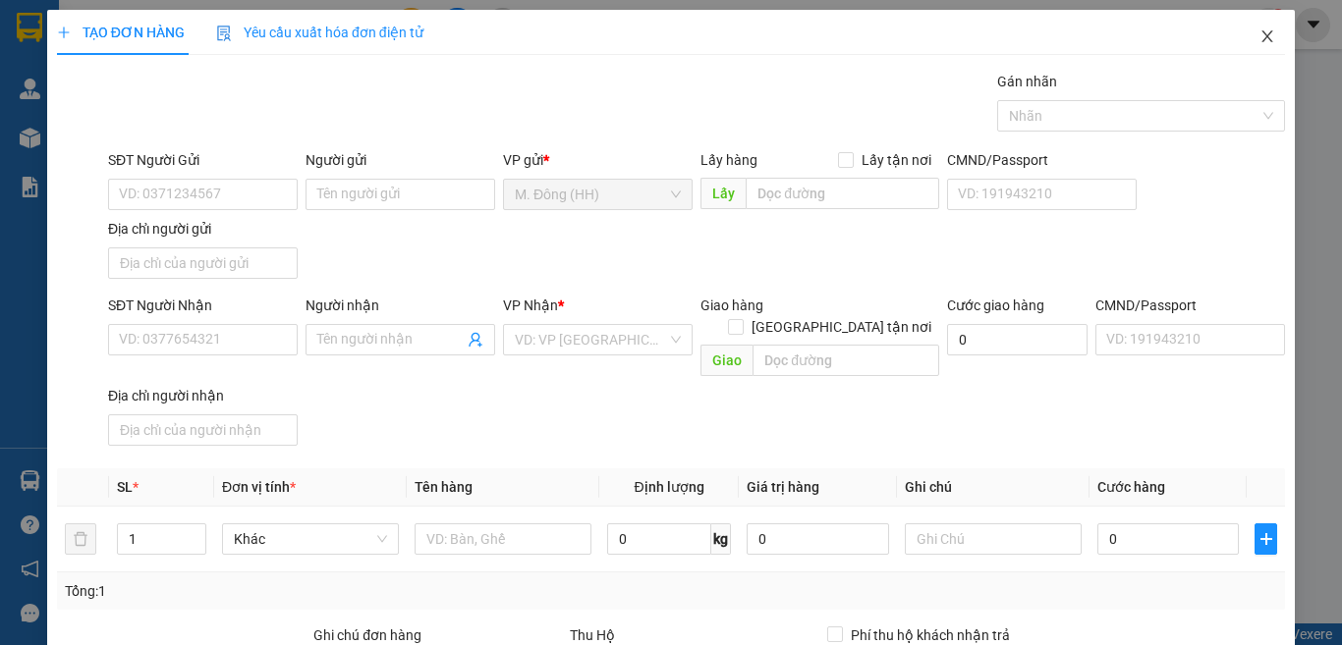
click at [1262, 36] on icon "close" at bounding box center [1267, 36] width 11 height 12
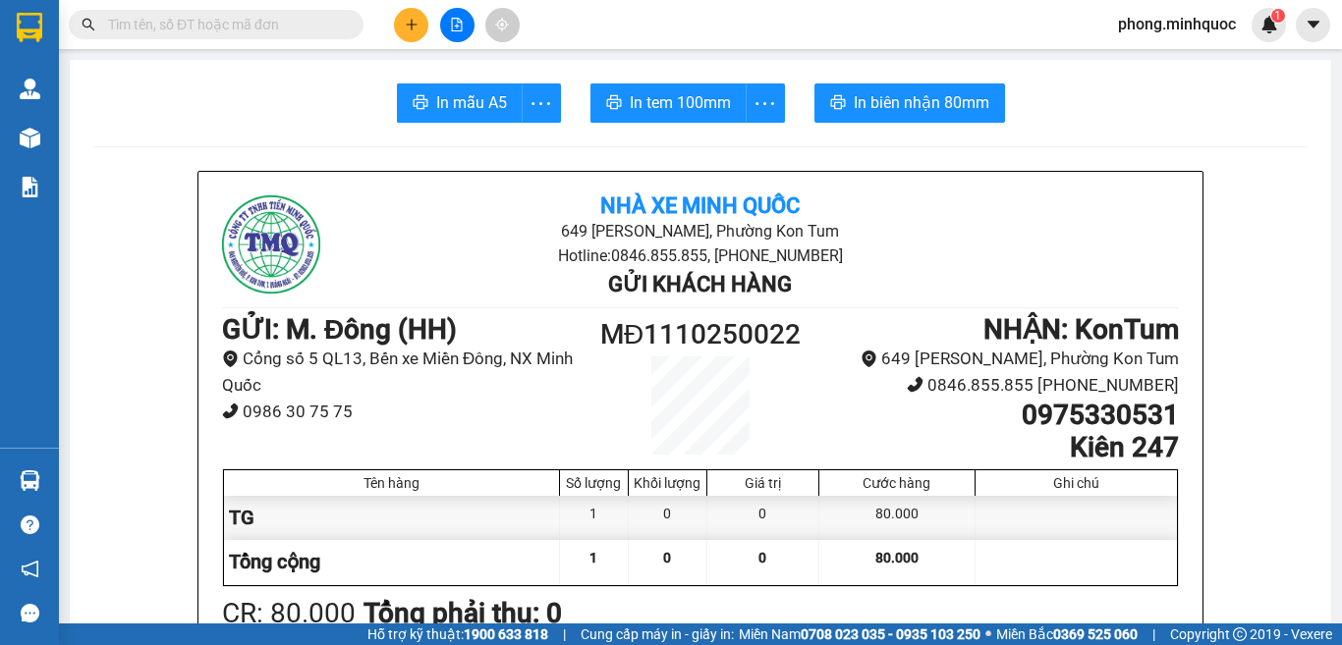
click at [407, 29] on icon "plus" at bounding box center [412, 25] width 14 height 14
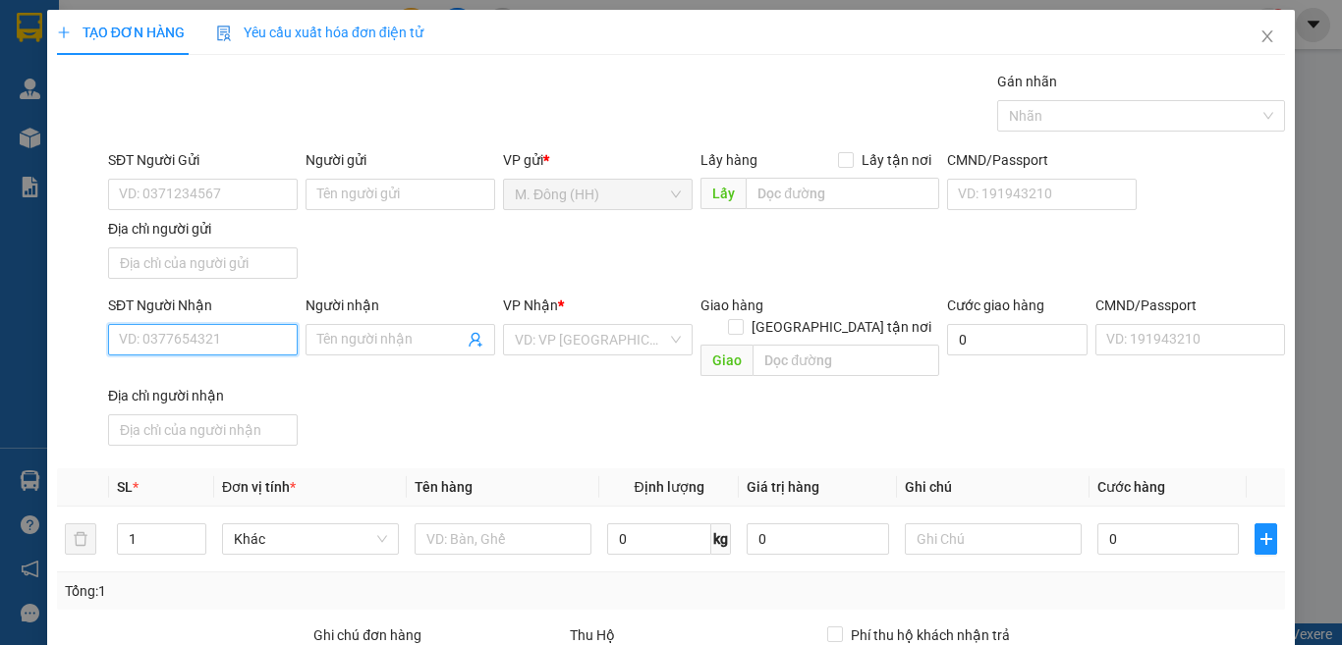
click at [208, 344] on input "SĐT Người Nhận" at bounding box center [203, 339] width 190 height 31
click at [189, 384] on div "0352140084 - sơ y ái" at bounding box center [200, 379] width 163 height 22
type input "0352140084"
type input "sơ y ái"
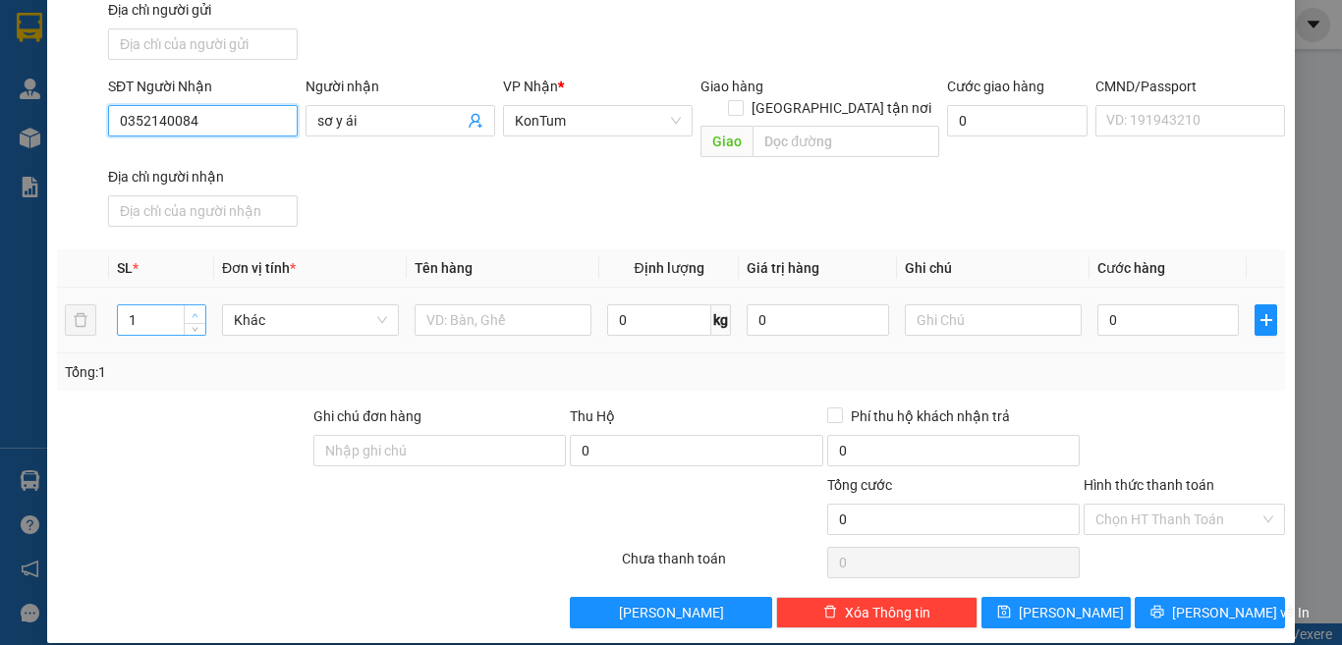
type input "0352140084"
click at [193, 309] on span "up" at bounding box center [196, 315] width 12 height 12
type input "2"
click at [455, 304] on input "text" at bounding box center [502, 319] width 177 height 31
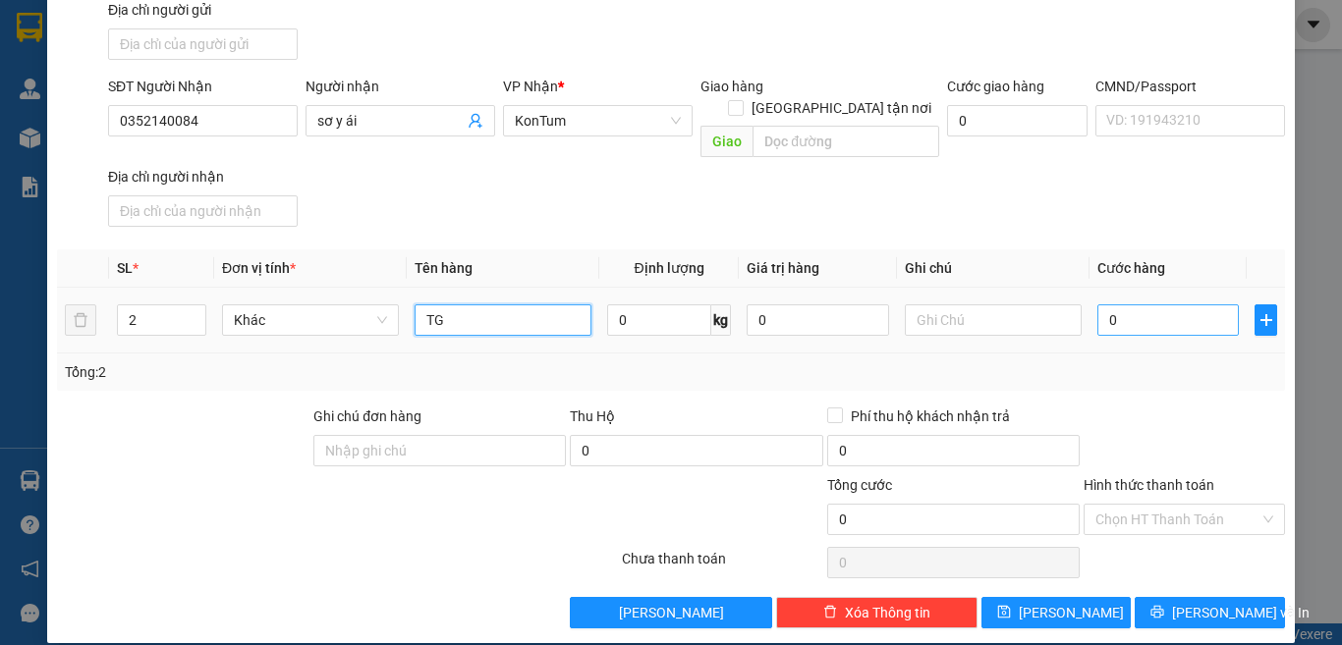
type input "TG"
click at [1174, 304] on input "0" at bounding box center [1167, 319] width 141 height 31
type input "1"
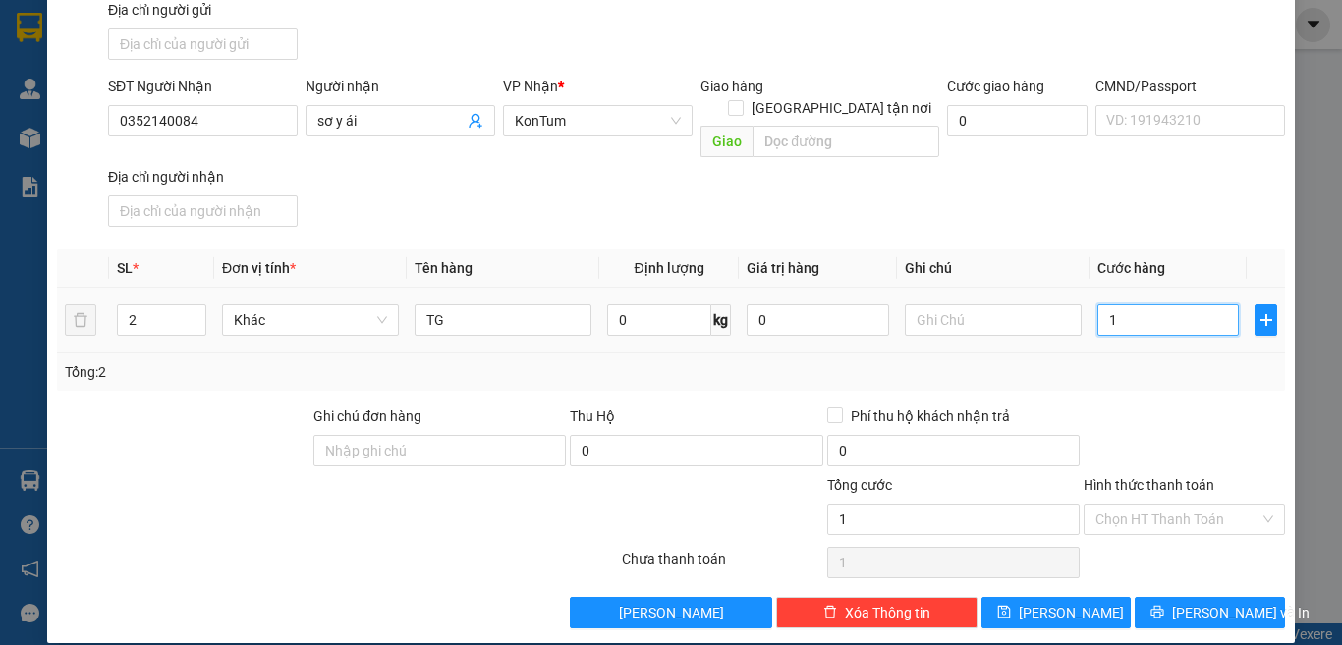
type input "10"
type input "100"
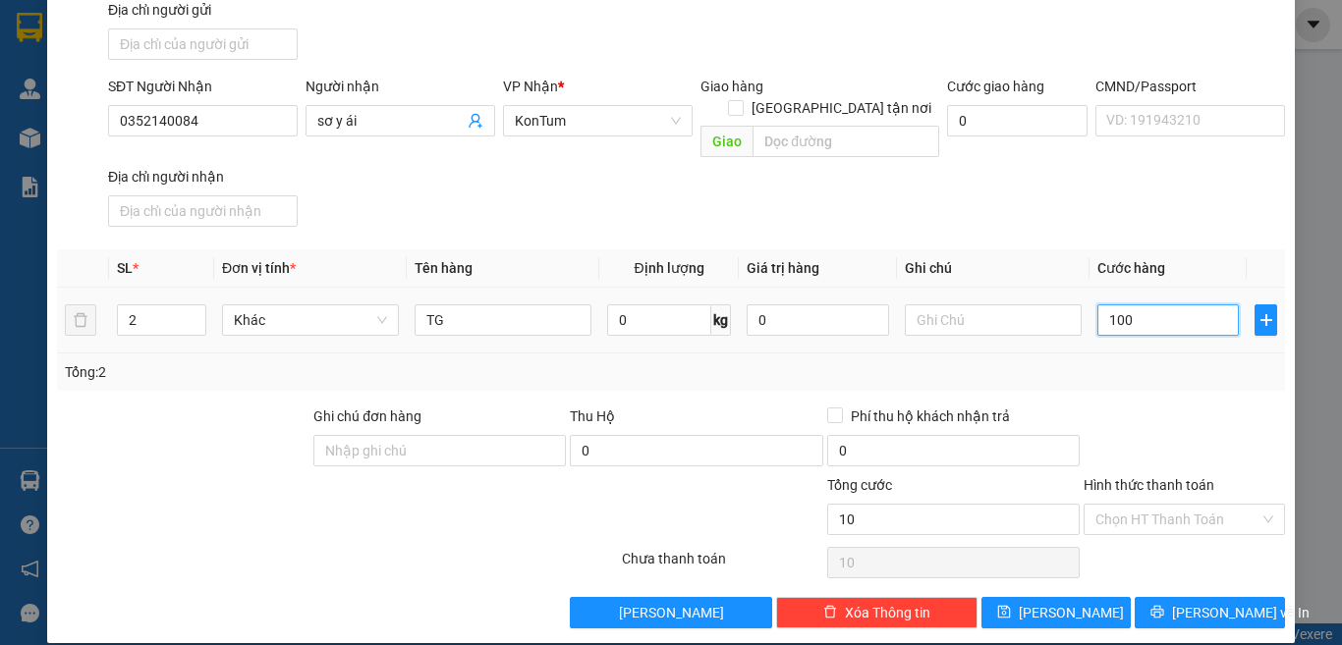
type input "100"
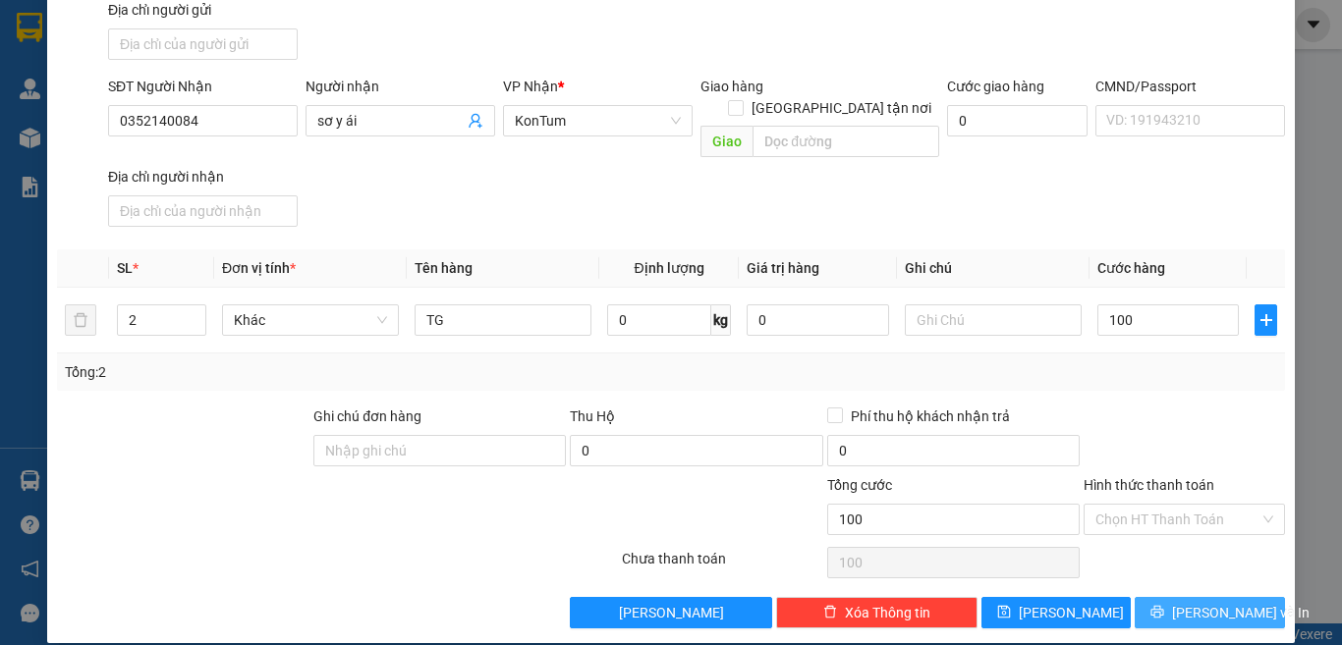
type input "100.000"
click at [1181, 602] on span "[PERSON_NAME] và In" at bounding box center [1240, 613] width 137 height 22
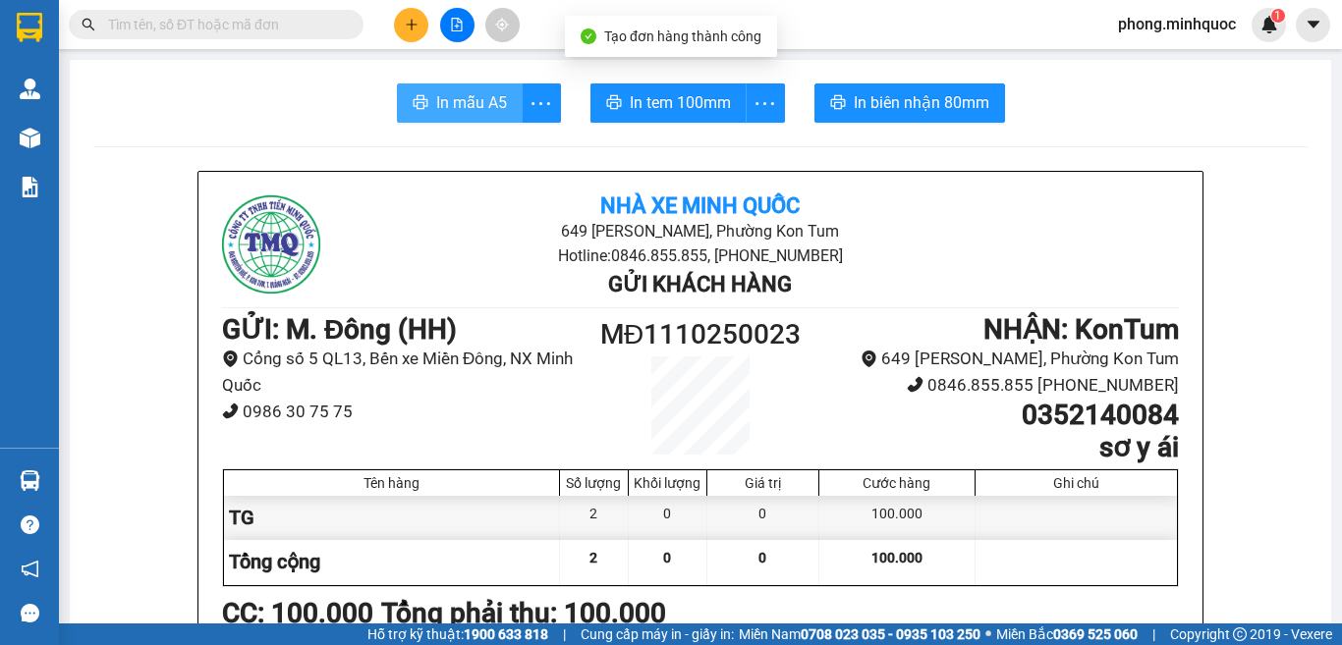
click at [452, 104] on span "In mẫu A5" at bounding box center [471, 102] width 71 height 25
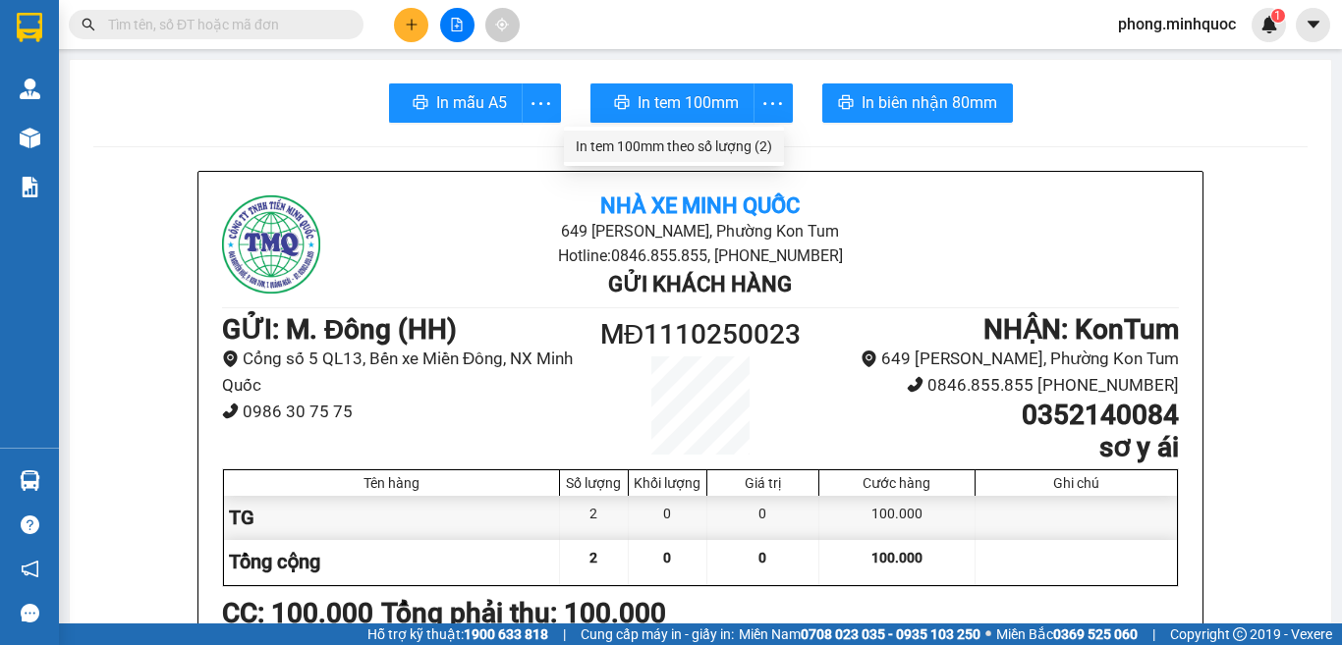
click at [757, 144] on div "In tem 100mm theo số lượng (2)" at bounding box center [673, 147] width 196 height 22
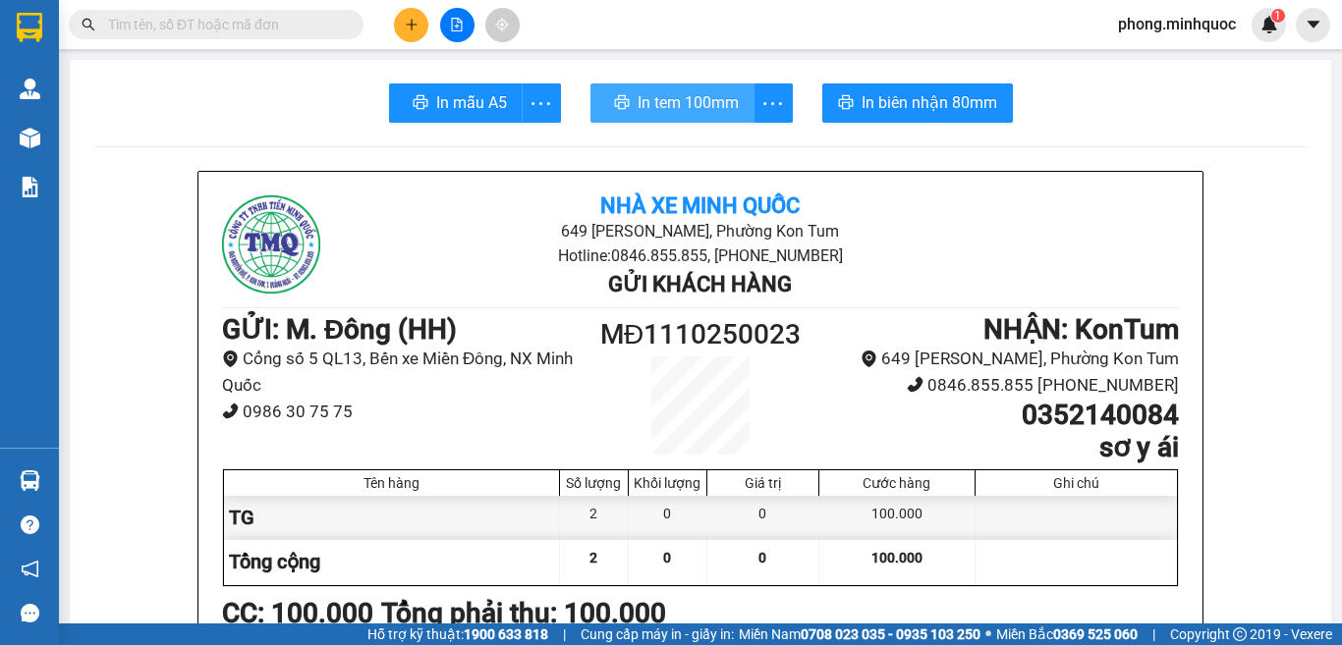
click at [649, 110] on span "In tem 100mm" at bounding box center [687, 102] width 101 height 25
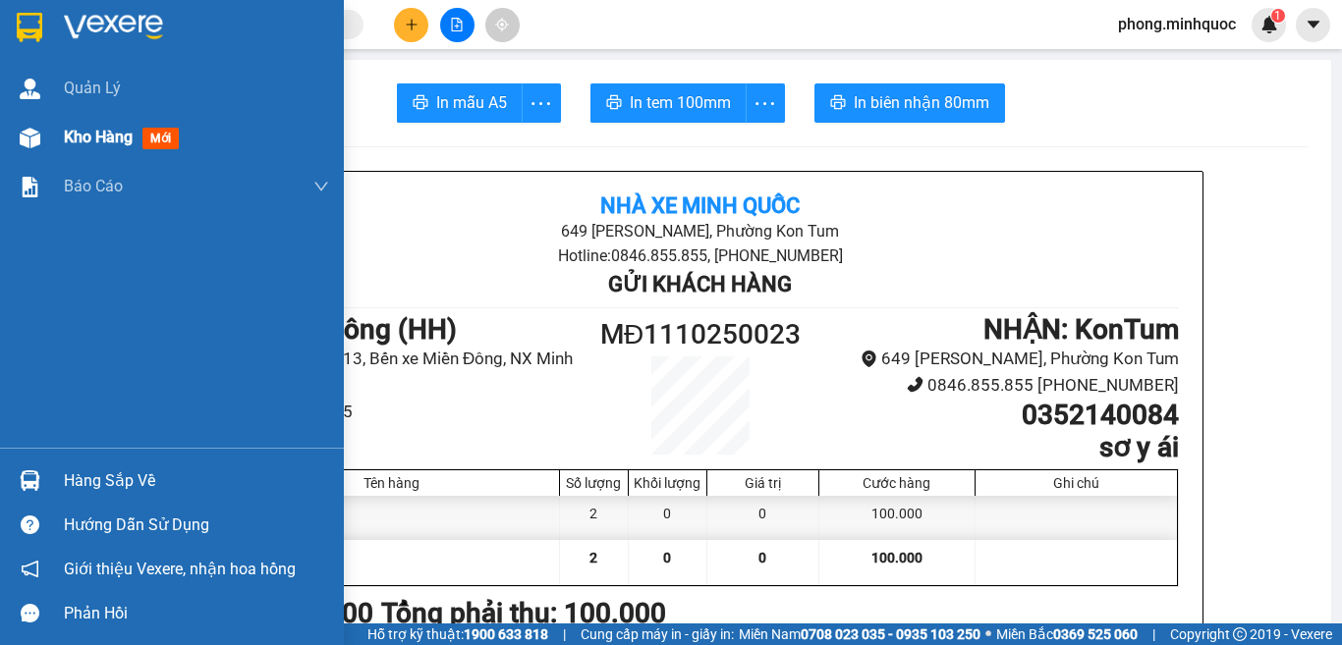
click at [160, 136] on span "mới" at bounding box center [160, 139] width 36 height 22
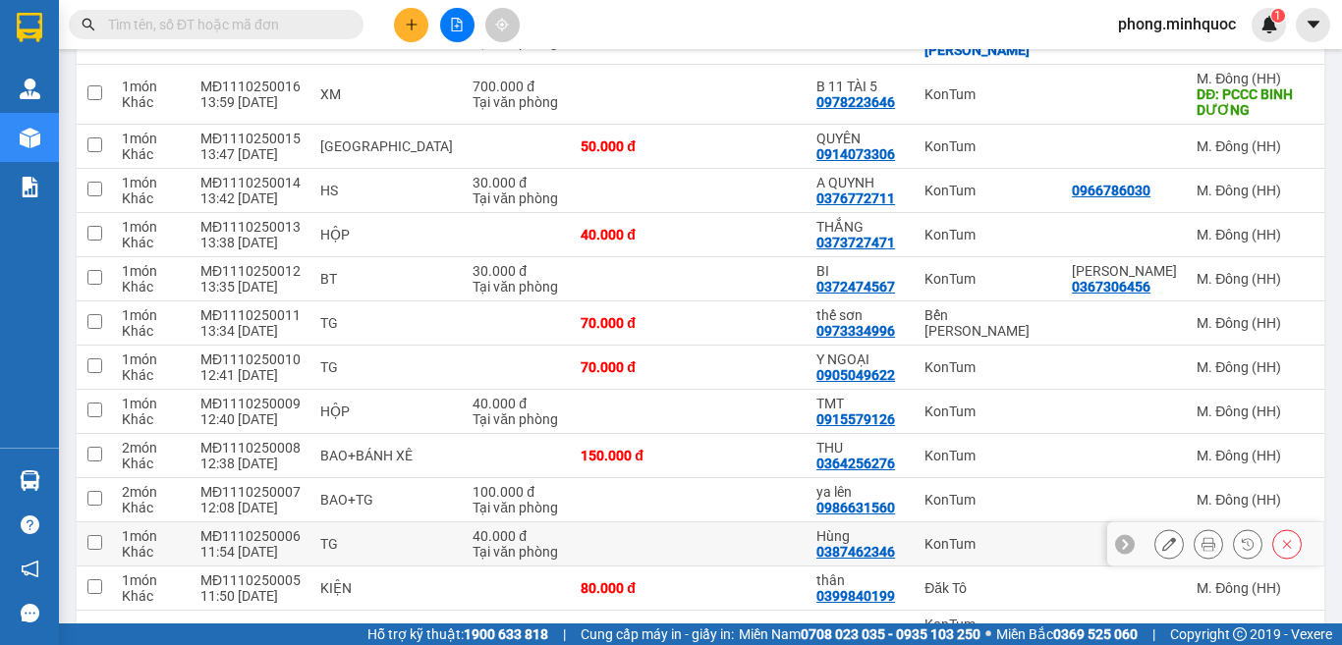
scroll to position [1066, 0]
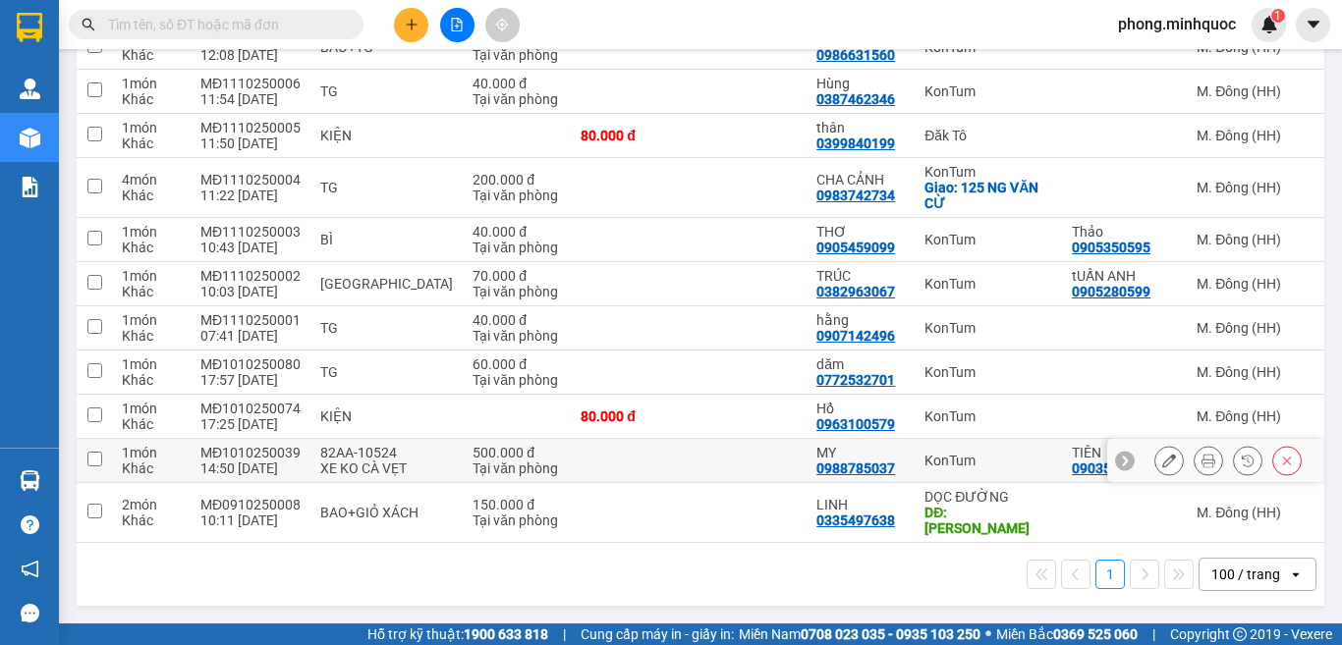
click at [90, 452] on input "checkbox" at bounding box center [94, 459] width 15 height 15
checkbox input "true"
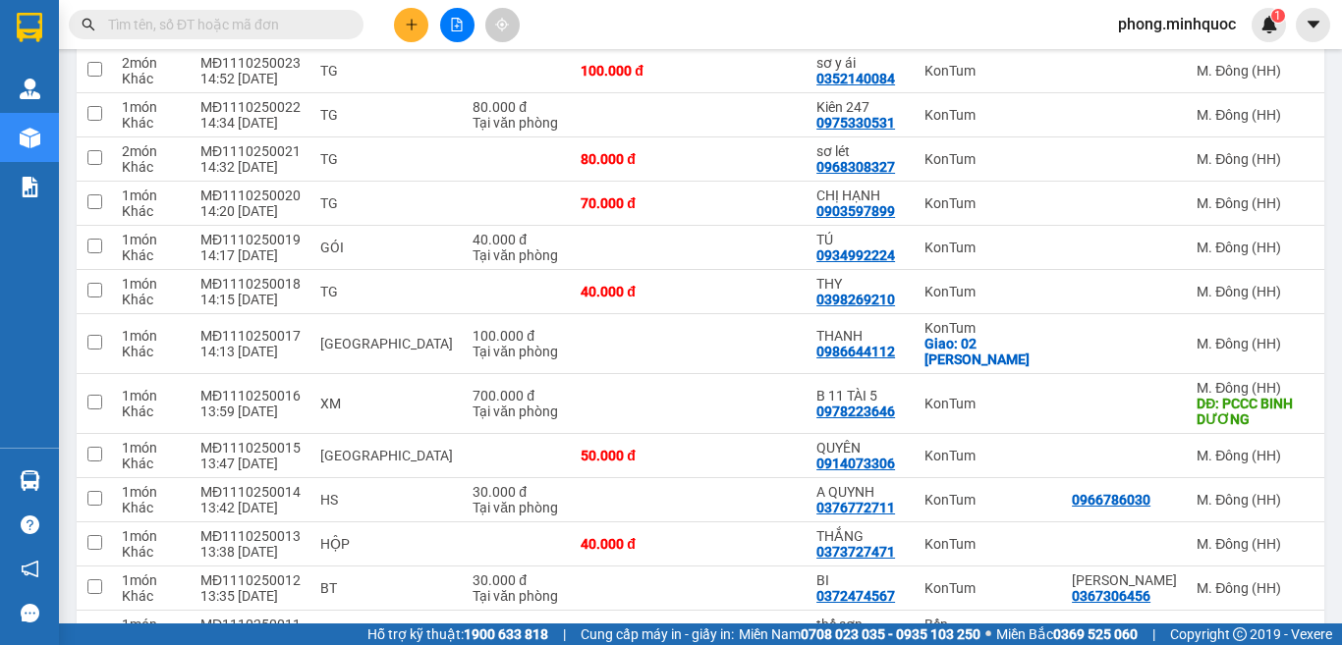
scroll to position [0, 0]
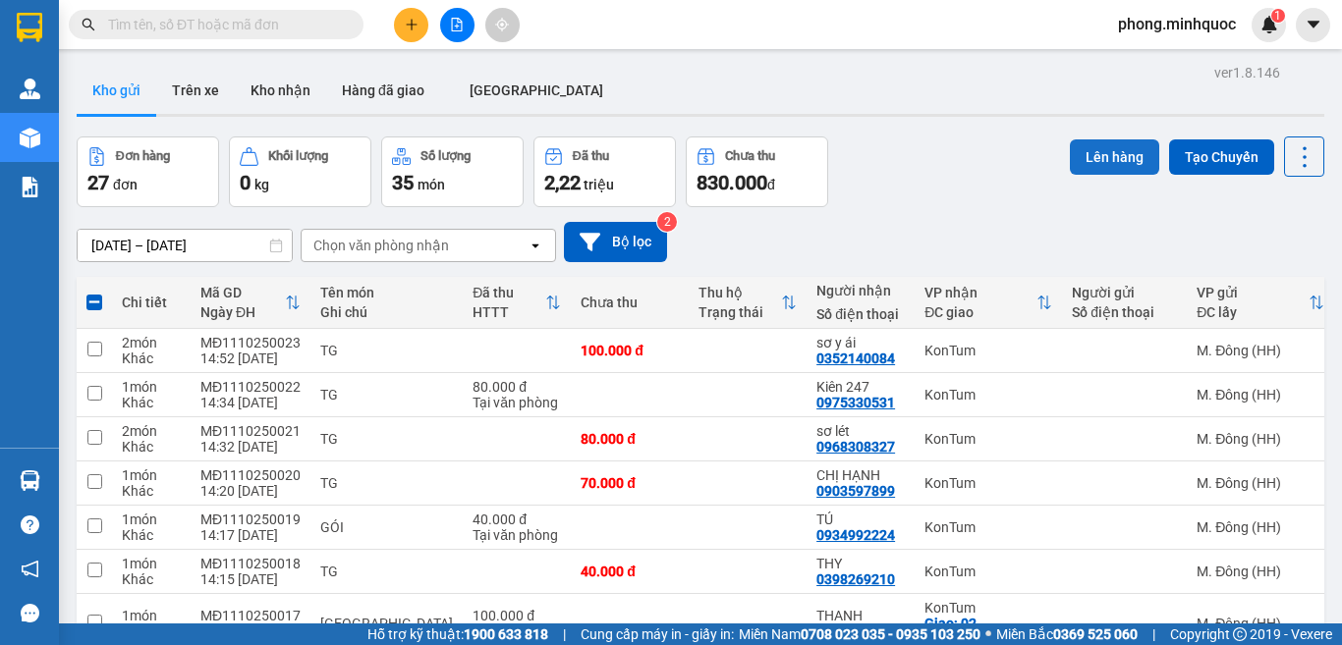
click at [1094, 149] on button "Lên hàng" at bounding box center [1113, 156] width 89 height 35
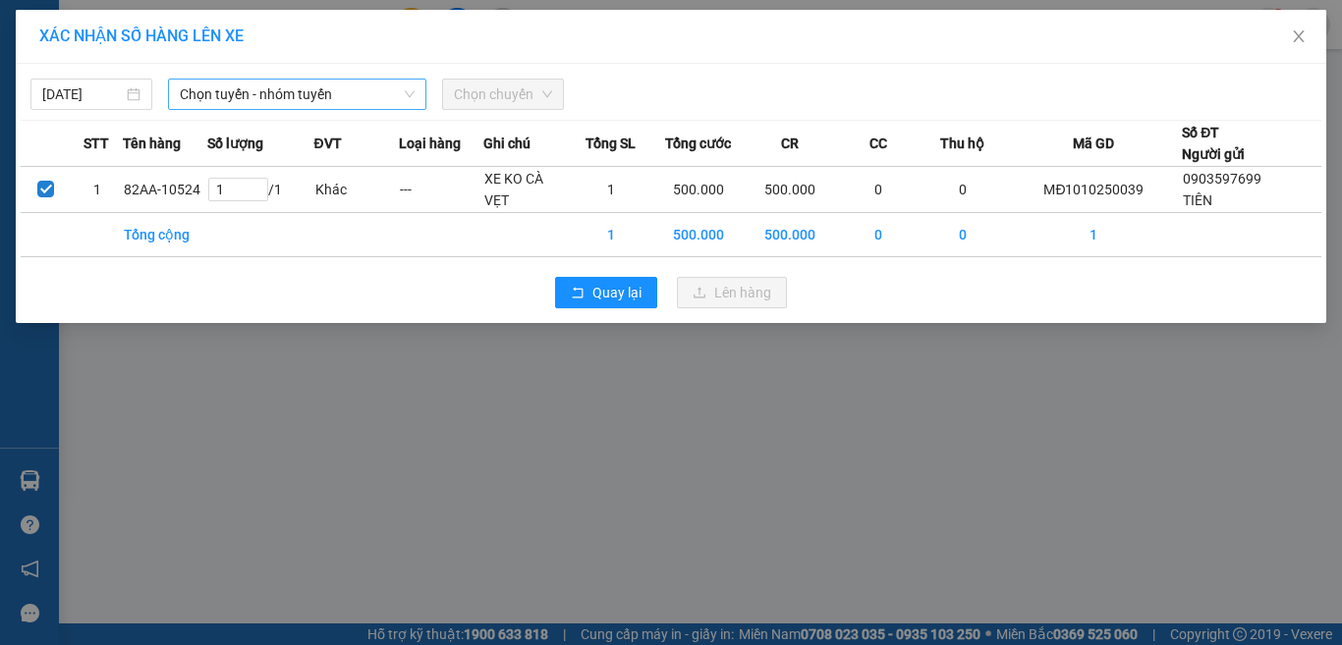
click at [248, 100] on span "Chọn tuyến - nhóm tuyến" at bounding box center [297, 94] width 235 height 29
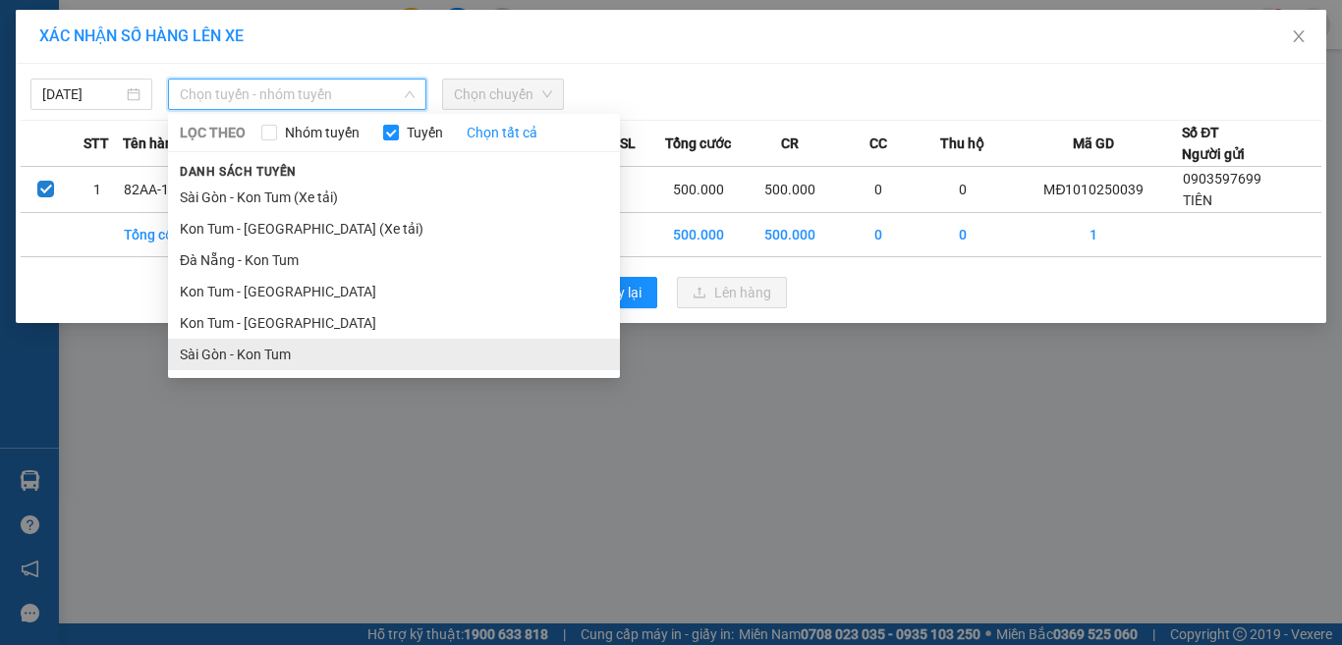
click at [249, 356] on li "Sài Gòn - Kon Tum" at bounding box center [394, 354] width 452 height 31
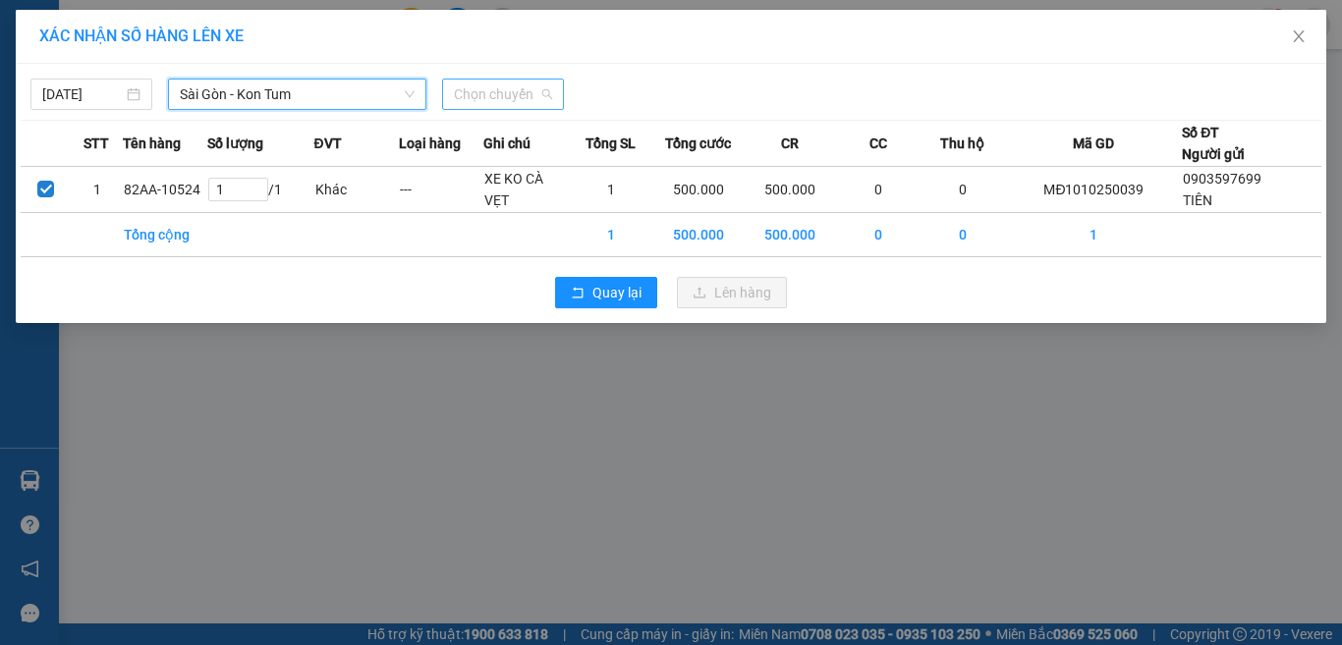
click at [499, 92] on span "Chọn chuyến" at bounding box center [503, 94] width 98 height 29
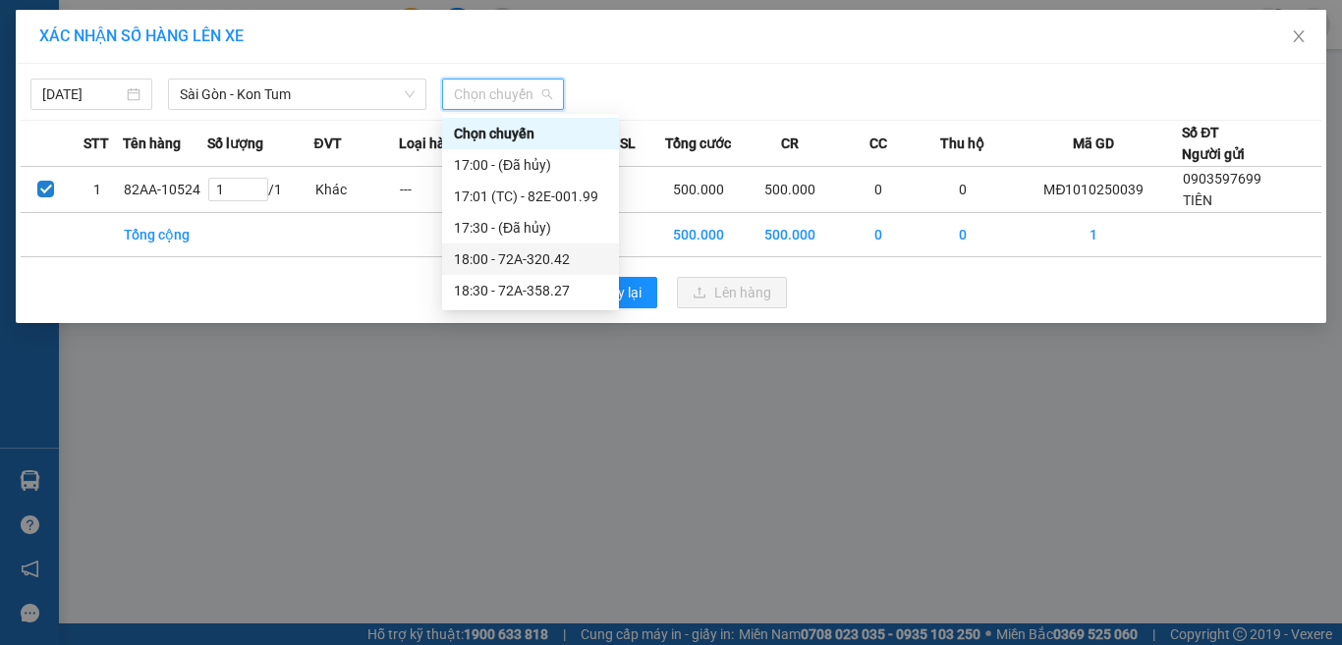
click at [522, 257] on div "18:00 - 72A-320.42" at bounding box center [530, 259] width 153 height 22
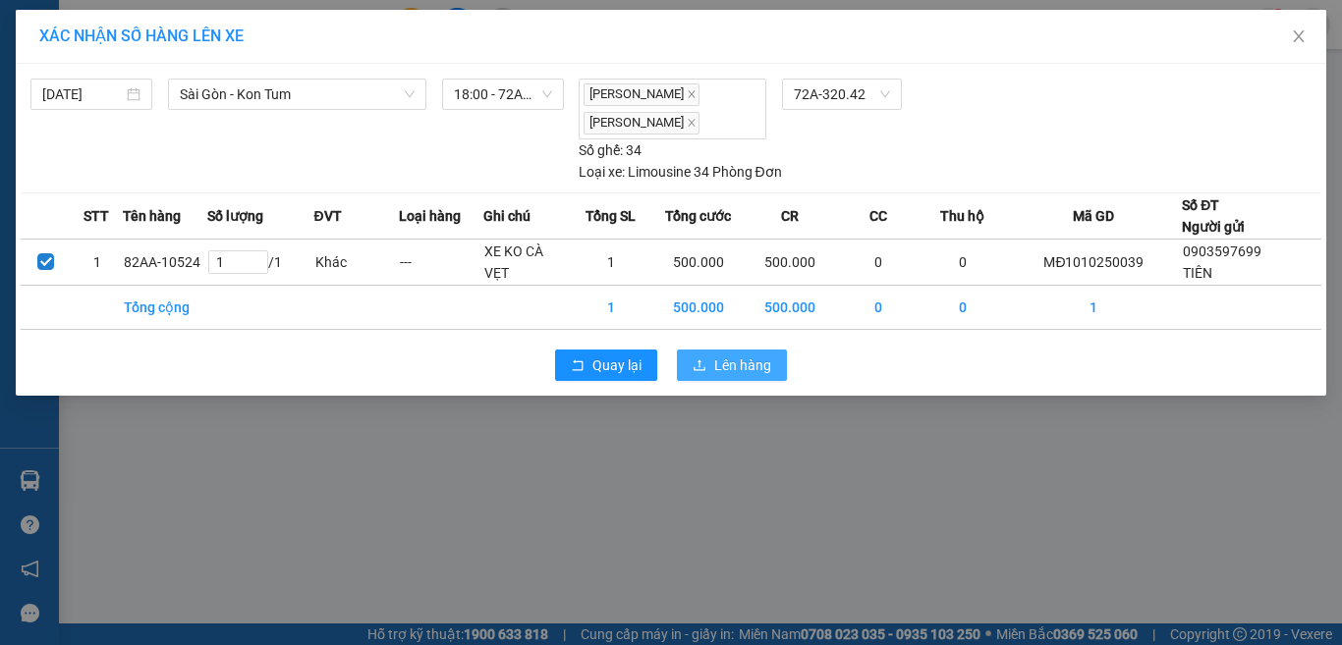
click at [730, 356] on span "Lên hàng" at bounding box center [742, 366] width 57 height 22
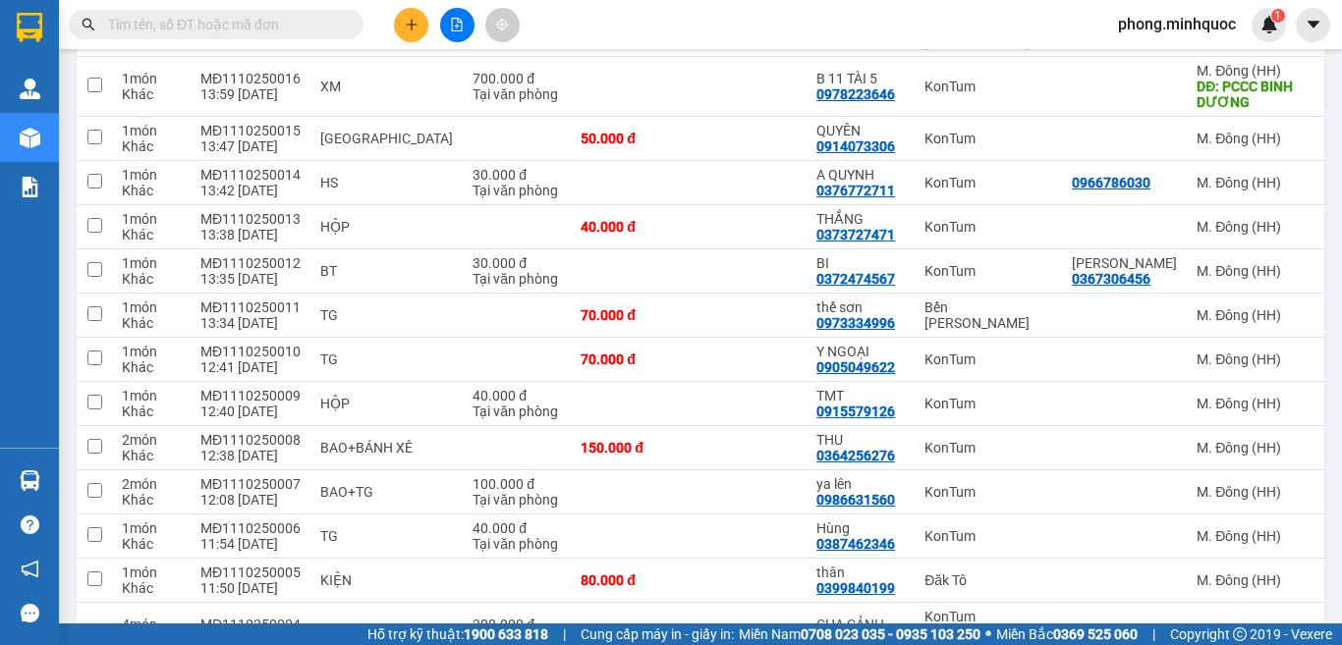
scroll to position [204, 0]
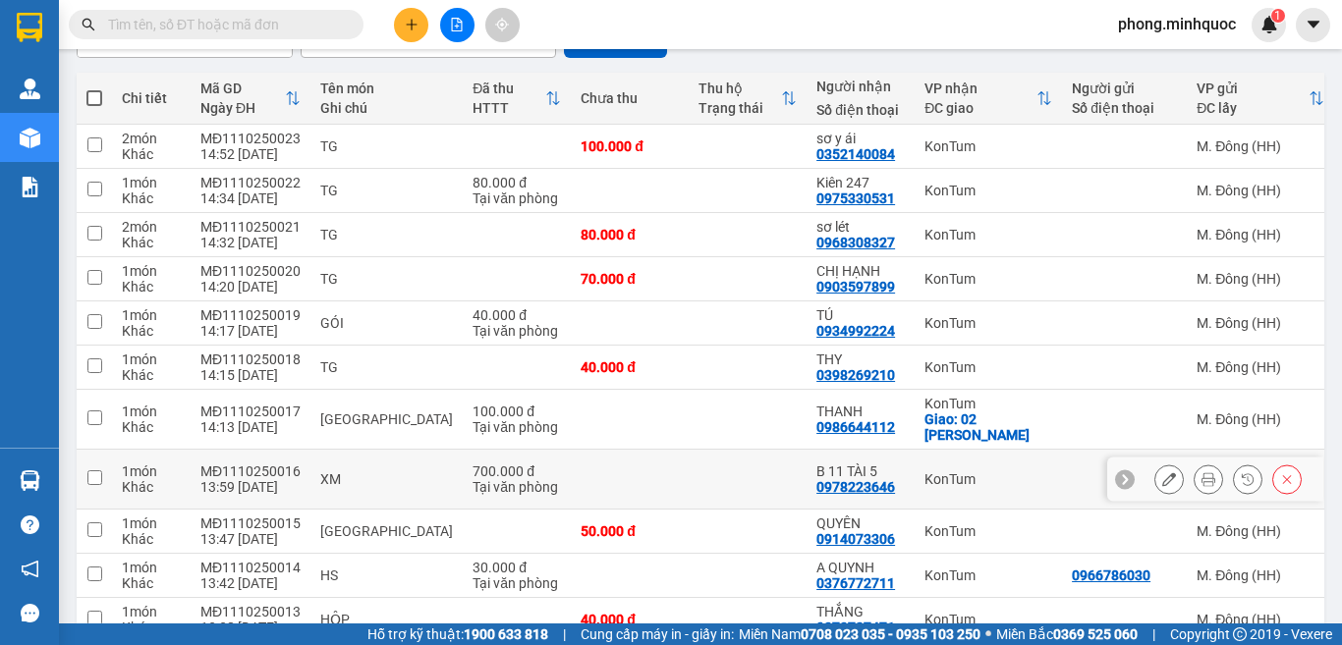
click at [95, 470] on input "checkbox" at bounding box center [94, 477] width 15 height 15
checkbox input "true"
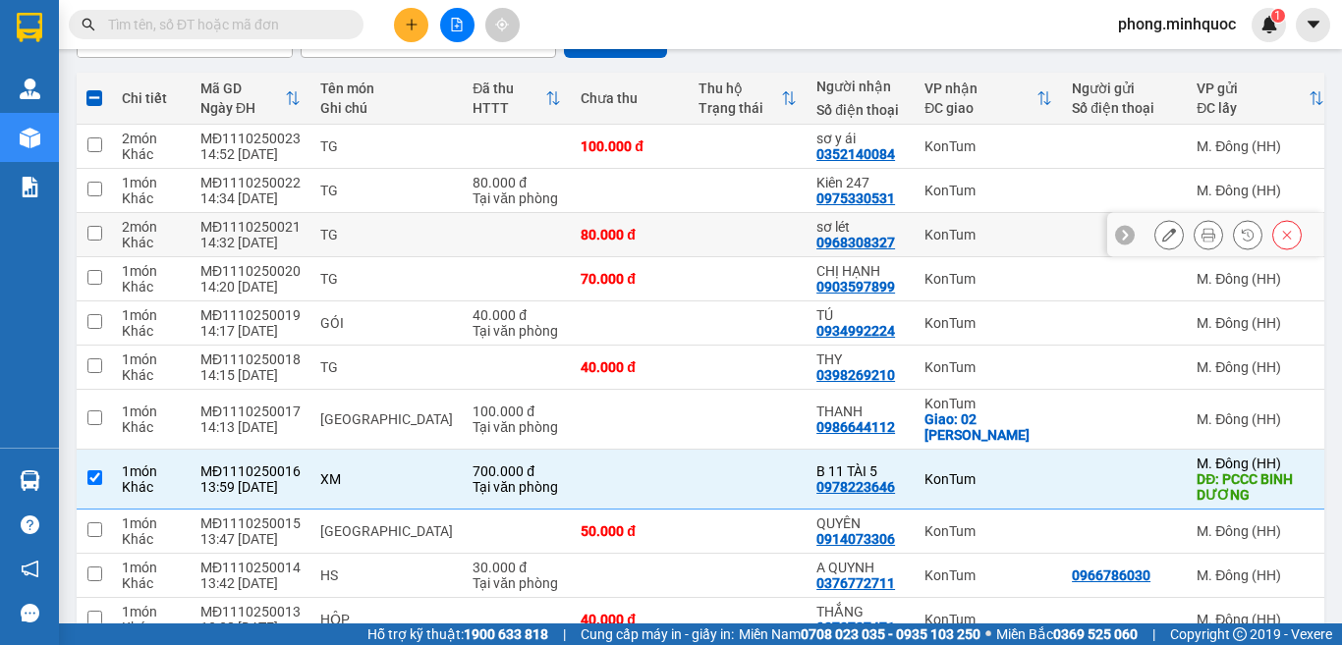
scroll to position [0, 0]
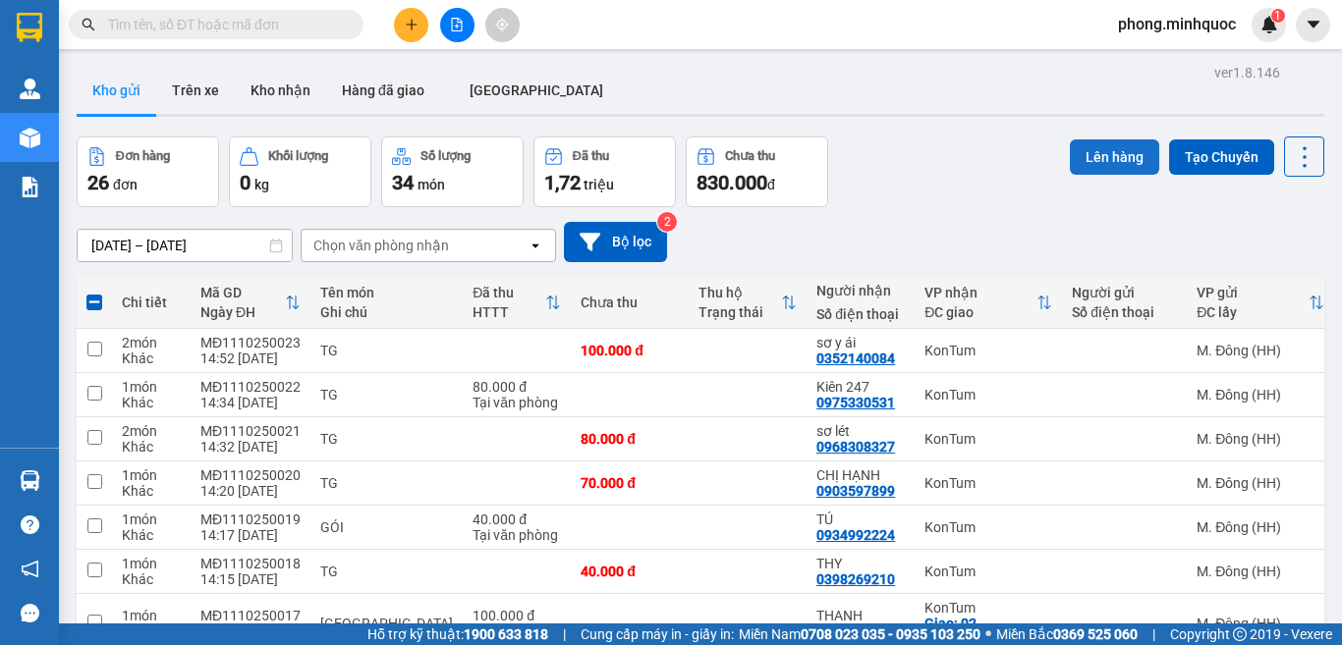
click at [1099, 155] on button "Lên hàng" at bounding box center [1113, 156] width 89 height 35
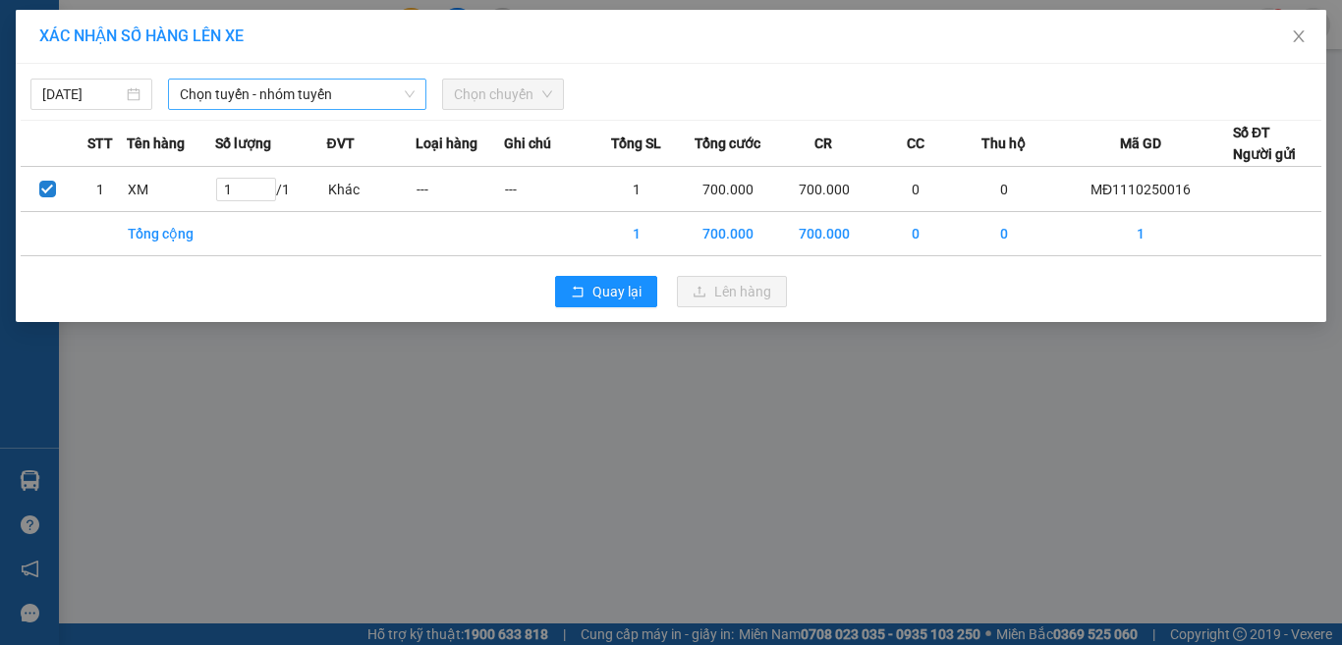
click at [333, 101] on span "Chọn tuyến - nhóm tuyến" at bounding box center [297, 94] width 235 height 29
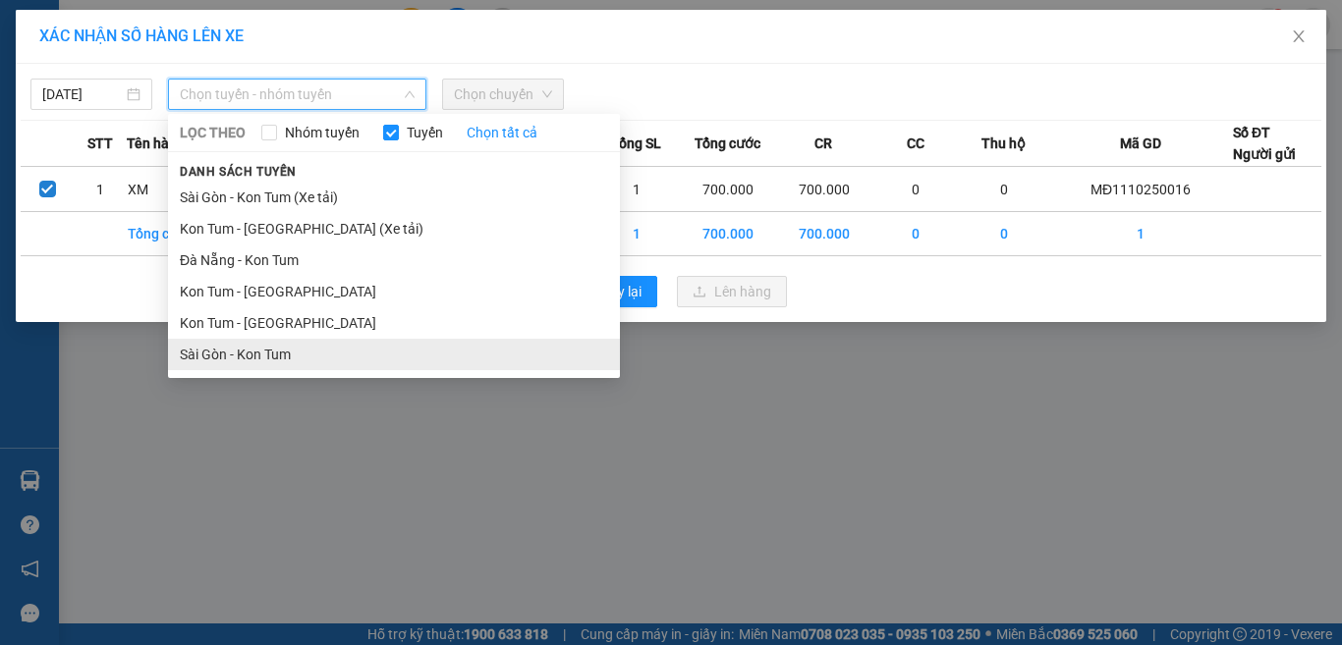
click at [253, 363] on li "Sài Gòn - Kon Tum" at bounding box center [394, 354] width 452 height 31
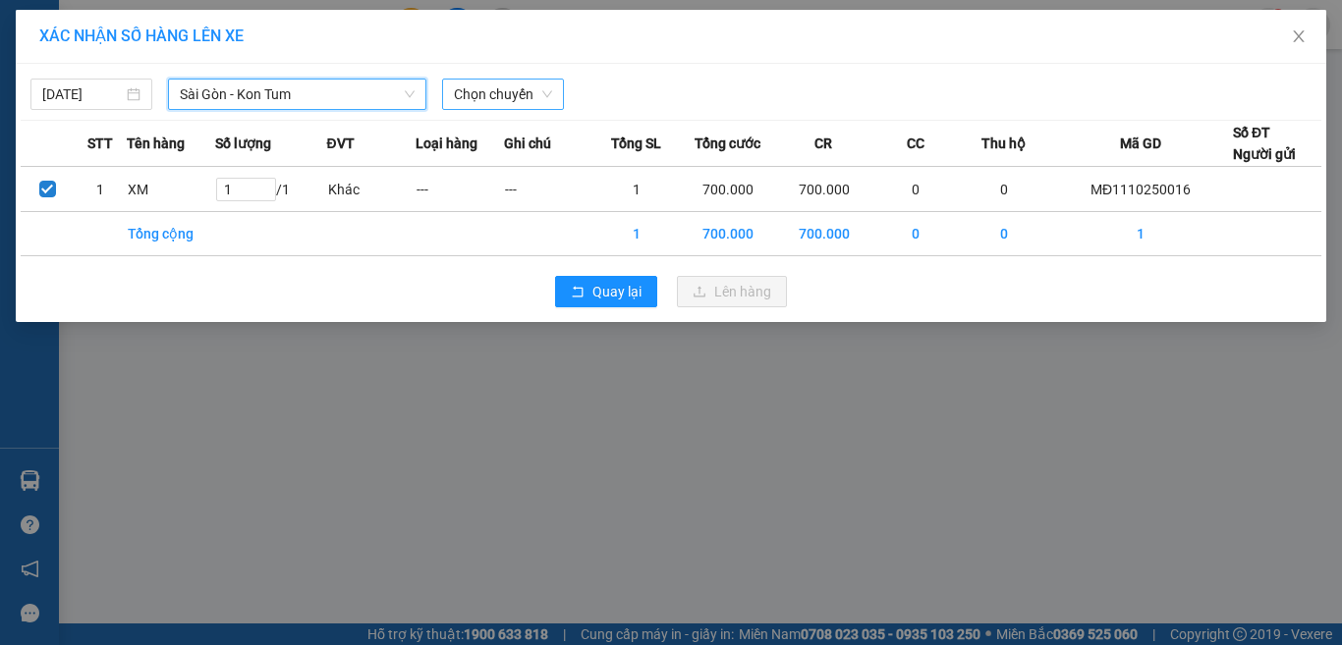
click at [493, 100] on span "Chọn chuyến" at bounding box center [503, 94] width 98 height 29
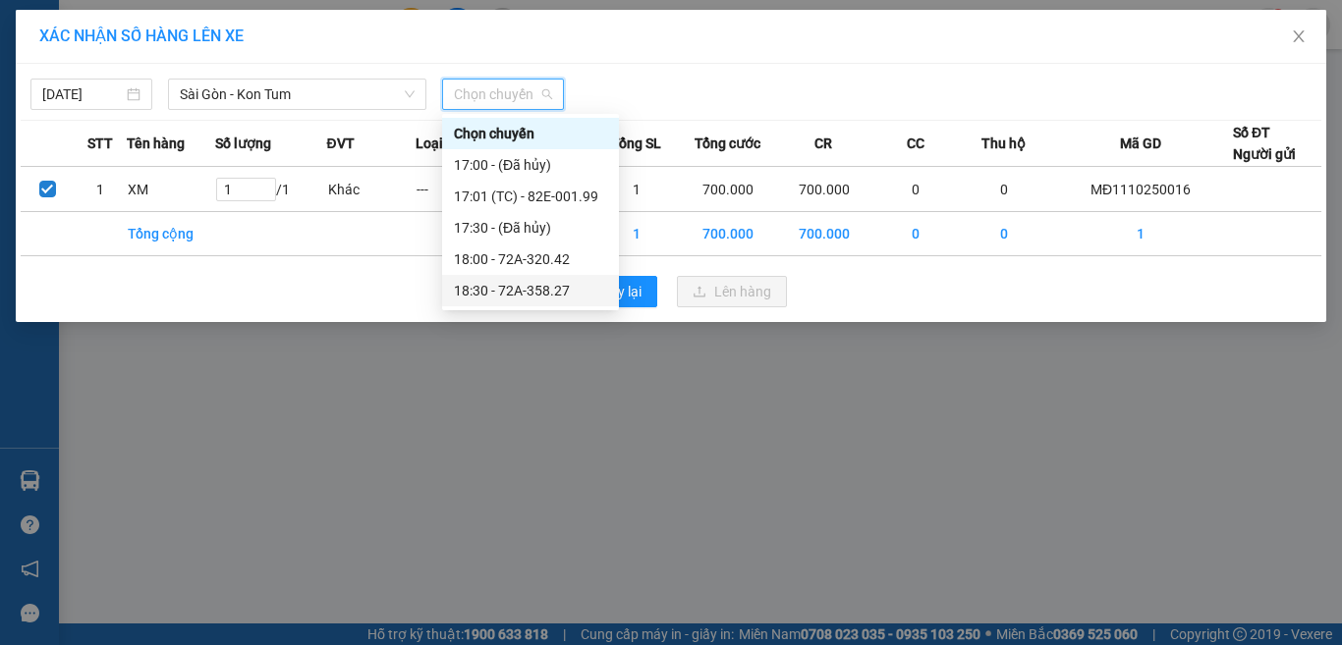
click at [525, 293] on div "18:30 - 72A-358.27" at bounding box center [530, 291] width 153 height 22
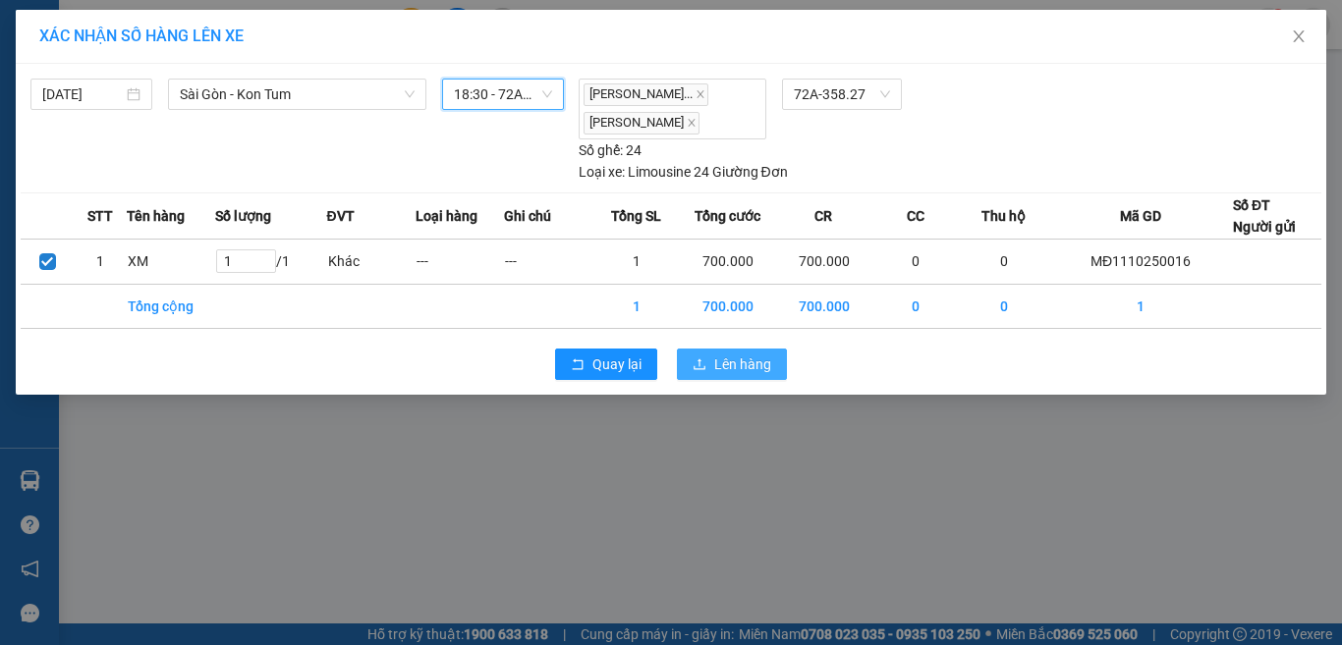
click at [710, 376] on button "Lên hàng" at bounding box center [732, 364] width 110 height 31
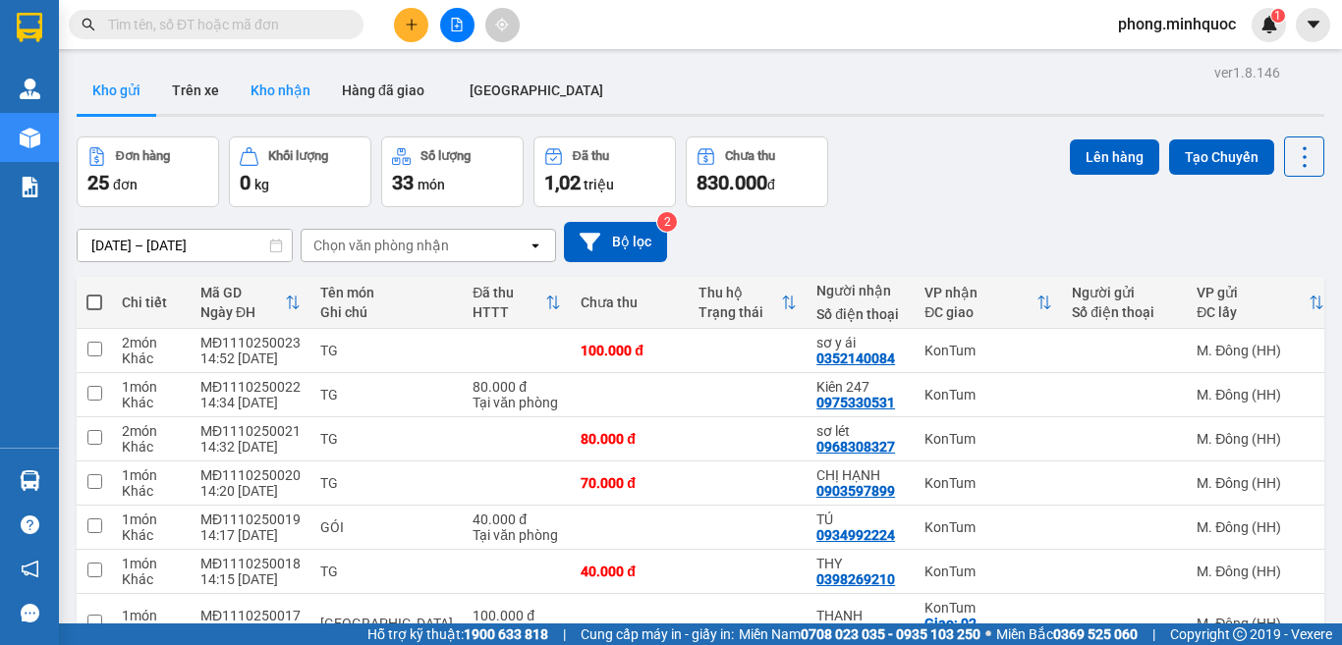
click at [272, 86] on button "Kho nhận" at bounding box center [280, 90] width 91 height 47
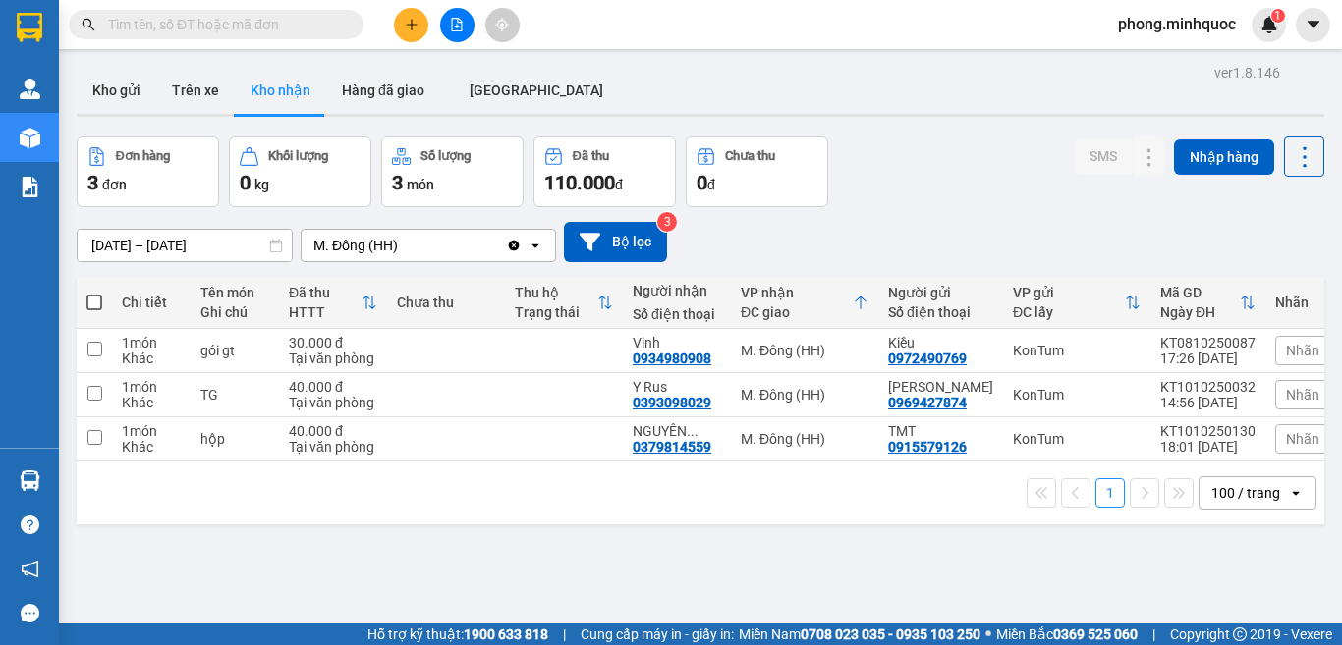
click at [114, 243] on input "[DATE] – [DATE]" at bounding box center [185, 245] width 214 height 31
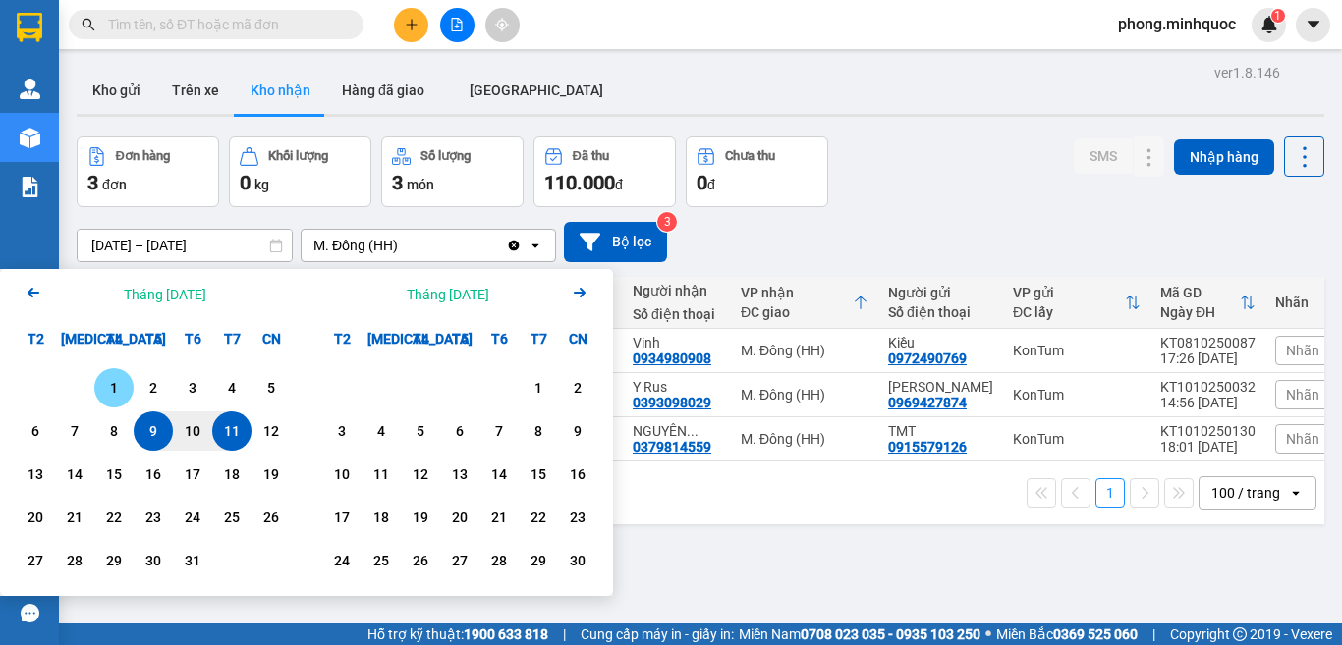
click at [113, 390] on div "1" at bounding box center [113, 388] width 27 height 24
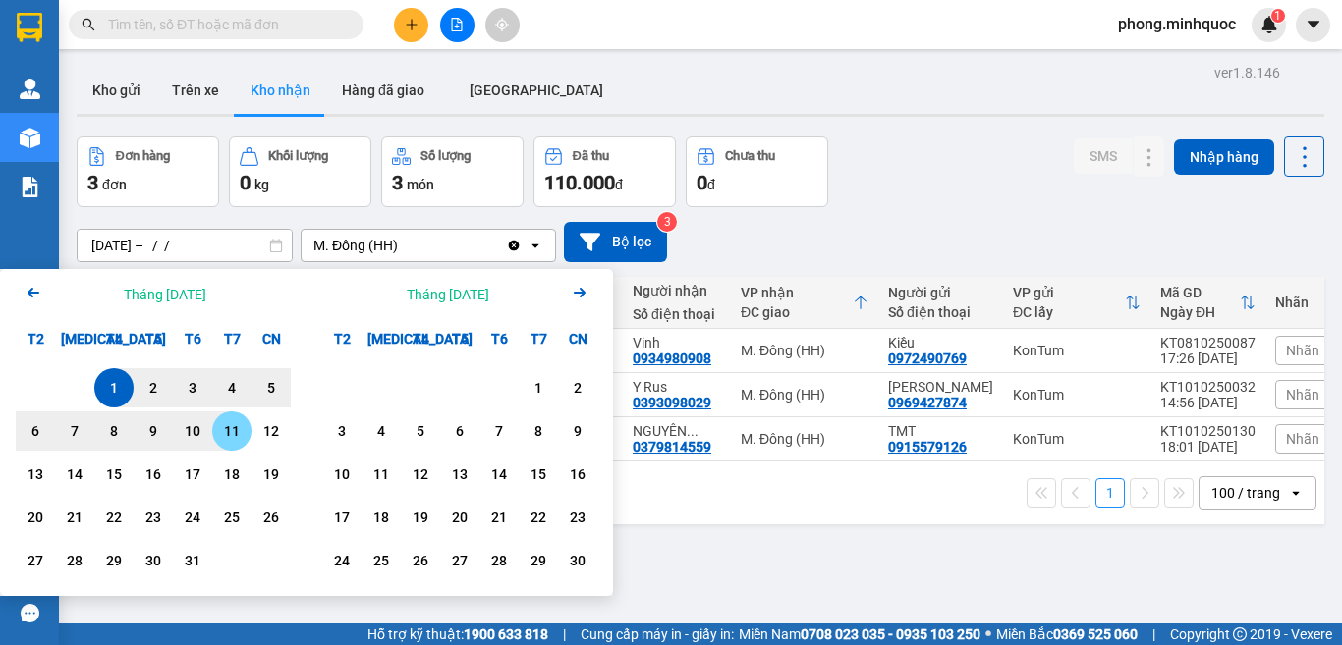
click at [233, 433] on div "11" at bounding box center [231, 431] width 27 height 24
type input "[DATE] – [DATE]"
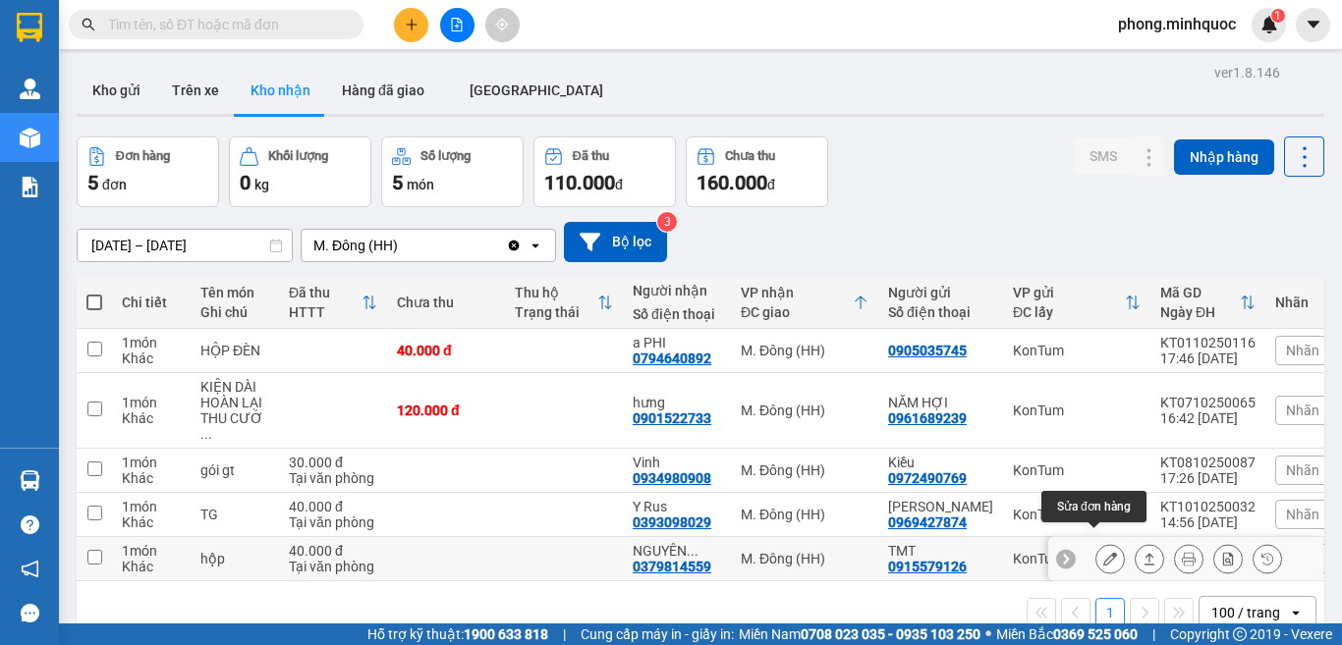
click at [1096, 542] on button at bounding box center [1109, 559] width 27 height 34
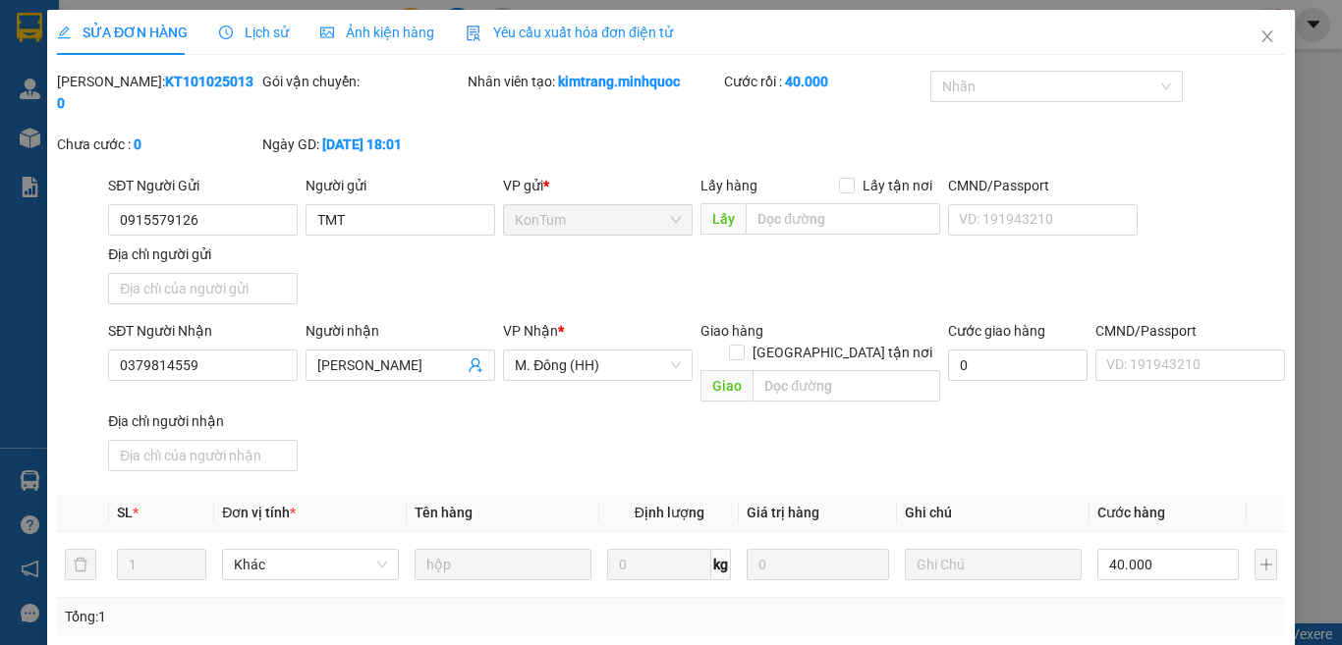
type input "0915579126"
type input "TMT"
type input "0379814559"
type input "[PERSON_NAME]"
type input "0"
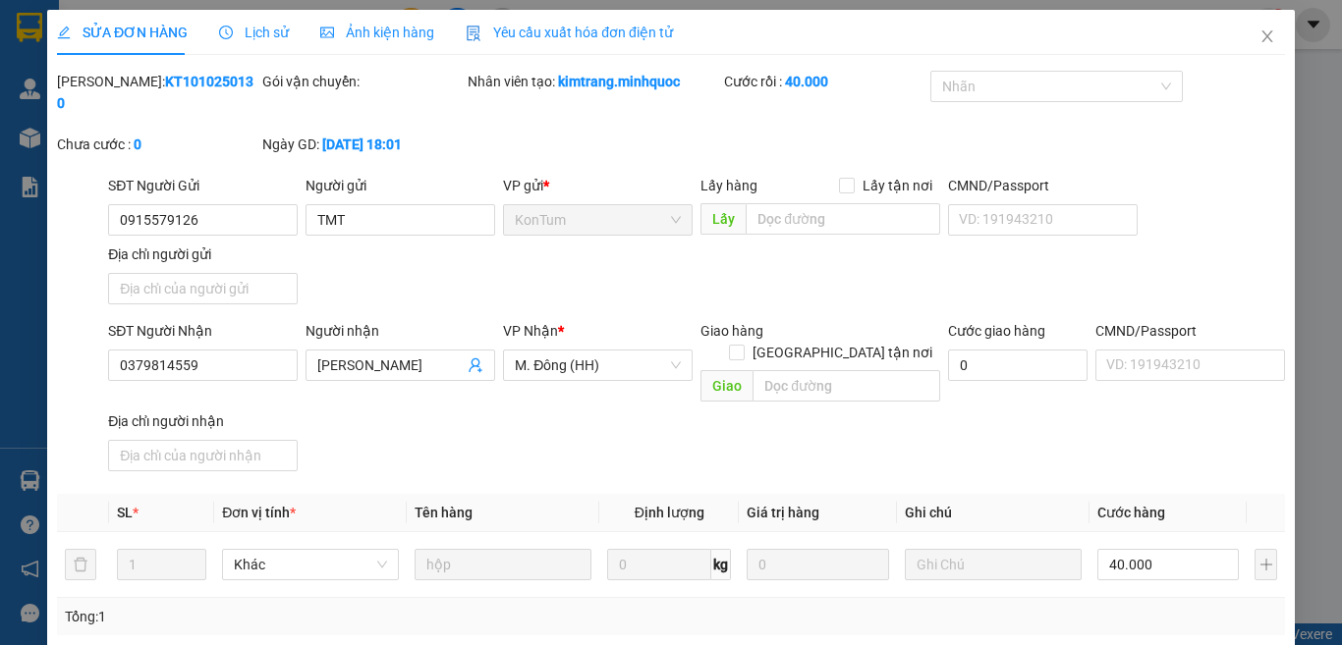
type input "40.000"
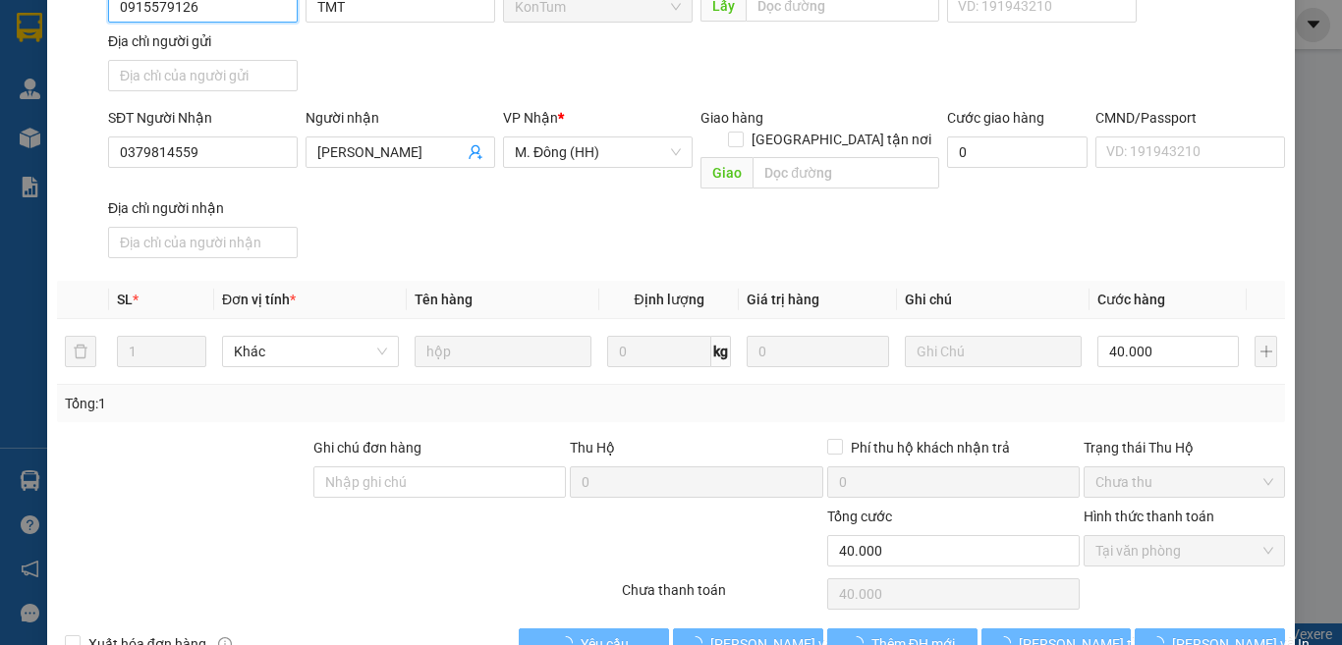
scroll to position [223, 0]
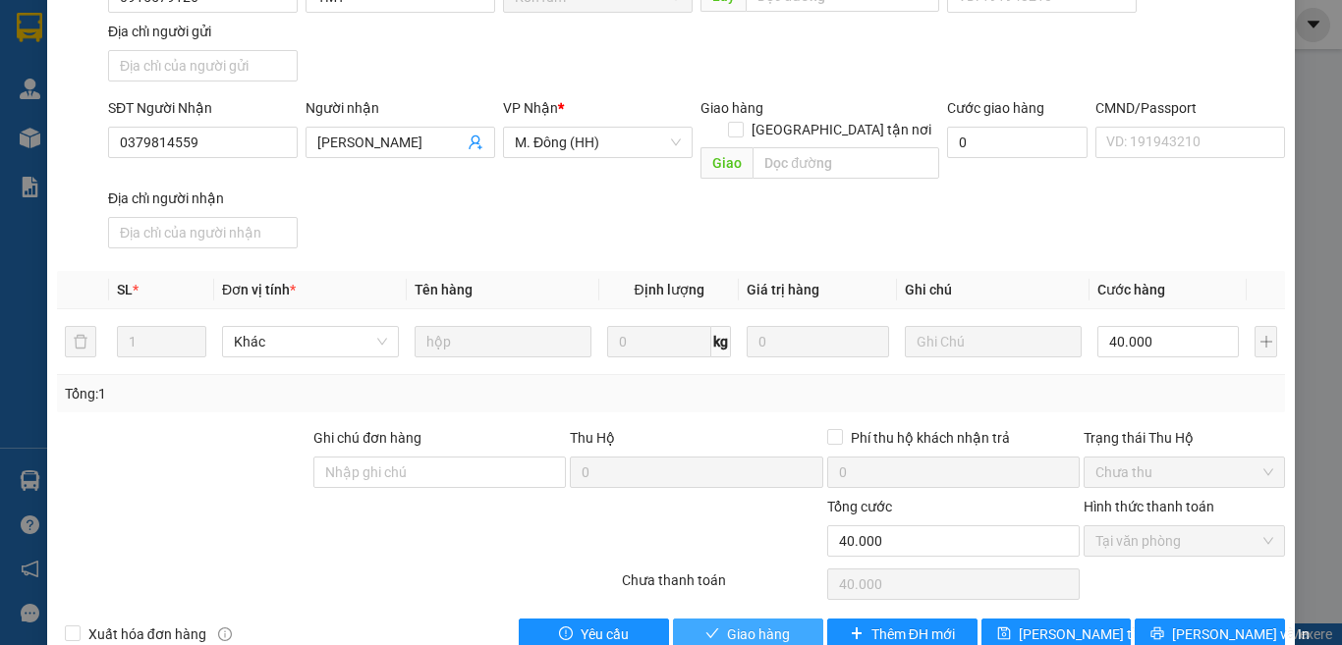
click at [731, 624] on span "Giao hàng" at bounding box center [758, 635] width 63 height 22
type input "0"
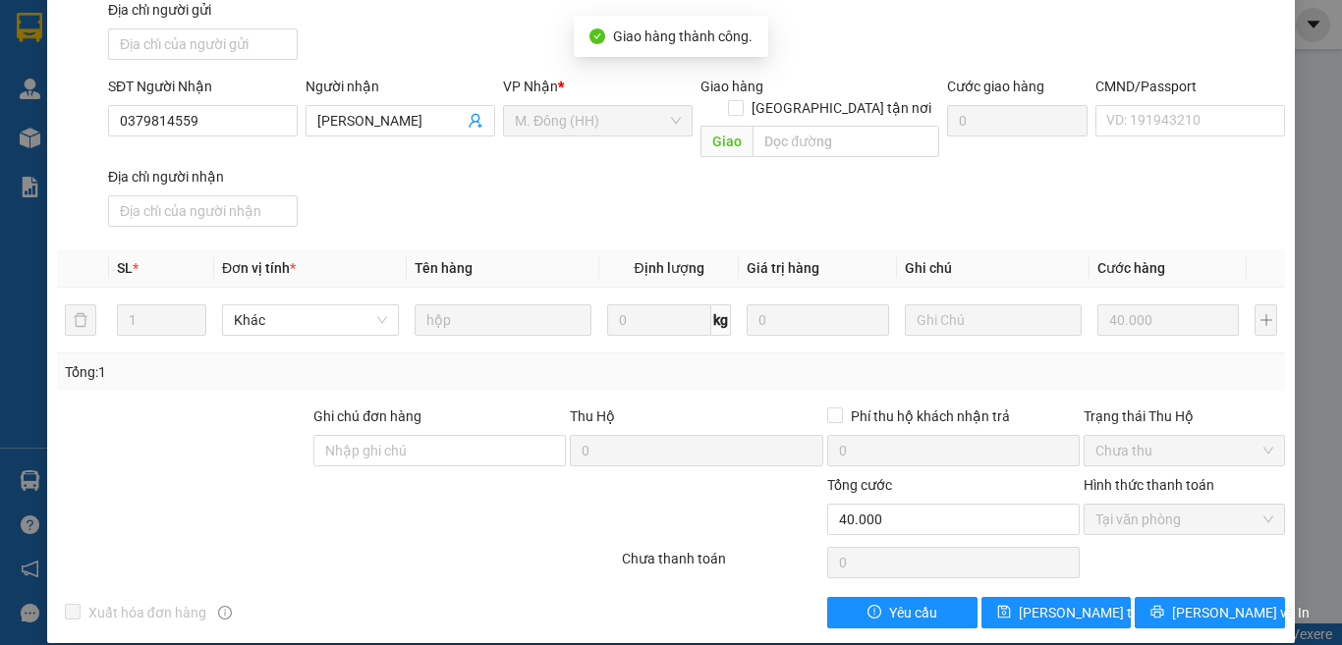
scroll to position [0, 0]
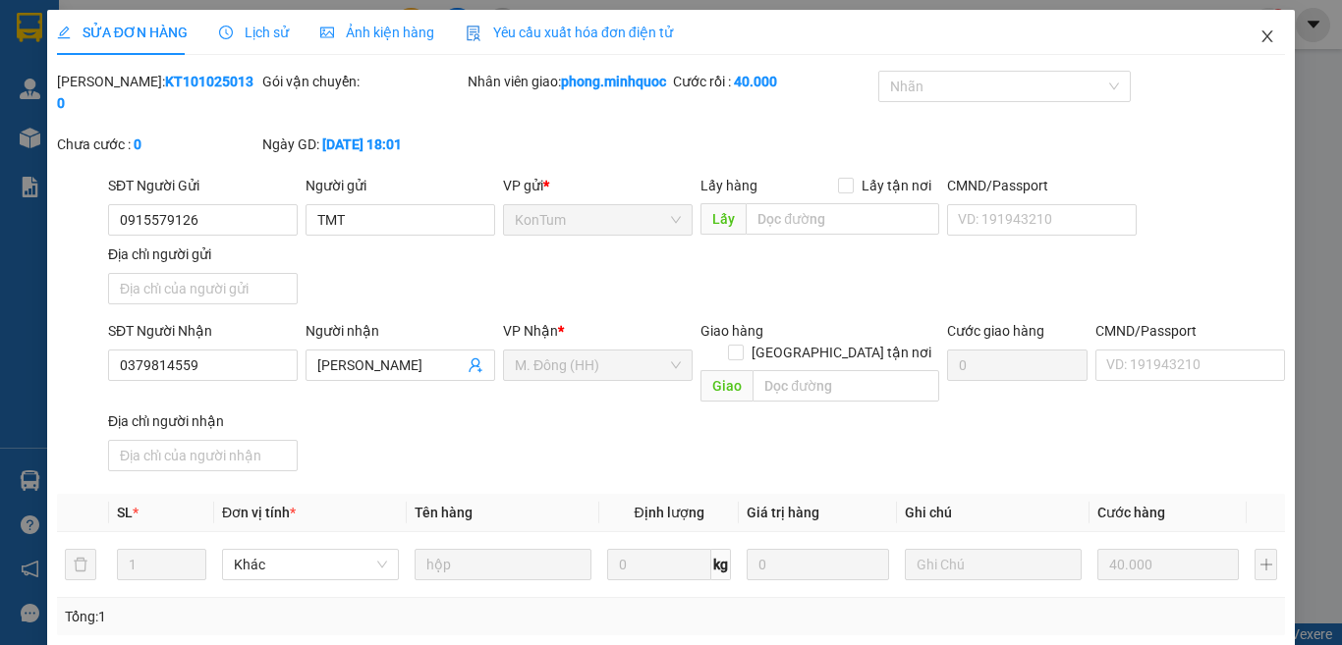
click at [1259, 33] on icon "close" at bounding box center [1267, 36] width 16 height 16
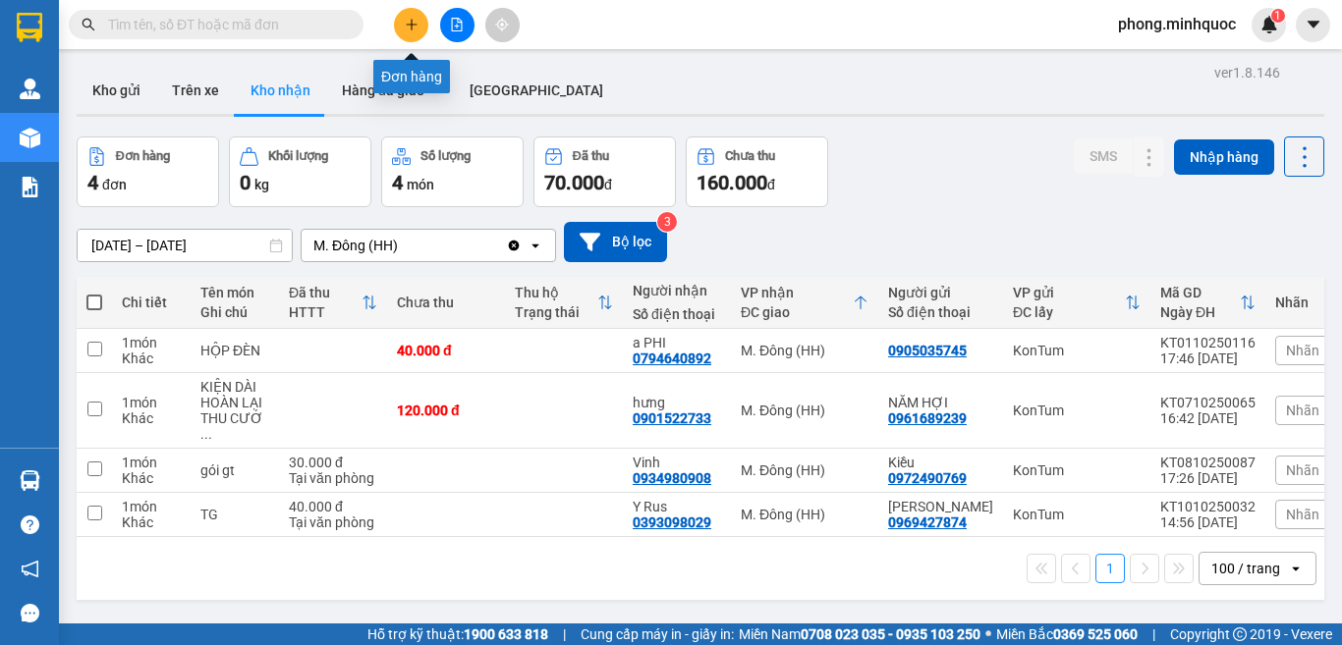
click at [411, 26] on icon "plus" at bounding box center [412, 25] width 14 height 14
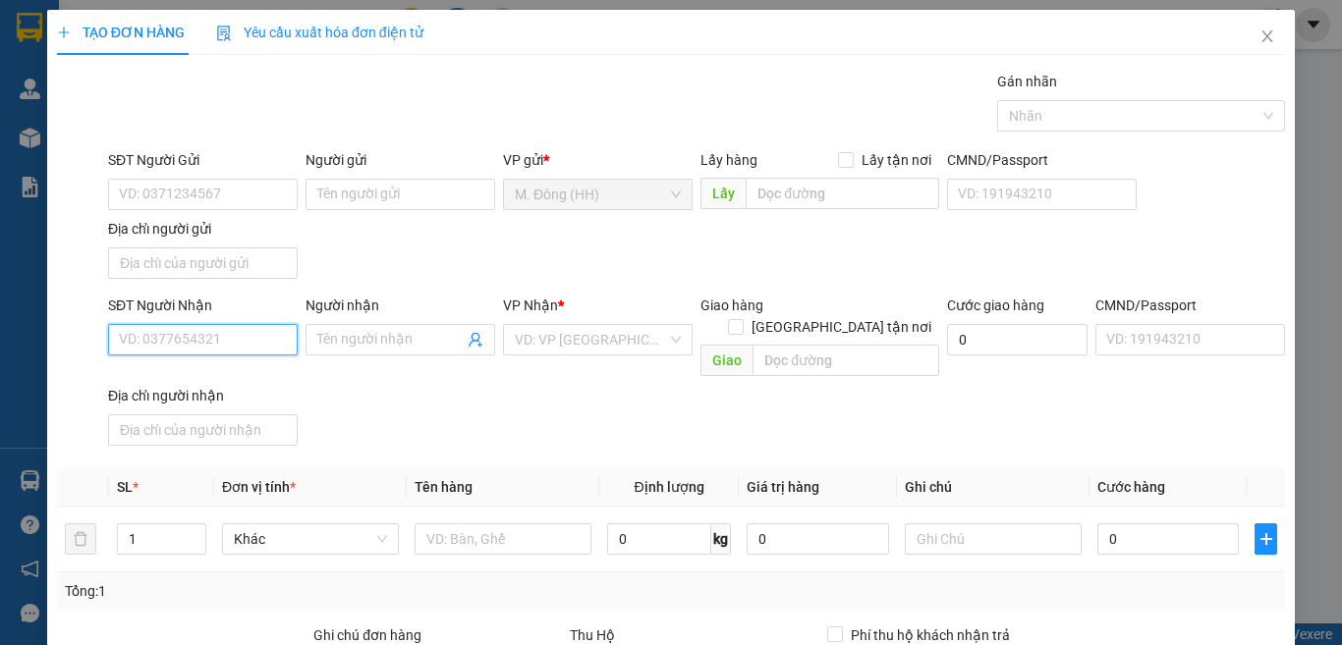
click at [230, 338] on input "SĐT Người Nhận" at bounding box center [203, 339] width 190 height 31
type input "0968092779"
click at [195, 375] on div "0968092779 - ngọc minh" at bounding box center [215, 379] width 193 height 22
type input "[PERSON_NAME]"
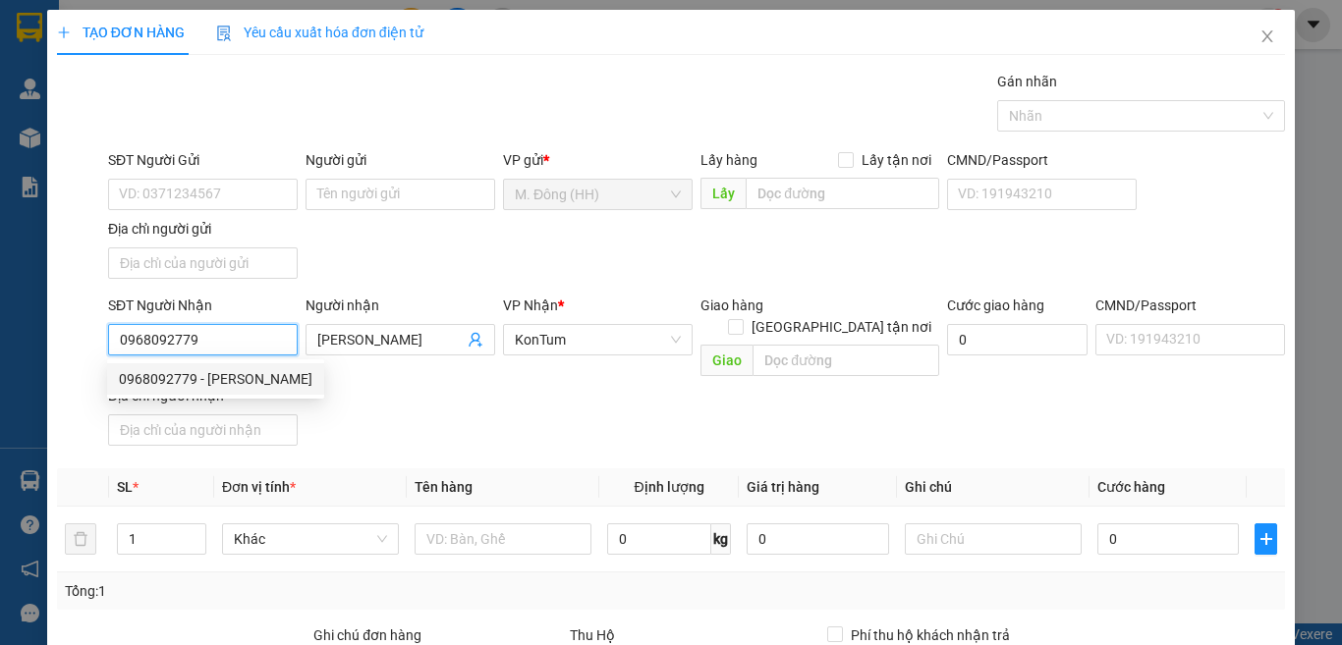
scroll to position [219, 0]
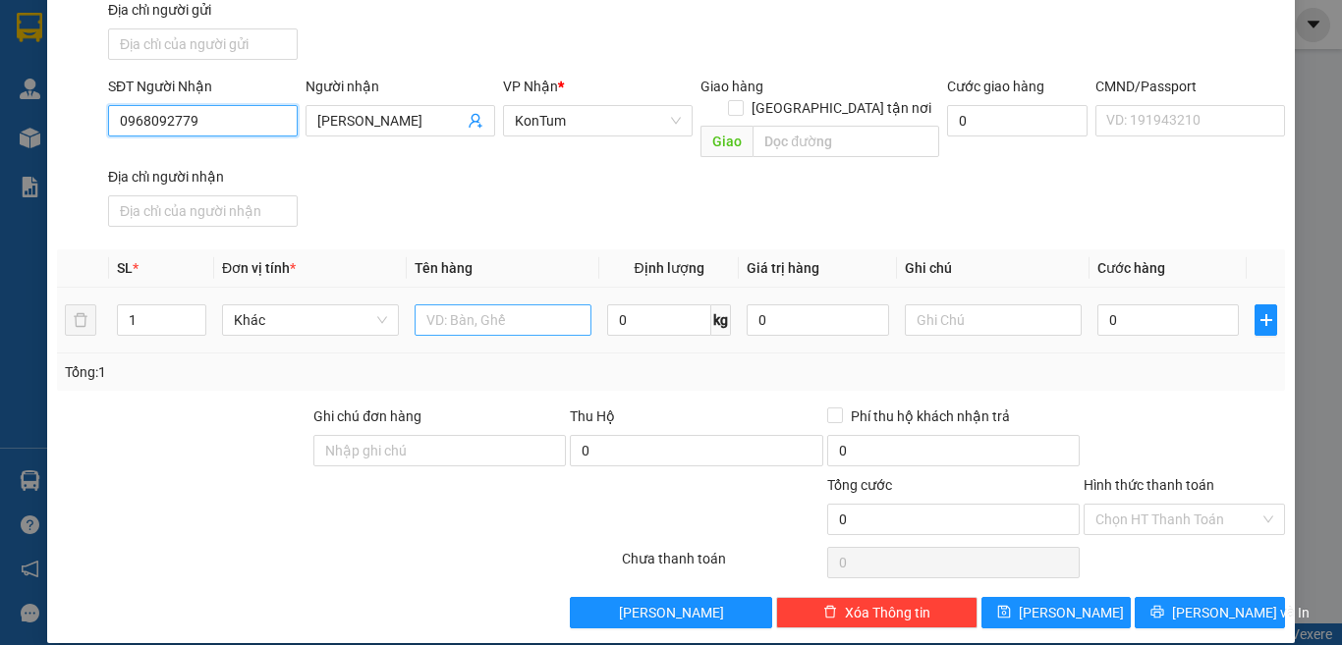
type input "0968092779"
click at [503, 311] on input "text" at bounding box center [502, 319] width 177 height 31
type input "CỤC"
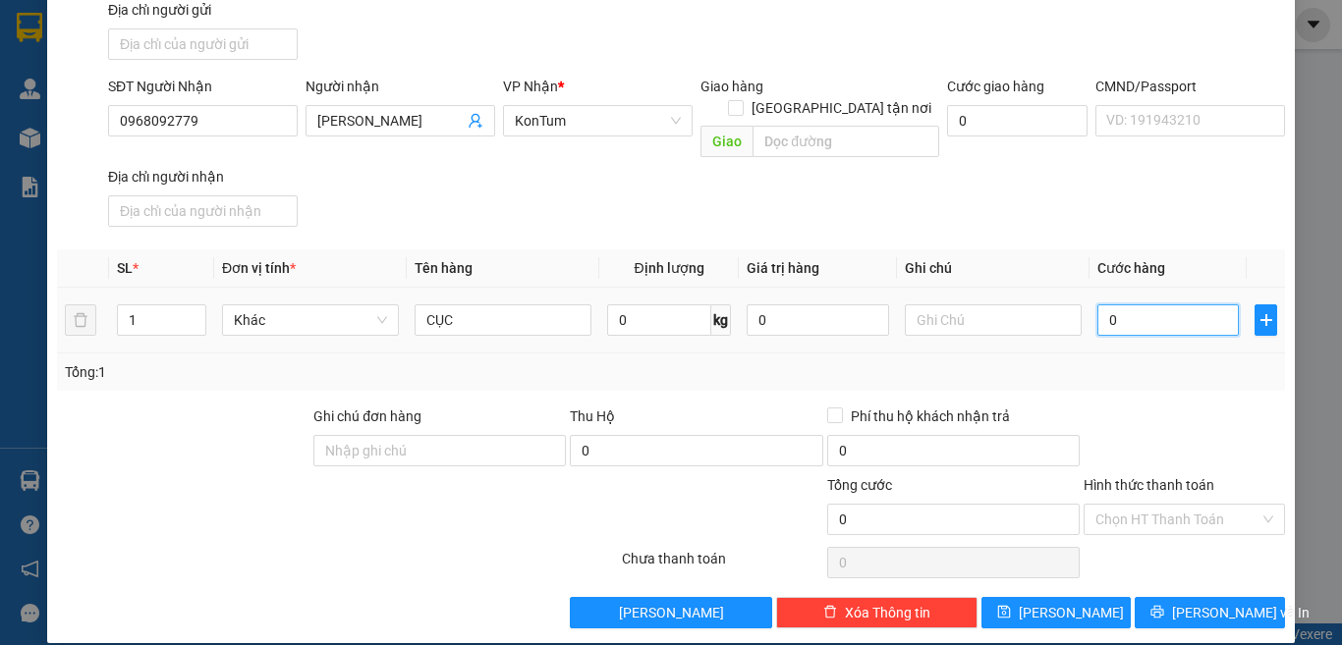
click at [1173, 304] on input "0" at bounding box center [1167, 319] width 141 height 31
type input "4"
type input "40"
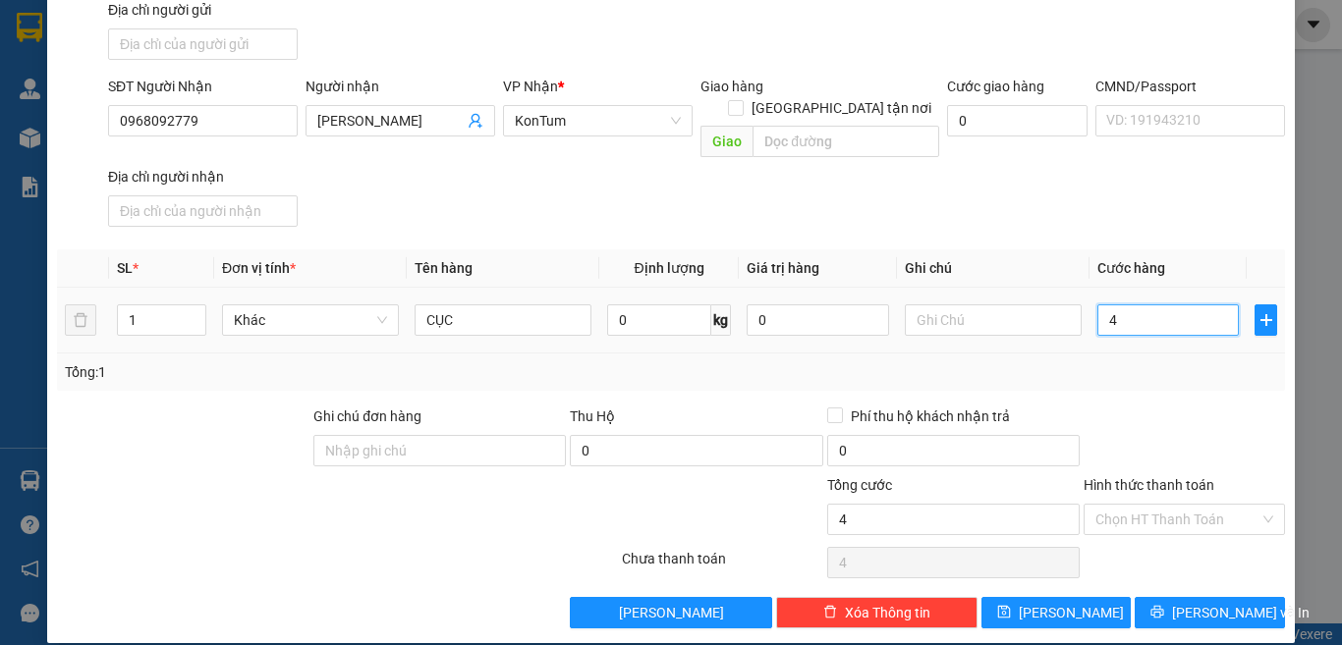
type input "40"
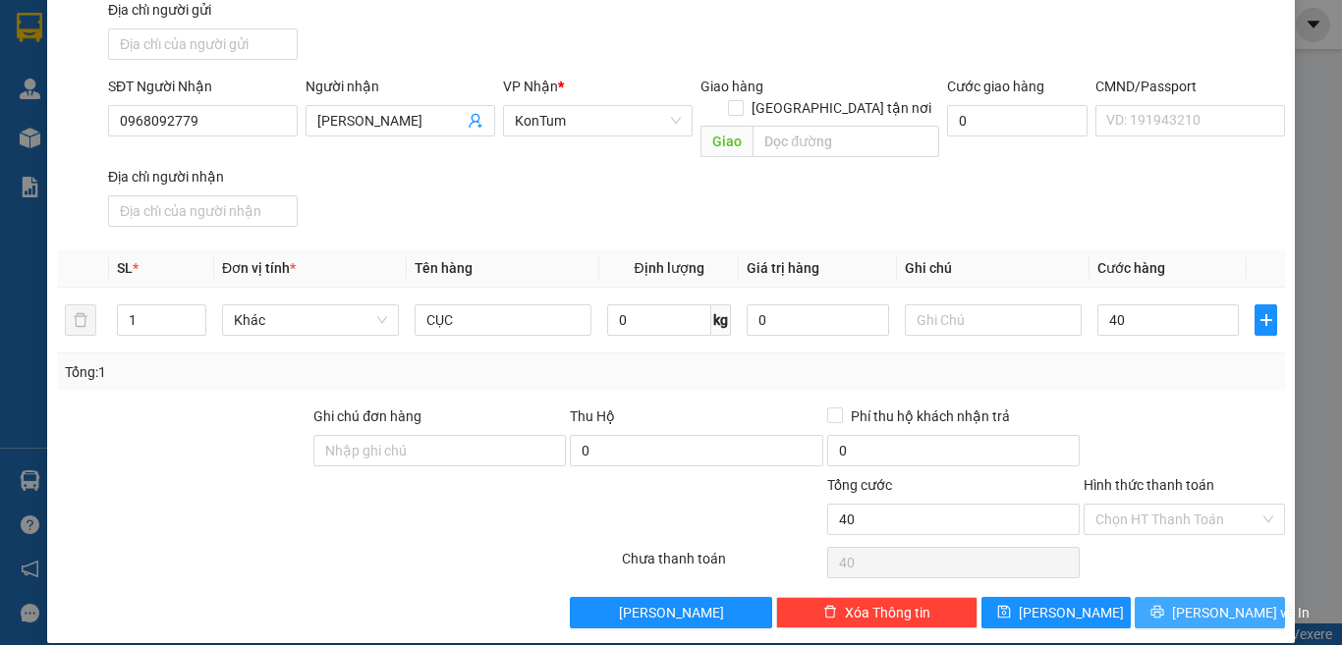
type input "40.000"
click at [1178, 602] on span "[PERSON_NAME] và In" at bounding box center [1240, 613] width 137 height 22
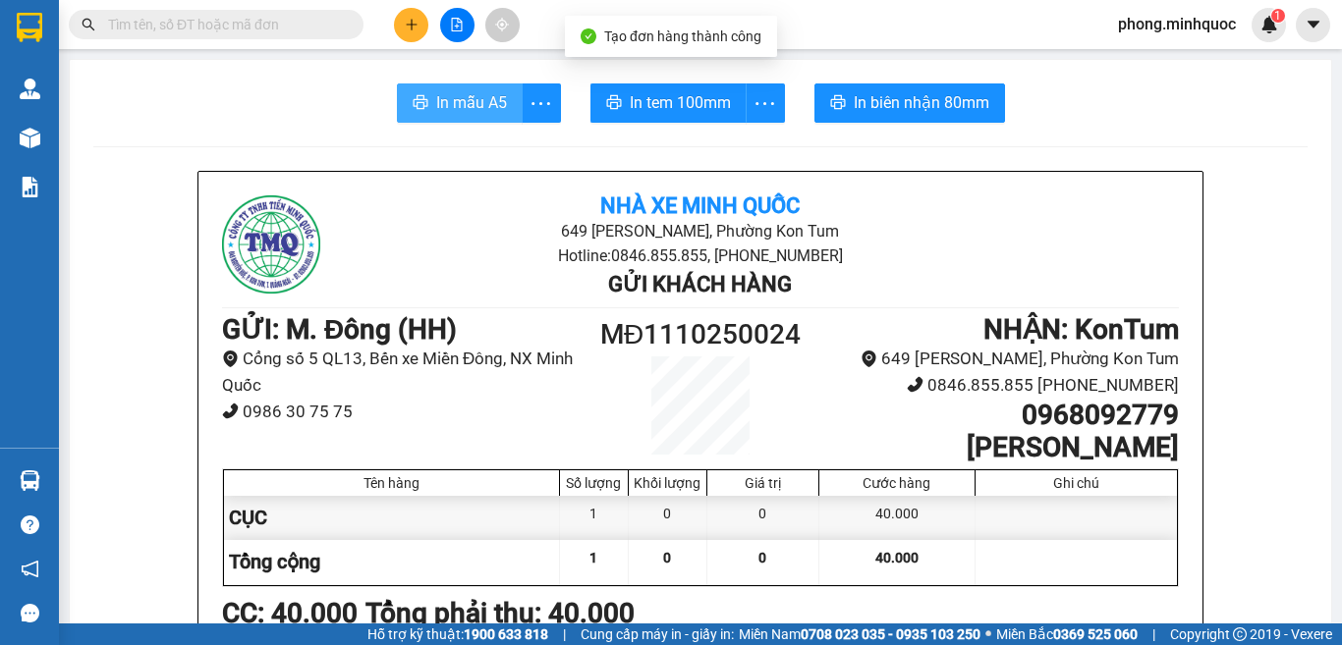
click at [452, 113] on span "In mẫu A5" at bounding box center [471, 102] width 71 height 25
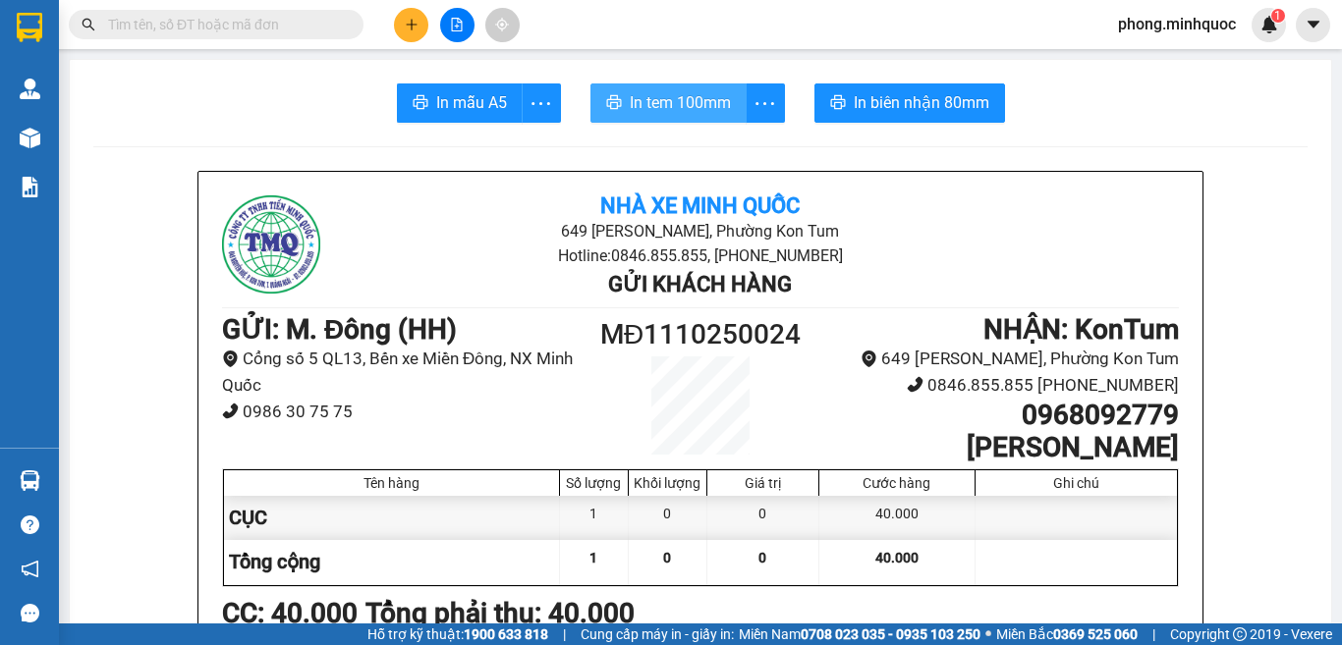
click at [680, 94] on span "In tem 100mm" at bounding box center [680, 102] width 101 height 25
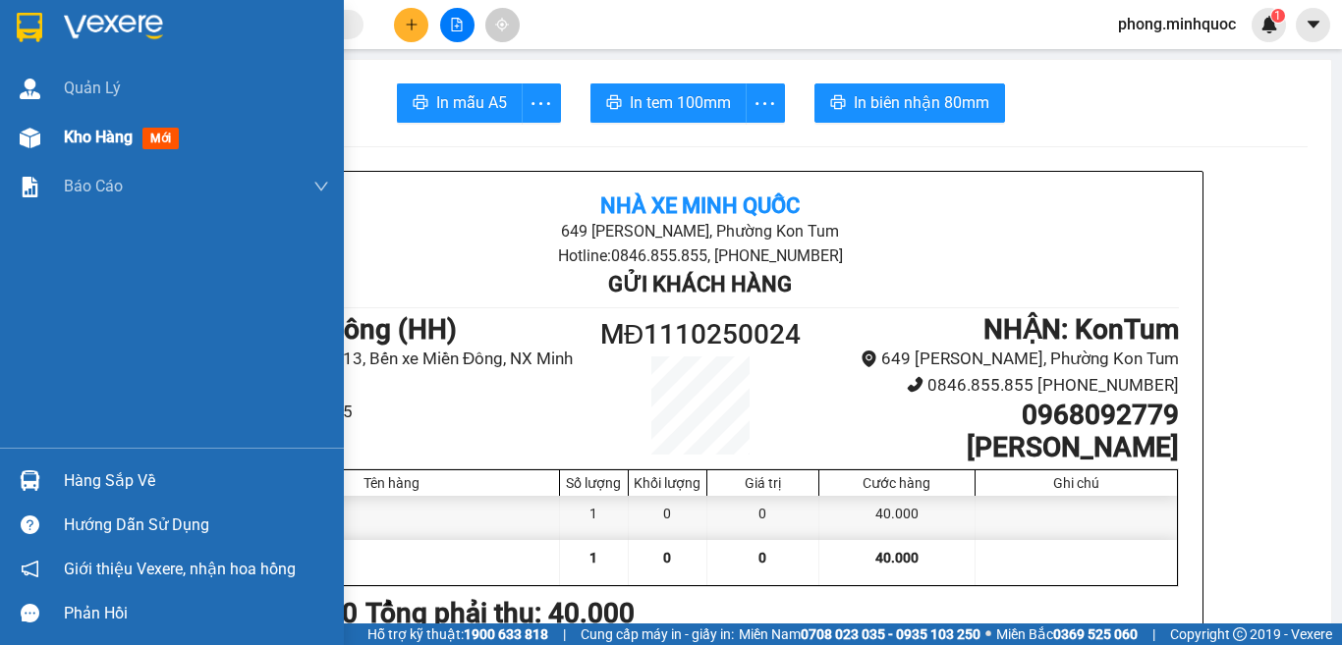
click at [151, 144] on span "mới" at bounding box center [160, 139] width 36 height 22
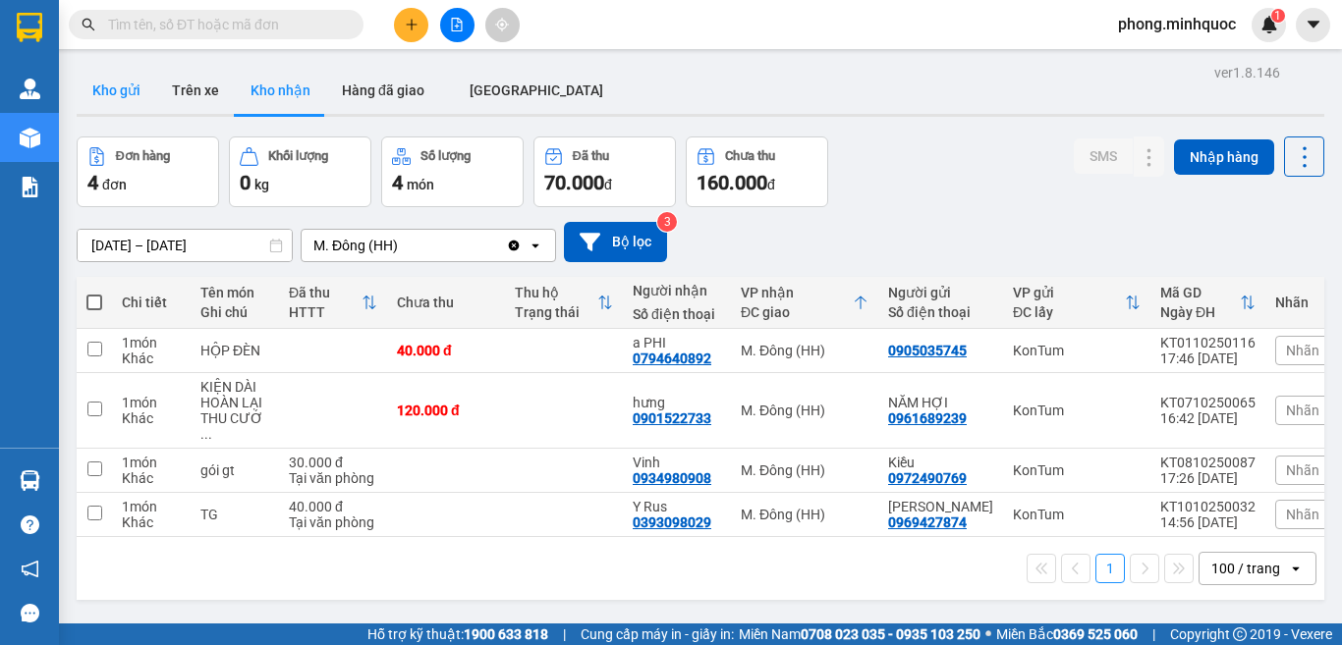
click at [115, 98] on button "Kho gửi" at bounding box center [117, 90] width 80 height 47
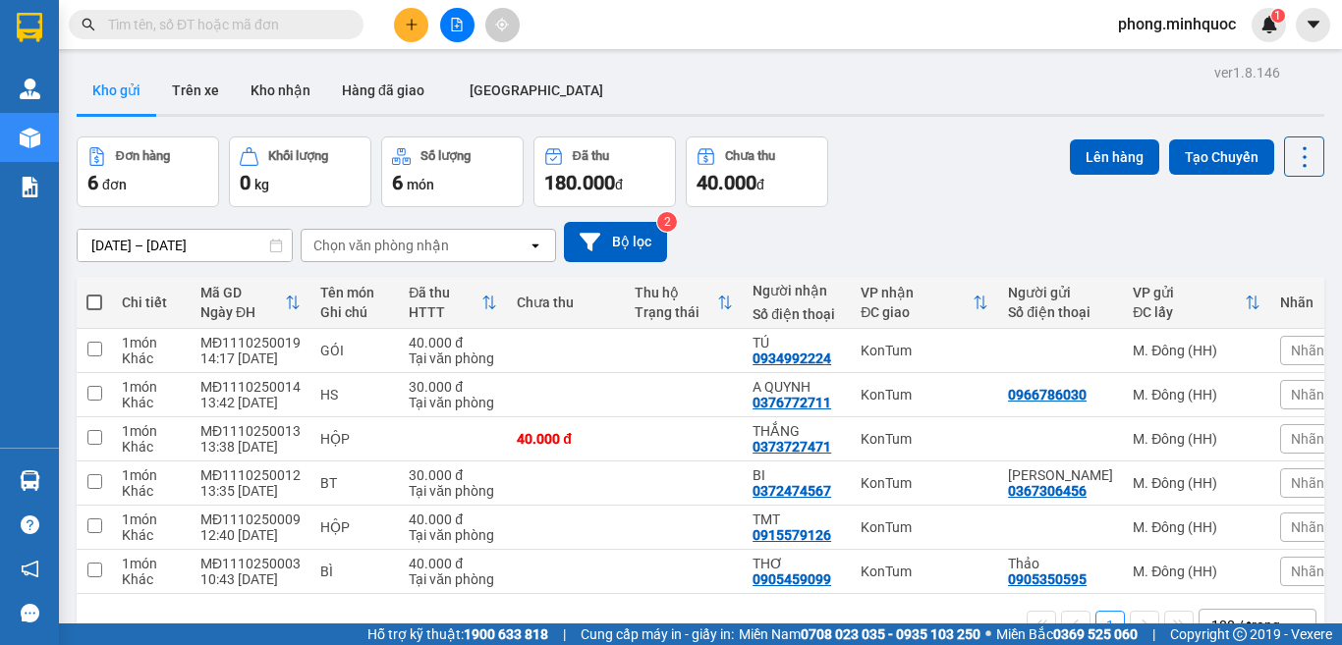
scroll to position [90, 0]
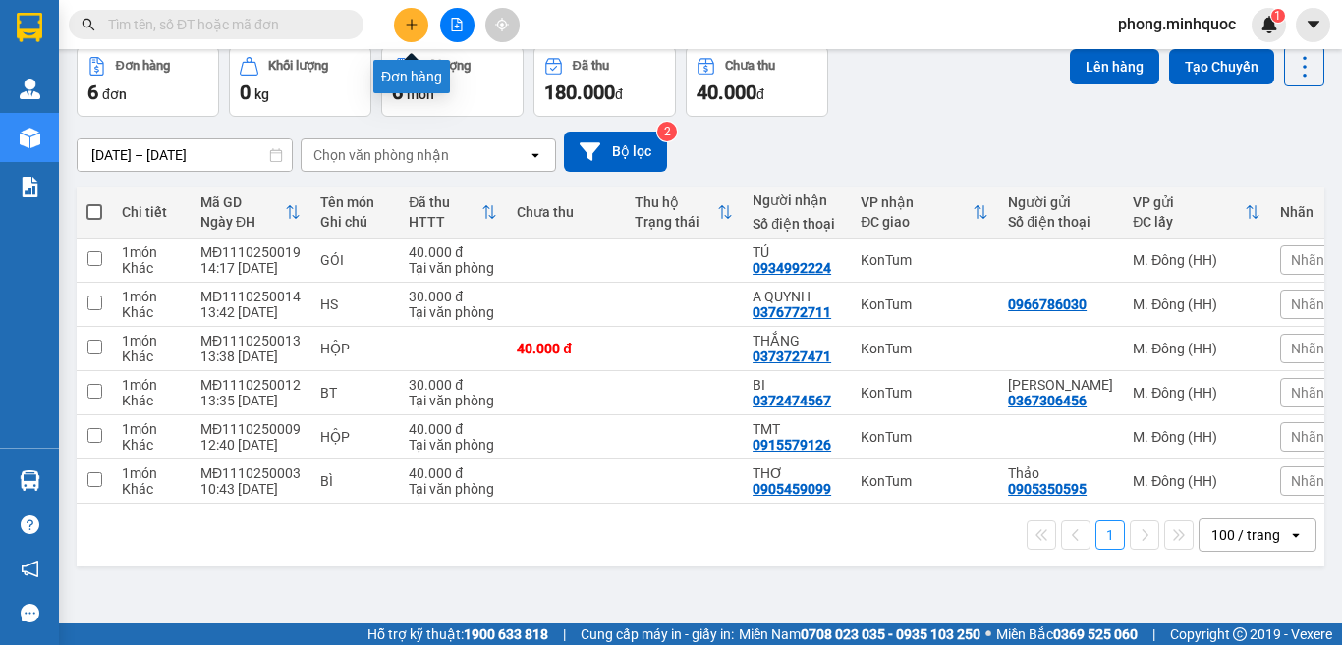
click at [415, 16] on button at bounding box center [411, 25] width 34 height 34
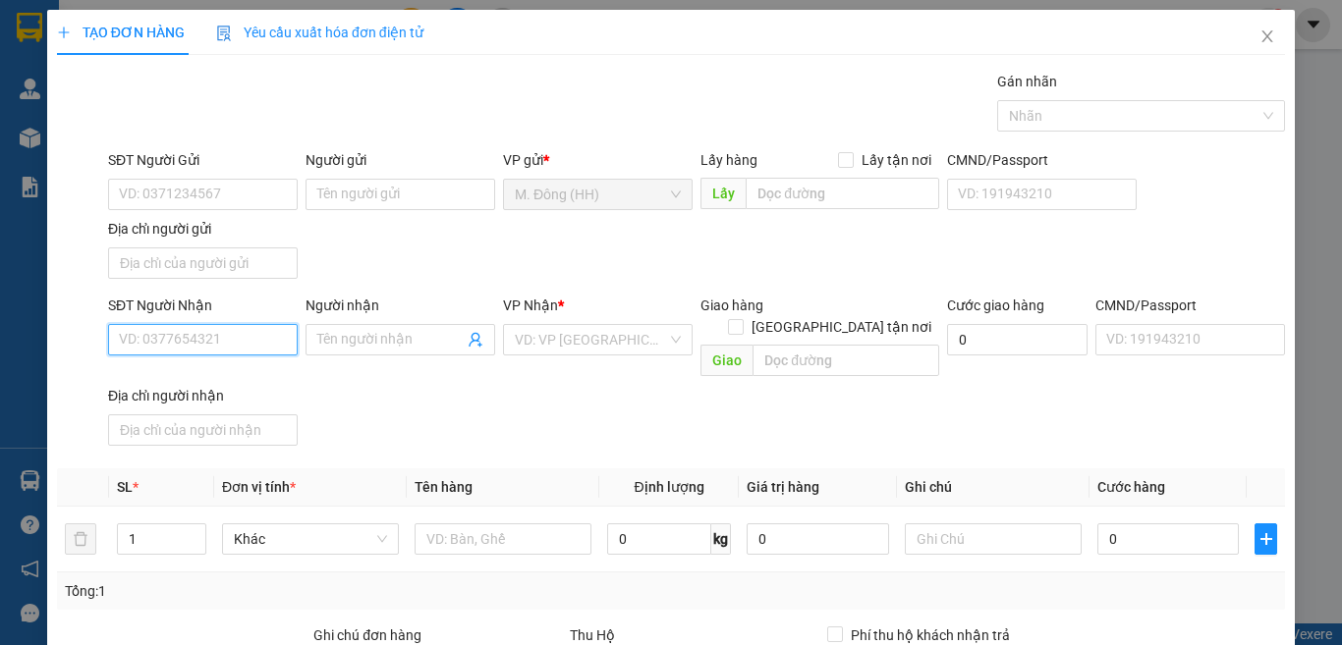
click at [245, 330] on input "SĐT Người Nhận" at bounding box center [203, 339] width 190 height 31
click at [228, 374] on div "0707818777 - A THẢO" at bounding box center [200, 379] width 163 height 22
type input "0707818777"
type input "A THẢO"
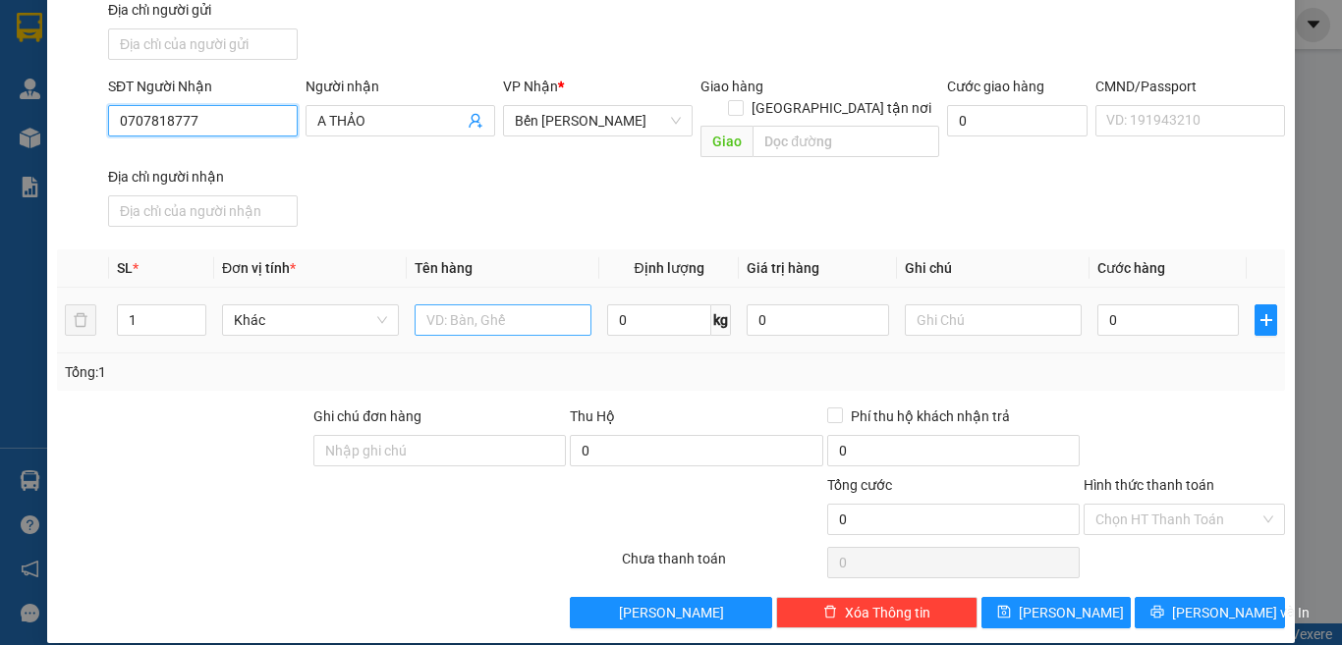
type input "0707818777"
click at [479, 304] on input "text" at bounding box center [502, 319] width 177 height 31
type input "C"
type input "HỘP"
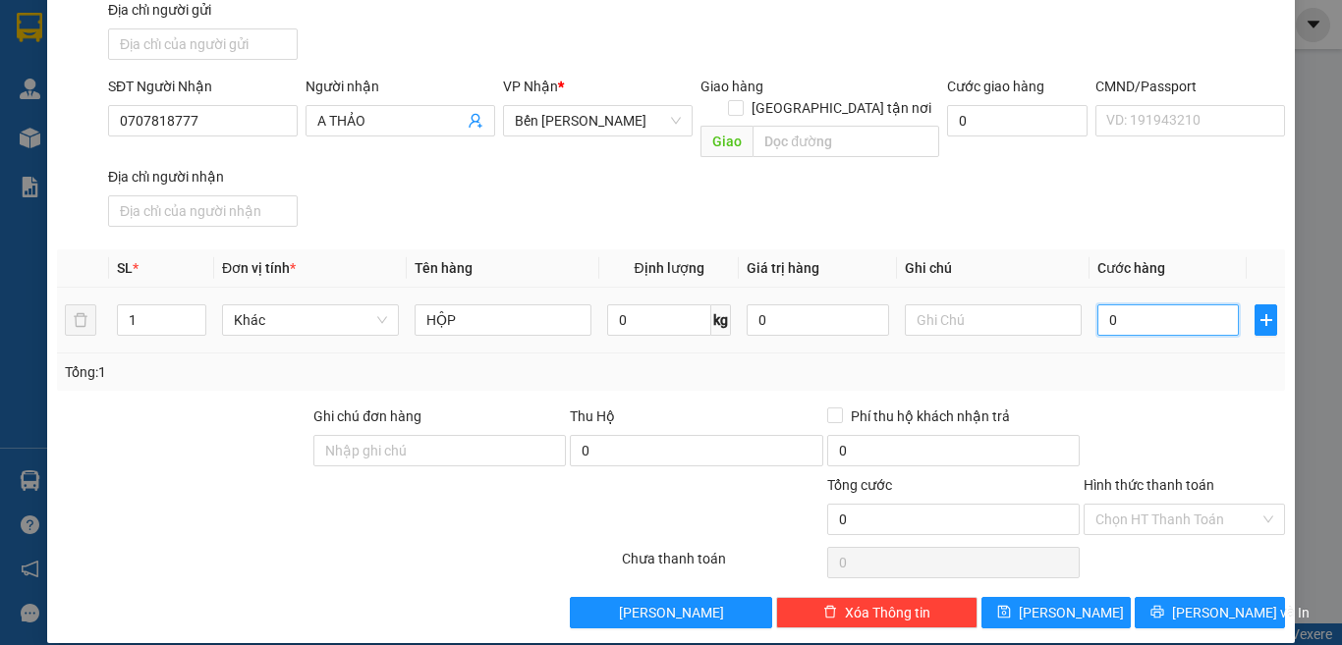
click at [1122, 304] on input "0" at bounding box center [1167, 319] width 141 height 31
type input "4"
type input "40"
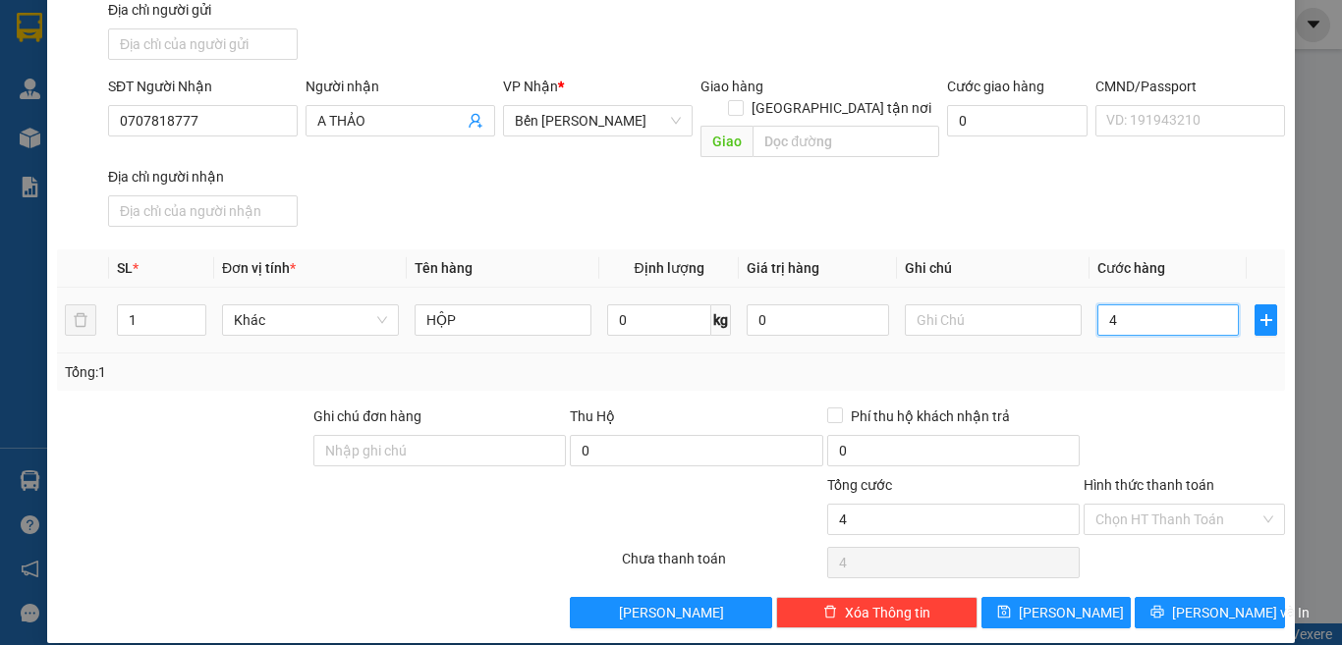
type input "40"
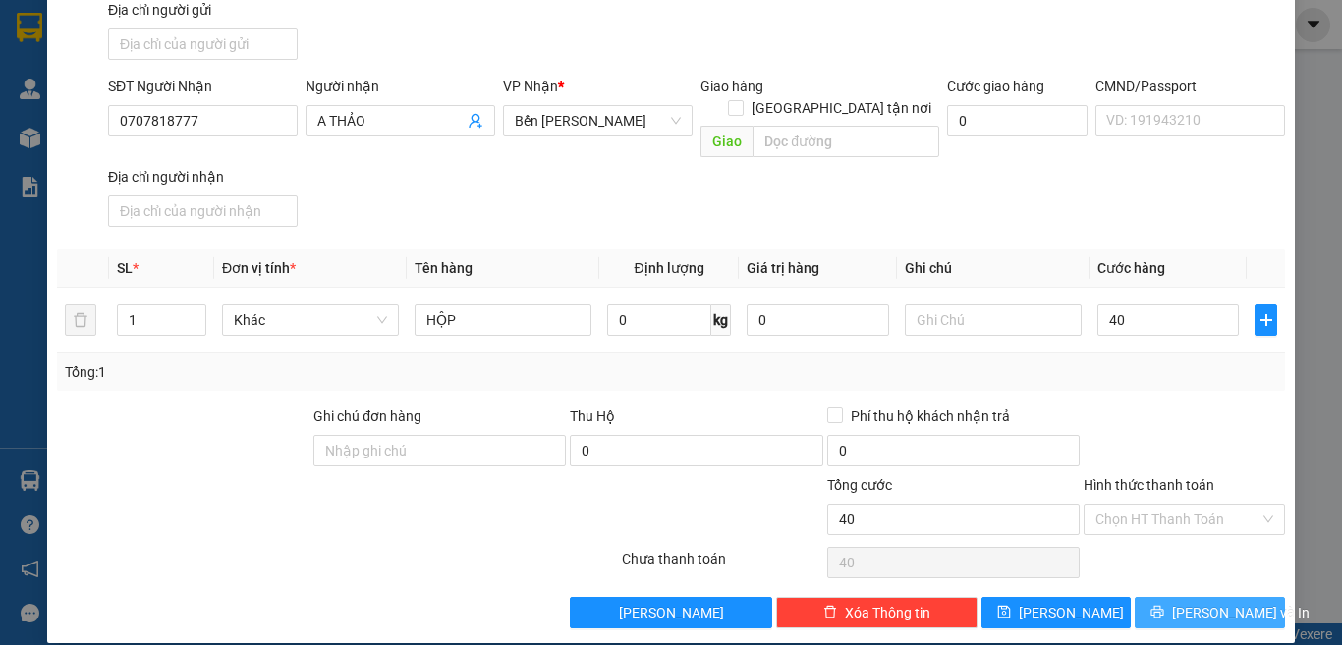
type input "40.000"
click at [1193, 602] on span "[PERSON_NAME] và In" at bounding box center [1240, 613] width 137 height 22
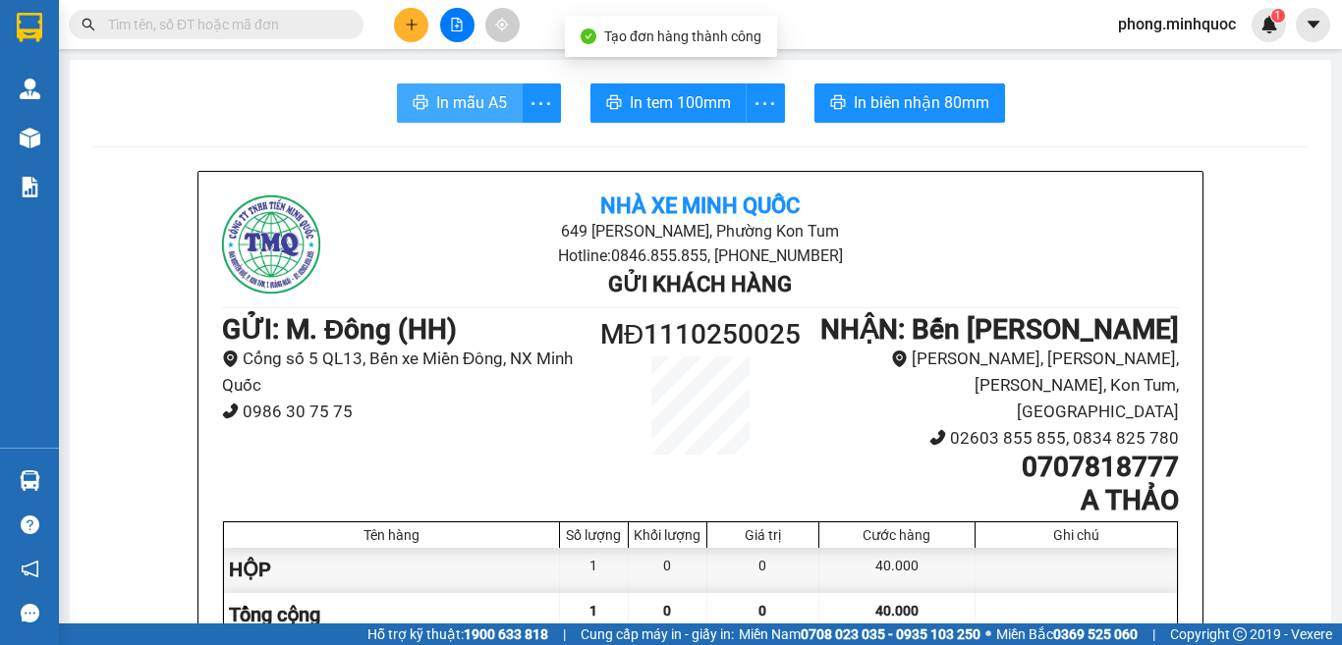
click at [465, 108] on span "In mẫu A5" at bounding box center [471, 102] width 71 height 25
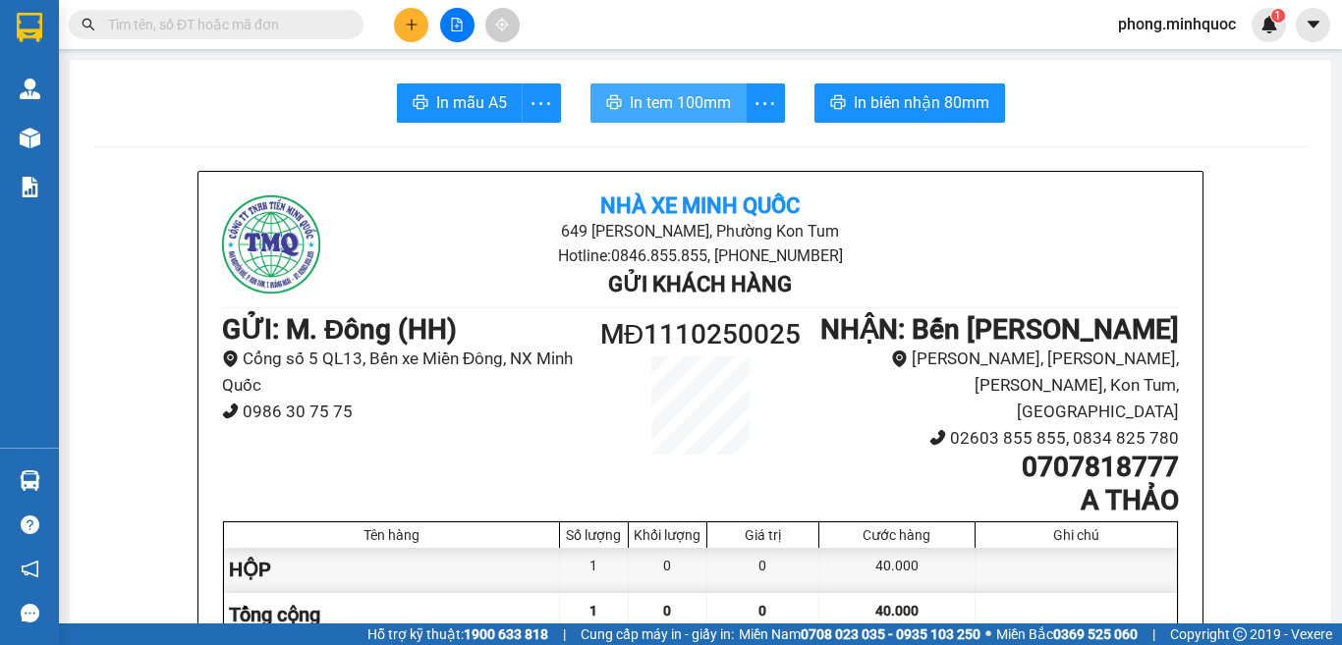
click at [689, 96] on span "In tem 100mm" at bounding box center [680, 102] width 101 height 25
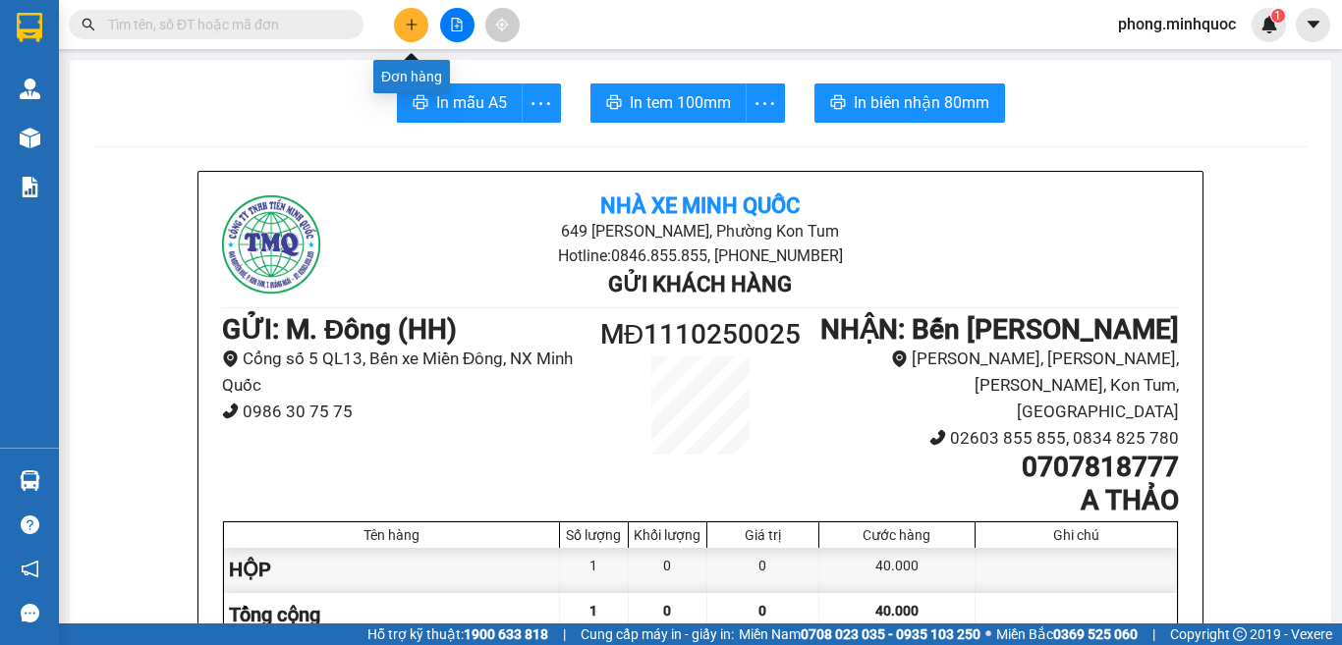
click at [415, 32] on button at bounding box center [411, 25] width 34 height 34
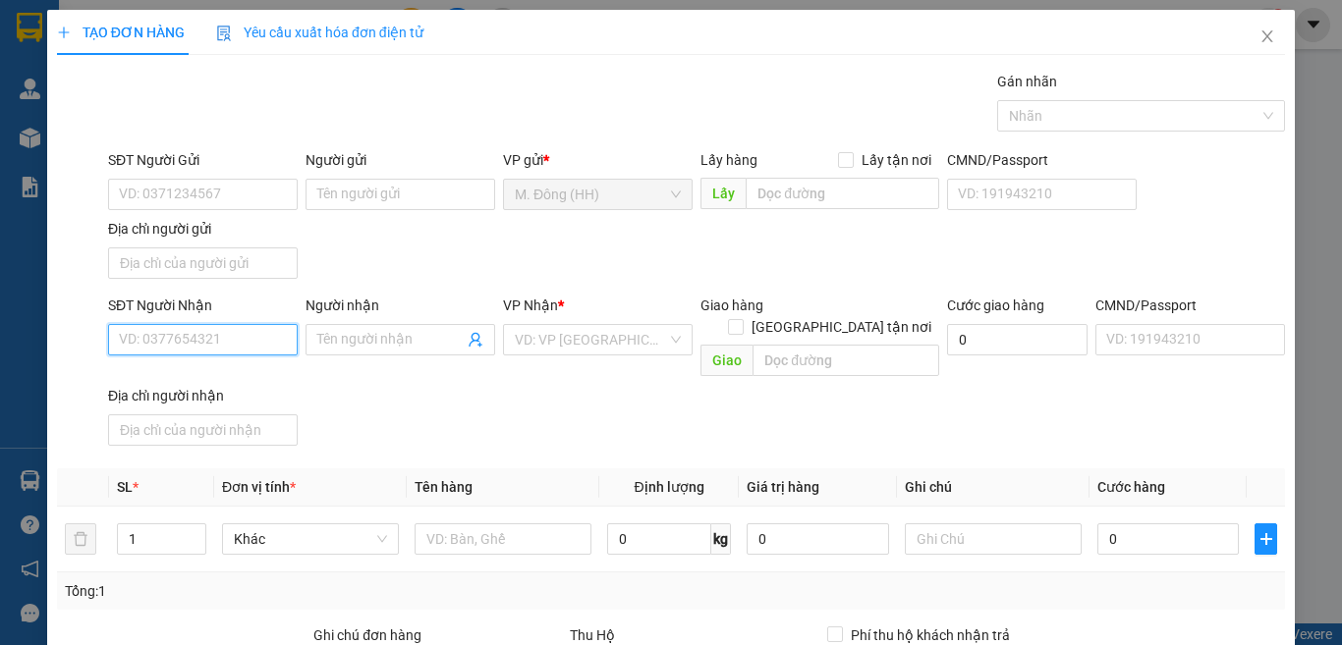
click at [232, 344] on input "SĐT Người Nhận" at bounding box center [203, 339] width 190 height 31
type input "0968050388"
click at [218, 371] on div "0968050388 - NỤ CƯỜI MỚI" at bounding box center [208, 379] width 179 height 22
type input "NỤ CƯỜI MỚI"
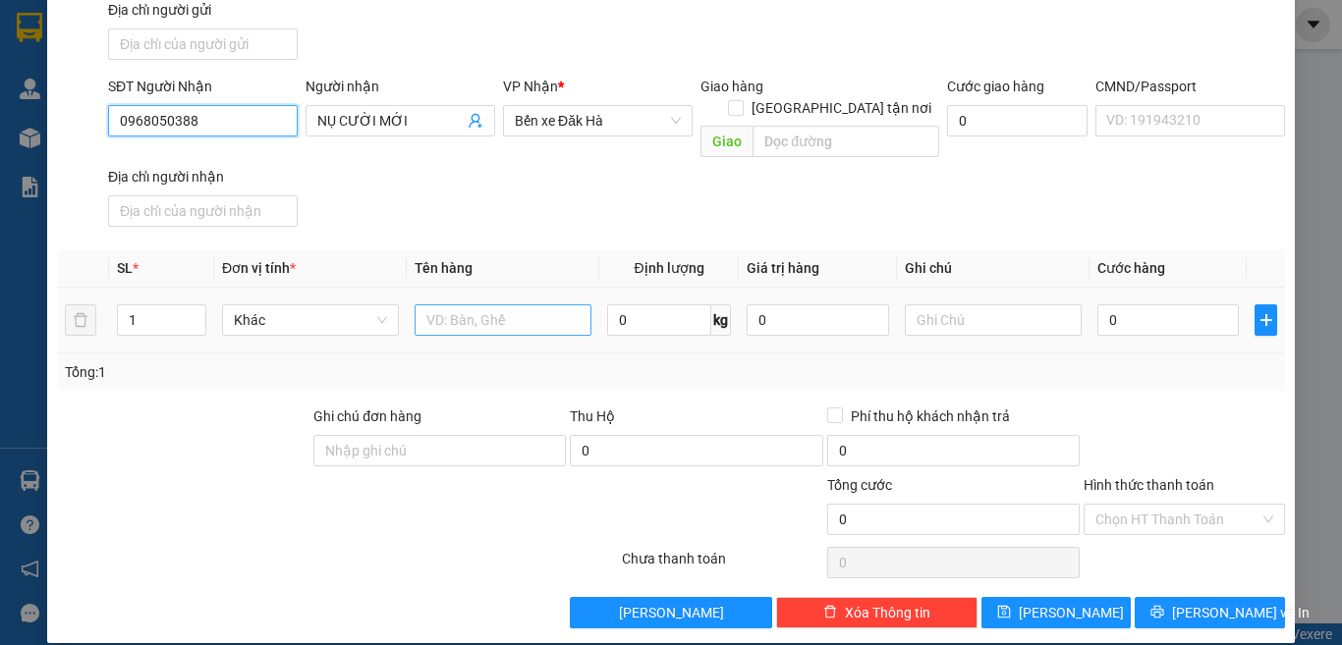
type input "0968050388"
click at [442, 304] on input "text" at bounding box center [502, 319] width 177 height 31
type input "HỘP"
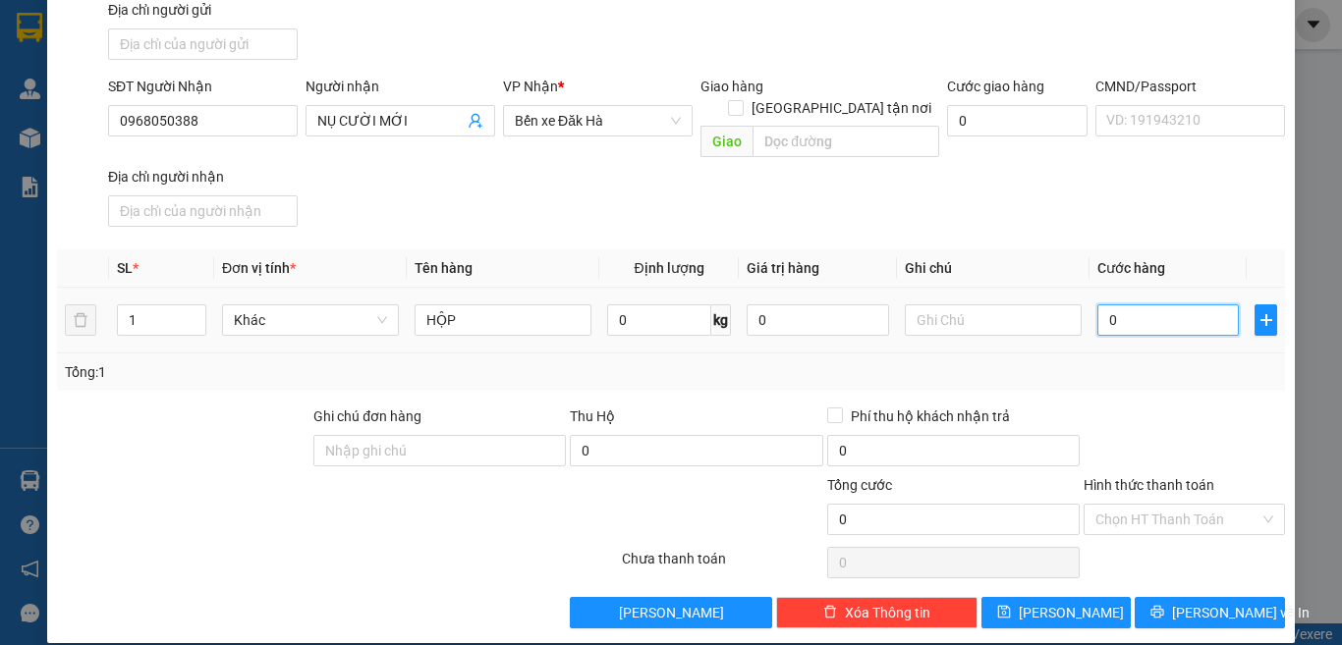
click at [1162, 304] on input "0" at bounding box center [1167, 319] width 141 height 31
type input "4"
type input "40"
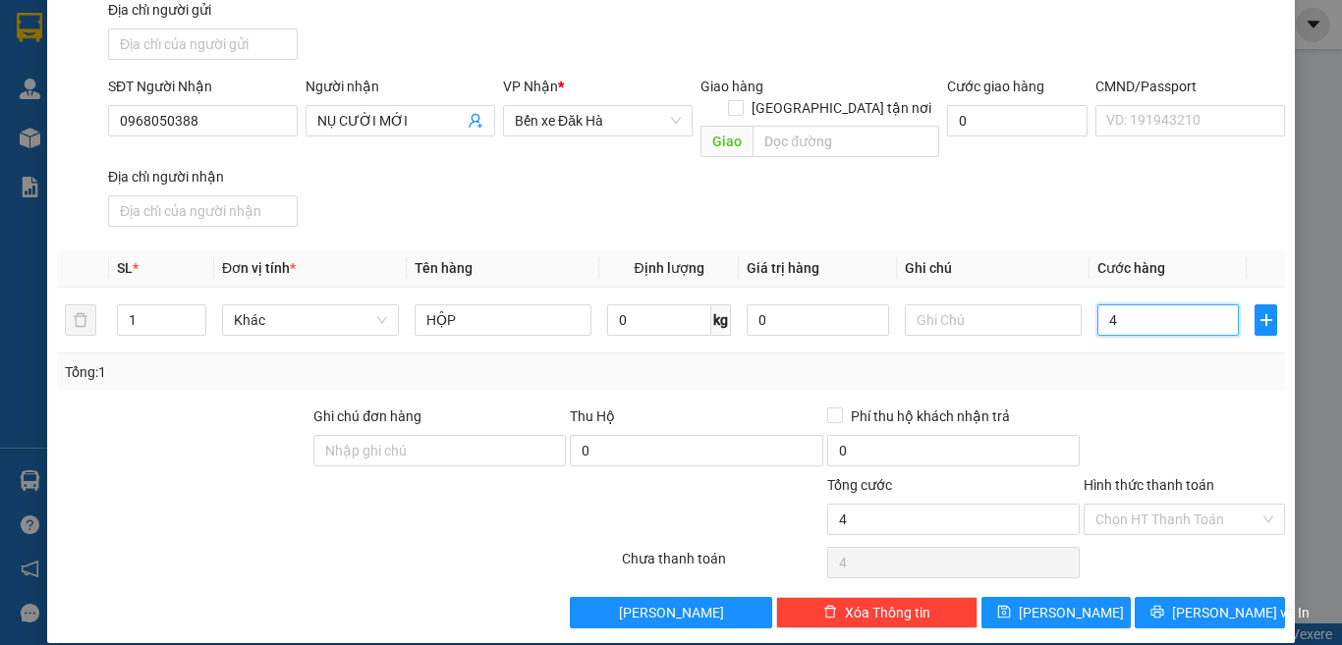
type input "40"
click at [1168, 505] on input "Hình thức thanh toán" at bounding box center [1177, 519] width 164 height 29
type input "40.000"
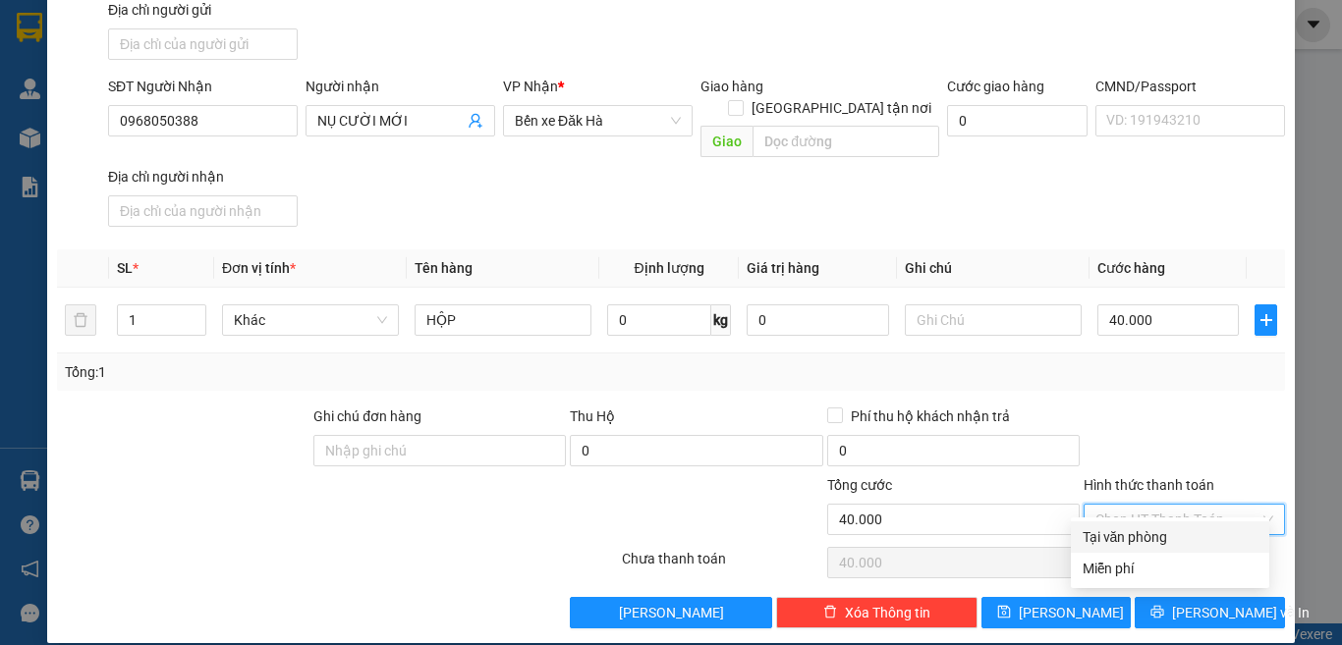
click at [1154, 540] on div "Tại văn phòng" at bounding box center [1169, 537] width 175 height 22
type input "0"
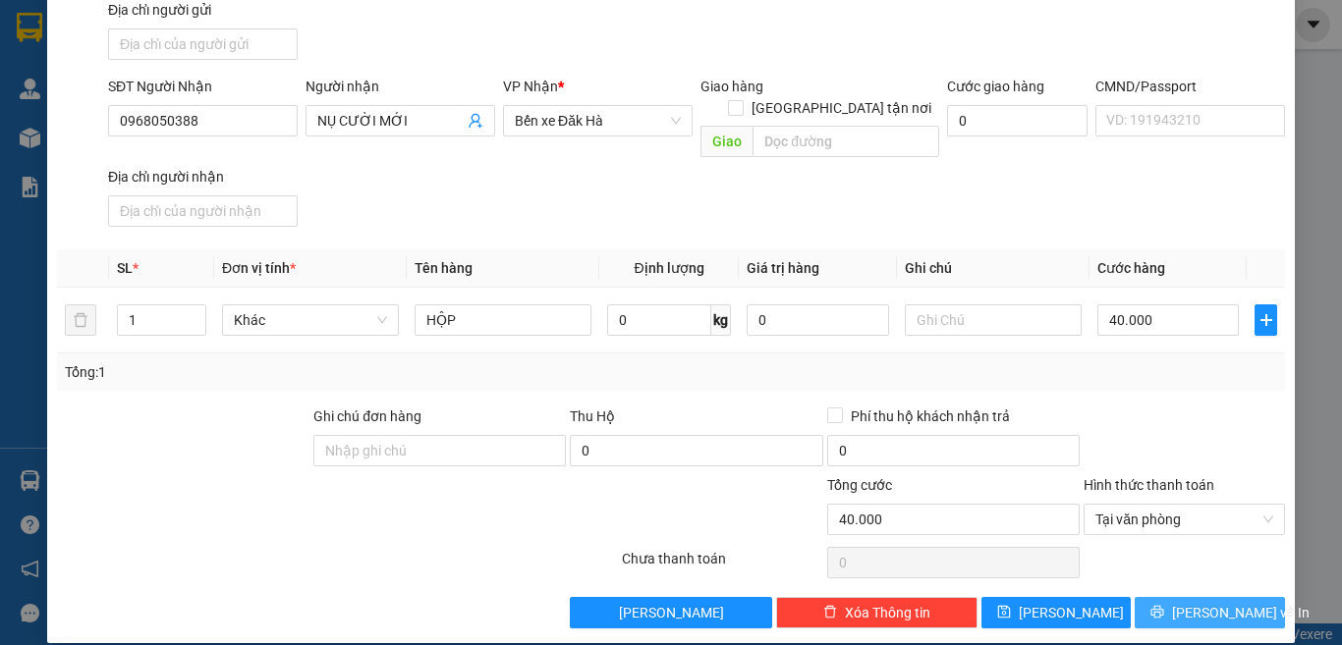
click at [1164, 605] on icon "printer" at bounding box center [1157, 612] width 14 height 14
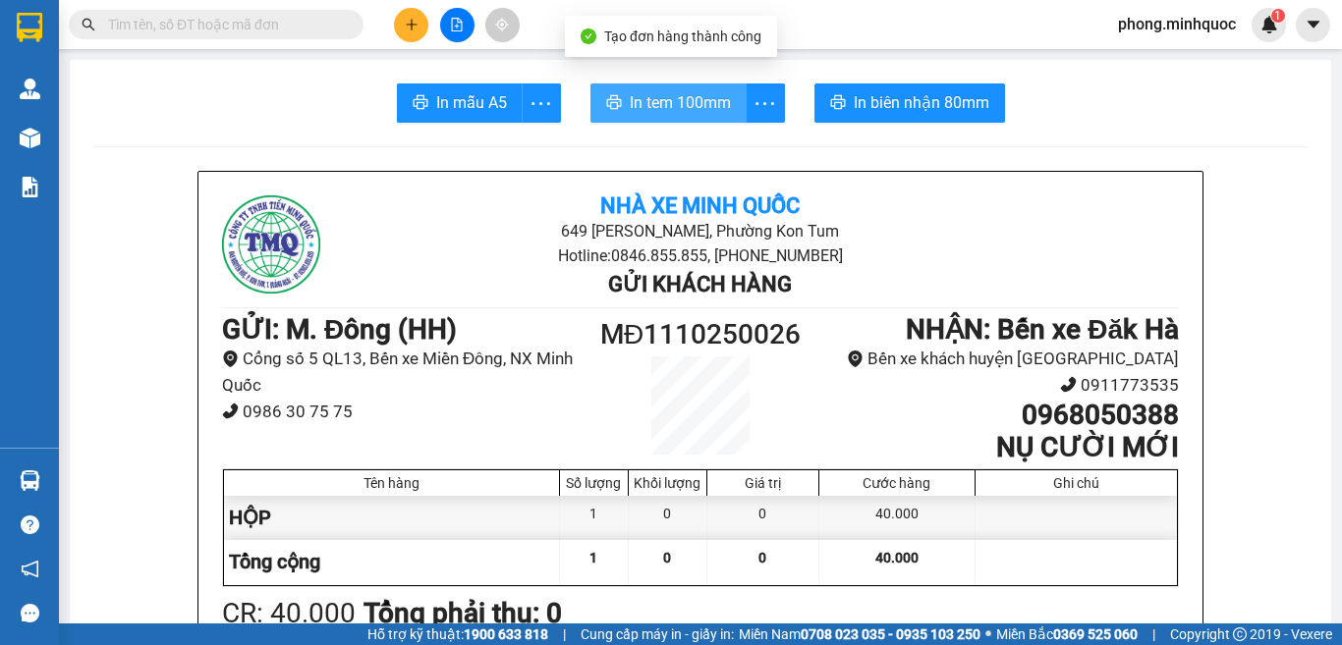
click at [643, 95] on span "In tem 100mm" at bounding box center [680, 102] width 101 height 25
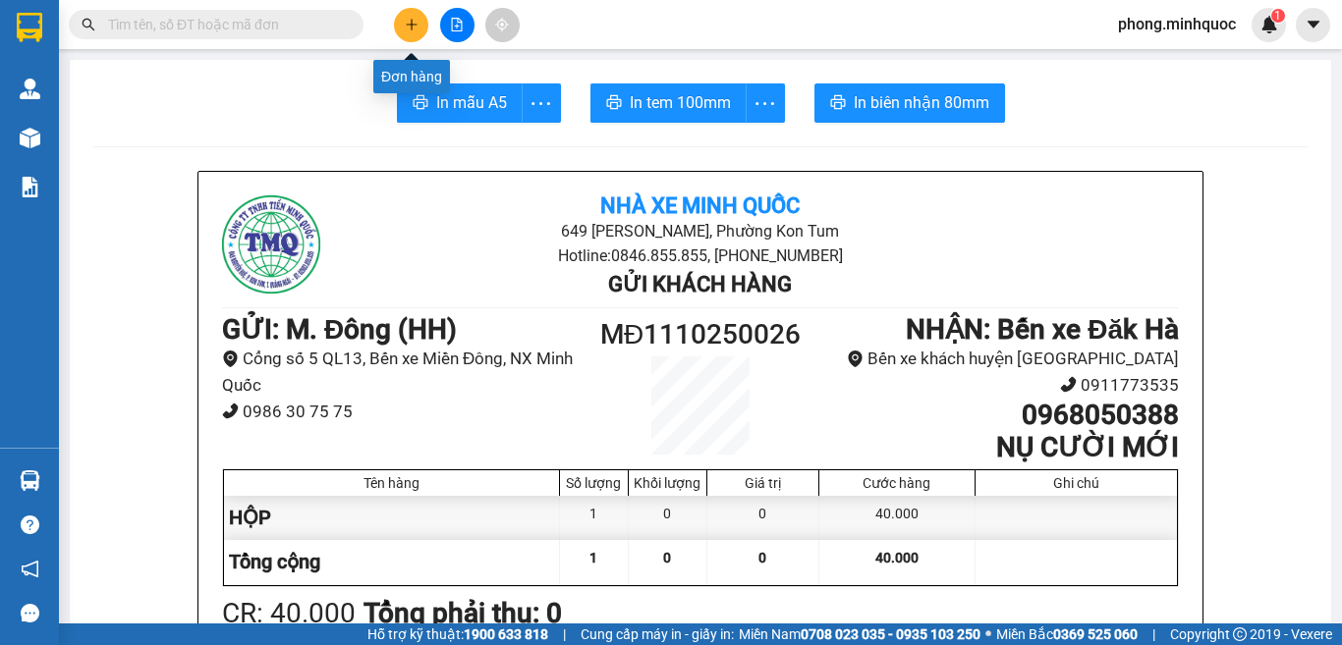
click at [410, 22] on icon "plus" at bounding box center [412, 25] width 14 height 14
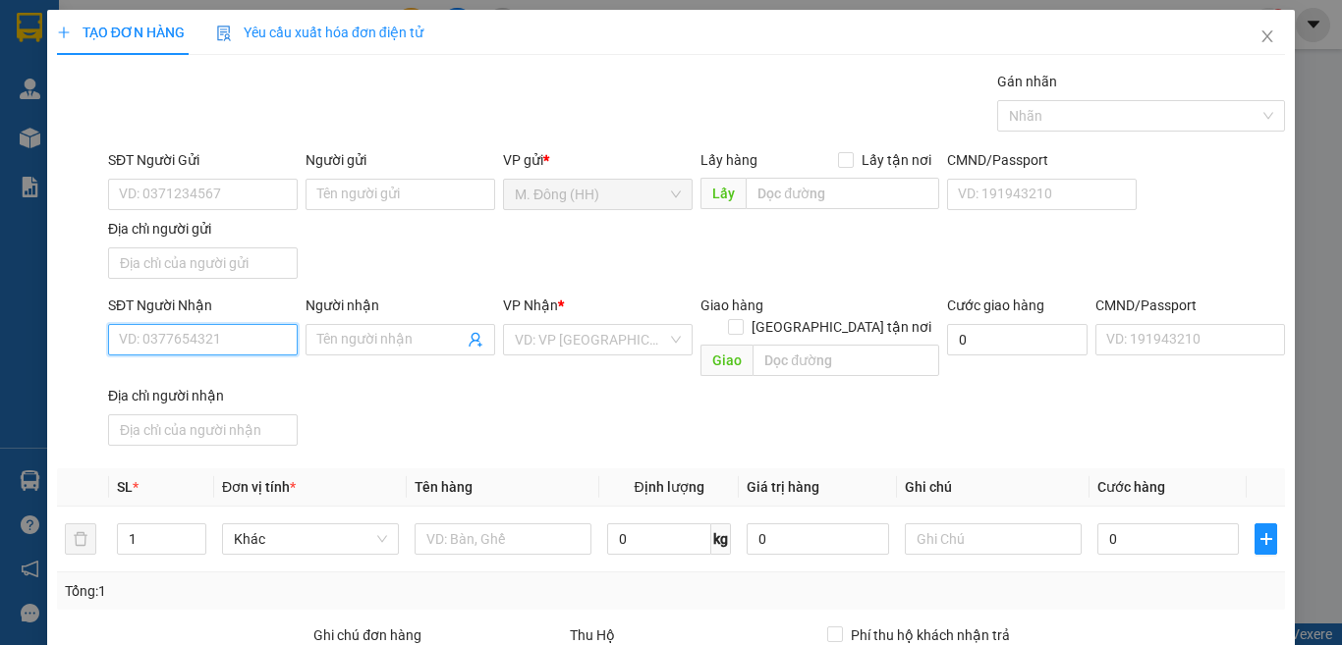
click at [221, 340] on input "SĐT Người Nhận" at bounding box center [203, 339] width 190 height 31
click at [217, 374] on div "0945254222 - Hạnh pHúc" at bounding box center [200, 379] width 163 height 22
type input "0945254222"
type input "Hạnh pHúc"
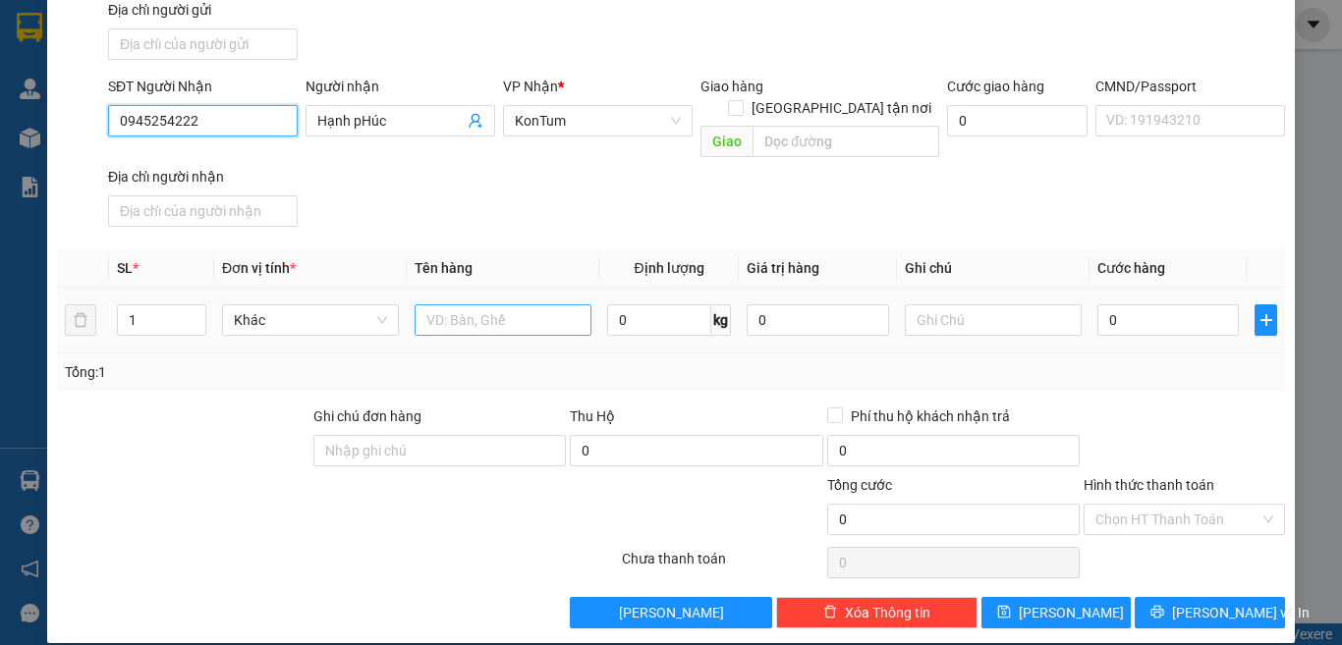
type input "0945254222"
click at [501, 304] on input "text" at bounding box center [502, 319] width 177 height 31
type input "HỘP"
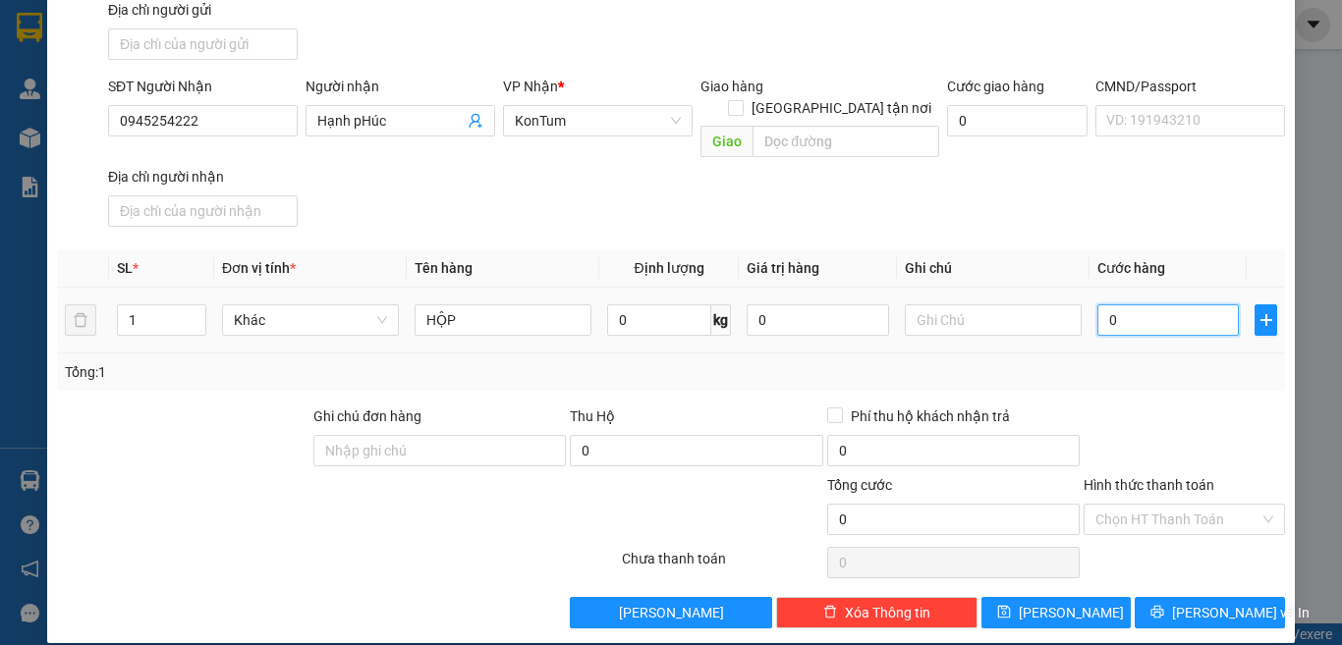
click at [1140, 304] on input "0" at bounding box center [1167, 319] width 141 height 31
type input "4"
type input "40"
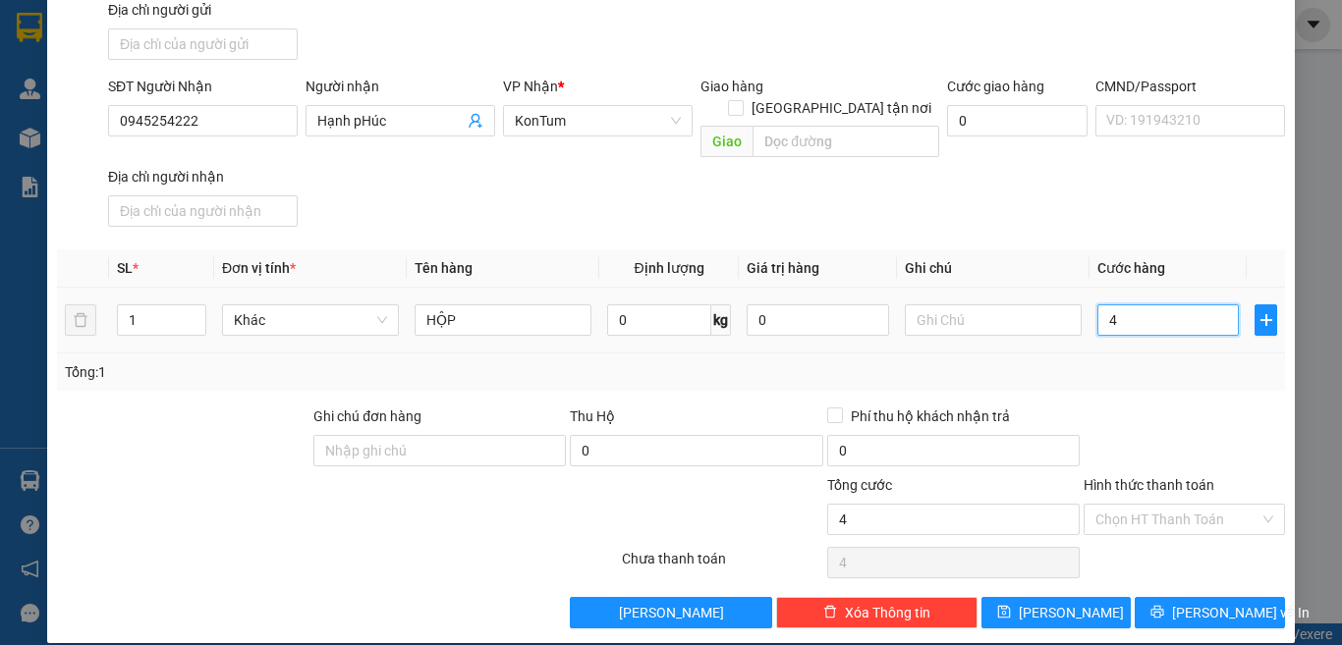
type input "40"
type input "40.000"
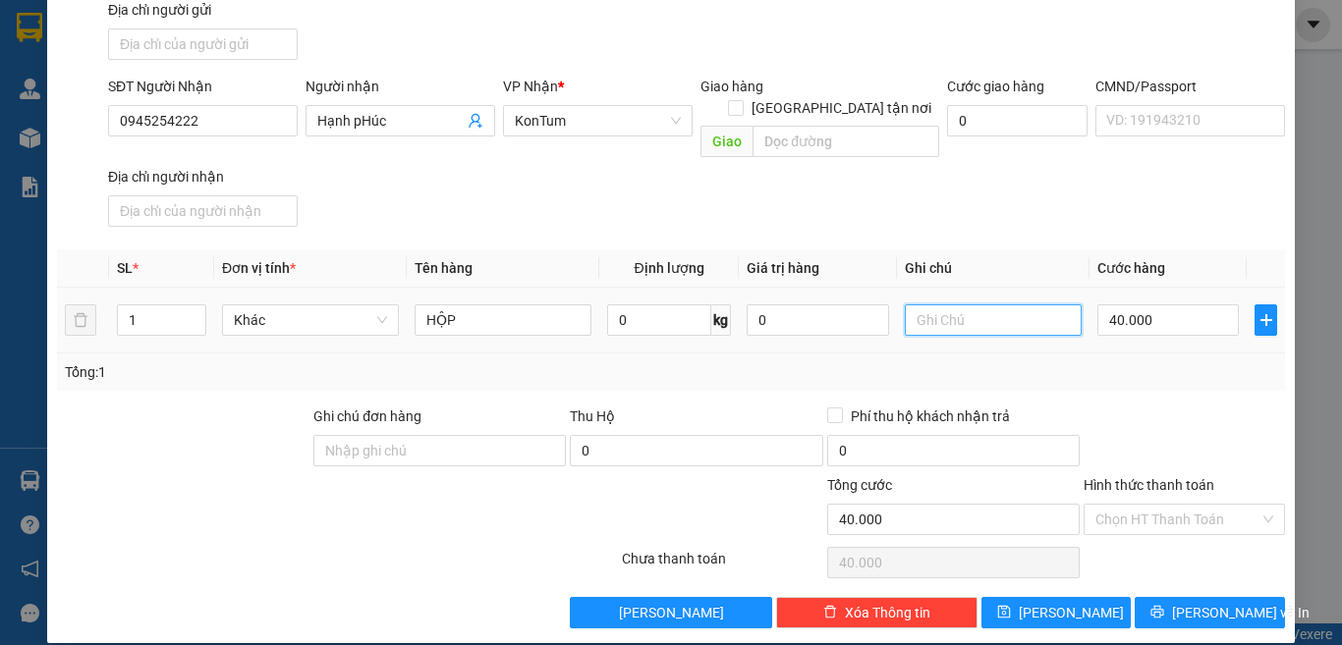
click at [958, 304] on input "text" at bounding box center [992, 319] width 177 height 31
type input "CC"
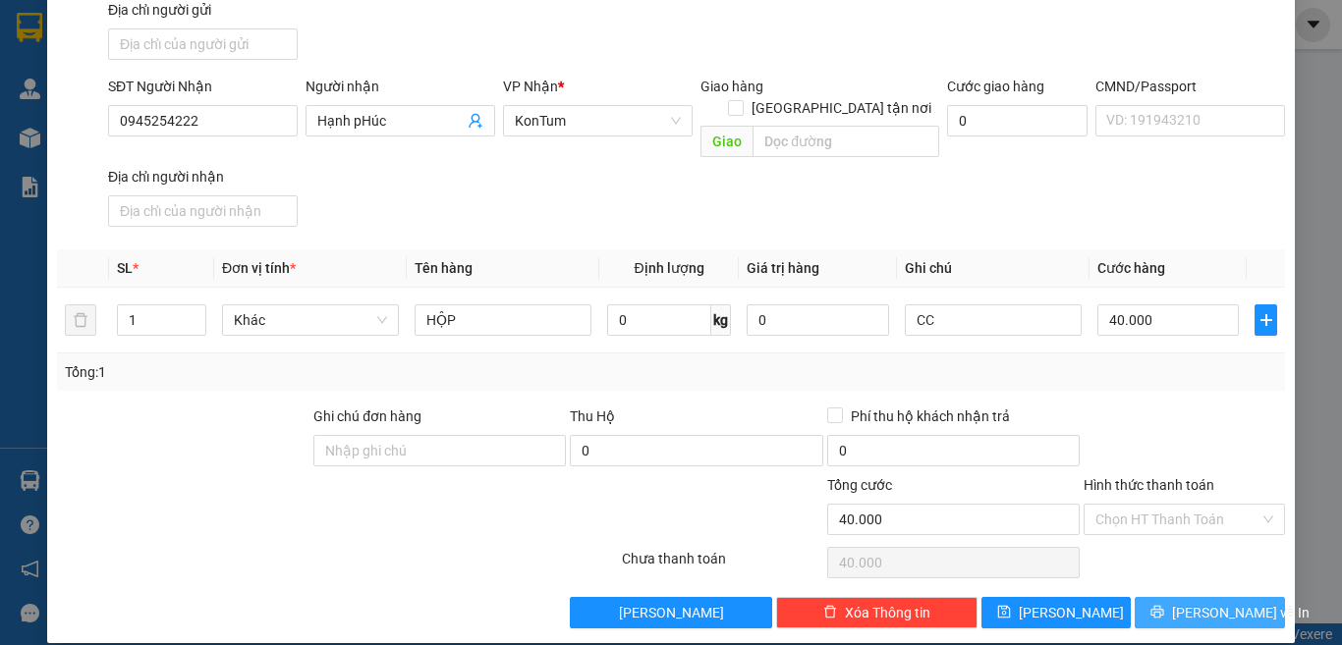
click at [1156, 597] on button "[PERSON_NAME] và In" at bounding box center [1209, 612] width 150 height 31
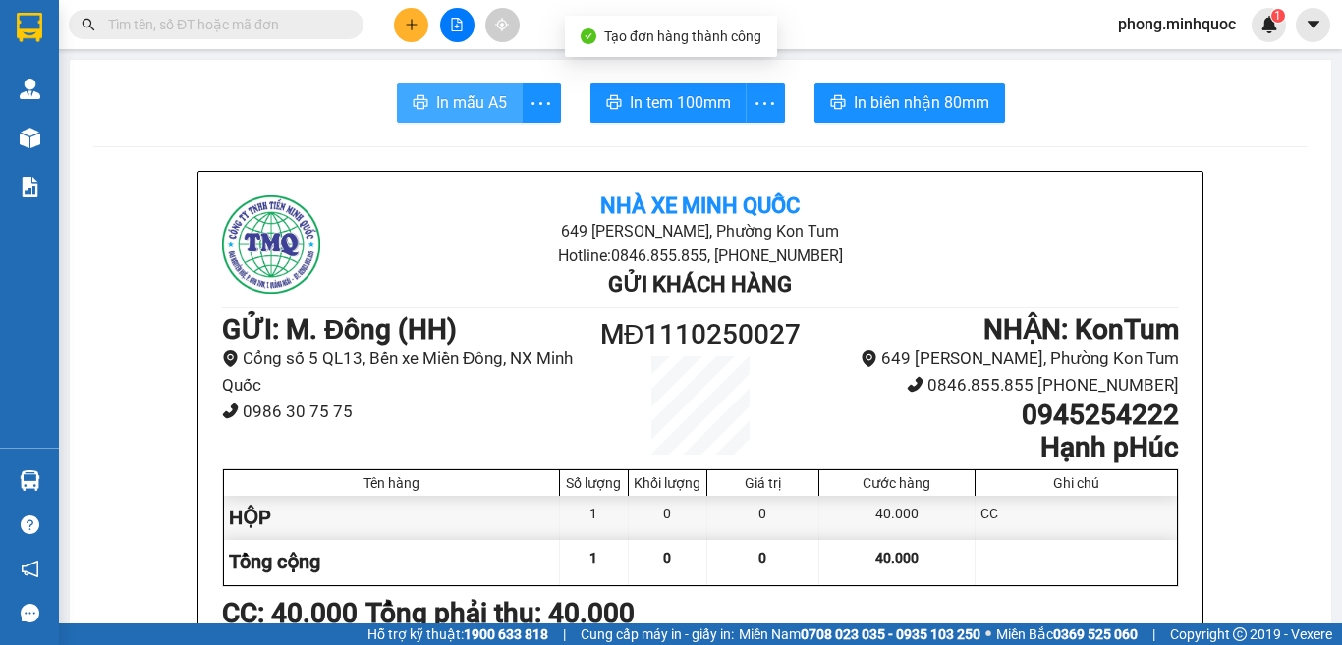
click at [487, 101] on span "In mẫu A5" at bounding box center [471, 102] width 71 height 25
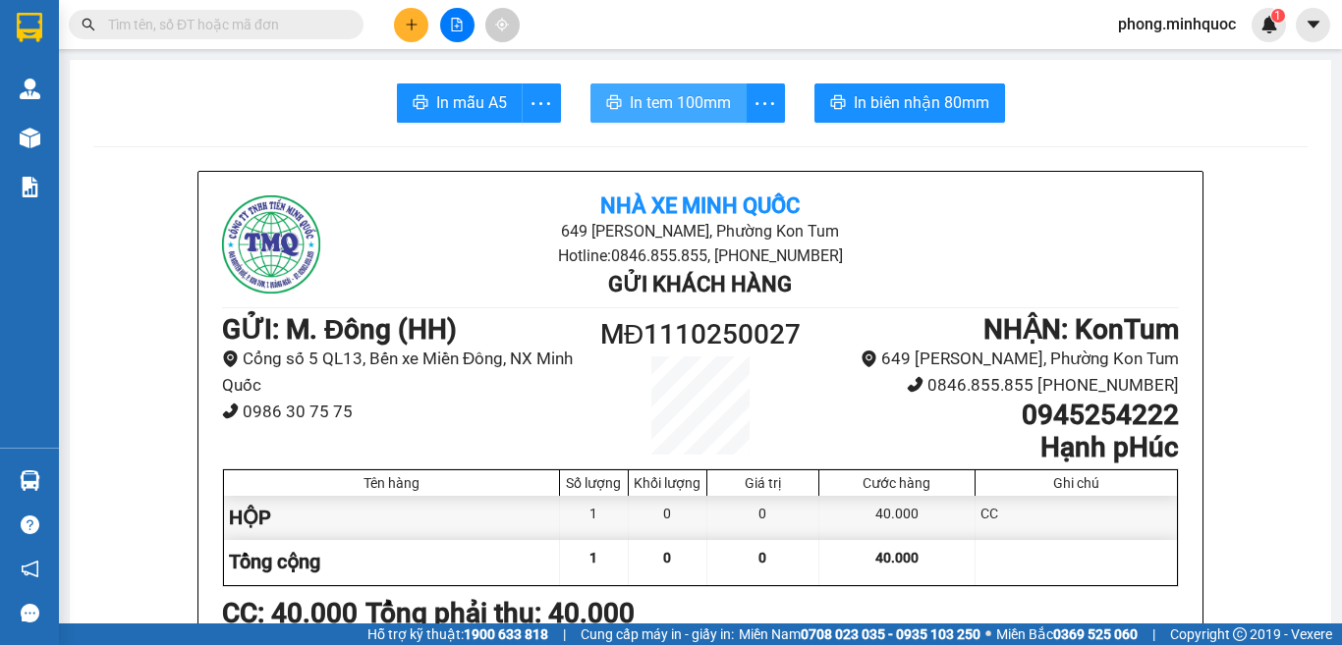
click at [683, 102] on span "In tem 100mm" at bounding box center [680, 102] width 101 height 25
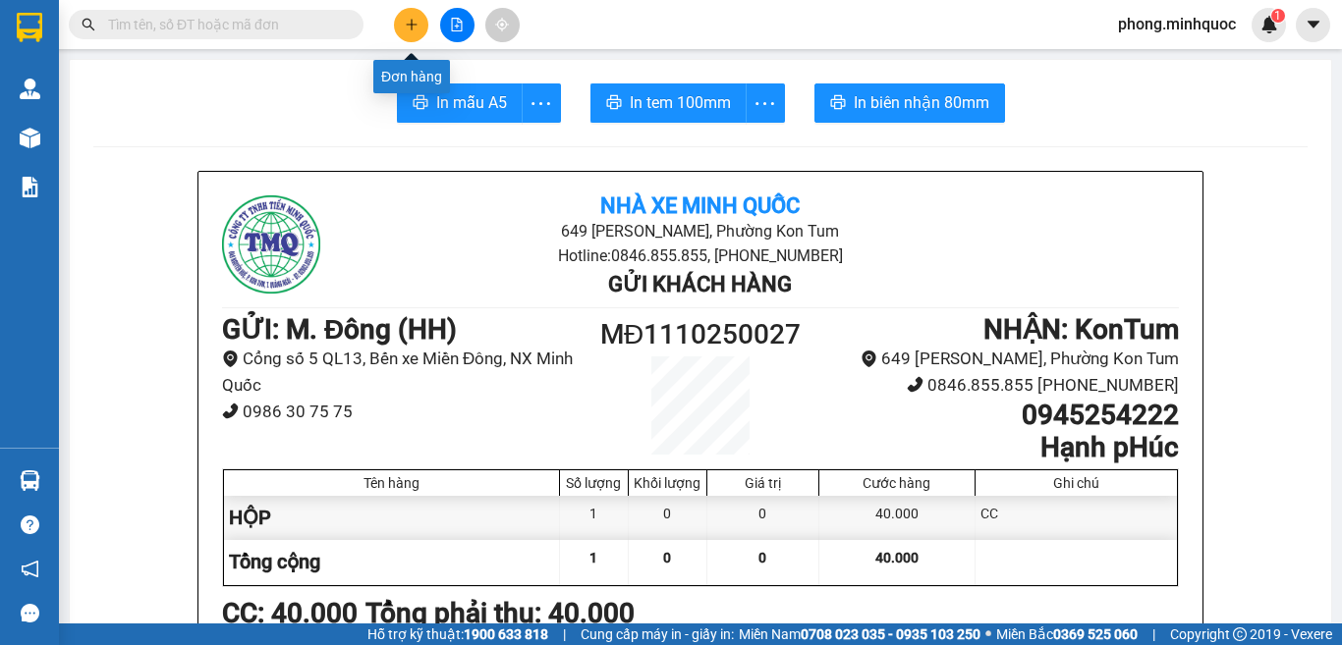
click at [400, 27] on button at bounding box center [411, 25] width 34 height 34
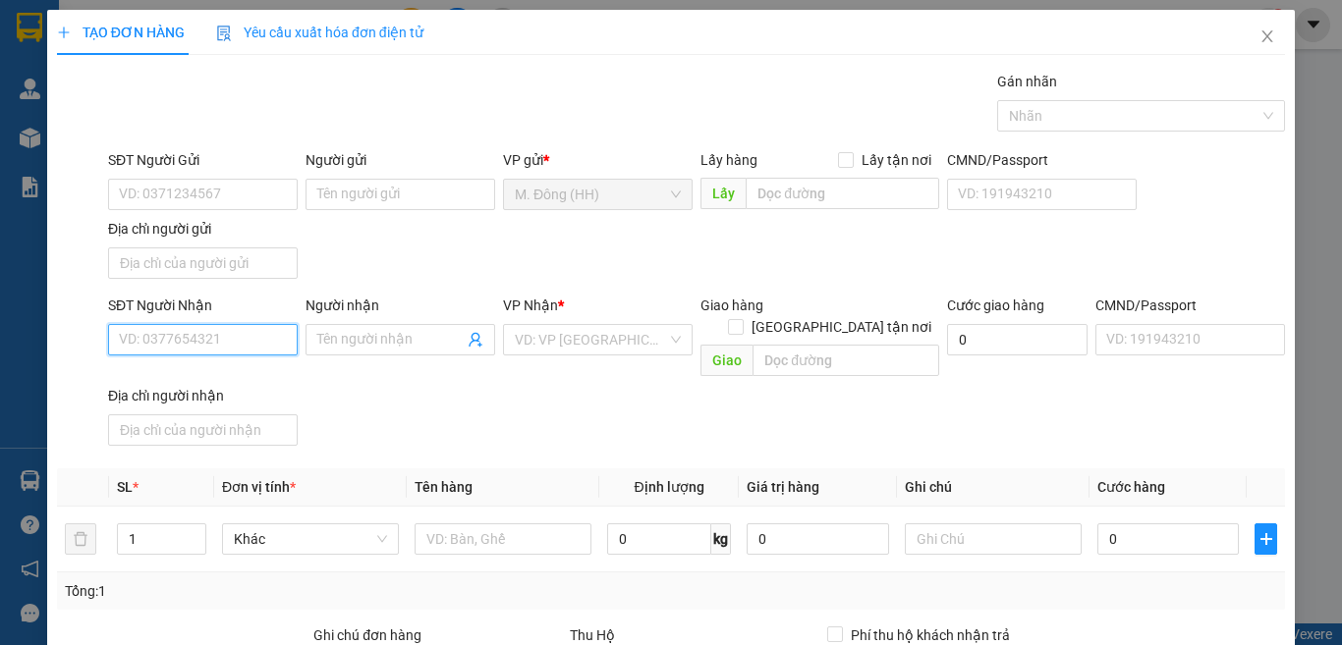
click at [214, 345] on input "SĐT Người Nhận" at bounding box center [203, 339] width 190 height 31
click at [188, 374] on div "0986653289 - A Quốc" at bounding box center [200, 379] width 163 height 22
type input "0986653289"
type input "A Quốc"
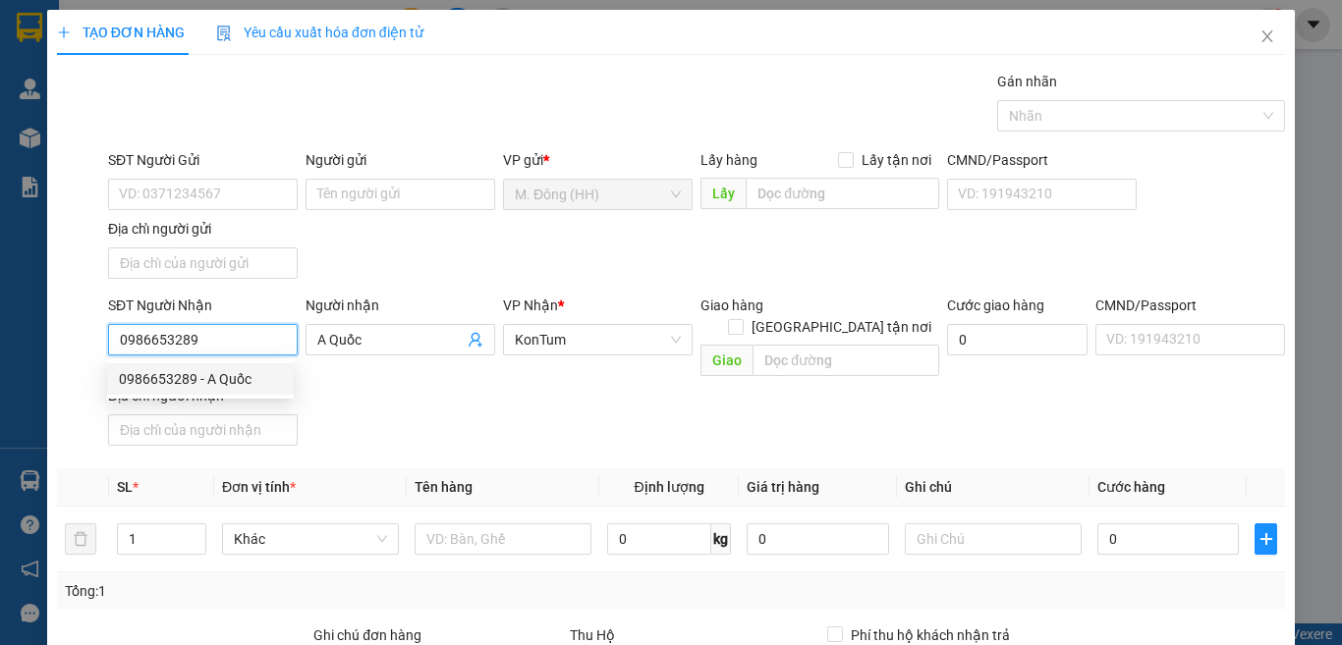
scroll to position [219, 0]
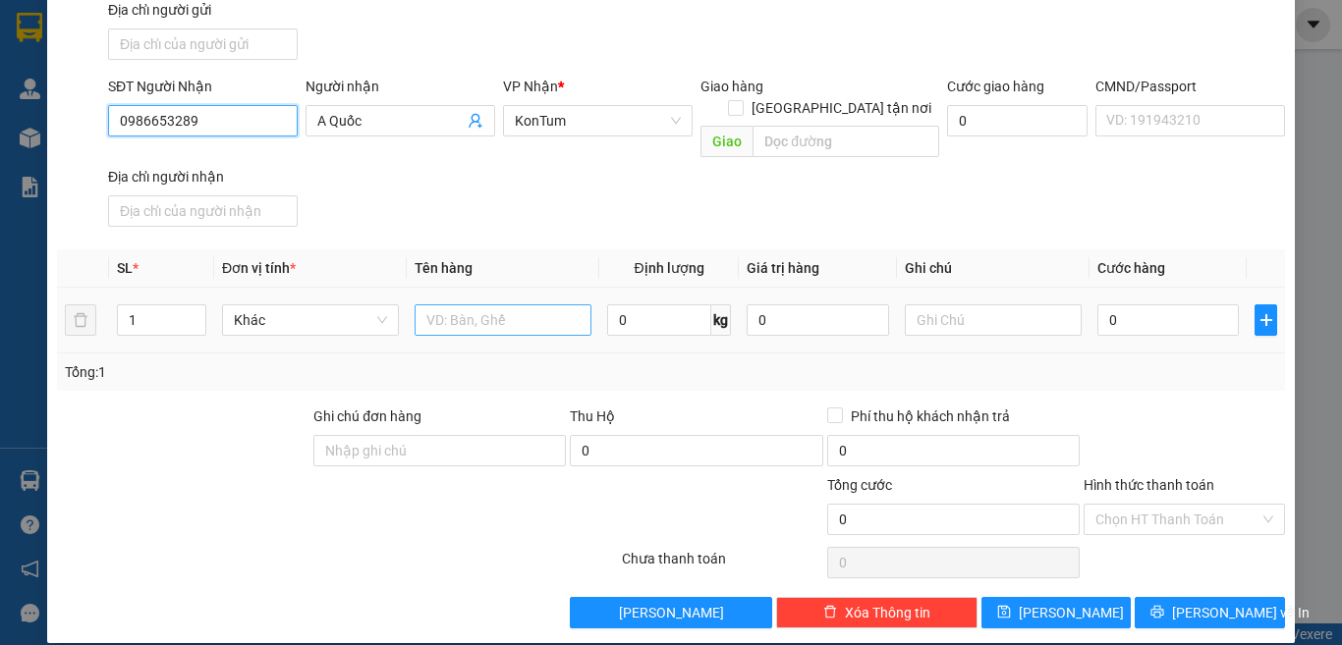
type input "0986653289"
click at [484, 304] on input "text" at bounding box center [502, 319] width 177 height 31
type input "BÌ"
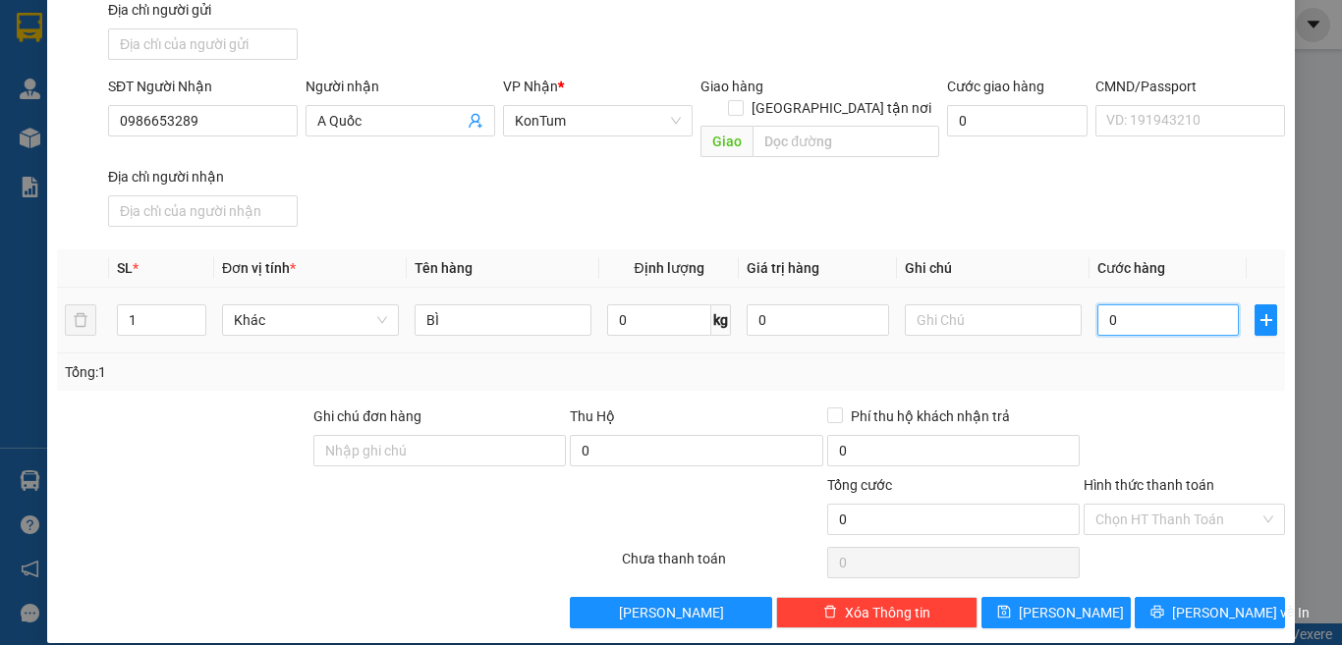
click at [1121, 306] on input "0" at bounding box center [1167, 319] width 141 height 31
type input "4"
type input "40"
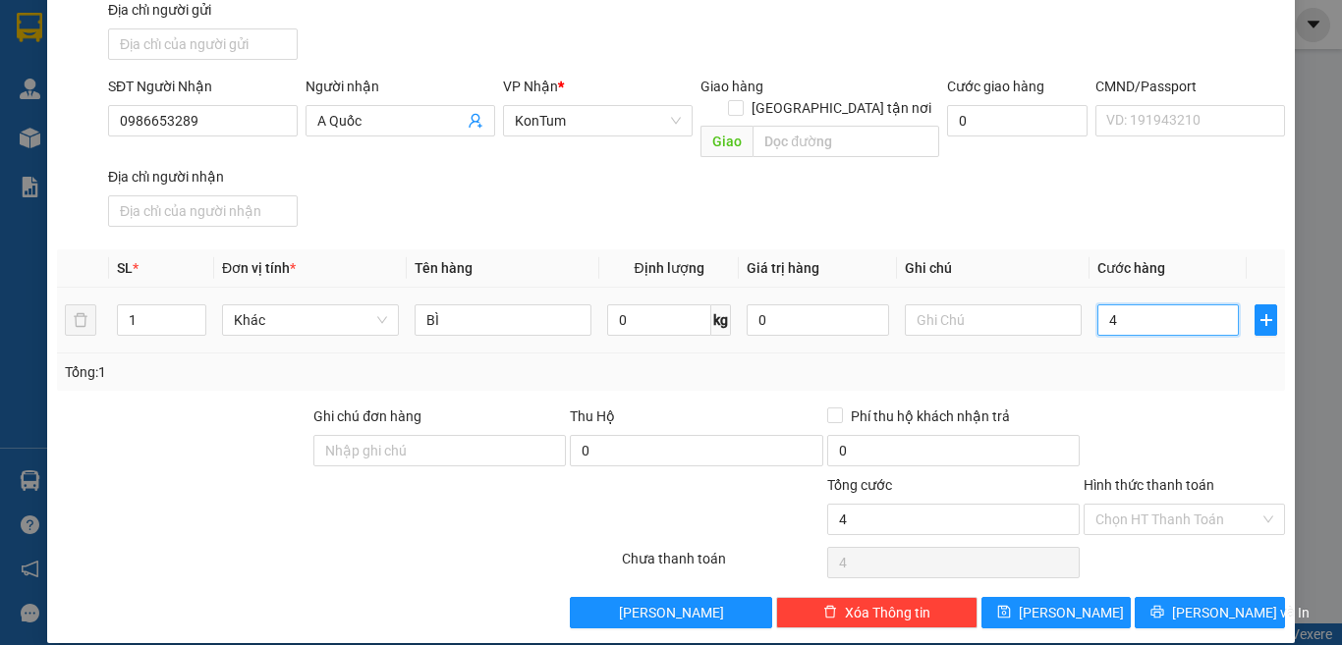
type input "40"
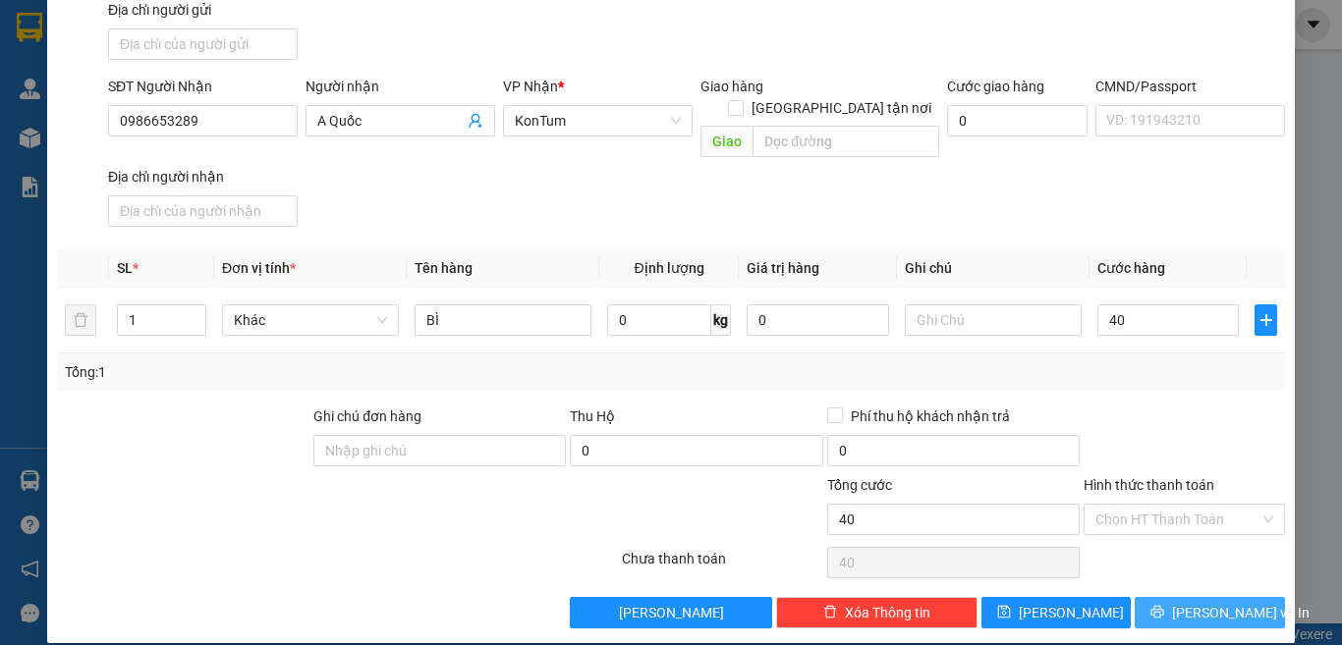
click at [1210, 602] on span "[PERSON_NAME] và In" at bounding box center [1240, 613] width 137 height 22
type input "40.000"
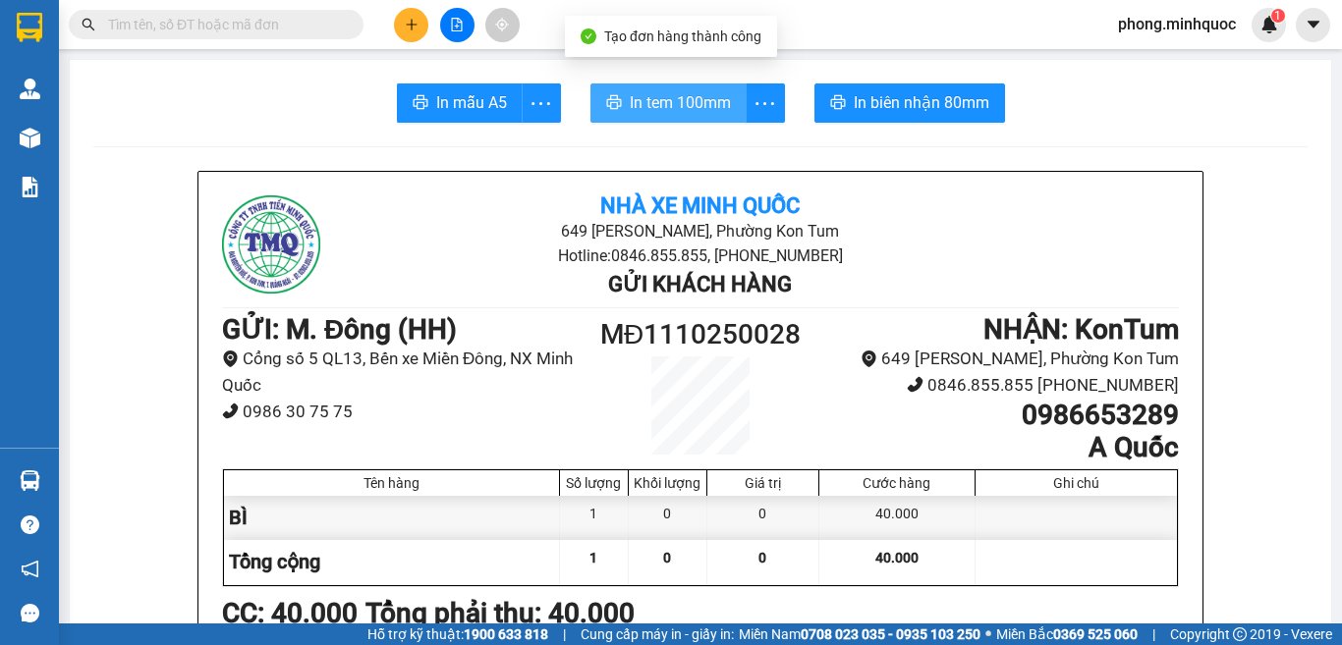
click at [680, 106] on span "In tem 100mm" at bounding box center [680, 102] width 101 height 25
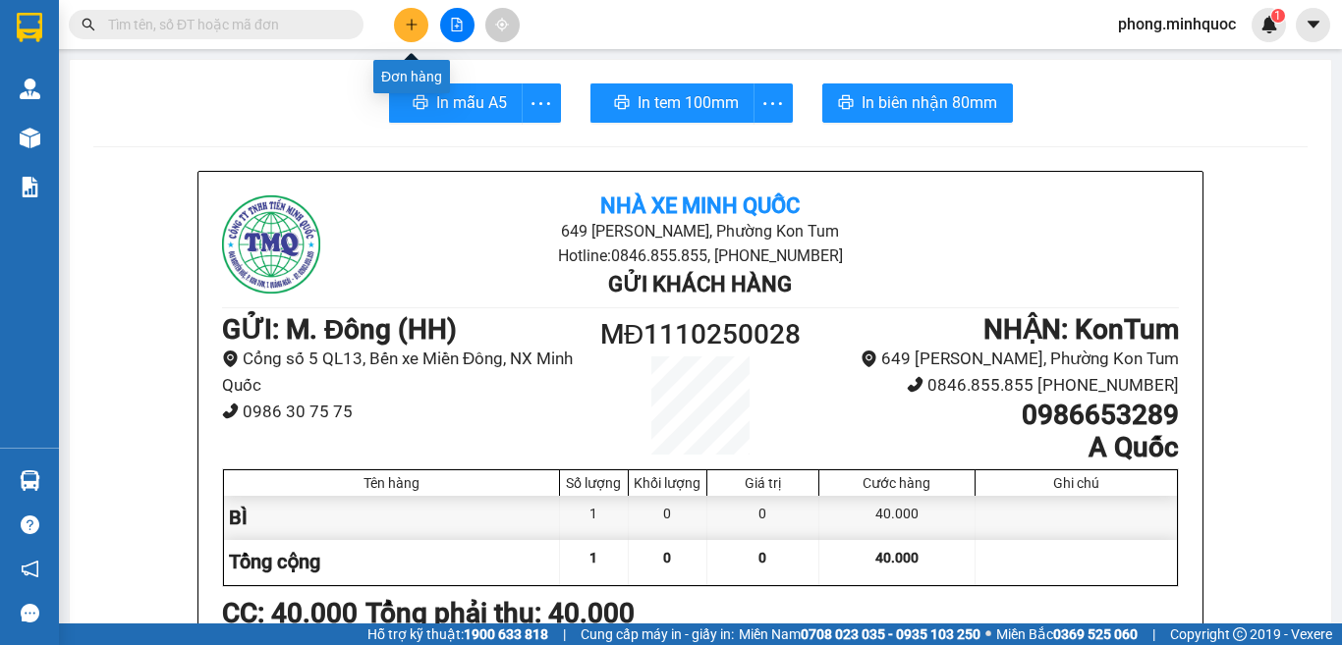
click at [416, 26] on icon "plus" at bounding box center [412, 25] width 14 height 14
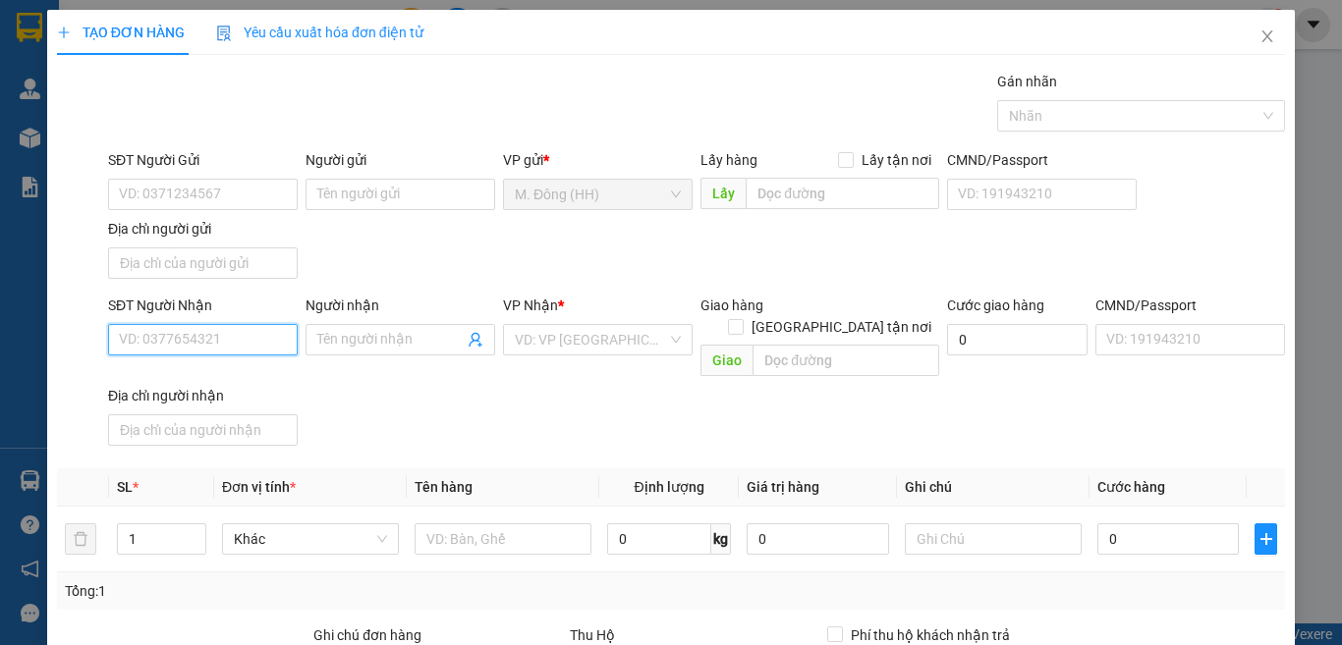
click at [242, 338] on input "SĐT Người Nhận" at bounding box center [203, 339] width 190 height 31
click at [191, 376] on div "0833084678 - tấn học" at bounding box center [200, 379] width 163 height 22
type input "0833084678"
type input "tấn học"
type input "0833084678"
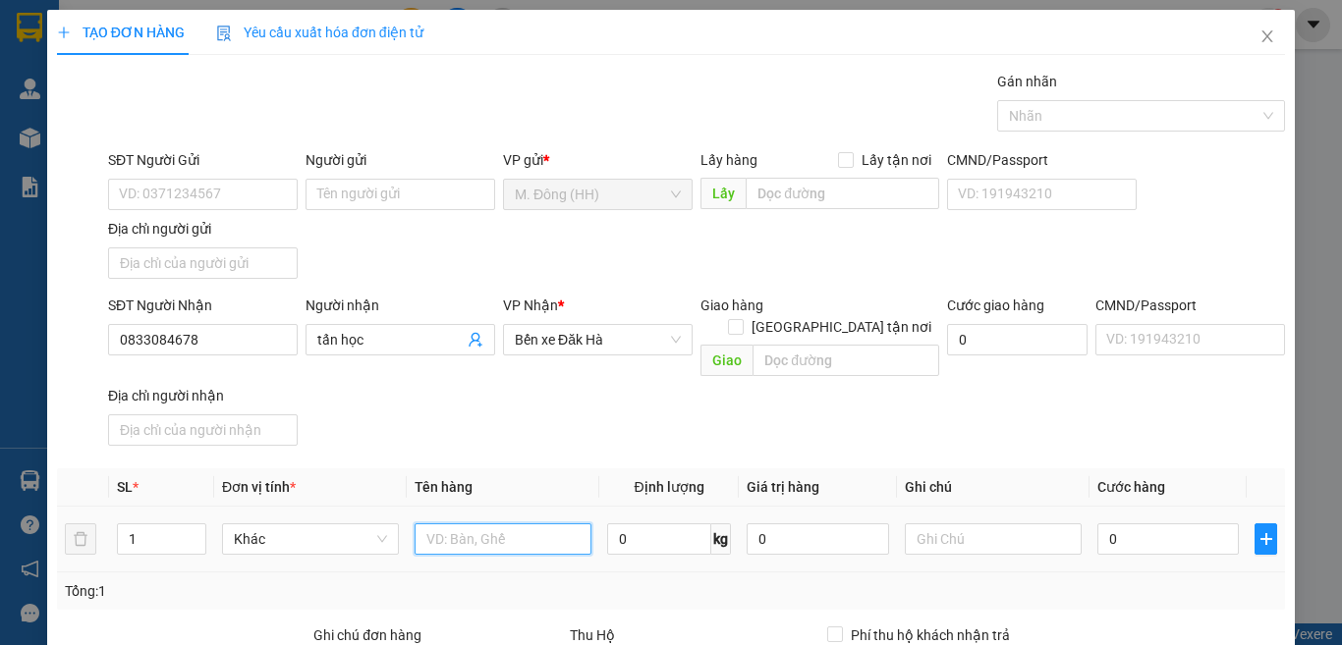
drag, startPoint x: 524, startPoint y: 304, endPoint x: 527, endPoint y: 292, distance: 13.1
click at [523, 523] on input "text" at bounding box center [502, 538] width 177 height 31
type input "CỤC"
click at [1155, 523] on input "0" at bounding box center [1167, 538] width 141 height 31
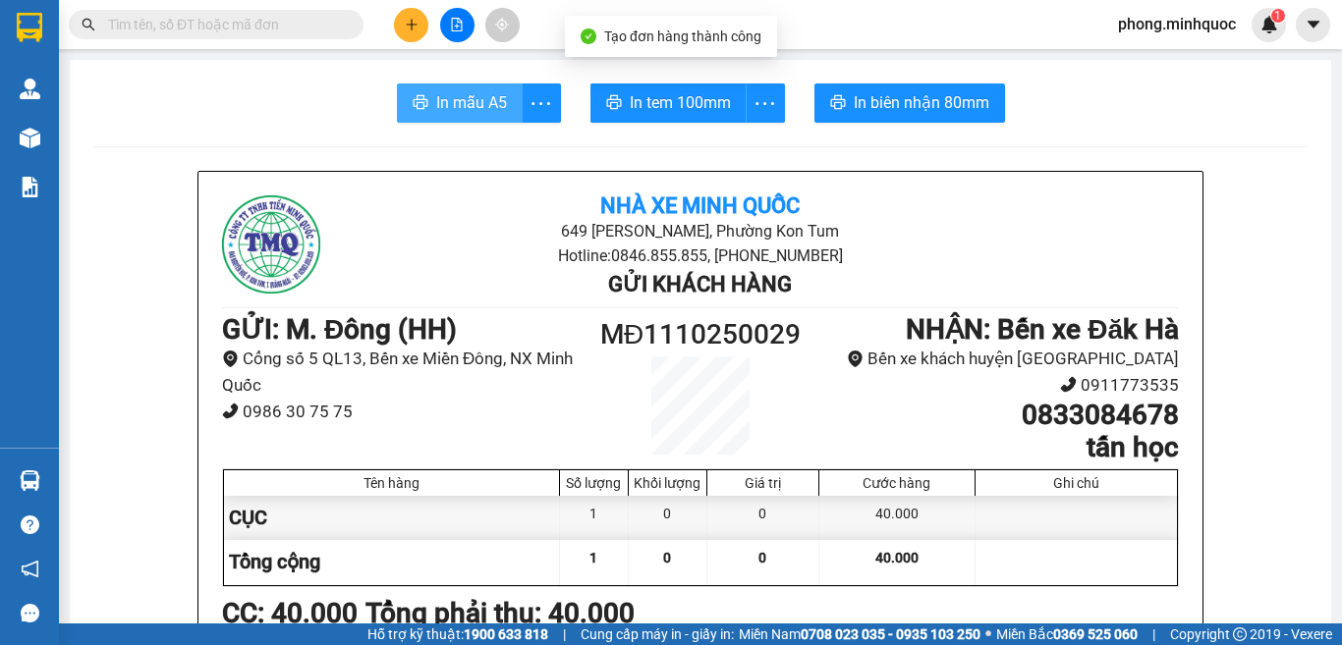
click at [496, 109] on span "In mẫu A5" at bounding box center [471, 102] width 71 height 25
click at [684, 110] on span "In tem 100mm" at bounding box center [680, 102] width 101 height 25
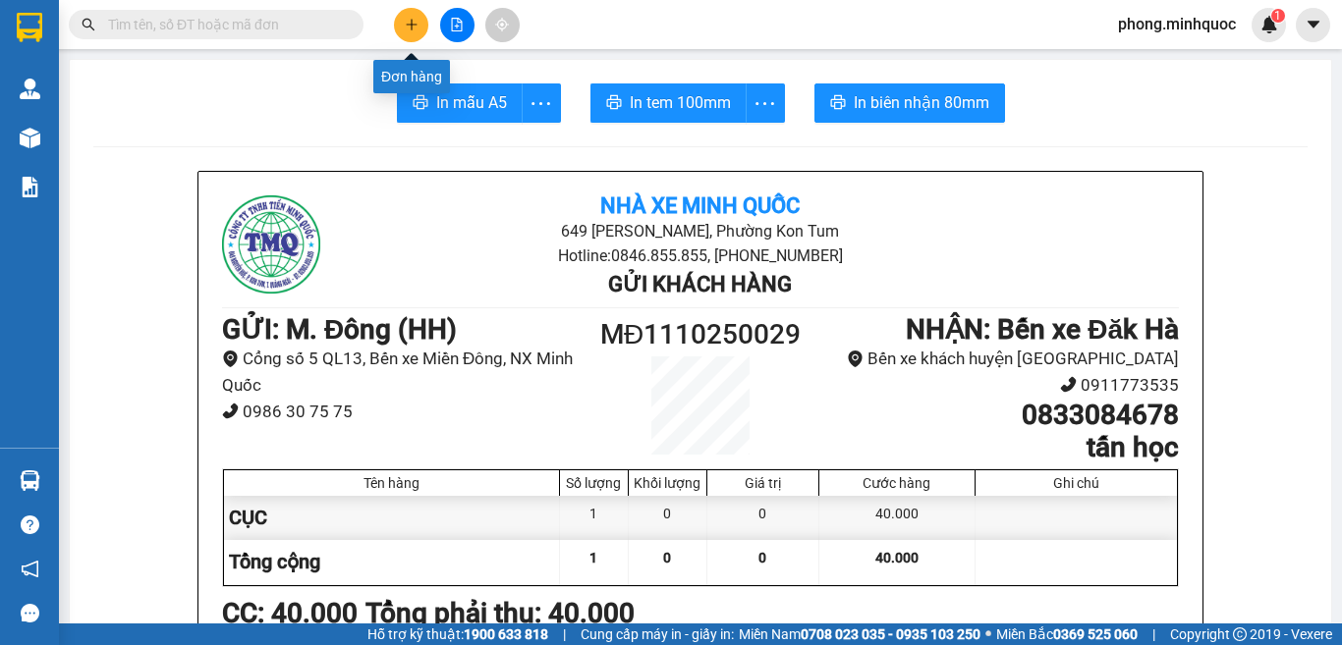
click at [411, 25] on icon "plus" at bounding box center [411, 24] width 11 height 1
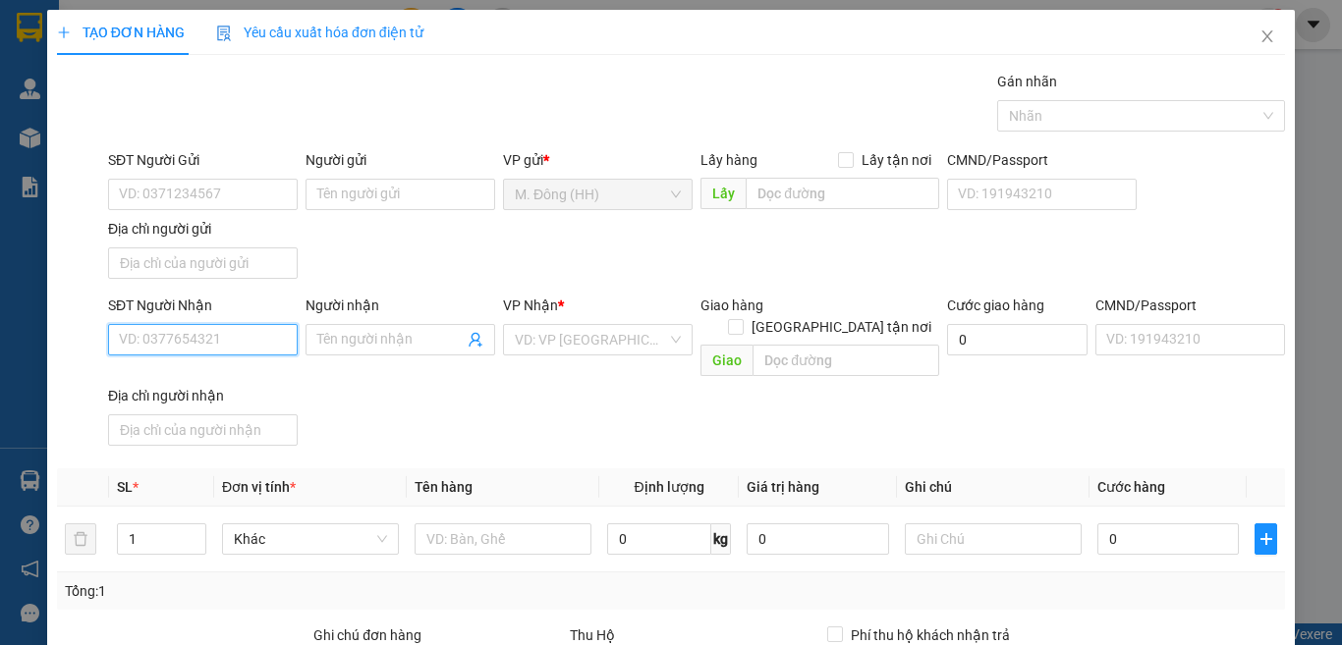
click at [208, 338] on input "SĐT Người Nhận" at bounding box center [203, 339] width 190 height 31
click at [193, 374] on div "0968194917 - THU HOÀI" at bounding box center [215, 379] width 193 height 22
type input "0968194917"
type input "THU HOÀI"
type input "0968194917"
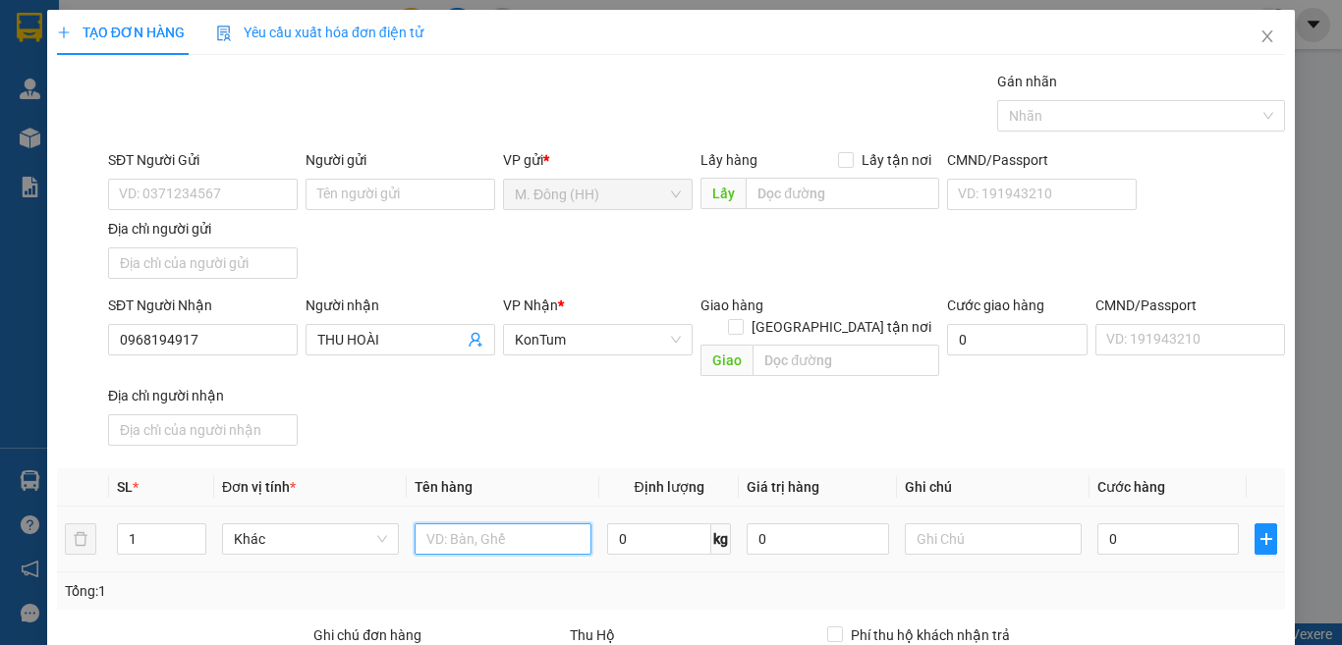
click at [449, 523] on input "text" at bounding box center [502, 538] width 177 height 31
type input "TG"
click at [1133, 523] on input "0" at bounding box center [1167, 538] width 141 height 31
type input "4"
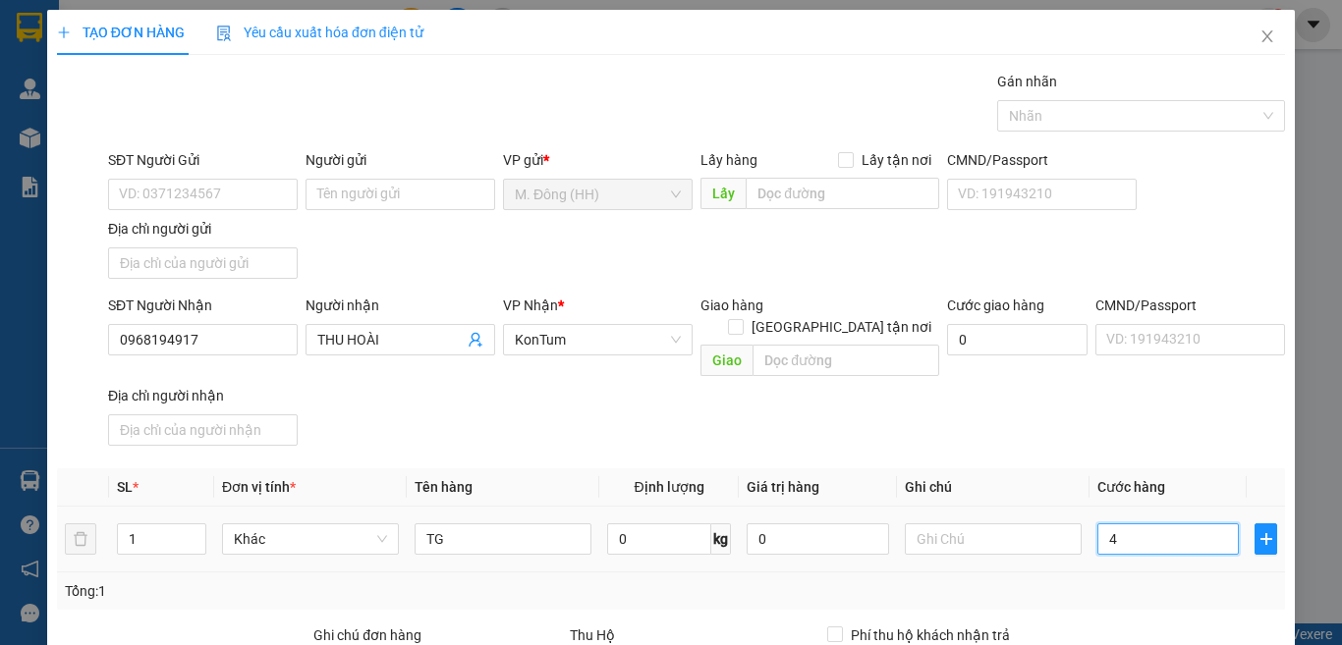
type input "4"
type input "40"
type input "40.000"
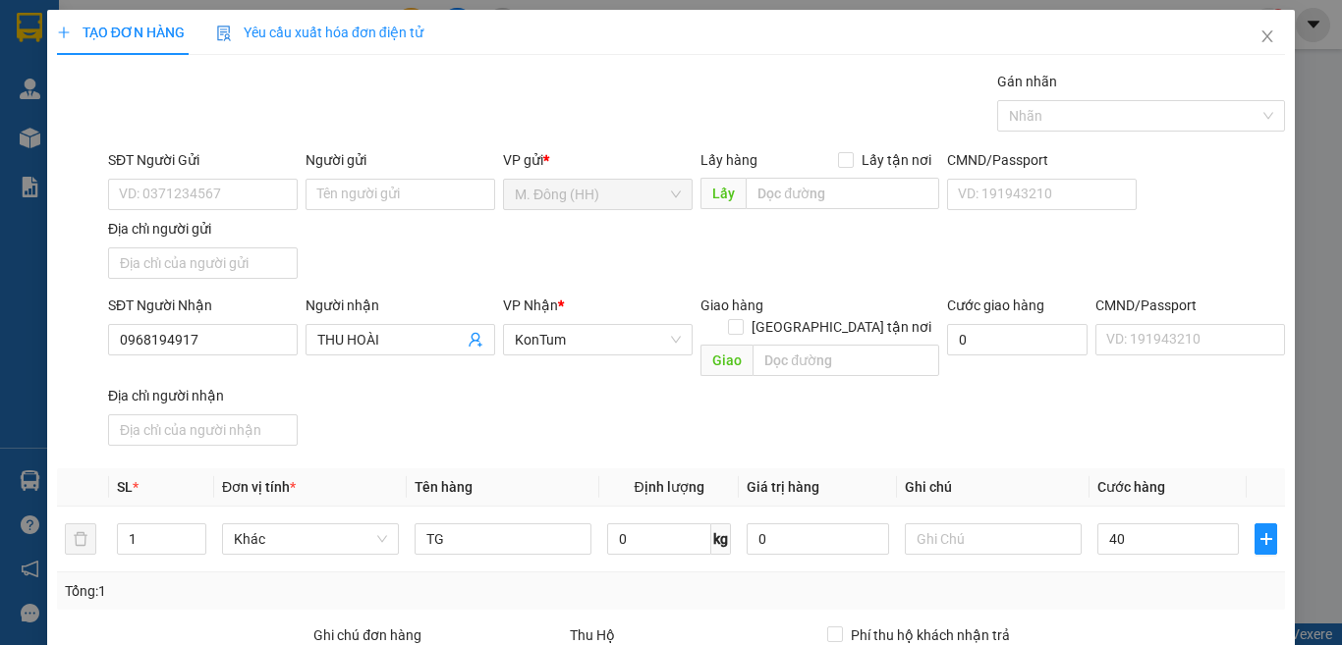
type input "40.000"
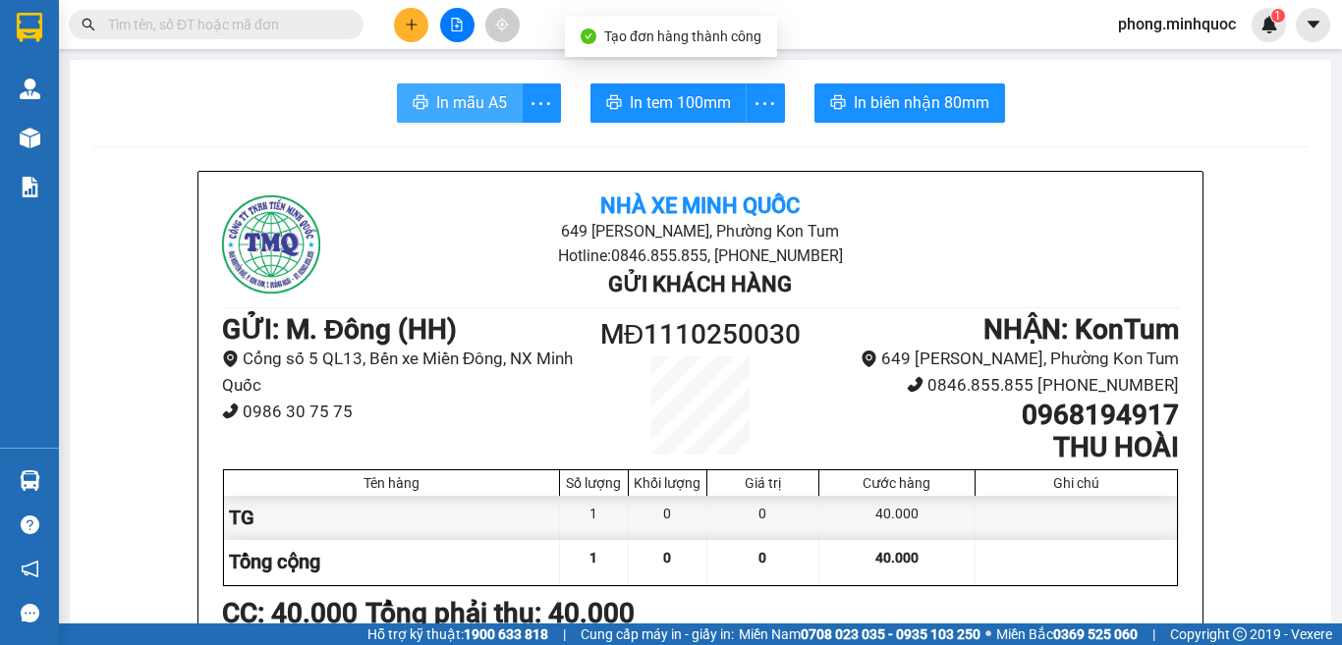
click at [474, 94] on span "In mẫu A5" at bounding box center [471, 102] width 71 height 25
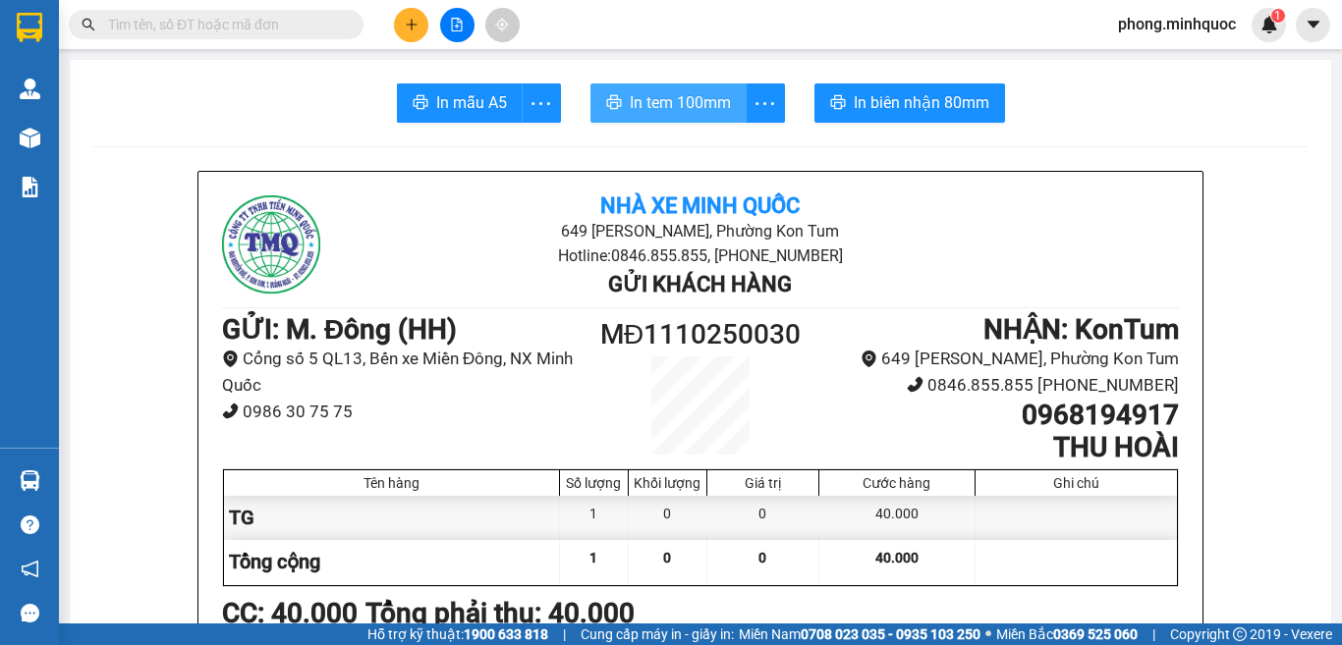
click at [678, 105] on span "In tem 100mm" at bounding box center [680, 102] width 101 height 25
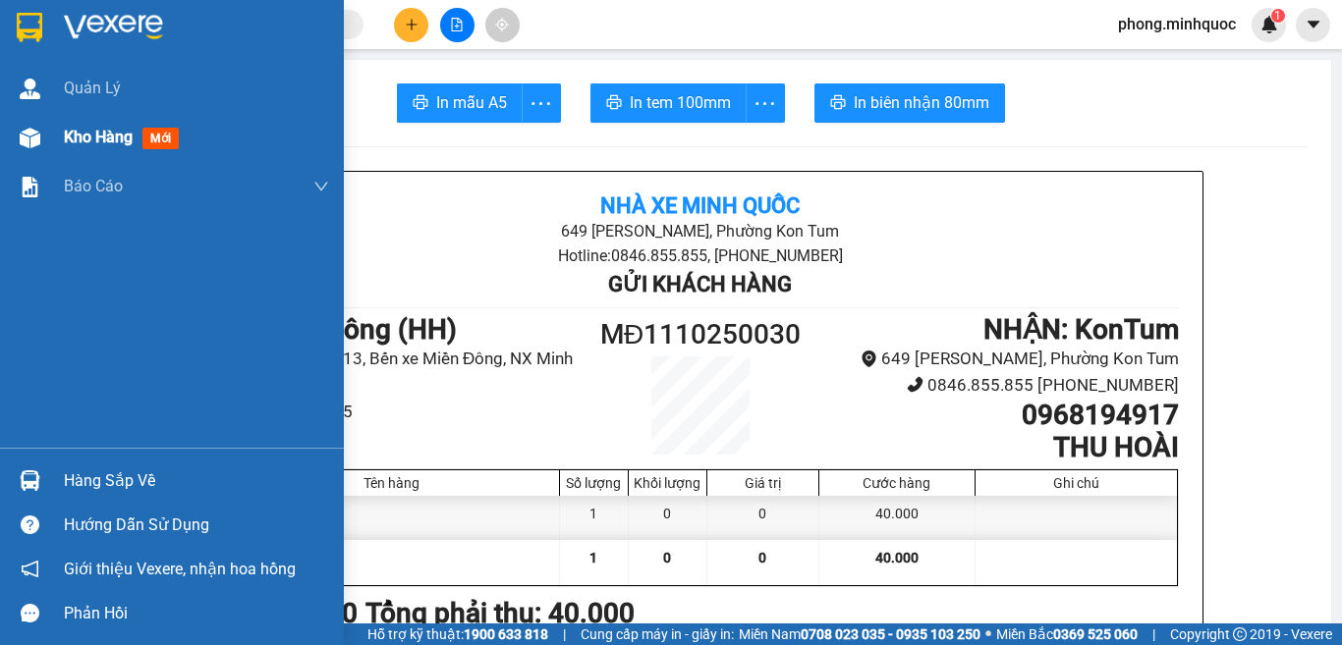
click at [162, 133] on span "mới" at bounding box center [160, 139] width 36 height 22
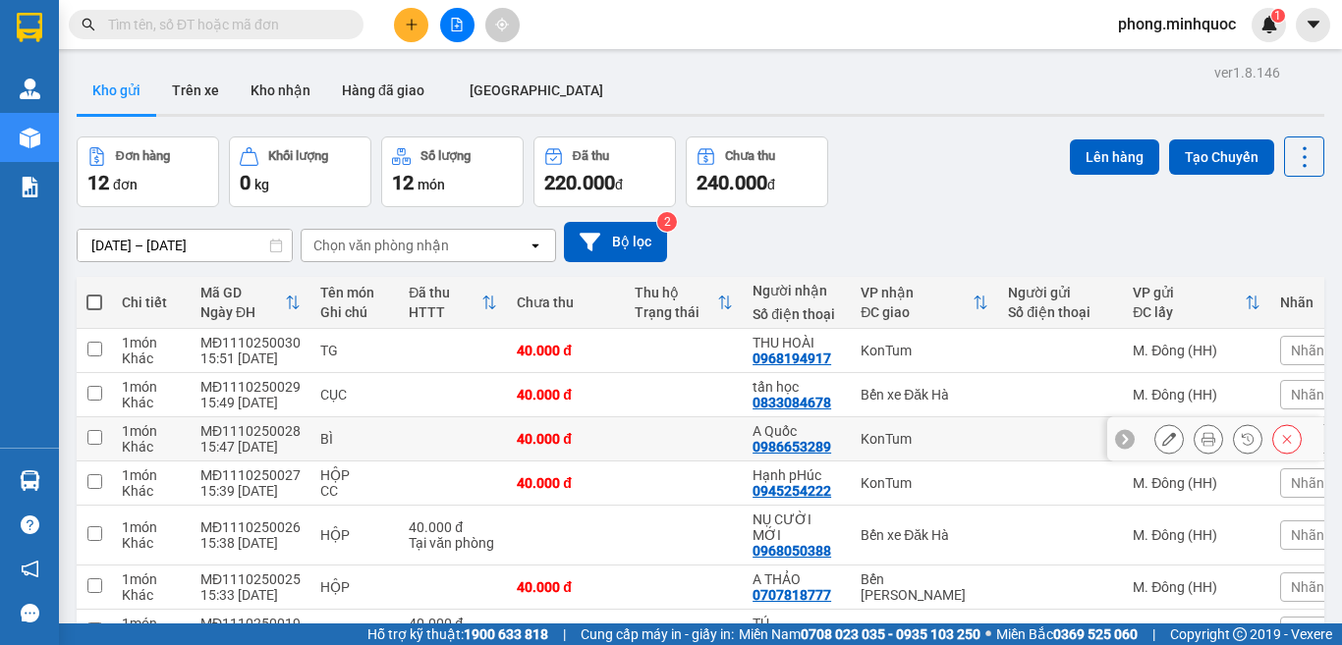
click at [94, 439] on input "checkbox" at bounding box center [94, 437] width 15 height 15
checkbox input "true"
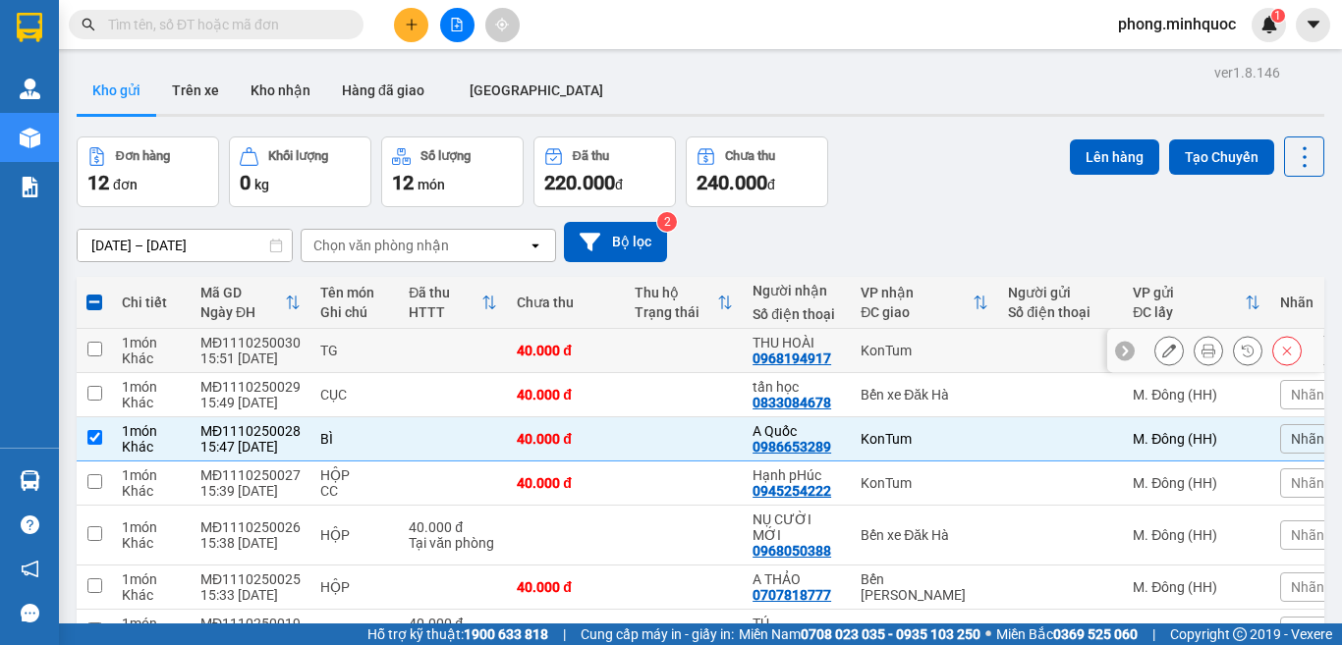
click at [89, 349] on input "checkbox" at bounding box center [94, 349] width 15 height 15
checkbox input "true"
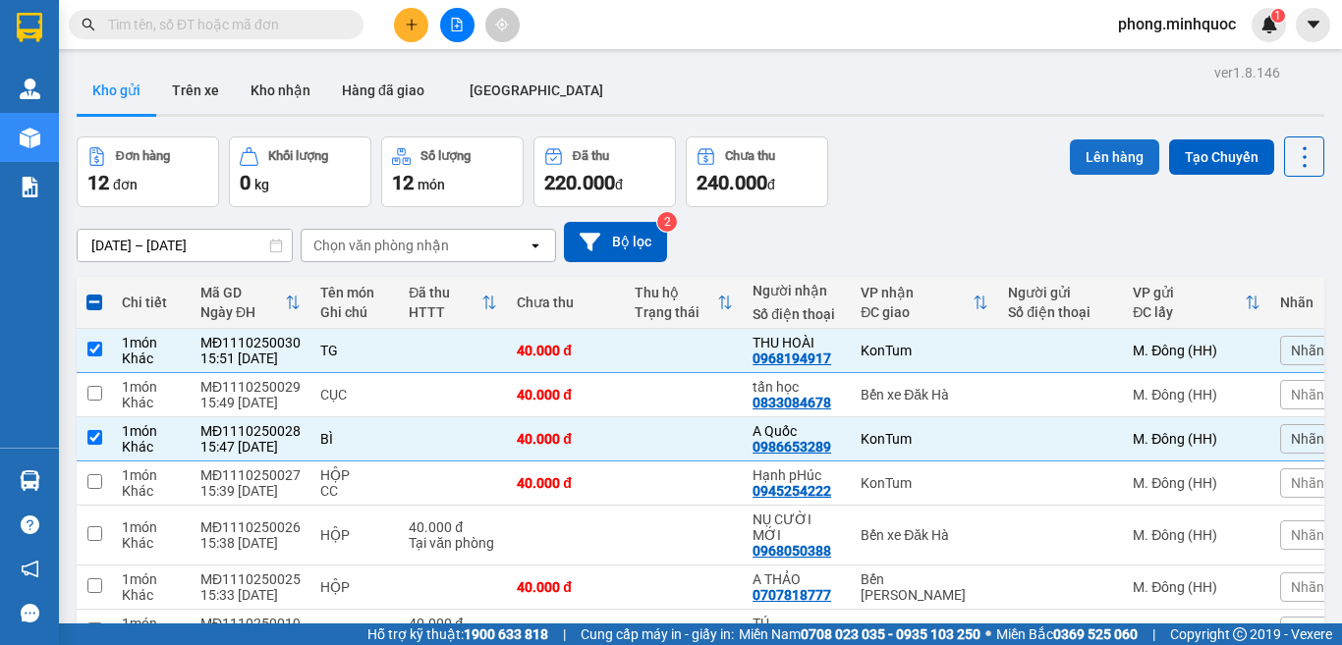
click at [1079, 153] on button "Lên hàng" at bounding box center [1113, 156] width 89 height 35
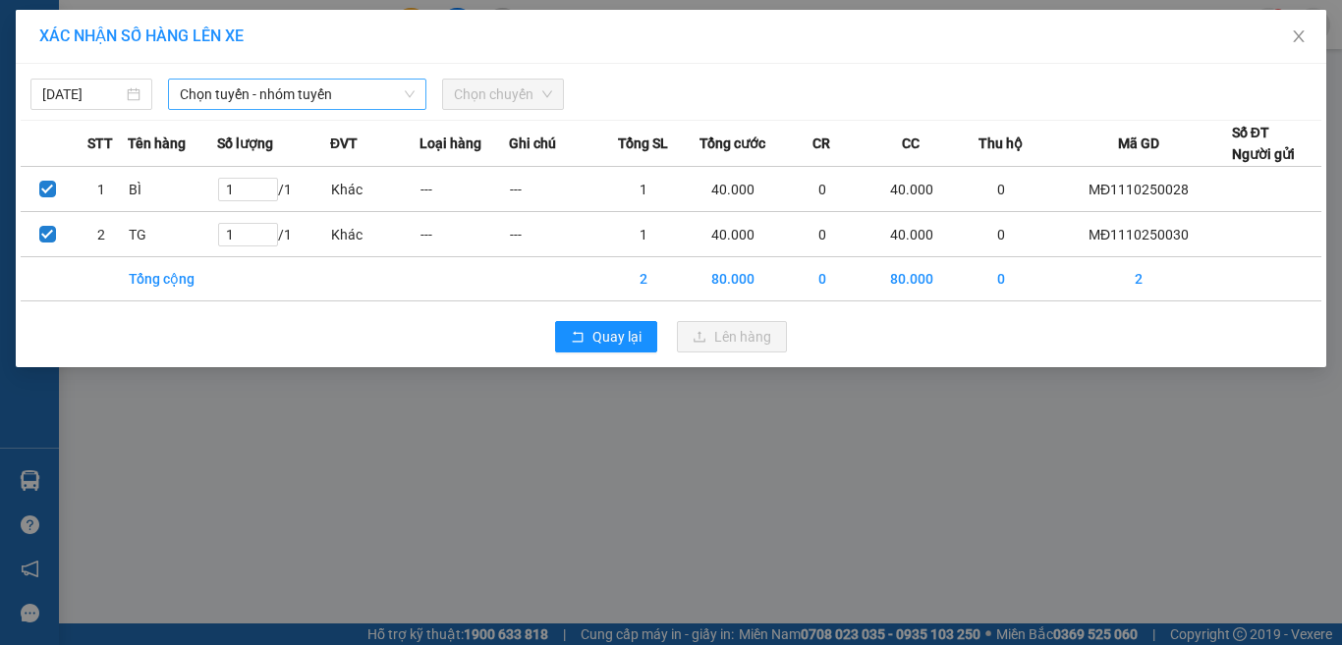
click at [287, 99] on span "Chọn tuyến - nhóm tuyến" at bounding box center [297, 94] width 235 height 29
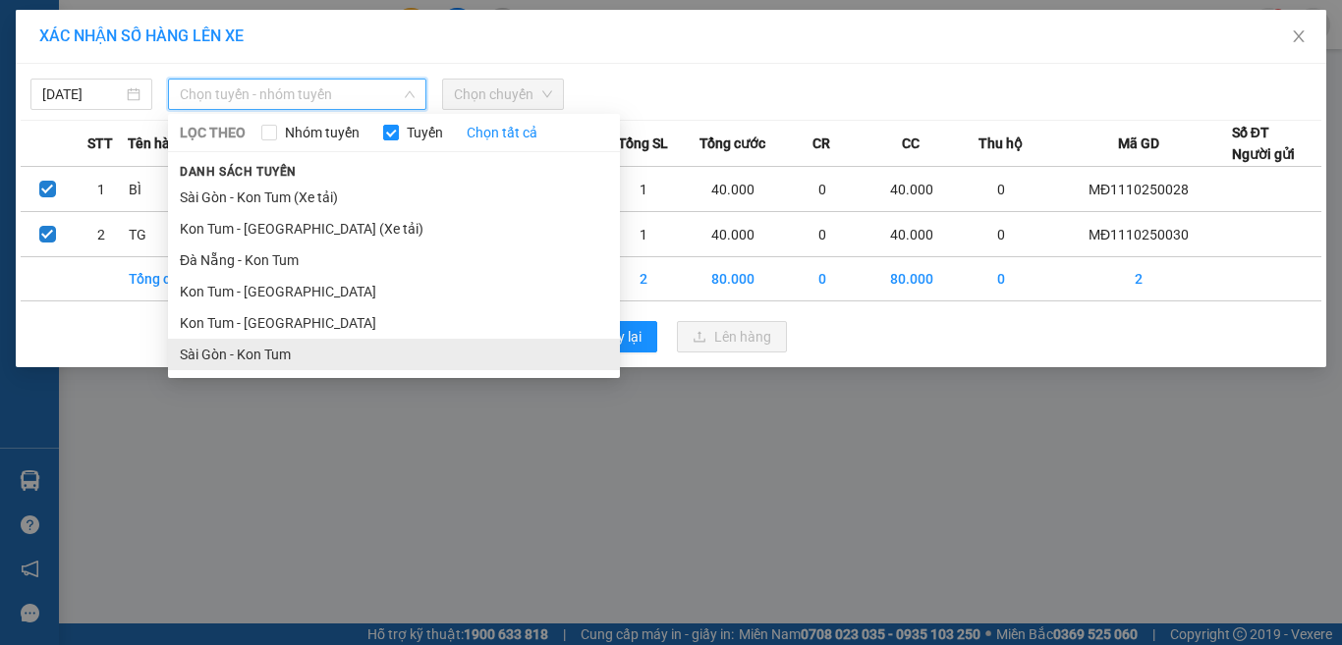
click at [226, 361] on li "Sài Gòn - Kon Tum" at bounding box center [394, 354] width 452 height 31
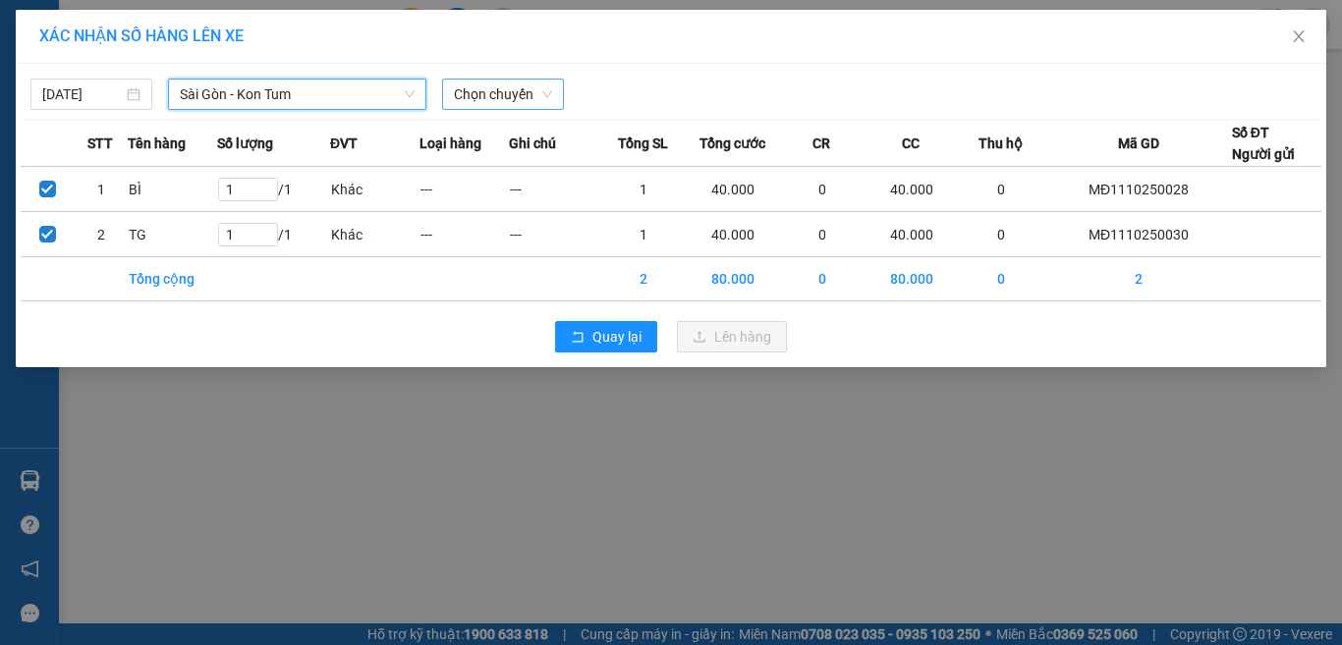
click at [476, 93] on span "Chọn chuyến" at bounding box center [503, 94] width 98 height 29
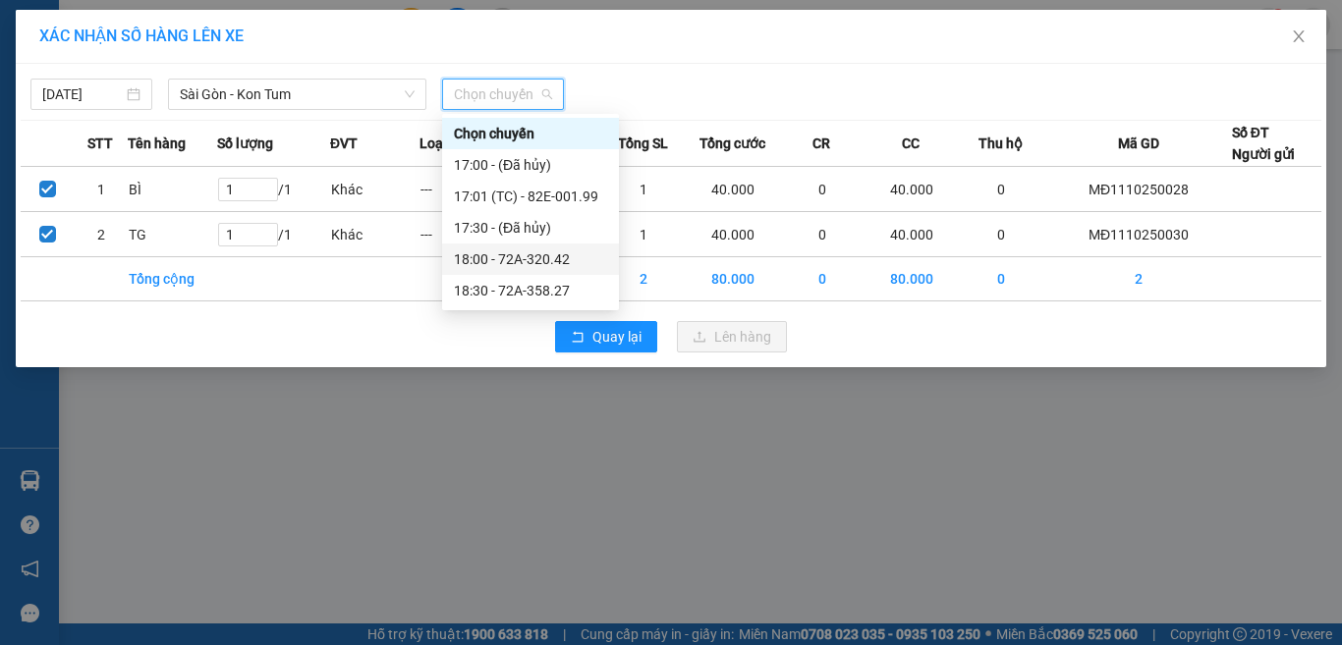
click at [508, 255] on div "18:00 - 72A-320.42" at bounding box center [530, 259] width 153 height 22
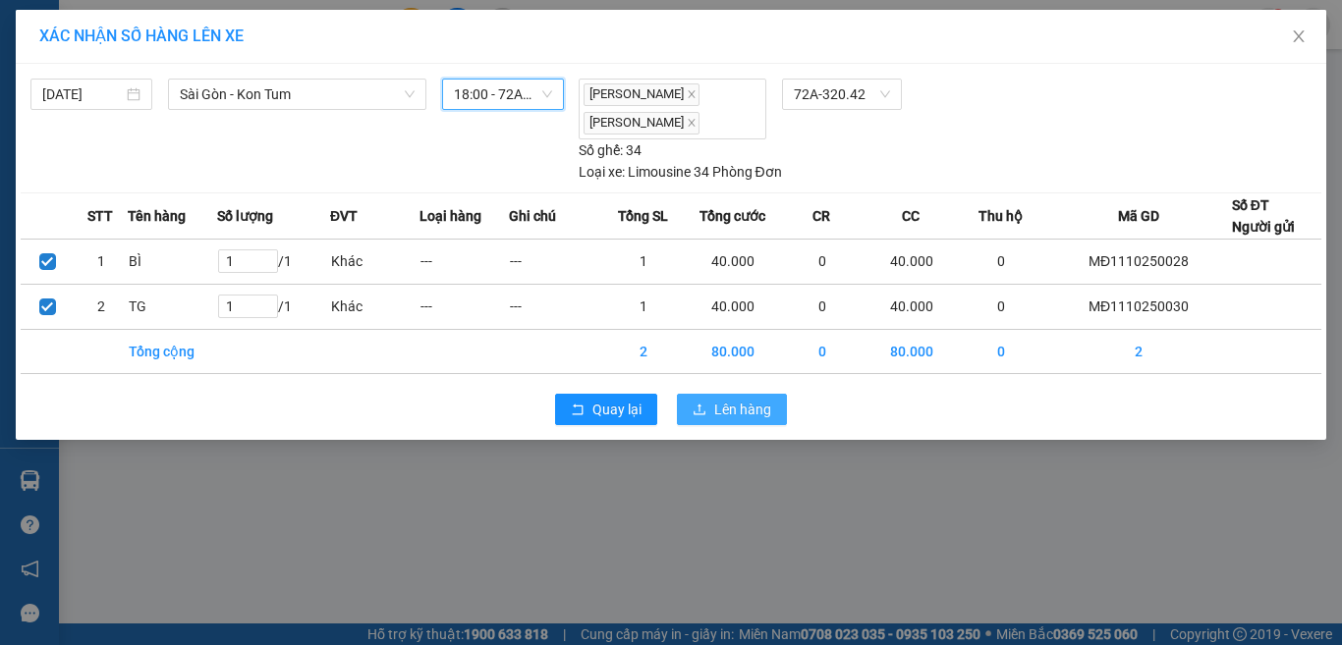
click at [728, 404] on span "Lên hàng" at bounding box center [742, 410] width 57 height 22
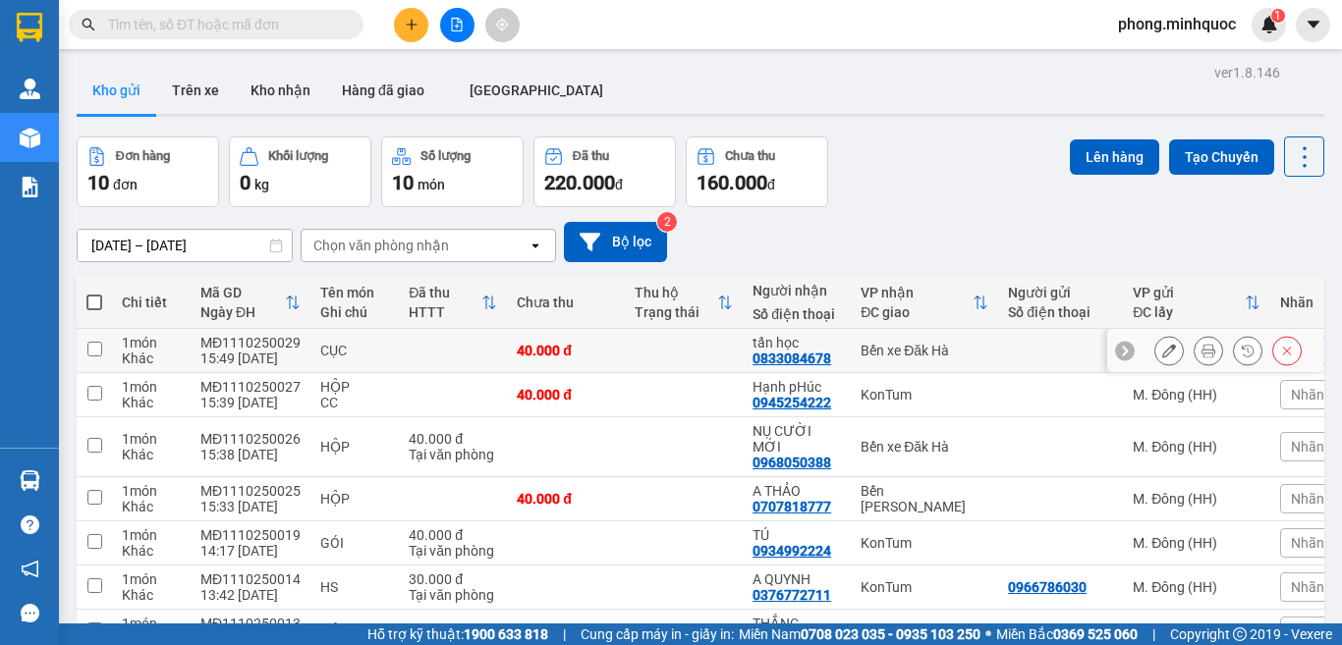
click at [98, 343] on input "checkbox" at bounding box center [94, 349] width 15 height 15
checkbox input "true"
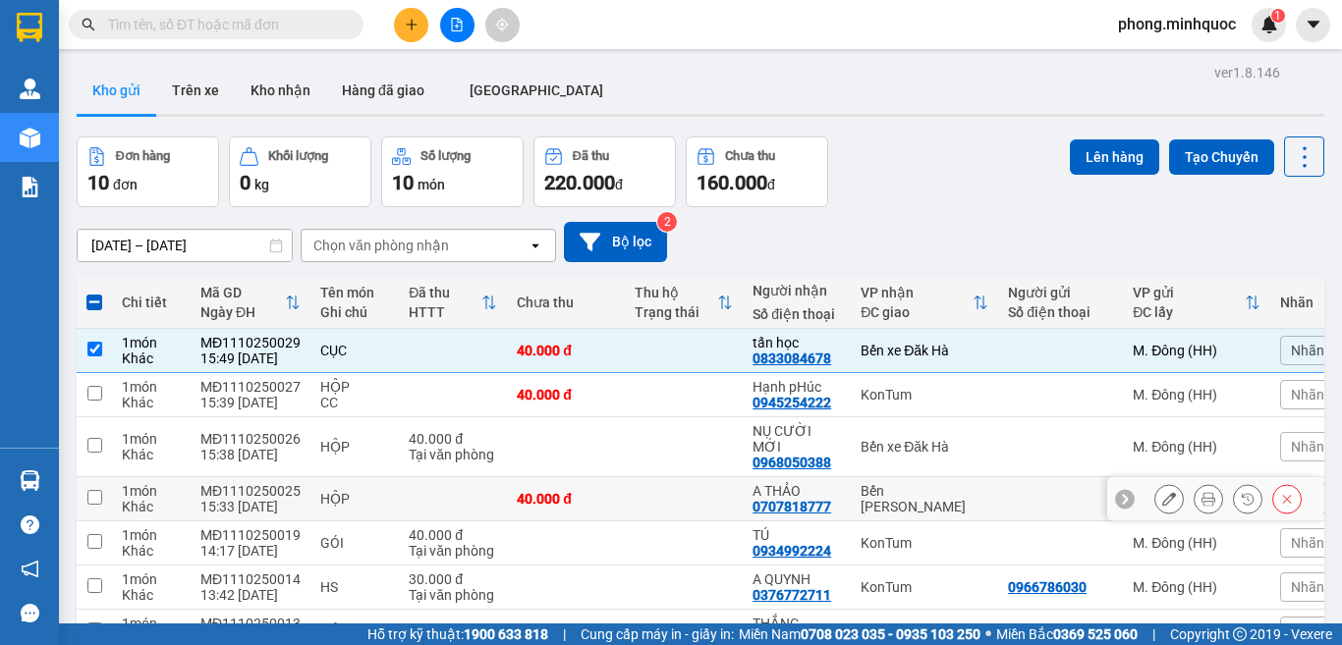
click at [93, 490] on input "checkbox" at bounding box center [94, 497] width 15 height 15
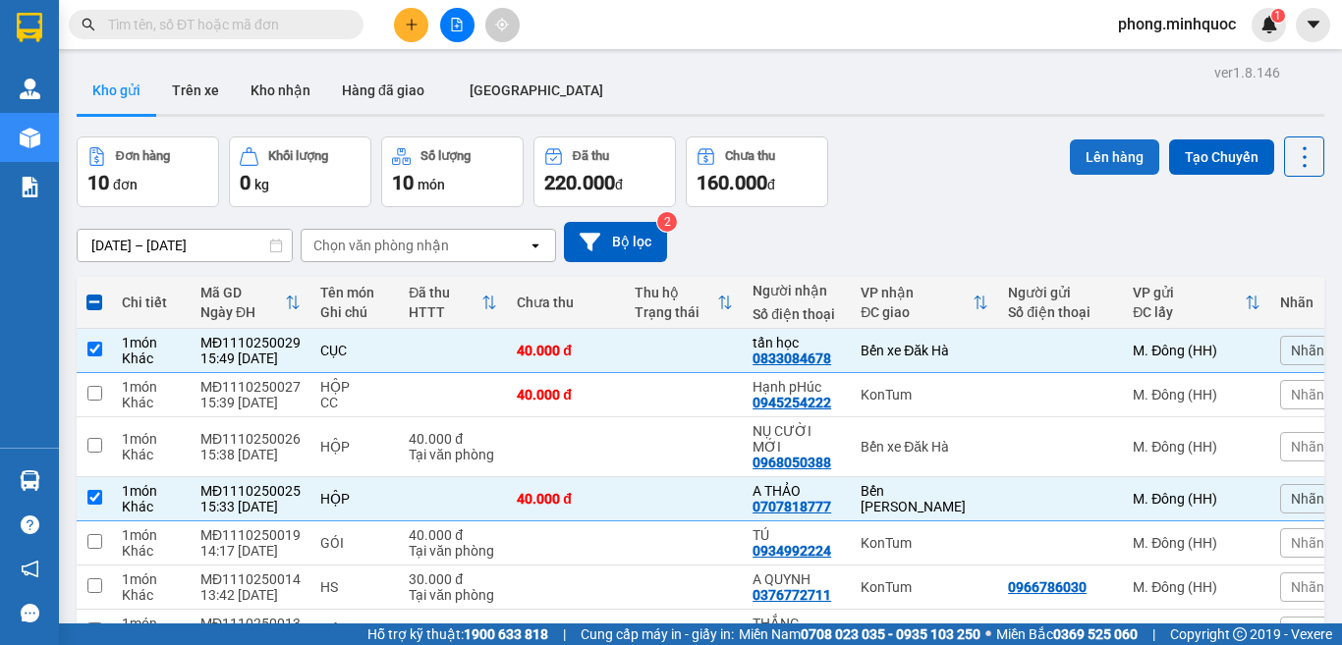
click at [1073, 156] on button "Lên hàng" at bounding box center [1113, 156] width 89 height 35
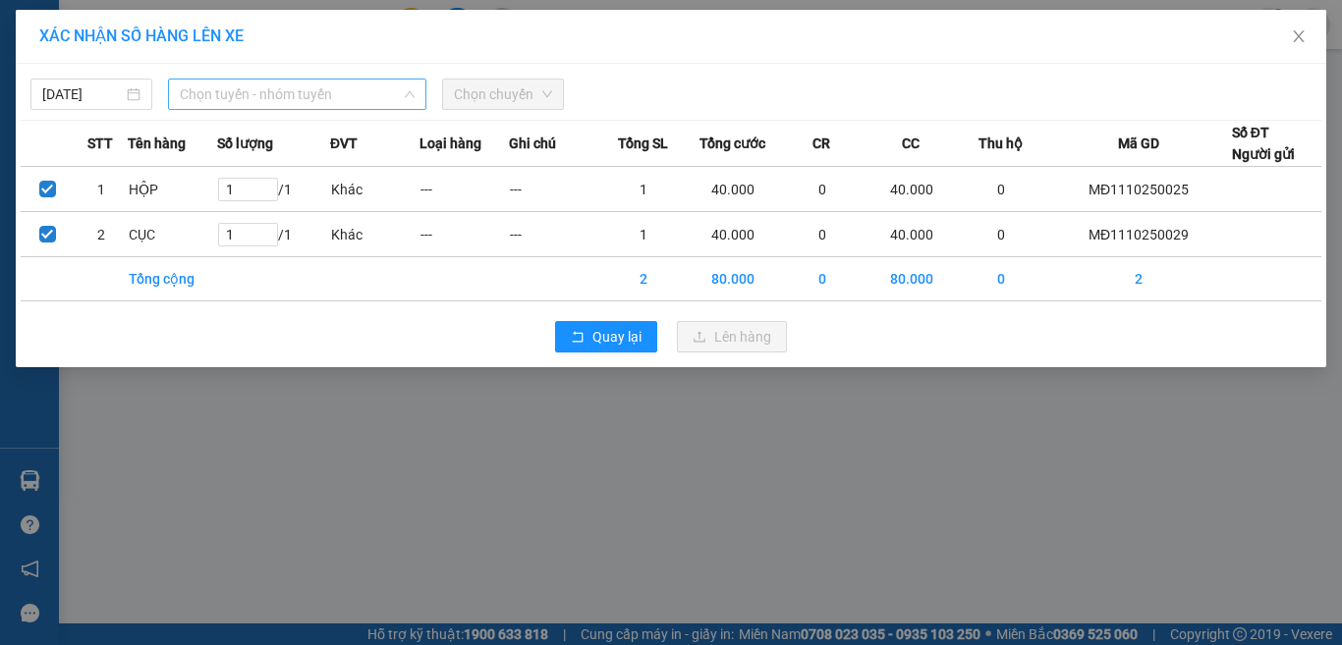
click at [321, 100] on span "Chọn tuyến - nhóm tuyến" at bounding box center [297, 94] width 235 height 29
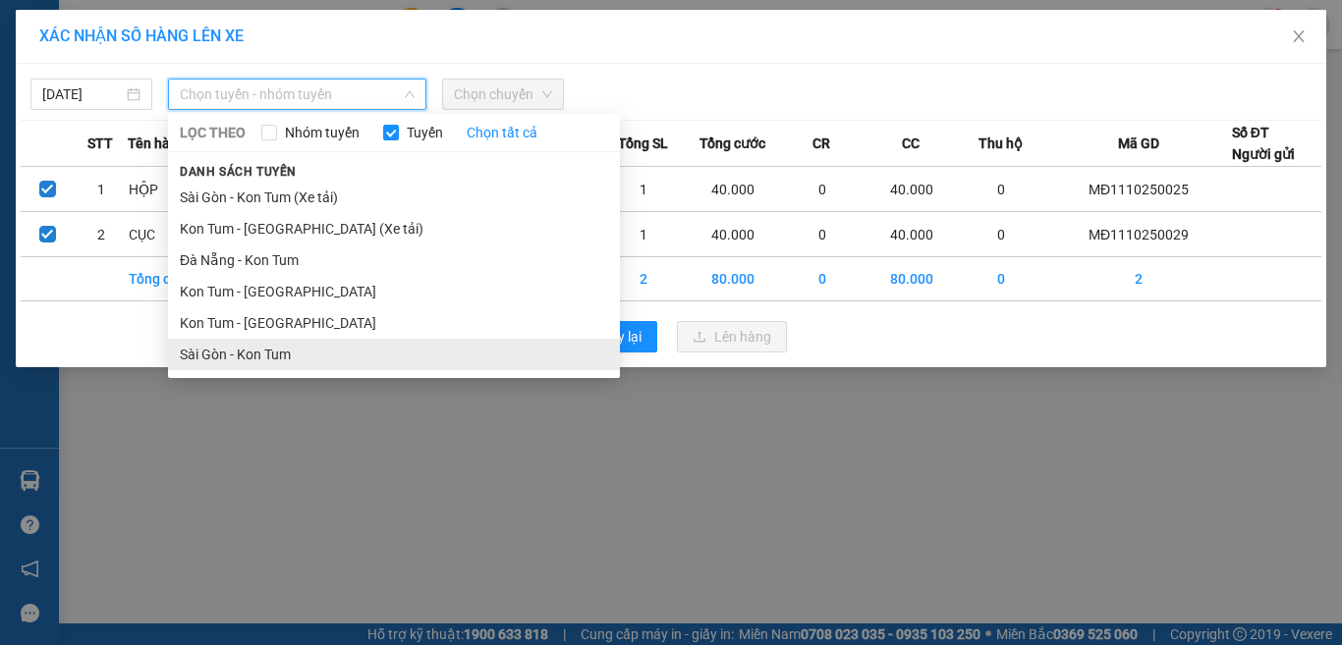
click at [251, 355] on li "Sài Gòn - Kon Tum" at bounding box center [394, 354] width 452 height 31
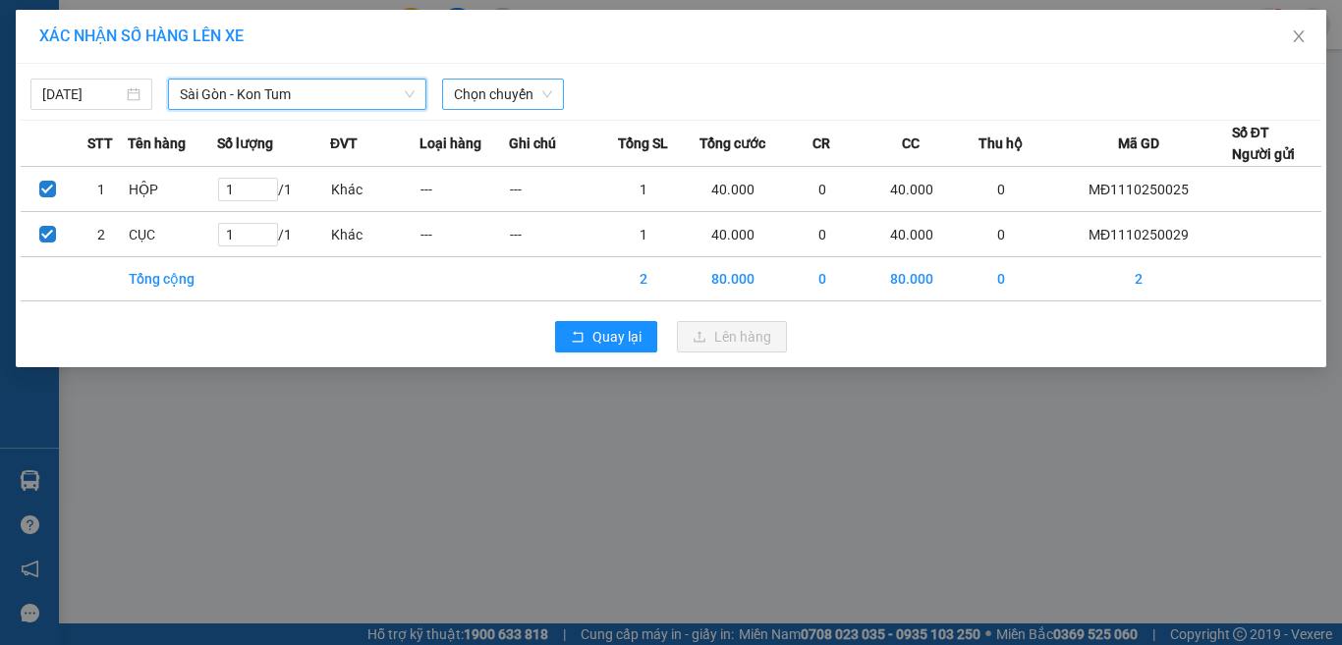
click at [491, 93] on span "Chọn chuyến" at bounding box center [503, 94] width 98 height 29
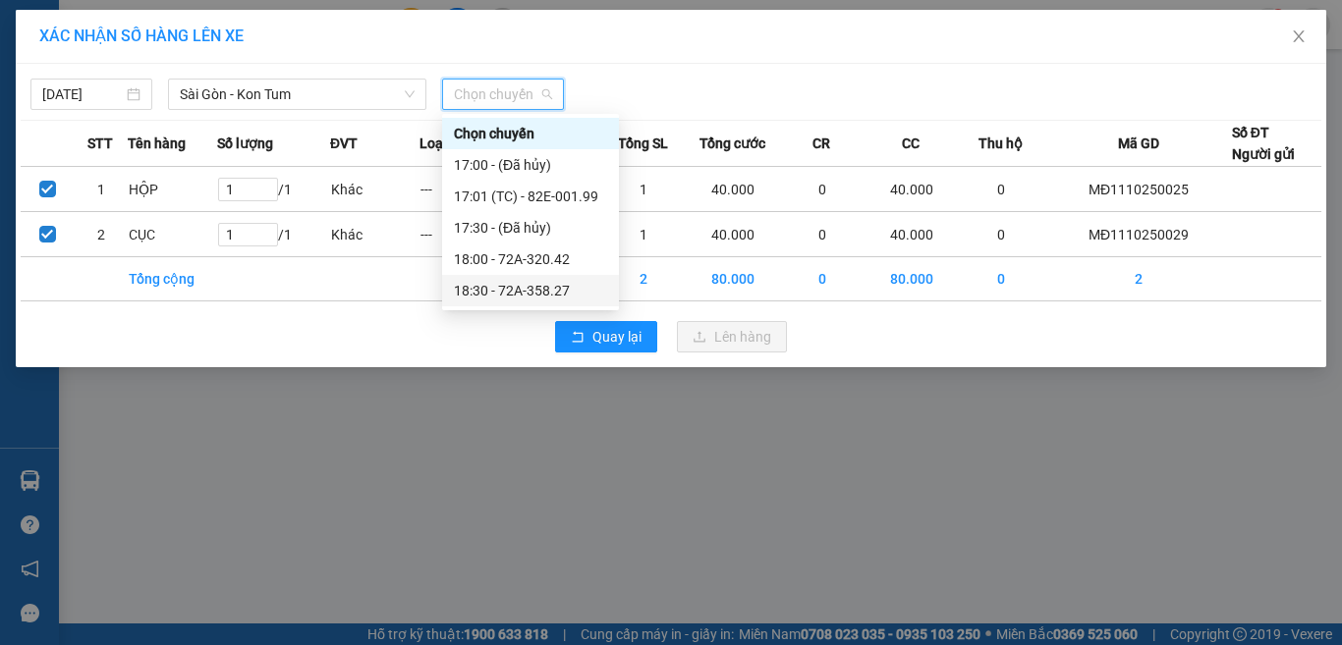
click at [493, 294] on div "18:30 - 72A-358.27" at bounding box center [530, 291] width 153 height 22
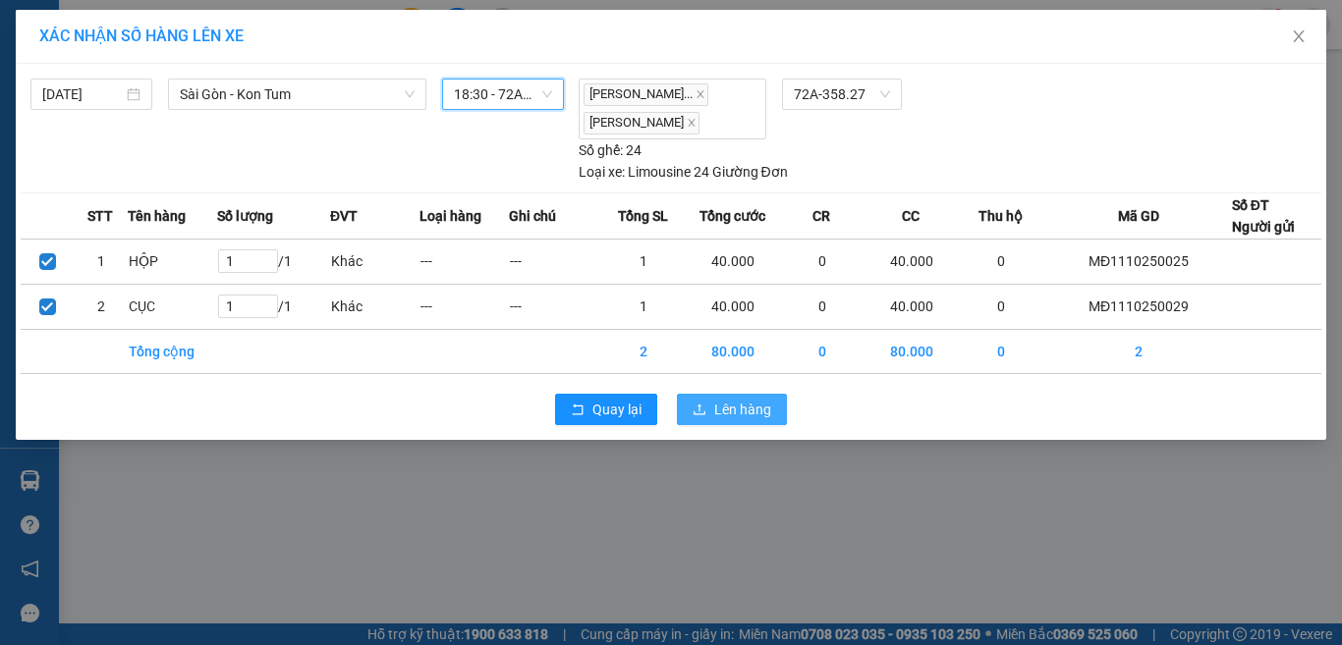
click at [744, 420] on span "Lên hàng" at bounding box center [742, 410] width 57 height 22
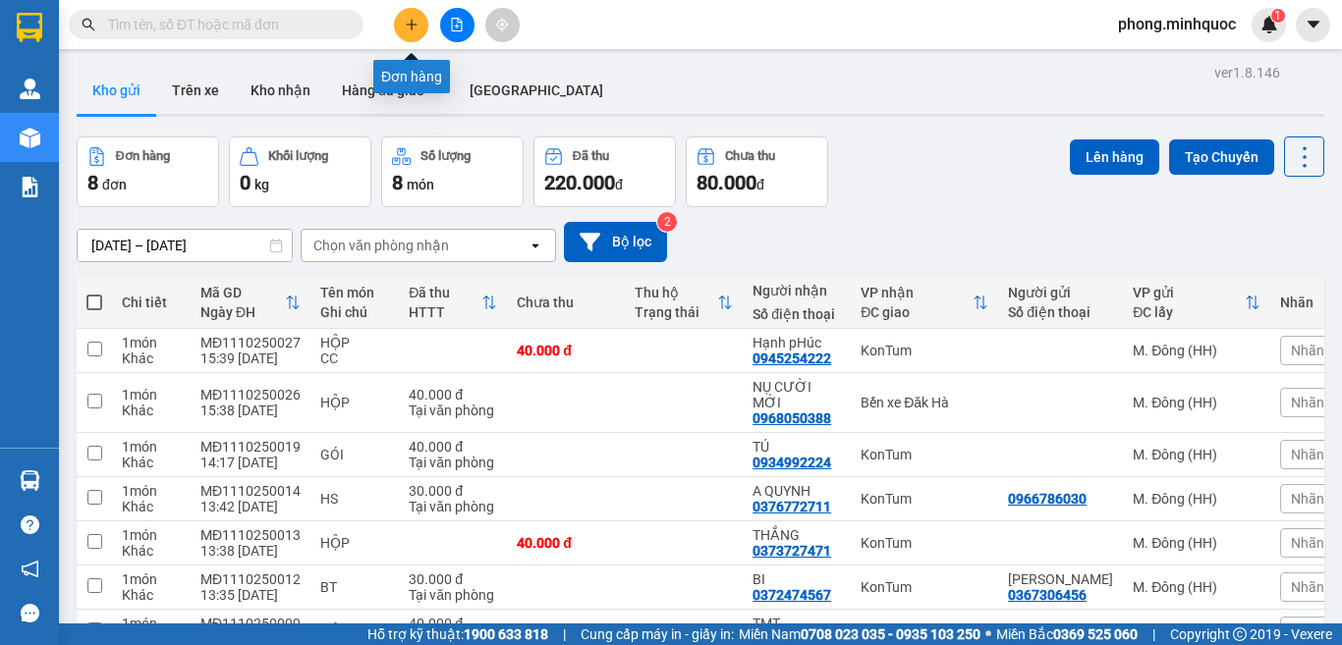
click at [400, 24] on button at bounding box center [411, 25] width 34 height 34
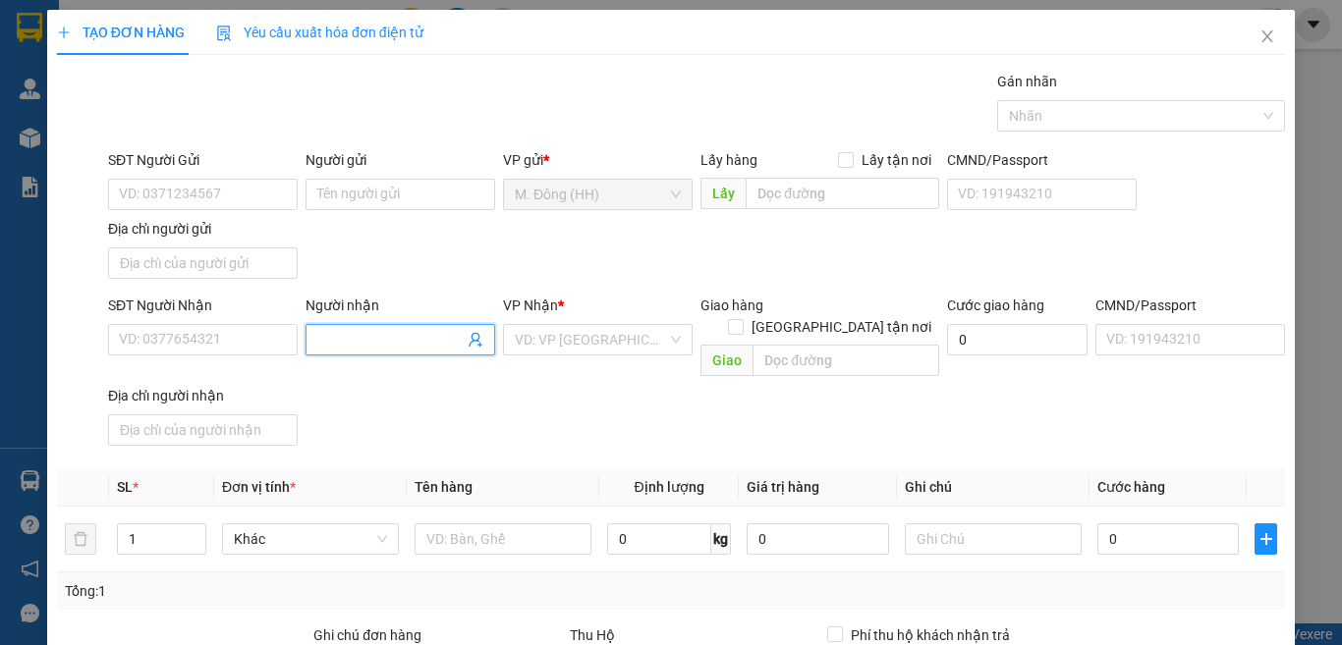
click at [409, 329] on input "Người nhận" at bounding box center [390, 340] width 146 height 22
type input "KIỂNG"
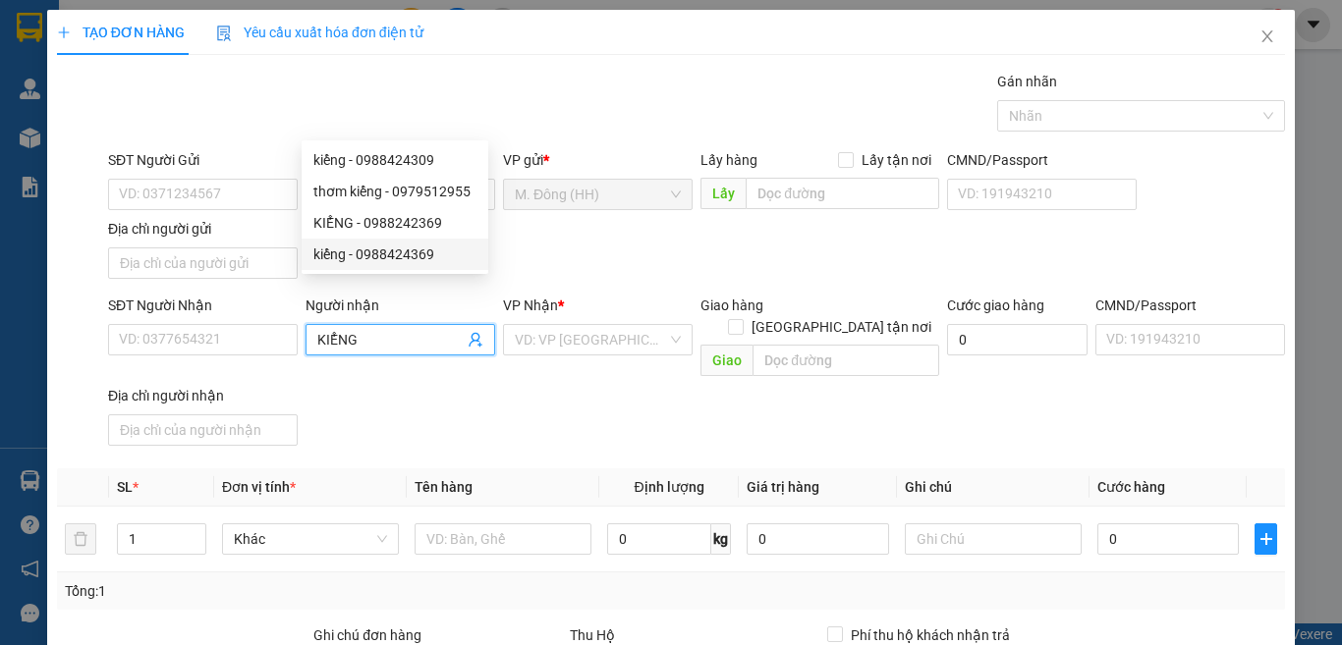
click at [410, 256] on div "kiểng - 0988424369" at bounding box center [394, 255] width 163 height 22
type input "0988424369"
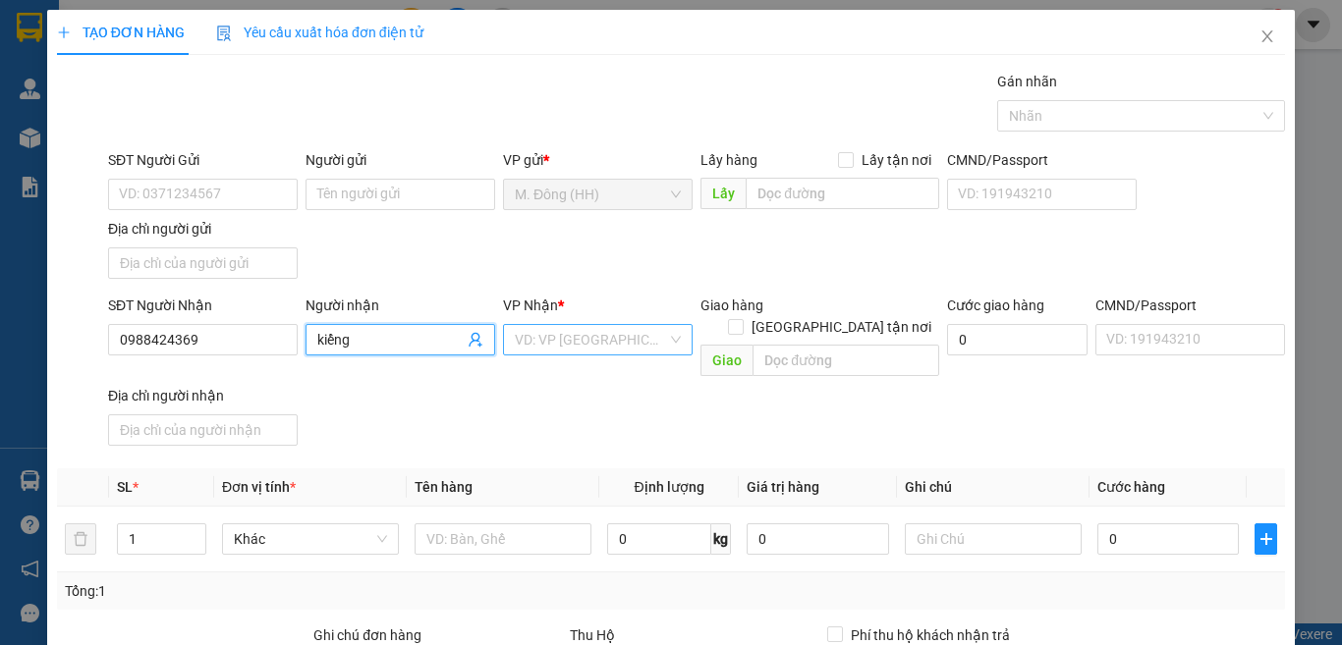
type input "kiểng"
click at [556, 325] on input "search" at bounding box center [591, 339] width 152 height 29
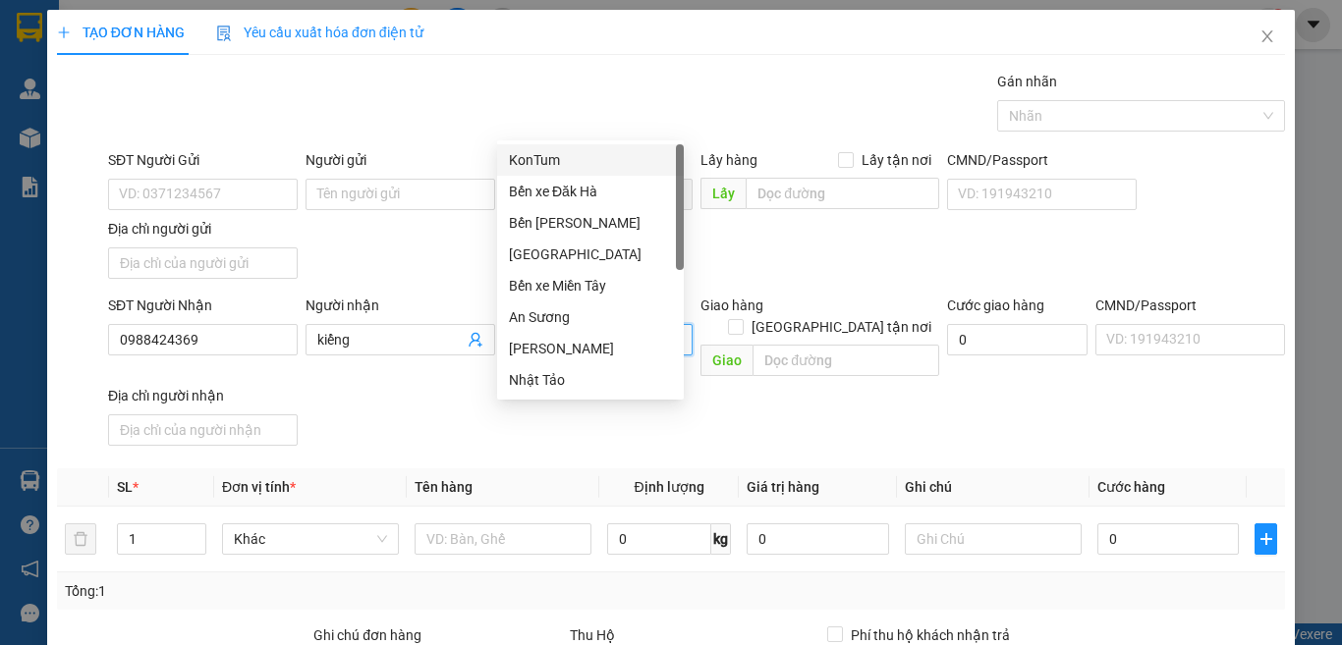
click at [560, 156] on div "KonTum" at bounding box center [590, 160] width 163 height 22
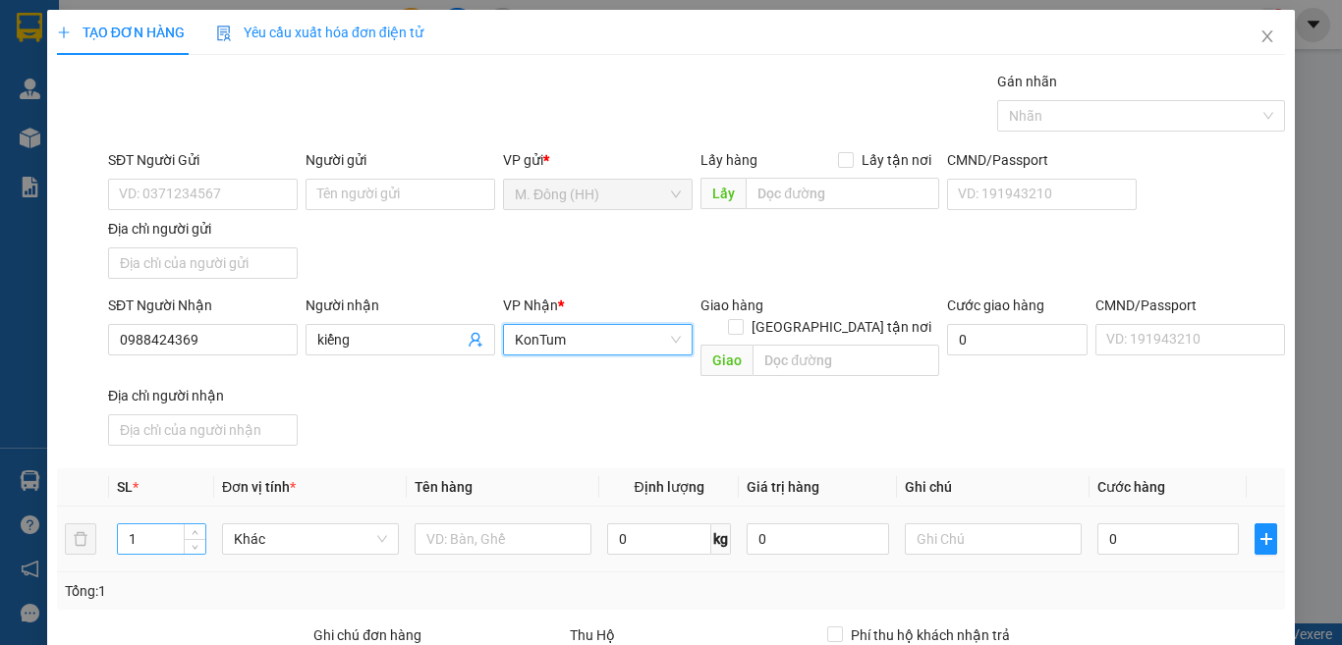
click at [149, 524] on input "1" at bounding box center [161, 538] width 87 height 29
type input "4"
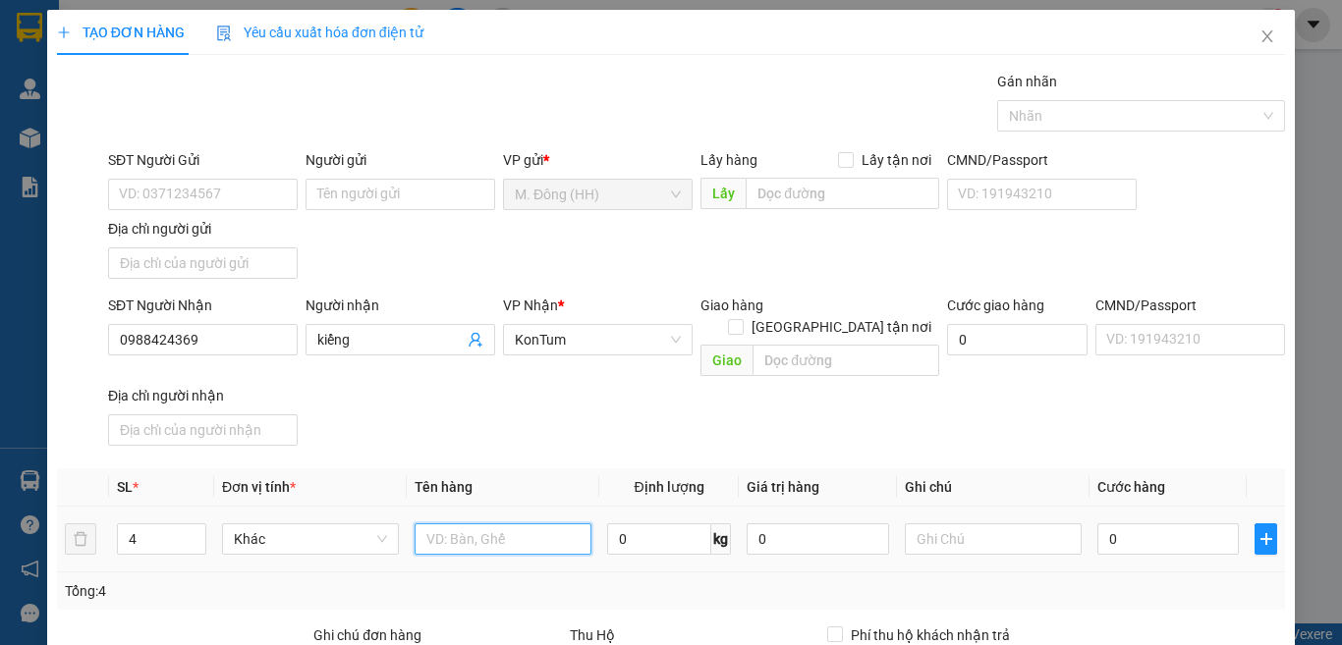
click at [451, 523] on input "text" at bounding box center [502, 538] width 177 height 31
type input "TG"
click at [1153, 523] on input "0" at bounding box center [1167, 538] width 141 height 31
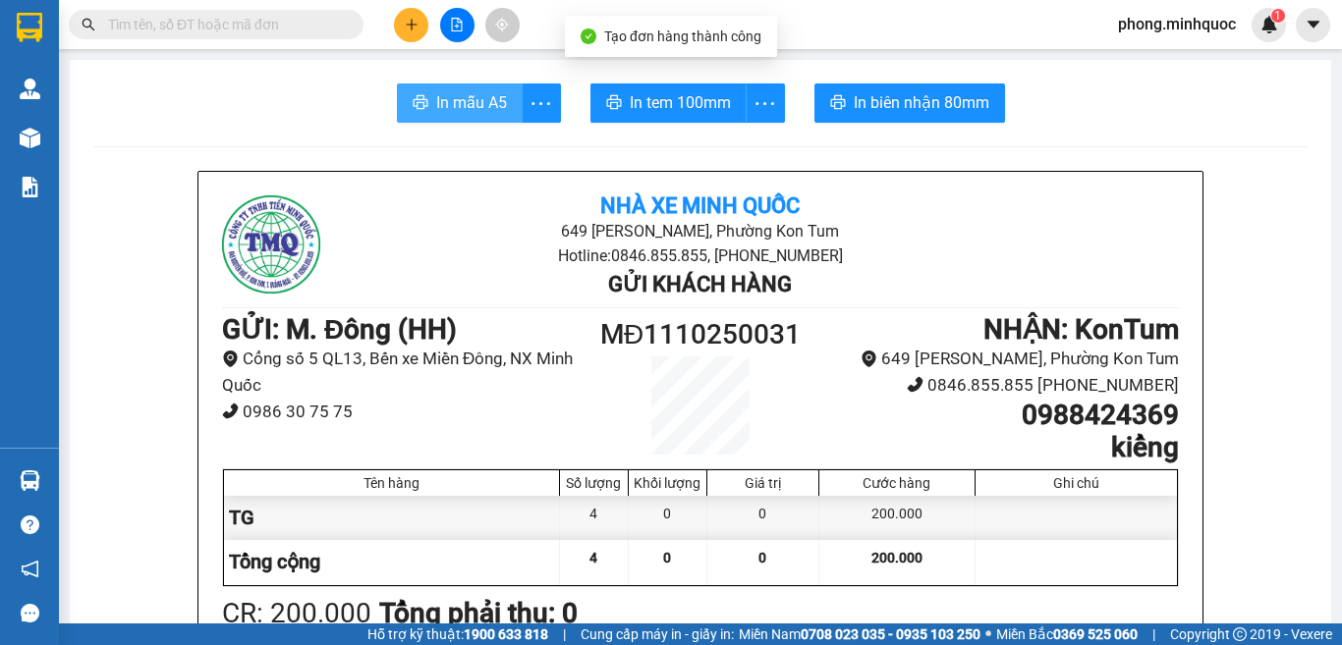
click at [446, 101] on span "In mẫu A5" at bounding box center [471, 102] width 71 height 25
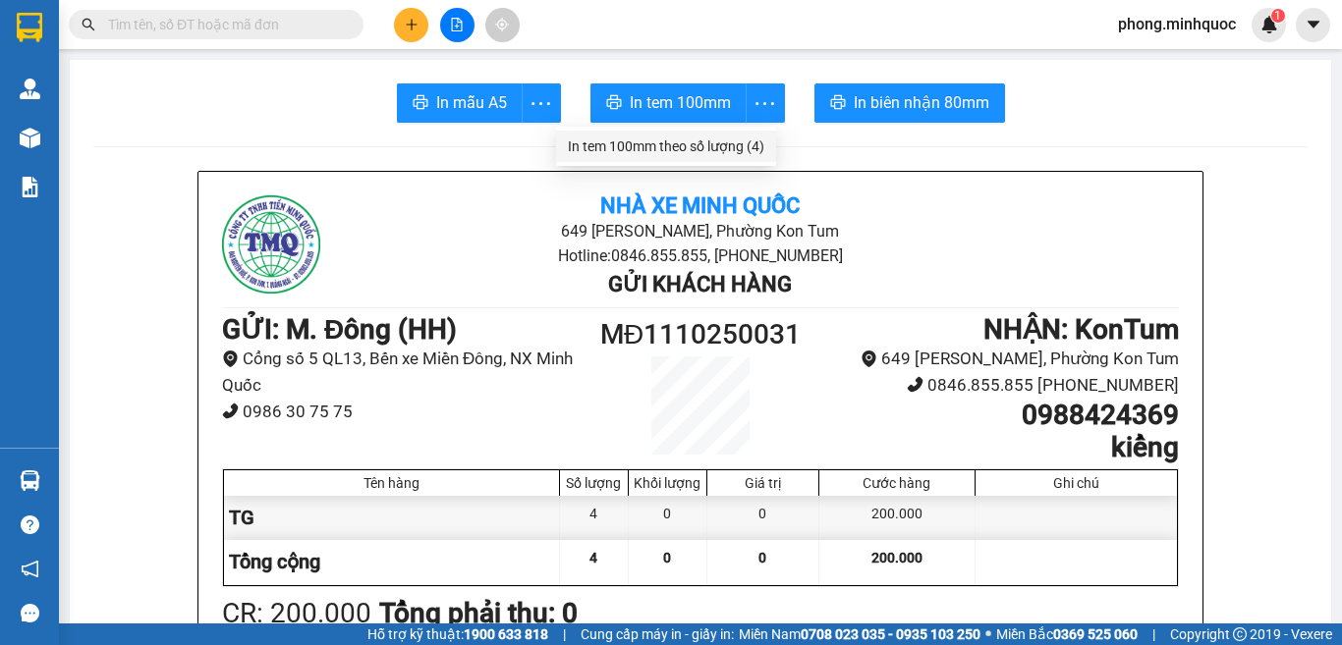
click at [753, 142] on div "In tem 100mm theo số lượng (4)" at bounding box center [666, 147] width 196 height 22
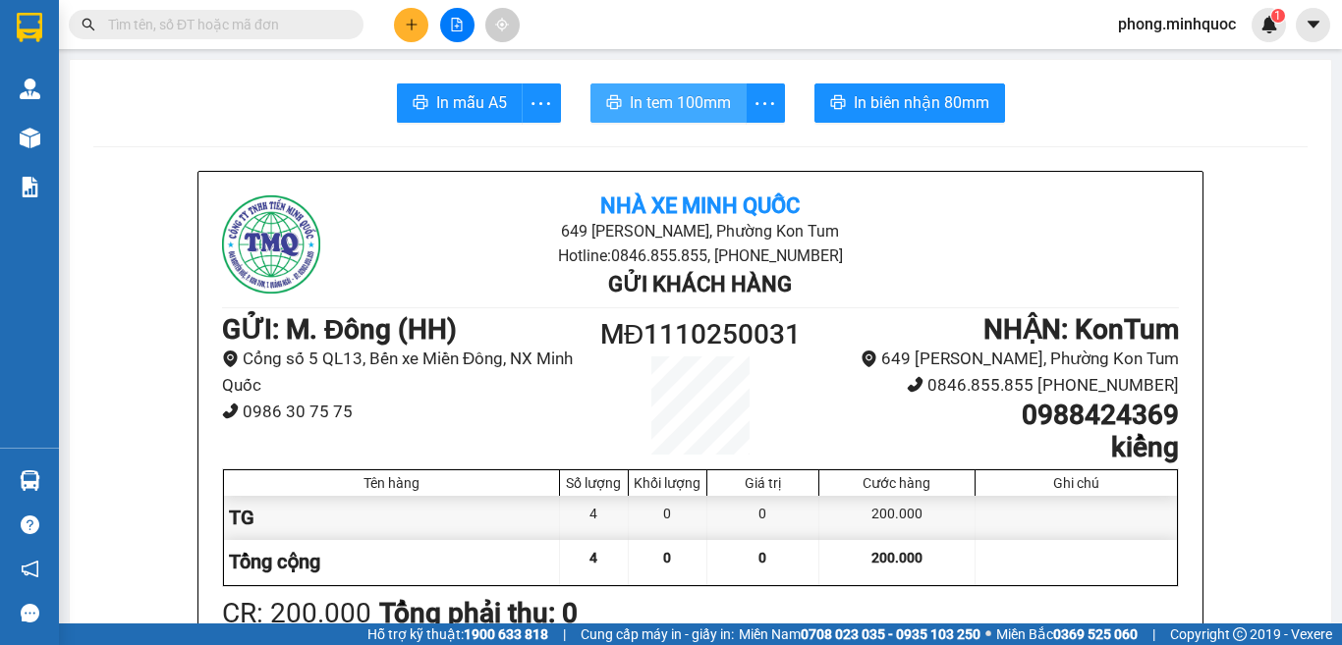
click at [702, 102] on span "In tem 100mm" at bounding box center [680, 102] width 101 height 25
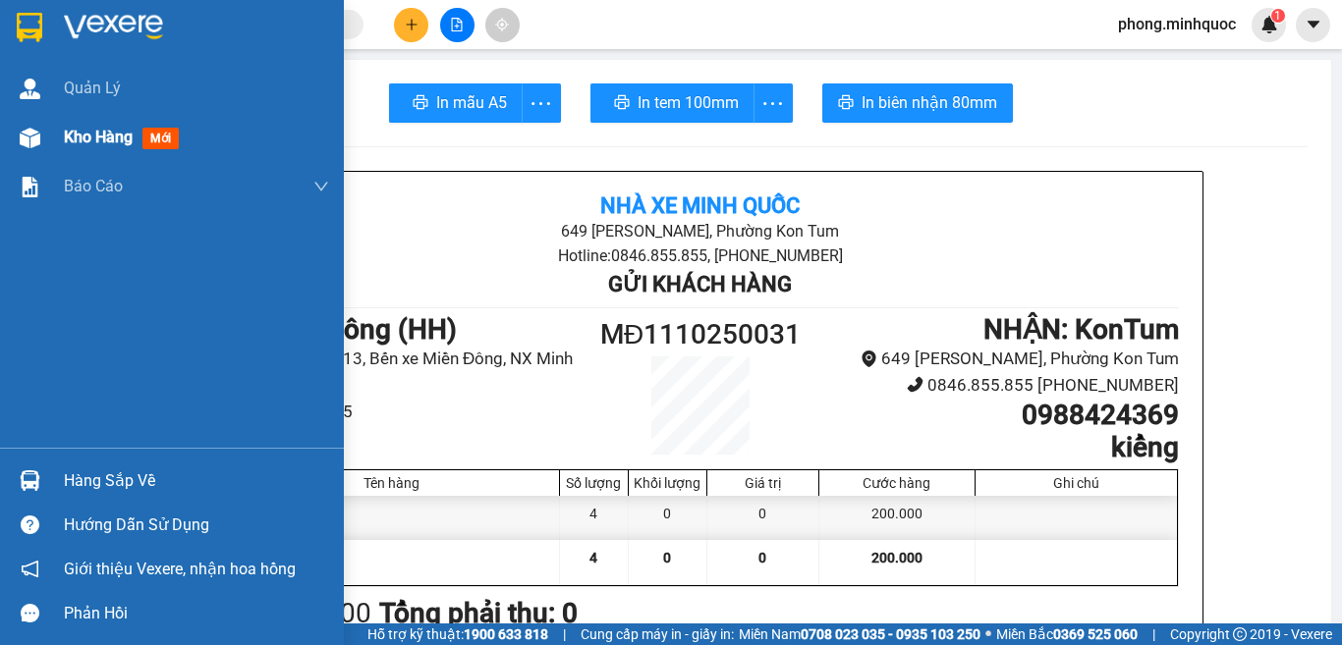
click at [149, 140] on span "mới" at bounding box center [160, 139] width 36 height 22
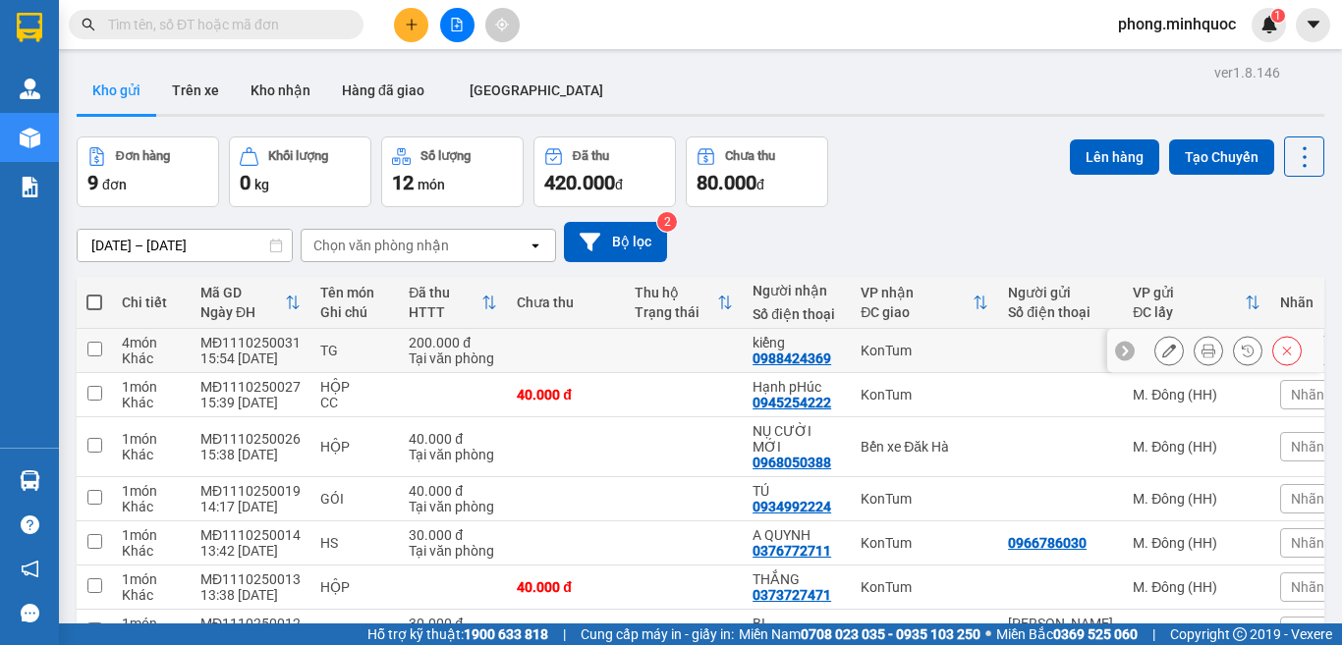
click at [93, 353] on input "checkbox" at bounding box center [94, 349] width 15 height 15
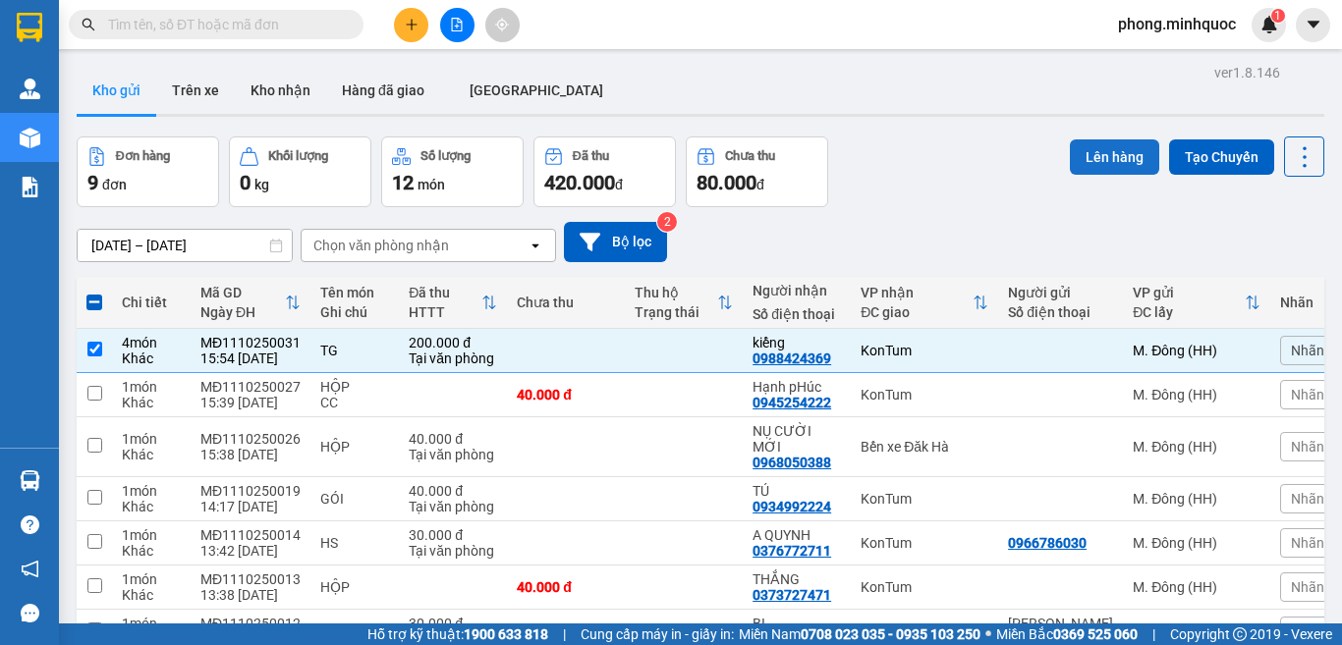
click at [1106, 158] on button "Lên hàng" at bounding box center [1113, 156] width 89 height 35
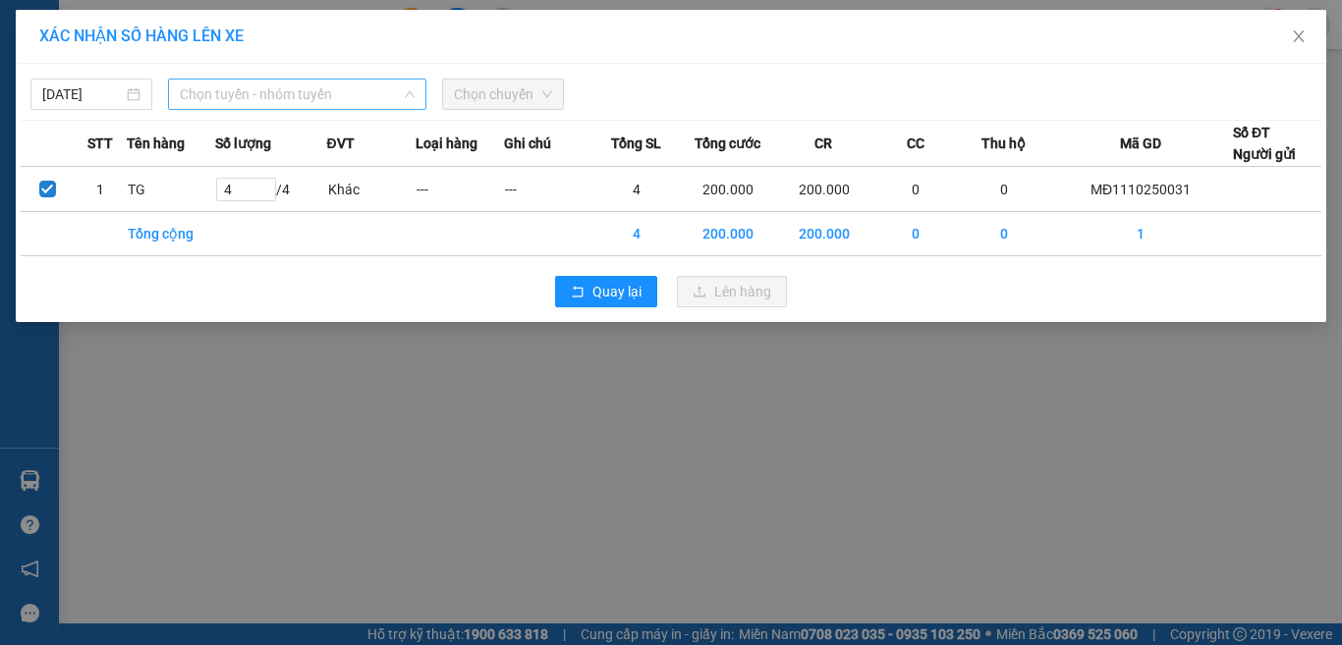
click at [326, 101] on span "Chọn tuyến - nhóm tuyến" at bounding box center [297, 94] width 235 height 29
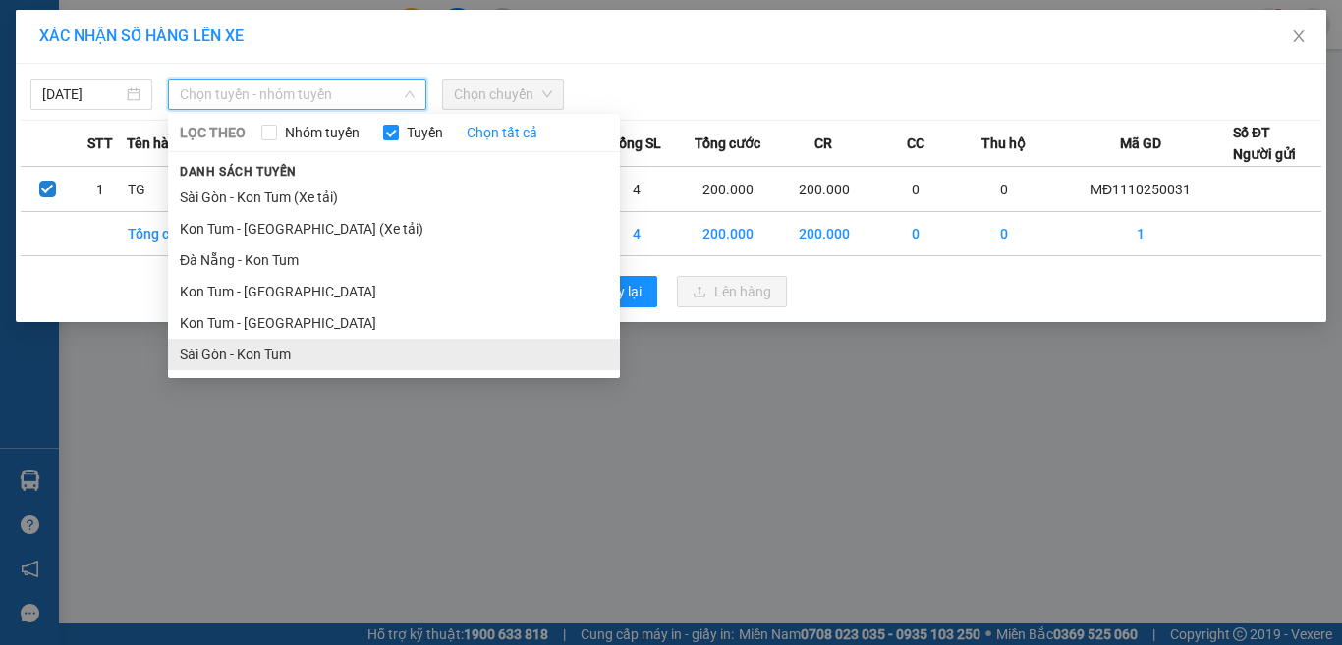
click at [280, 351] on li "Sài Gòn - Kon Tum" at bounding box center [394, 354] width 452 height 31
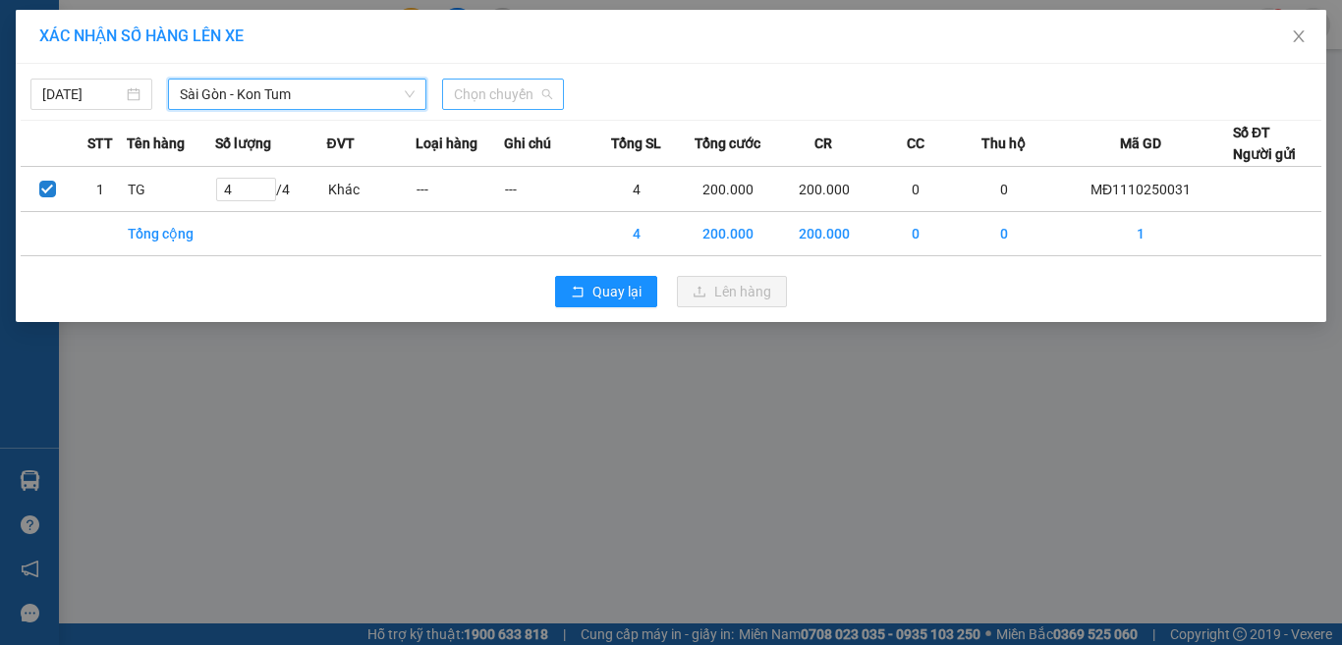
click at [479, 89] on span "Chọn chuyến" at bounding box center [503, 94] width 98 height 29
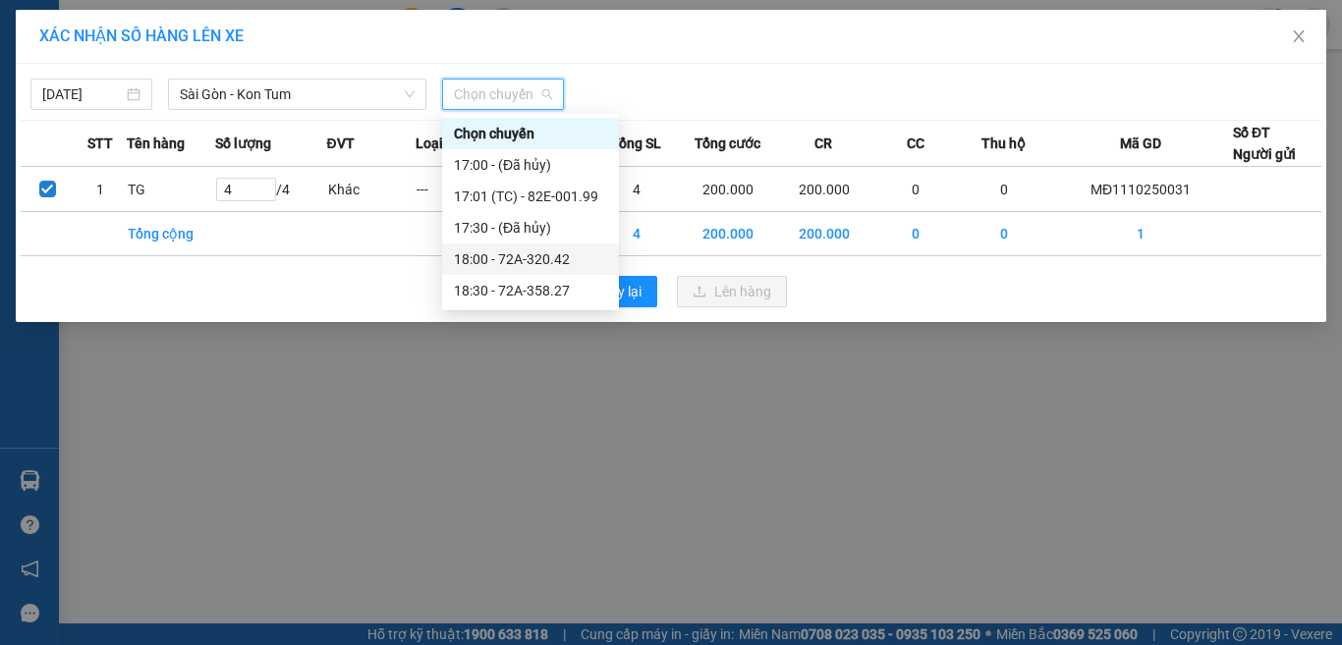
click at [485, 251] on div "18:00 - 72A-320.42" at bounding box center [530, 259] width 153 height 22
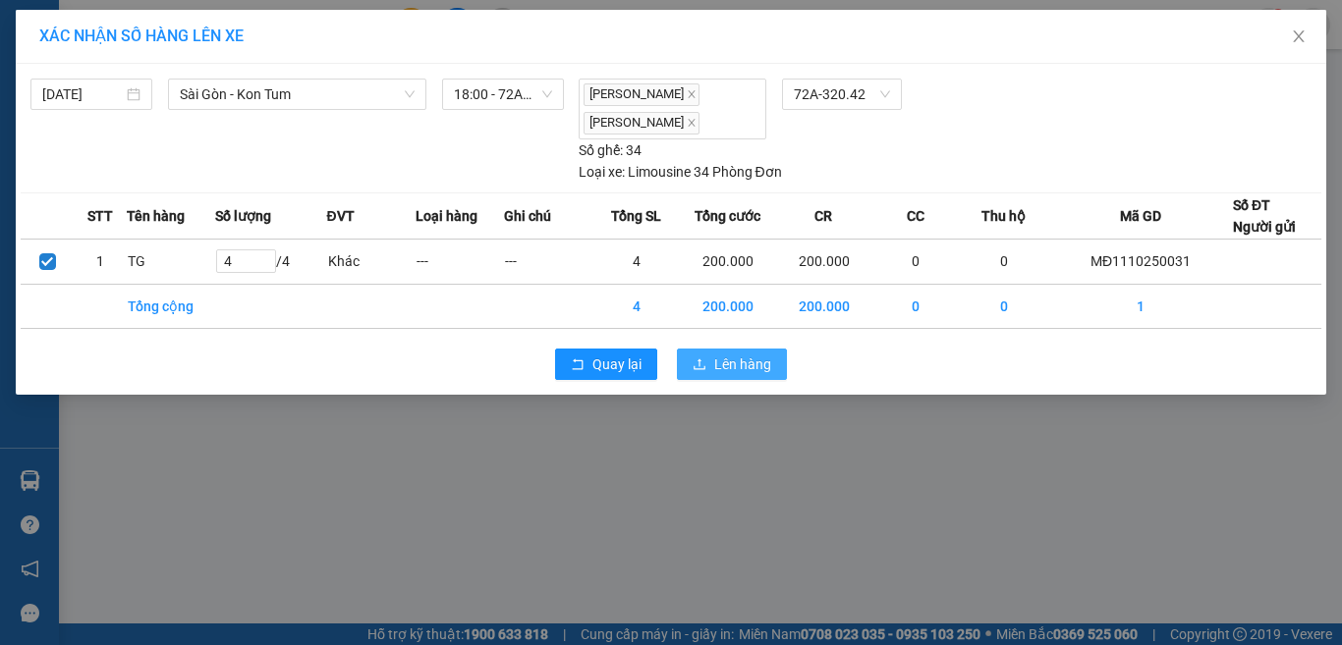
click at [729, 359] on span "Lên hàng" at bounding box center [742, 365] width 57 height 22
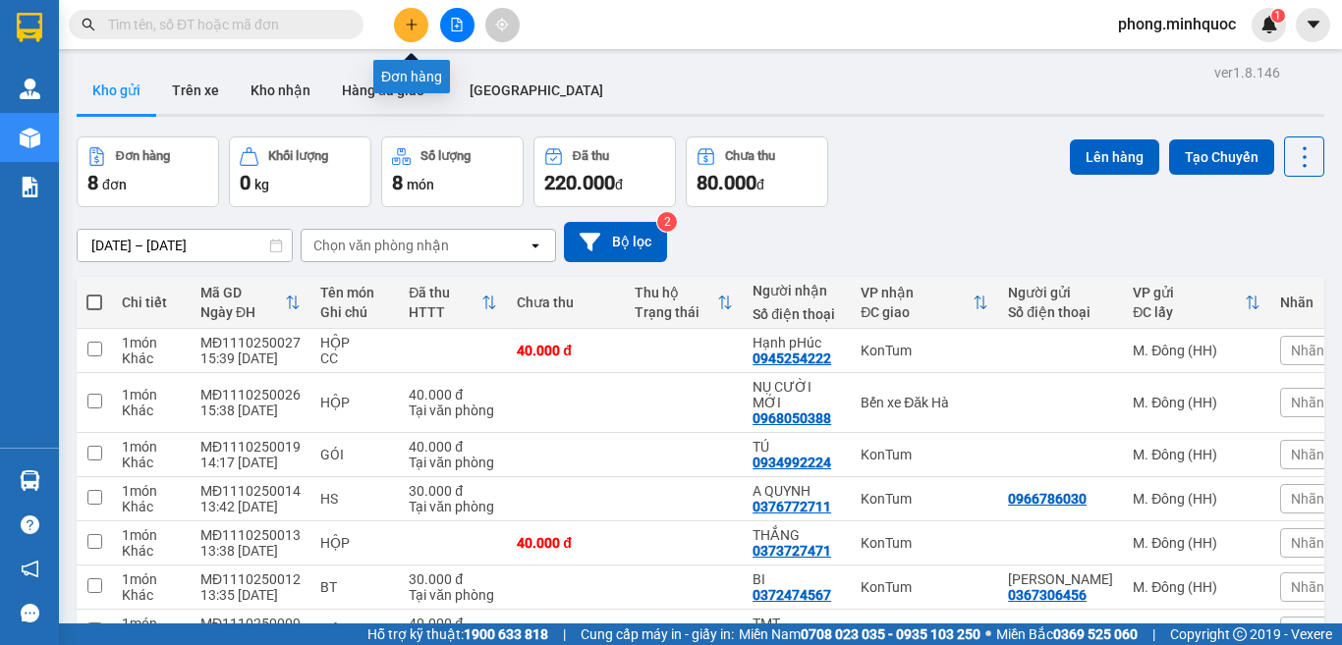
click at [401, 22] on button at bounding box center [411, 25] width 34 height 34
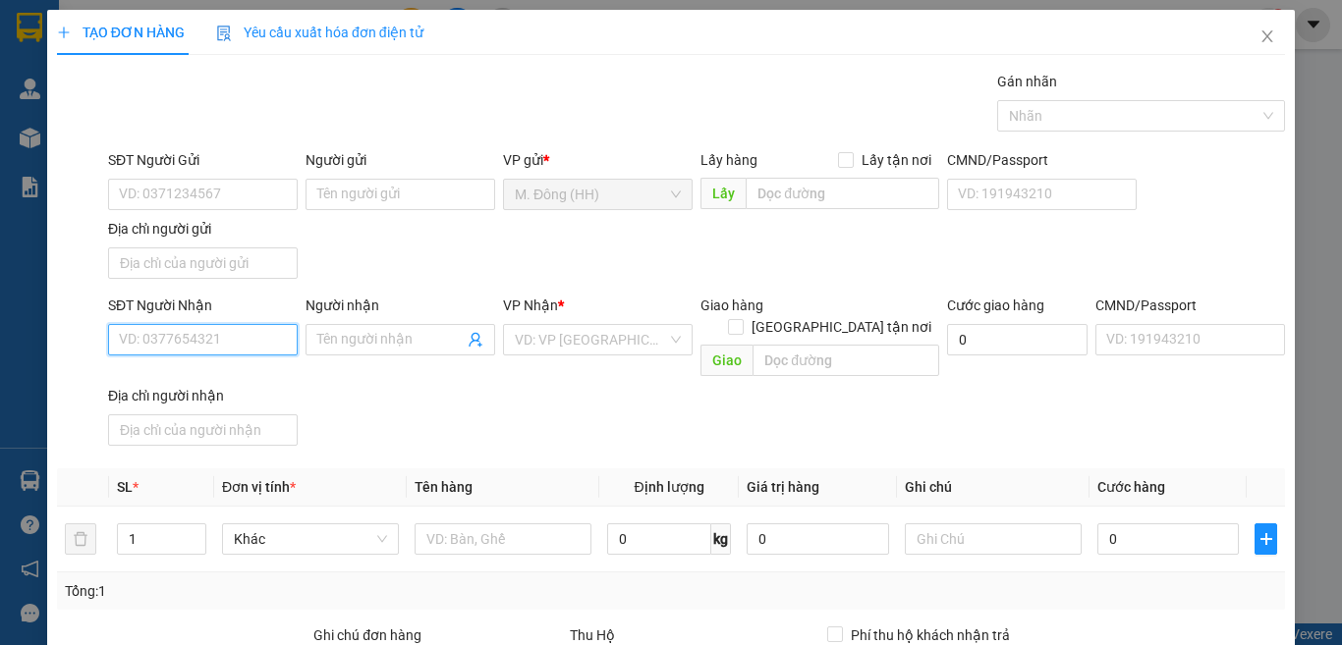
click at [213, 326] on input "SĐT Người Nhận" at bounding box center [203, 339] width 190 height 31
type input "0914948971"
click at [363, 344] on input "Người nhận" at bounding box center [390, 340] width 146 height 22
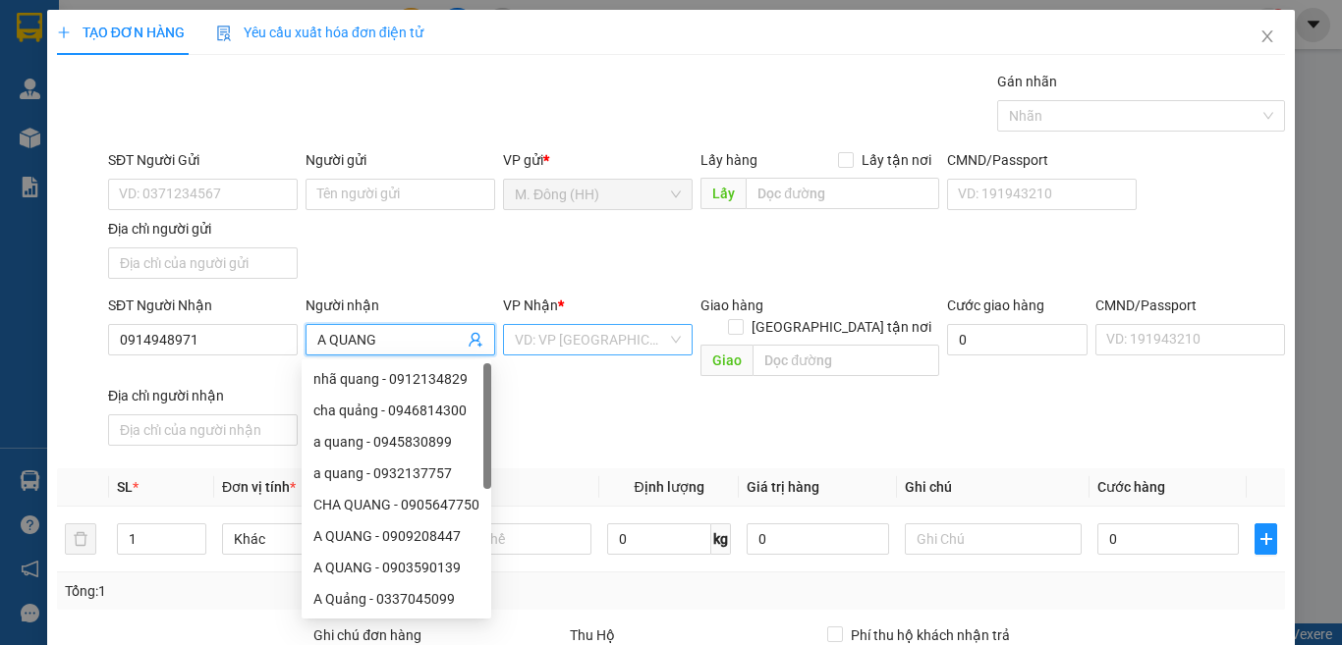
type input "A QUANG"
click at [563, 334] on input "search" at bounding box center [591, 339] width 152 height 29
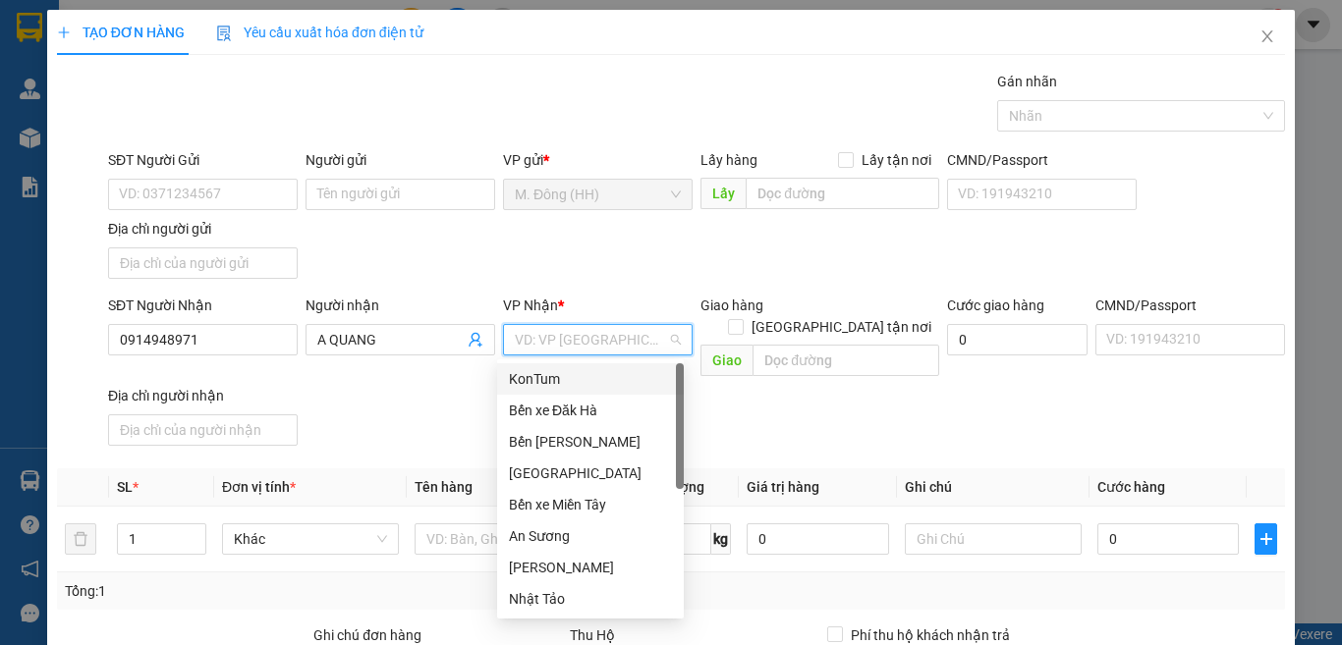
click at [539, 383] on div "KonTum" at bounding box center [590, 379] width 163 height 22
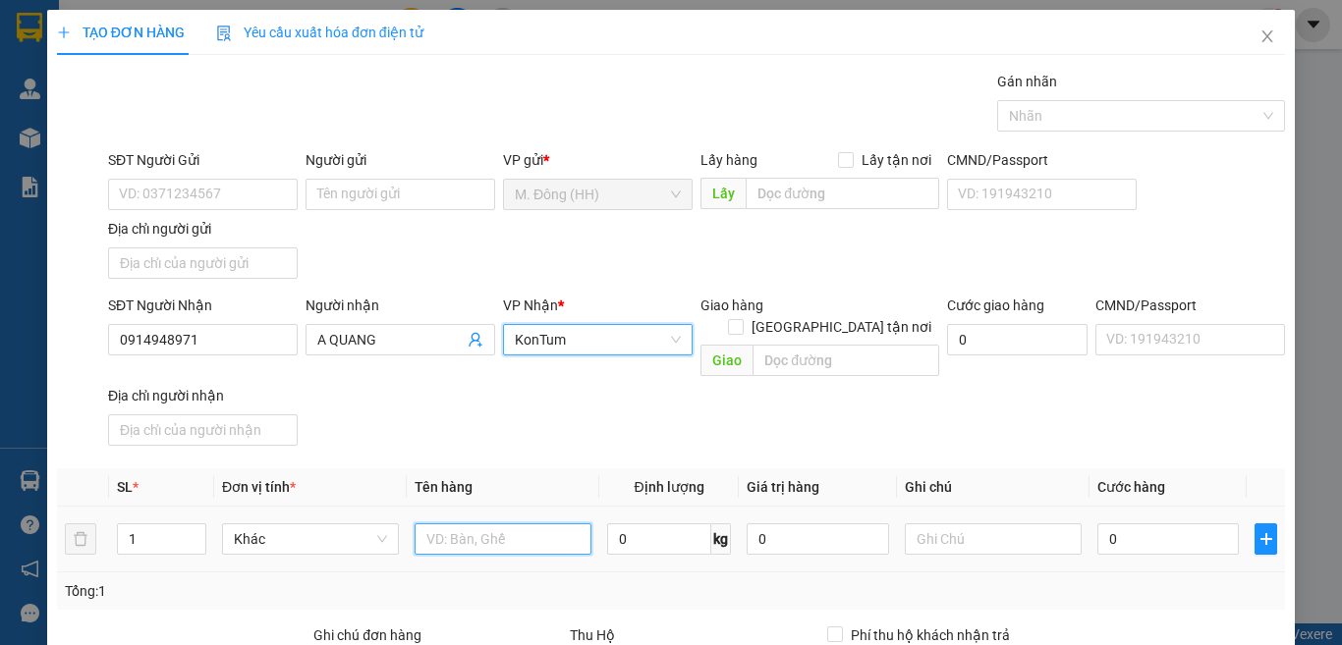
click at [495, 523] on input "text" at bounding box center [502, 538] width 177 height 31
type input "HỘP"
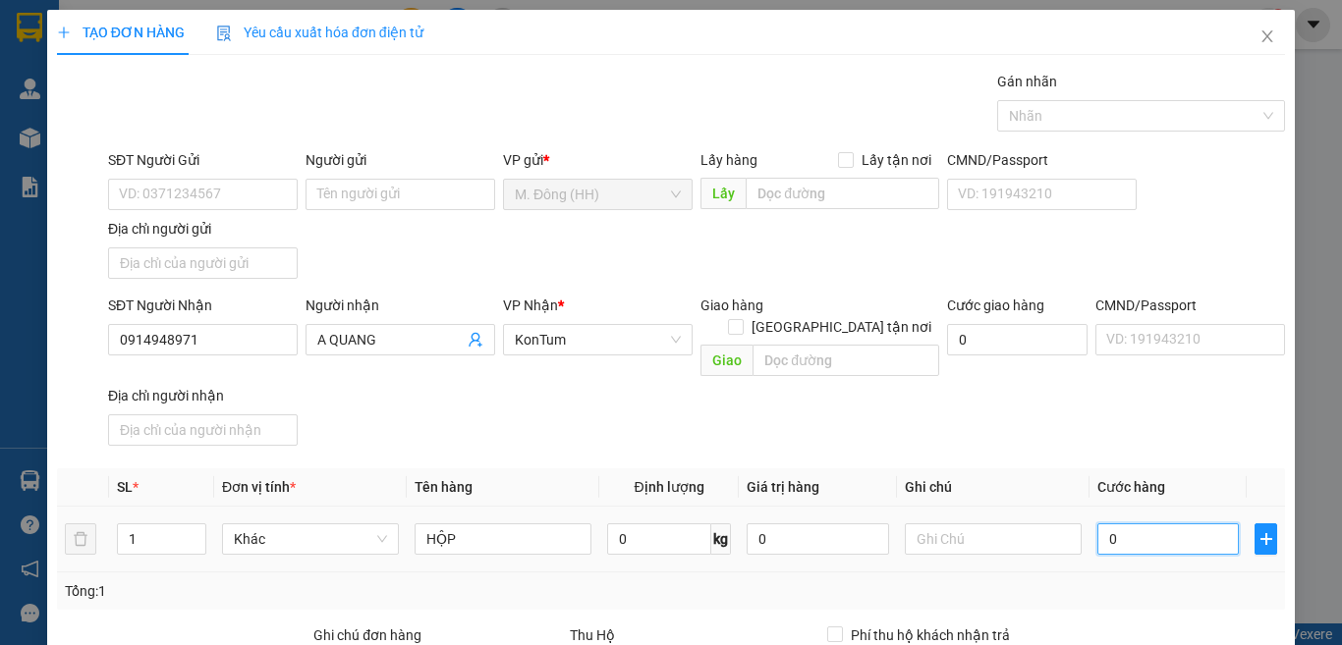
click at [1123, 523] on input "0" at bounding box center [1167, 538] width 141 height 31
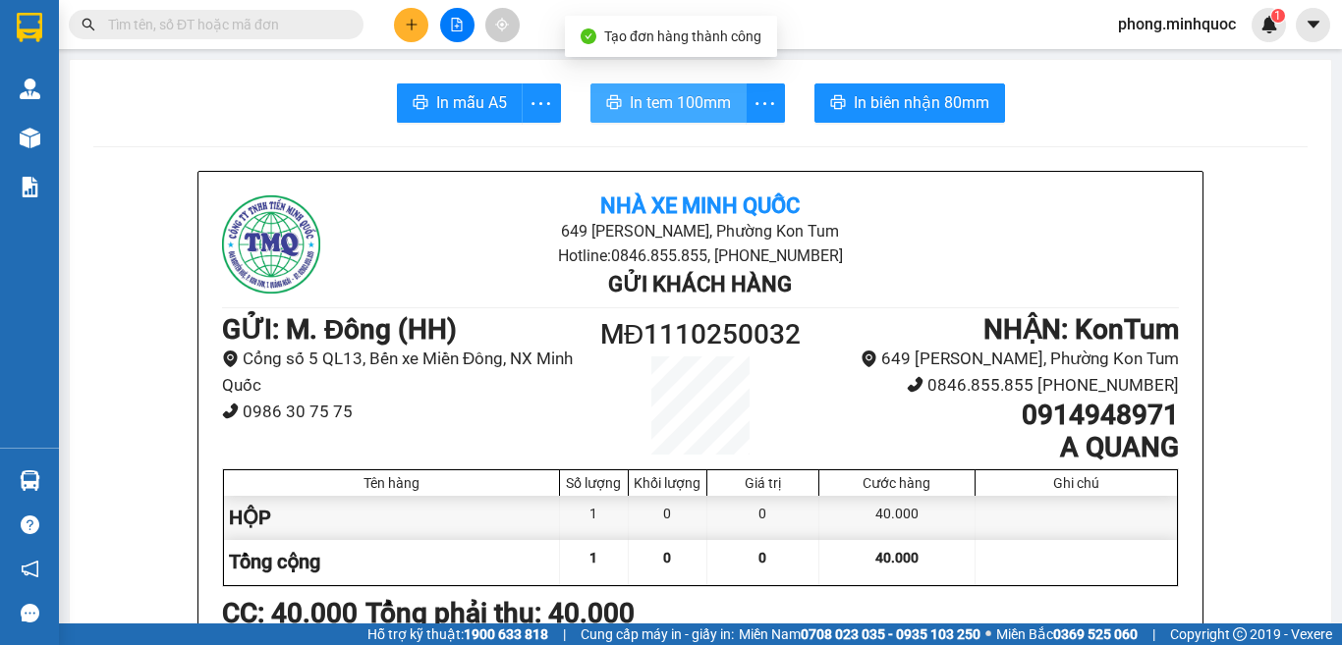
click at [684, 92] on span "In tem 100mm" at bounding box center [680, 102] width 101 height 25
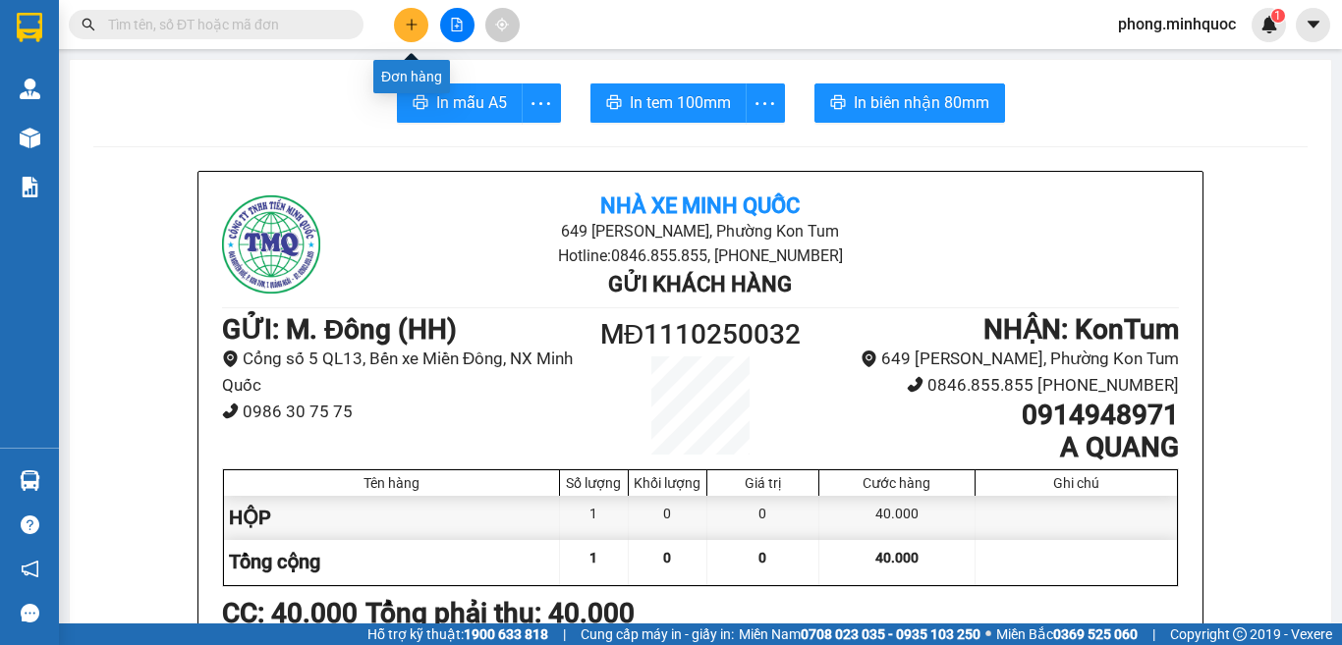
click at [405, 24] on icon "plus" at bounding box center [412, 25] width 14 height 14
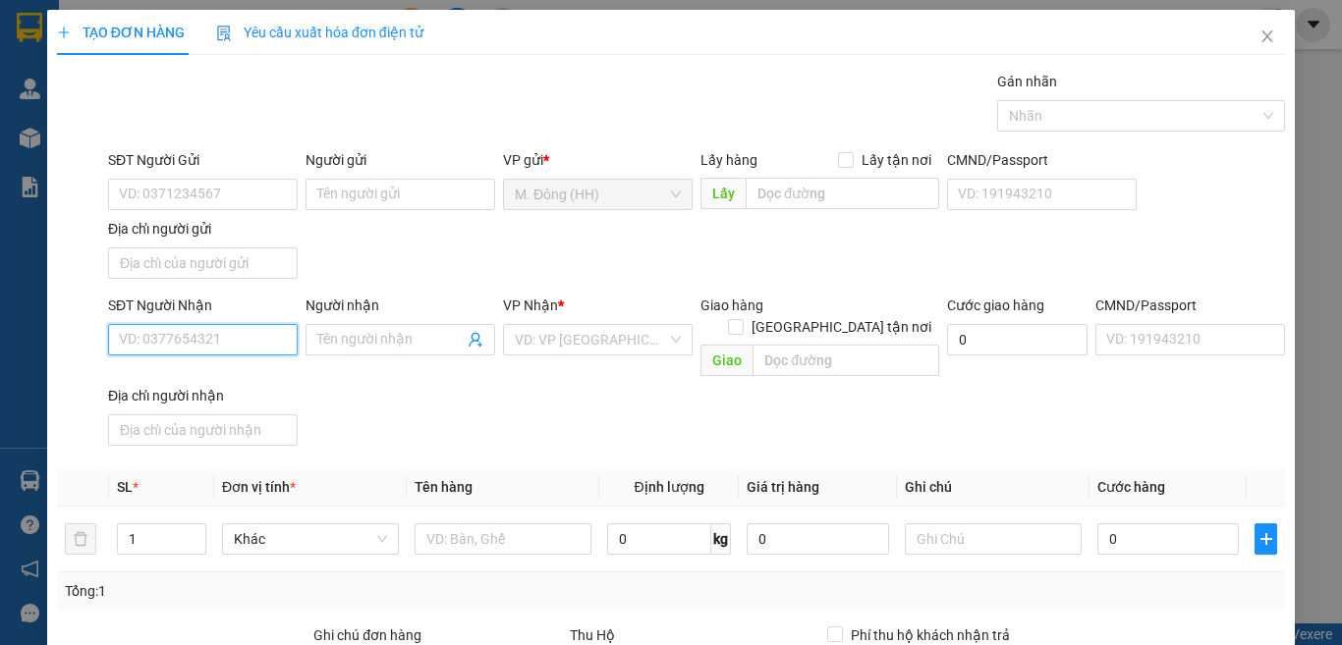
click at [166, 340] on input "SĐT Người Nhận" at bounding box center [203, 339] width 190 height 31
click at [196, 368] on div "0944423479 - HOÀNG" at bounding box center [200, 379] width 163 height 22
type input "0944423479"
type input "HOÀNG"
type input "0944423479"
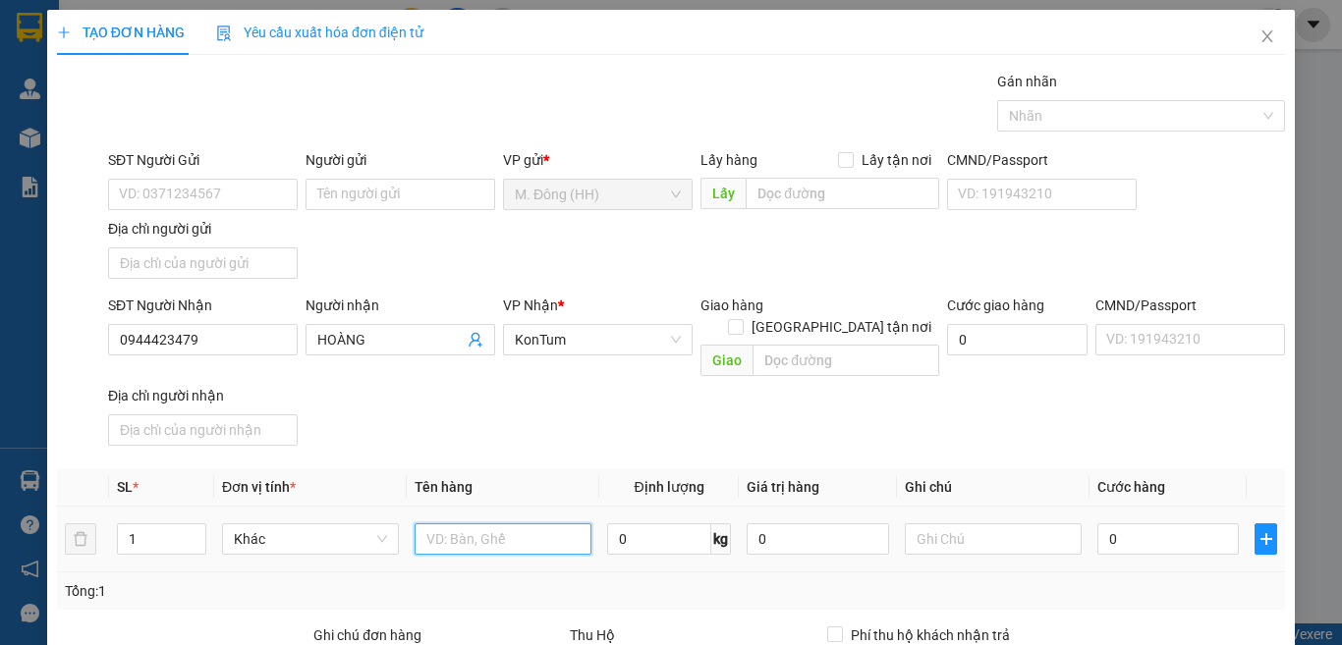
click at [445, 523] on input "text" at bounding box center [502, 538] width 177 height 31
type input "TX NHỎ"
click at [1140, 523] on input "0" at bounding box center [1167, 538] width 141 height 31
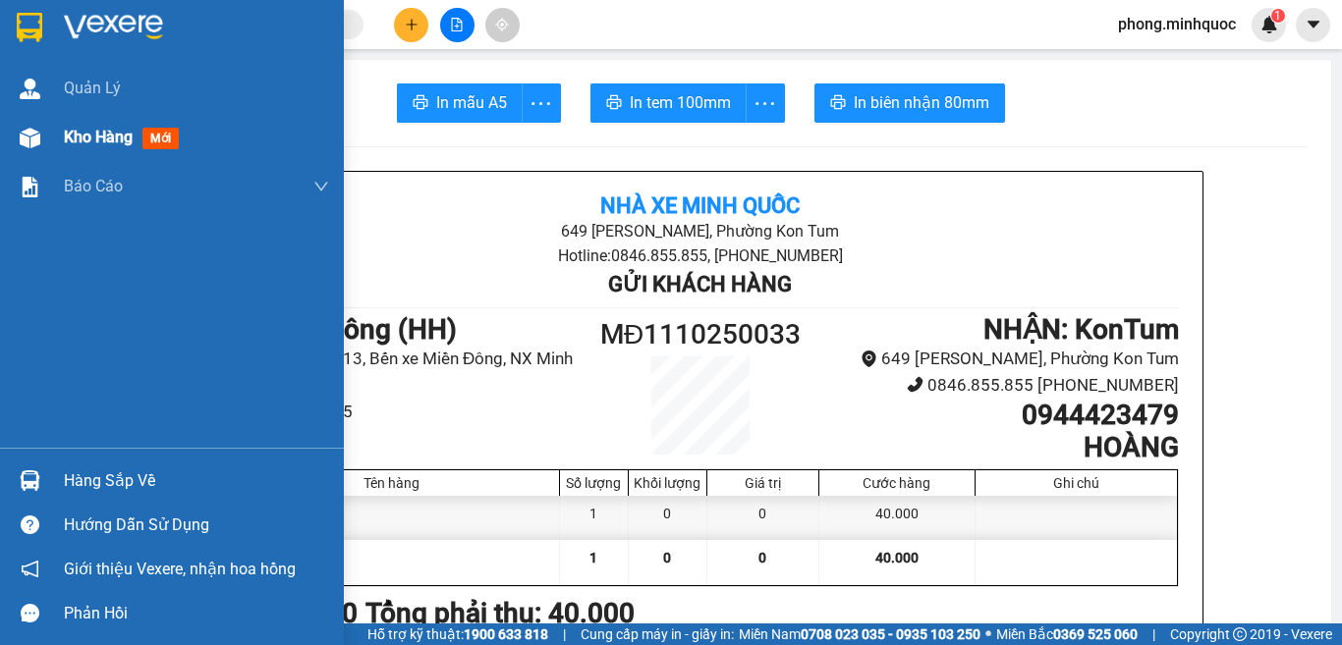
click at [159, 135] on span "mới" at bounding box center [160, 139] width 36 height 22
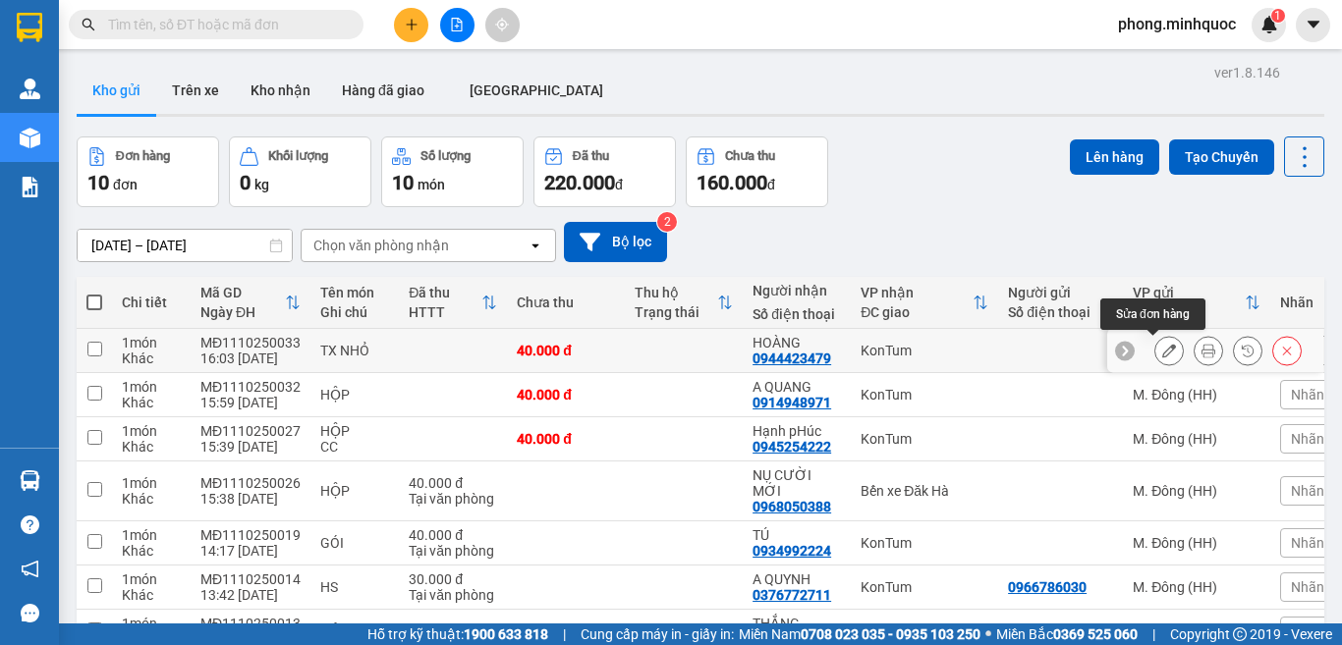
click at [1162, 349] on icon at bounding box center [1169, 351] width 14 height 14
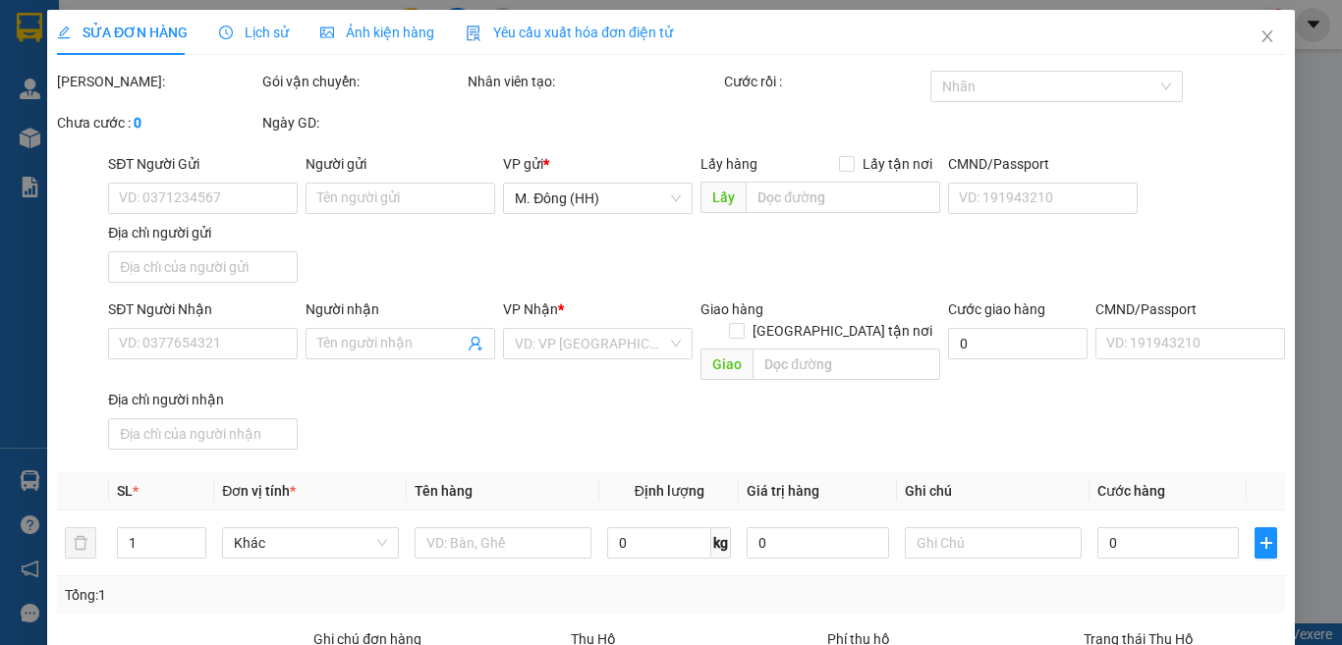
type input "0944423479"
type input "HOÀNG"
type input "0"
type input "40.000"
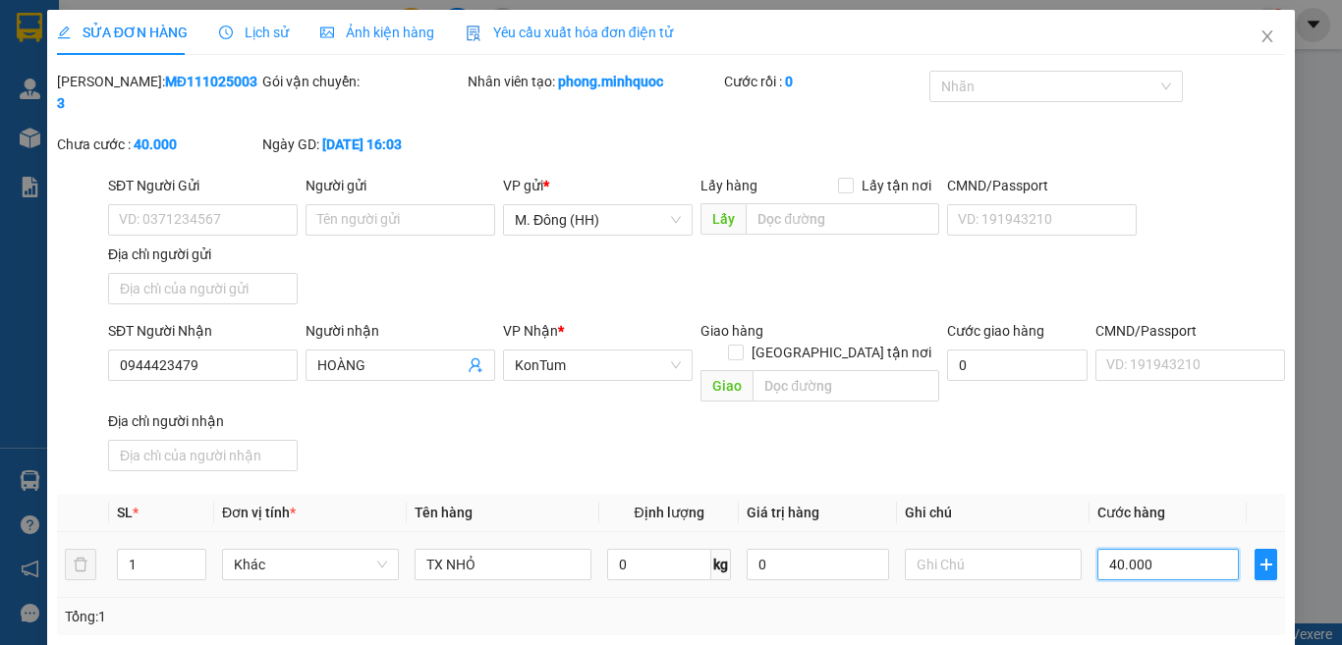
click at [1174, 549] on input "40.000" at bounding box center [1167, 564] width 141 height 31
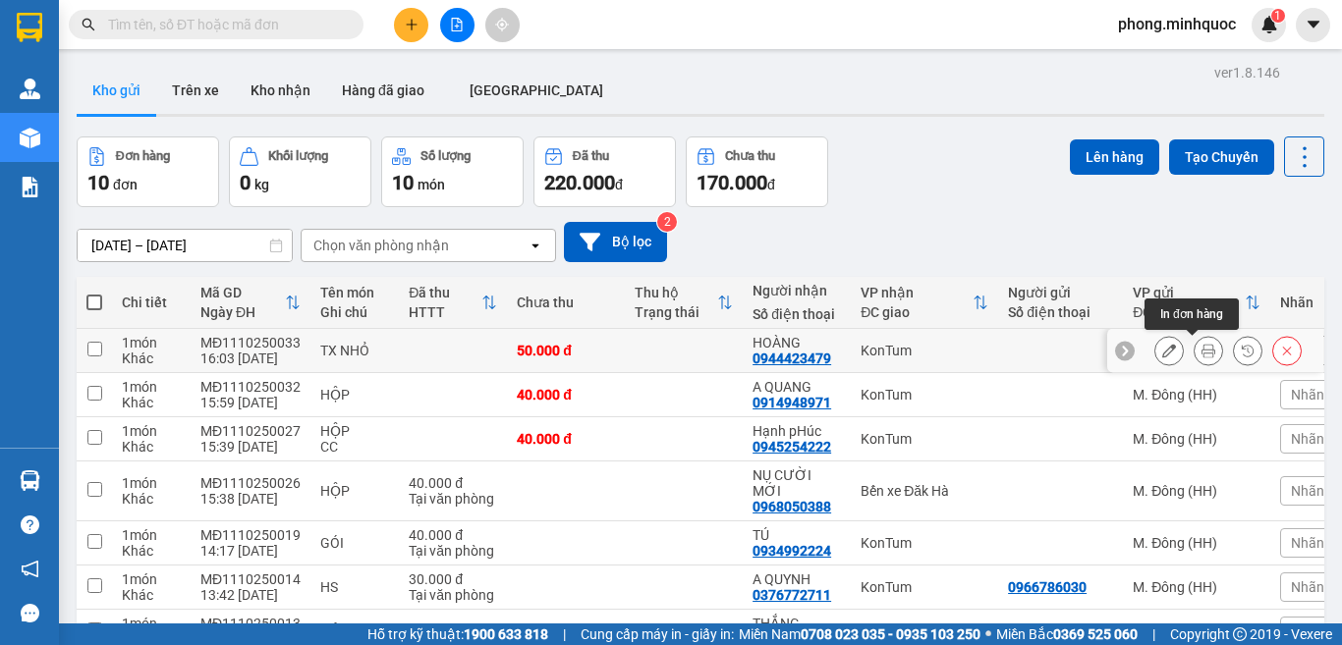
click at [1201, 353] on icon at bounding box center [1208, 351] width 14 height 14
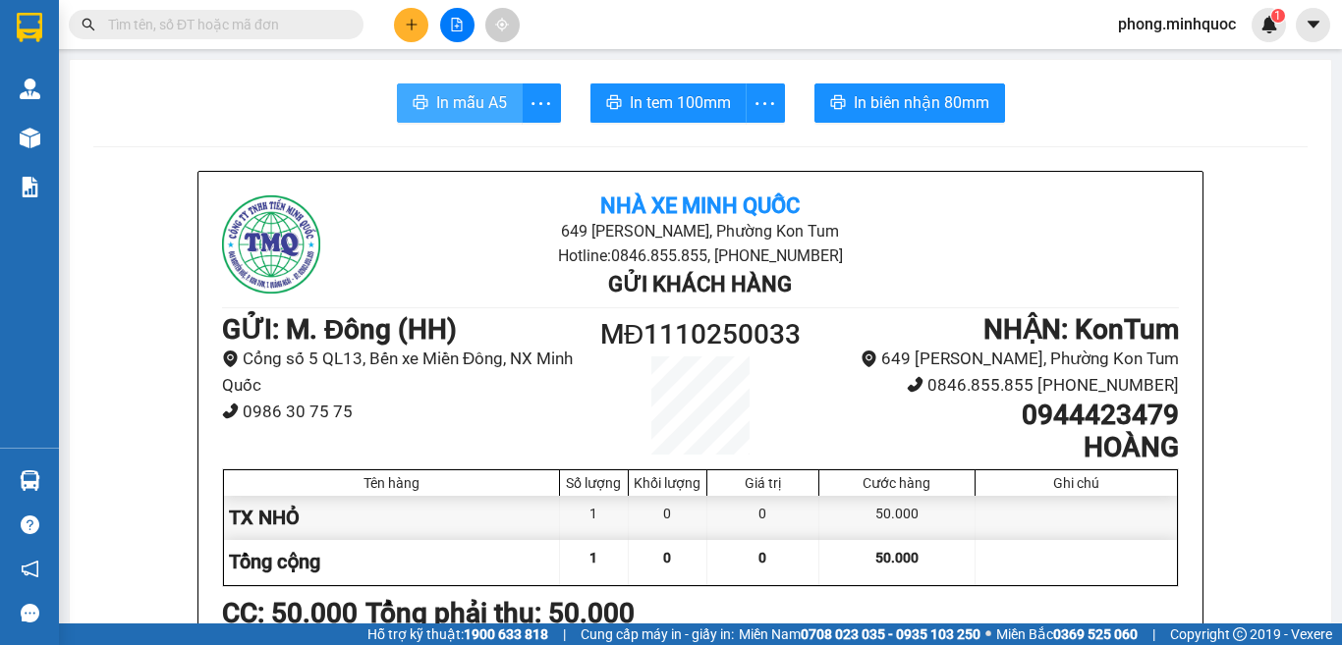
click at [466, 109] on span "In mẫu A5" at bounding box center [471, 102] width 71 height 25
click at [653, 98] on span "In tem 100mm" at bounding box center [680, 102] width 101 height 25
click at [411, 20] on icon "plus" at bounding box center [411, 24] width 1 height 11
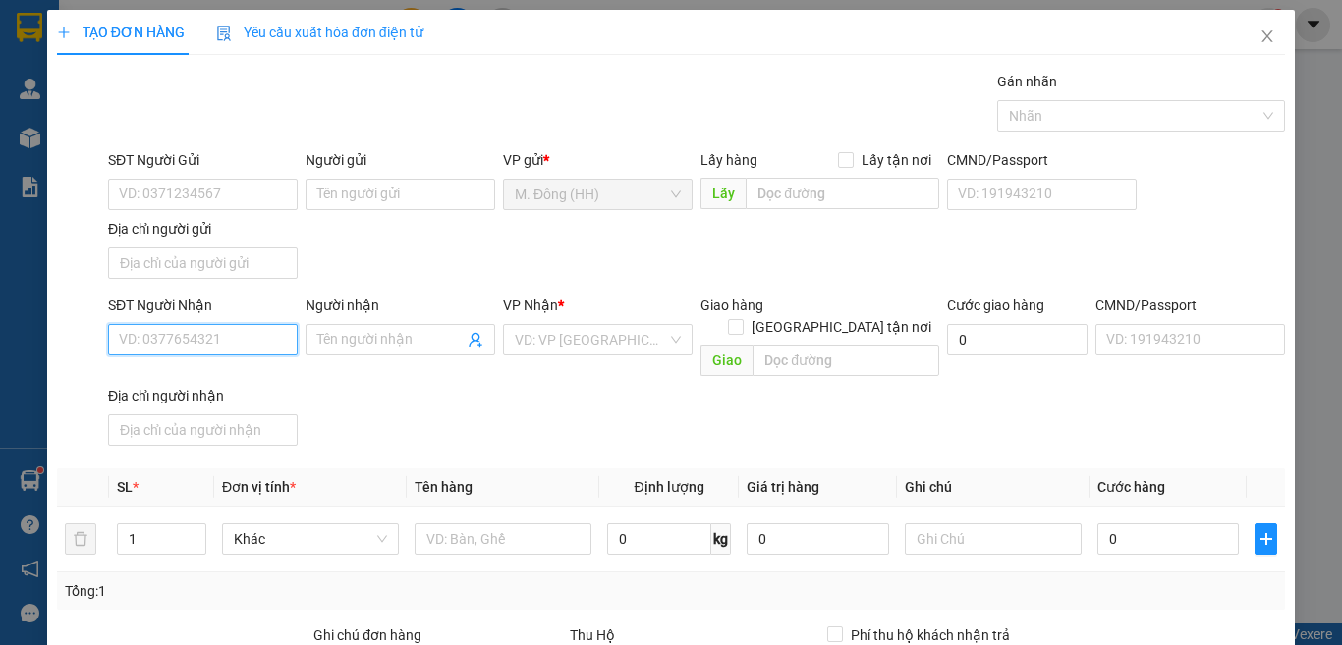
click at [211, 337] on input "SĐT Người Nhận" at bounding box center [203, 339] width 190 height 31
type input "0983533521"
click at [191, 378] on div "0983533521 - sơn" at bounding box center [200, 379] width 163 height 22
type input "sơn"
type input "0983533521"
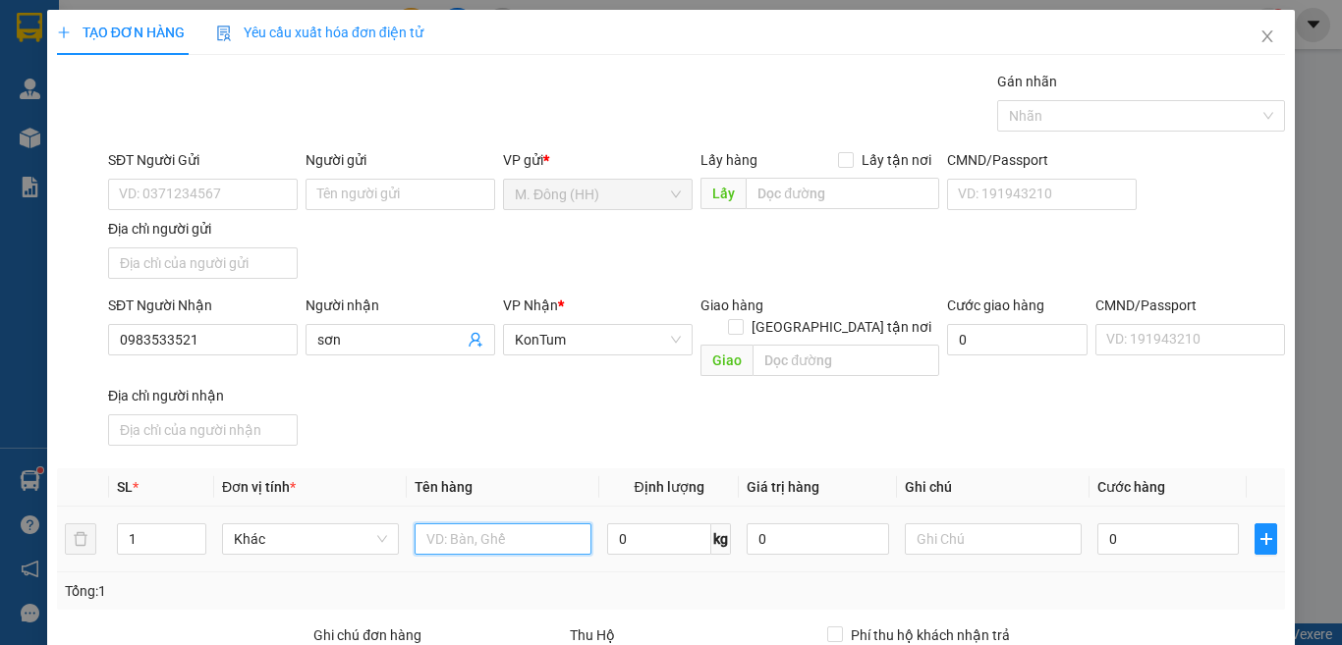
click at [526, 523] on input "text" at bounding box center [502, 538] width 177 height 31
type input "BÌ BÁ"
click at [1122, 523] on input "0" at bounding box center [1167, 538] width 141 height 31
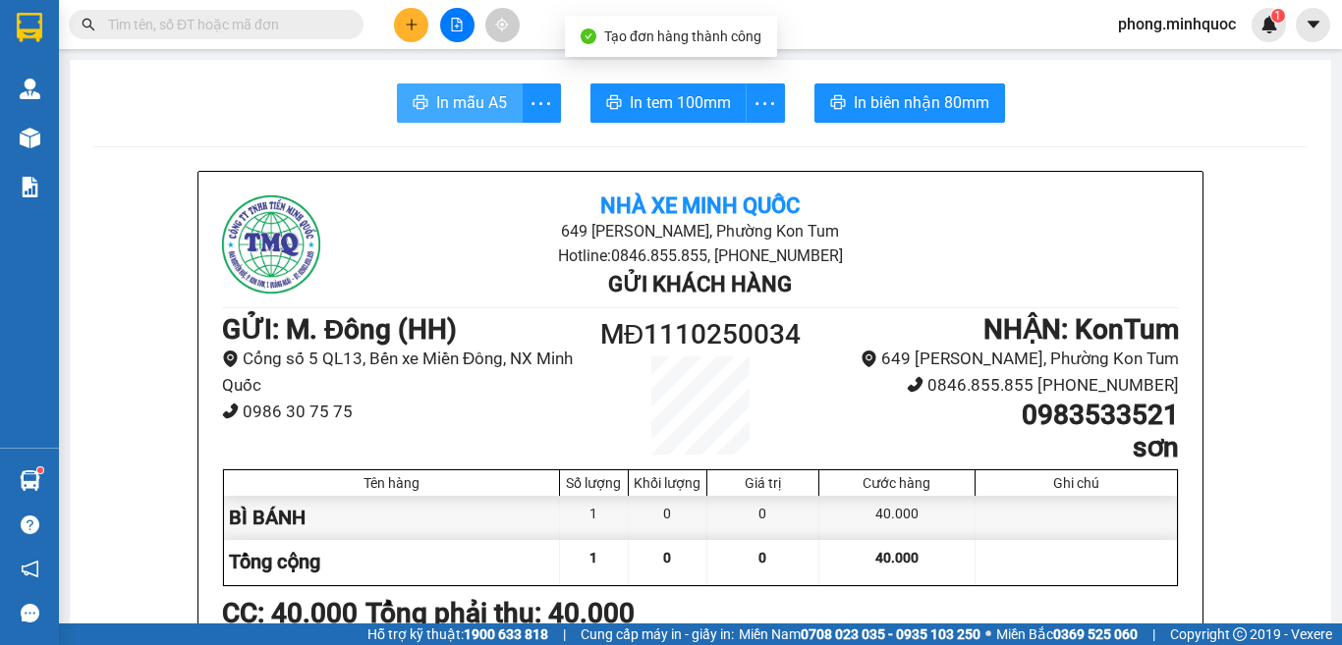
click at [479, 89] on button "In mẫu A5" at bounding box center [460, 102] width 126 height 39
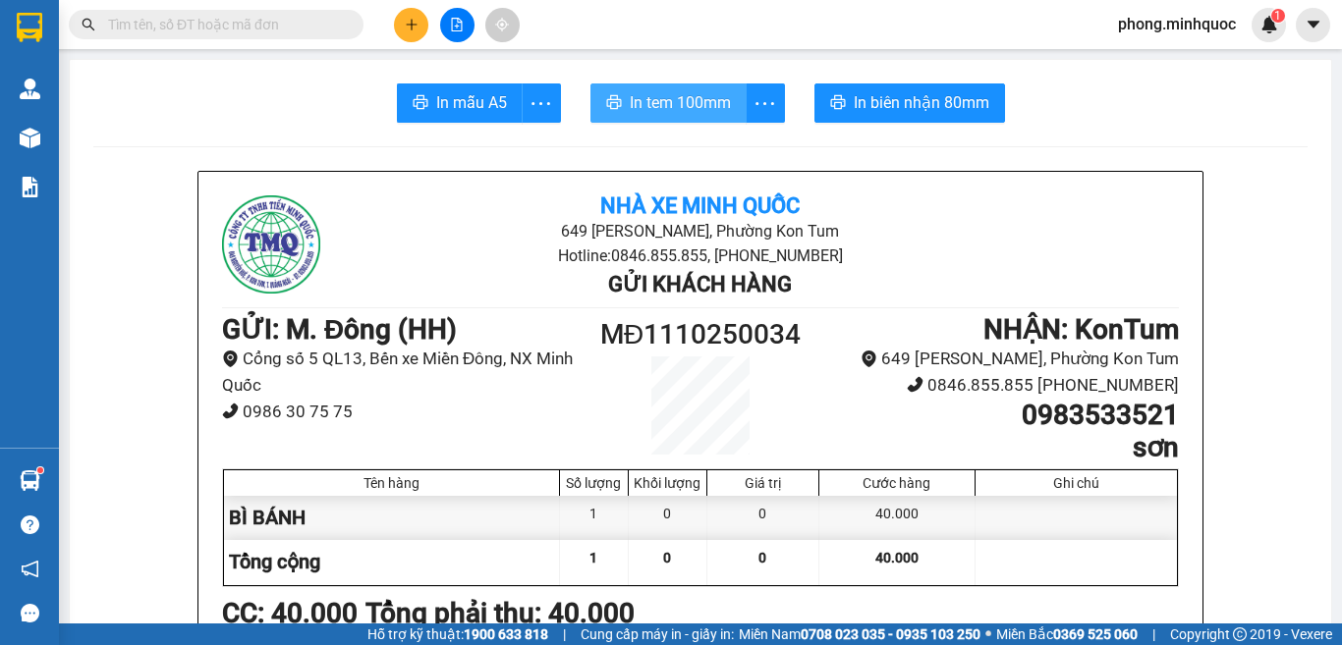
click at [667, 109] on span "In tem 100mm" at bounding box center [680, 102] width 101 height 25
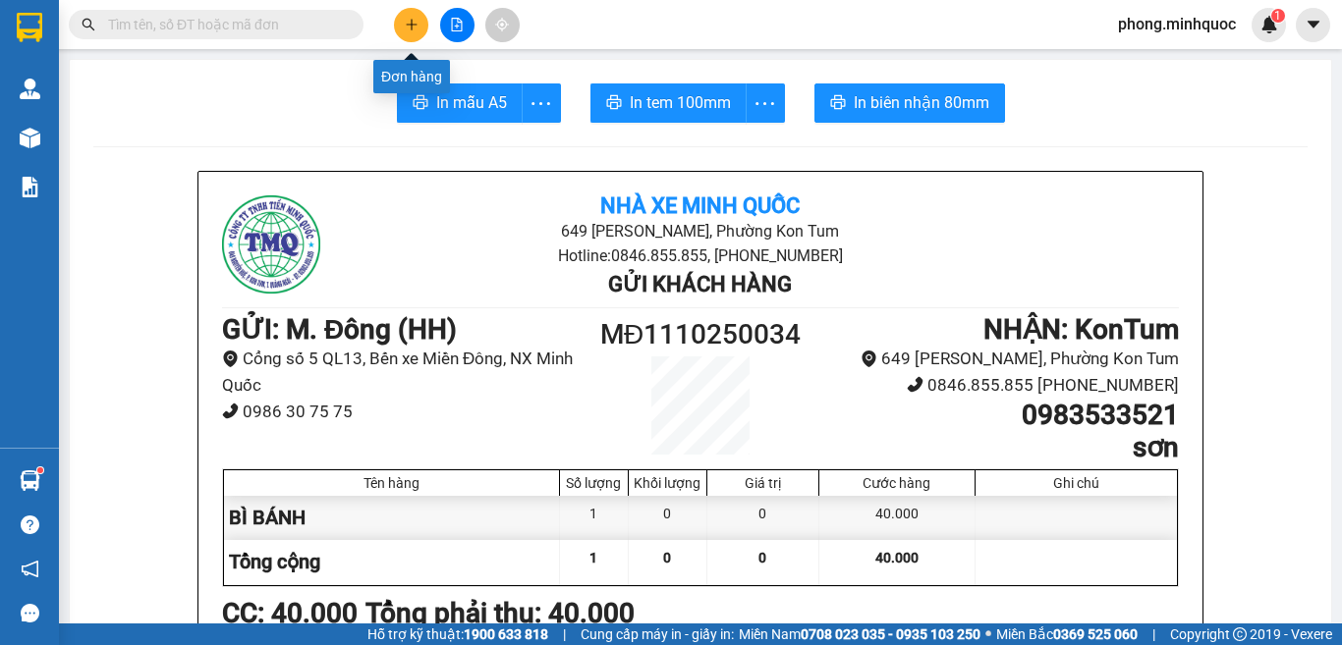
click at [416, 23] on icon "plus" at bounding box center [412, 25] width 14 height 14
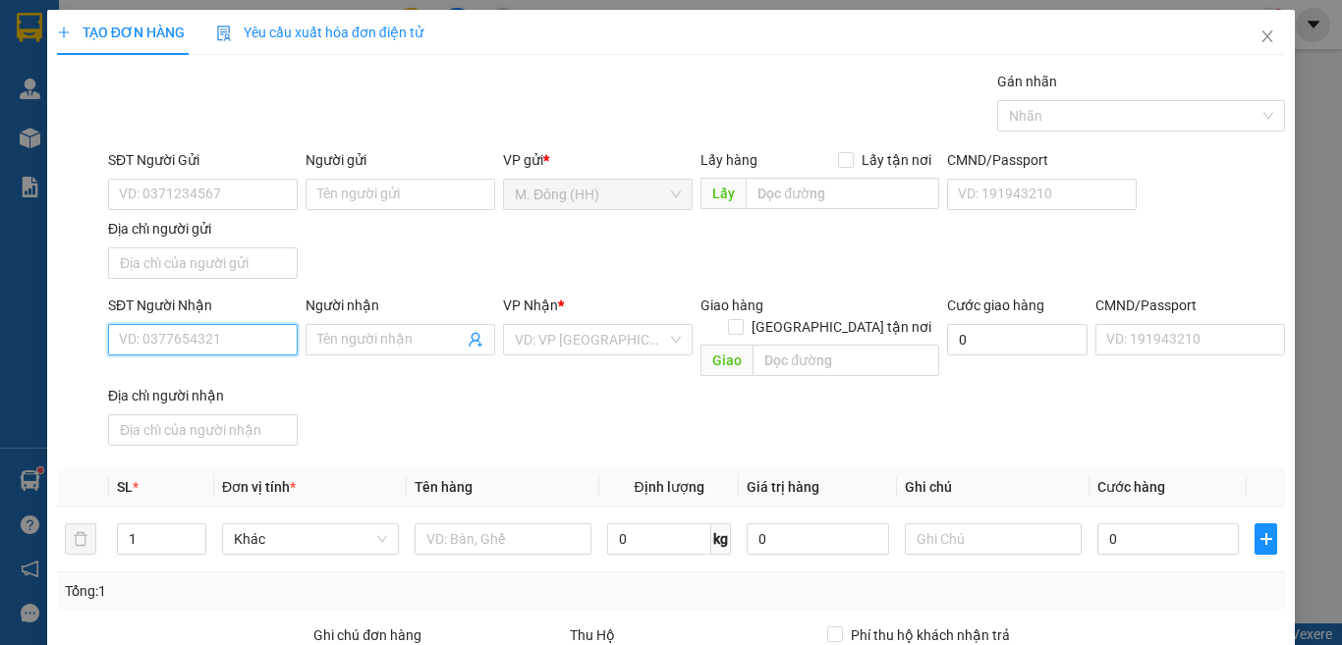
click at [213, 339] on input "SĐT Người Nhận" at bounding box center [203, 339] width 190 height 31
click at [187, 378] on div "0983906447 - LAI" at bounding box center [215, 379] width 193 height 22
type input "0983906447"
type input "LAI"
type input "0983906447"
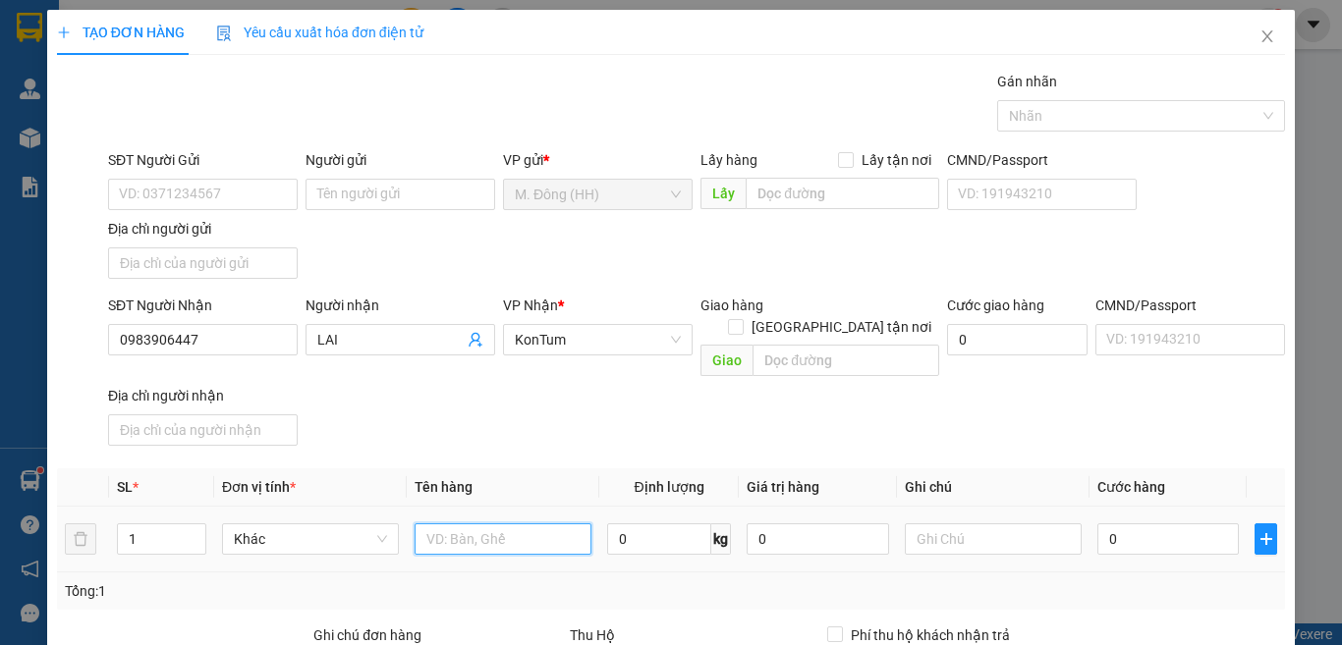
click at [466, 523] on input "text" at bounding box center [502, 538] width 177 height 31
type input "[GEOGRAPHIC_DATA]"
click at [1126, 523] on input "0" at bounding box center [1167, 538] width 141 height 31
type input "6"
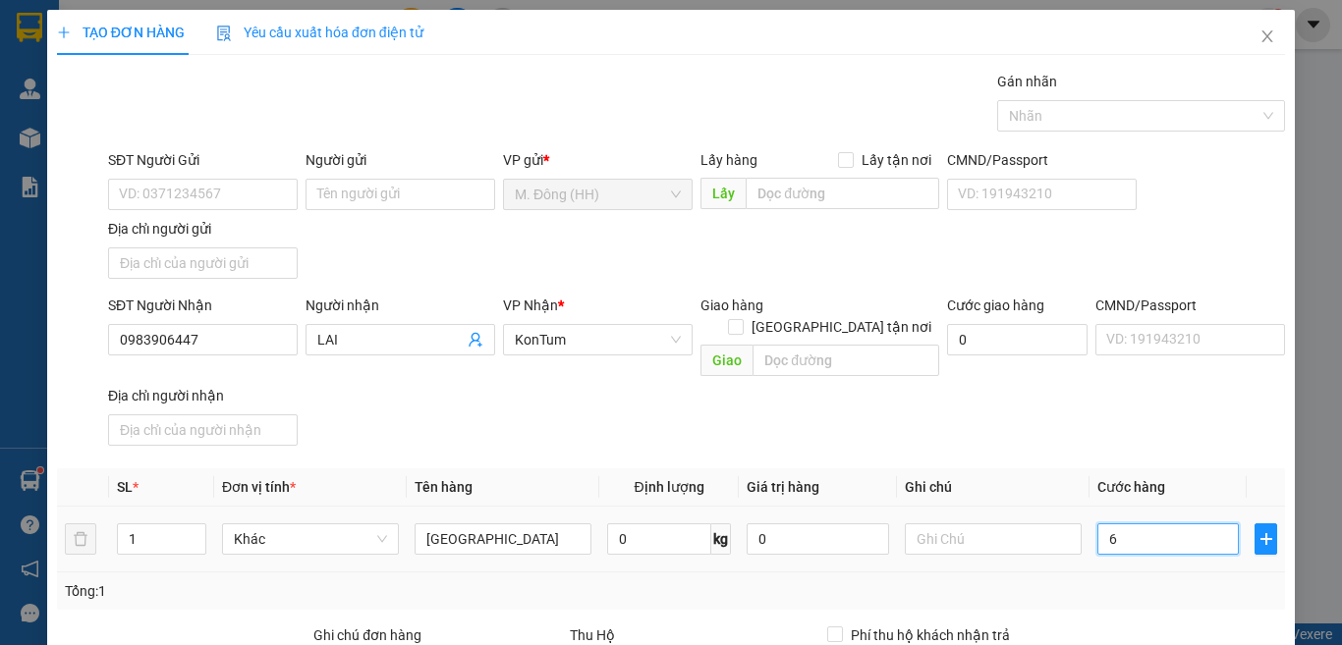
type input "6"
type input "60"
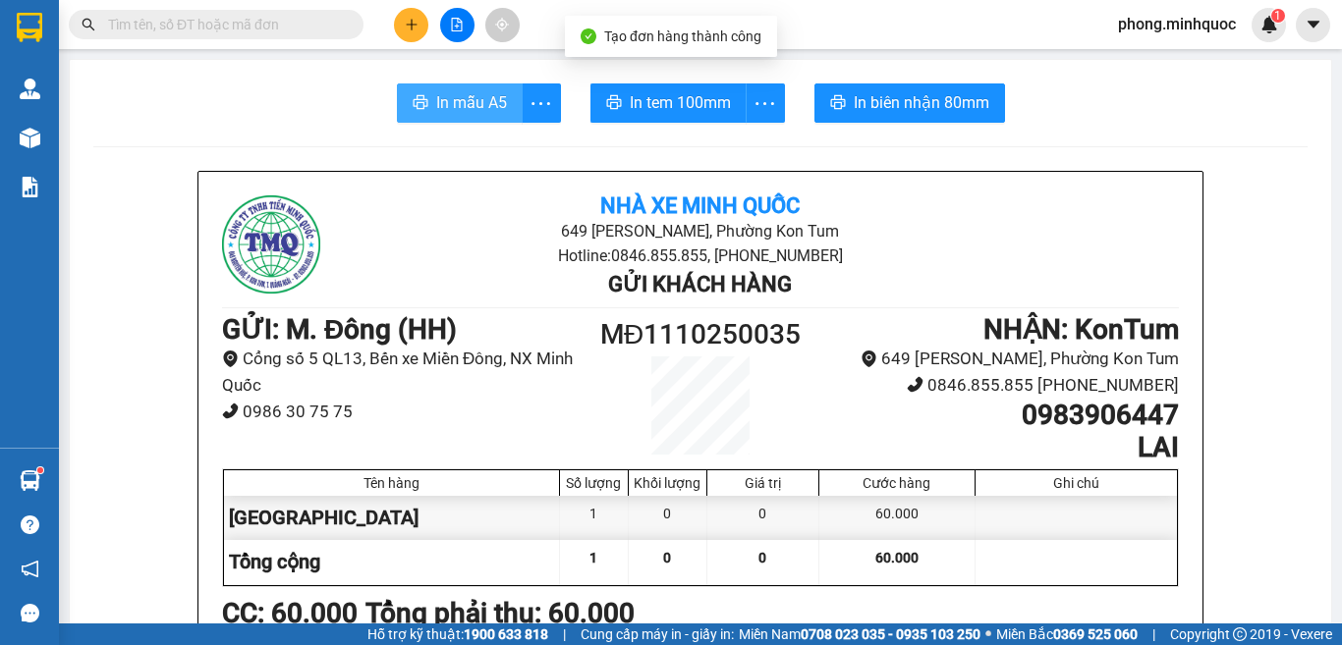
click at [438, 102] on span "In mẫu A5" at bounding box center [471, 102] width 71 height 25
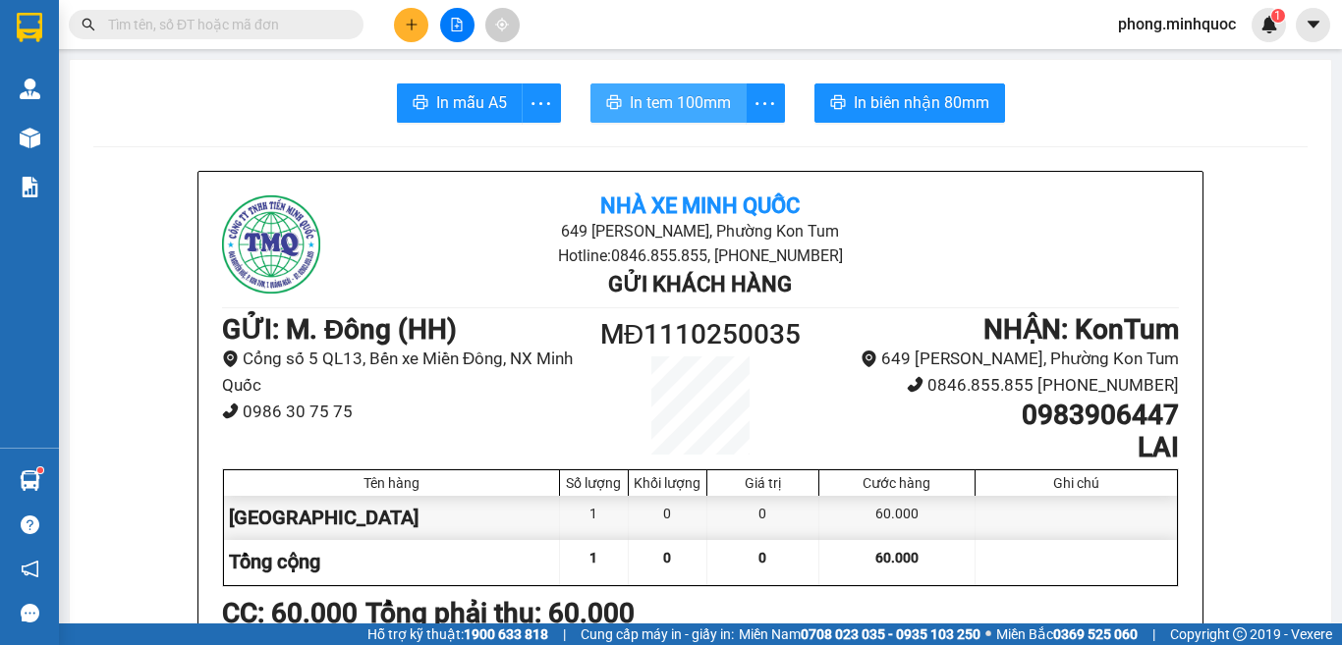
click at [660, 109] on span "In tem 100mm" at bounding box center [680, 102] width 101 height 25
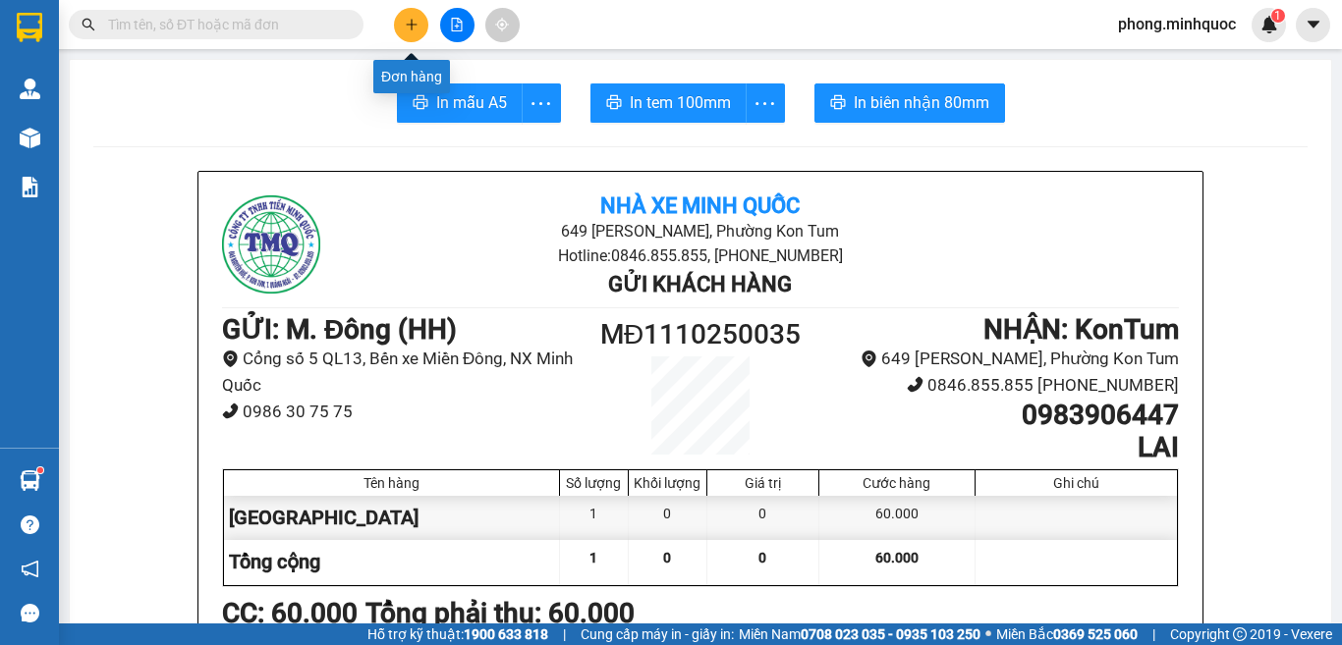
click at [409, 27] on icon "plus" at bounding box center [412, 25] width 14 height 14
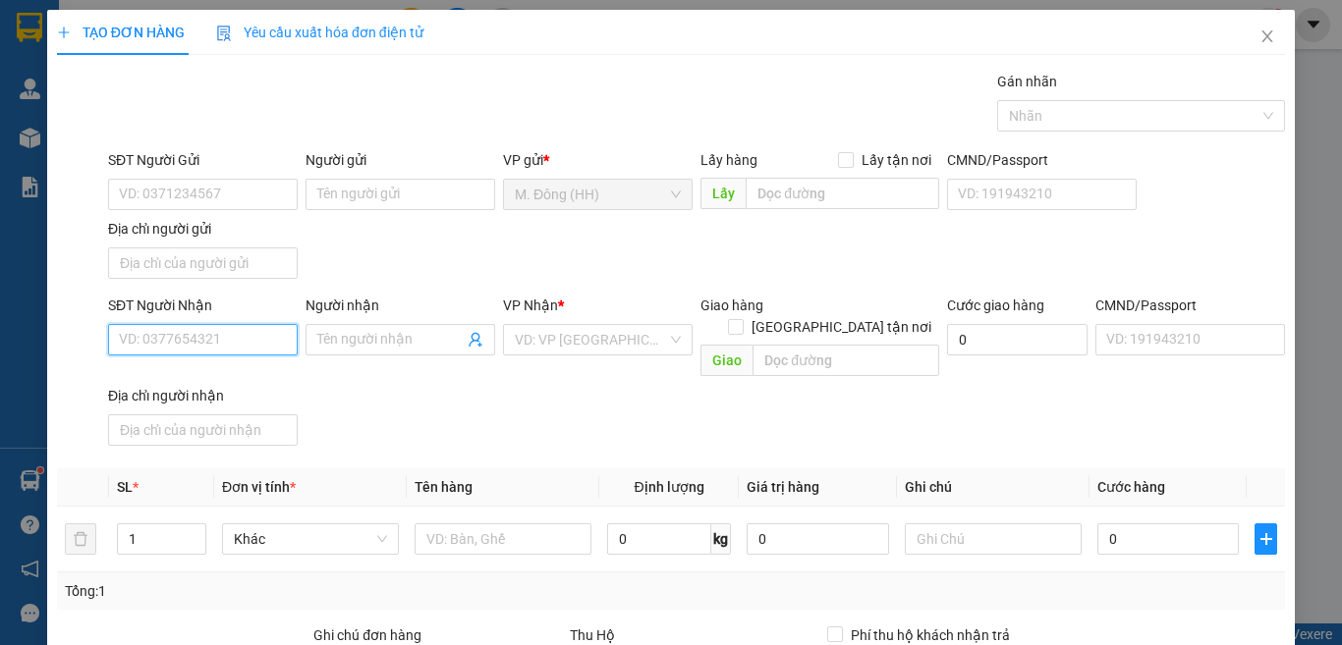
click at [236, 337] on input "SĐT Người Nhận" at bounding box center [203, 339] width 190 height 31
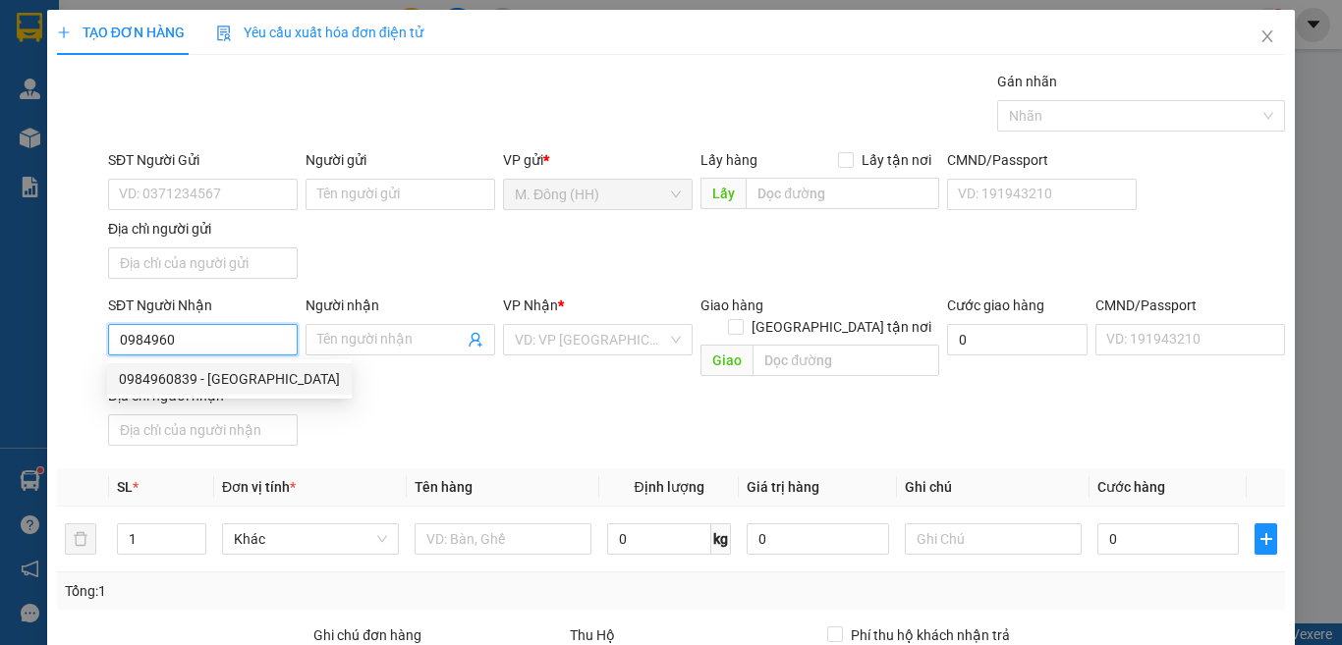
click at [191, 374] on div "0984960839 - THÁI B LONG" at bounding box center [229, 379] width 221 height 22
type input "0984960839"
type input "THÁI B LONG"
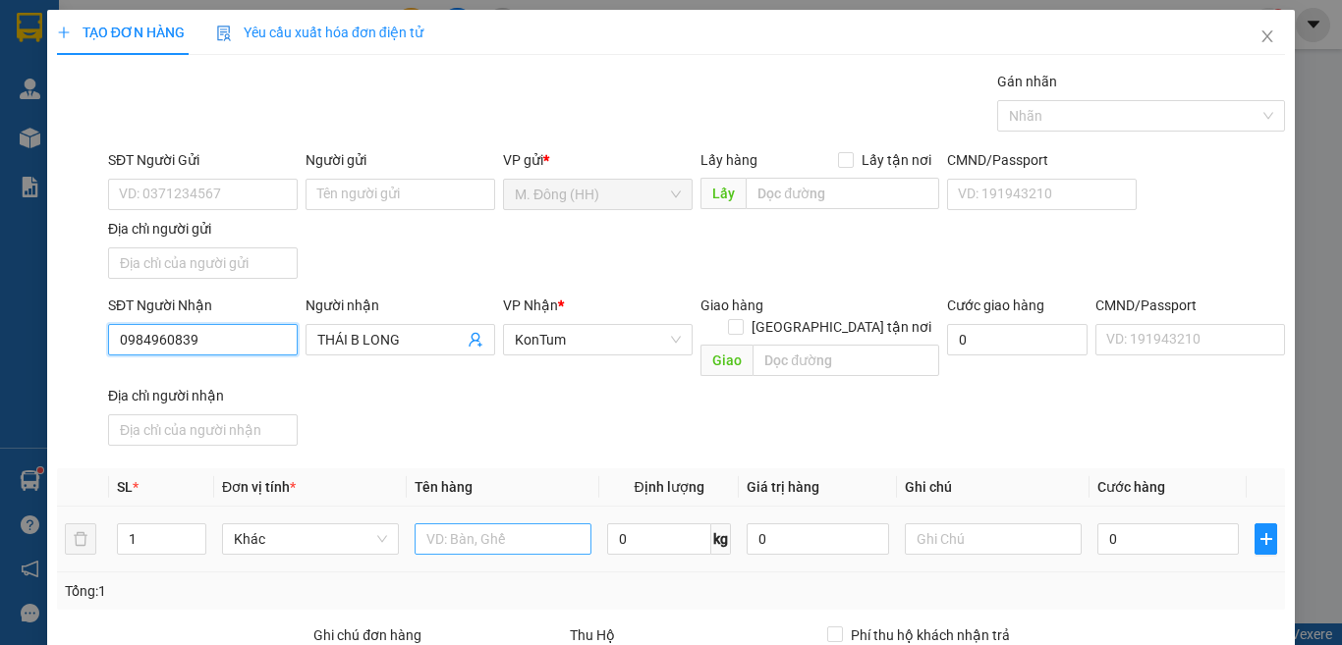
type input "0984960839"
click at [511, 523] on input "text" at bounding box center [502, 538] width 177 height 31
type input "TG"
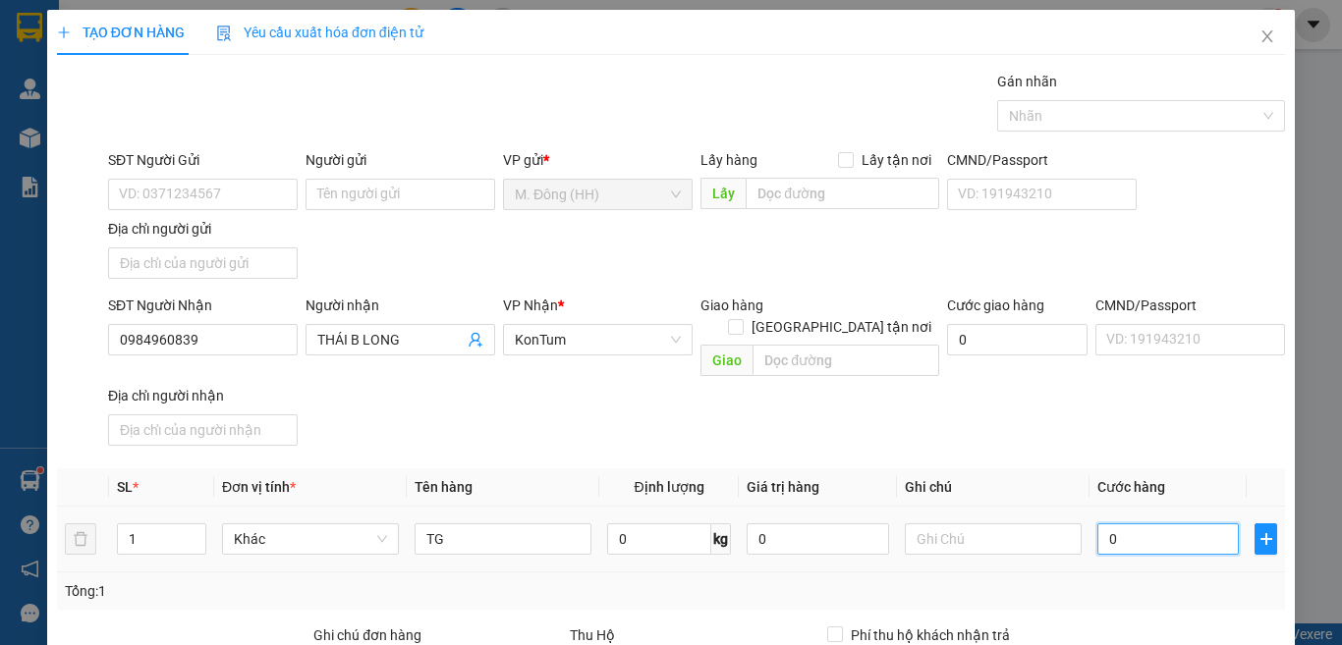
click at [1129, 523] on input "0" at bounding box center [1167, 538] width 141 height 31
type input "7"
type input "70"
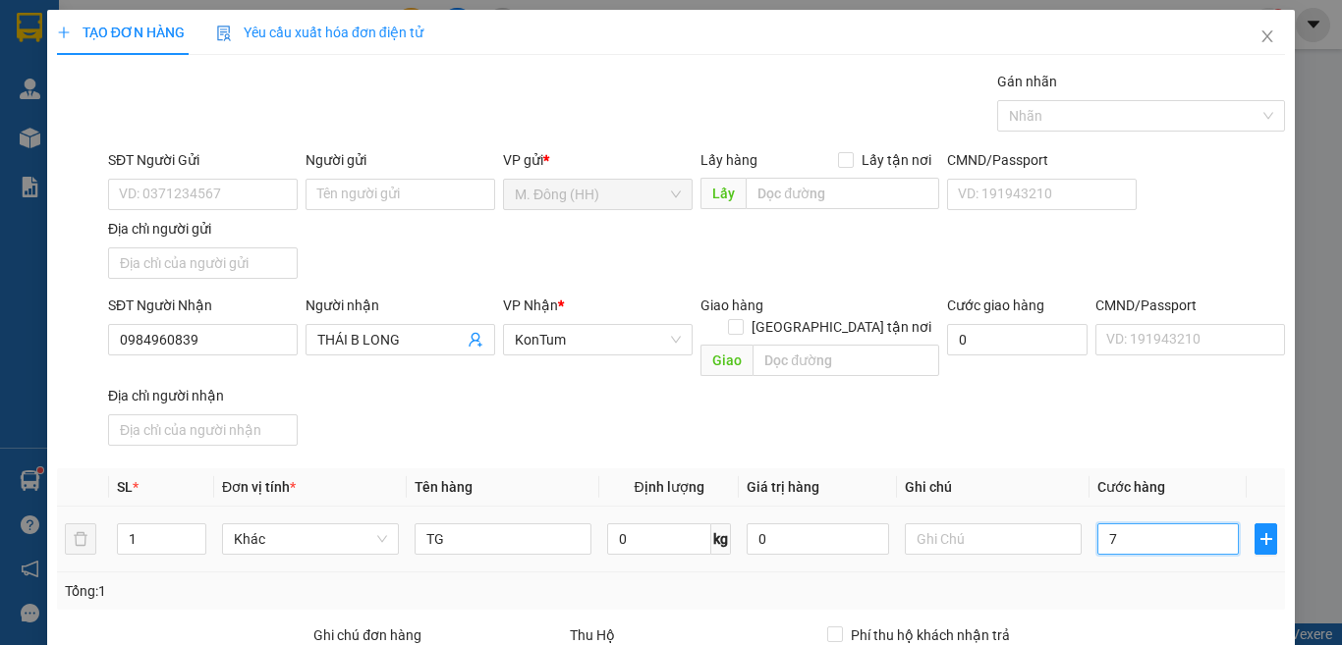
type input "70"
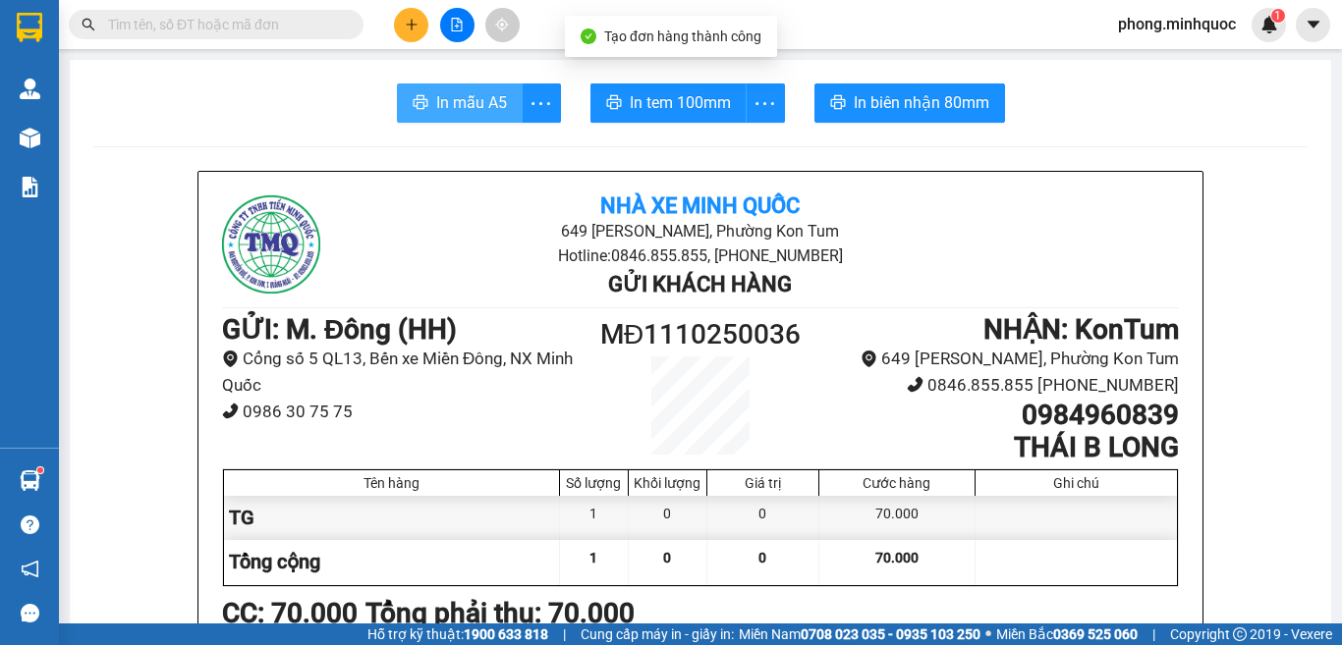
click at [457, 96] on span "In mẫu A5" at bounding box center [471, 102] width 71 height 25
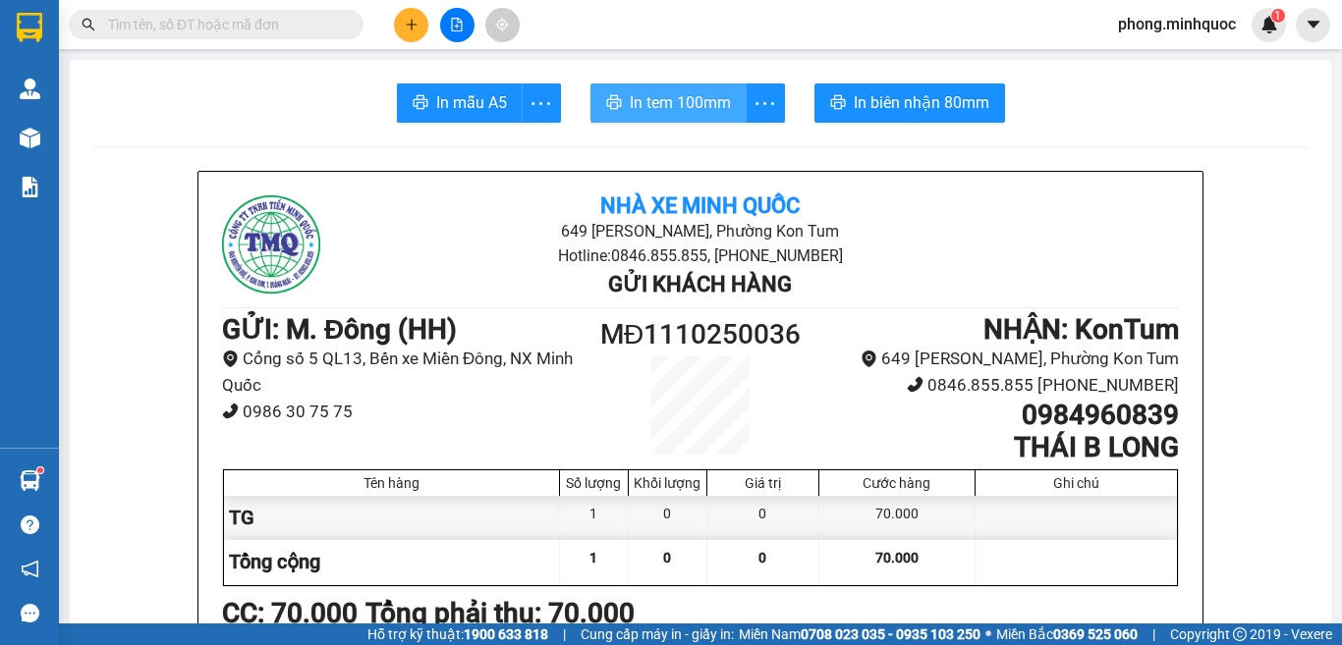
click at [668, 103] on span "In tem 100mm" at bounding box center [680, 102] width 101 height 25
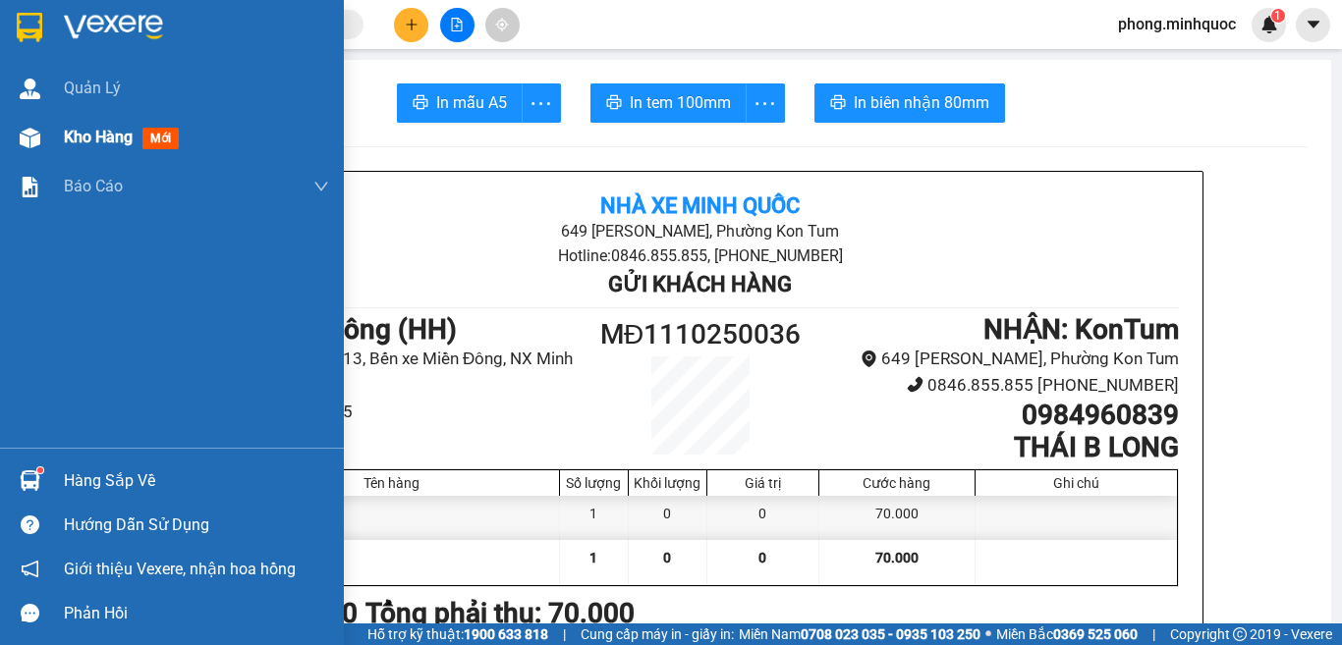
click at [157, 134] on span "mới" at bounding box center [160, 139] width 36 height 22
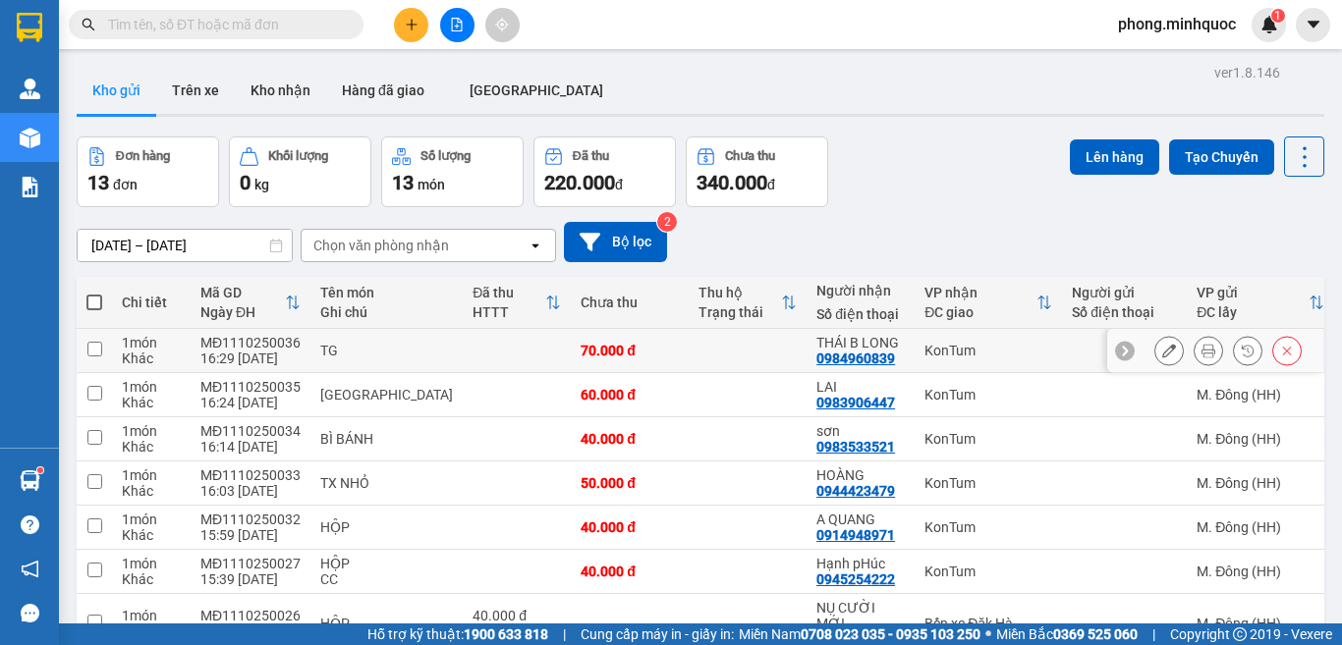
click at [93, 342] on input "checkbox" at bounding box center [94, 349] width 15 height 15
checkbox input "true"
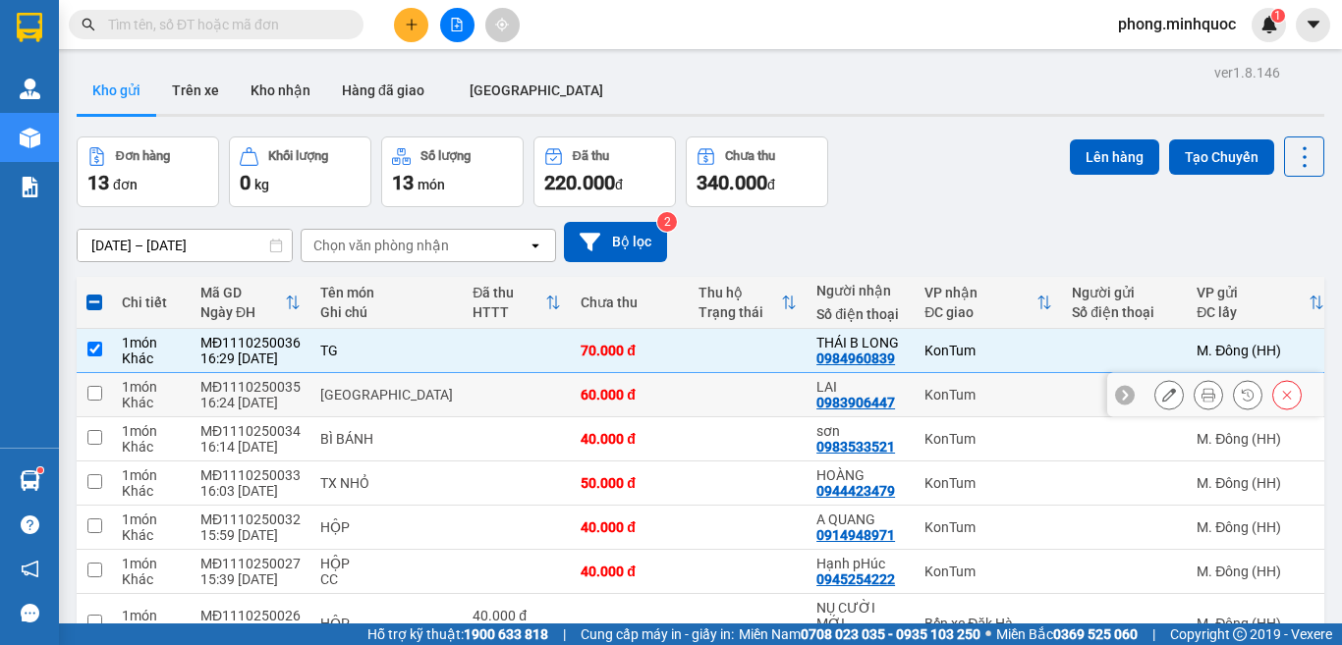
click at [93, 398] on input "checkbox" at bounding box center [94, 393] width 15 height 15
checkbox input "true"
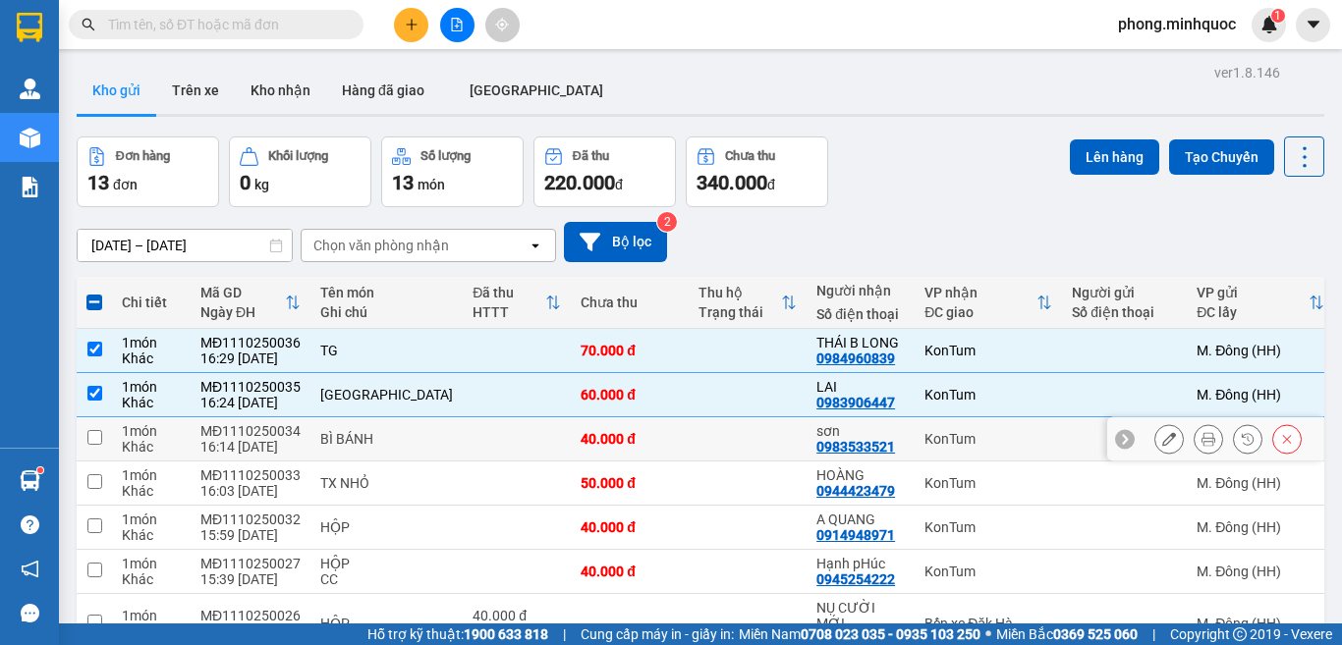
click at [94, 438] on input "checkbox" at bounding box center [94, 437] width 15 height 15
checkbox input "true"
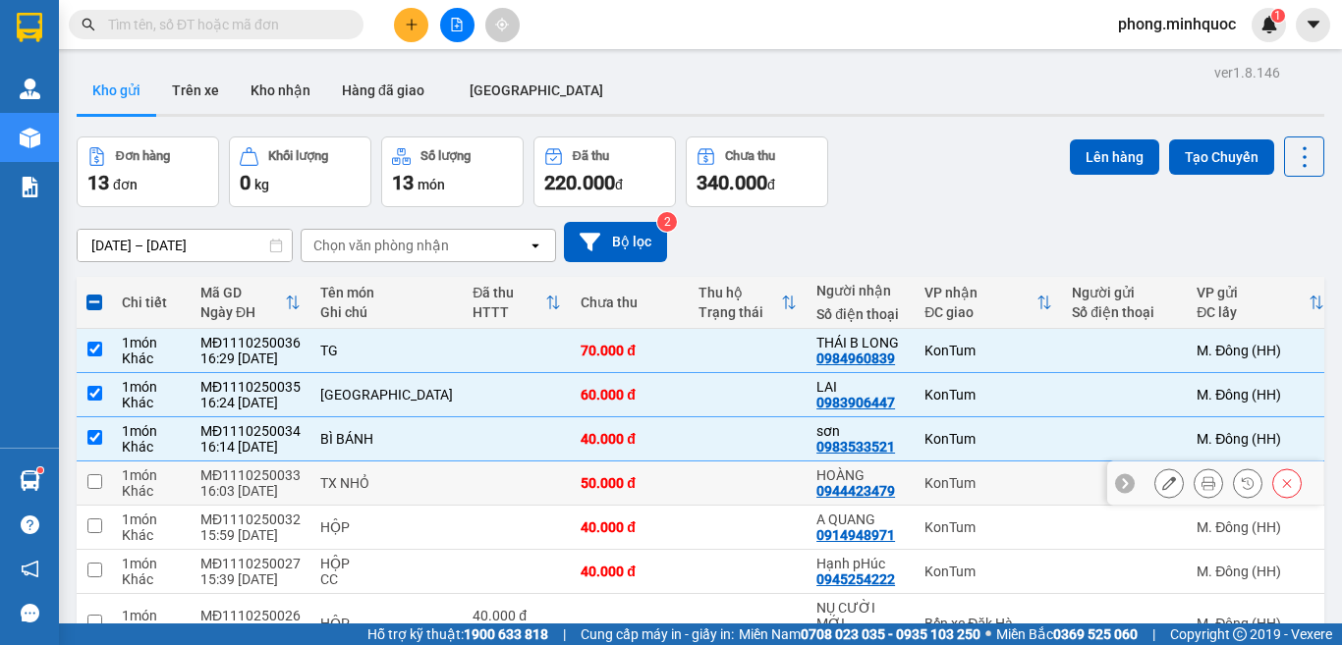
click at [87, 482] on input "checkbox" at bounding box center [94, 481] width 15 height 15
checkbox input "true"
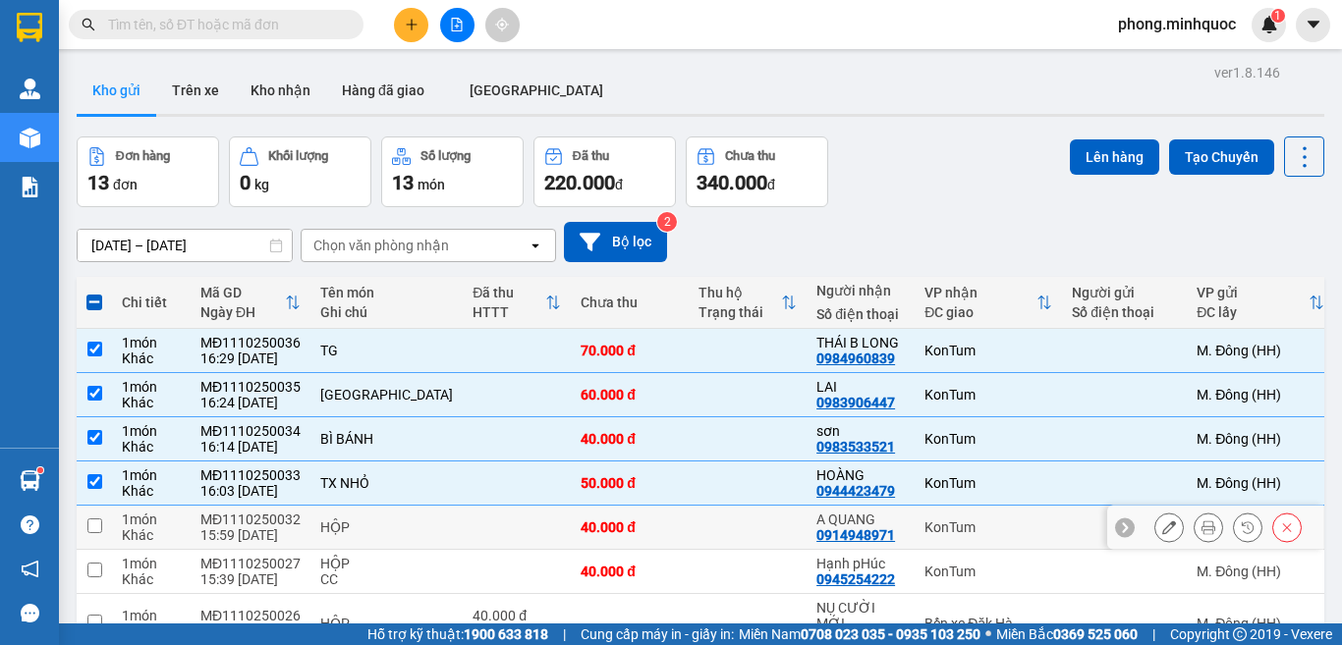
click at [89, 527] on input "checkbox" at bounding box center [94, 526] width 15 height 15
checkbox input "true"
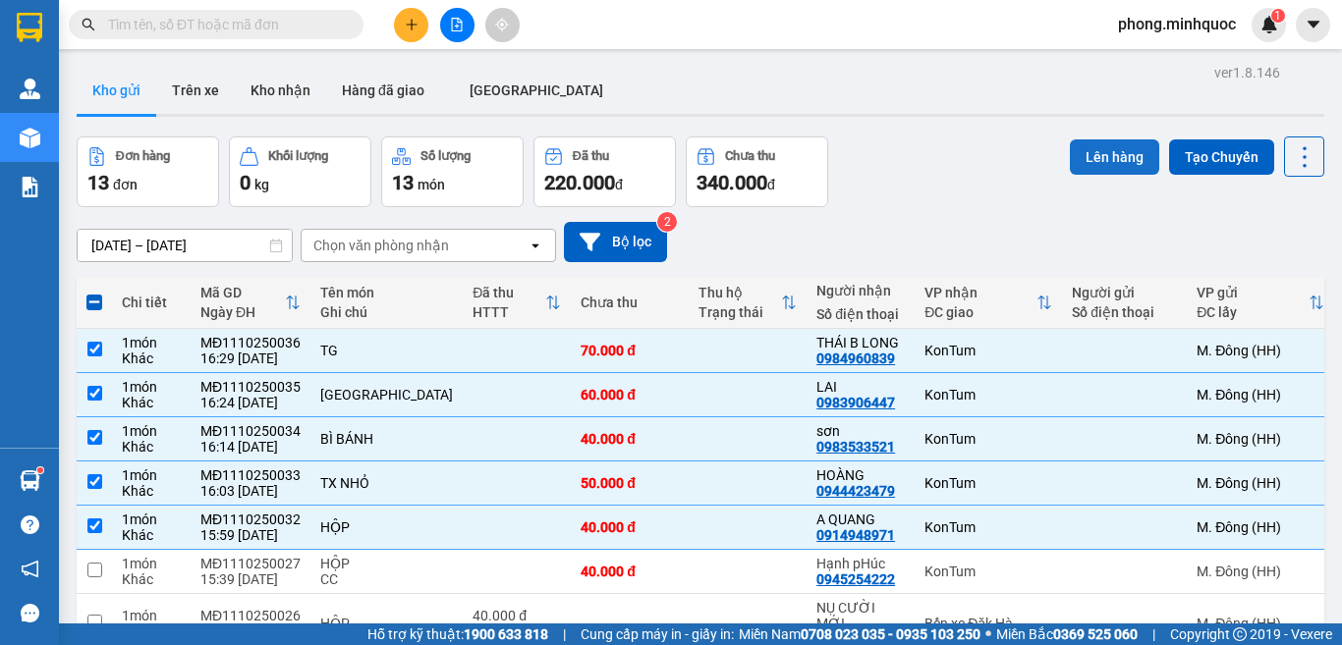
click at [1101, 145] on button "Lên hàng" at bounding box center [1113, 156] width 89 height 35
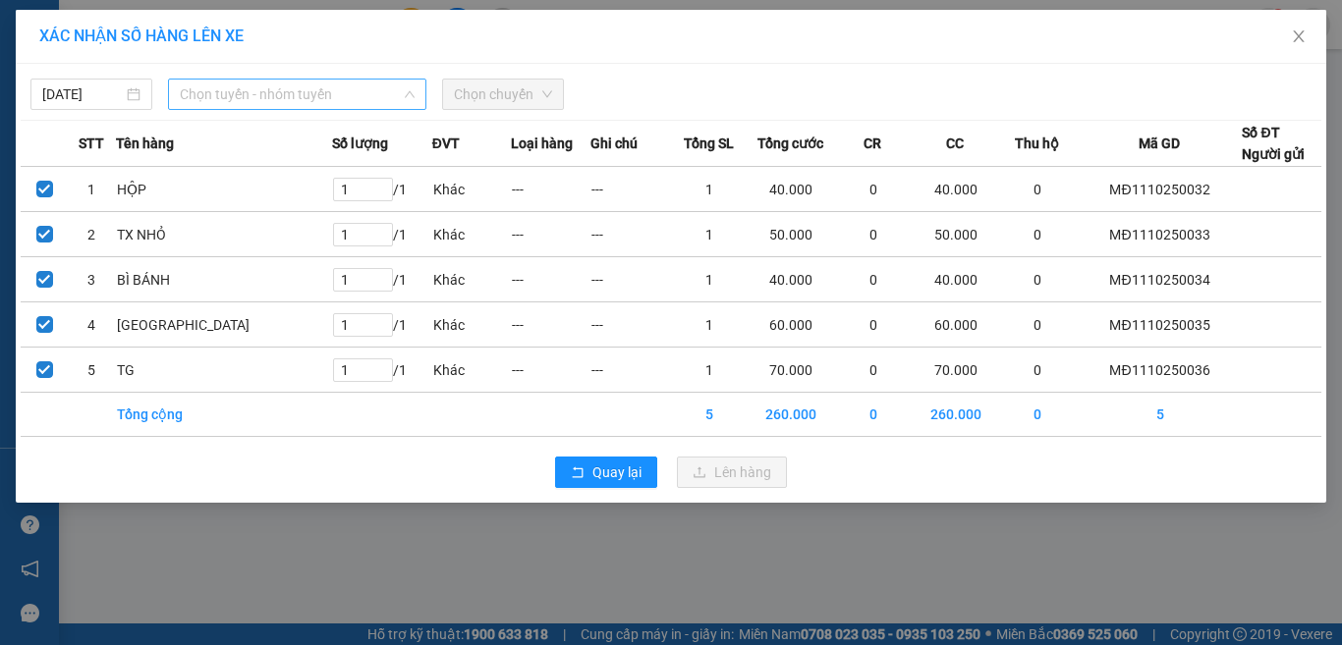
click at [296, 94] on span "Chọn tuyến - nhóm tuyến" at bounding box center [297, 94] width 235 height 29
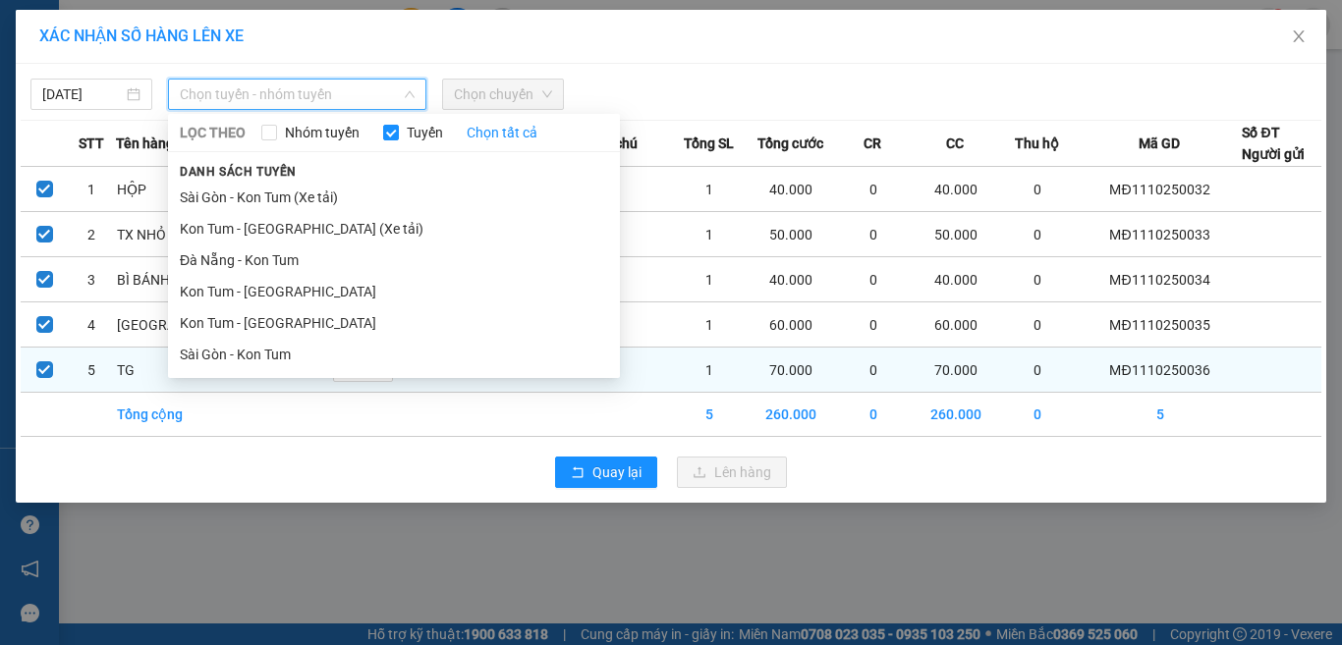
click at [218, 356] on li "Sài Gòn - Kon Tum" at bounding box center [394, 354] width 452 height 31
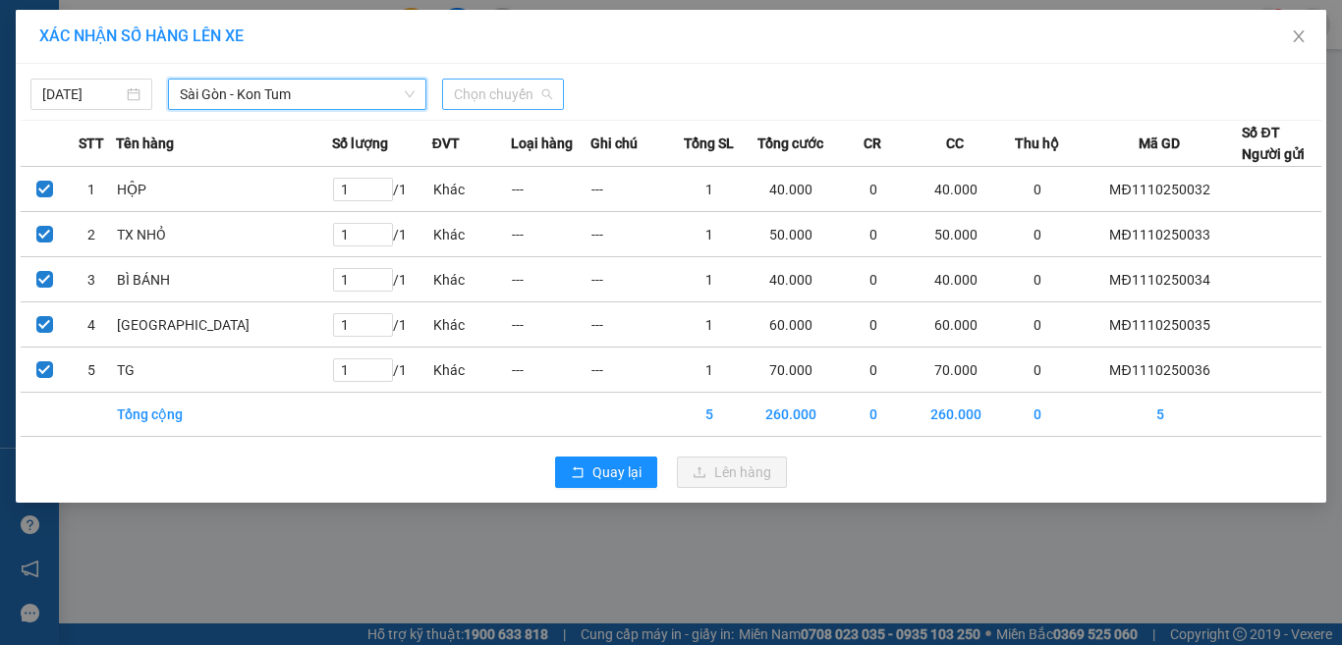
click at [475, 88] on span "Chọn chuyến" at bounding box center [503, 94] width 98 height 29
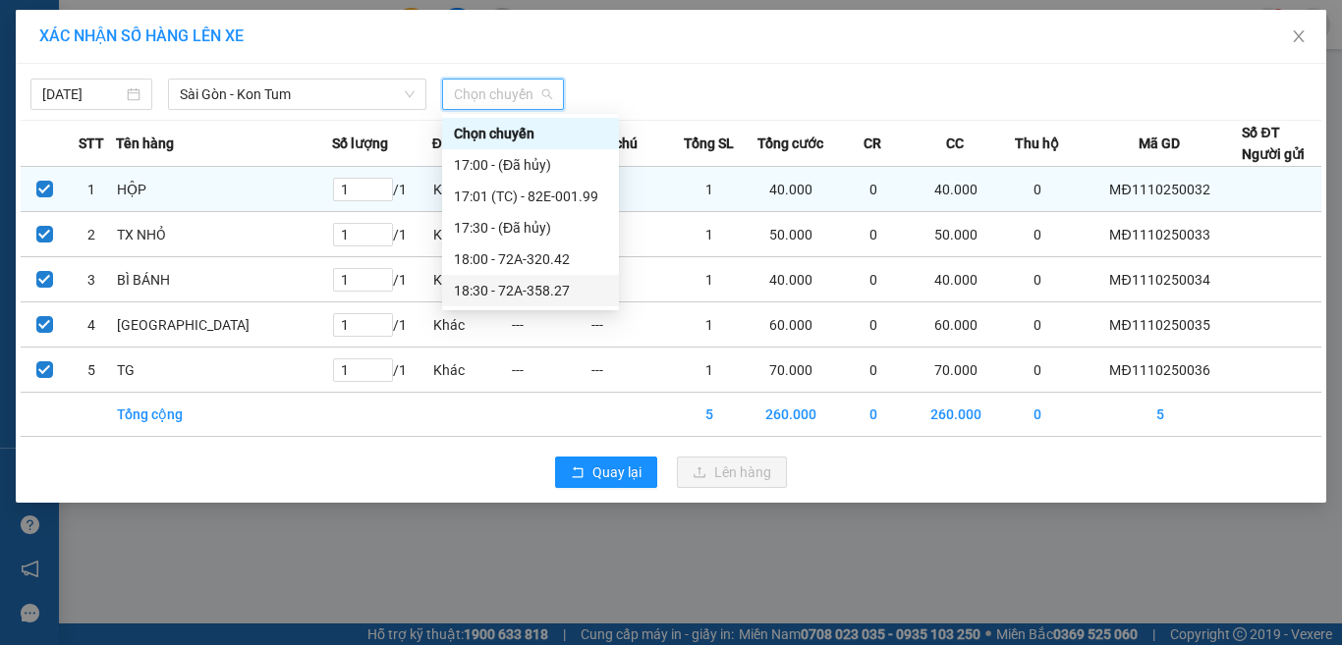
click at [506, 293] on div "18:30 - 72A-358.27" at bounding box center [530, 291] width 153 height 22
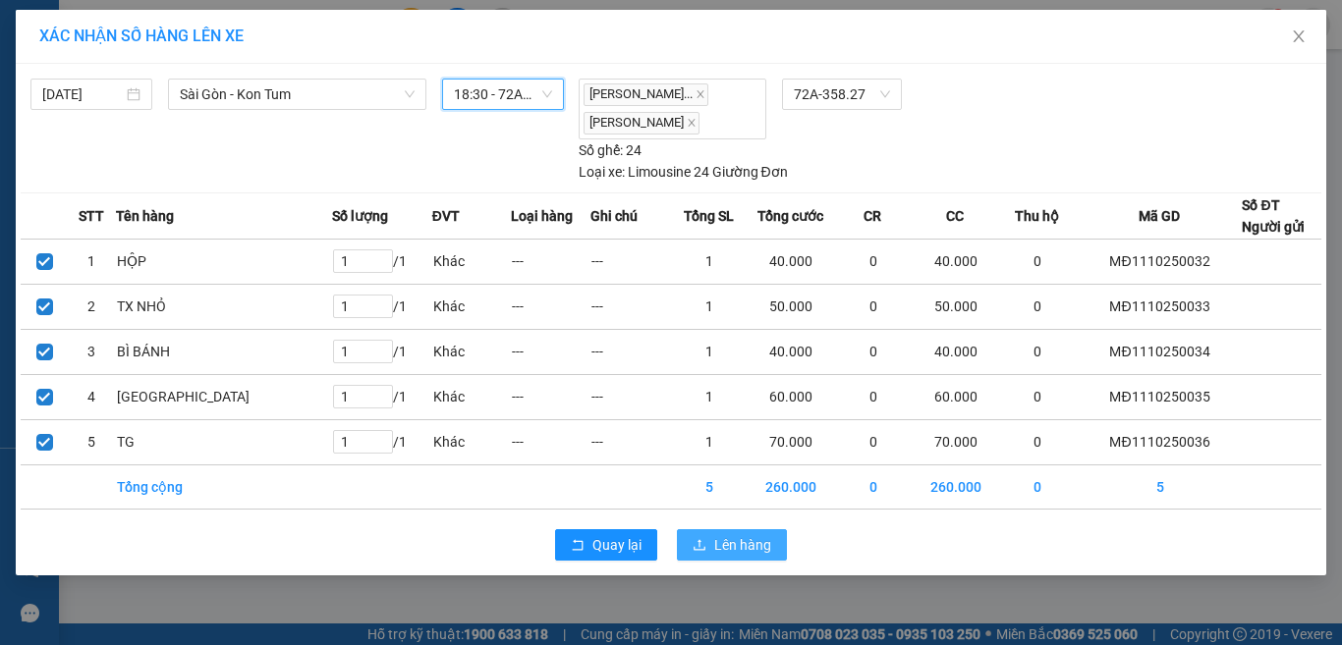
click at [710, 550] on button "Lên hàng" at bounding box center [732, 544] width 110 height 31
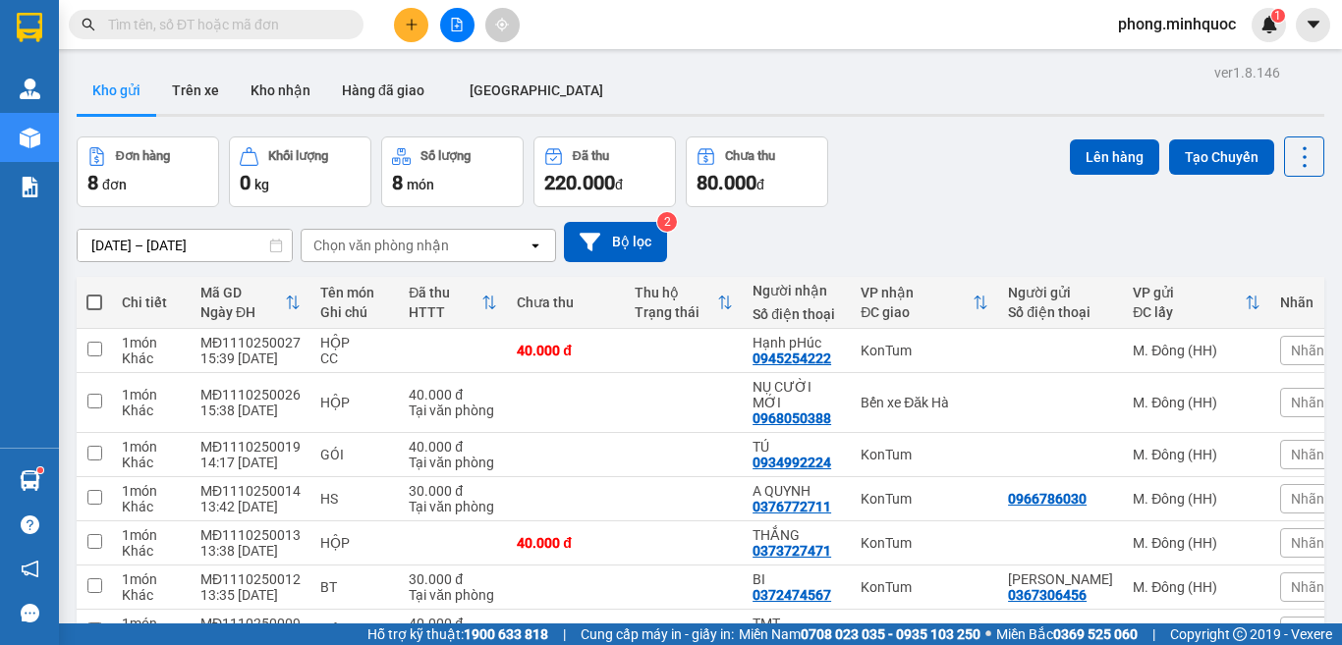
click at [257, 23] on input "text" at bounding box center [224, 25] width 232 height 22
click at [406, 26] on icon "plus" at bounding box center [412, 25] width 14 height 14
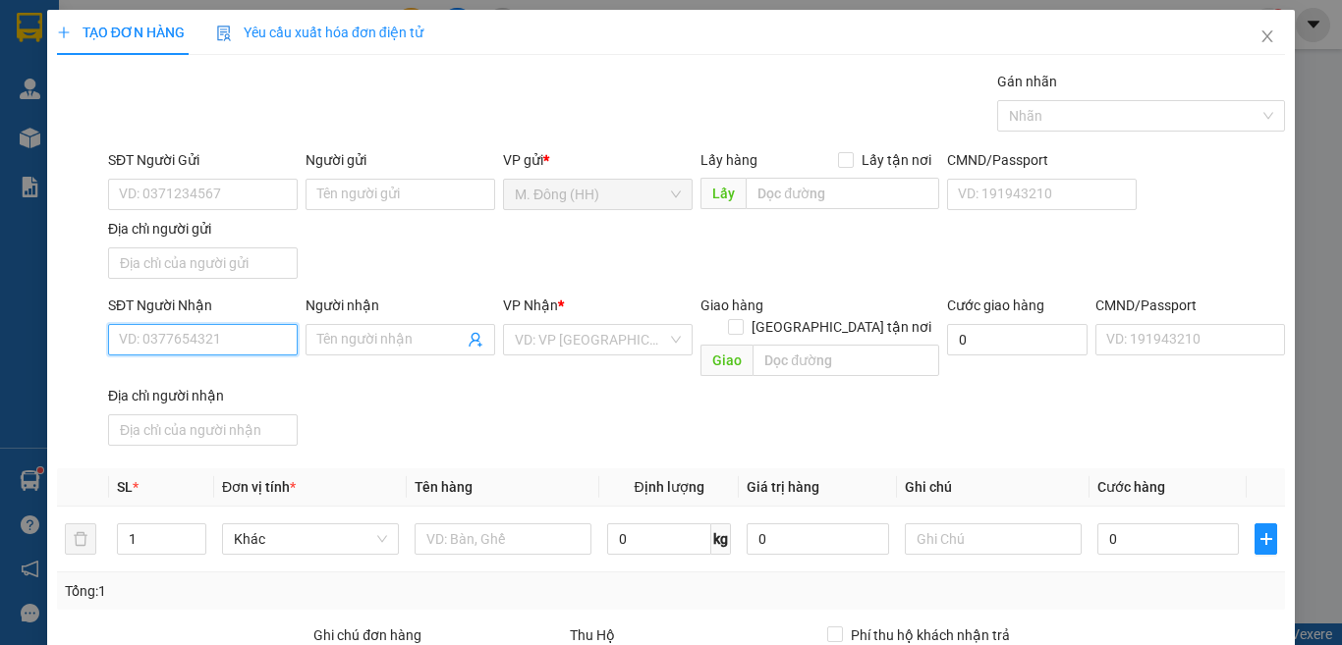
click at [201, 340] on input "SĐT Người Nhận" at bounding box center [203, 339] width 190 height 31
paste input "0386094342"
click at [124, 330] on input "0386094342" at bounding box center [203, 339] width 190 height 31
type input "0386094342"
click at [342, 347] on input "Người nhận" at bounding box center [390, 340] width 146 height 22
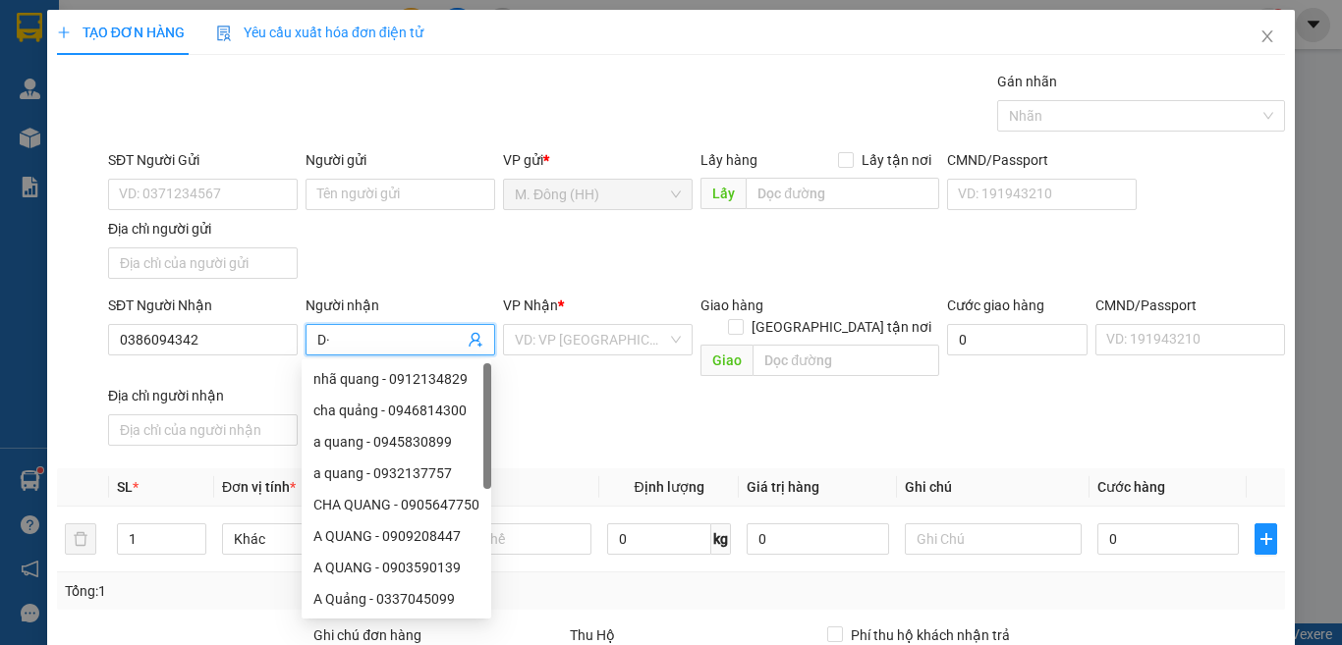
type input "D"
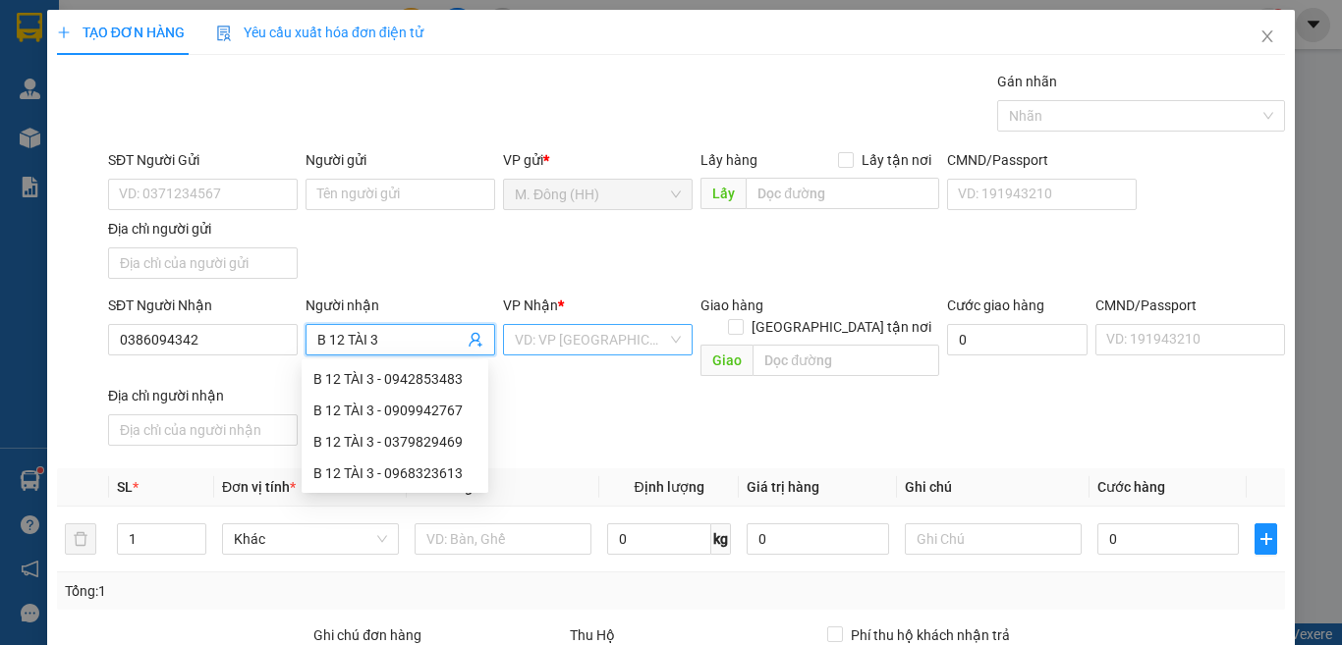
type input "B 12 TÀI 3"
click at [551, 329] on input "search" at bounding box center [591, 339] width 152 height 29
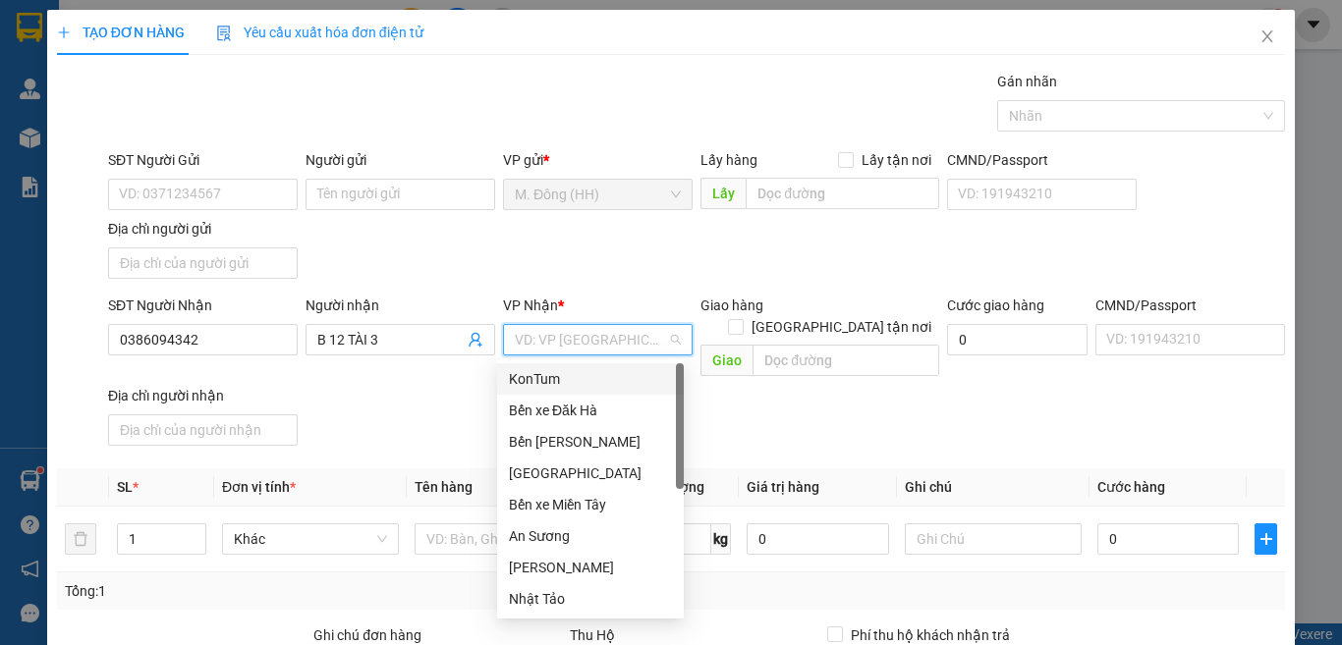
click at [581, 381] on div "KonTum" at bounding box center [590, 379] width 163 height 22
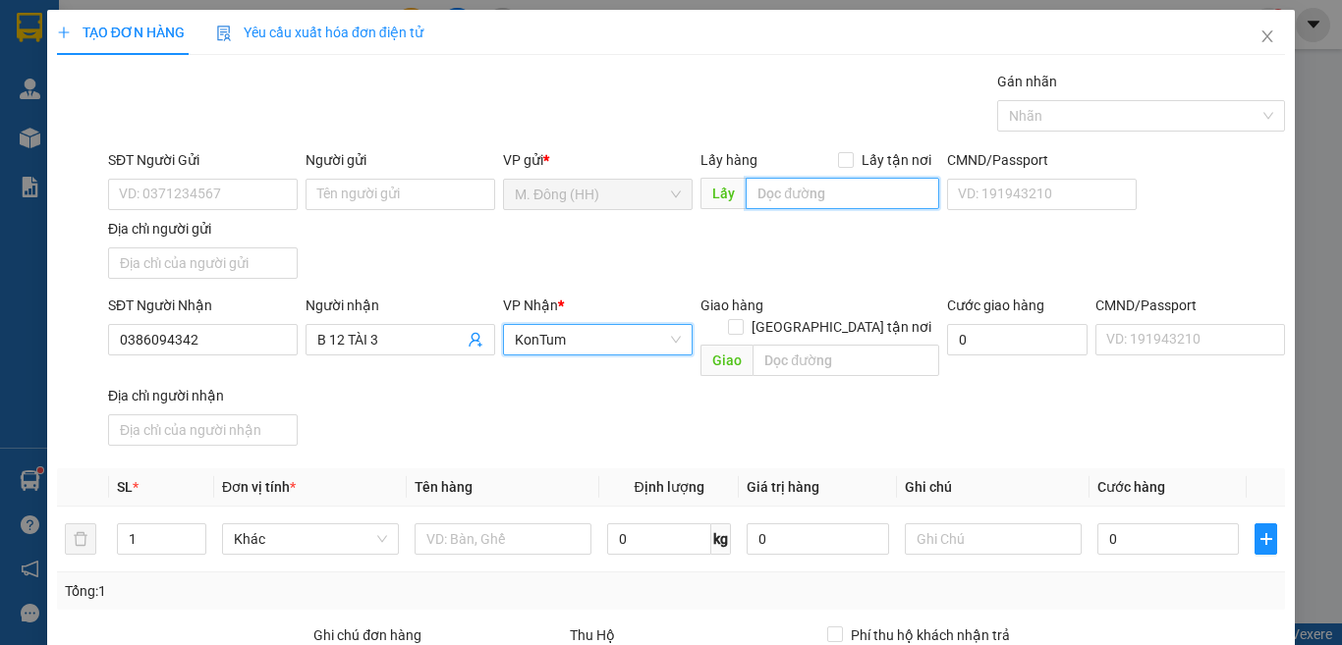
click at [788, 196] on input "text" at bounding box center [841, 193] width 193 height 31
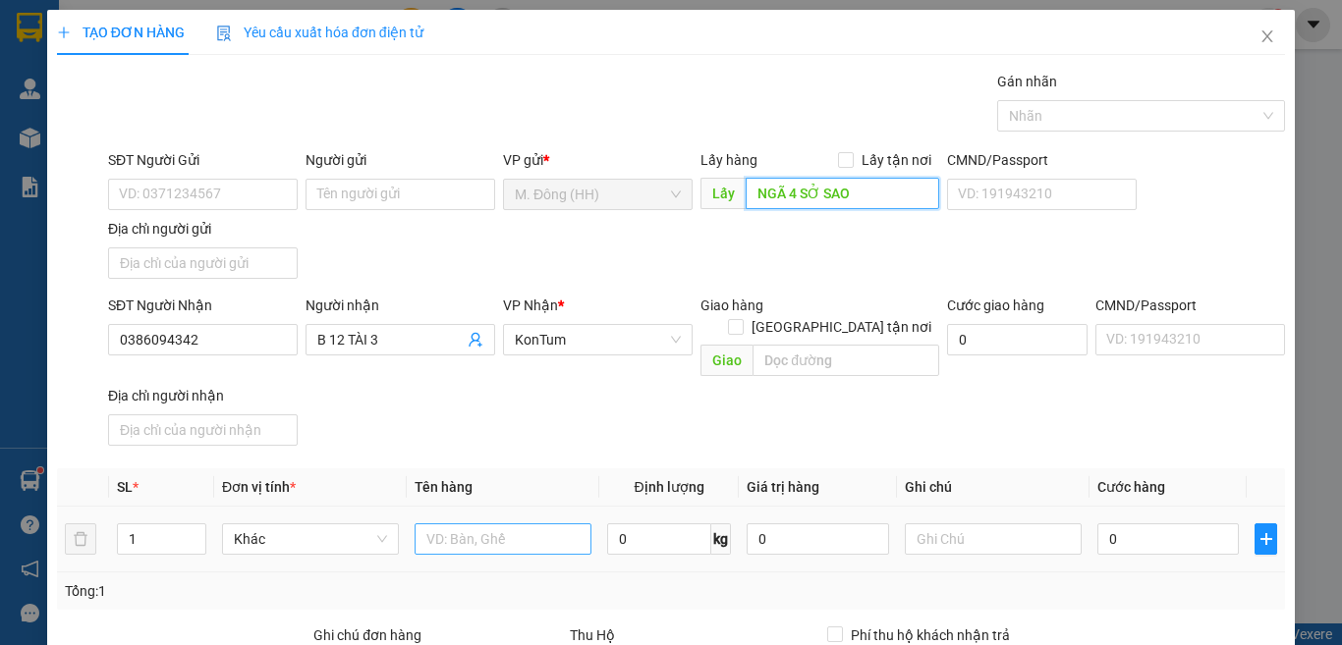
type input "NGÃ 4 SỞ SAO"
click at [467, 523] on input "text" at bounding box center [502, 538] width 177 height 31
type input "XM"
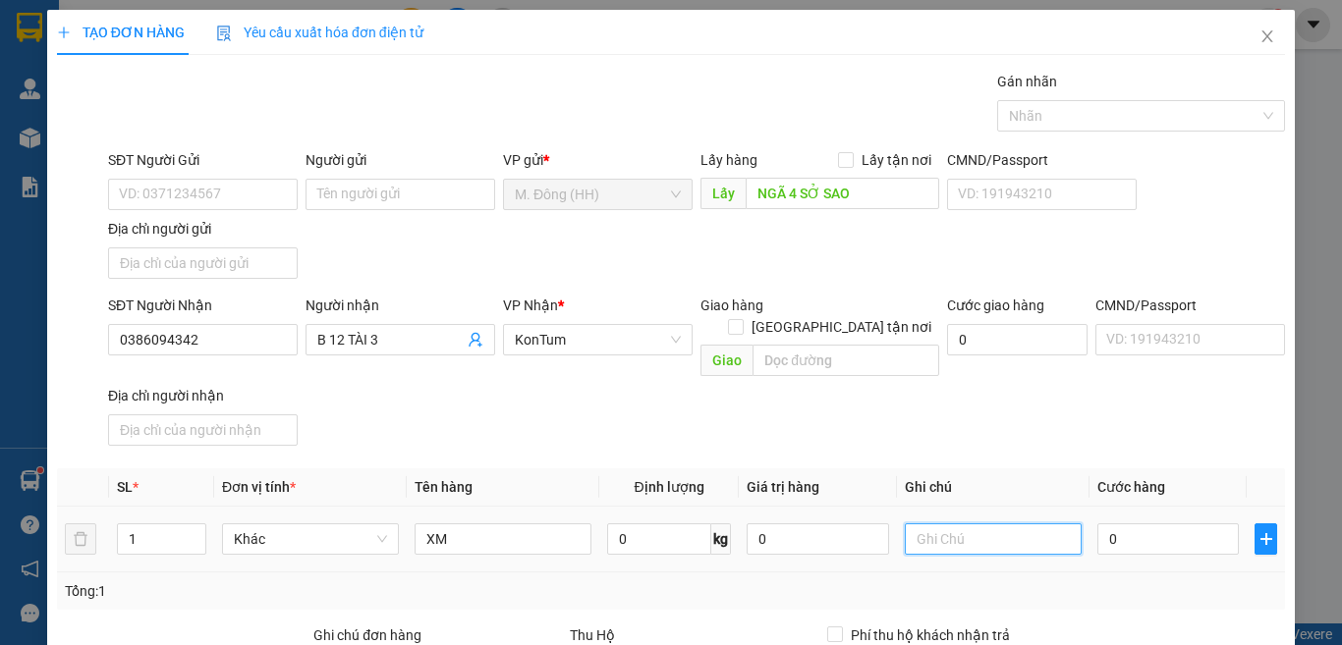
click at [967, 523] on input "text" at bounding box center [992, 538] width 177 height 31
type input "PV KT THU=500"
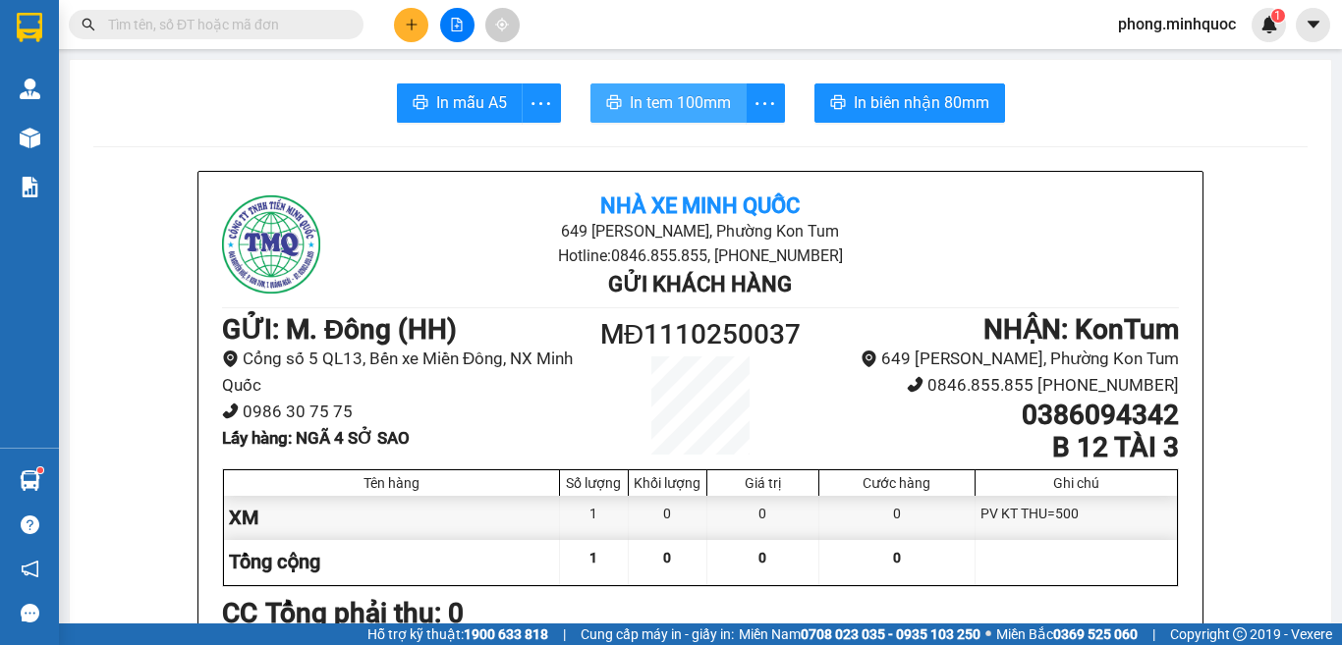
click at [665, 112] on span "In tem 100mm" at bounding box center [680, 102] width 101 height 25
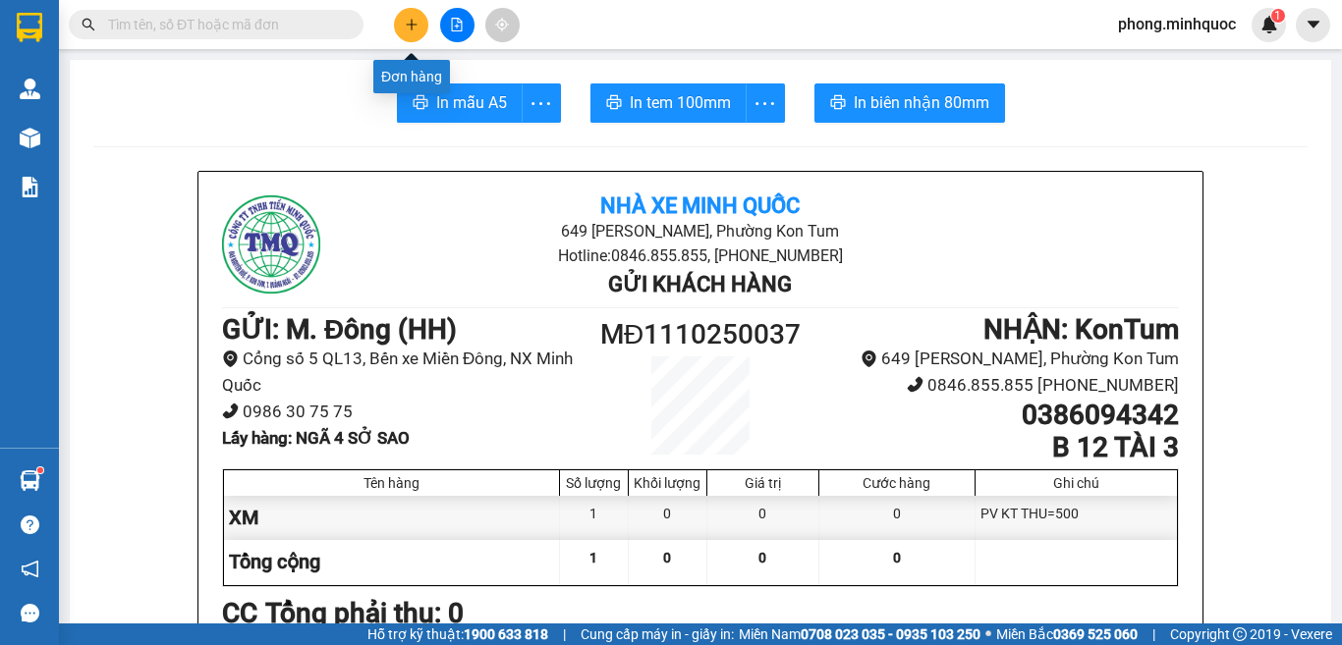
click at [410, 23] on icon "plus" at bounding box center [412, 25] width 14 height 14
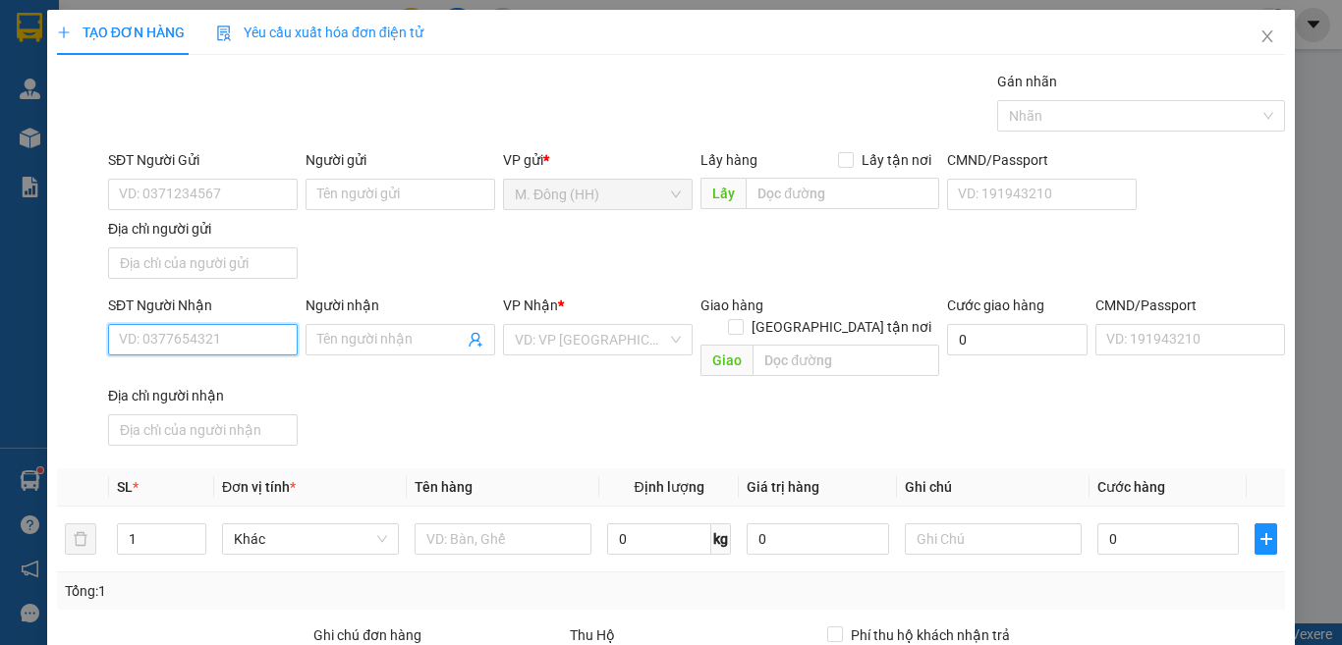
click at [177, 345] on input "SĐT Người Nhận" at bounding box center [203, 339] width 190 height 31
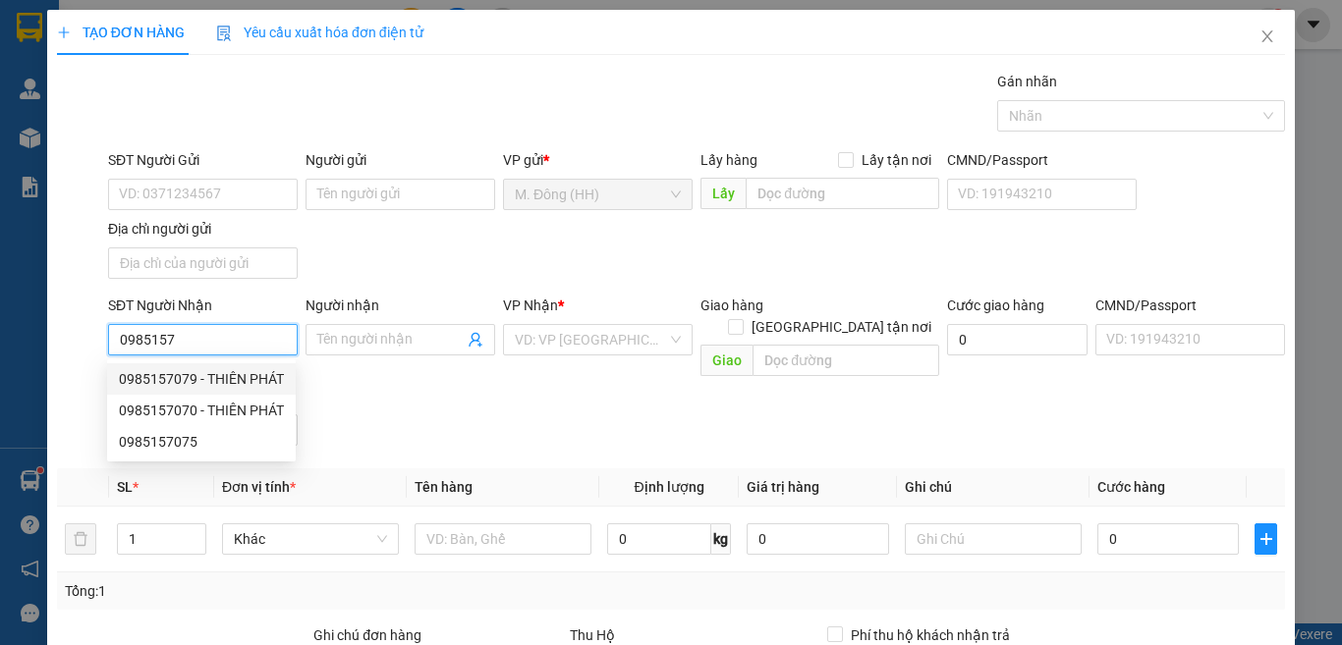
click at [180, 378] on div "0985157079 - THIÊN PHÁT" at bounding box center [201, 379] width 165 height 22
type input "0985157079"
type input "THIÊN PHÁT"
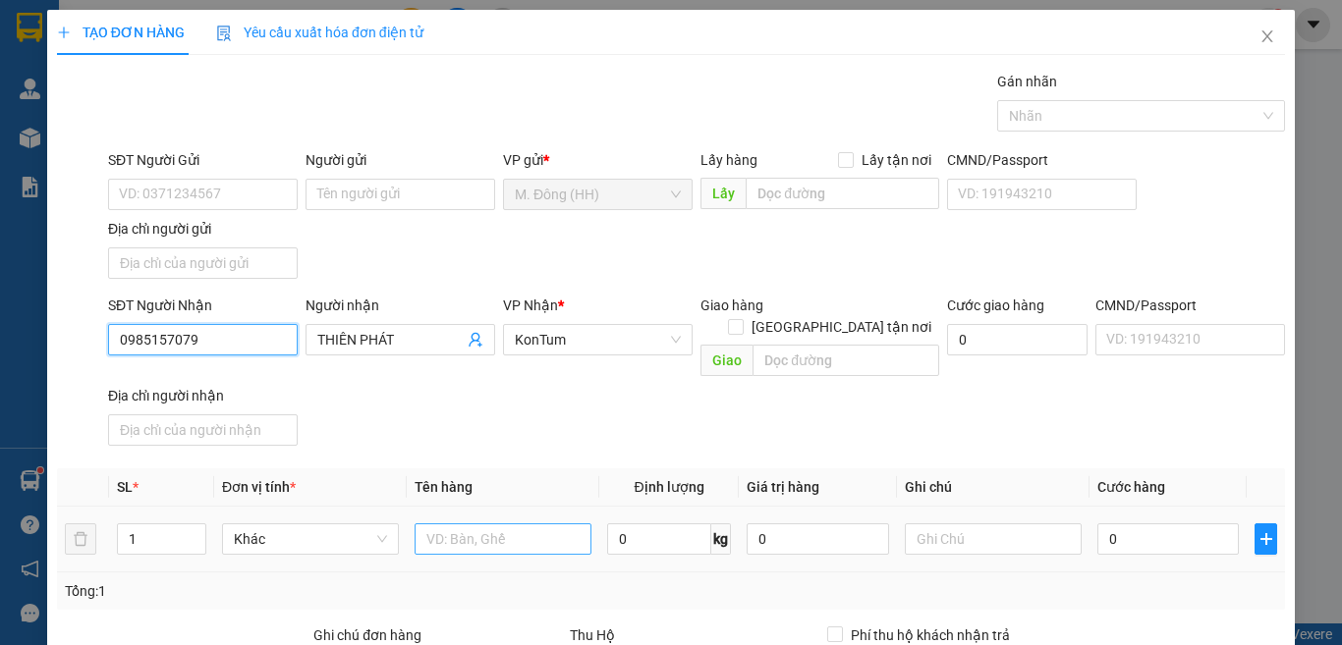
type input "0985157079"
click at [456, 523] on input "text" at bounding box center [502, 538] width 177 height 31
type input "TG"
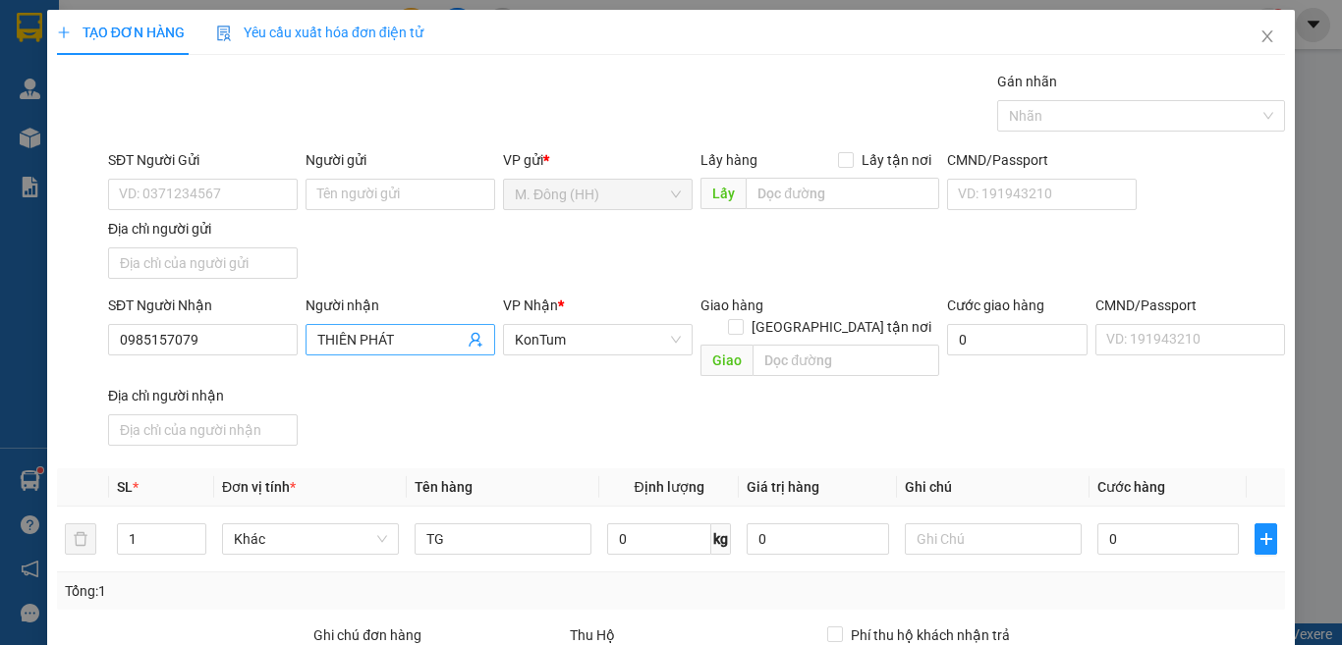
click at [403, 329] on input "THIÊN PHÁT" at bounding box center [390, 340] width 146 height 22
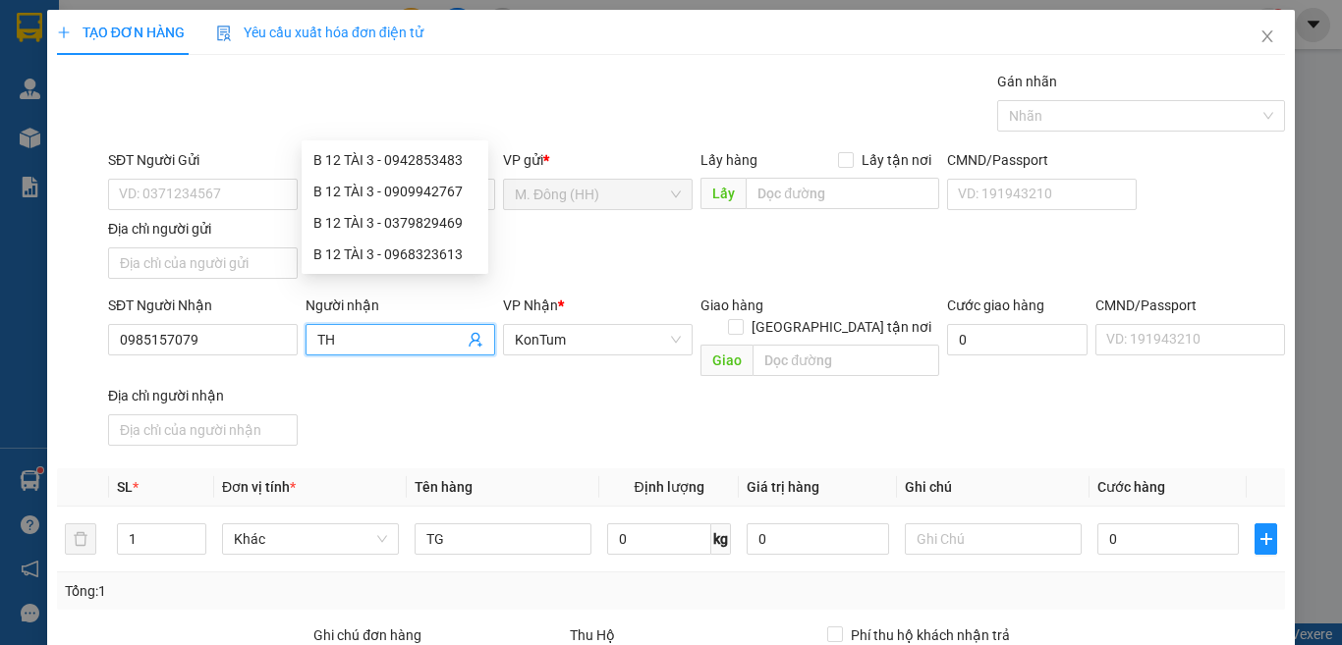
type input "T"
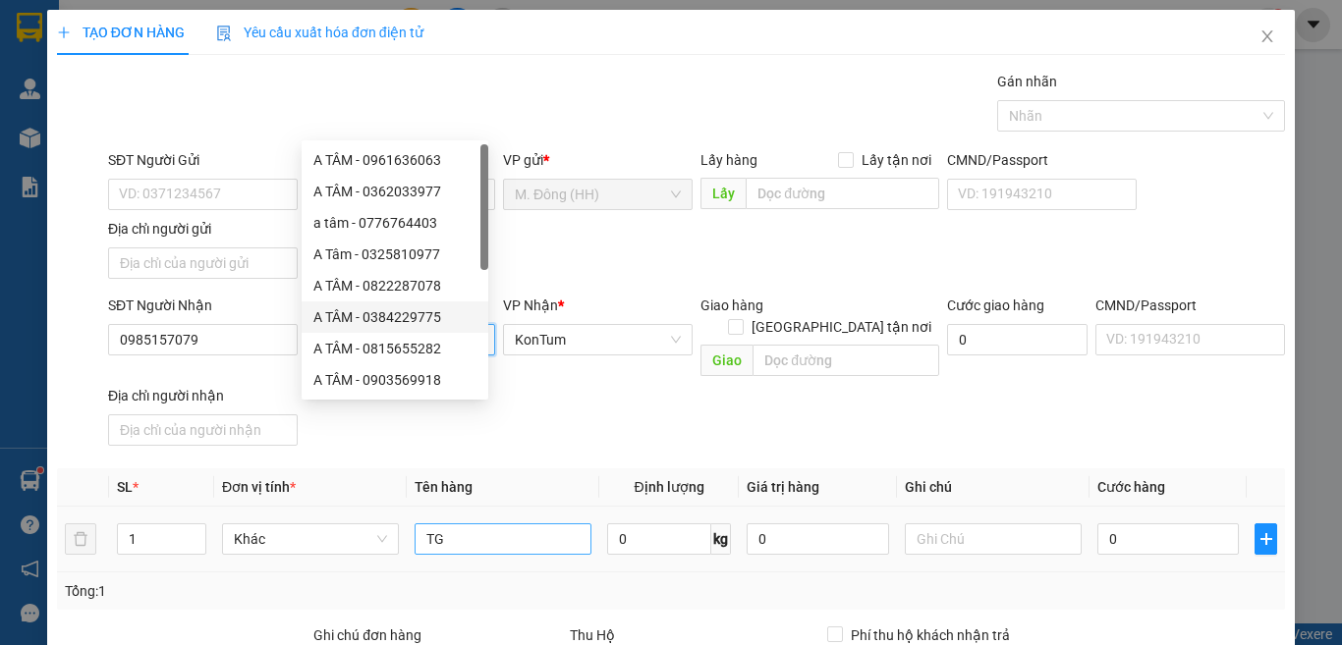
type input "A TÂM"
click at [527, 523] on input "TG" at bounding box center [502, 538] width 177 height 31
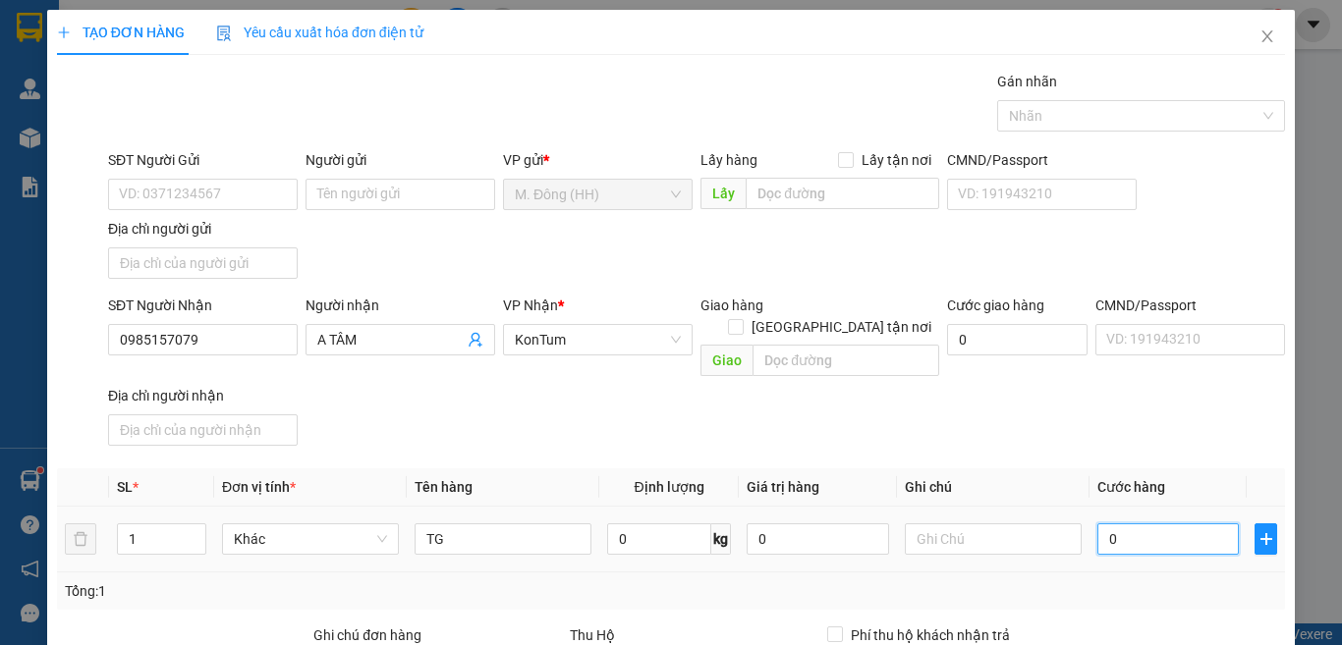
click at [1175, 523] on input "0" at bounding box center [1167, 538] width 141 height 31
type input "5"
type input "50"
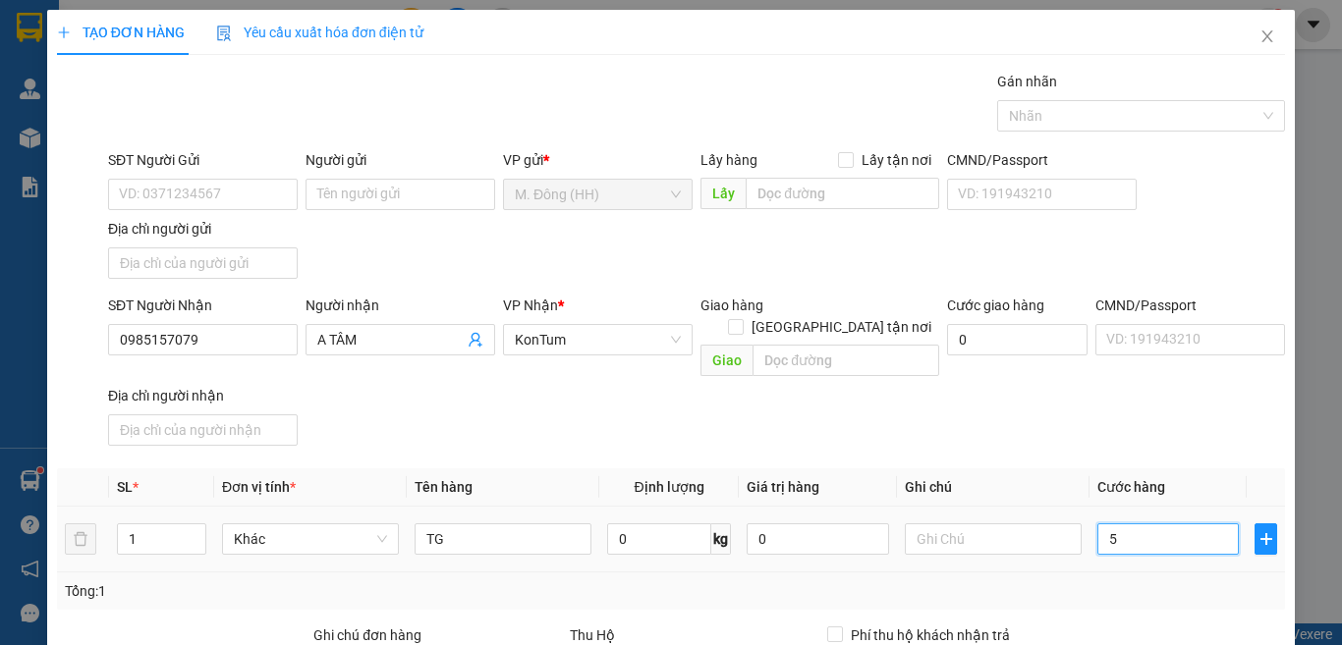
type input "50"
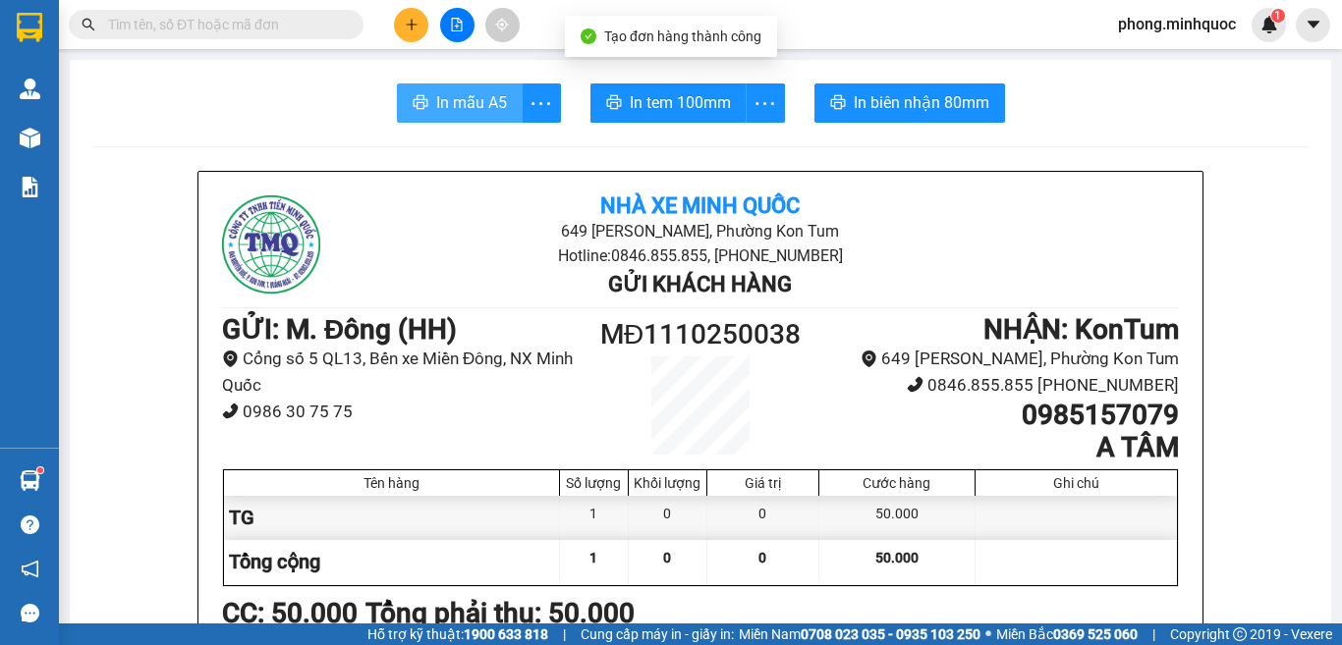
click at [468, 97] on span "In mẫu A5" at bounding box center [471, 102] width 71 height 25
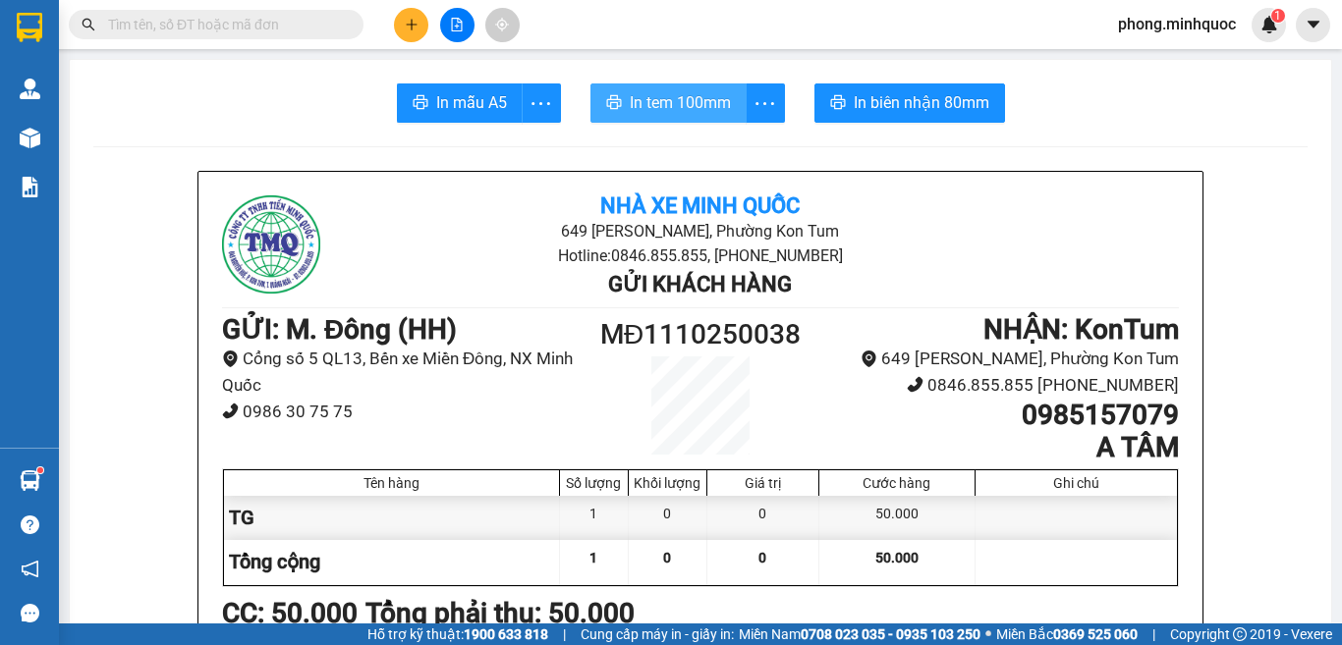
click at [679, 100] on span "In tem 100mm" at bounding box center [680, 102] width 101 height 25
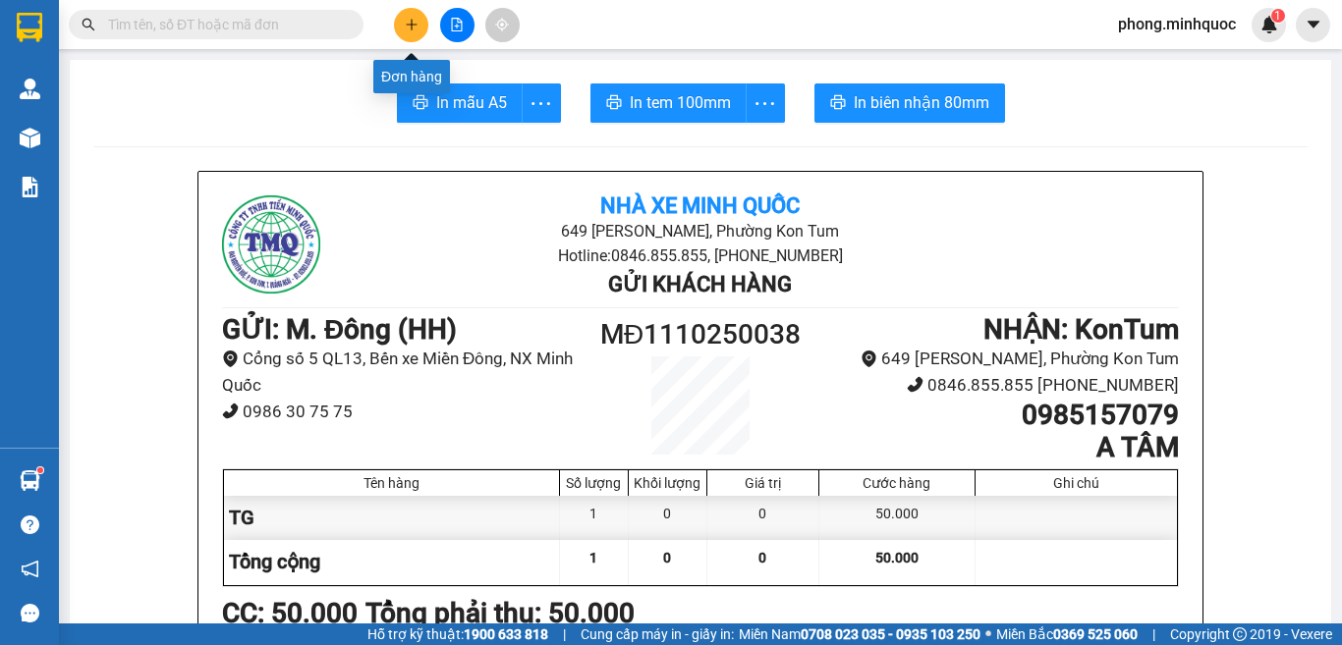
click at [409, 16] on button at bounding box center [411, 25] width 34 height 34
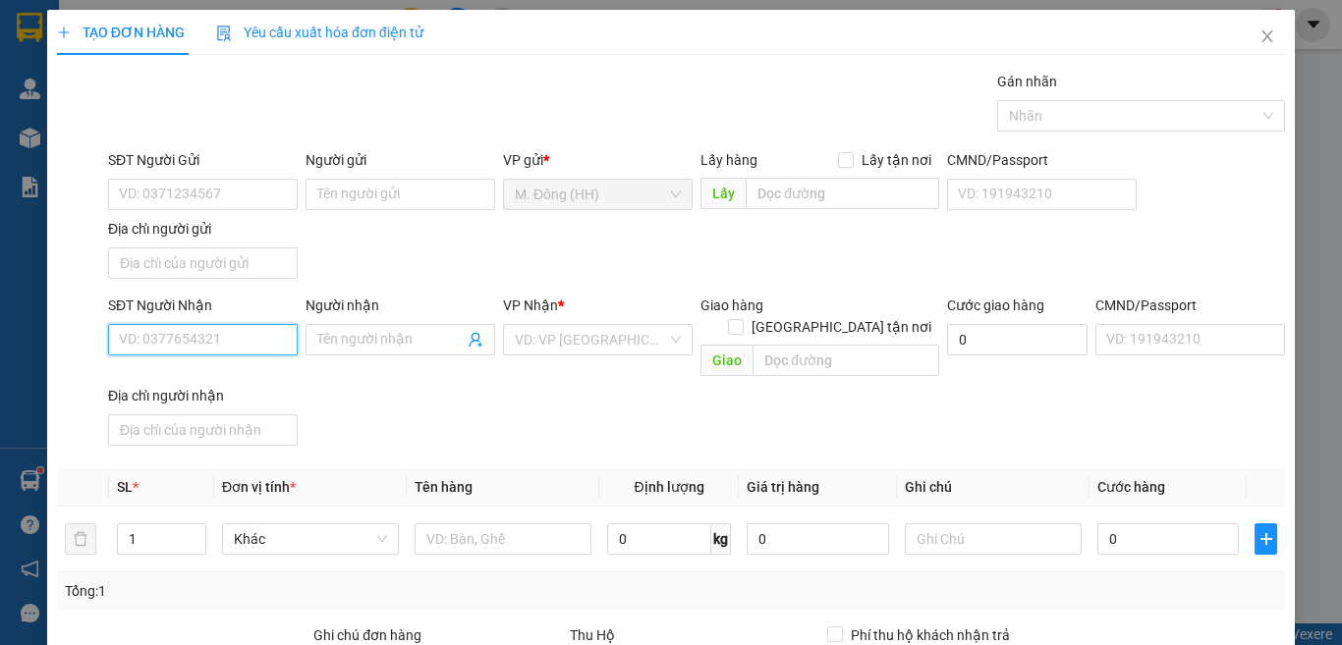
click at [177, 333] on input "SĐT Người Nhận" at bounding box center [203, 339] width 190 height 31
click at [1262, 35] on icon "close" at bounding box center [1267, 36] width 11 height 12
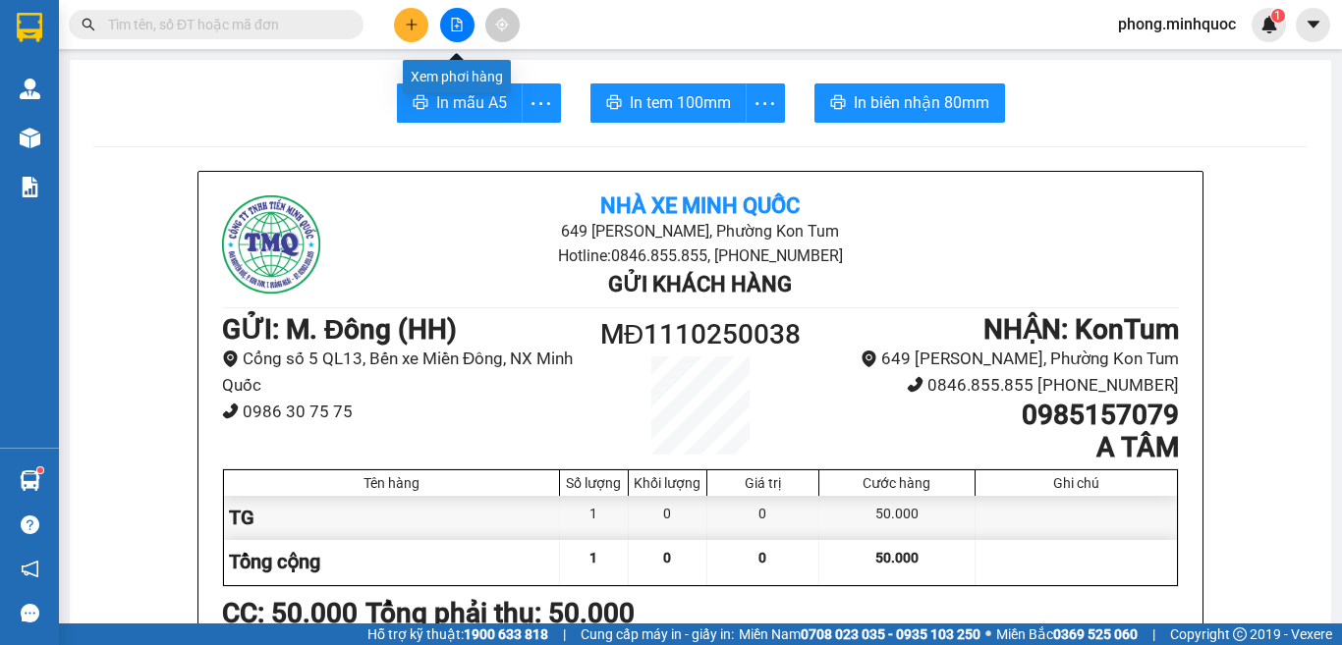
click at [457, 22] on icon "file-add" at bounding box center [457, 25] width 14 height 14
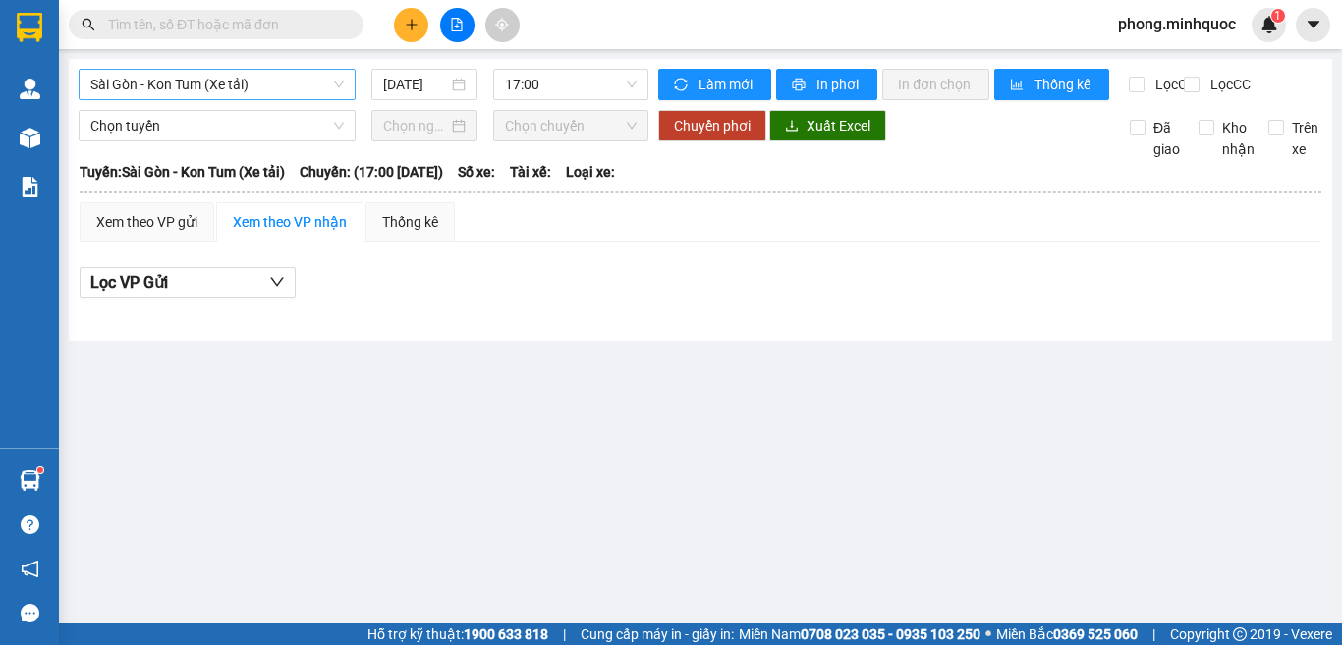
click at [248, 93] on span "Sài Gòn - Kon Tum (Xe tải)" at bounding box center [216, 84] width 253 height 29
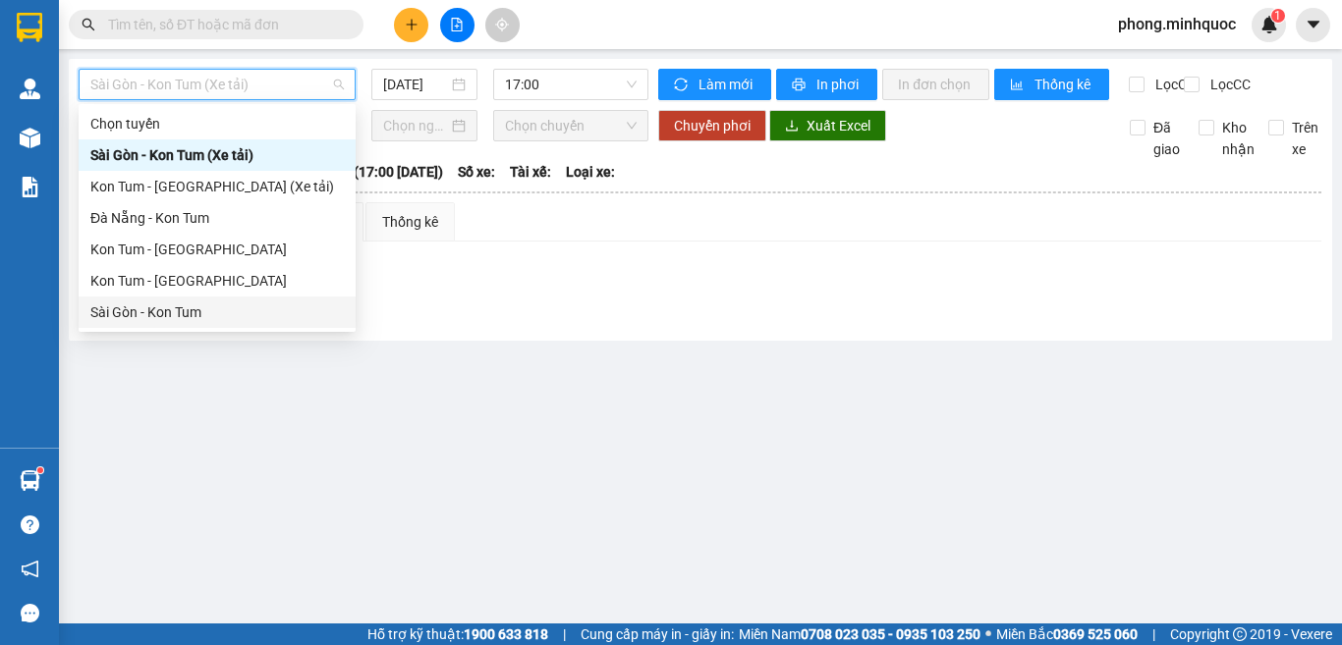
click at [176, 313] on div "Sài Gòn - Kon Tum" at bounding box center [216, 312] width 253 height 22
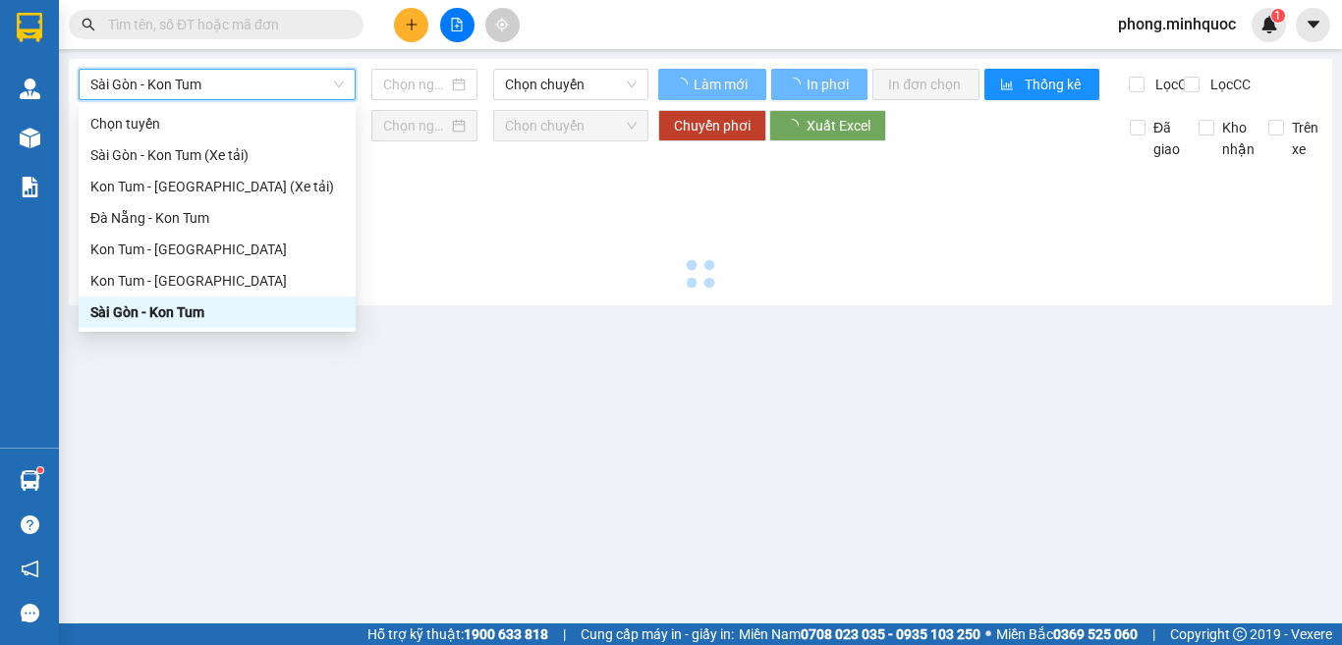
type input "[DATE]"
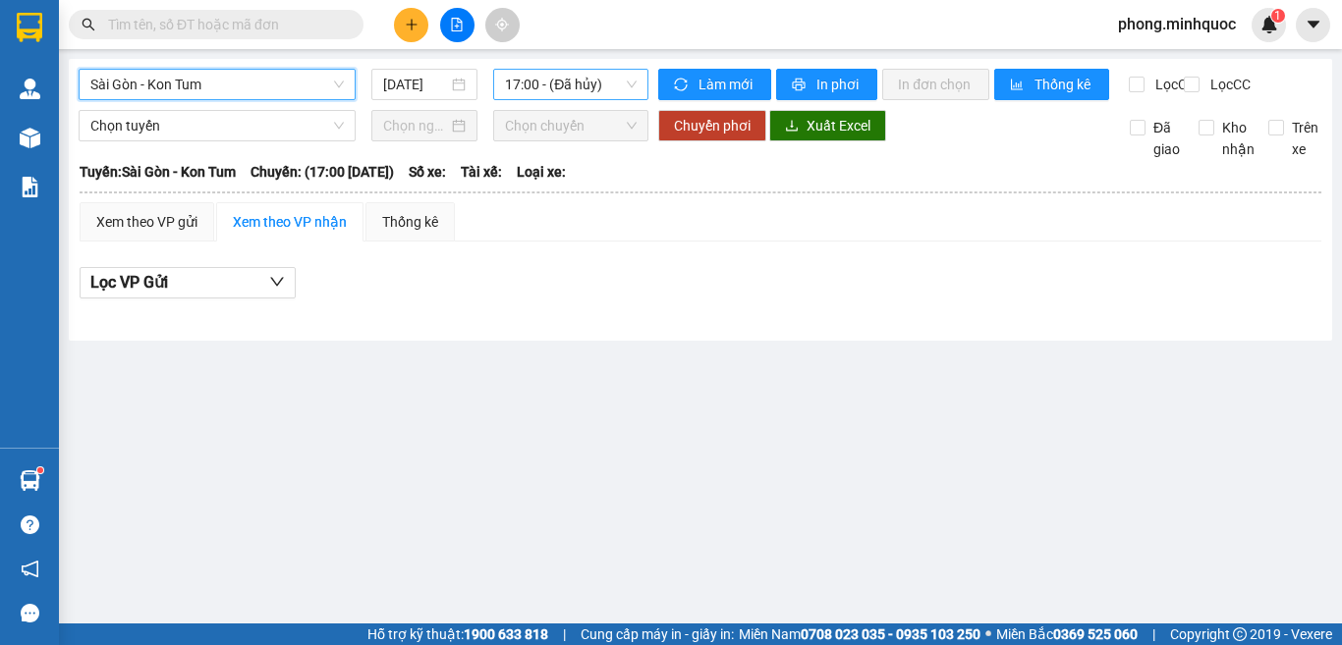
click at [536, 82] on span "17:00 - (Đã hủy)" at bounding box center [571, 84] width 132 height 29
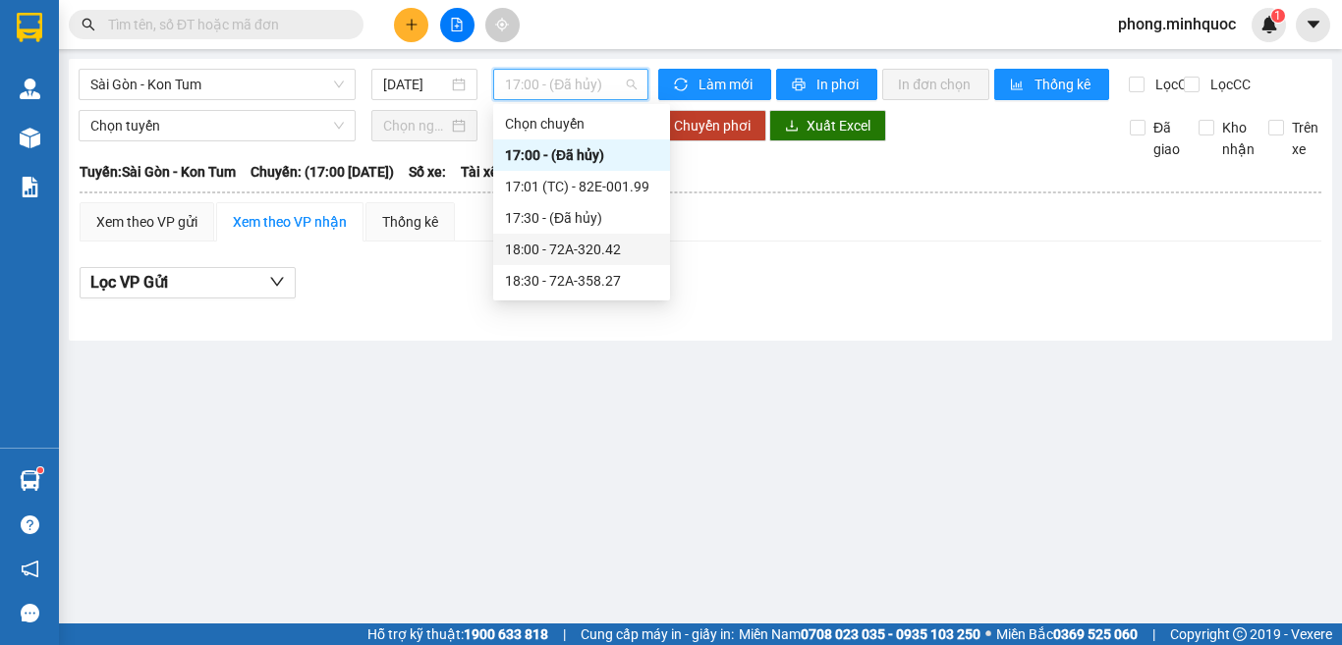
click at [550, 249] on div "18:00 - 72A-320.42" at bounding box center [581, 250] width 153 height 22
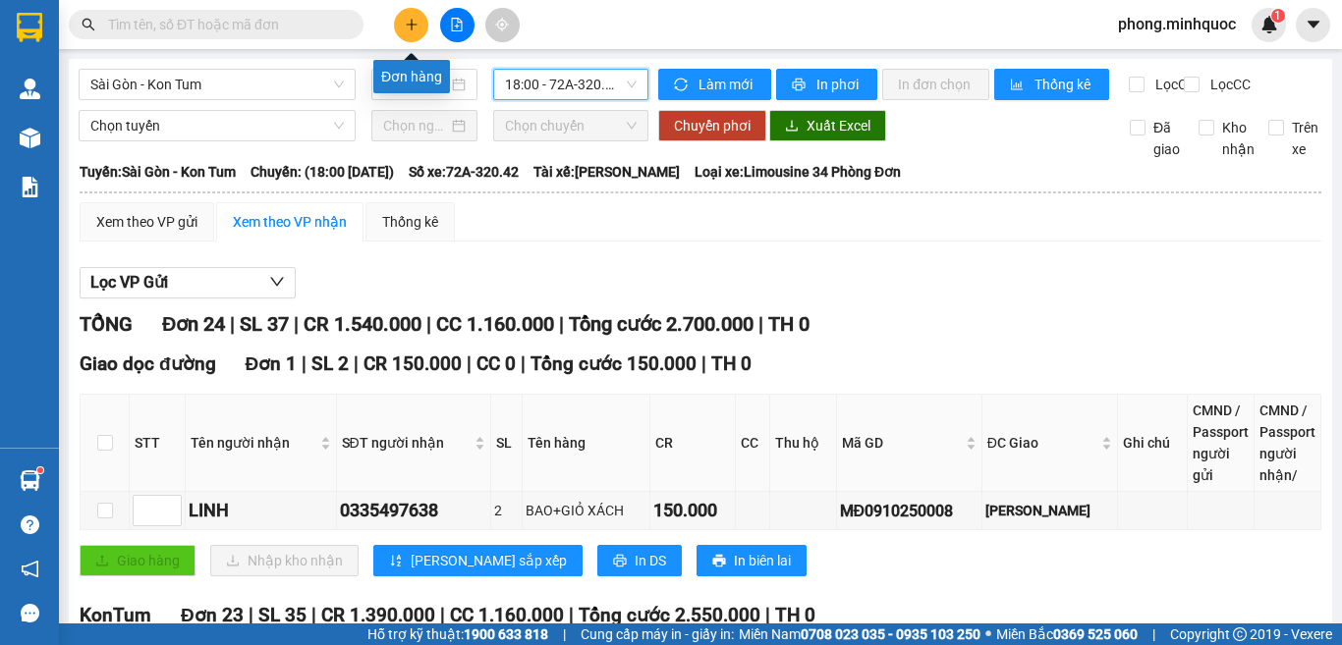
click at [411, 22] on icon "plus" at bounding box center [412, 25] width 14 height 14
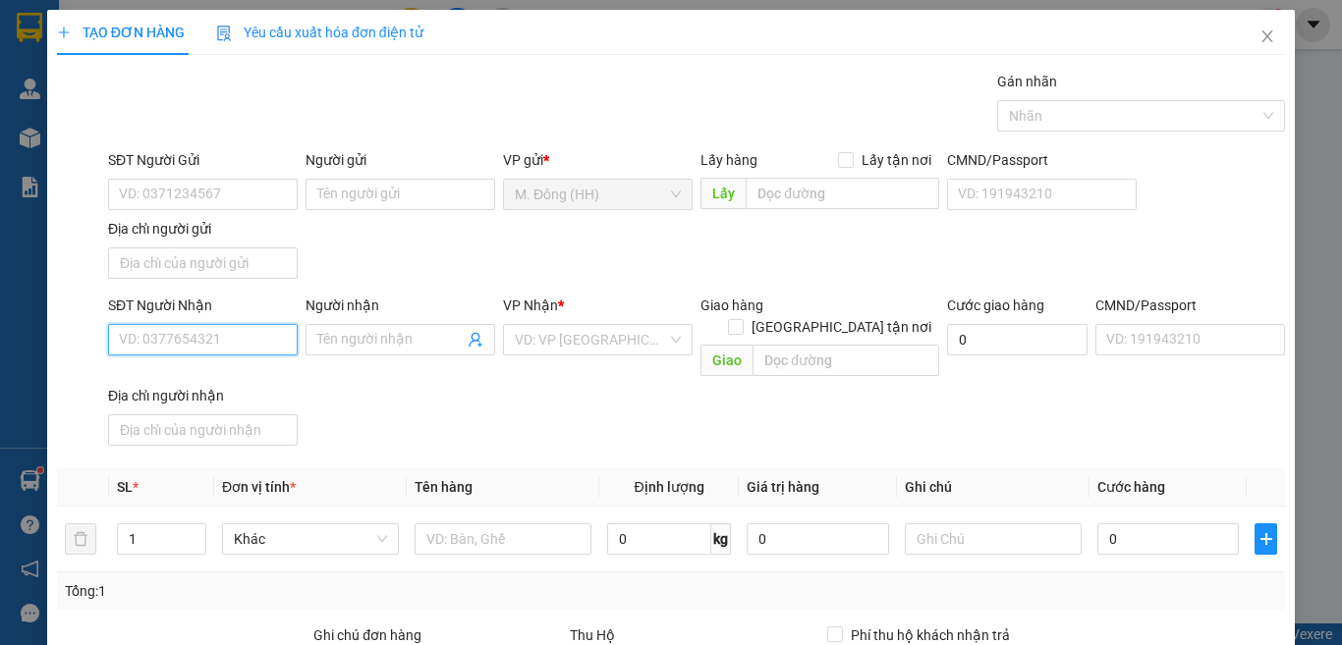
click at [218, 342] on input "SĐT Người Nhận" at bounding box center [203, 339] width 190 height 31
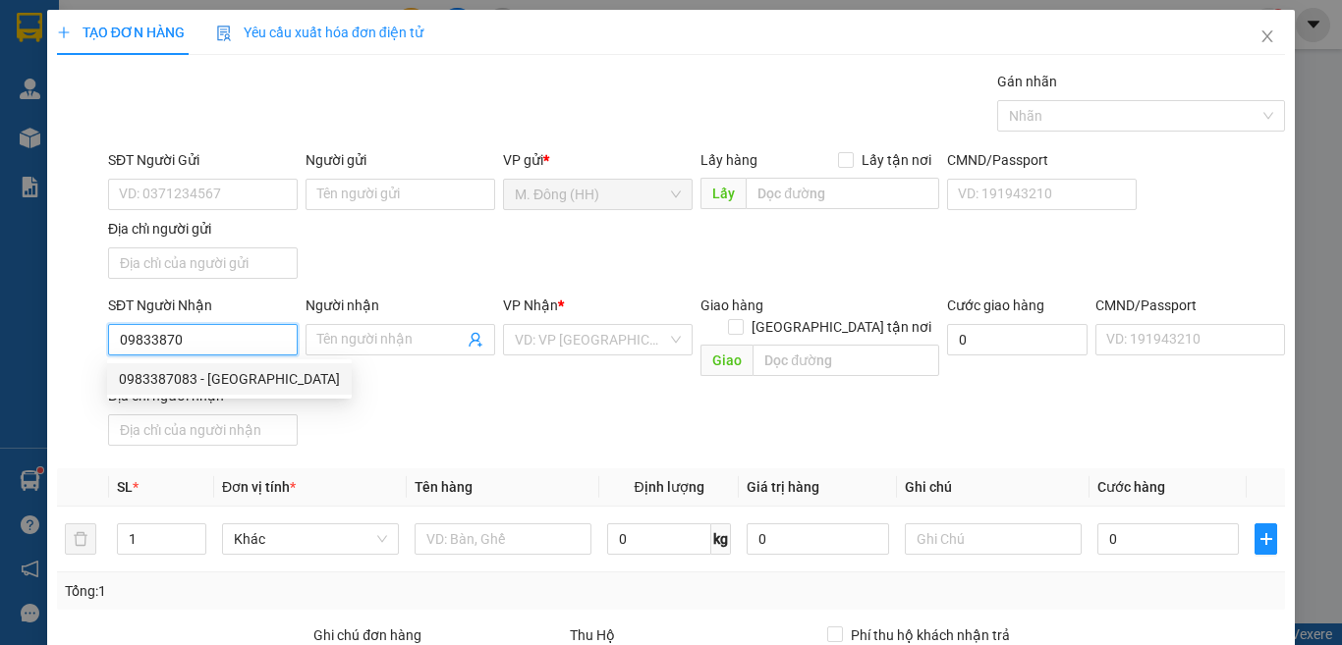
click at [180, 371] on div "0983387083 - [GEOGRAPHIC_DATA]" at bounding box center [229, 379] width 221 height 22
type input "0983387083"
type input "[PERSON_NAME]"
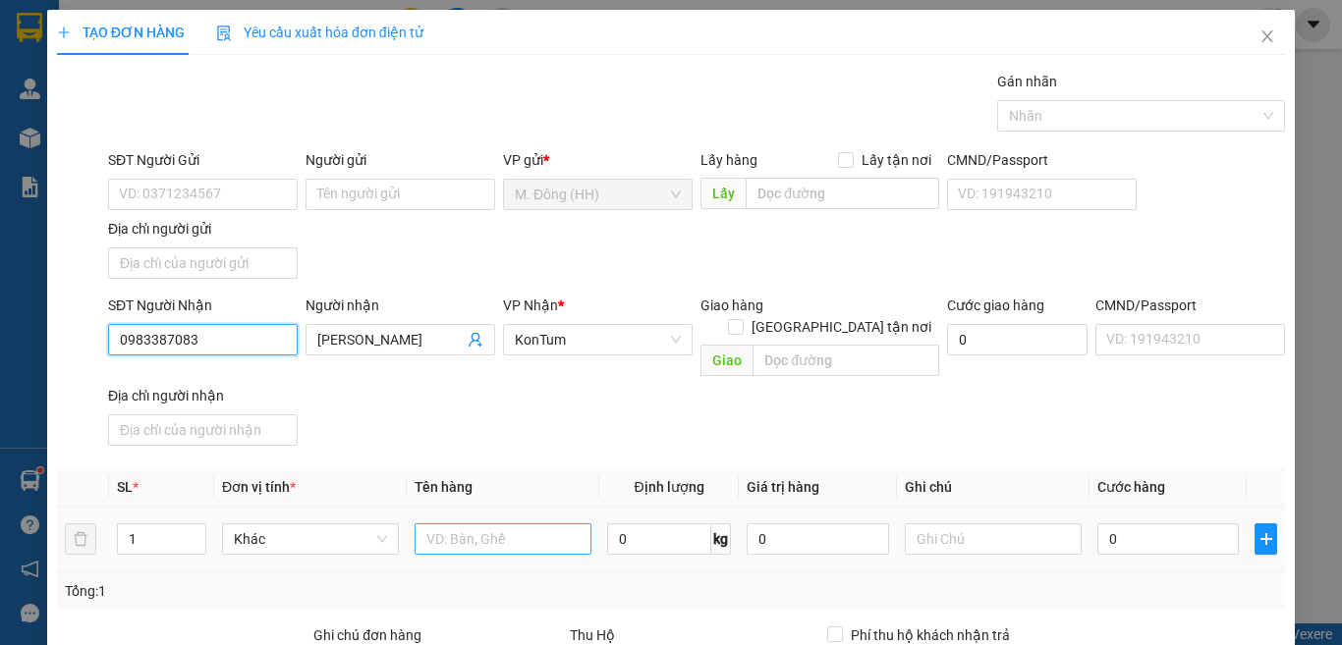
type input "0983387083"
click at [479, 523] on input "text" at bounding box center [502, 538] width 177 height 31
type input "THÙNG"
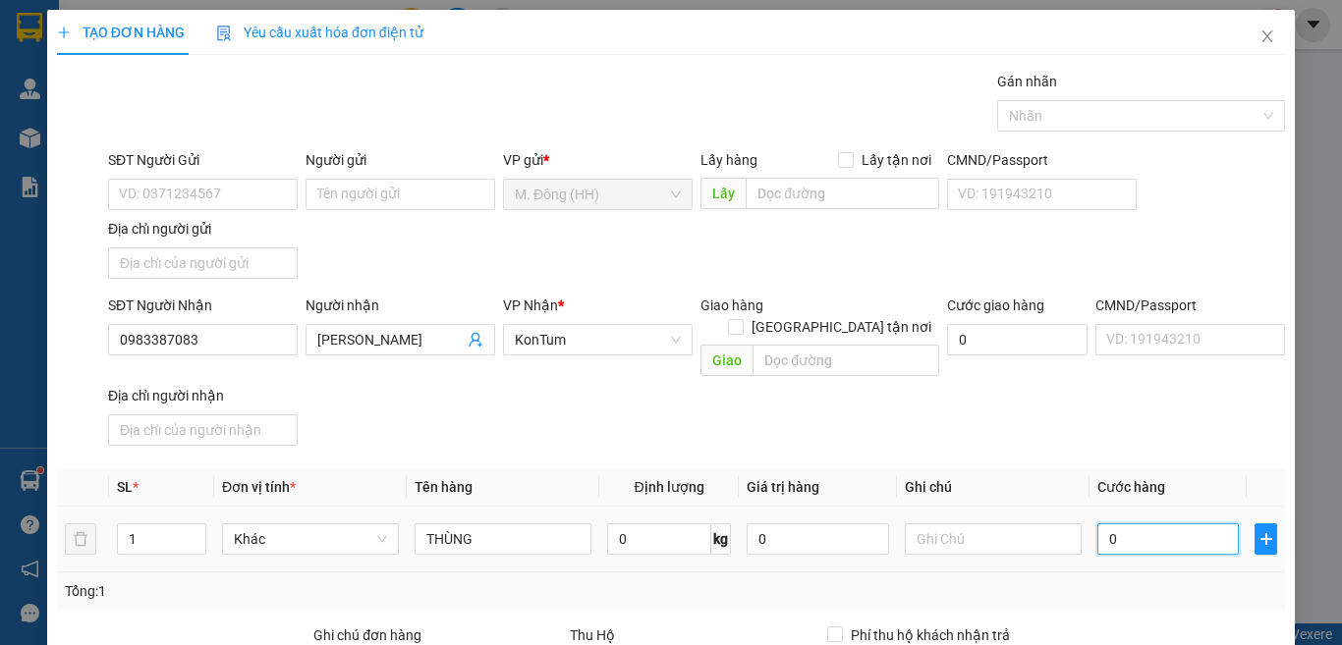
click at [1103, 523] on input "0" at bounding box center [1167, 538] width 141 height 31
type input "1"
type input "18"
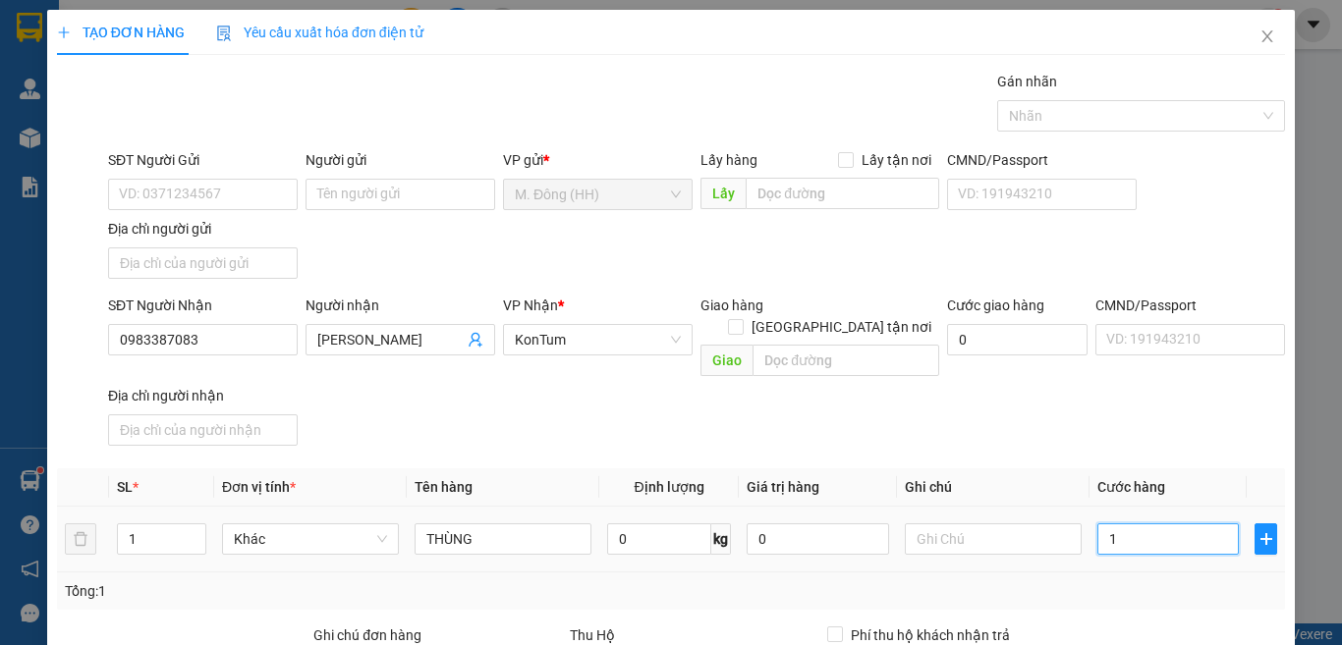
type input "18"
type input "180"
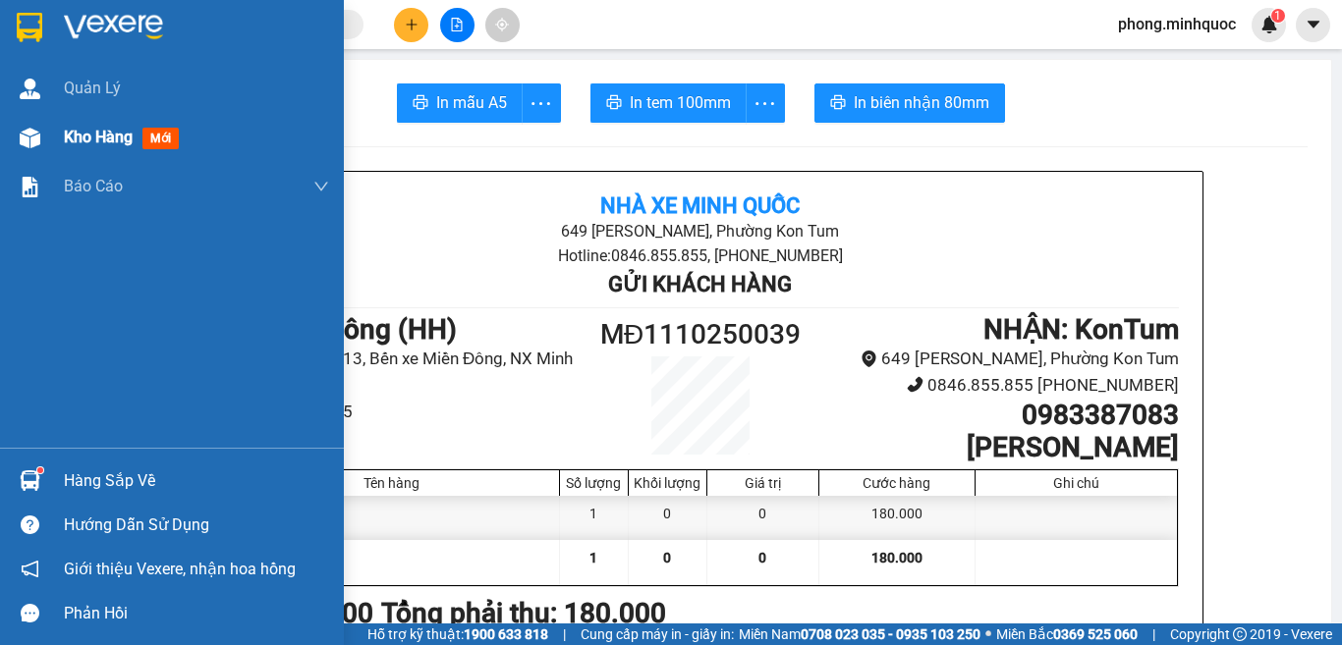
click at [161, 138] on span "mới" at bounding box center [160, 139] width 36 height 22
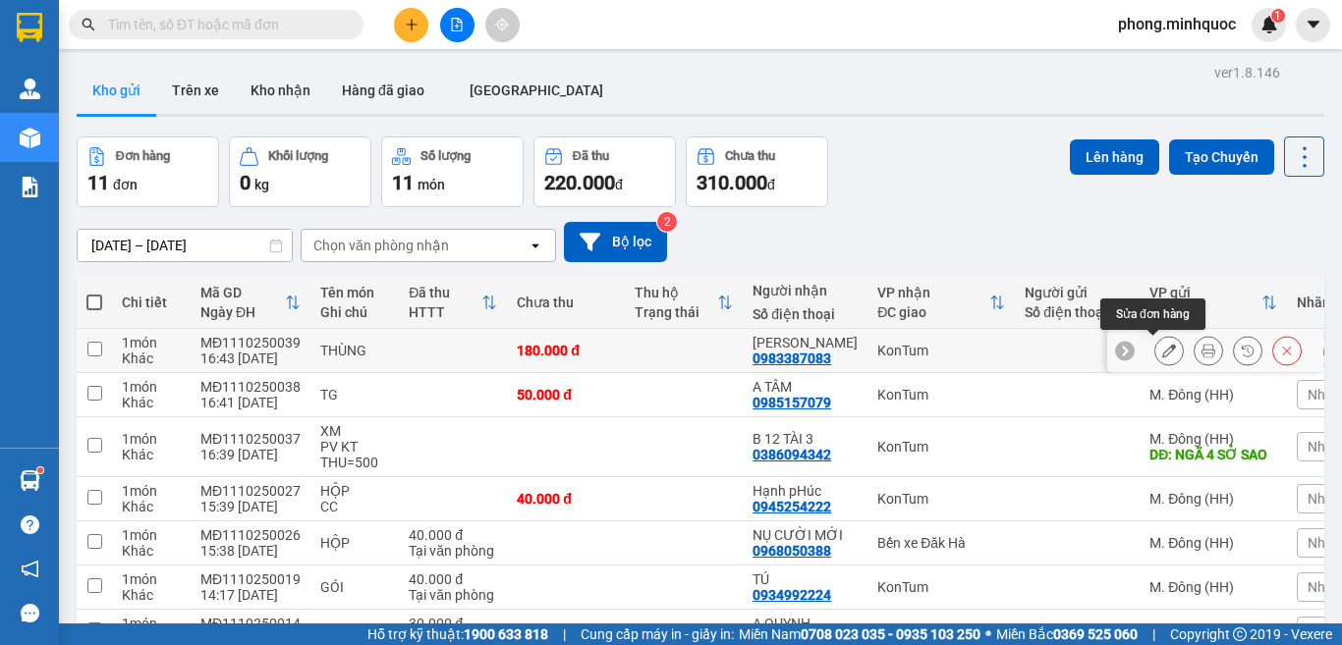
click at [1155, 350] on button at bounding box center [1168, 351] width 27 height 34
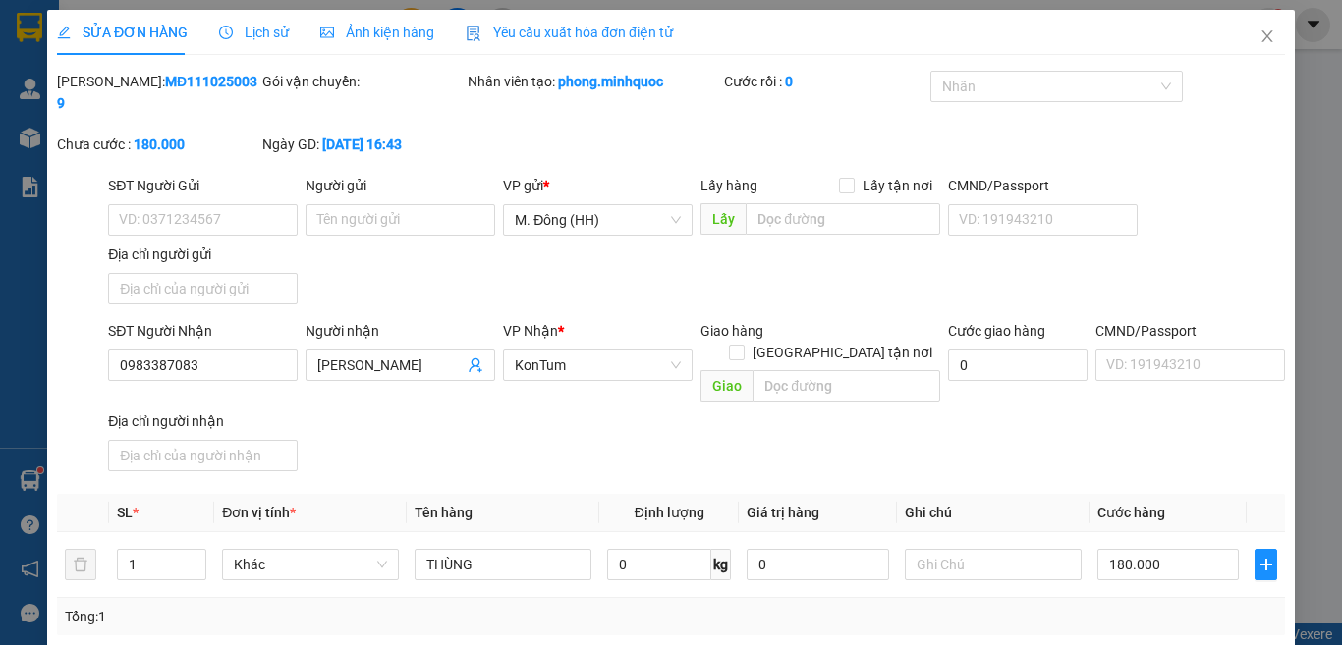
type input "0983387083"
type input "[PERSON_NAME]"
type input "0"
type input "180.000"
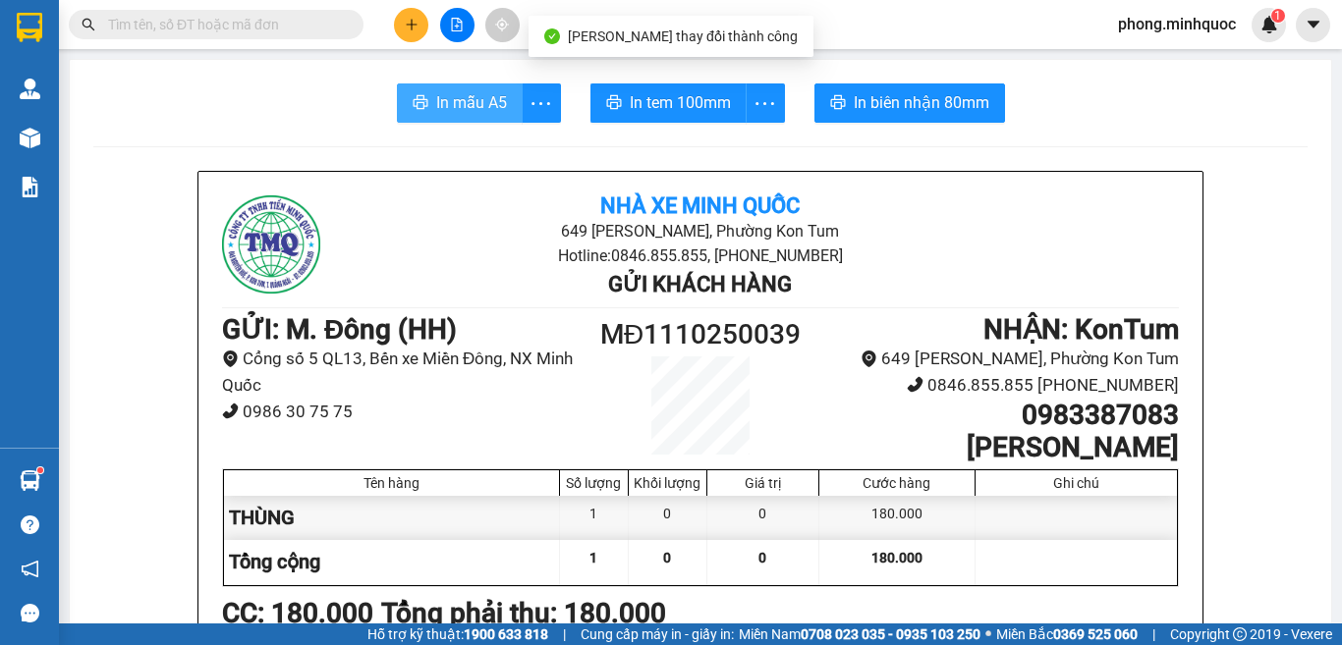
click at [443, 108] on span "In mẫu A5" at bounding box center [471, 102] width 71 height 25
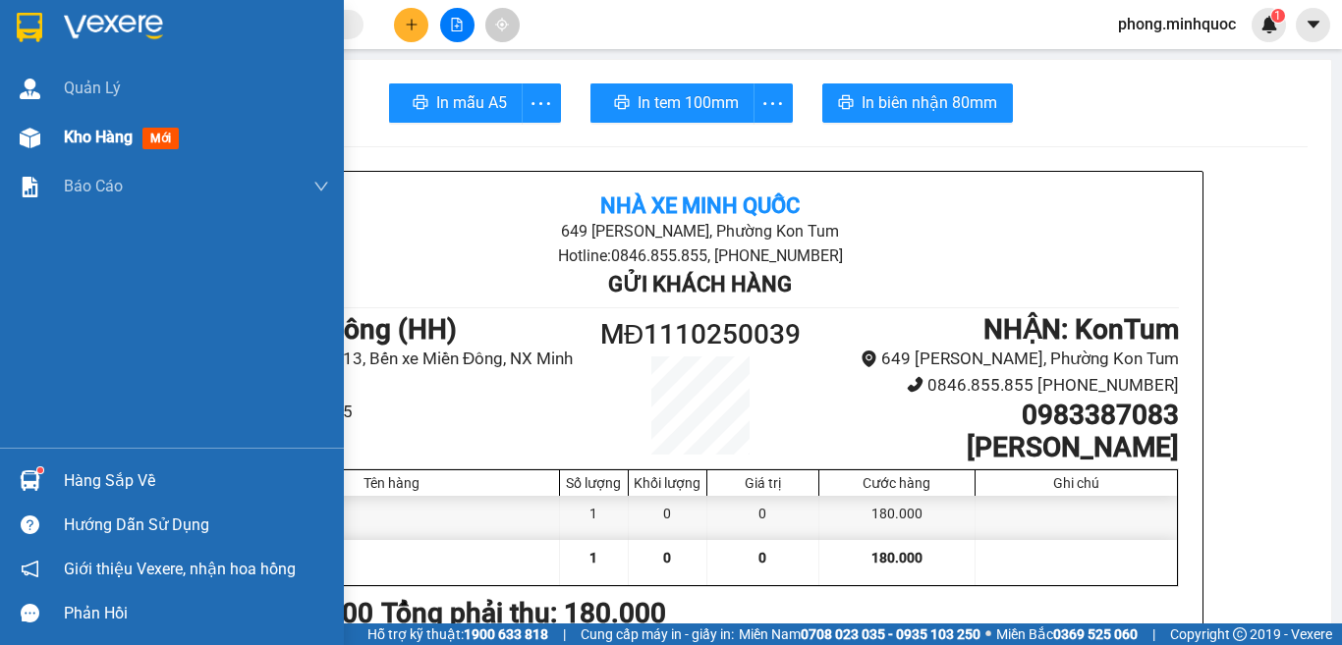
click at [159, 133] on span "mới" at bounding box center [160, 139] width 36 height 22
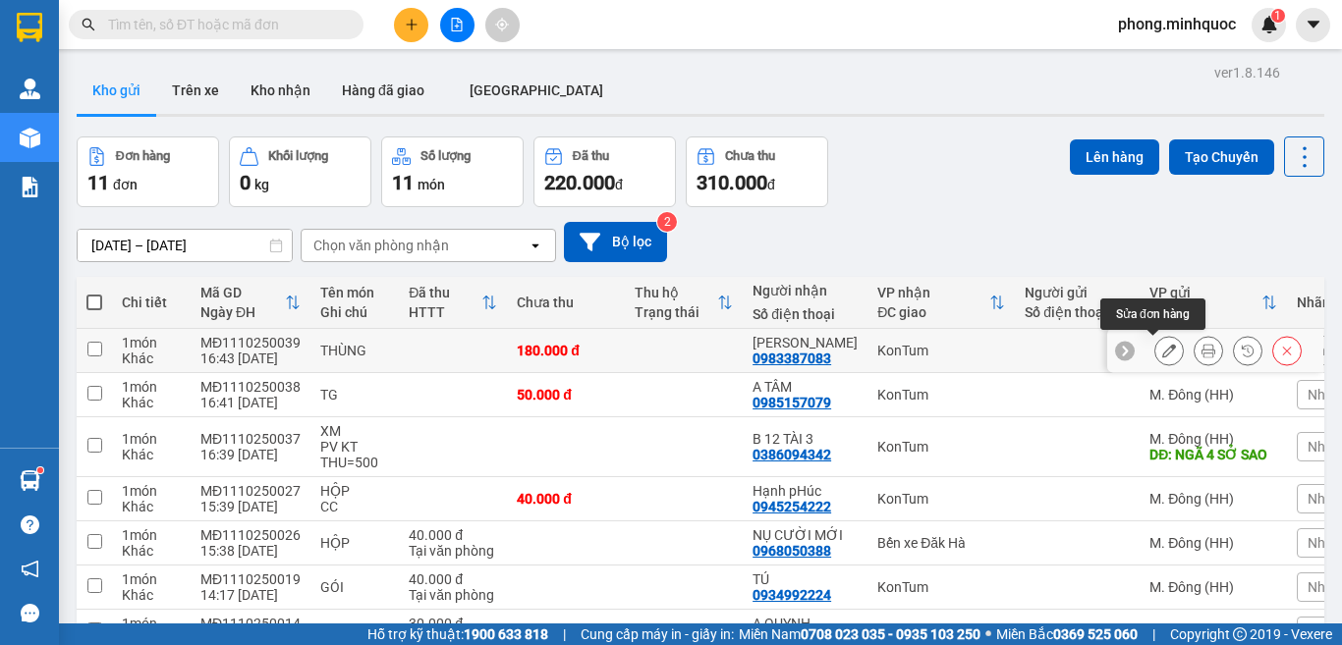
click at [1162, 347] on icon at bounding box center [1169, 351] width 14 height 14
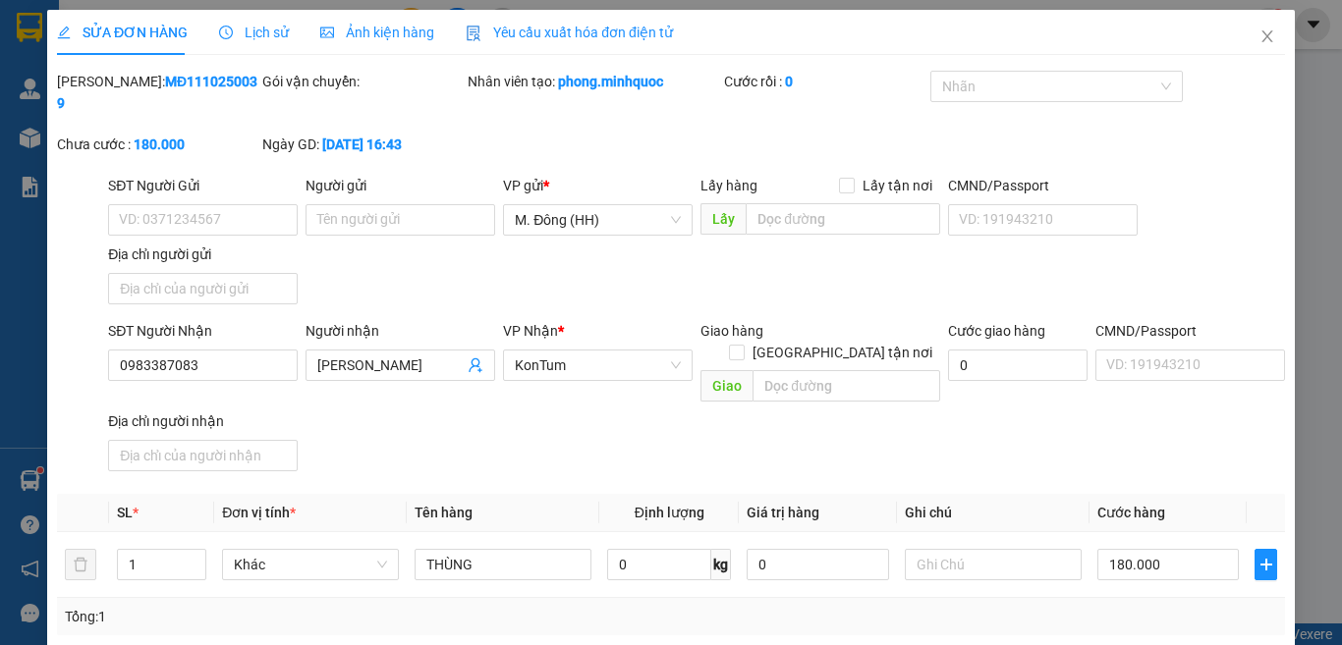
type input "0983387083"
type input "[PERSON_NAME]"
type input "0"
click at [192, 554] on span "up" at bounding box center [196, 560] width 12 height 12
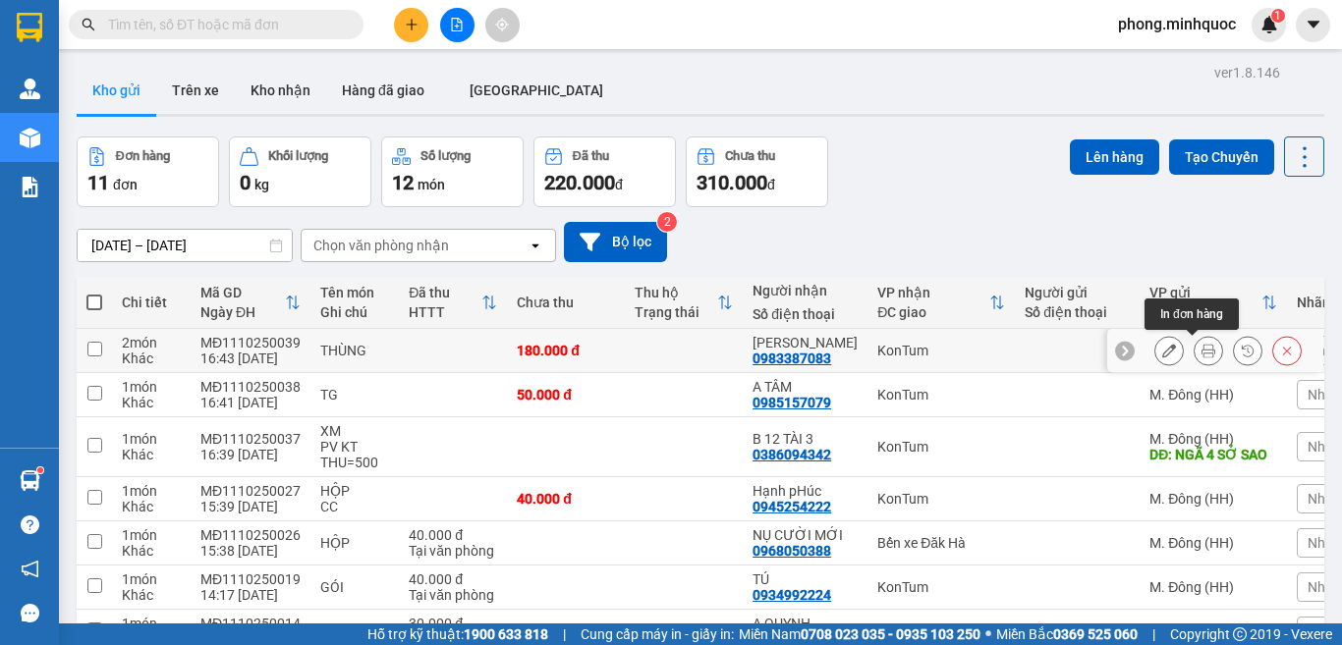
click at [1201, 345] on icon at bounding box center [1208, 351] width 14 height 14
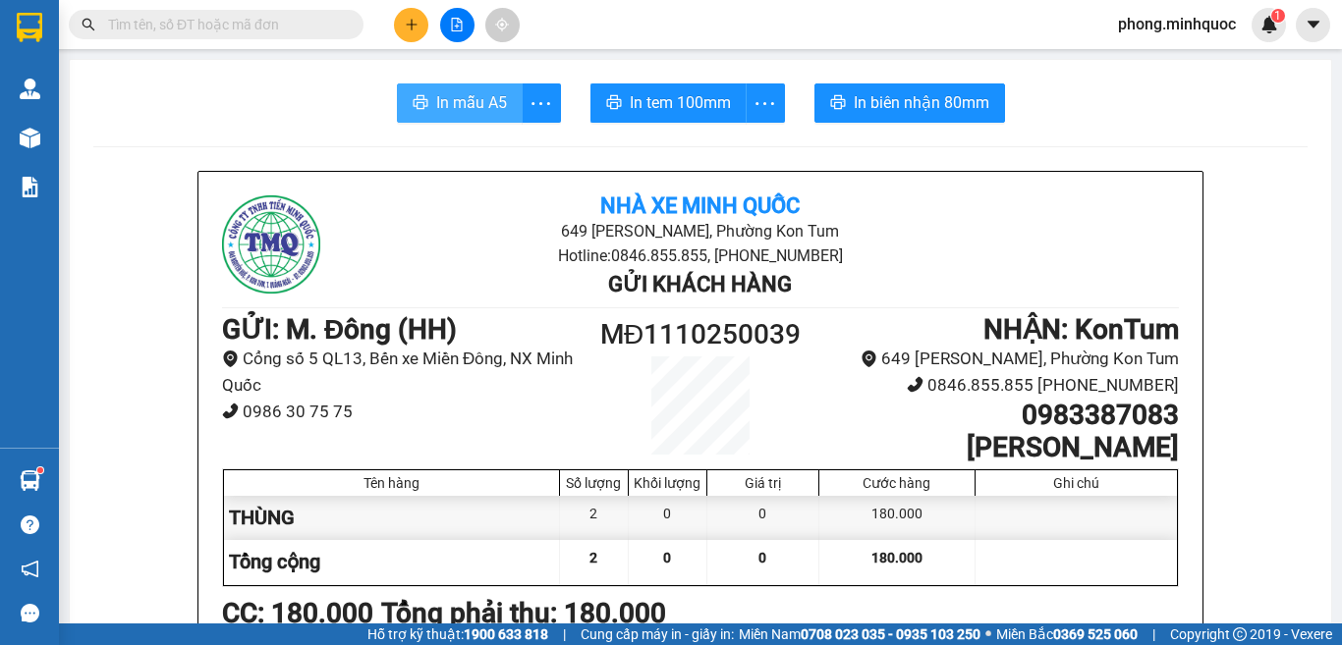
click at [477, 111] on span "In mẫu A5" at bounding box center [471, 102] width 71 height 25
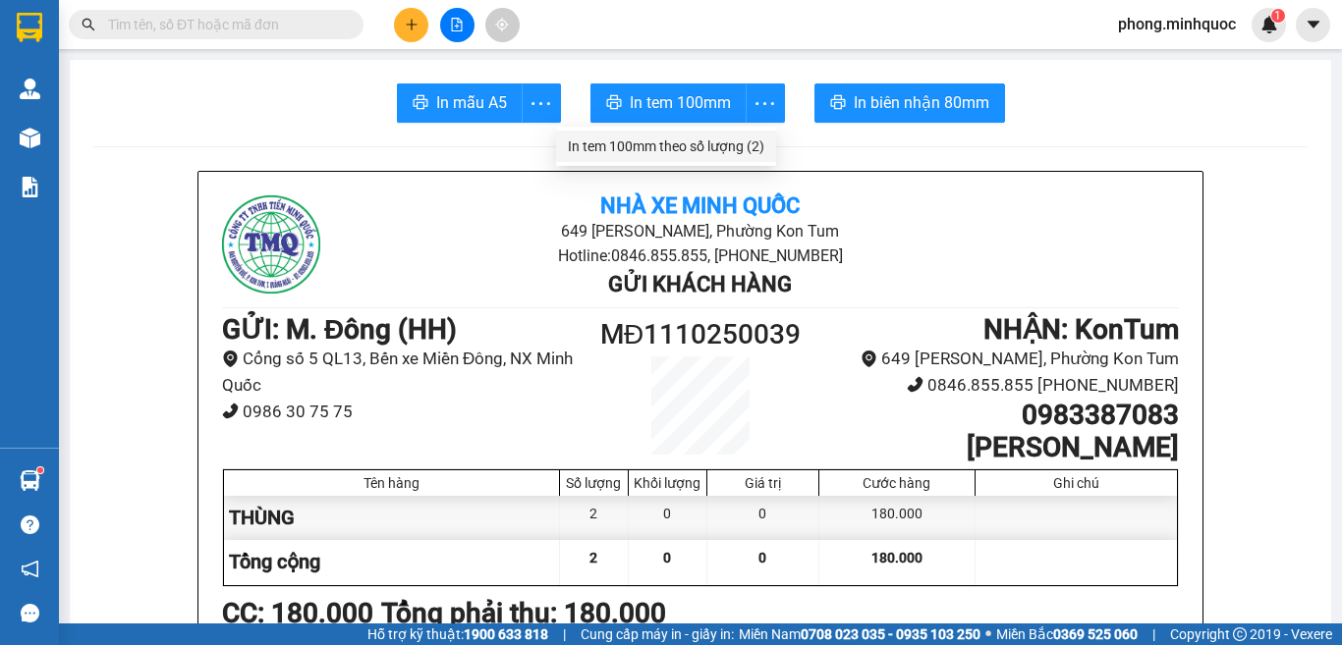
click at [750, 145] on div "In tem 100mm theo số lượng (2)" at bounding box center [666, 147] width 196 height 22
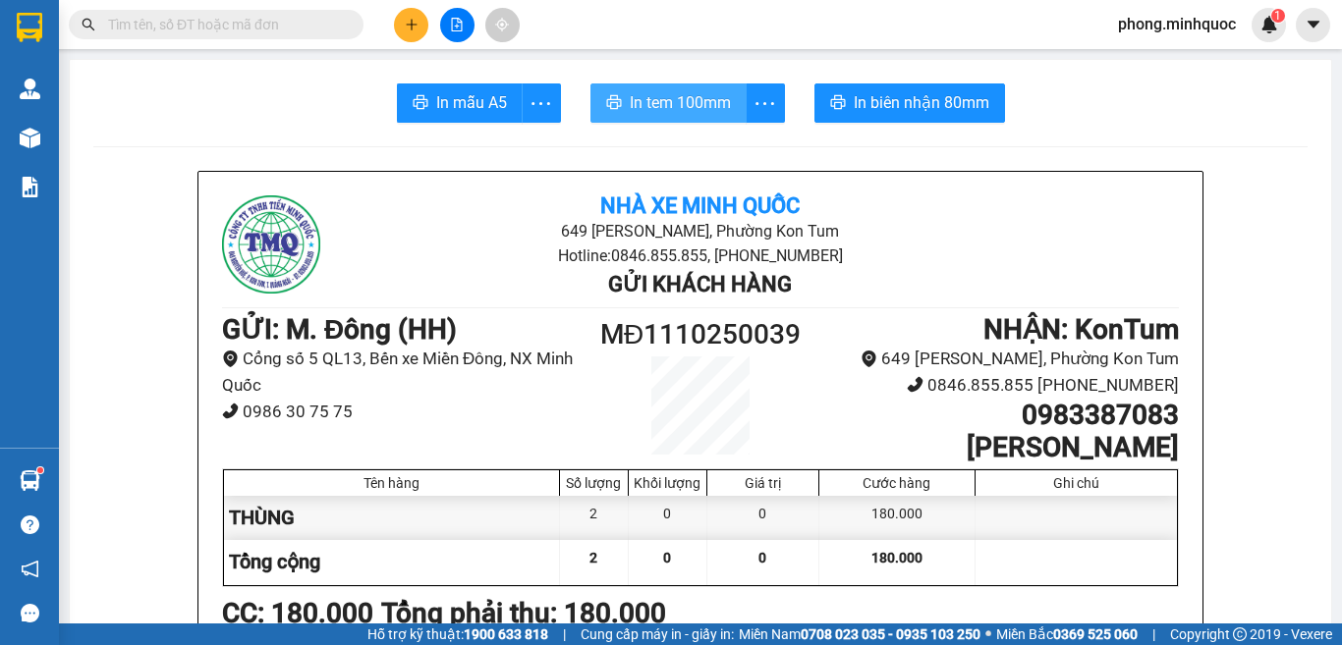
click at [693, 113] on span "In tem 100mm" at bounding box center [680, 102] width 101 height 25
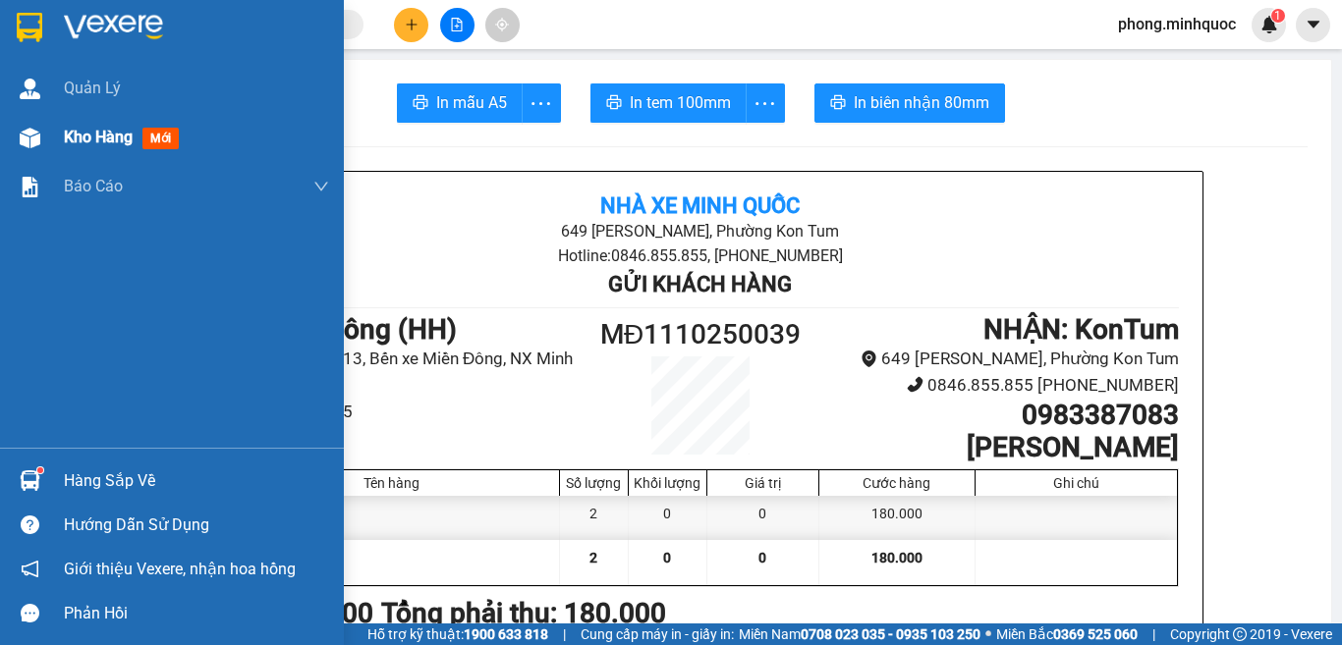
click at [162, 142] on span "mới" at bounding box center [160, 139] width 36 height 22
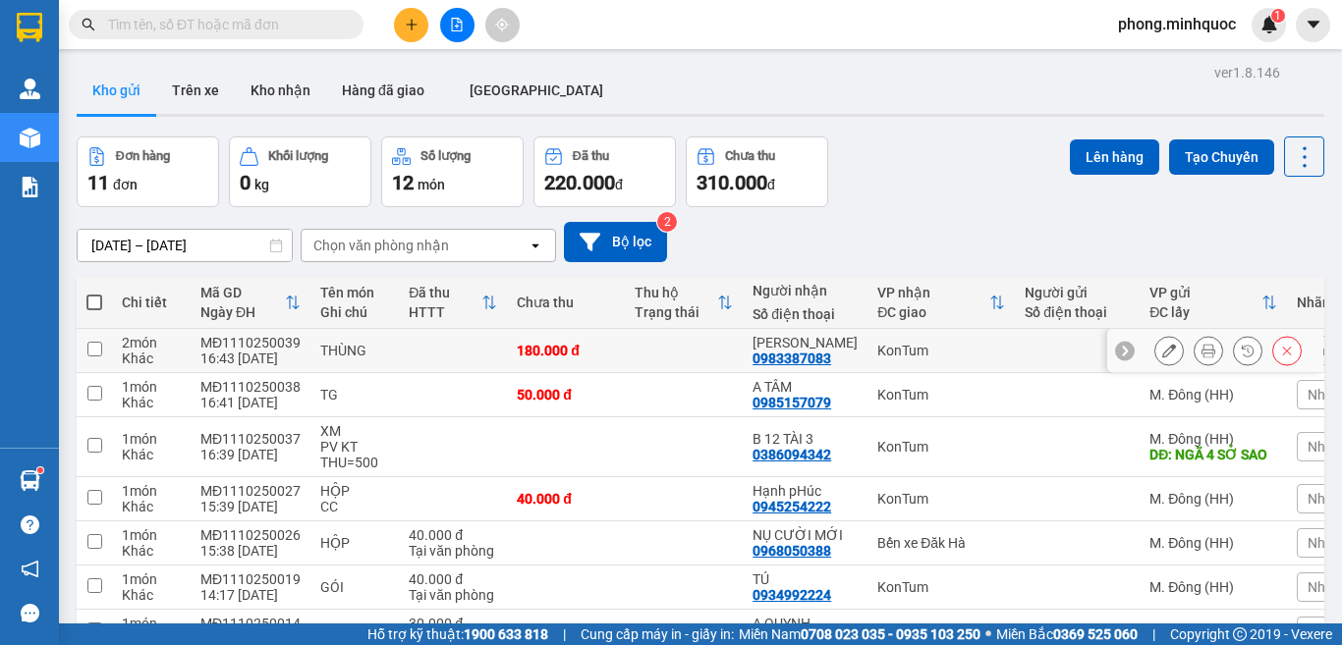
click at [99, 343] on input "checkbox" at bounding box center [94, 349] width 15 height 15
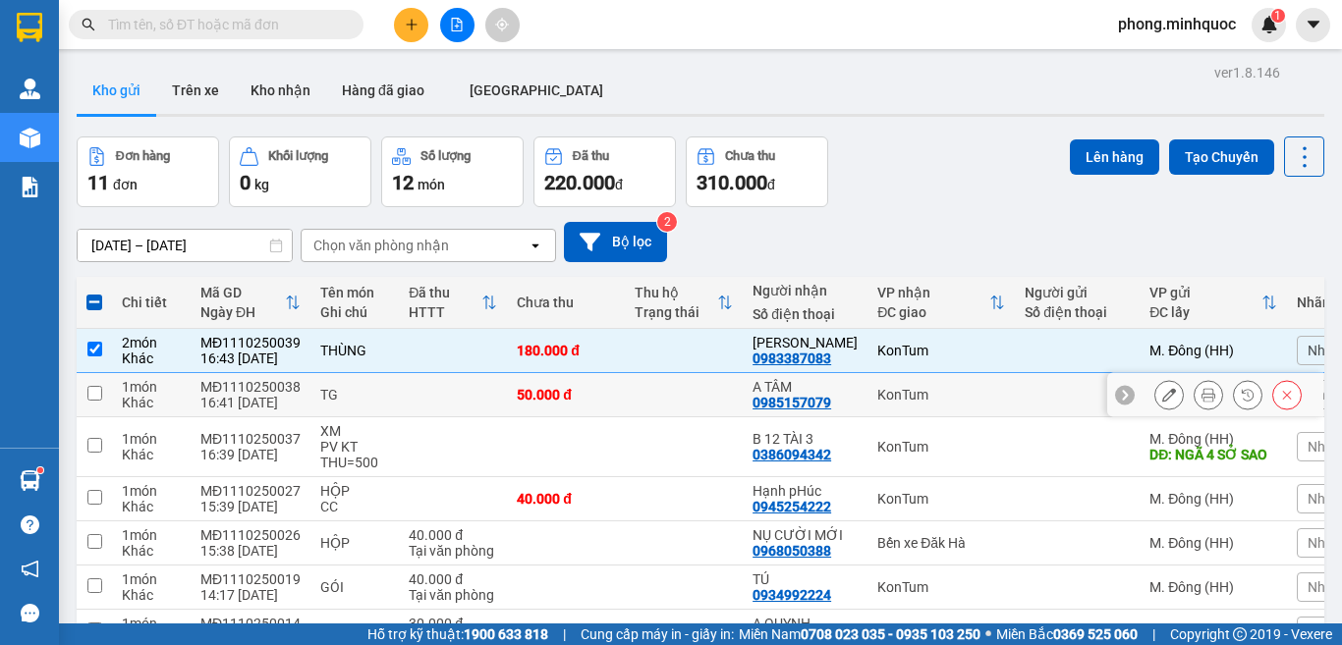
click at [96, 389] on input "checkbox" at bounding box center [94, 393] width 15 height 15
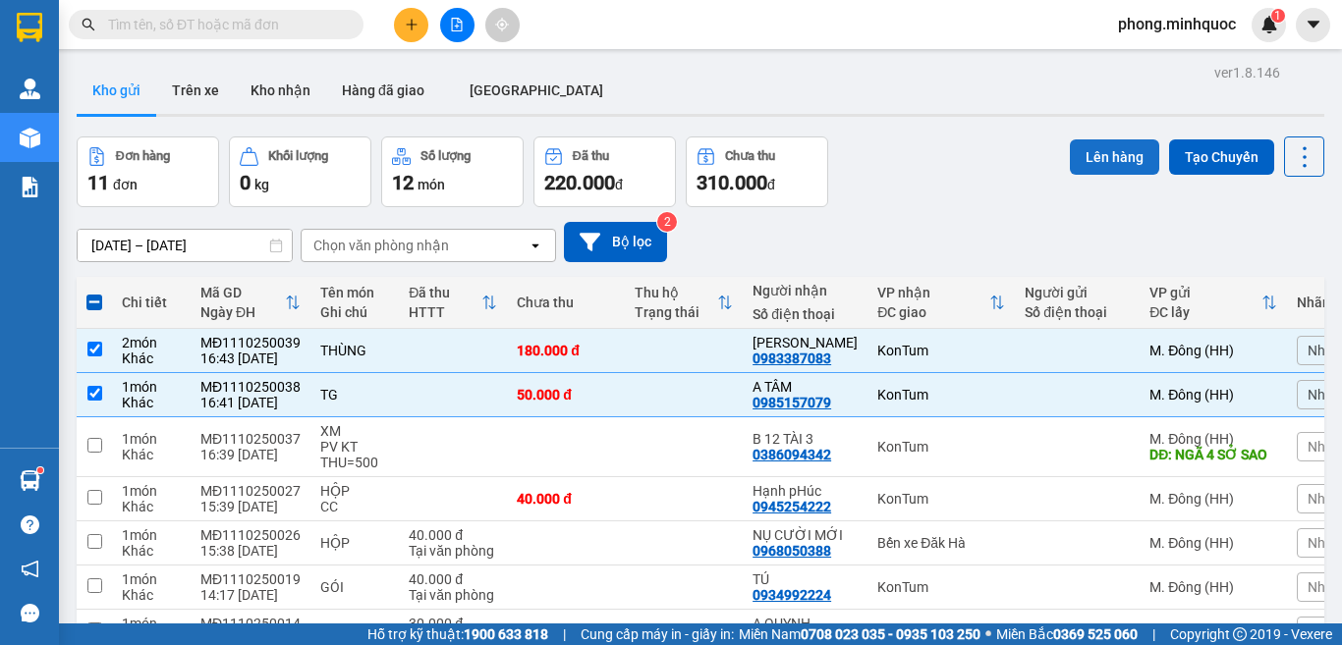
click at [1105, 155] on button "Lên hàng" at bounding box center [1113, 156] width 89 height 35
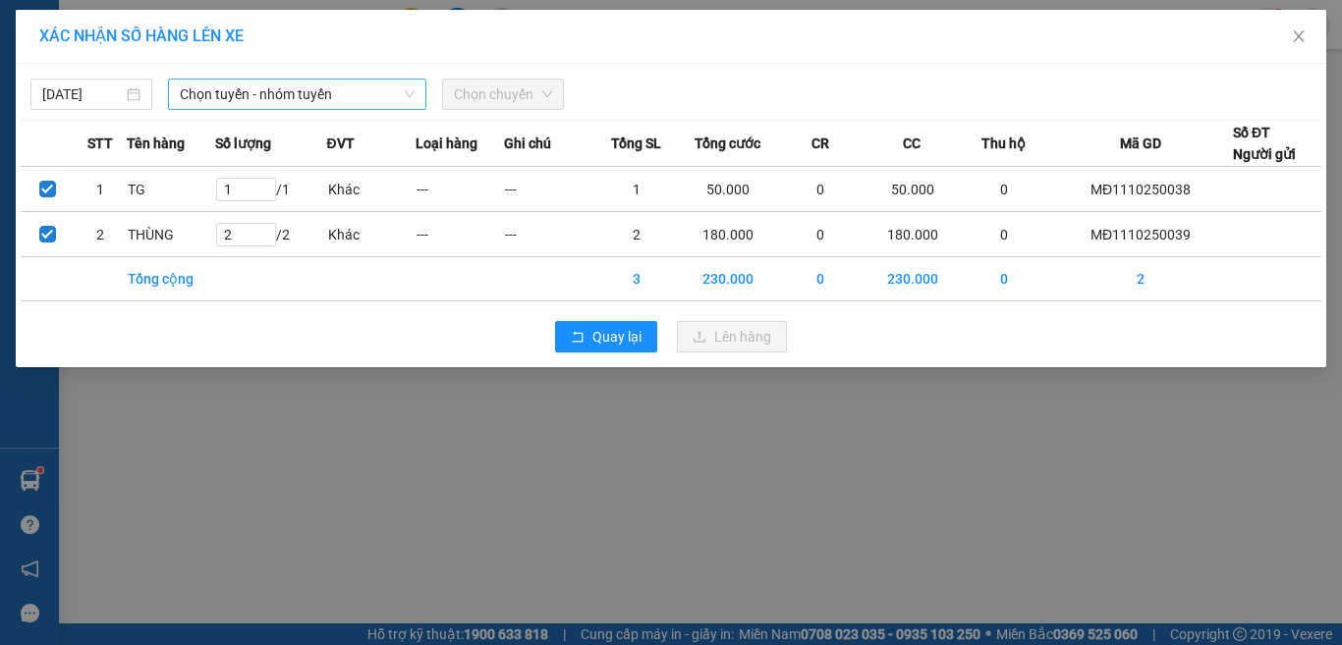
click at [303, 102] on span "Chọn tuyến - nhóm tuyến" at bounding box center [297, 94] width 235 height 29
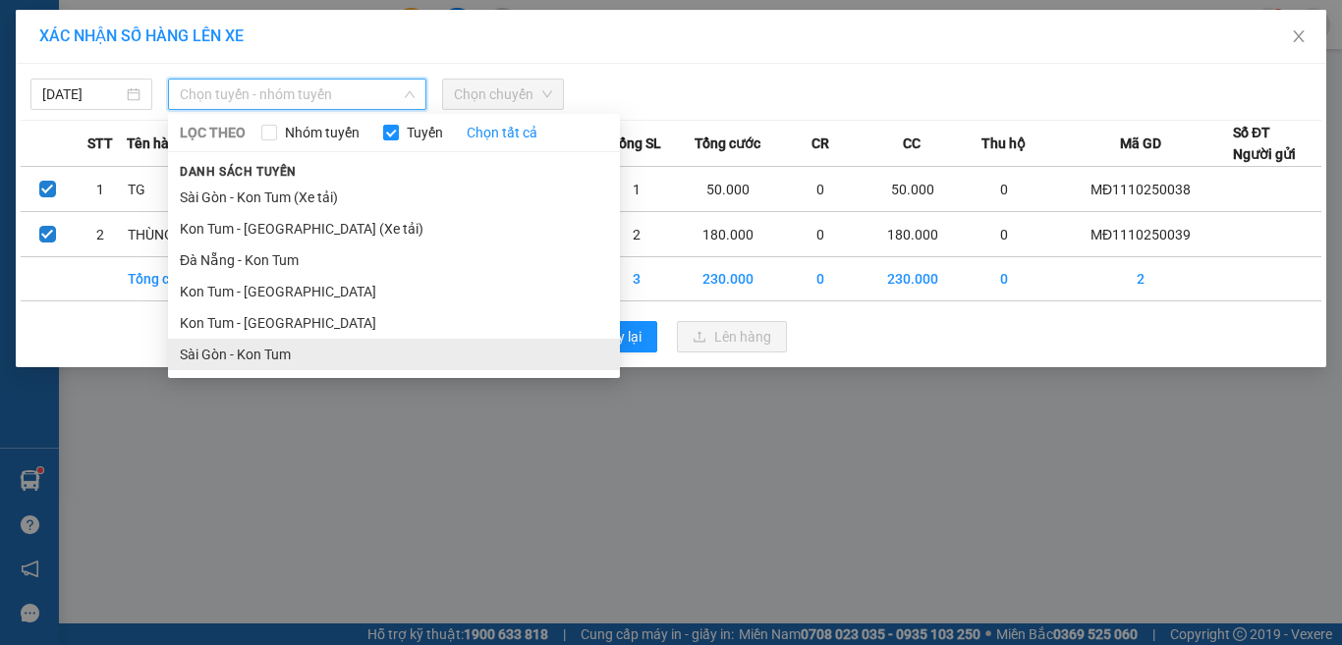
click at [230, 352] on li "Sài Gòn - Kon Tum" at bounding box center [394, 354] width 452 height 31
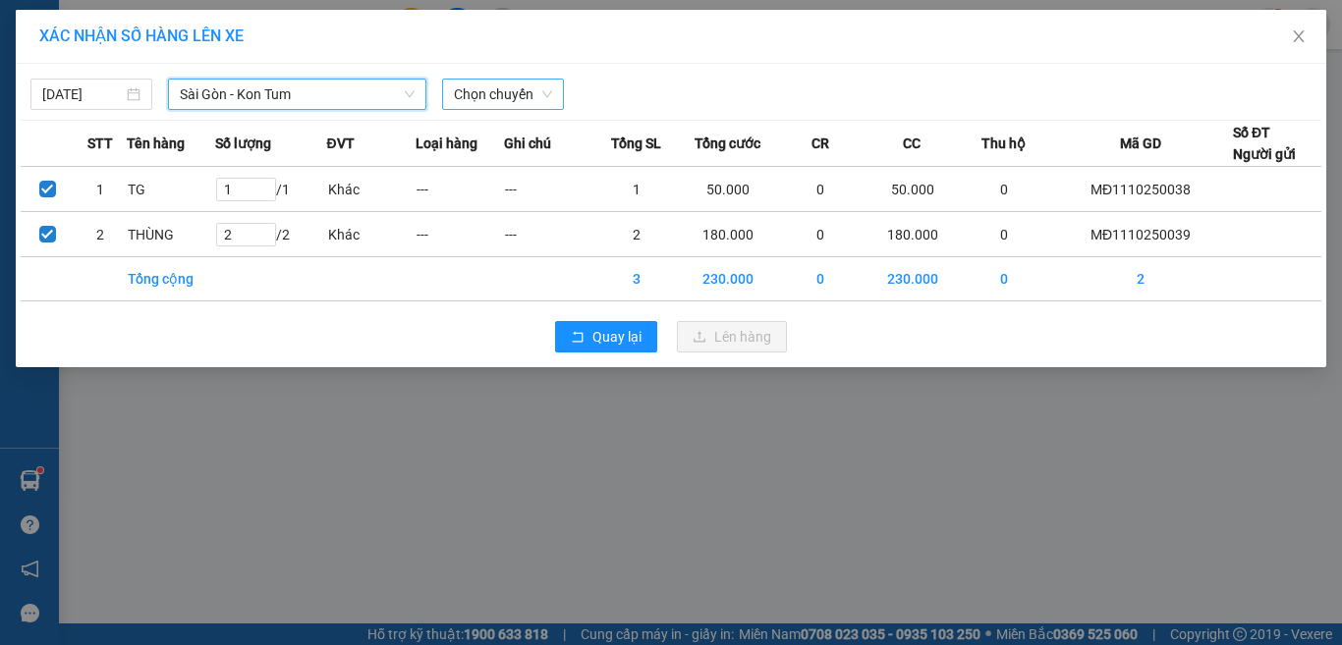
click at [478, 95] on span "Chọn chuyến" at bounding box center [503, 94] width 98 height 29
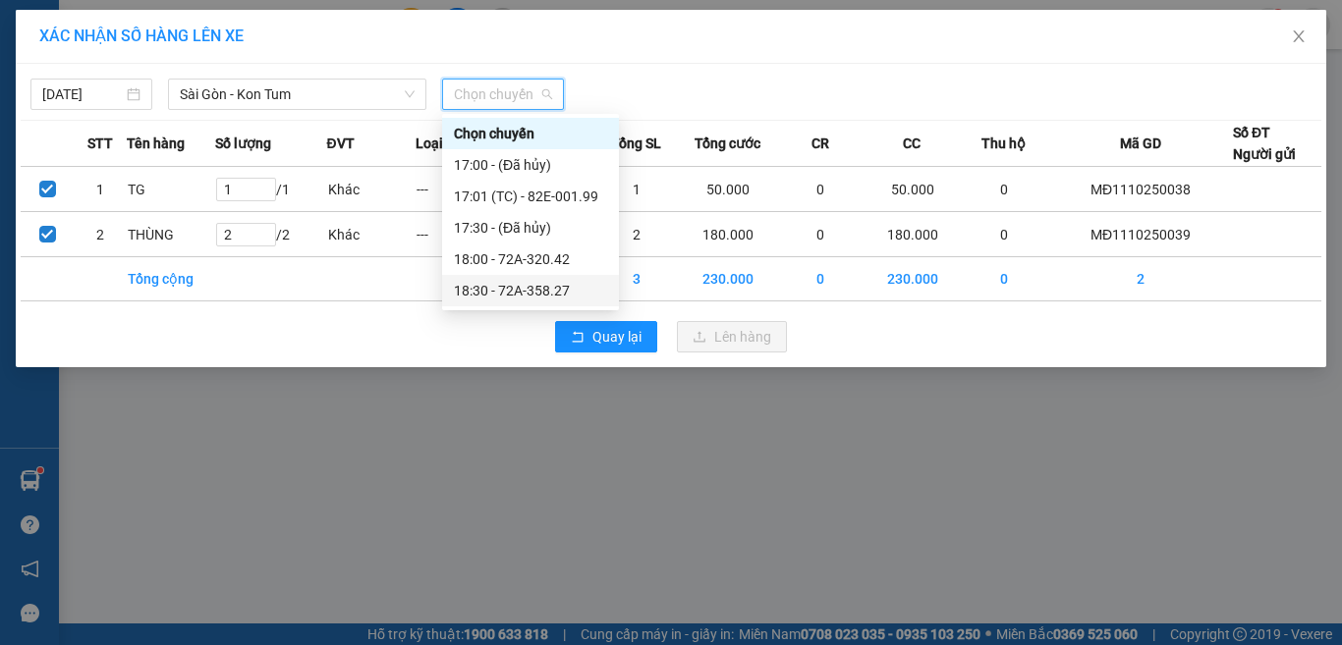
click at [500, 288] on div "18:30 - 72A-358.27" at bounding box center [530, 291] width 153 height 22
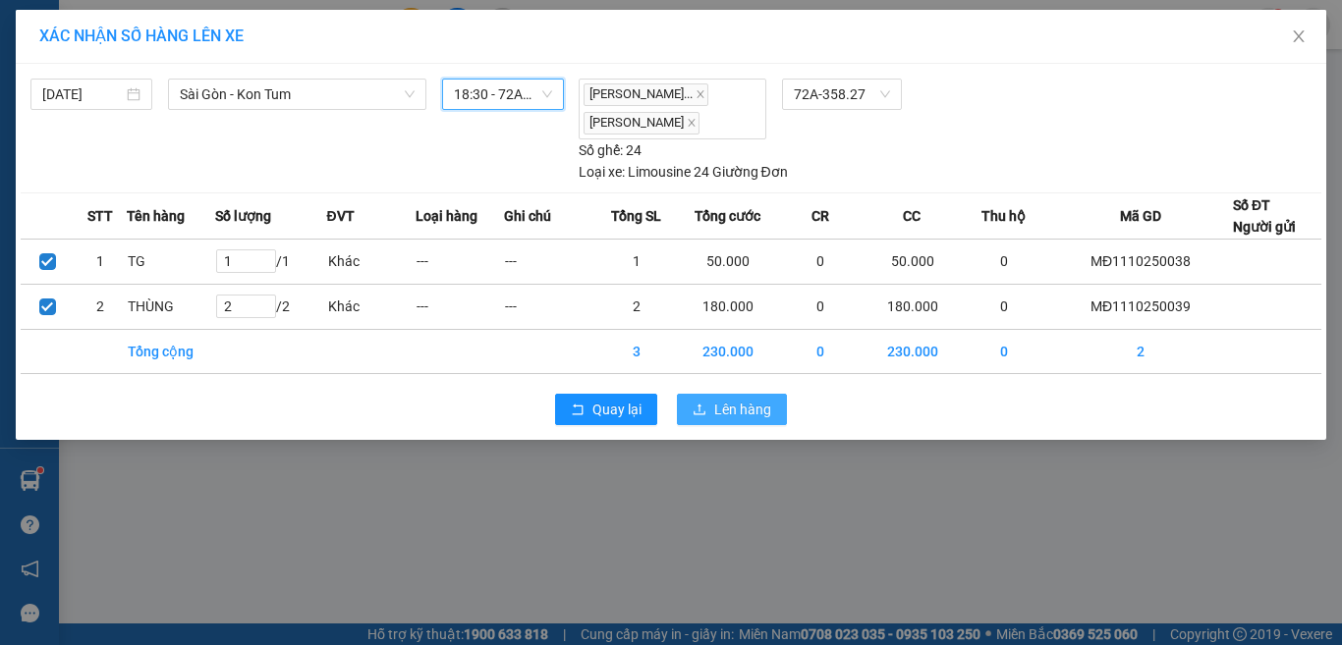
click at [701, 416] on icon "upload" at bounding box center [699, 410] width 14 height 14
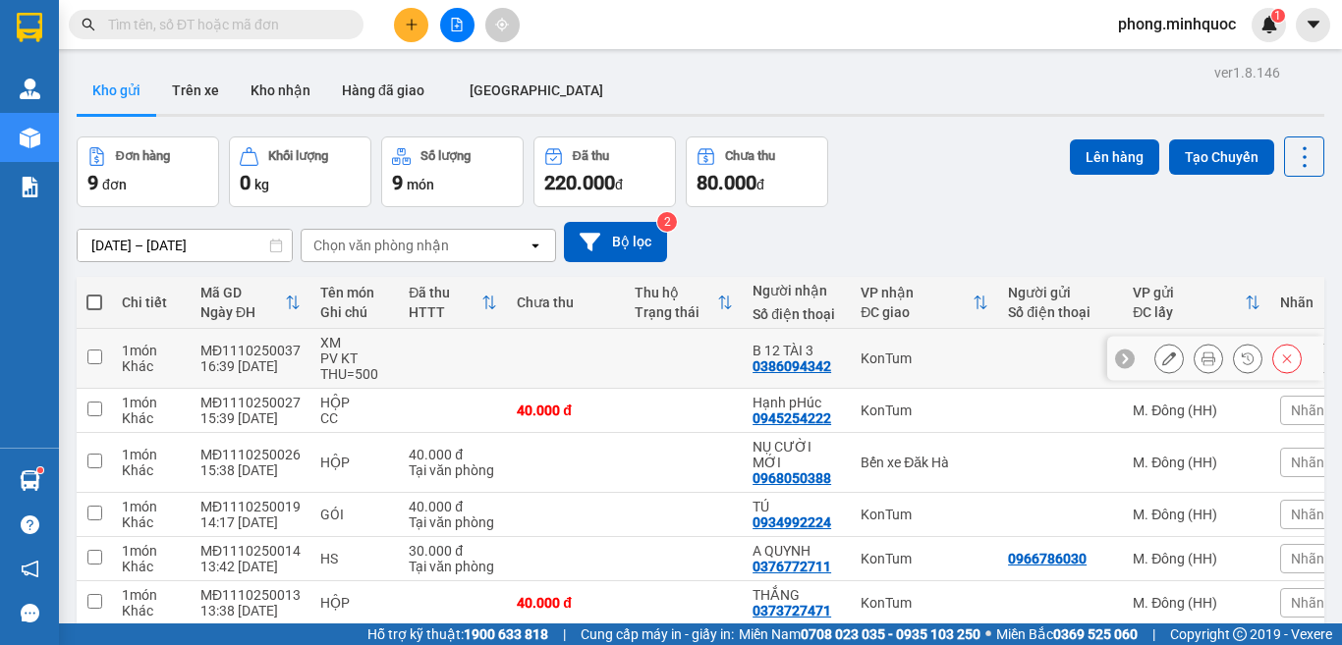
click at [88, 356] on input "checkbox" at bounding box center [94, 357] width 15 height 15
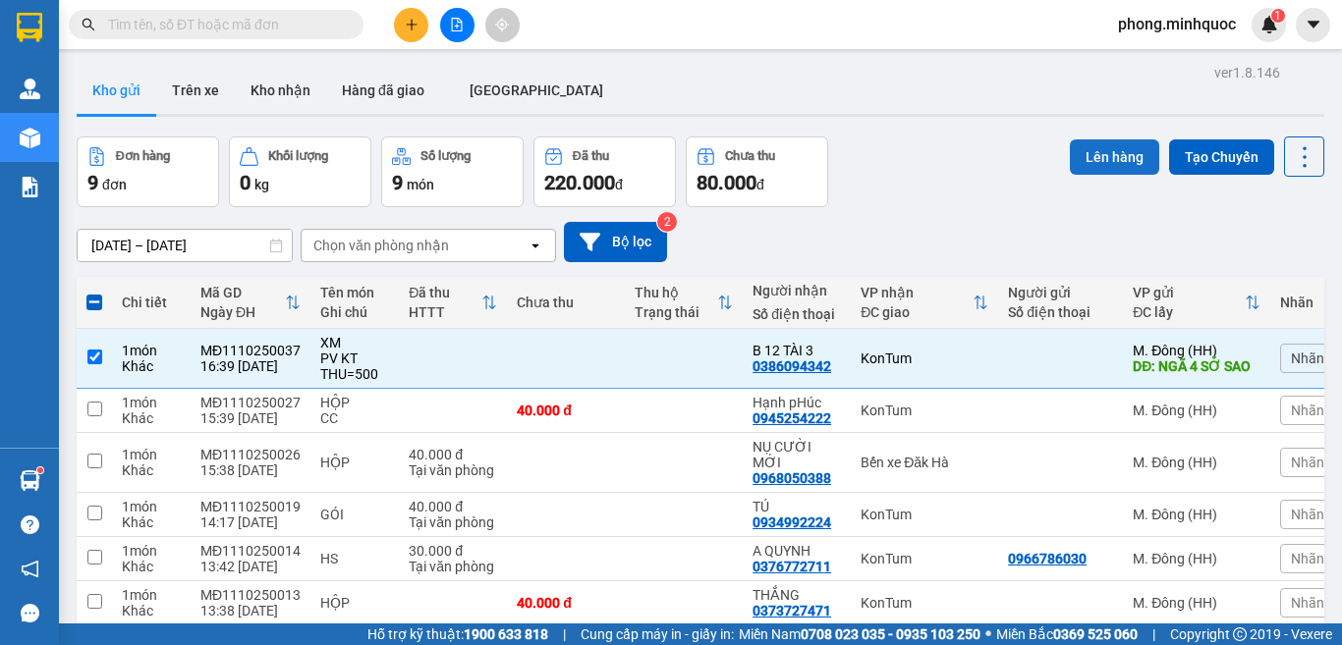
click at [1109, 148] on button "Lên hàng" at bounding box center [1113, 156] width 89 height 35
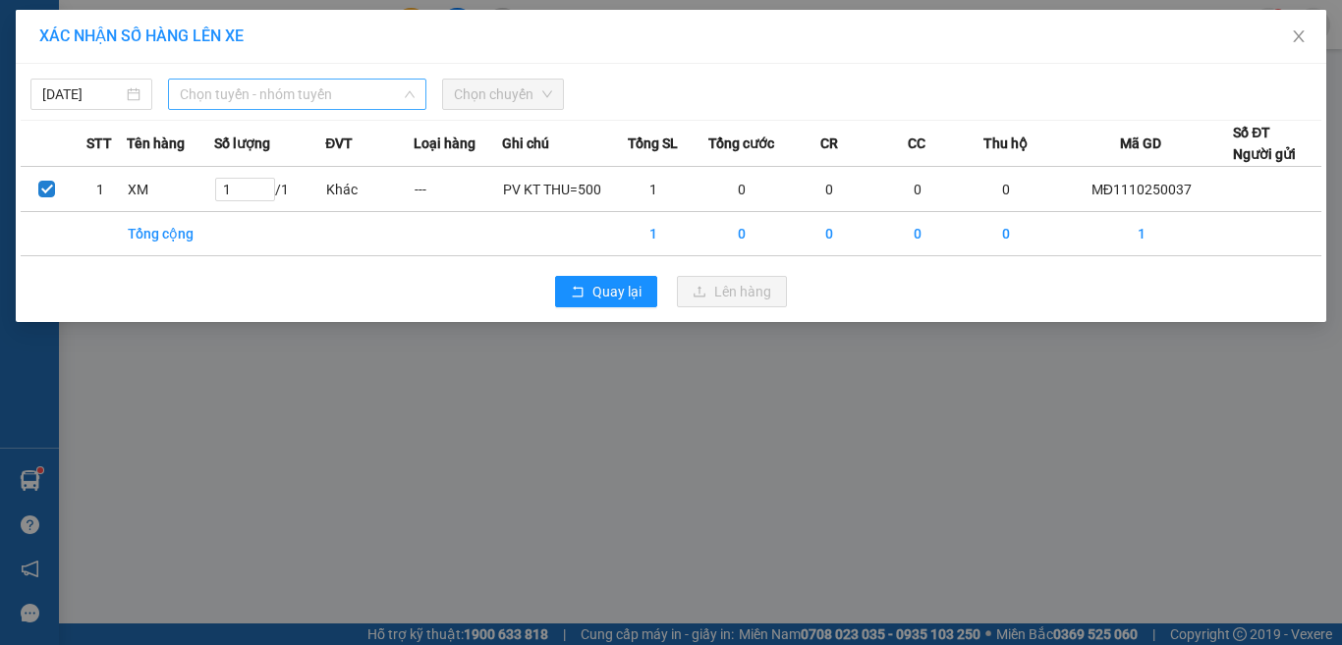
click at [341, 86] on span "Chọn tuyến - nhóm tuyến" at bounding box center [297, 94] width 235 height 29
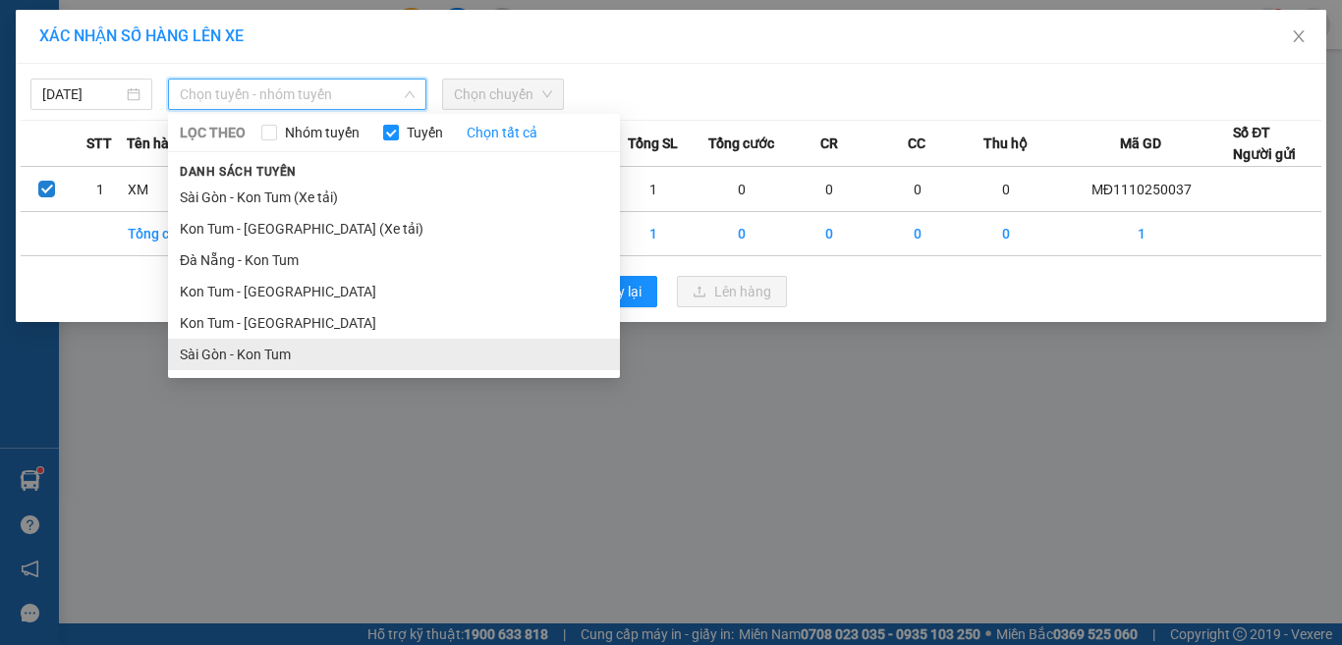
click at [239, 354] on li "Sài Gòn - Kon Tum" at bounding box center [394, 354] width 452 height 31
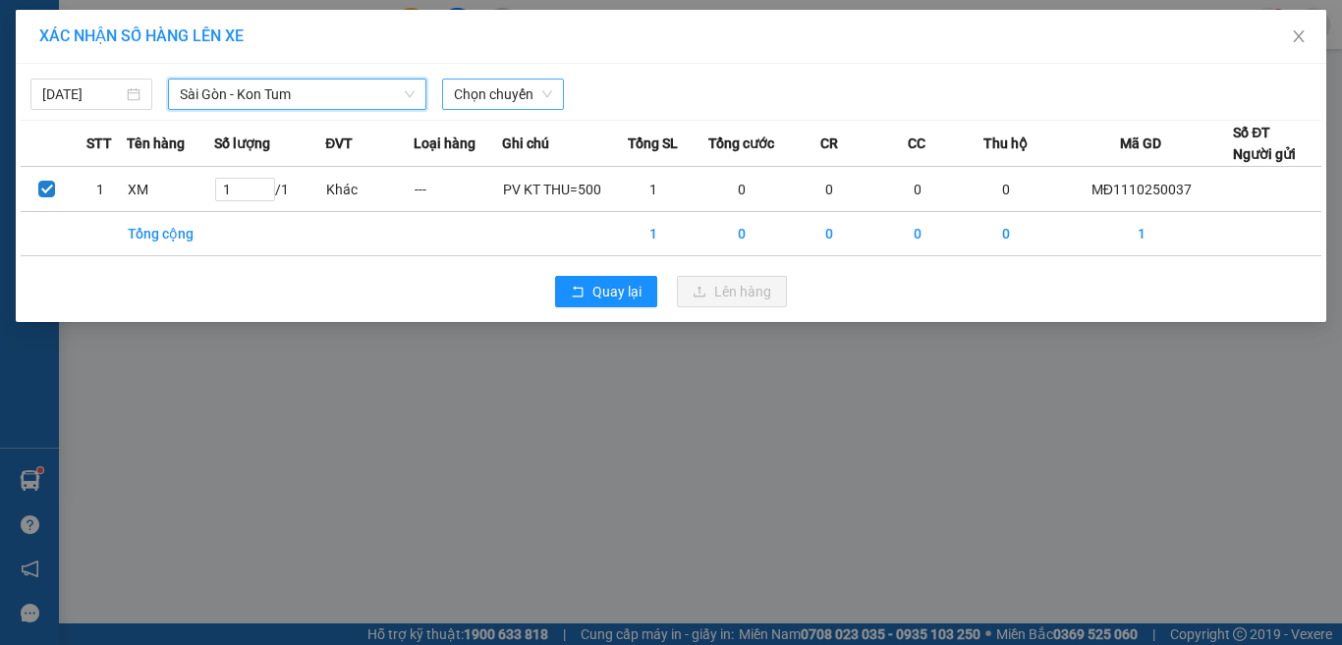
click at [495, 83] on span "Chọn chuyến" at bounding box center [503, 94] width 98 height 29
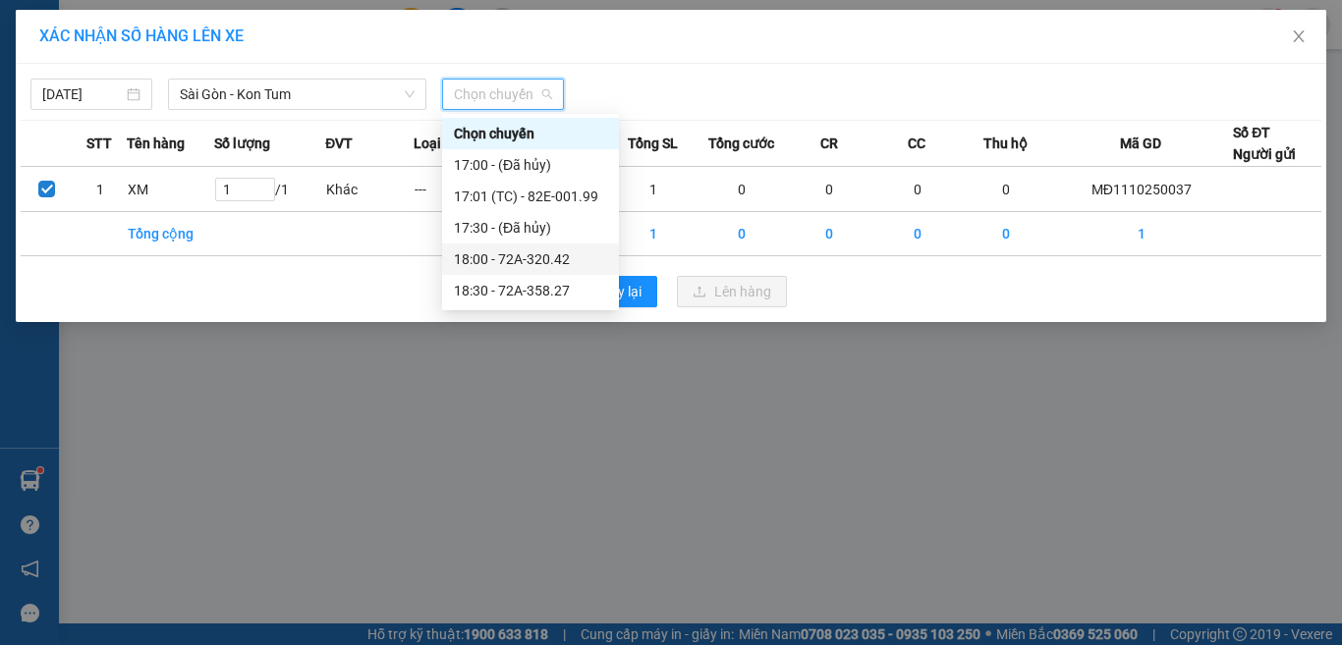
click at [514, 257] on div "18:00 - 72A-320.42" at bounding box center [530, 259] width 153 height 22
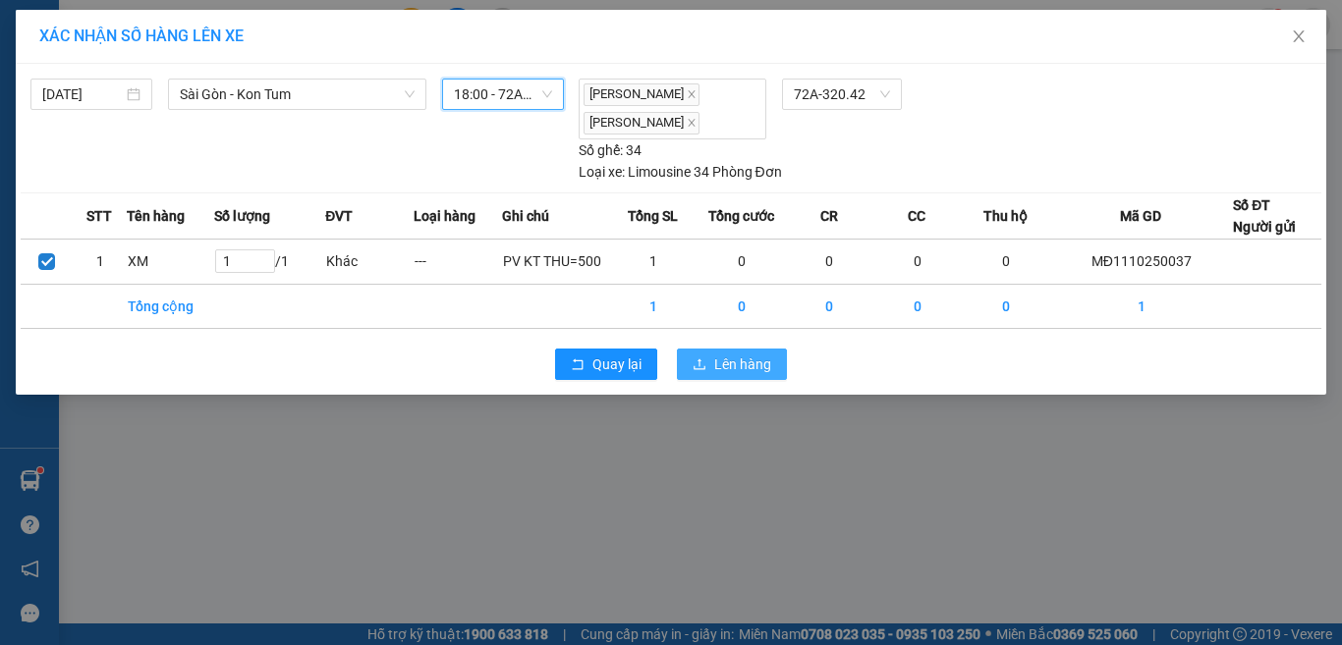
click at [723, 356] on span "Lên hàng" at bounding box center [742, 365] width 57 height 22
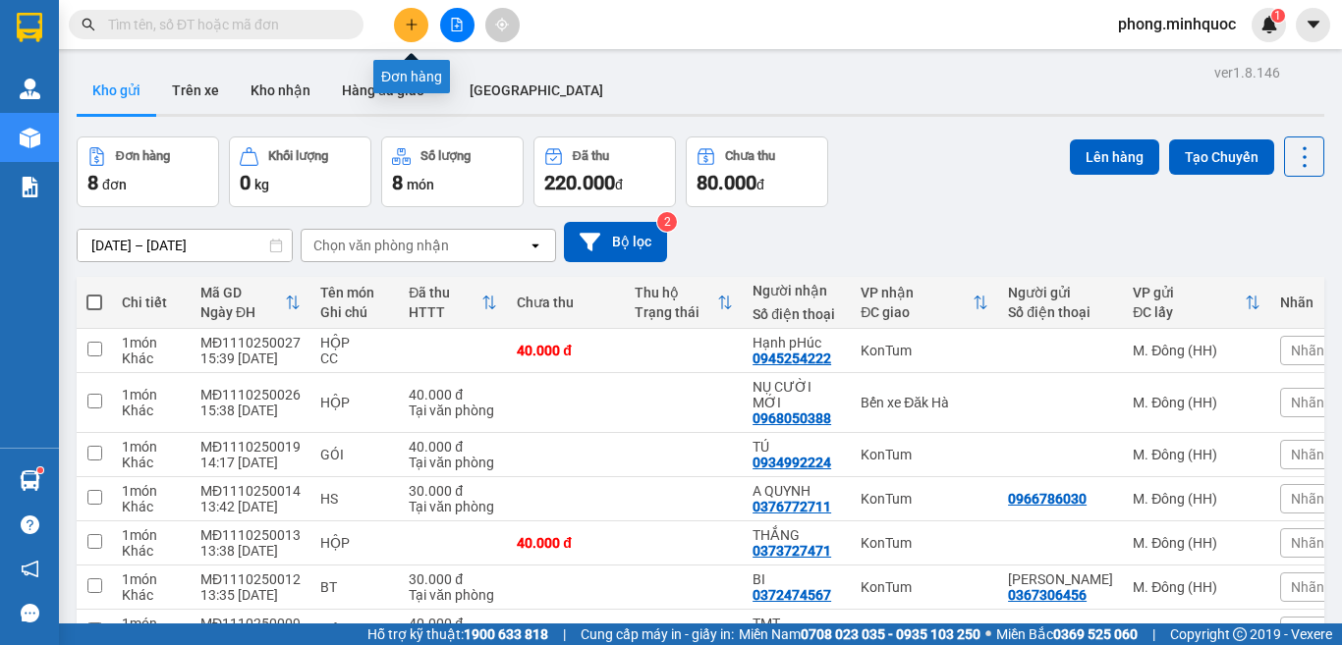
click at [417, 25] on icon "plus" at bounding box center [412, 25] width 14 height 14
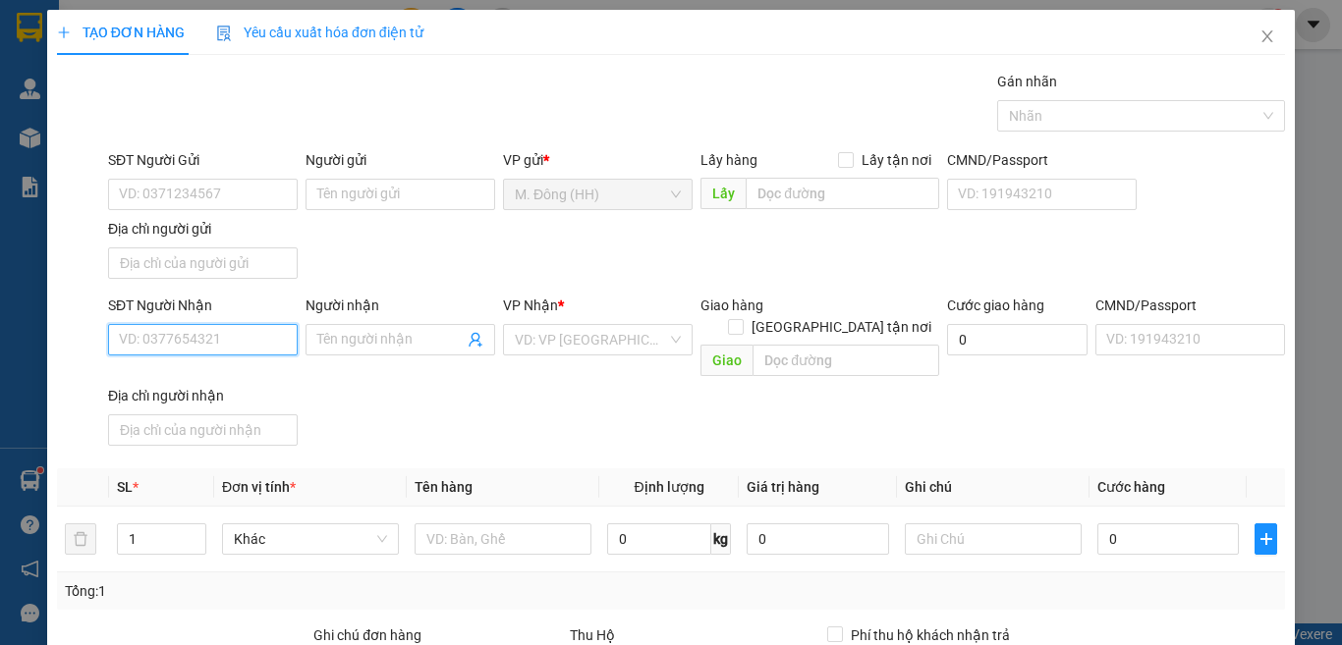
click at [183, 337] on input "SĐT Người Nhận" at bounding box center [203, 339] width 190 height 31
click at [1259, 31] on icon "close" at bounding box center [1267, 36] width 16 height 16
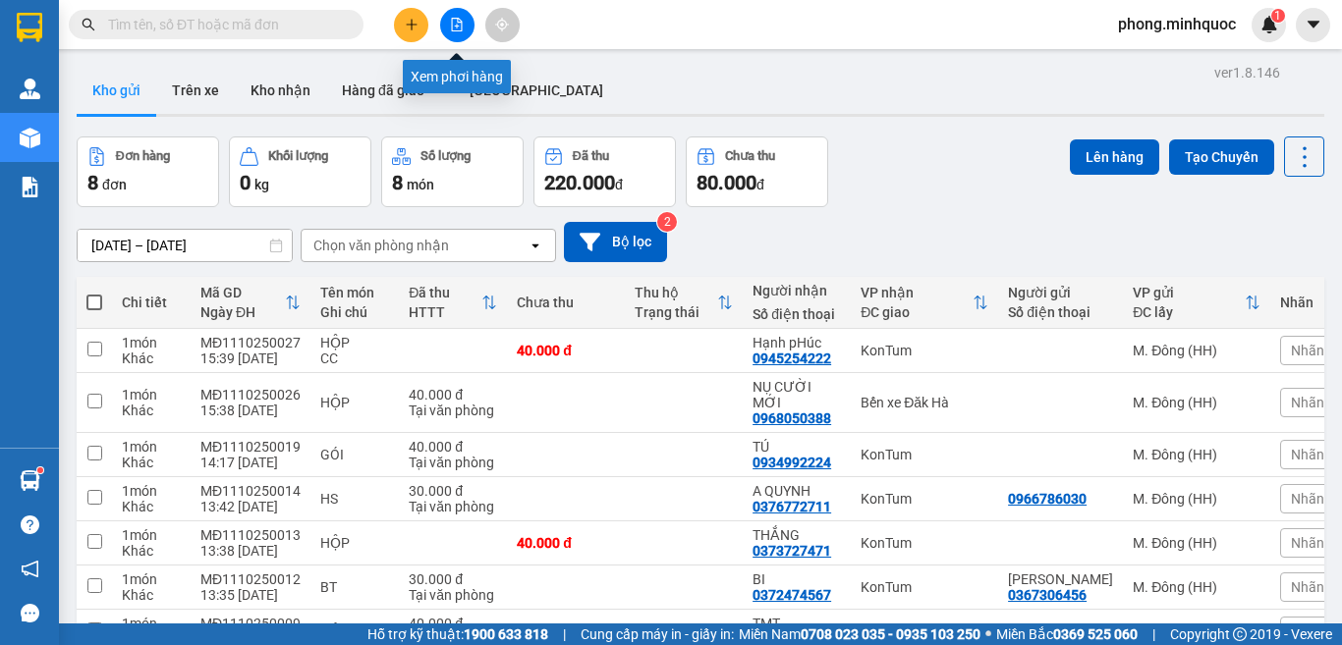
click at [457, 31] on button at bounding box center [457, 25] width 34 height 34
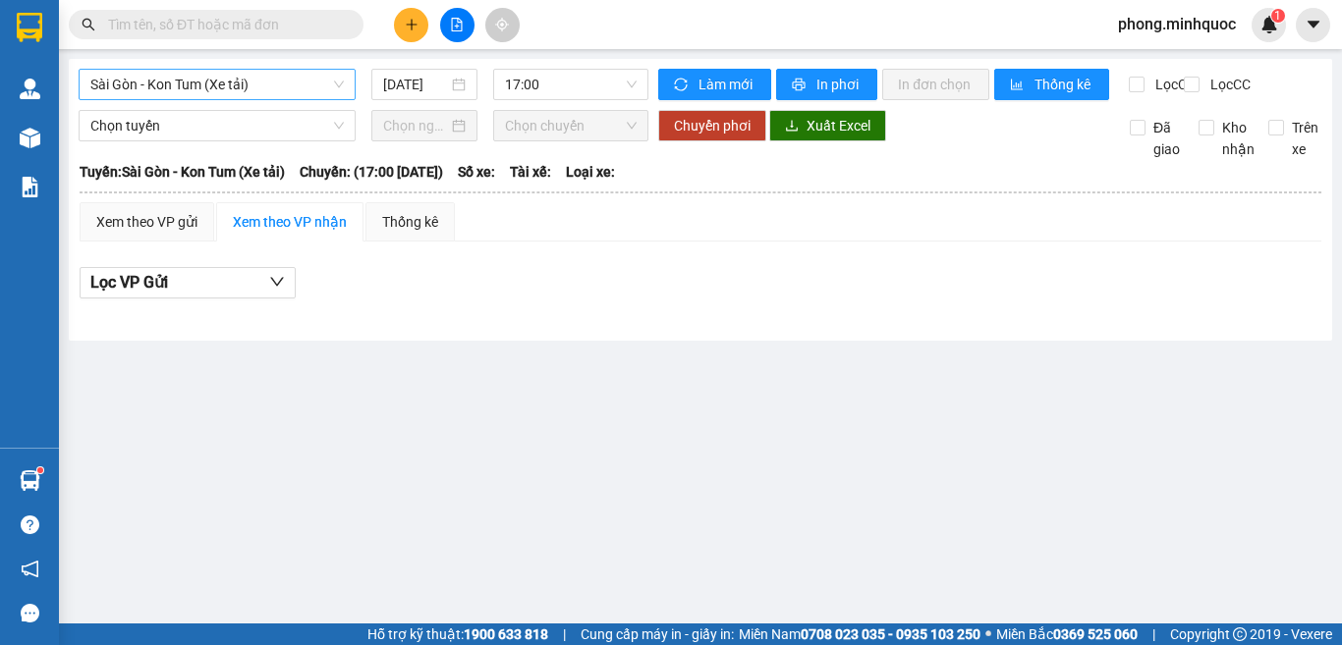
click at [186, 83] on span "Sài Gòn - Kon Tum (Xe tải)" at bounding box center [216, 84] width 253 height 29
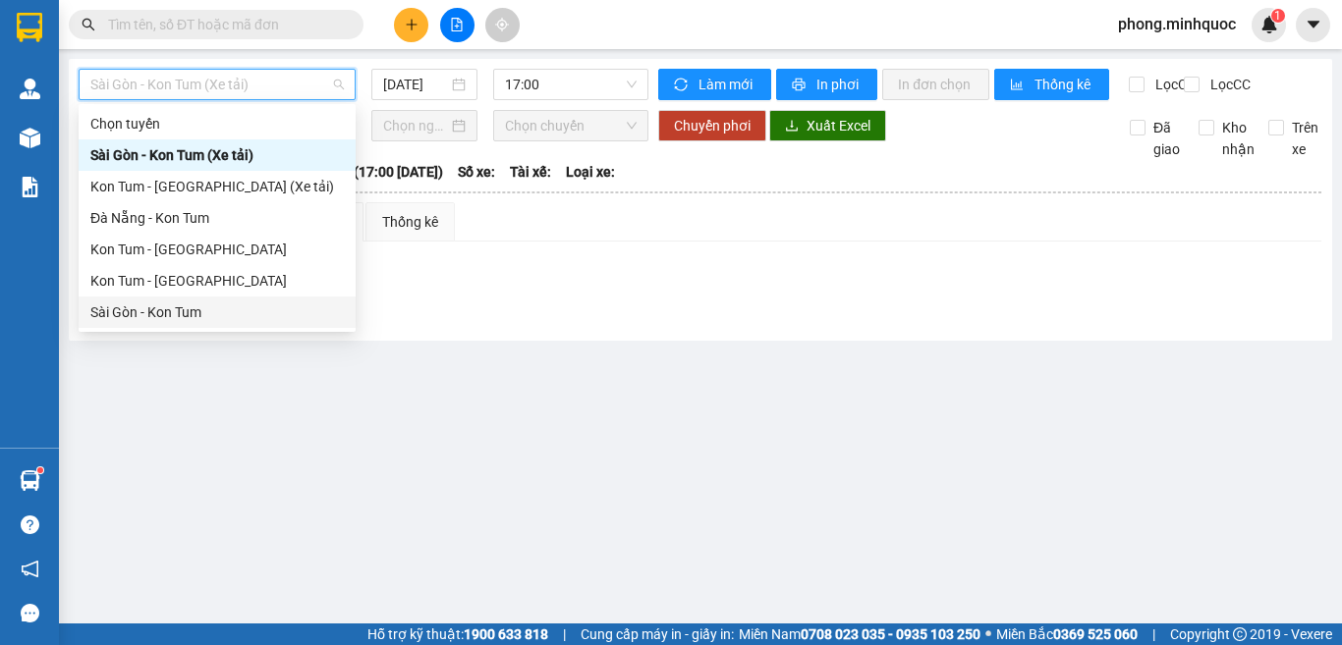
click at [160, 305] on div "Sài Gòn - Kon Tum" at bounding box center [216, 312] width 253 height 22
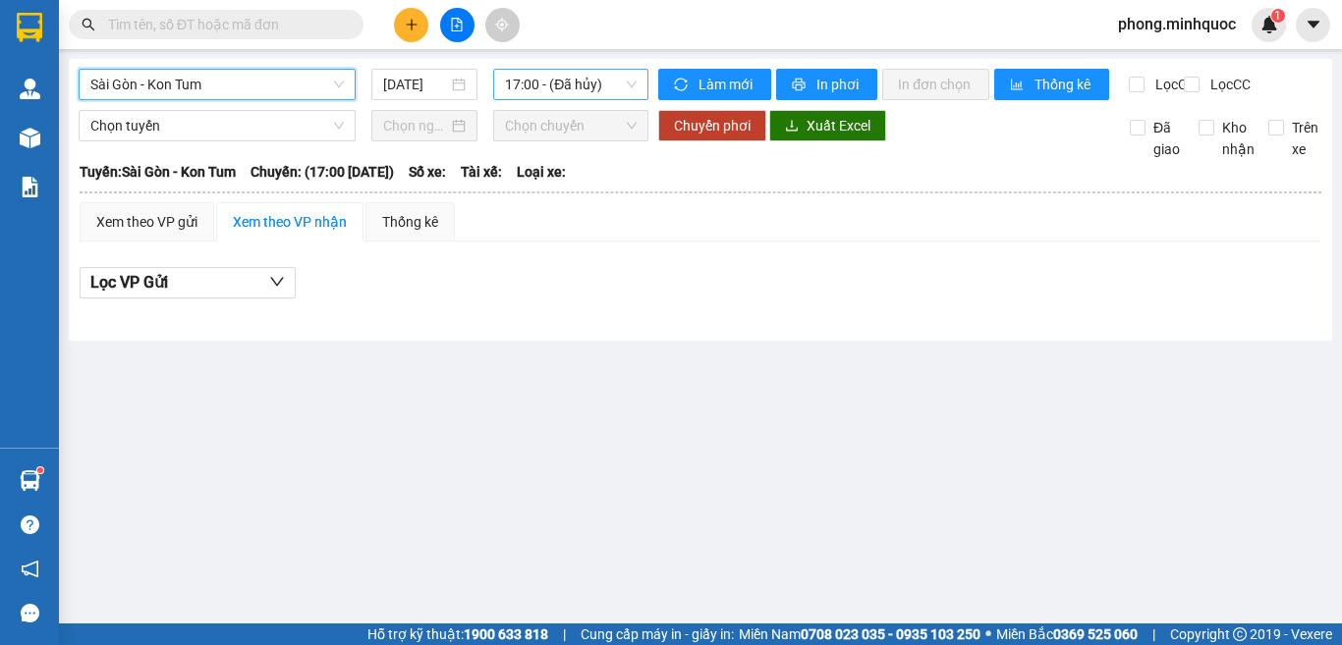
click at [576, 84] on span "17:00 - (Đã hủy)" at bounding box center [571, 84] width 132 height 29
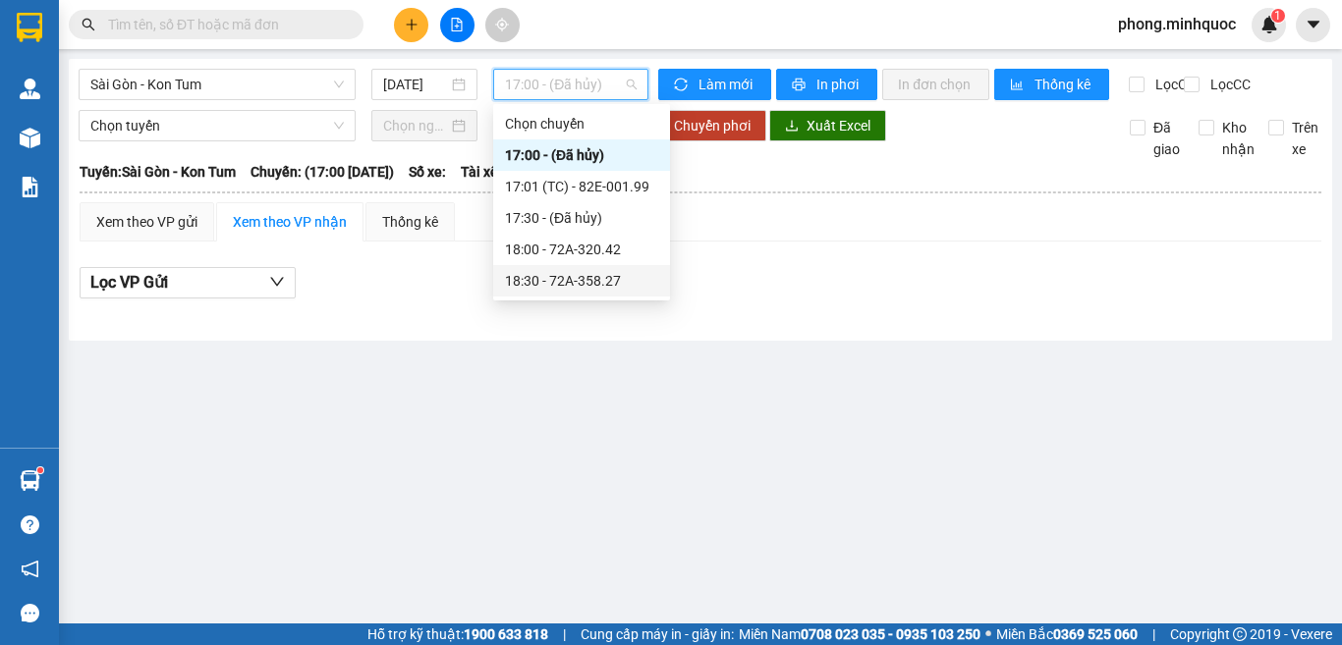
click at [558, 281] on div "18:30 - 72A-358.27" at bounding box center [581, 281] width 153 height 22
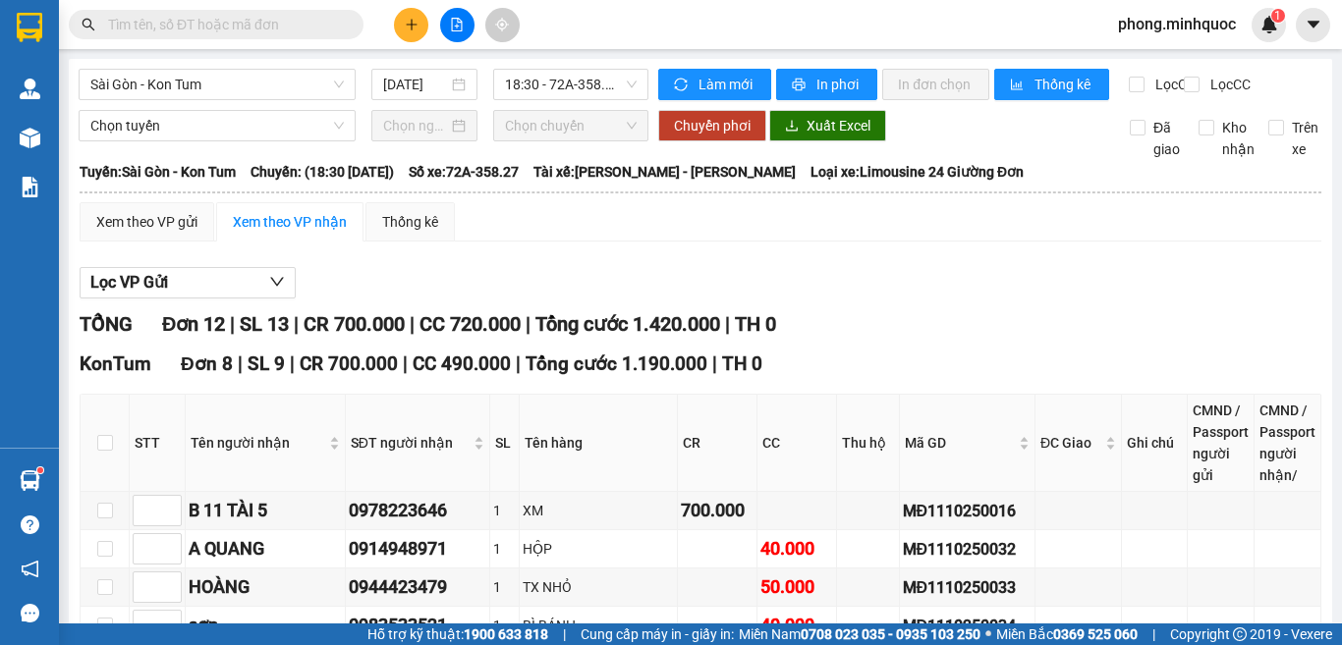
drag, startPoint x: 977, startPoint y: 321, endPoint x: 855, endPoint y: 328, distance: 122.0
click at [181, 21] on input "text" at bounding box center [224, 25] width 232 height 22
paste input "MĐ1110250036"
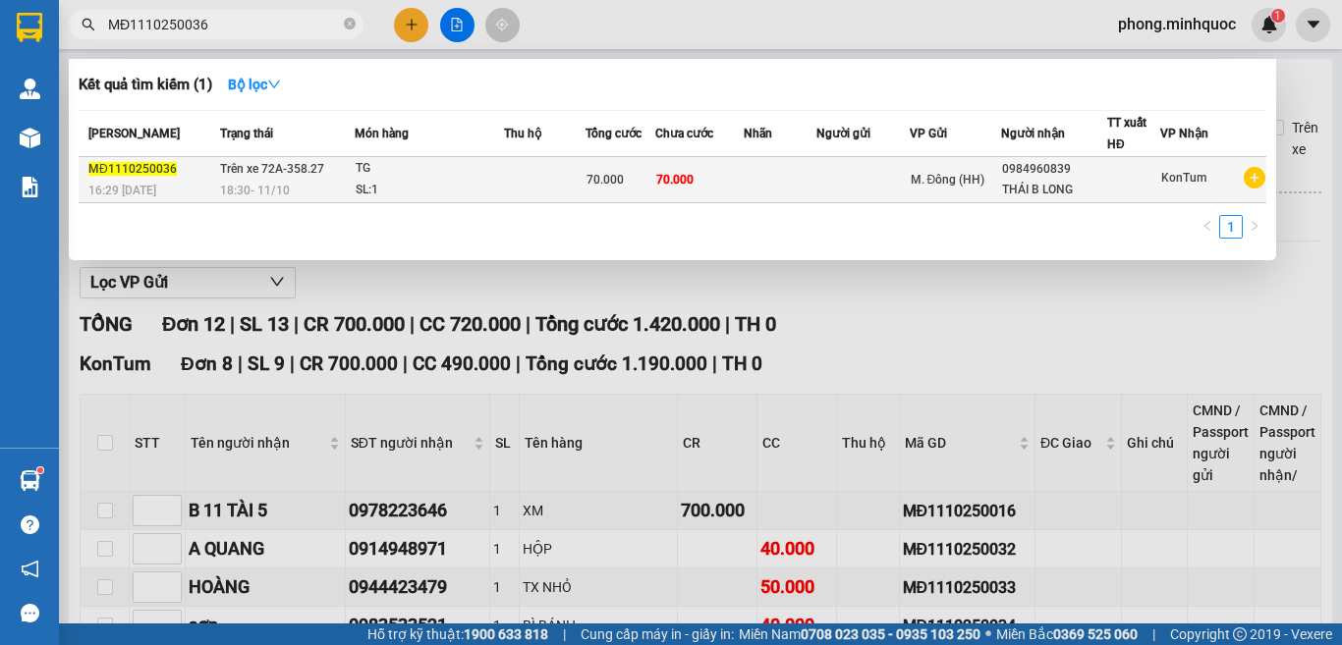
click at [497, 185] on div "SL: 1" at bounding box center [429, 191] width 147 height 22
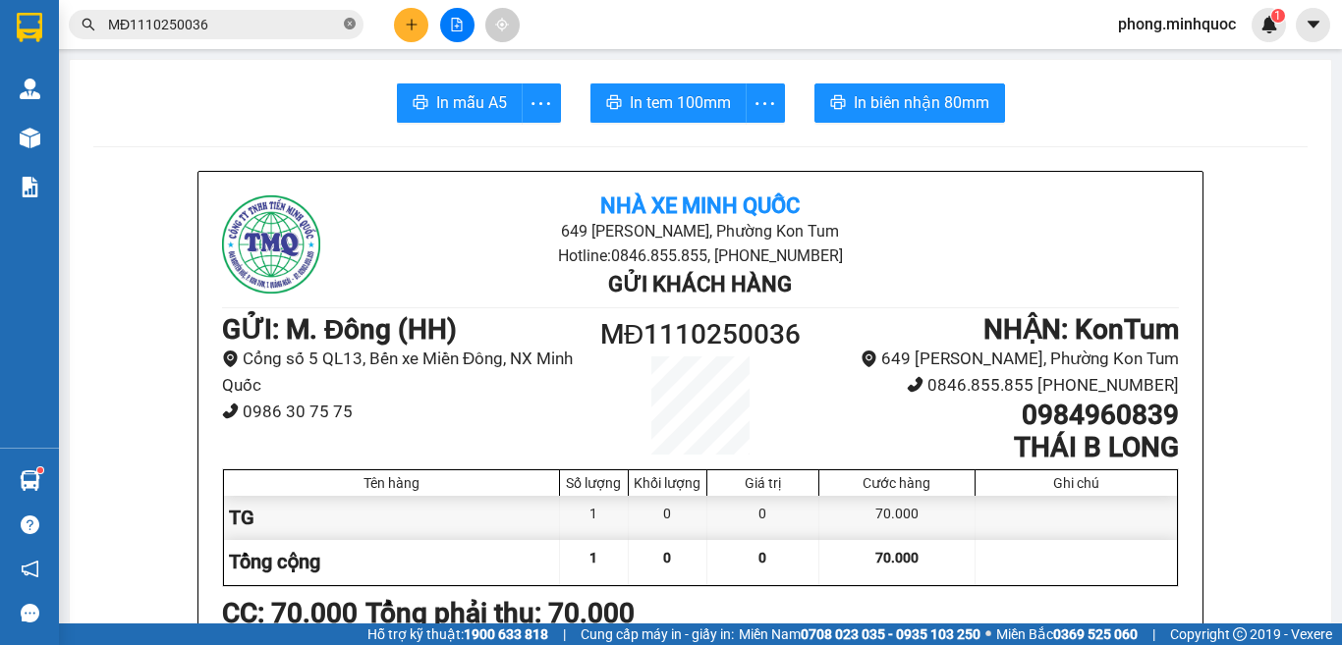
click at [350, 20] on icon "close-circle" at bounding box center [350, 24] width 12 height 12
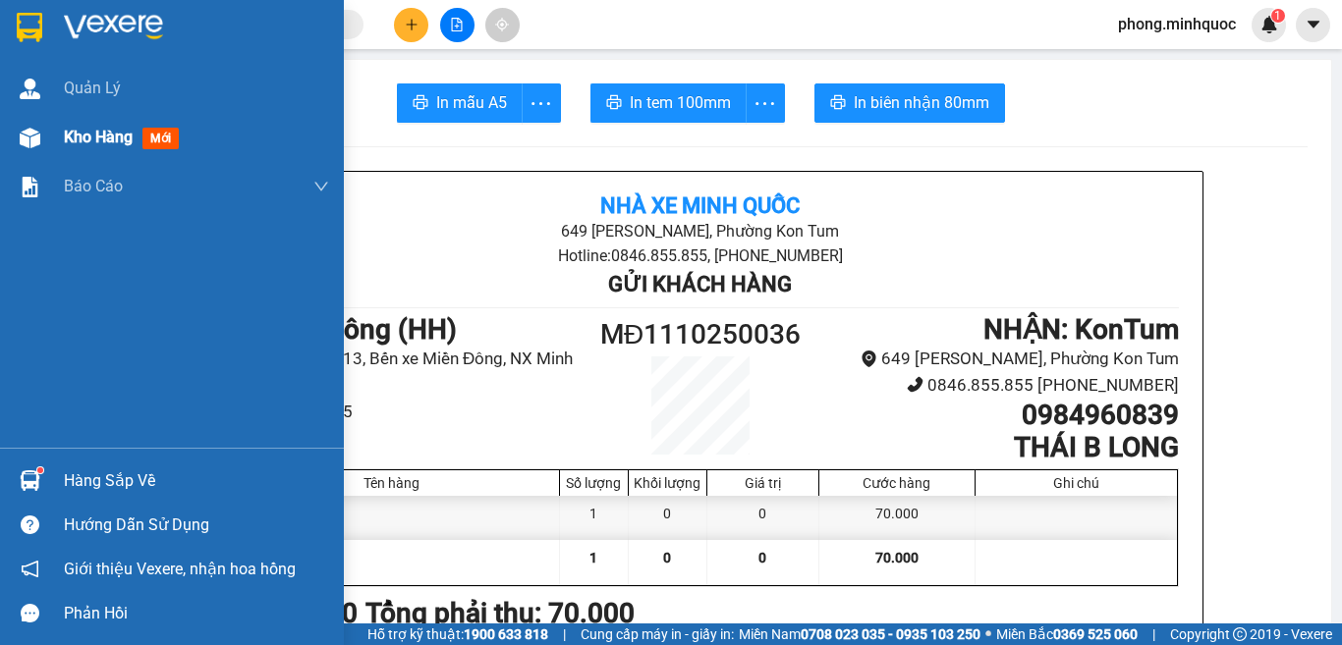
click at [158, 134] on span "mới" at bounding box center [160, 139] width 36 height 22
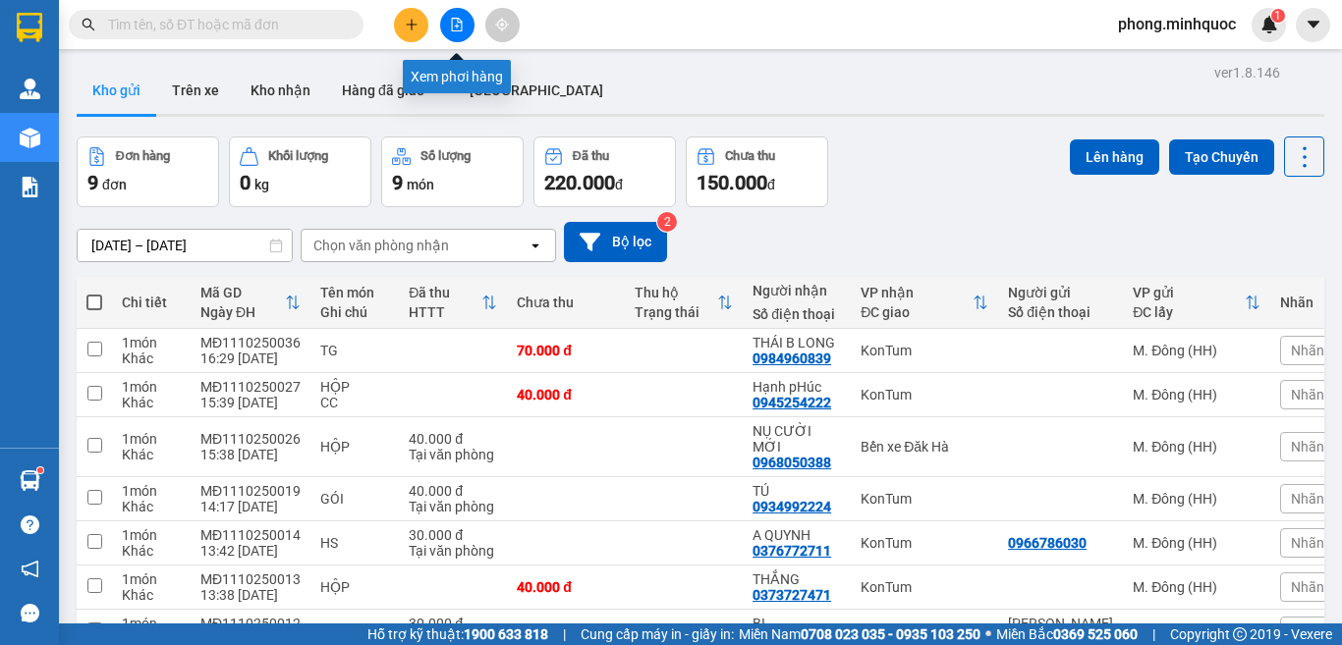
click at [457, 27] on icon "file-add" at bounding box center [457, 25] width 11 height 14
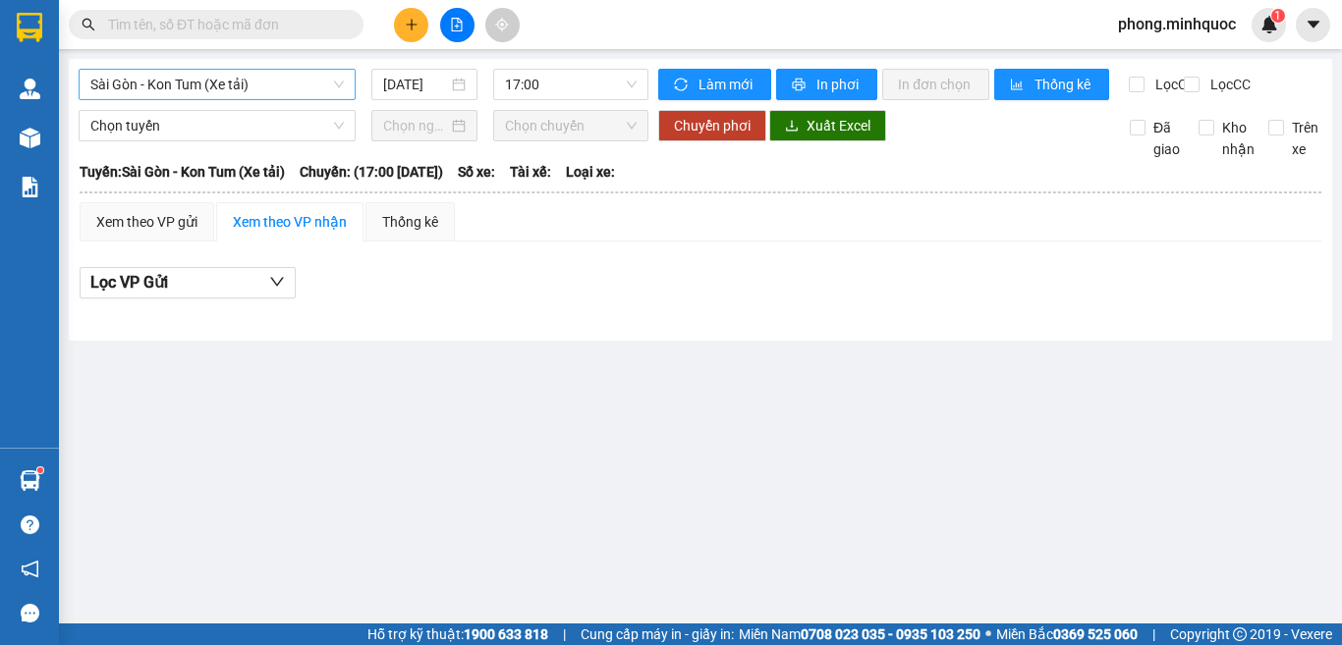
click at [261, 76] on span "Sài Gòn - Kon Tum (Xe tải)" at bounding box center [216, 84] width 253 height 29
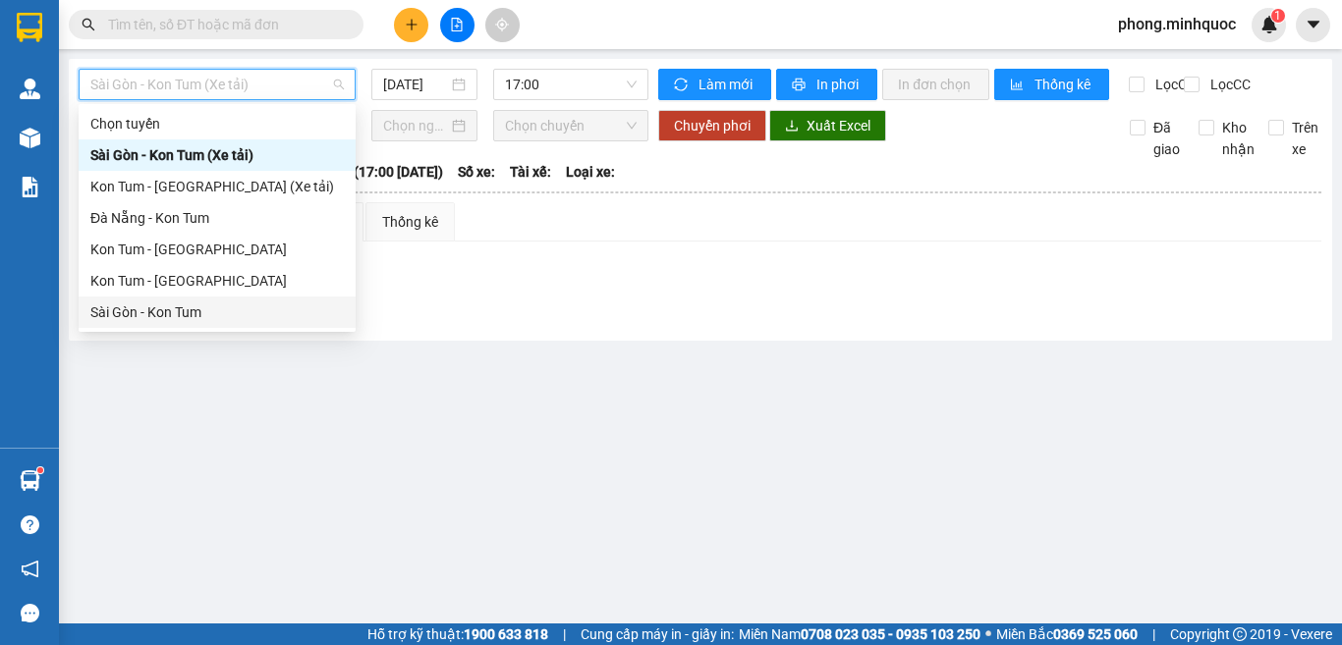
click at [158, 310] on div "Sài Gòn - Kon Tum" at bounding box center [216, 312] width 253 height 22
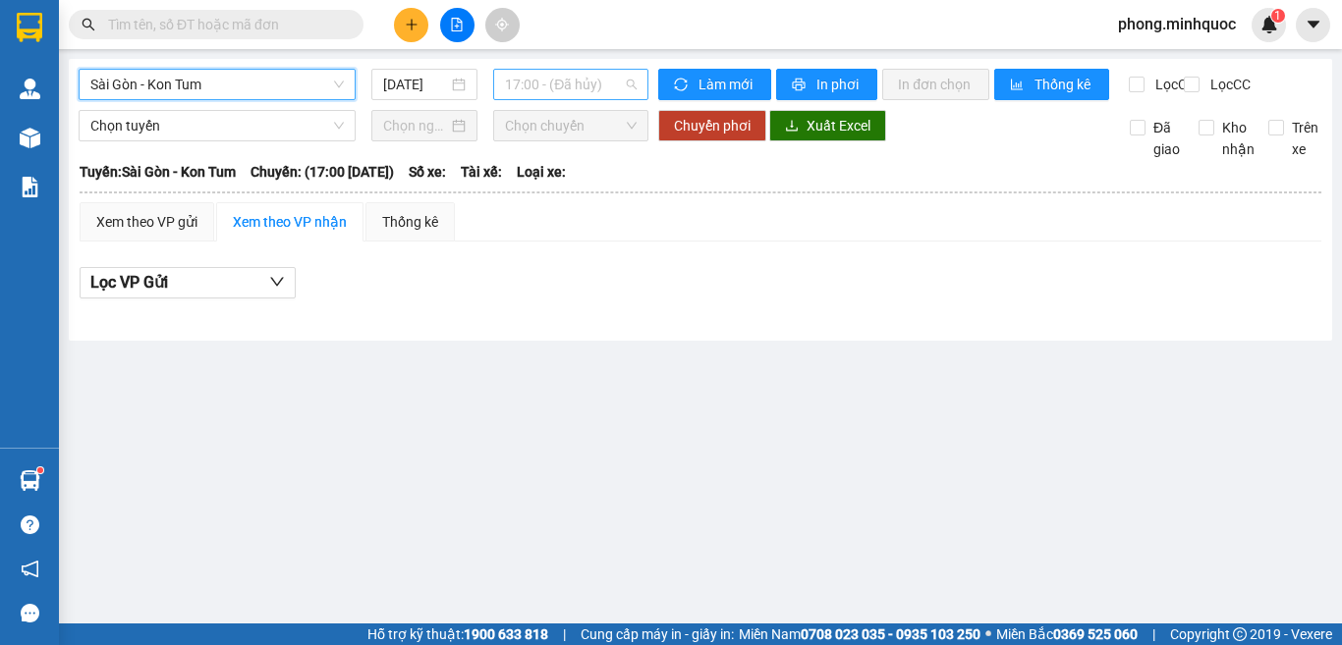
click at [559, 82] on span "17:00 - (Đã hủy)" at bounding box center [571, 84] width 132 height 29
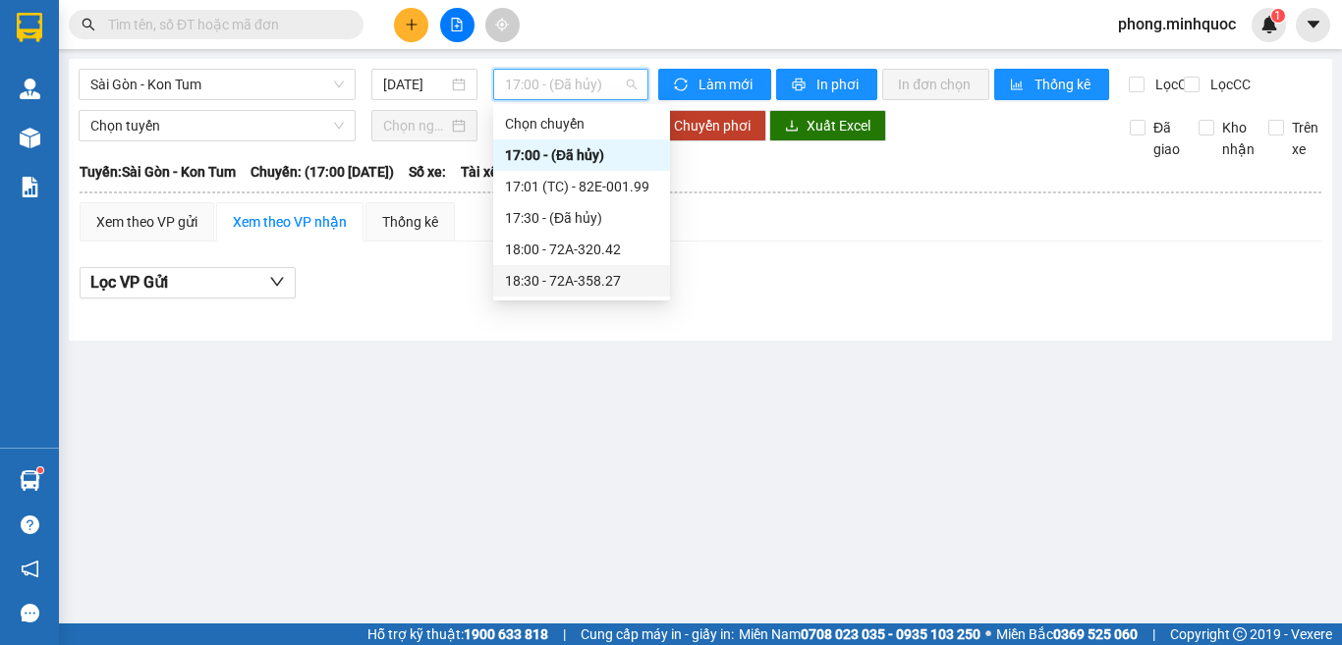
click at [546, 287] on div "18:30 - 72A-358.27" at bounding box center [581, 281] width 153 height 22
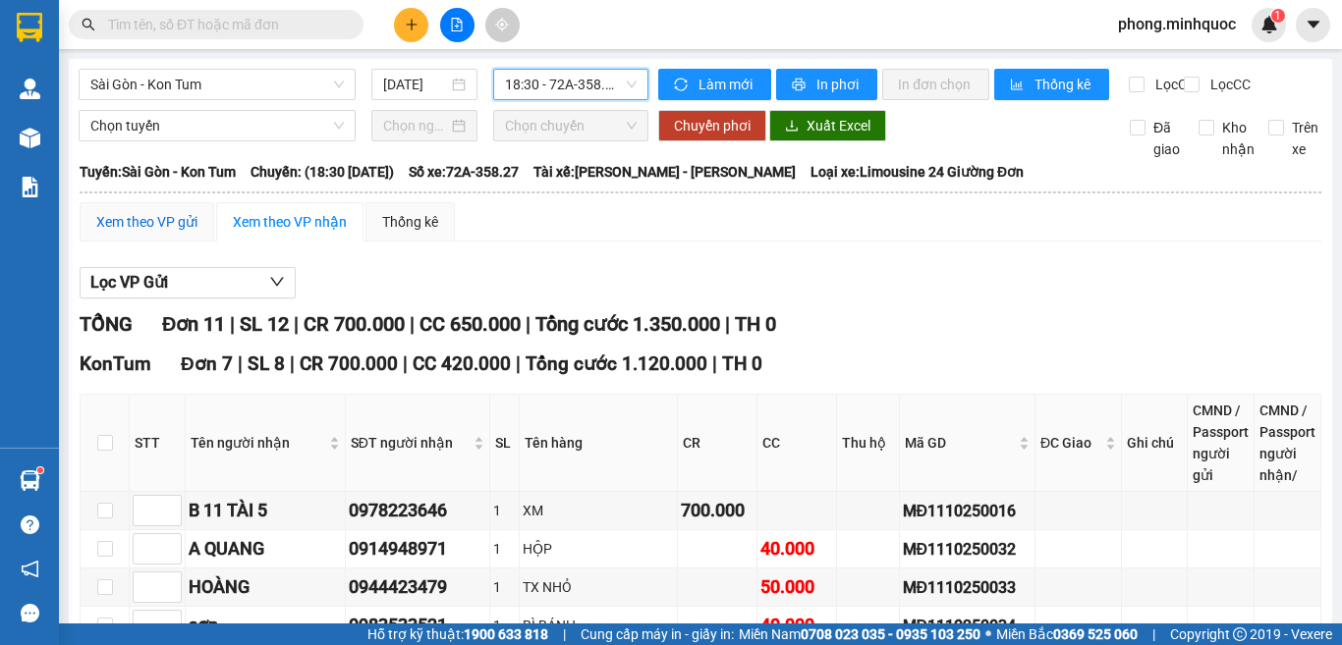
click at [148, 233] on div "Xem theo VP gửi" at bounding box center [146, 222] width 101 height 22
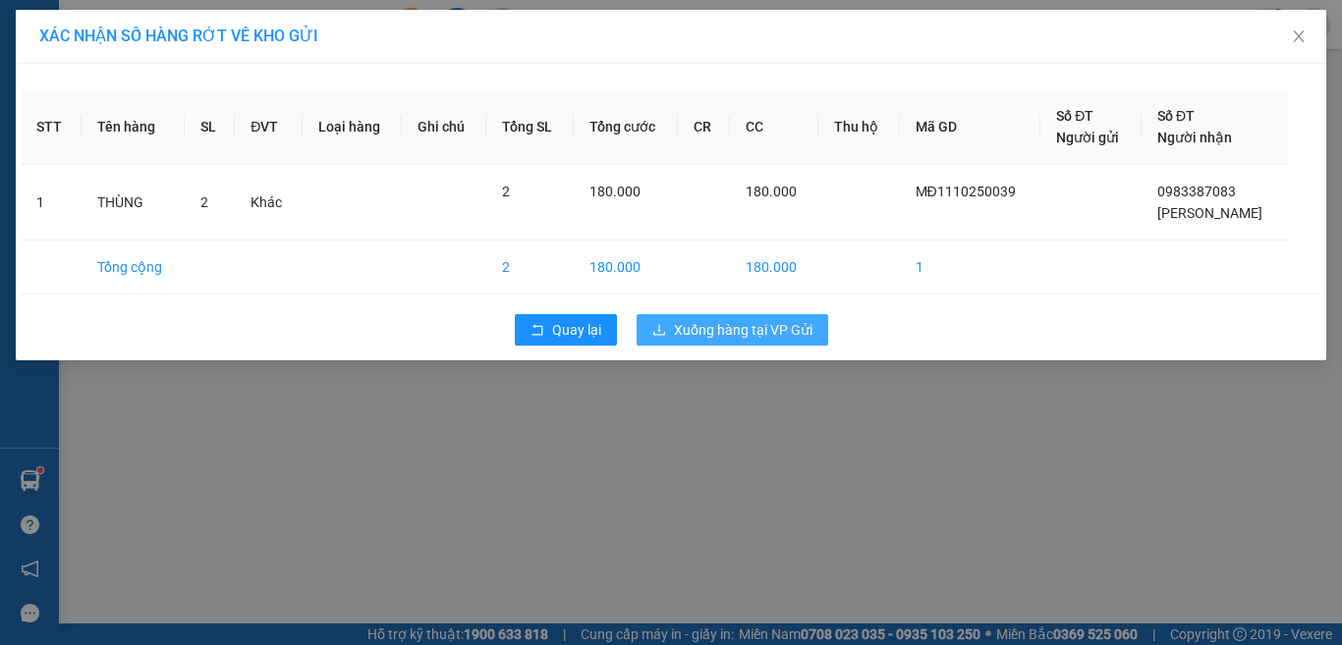
click at [759, 336] on span "Xuống hàng tại VP Gửi" at bounding box center [743, 330] width 138 height 22
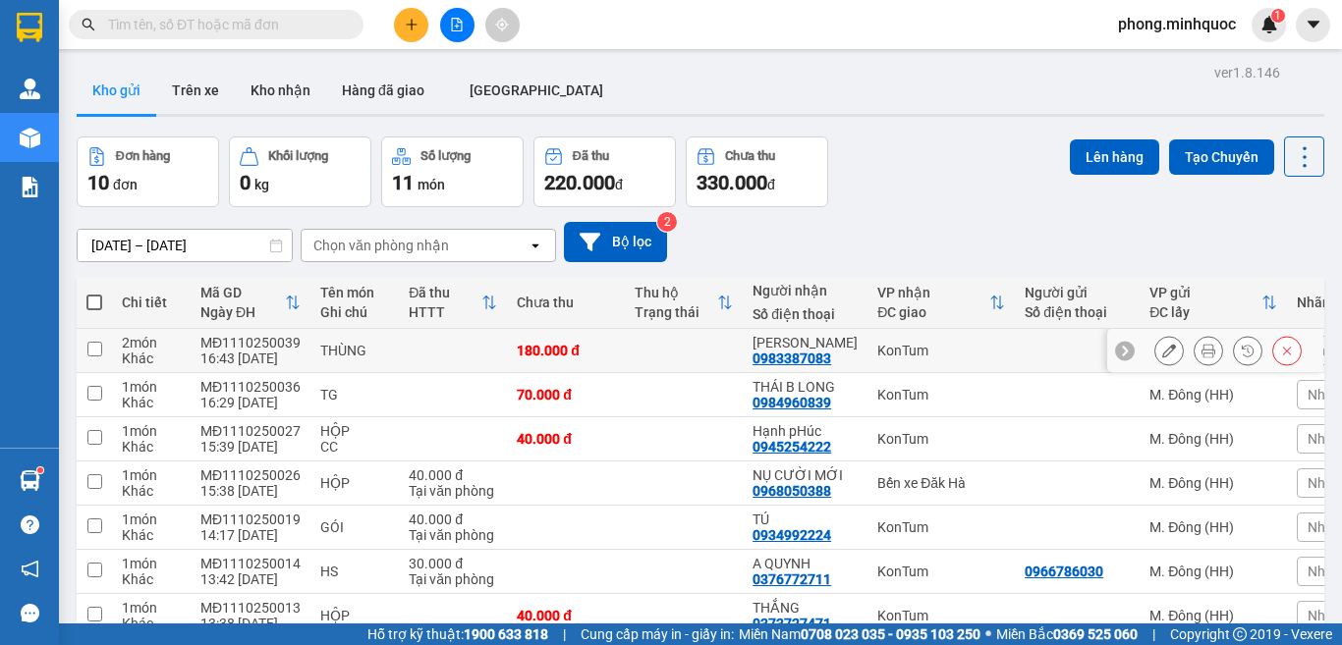
click at [87, 349] on input "checkbox" at bounding box center [94, 349] width 15 height 15
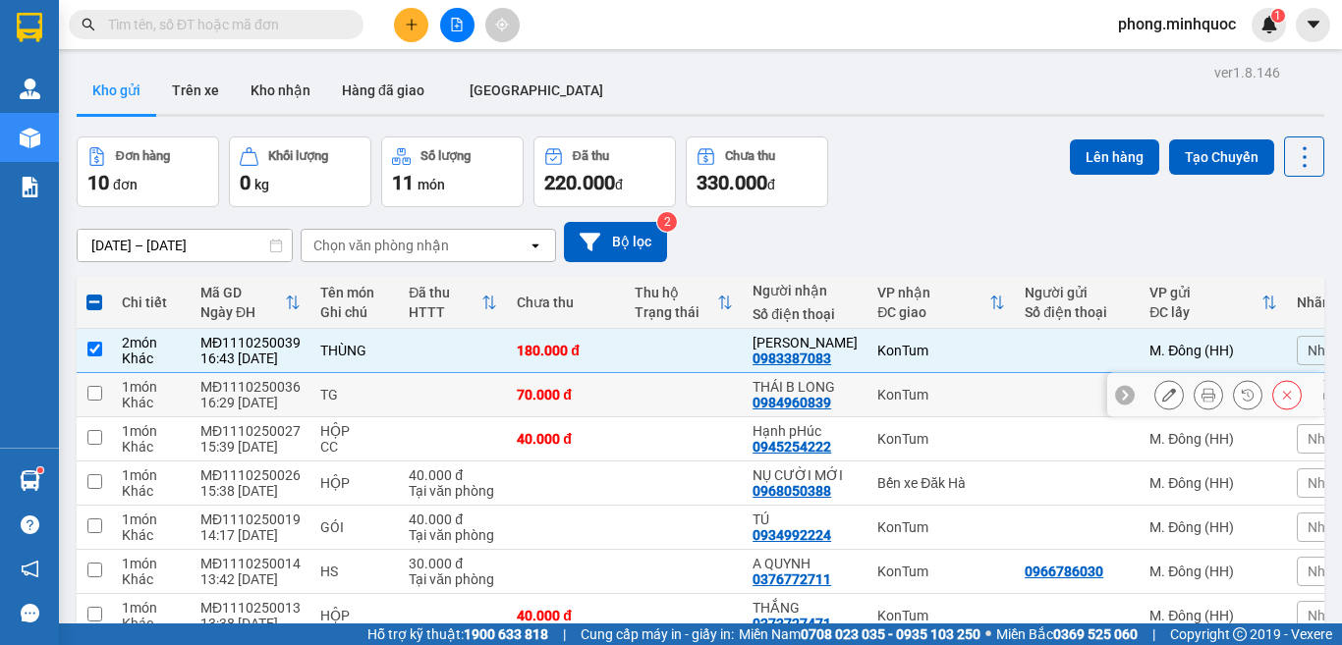
click at [88, 386] on input "checkbox" at bounding box center [94, 393] width 15 height 15
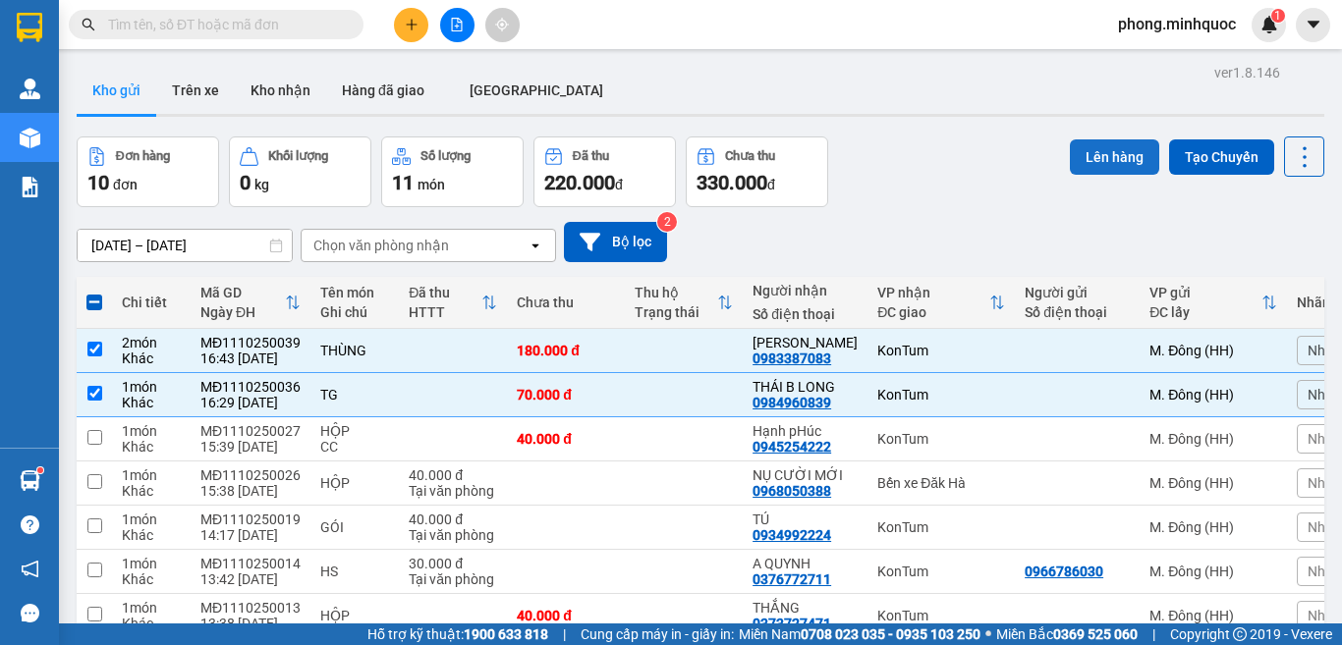
click at [1095, 163] on button "Lên hàng" at bounding box center [1113, 156] width 89 height 35
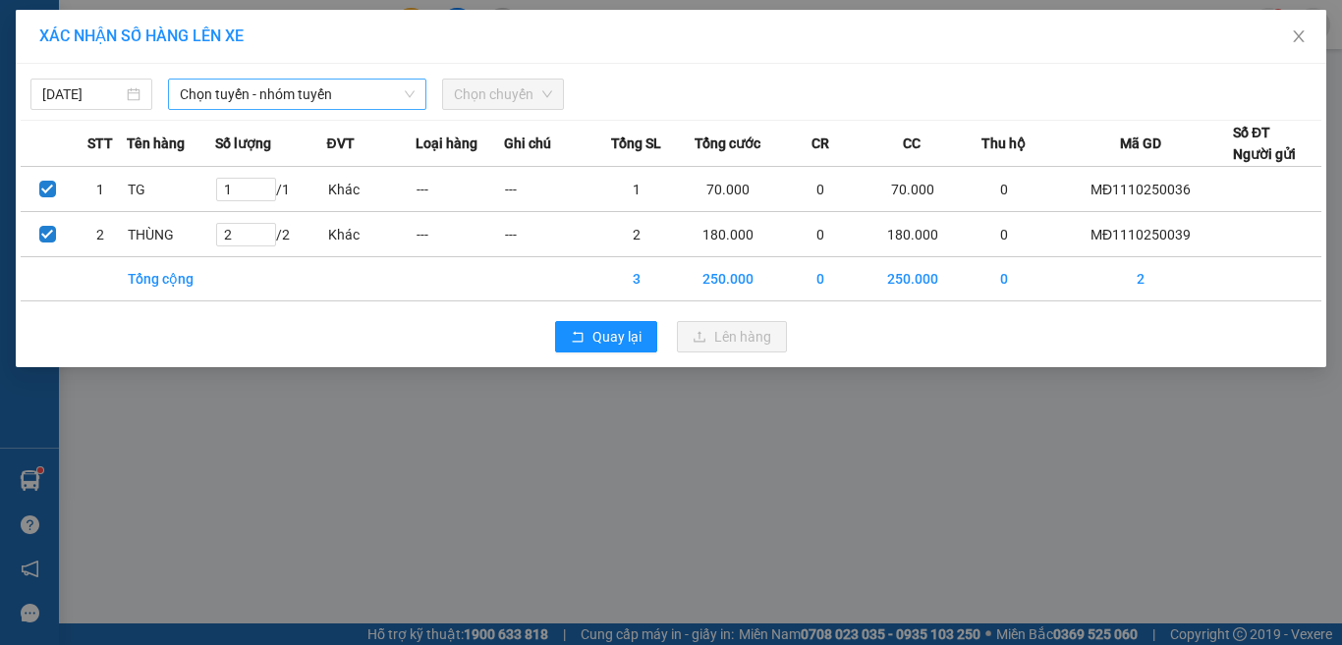
click at [271, 98] on span "Chọn tuyến - nhóm tuyến" at bounding box center [297, 94] width 235 height 29
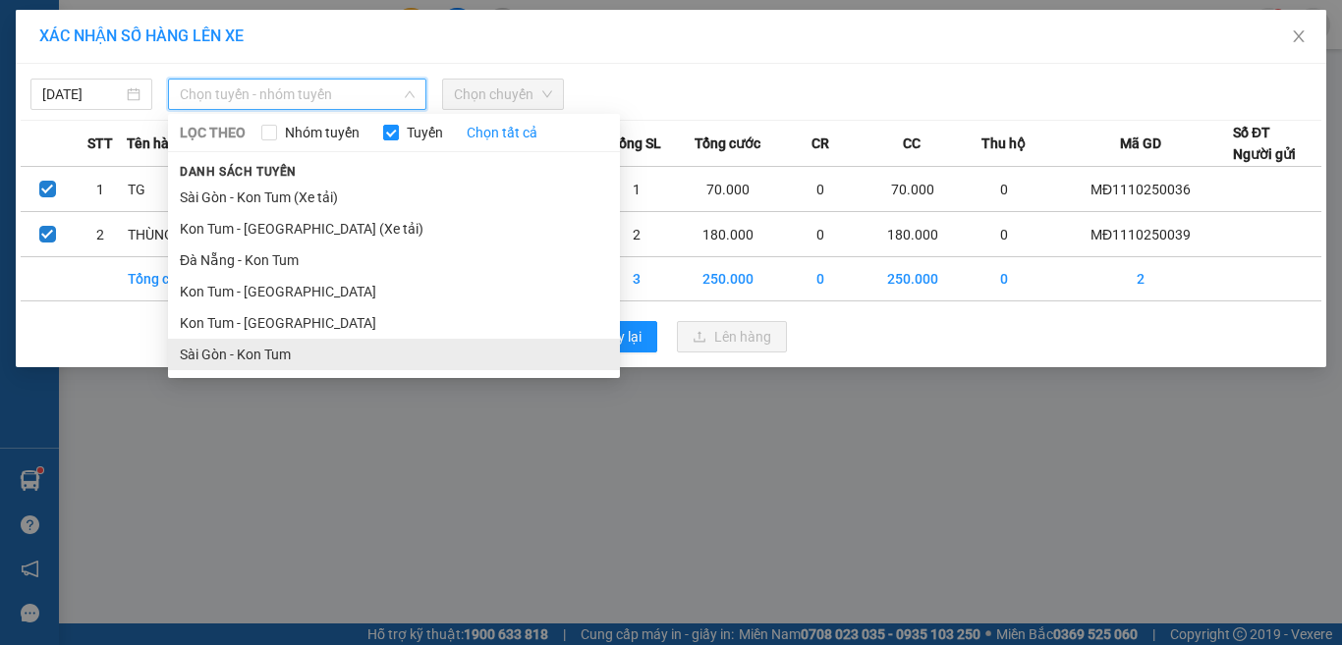
click at [243, 356] on li "Sài Gòn - Kon Tum" at bounding box center [394, 354] width 452 height 31
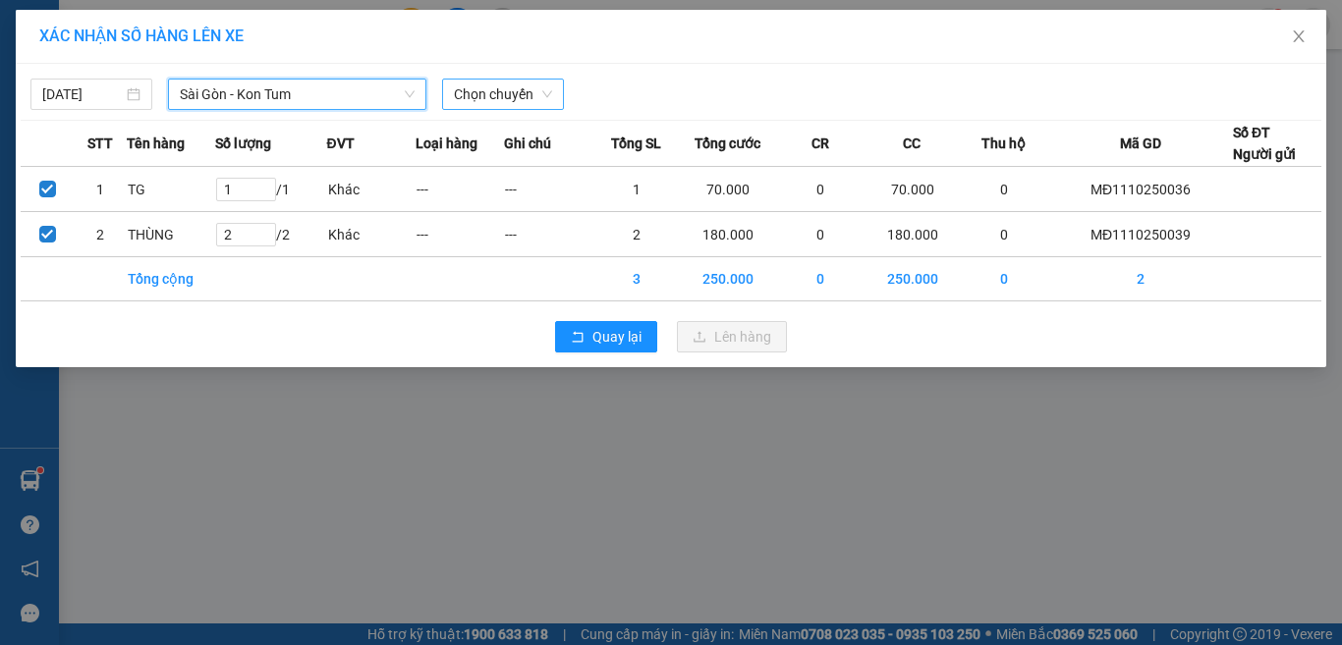
click at [483, 91] on span "Chọn chuyến" at bounding box center [503, 94] width 98 height 29
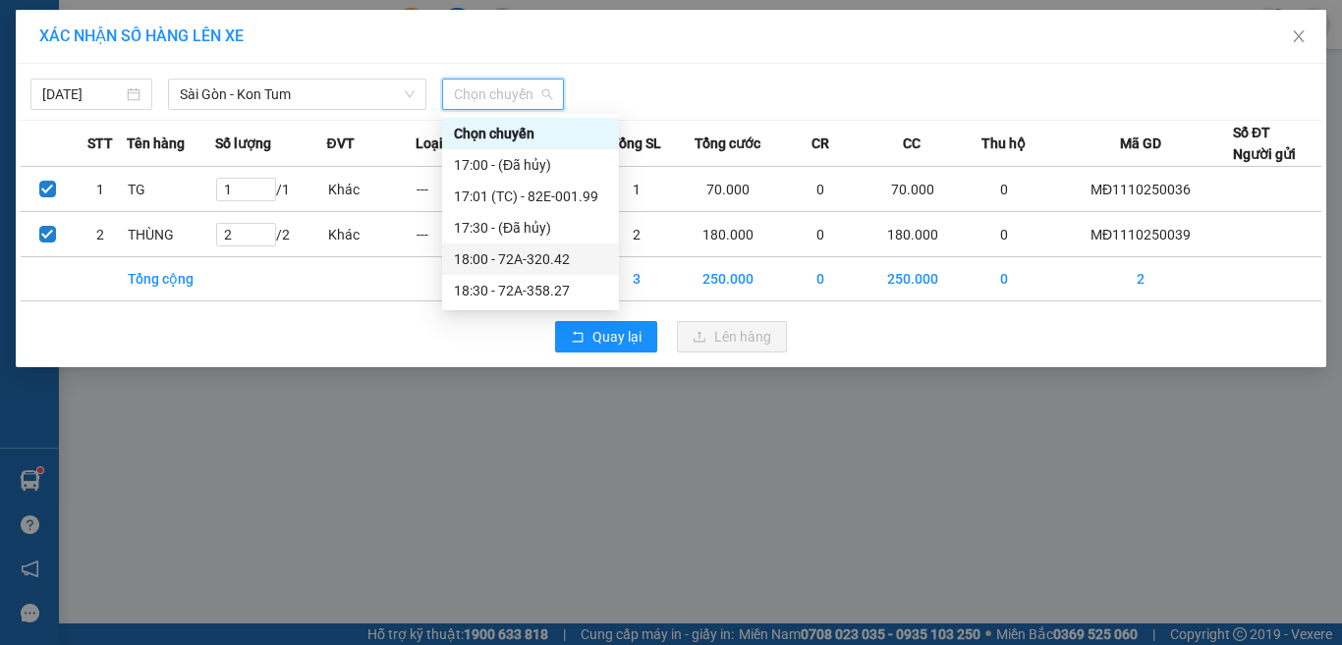
click at [502, 258] on div "18:00 - 72A-320.42" at bounding box center [530, 259] width 153 height 22
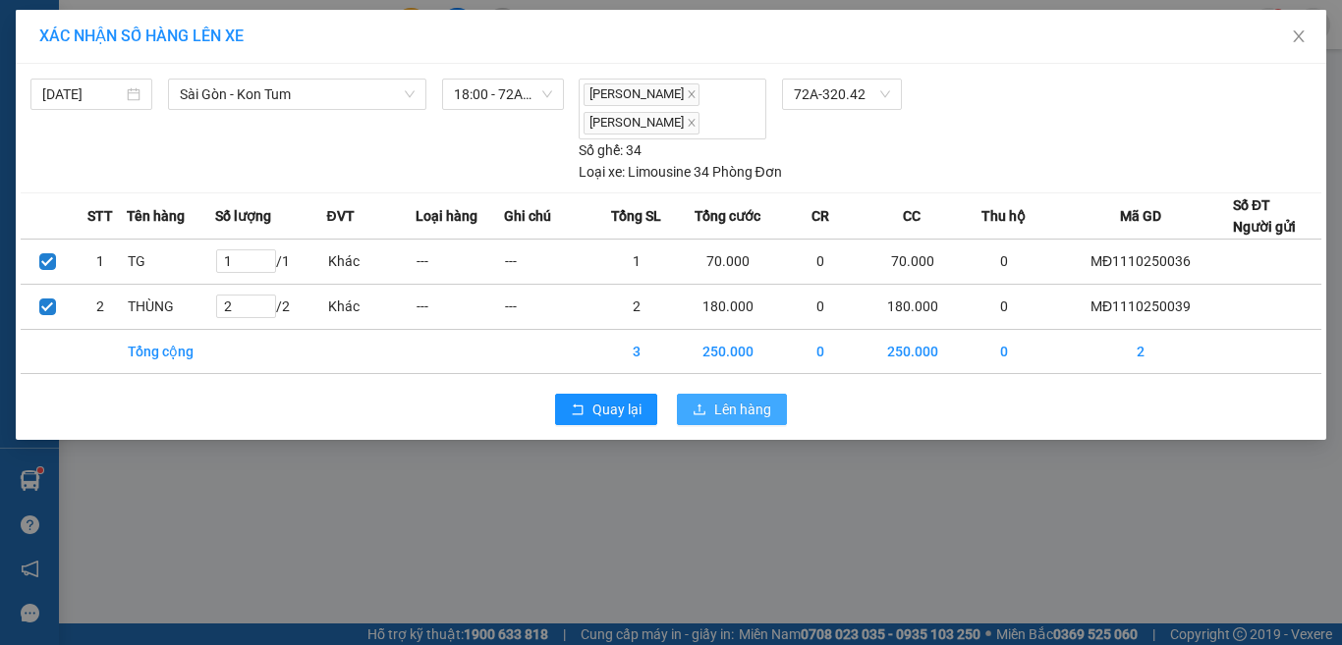
click at [712, 404] on button "Lên hàng" at bounding box center [732, 409] width 110 height 31
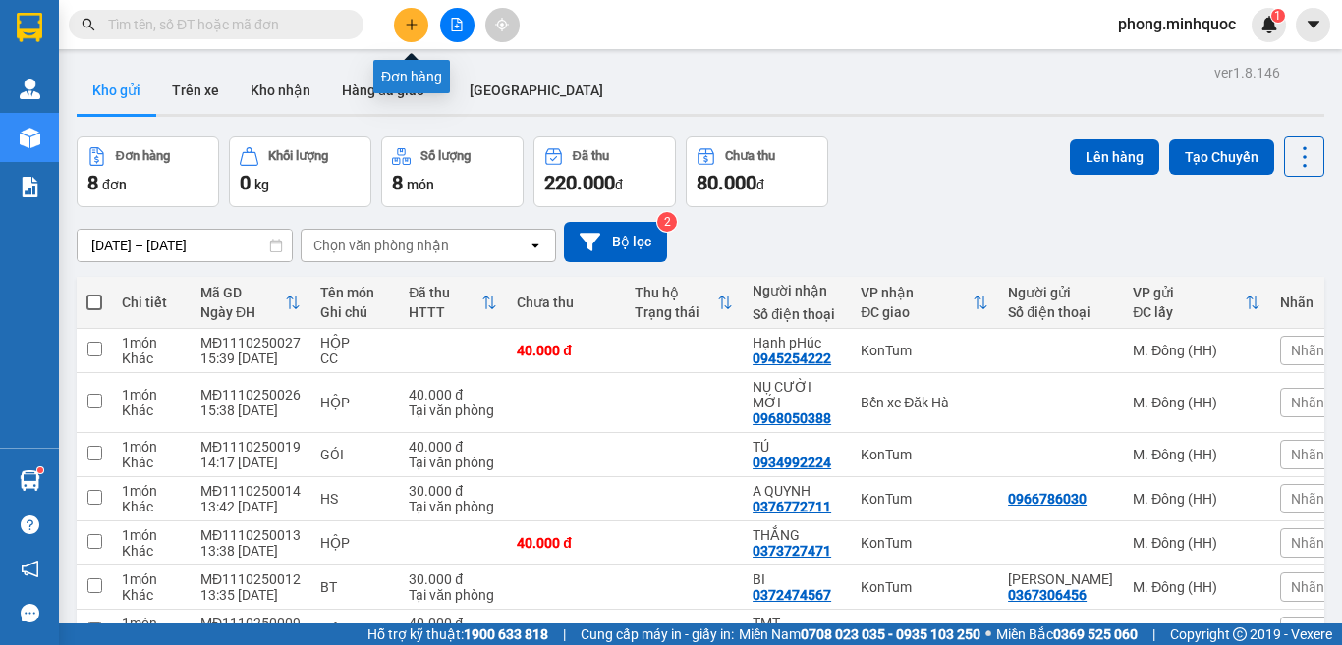
click at [411, 21] on icon "plus" at bounding box center [412, 25] width 14 height 14
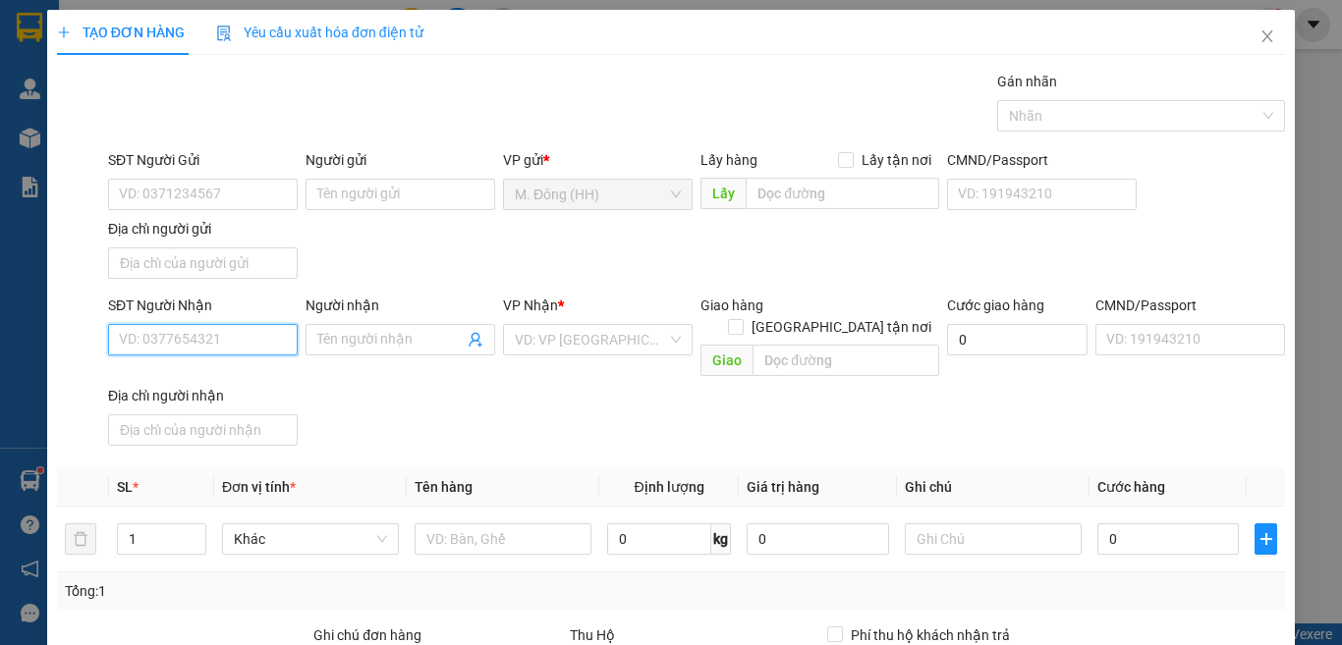
click at [215, 343] on input "SĐT Người Nhận" at bounding box center [203, 339] width 190 height 31
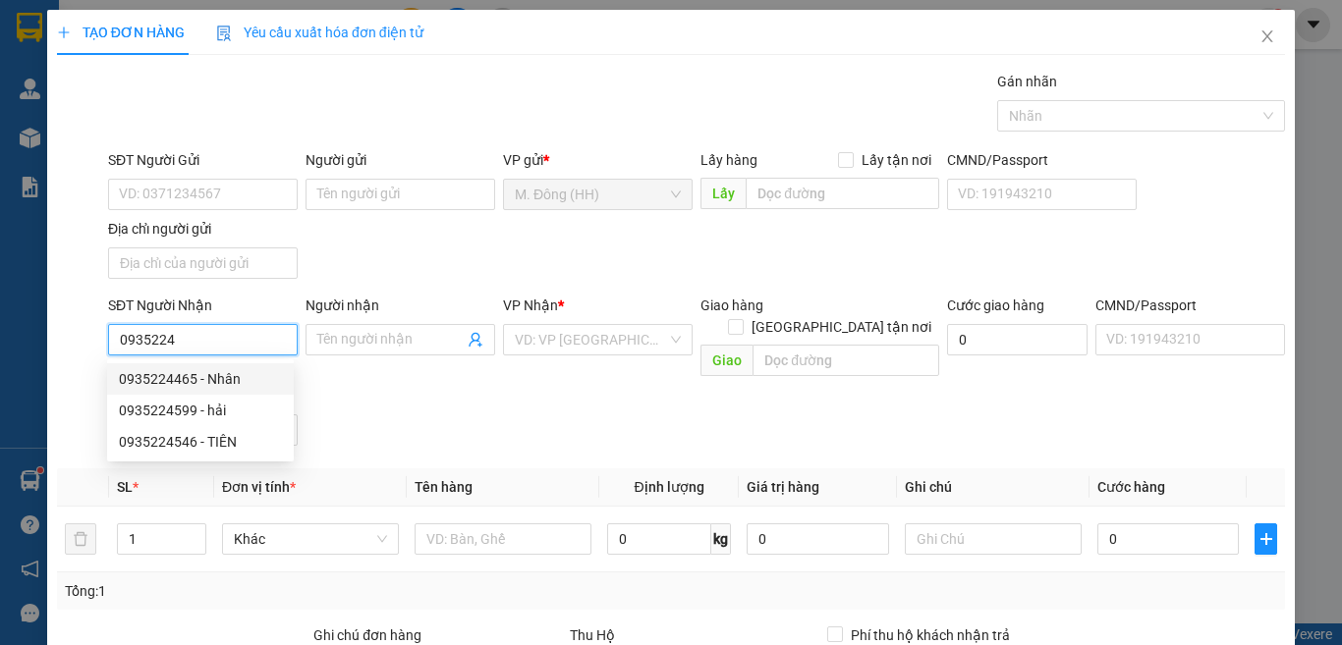
click at [181, 375] on div "0935224465 - Nhân" at bounding box center [200, 379] width 163 height 22
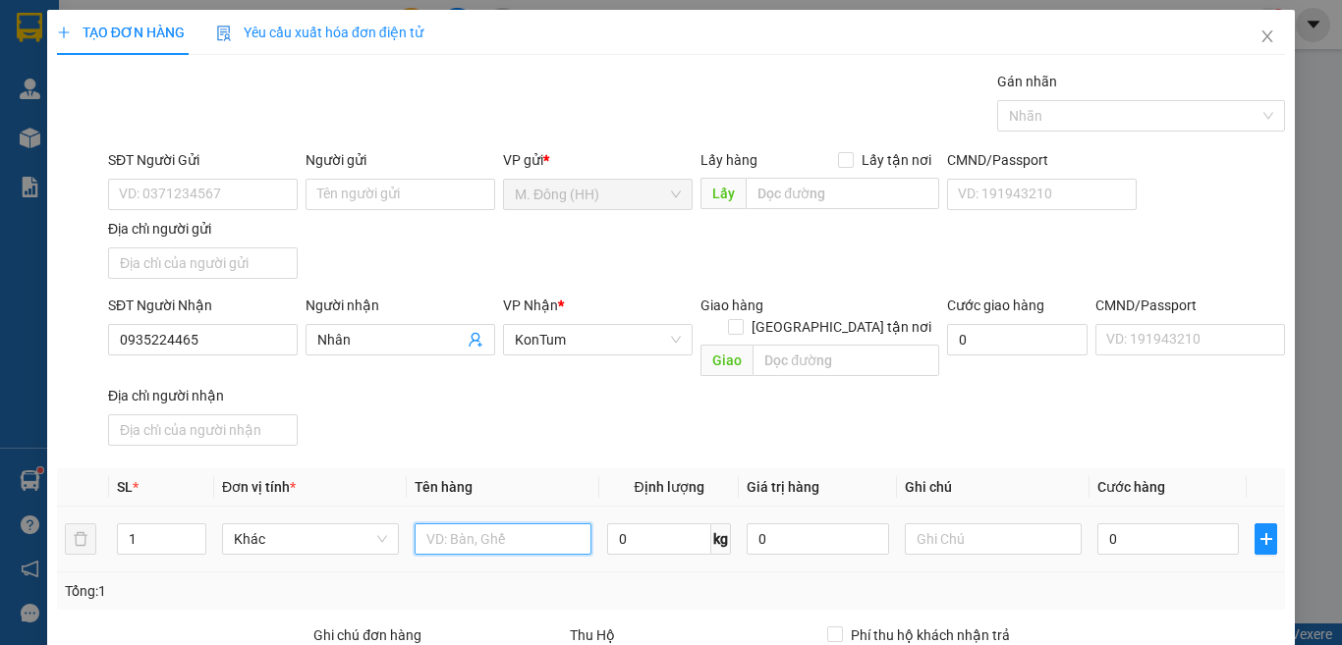
click at [490, 523] on input "text" at bounding box center [502, 538] width 177 height 31
click at [1182, 523] on input "0" at bounding box center [1167, 538] width 141 height 31
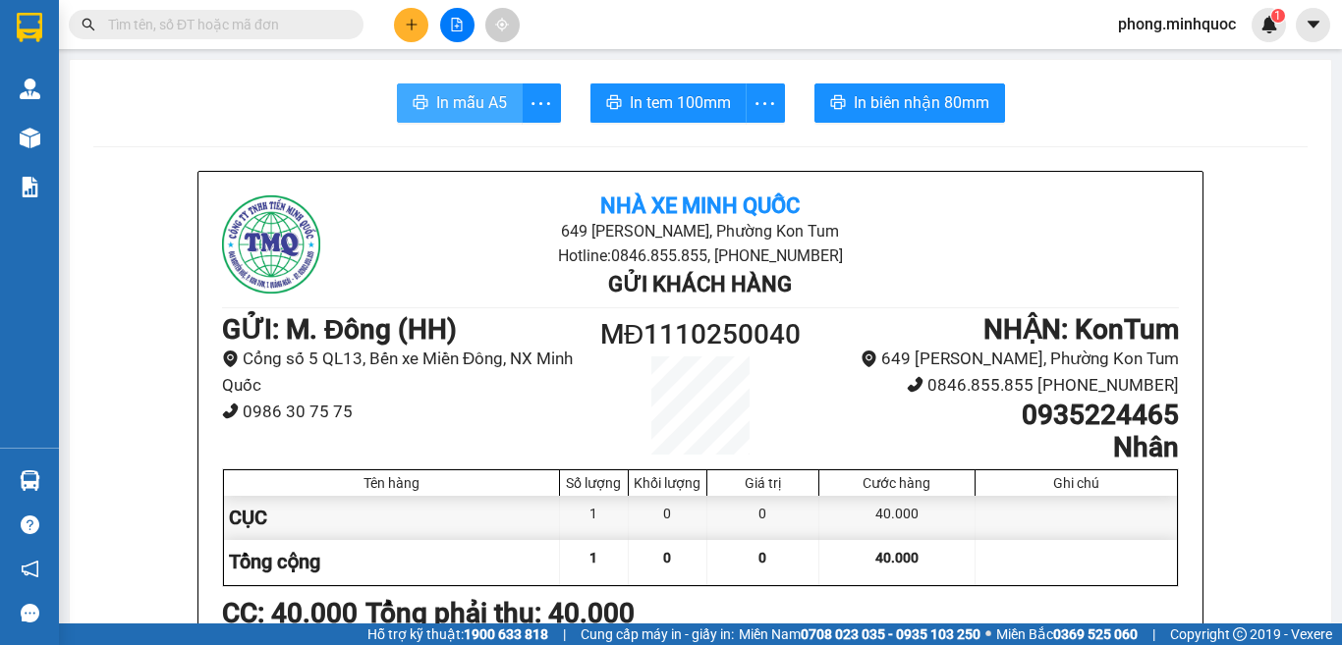
click at [442, 102] on span "In mẫu A5" at bounding box center [471, 102] width 71 height 25
click at [648, 108] on span "In tem 100mm" at bounding box center [680, 102] width 101 height 25
click at [408, 21] on icon "plus" at bounding box center [412, 25] width 14 height 14
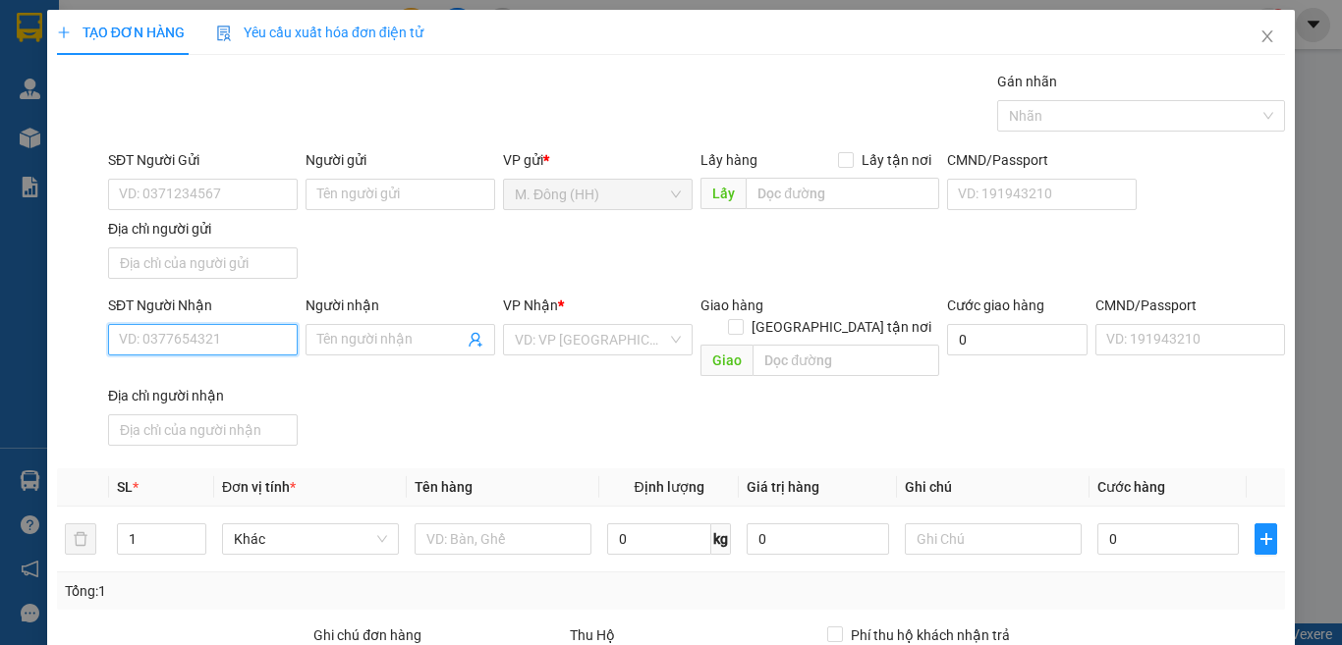
click at [175, 343] on input "SĐT Người Nhận" at bounding box center [203, 339] width 190 height 31
type input "0"
click at [155, 338] on input "0833697909" at bounding box center [203, 339] width 190 height 31
type input "0833597909"
click at [214, 385] on div "0833597909 - tấn học" at bounding box center [200, 379] width 163 height 22
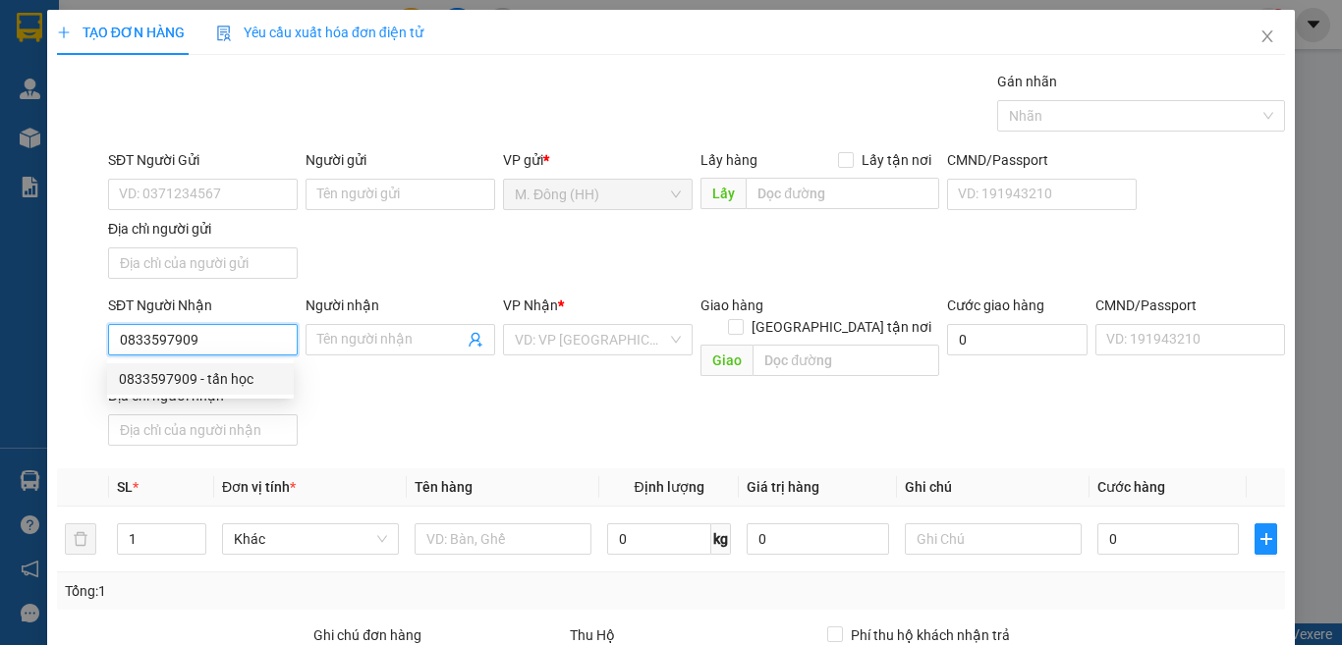
type input "tấn học"
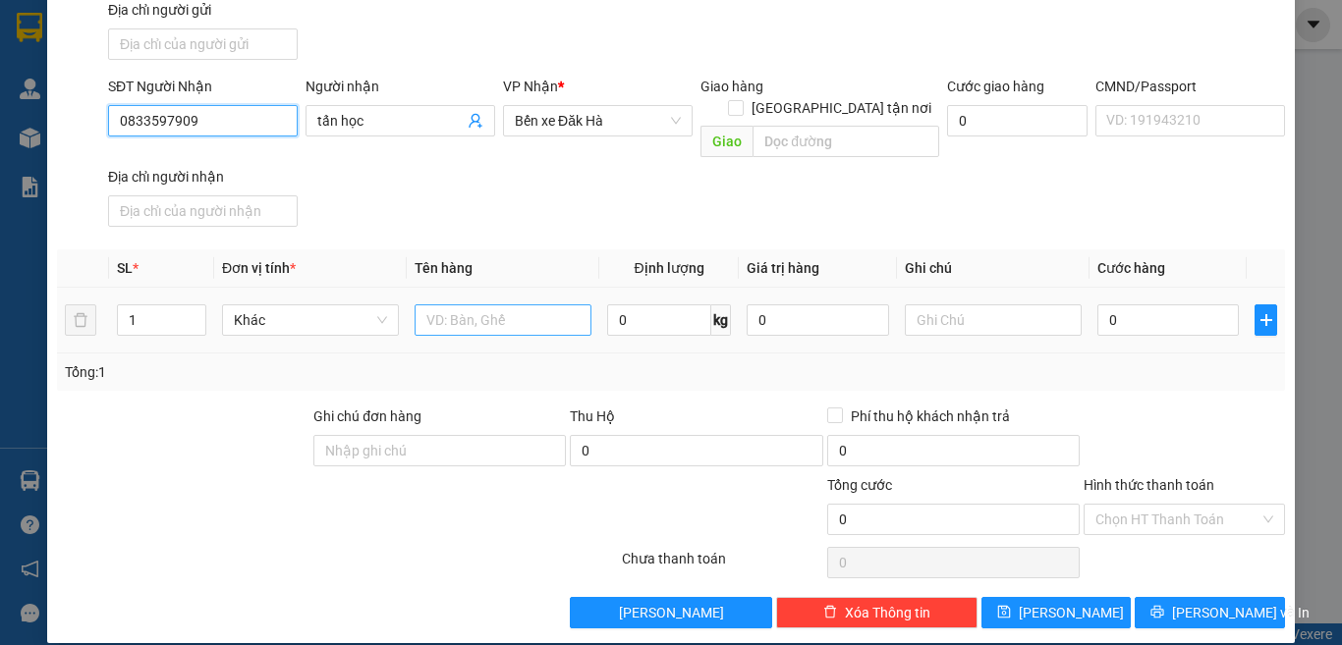
type input "0833597909"
click at [514, 304] on input "text" at bounding box center [502, 319] width 177 height 31
type input "CỤC"
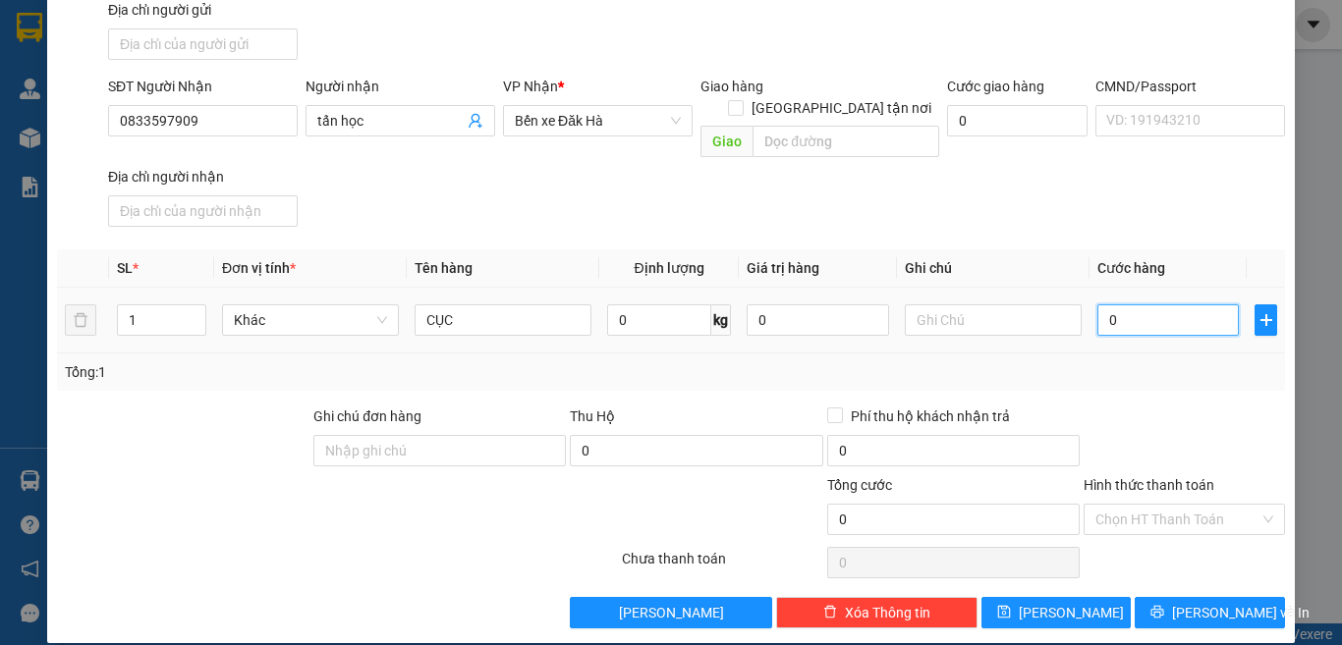
click at [1124, 304] on input "0" at bounding box center [1167, 319] width 141 height 31
type input "7"
type input "70"
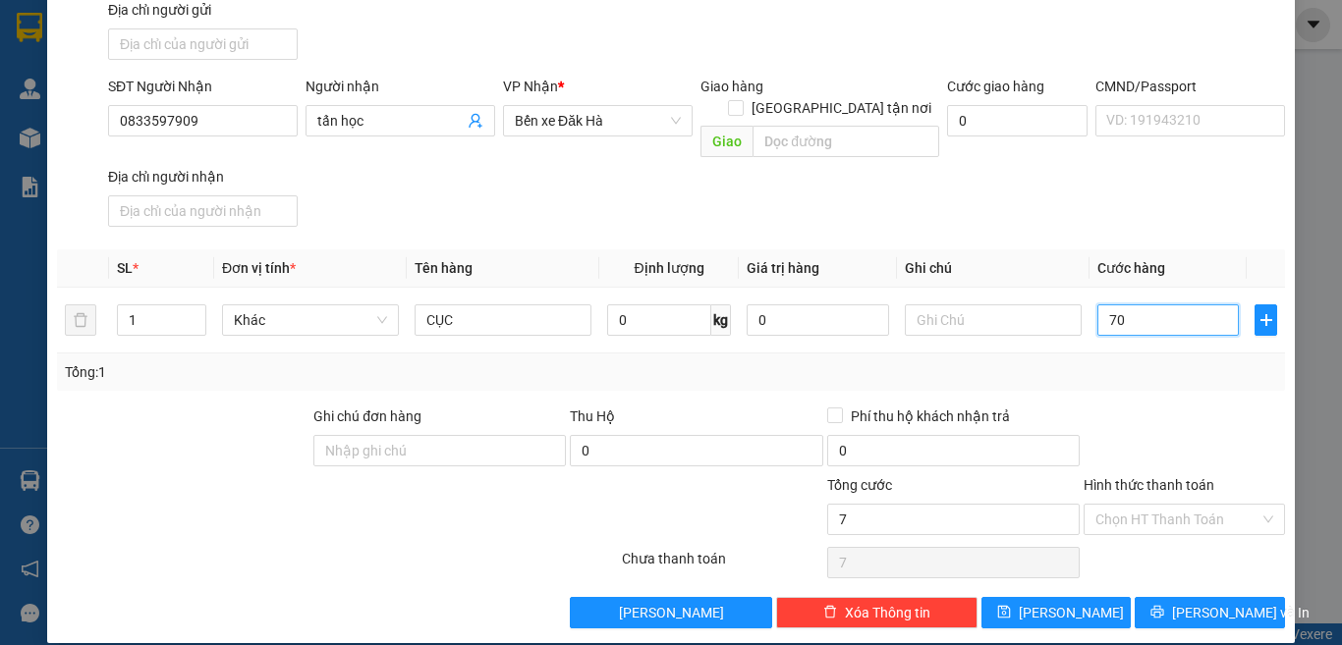
type input "70"
click at [1186, 602] on span "[PERSON_NAME] và In" at bounding box center [1240, 613] width 137 height 22
type input "70.000"
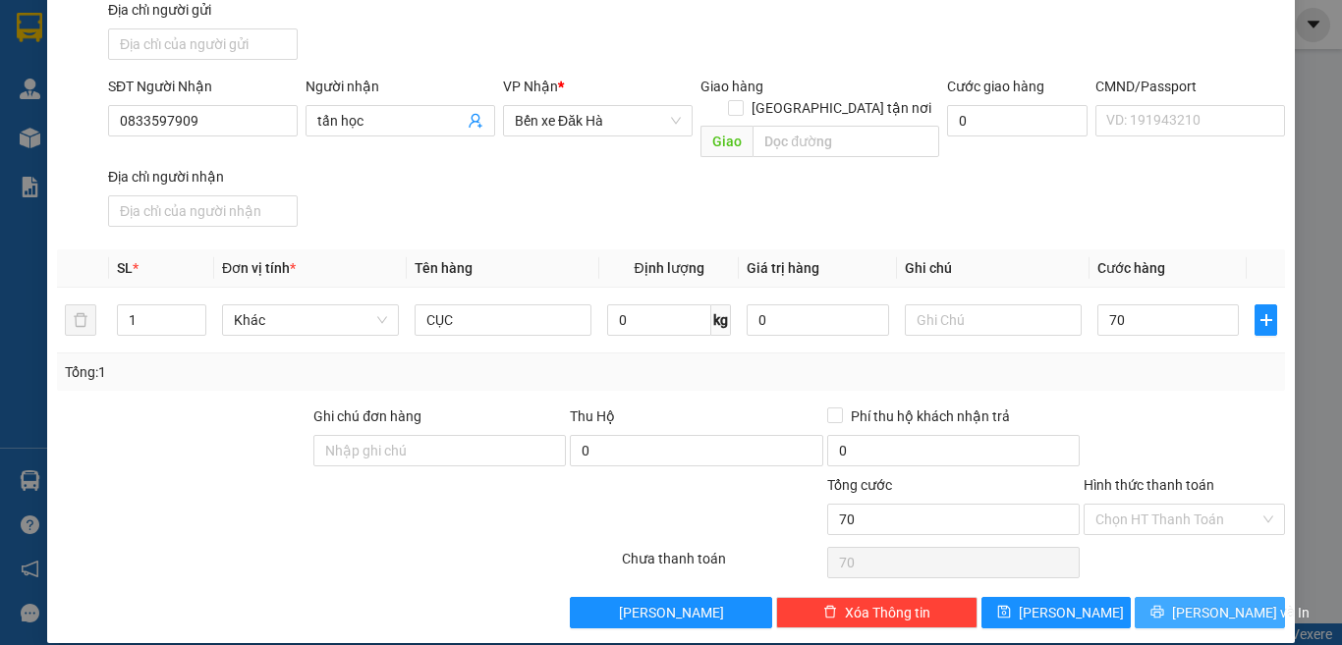
type input "70.000"
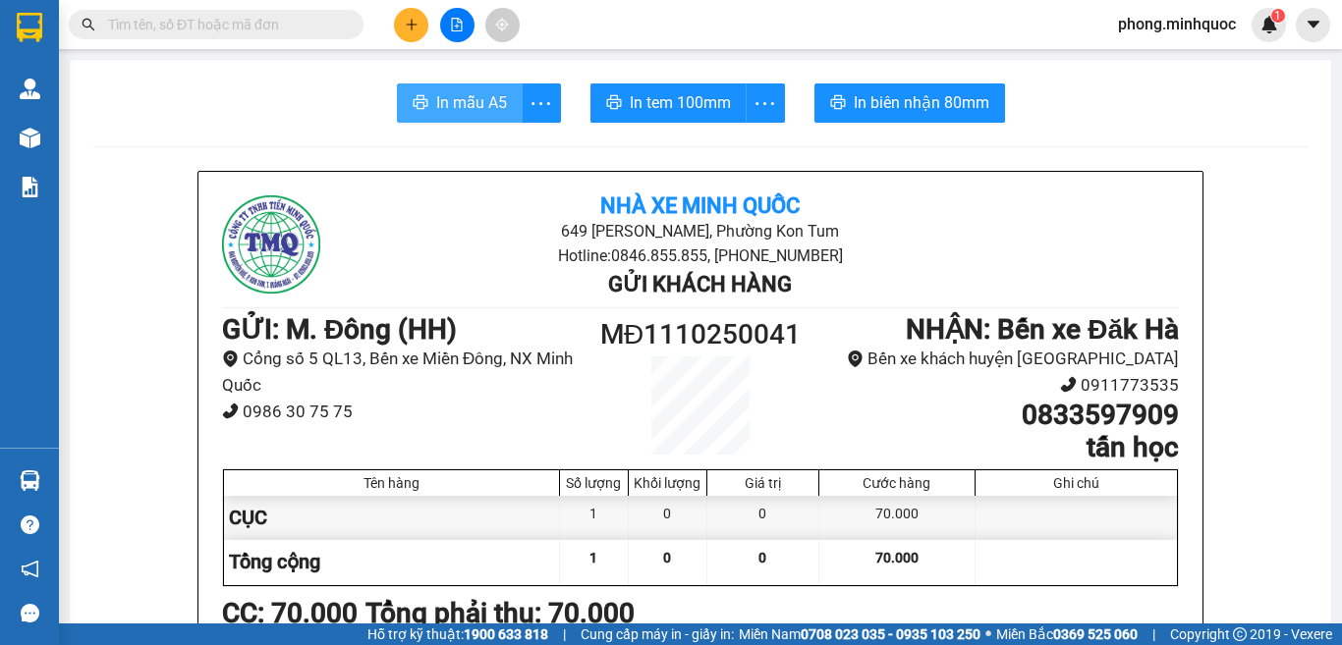
click at [466, 95] on span "In mẫu A5" at bounding box center [471, 102] width 71 height 25
click at [684, 100] on span "In tem 100mm" at bounding box center [680, 102] width 101 height 25
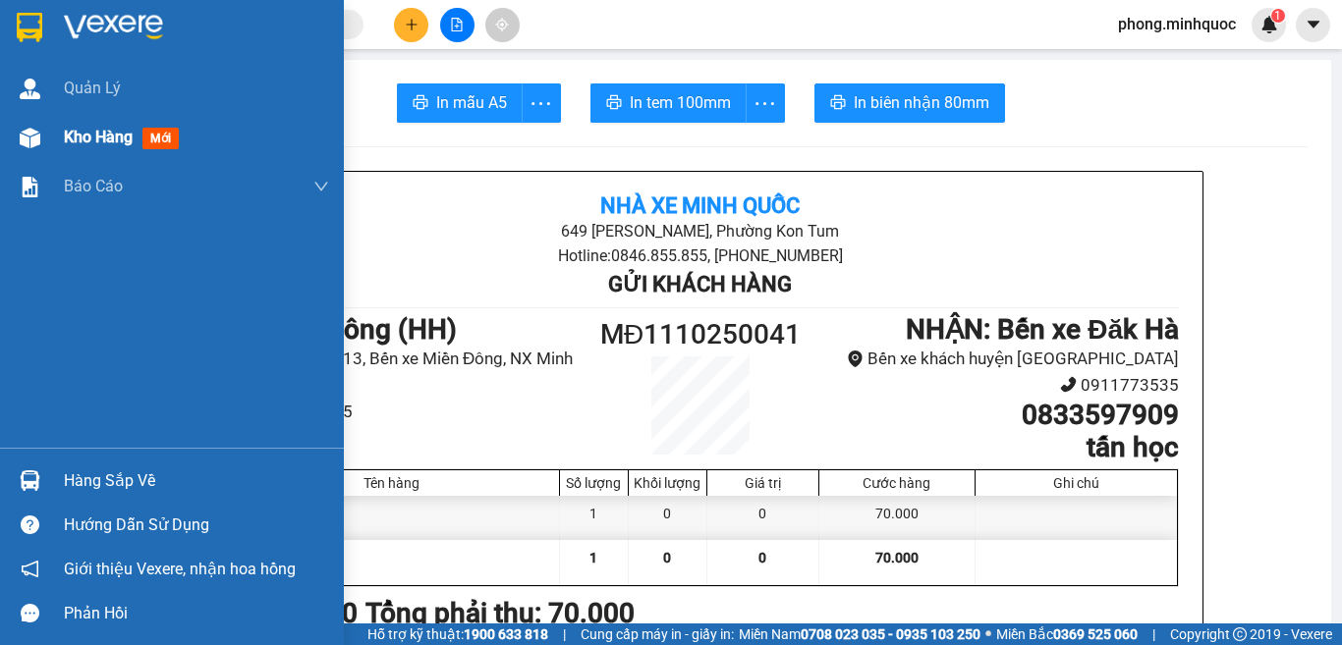
click at [163, 135] on span "mới" at bounding box center [160, 139] width 36 height 22
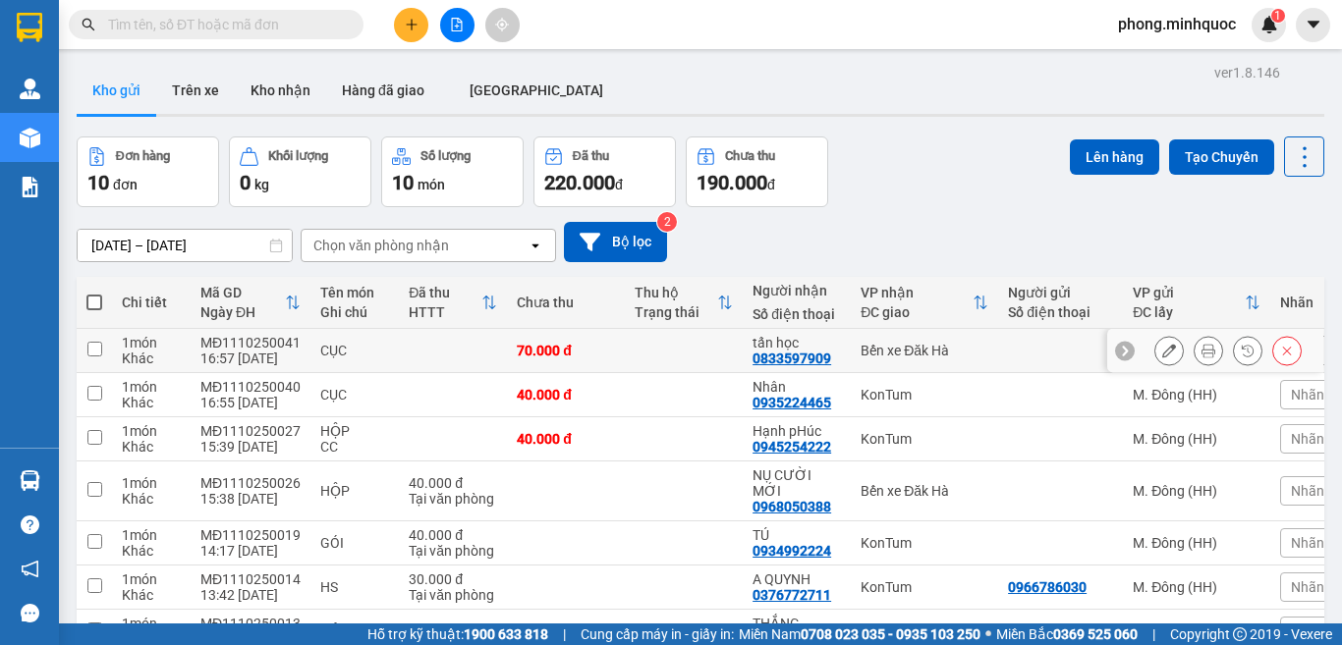
click at [94, 342] on input "checkbox" at bounding box center [94, 349] width 15 height 15
checkbox input "true"
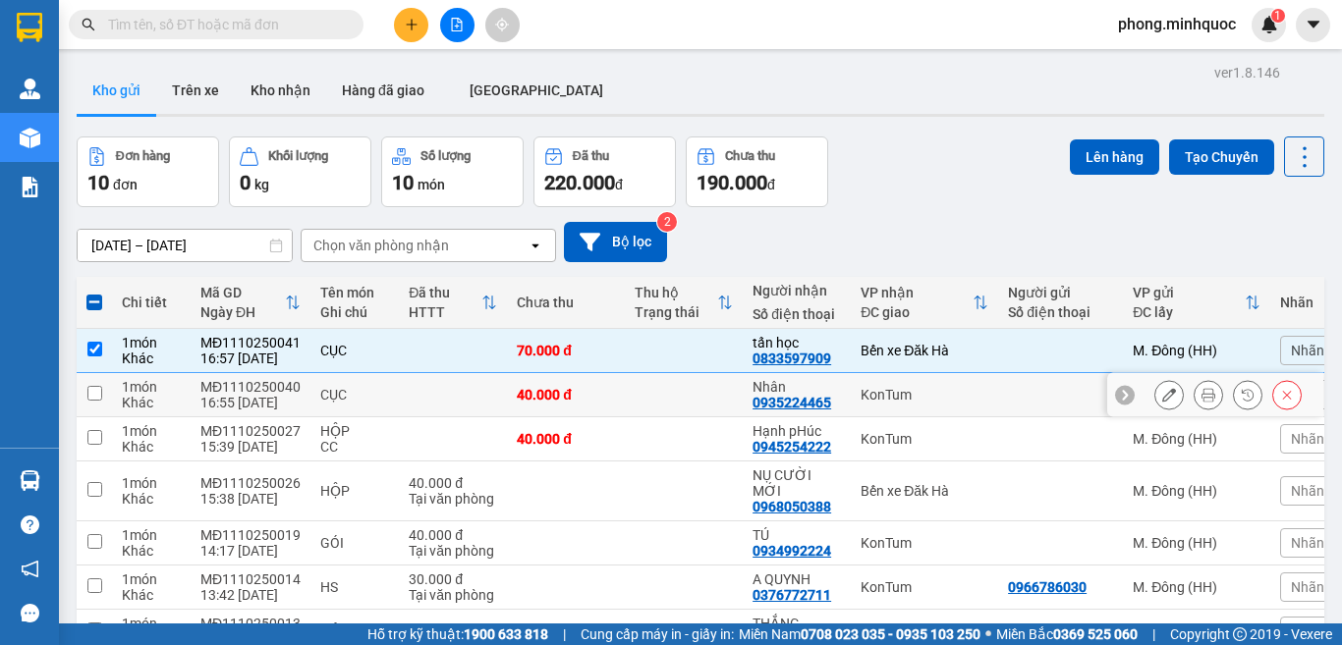
click at [90, 391] on input "checkbox" at bounding box center [94, 393] width 15 height 15
checkbox input "true"
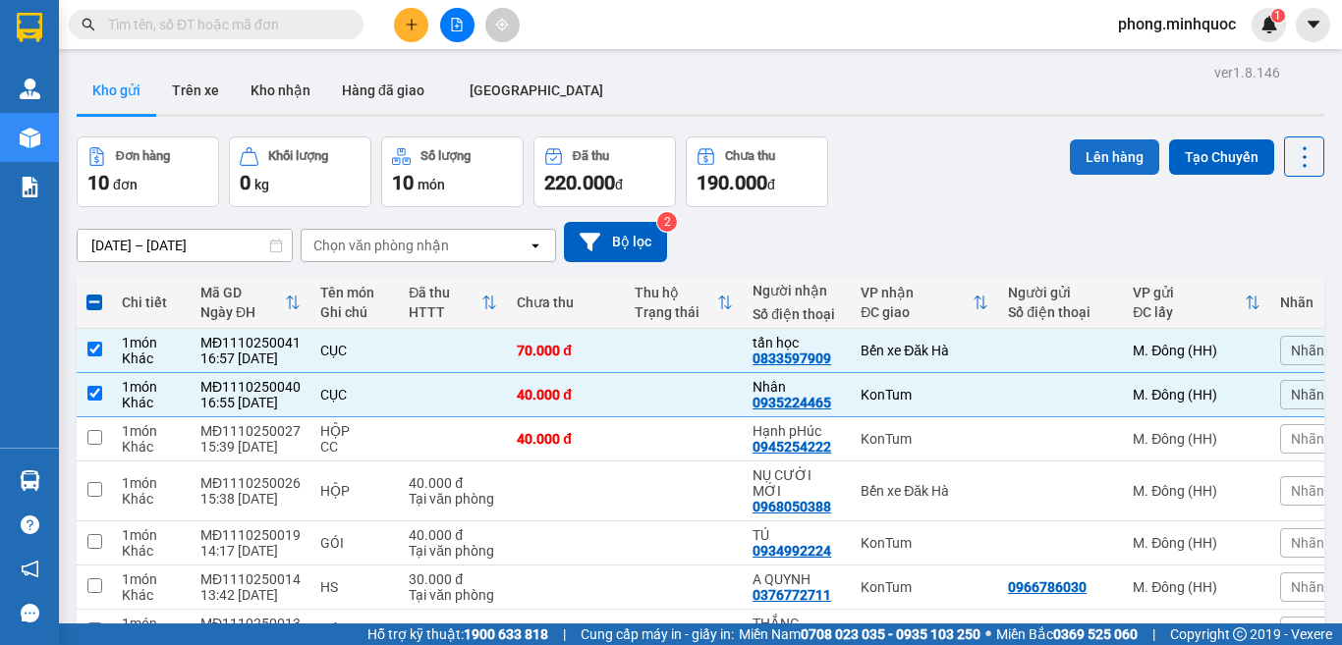
click at [1081, 148] on button "Lên hàng" at bounding box center [1113, 156] width 89 height 35
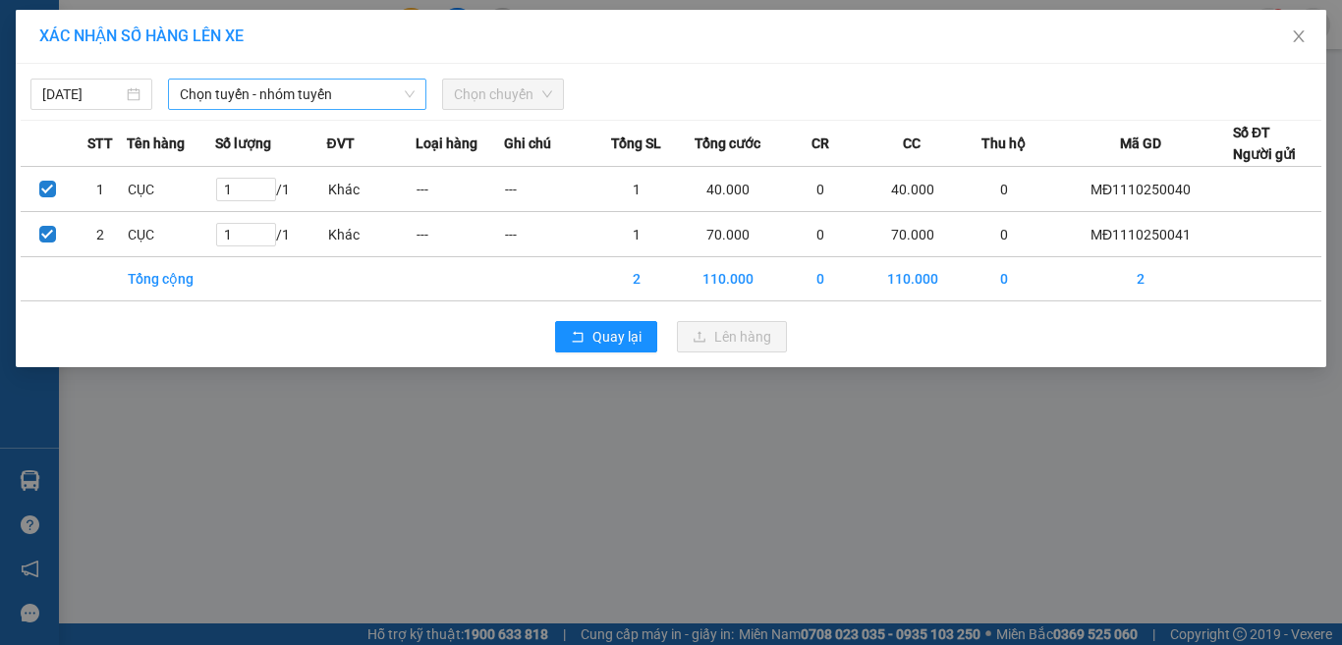
click at [308, 92] on span "Chọn tuyến - nhóm tuyến" at bounding box center [297, 94] width 235 height 29
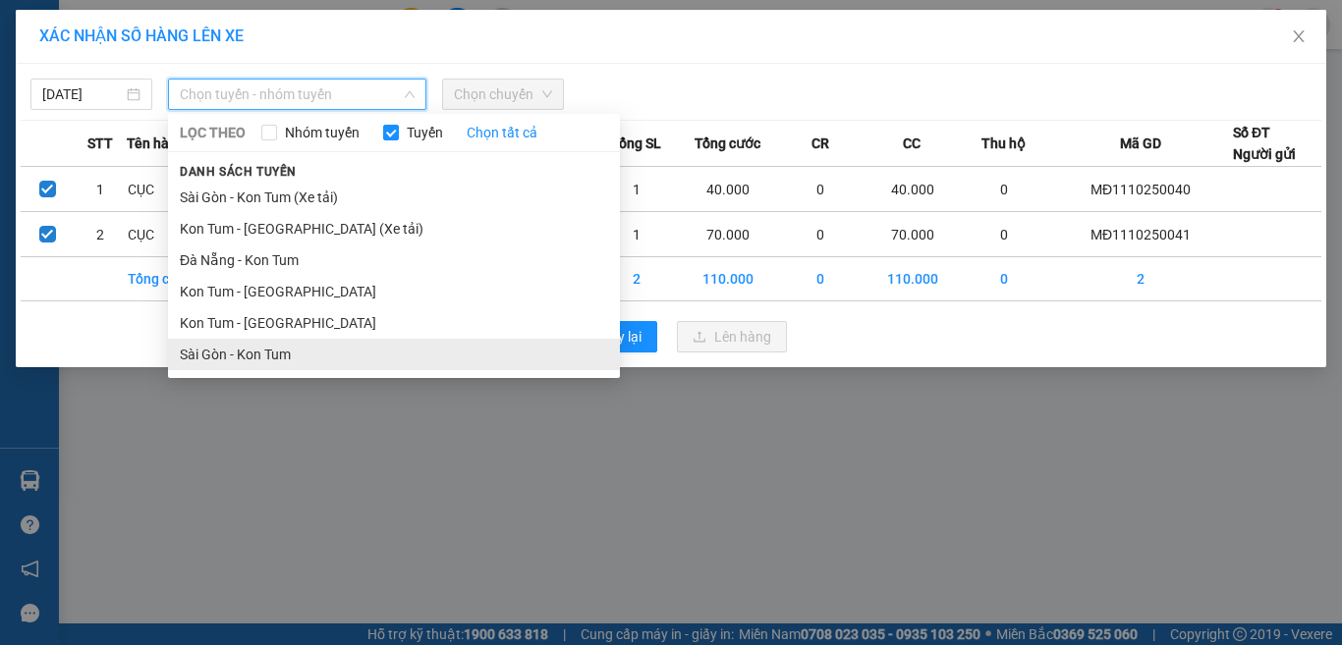
click at [273, 356] on li "Sài Gòn - Kon Tum" at bounding box center [394, 354] width 452 height 31
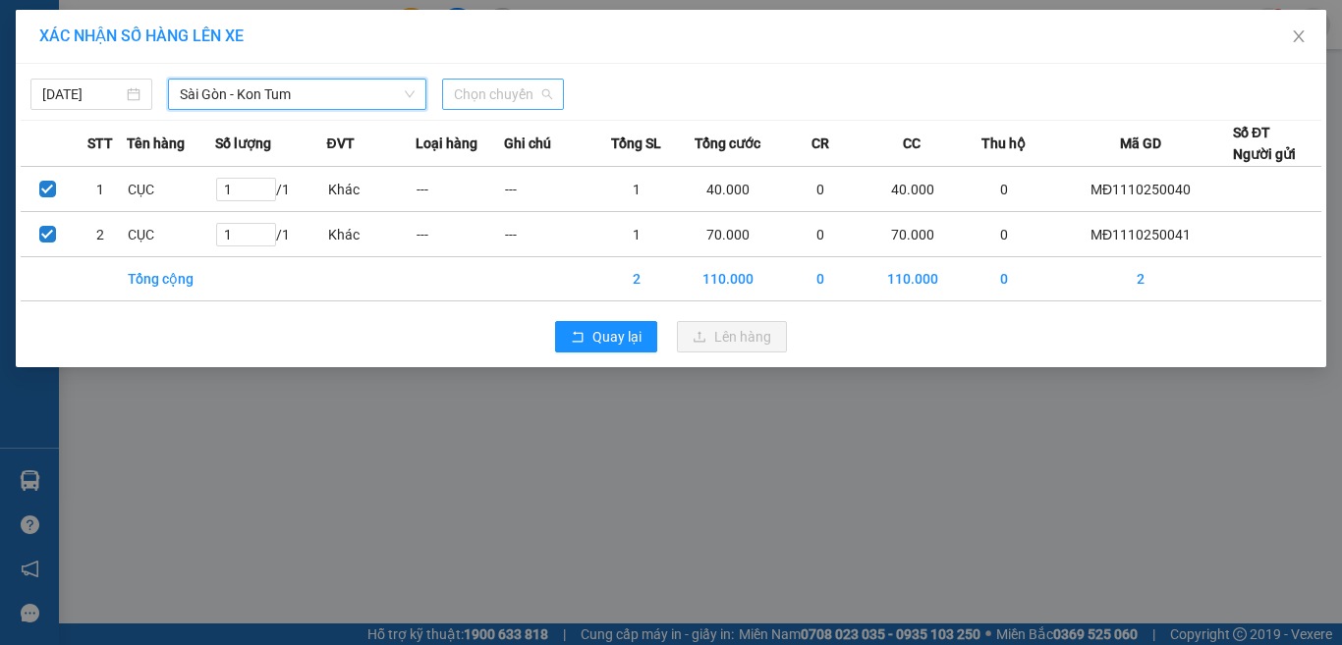
click at [504, 94] on span "Chọn chuyến" at bounding box center [503, 94] width 98 height 29
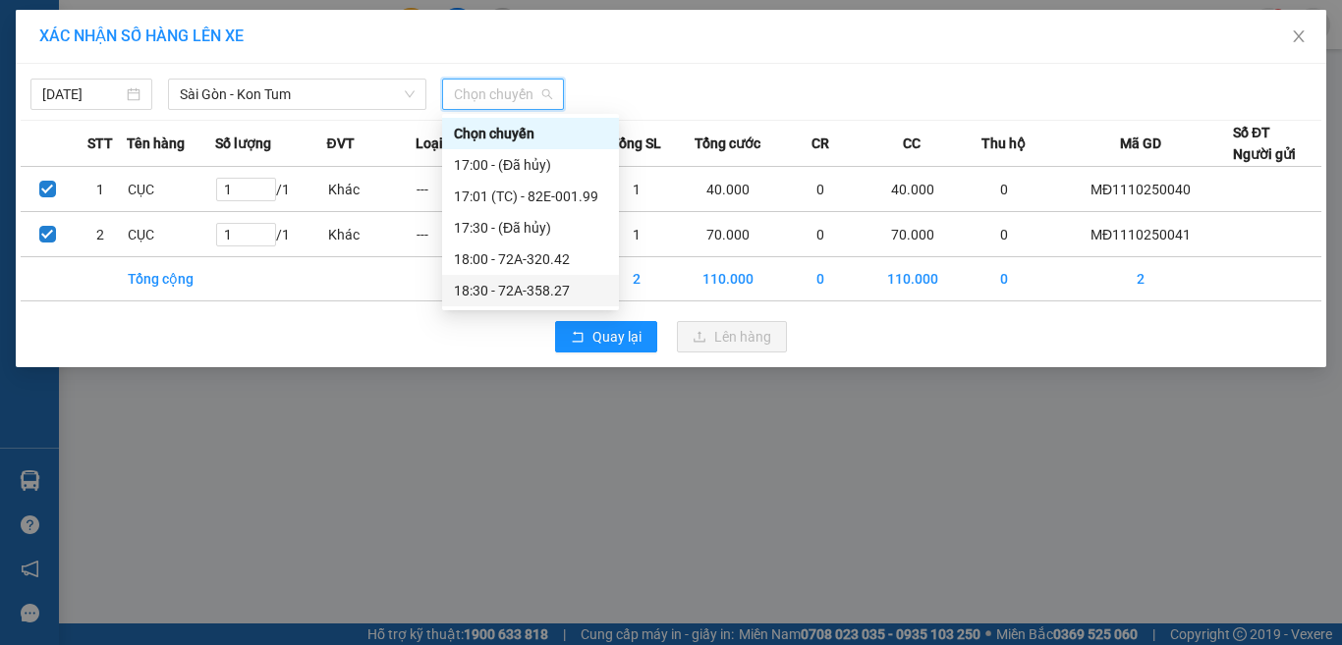
click at [509, 288] on div "18:30 - 72A-358.27" at bounding box center [530, 291] width 153 height 22
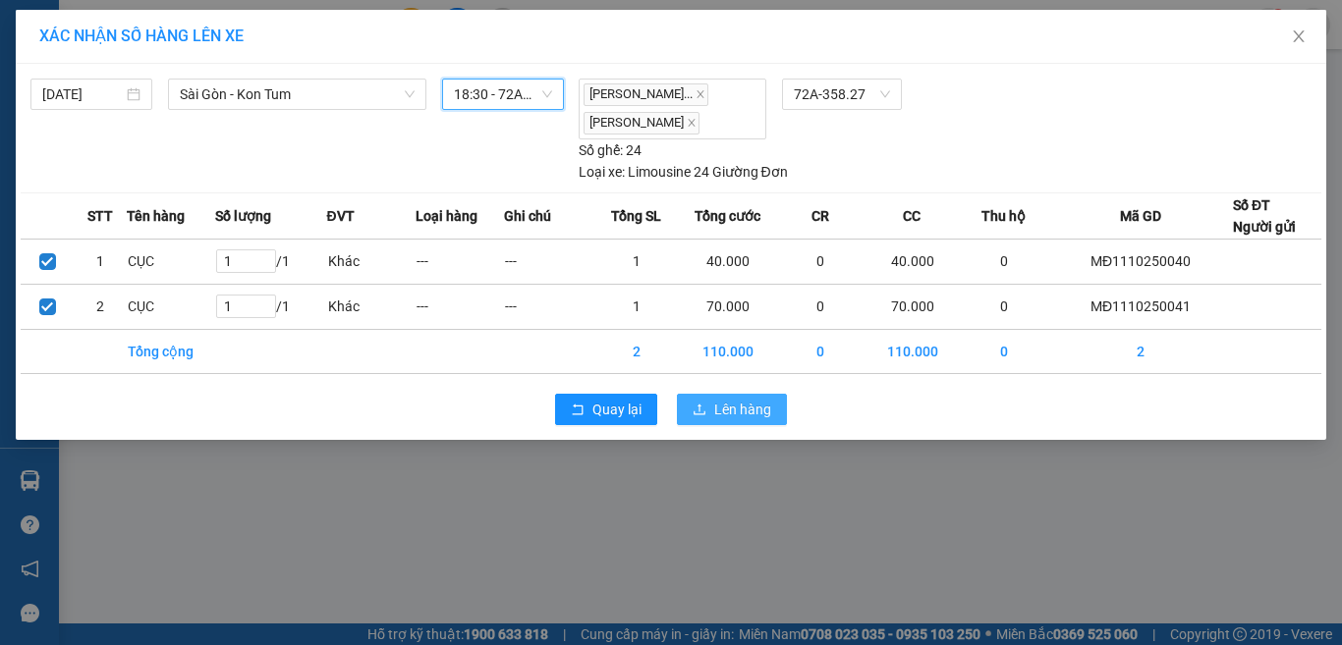
click at [721, 420] on span "Lên hàng" at bounding box center [742, 410] width 57 height 22
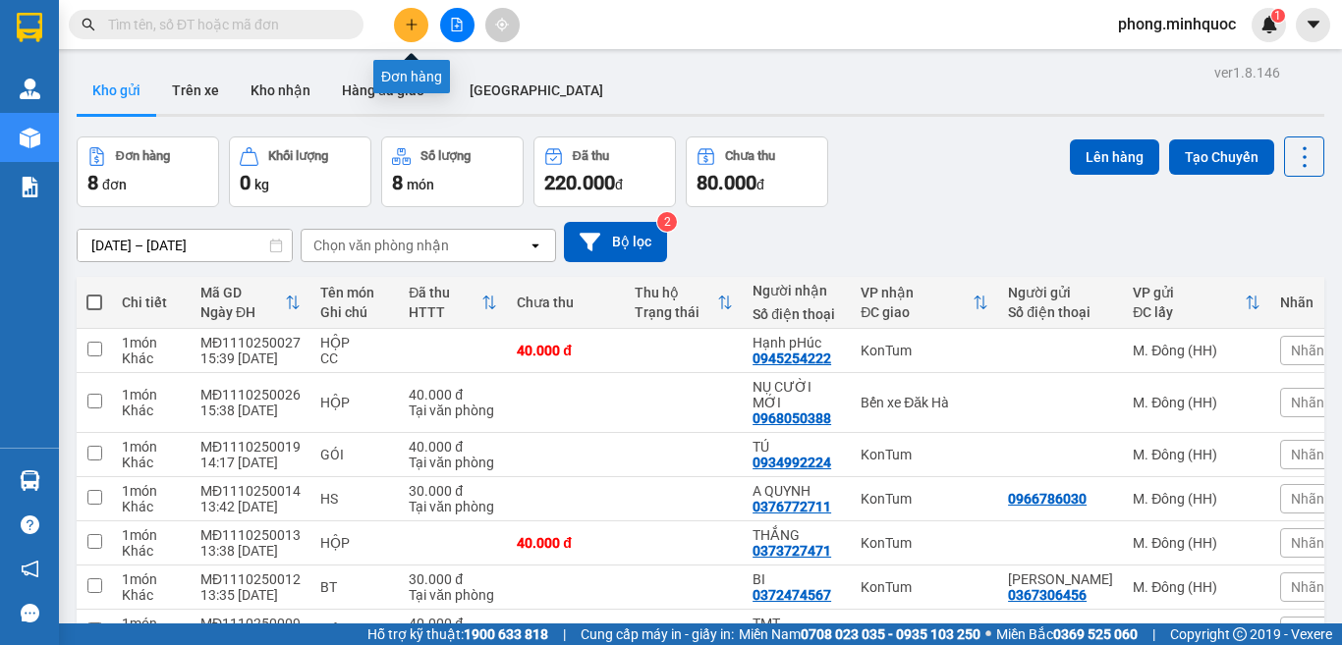
click at [411, 20] on icon "plus" at bounding box center [412, 25] width 14 height 14
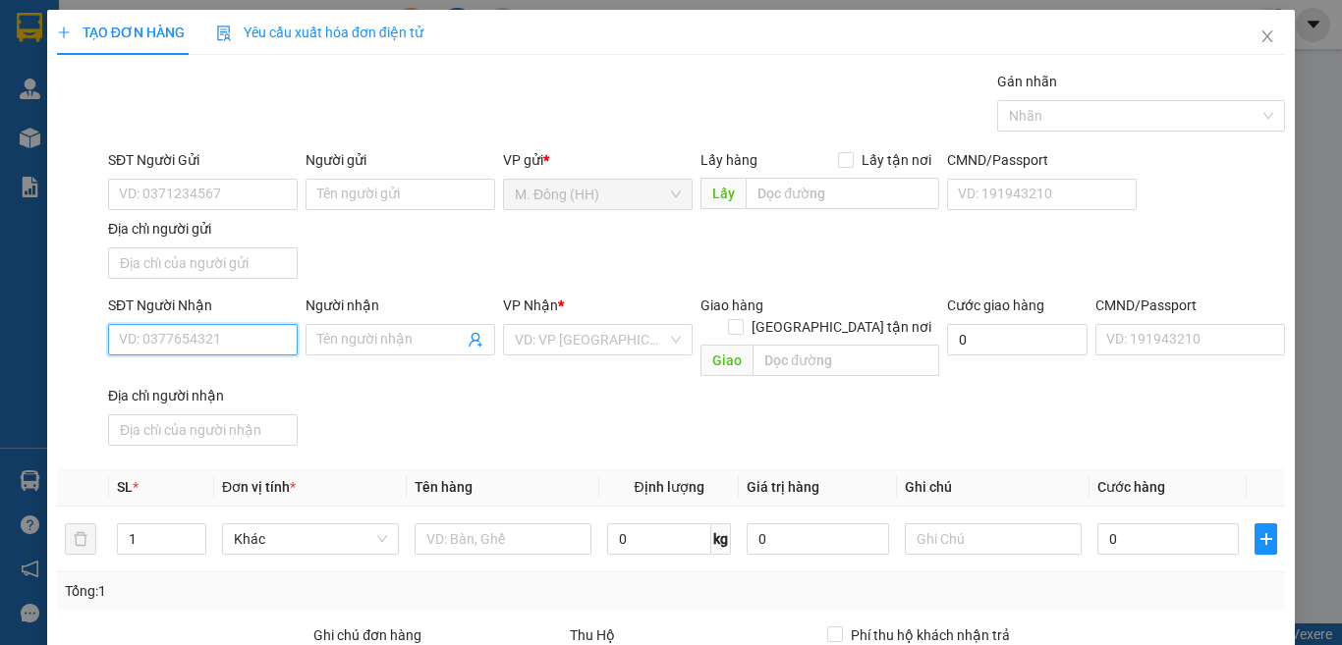
click at [218, 348] on input "SĐT Người Nhận" at bounding box center [203, 339] width 190 height 31
click at [411, 327] on span at bounding box center [400, 339] width 190 height 31
click at [243, 335] on input "0707179989" at bounding box center [203, 339] width 190 height 31
type input "0"
click at [193, 410] on div "0964883455 - Huy" at bounding box center [200, 411] width 163 height 22
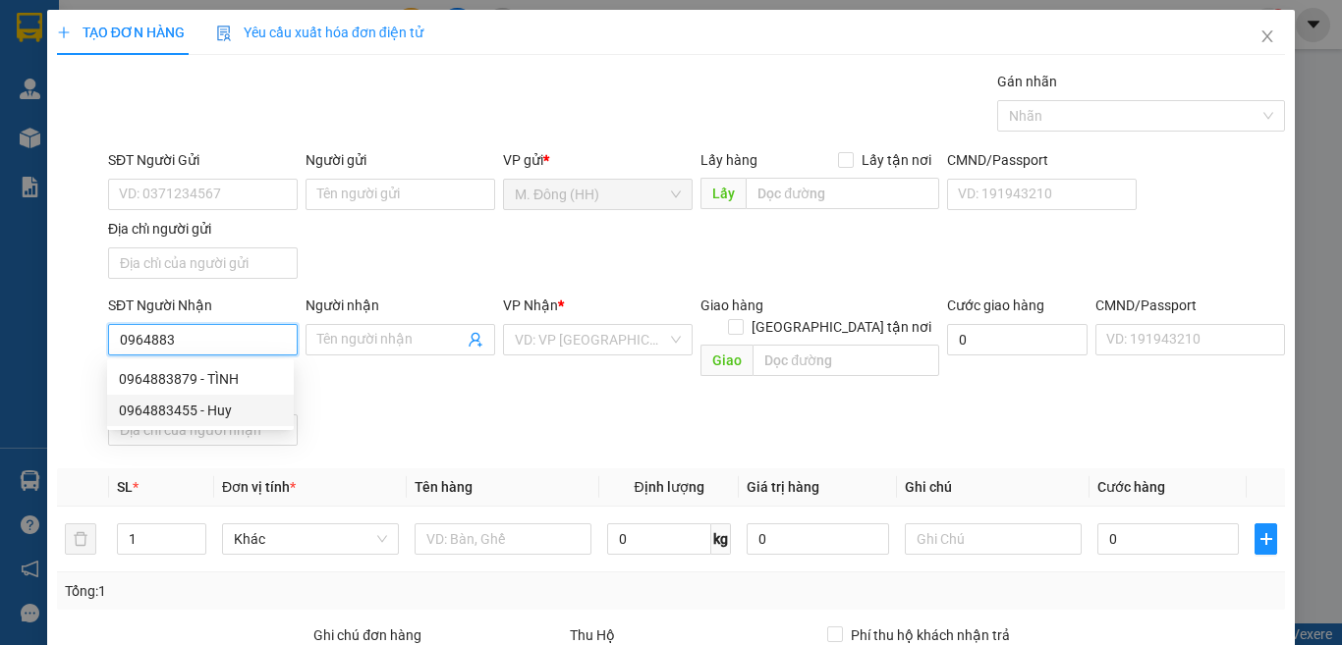
type input "0964883455"
type input "Huy"
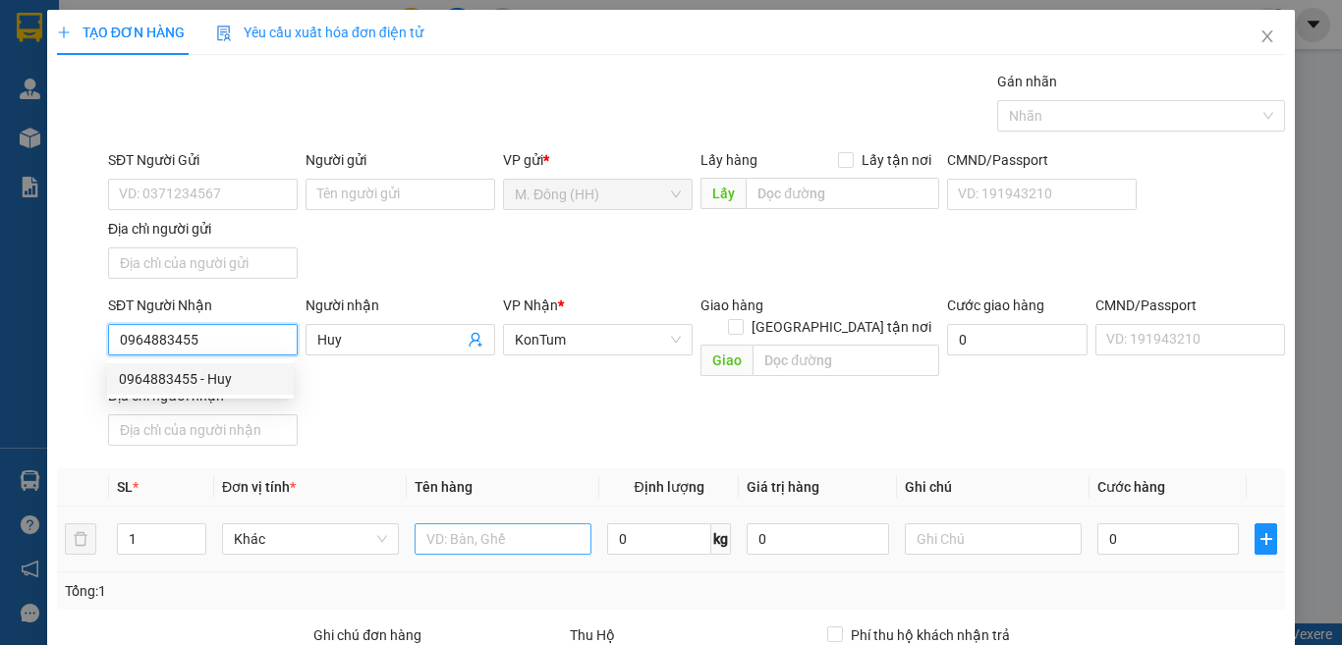
scroll to position [219, 0]
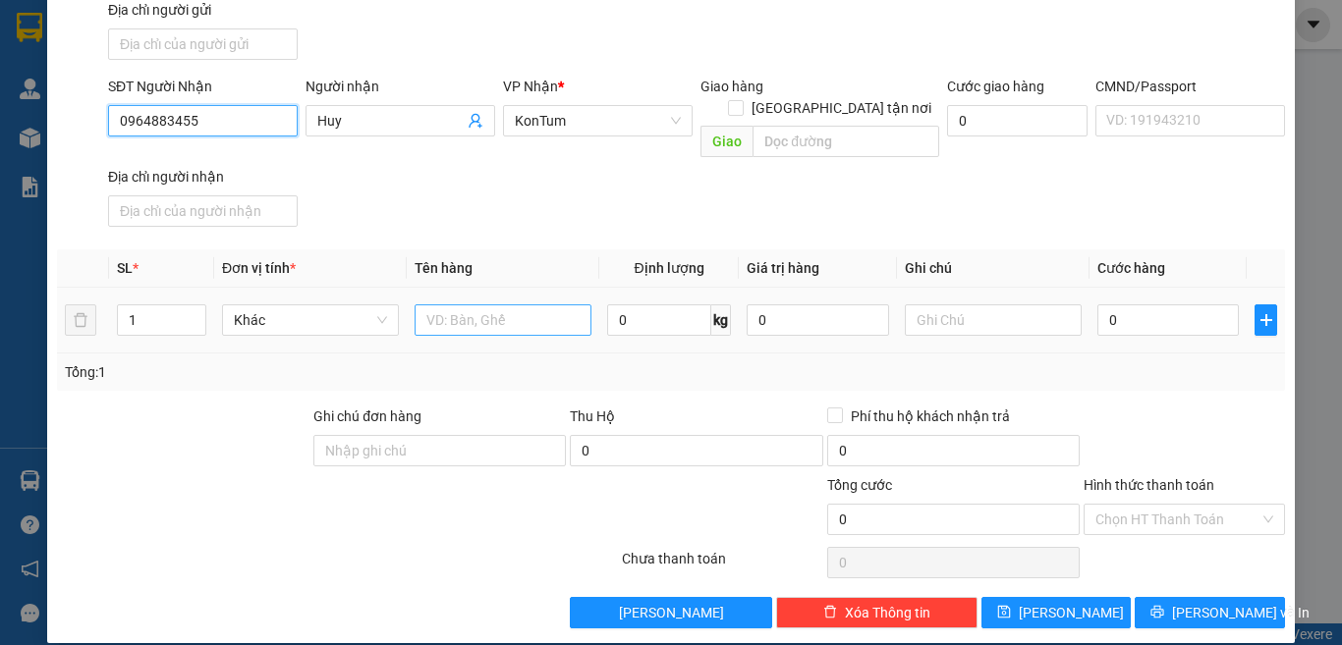
type input "0964883455"
click at [459, 304] on input "text" at bounding box center [502, 319] width 177 height 31
type input "TG"
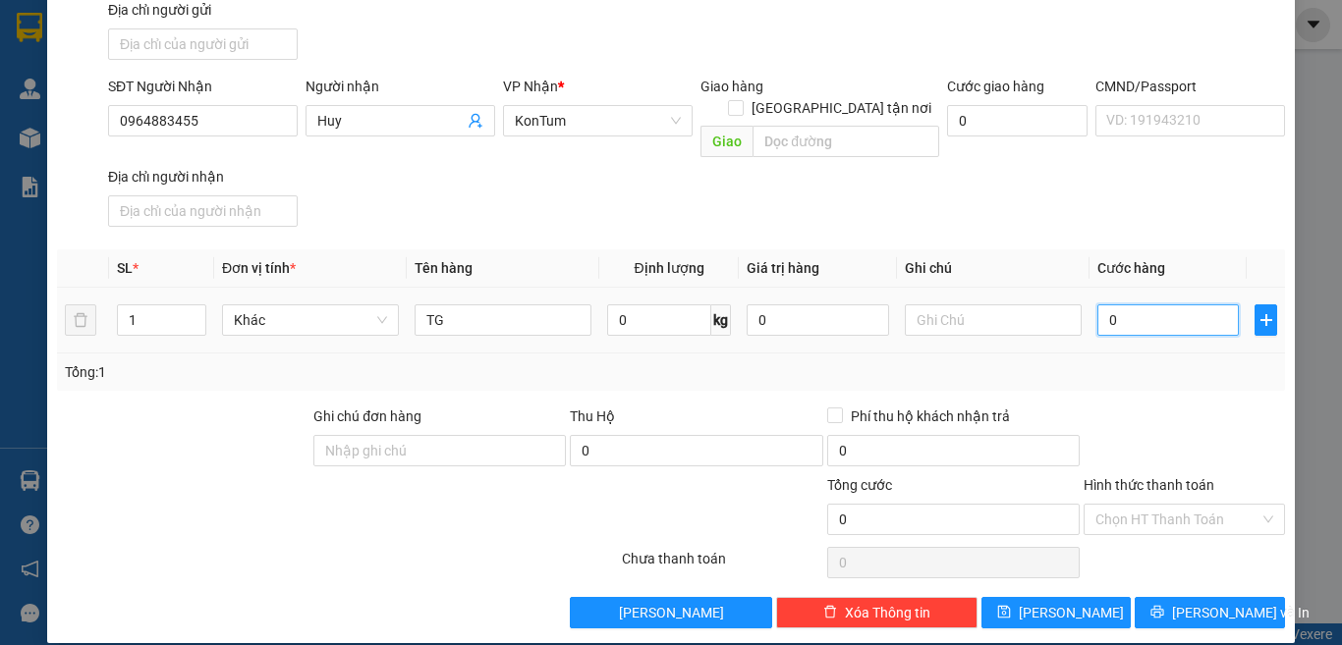
click at [1152, 304] on input "0" at bounding box center [1167, 319] width 141 height 31
type input "5"
type input "50"
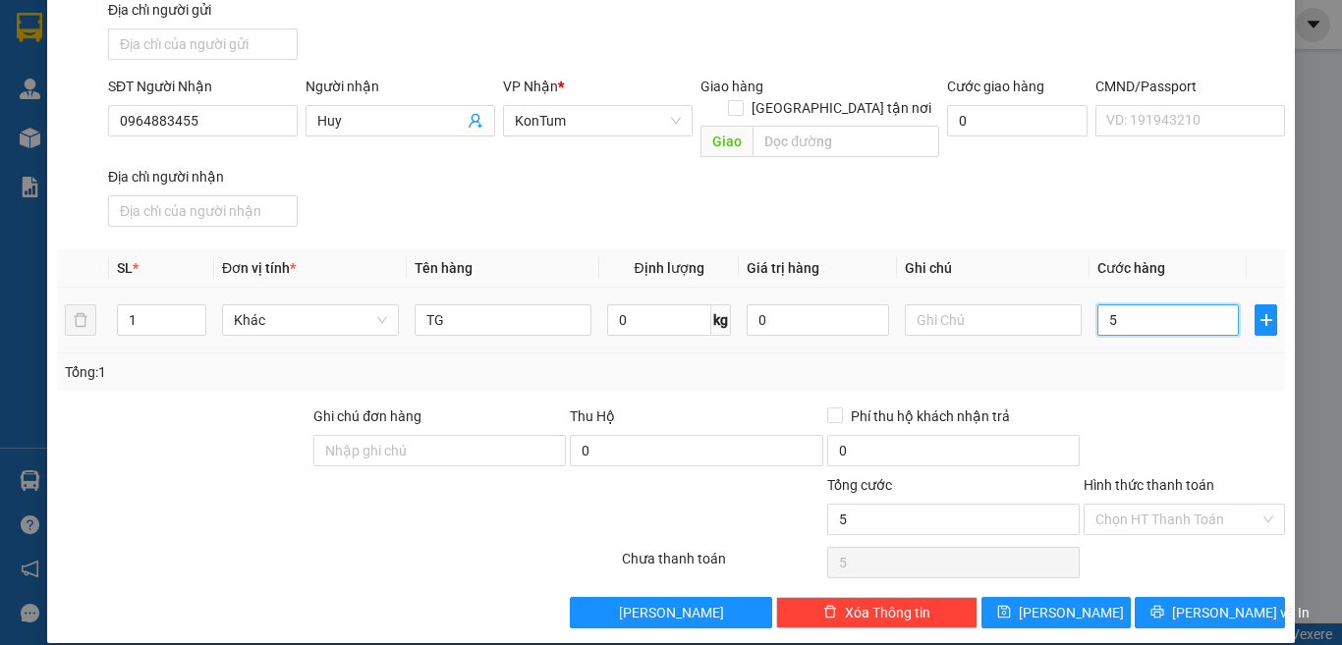
type input "50"
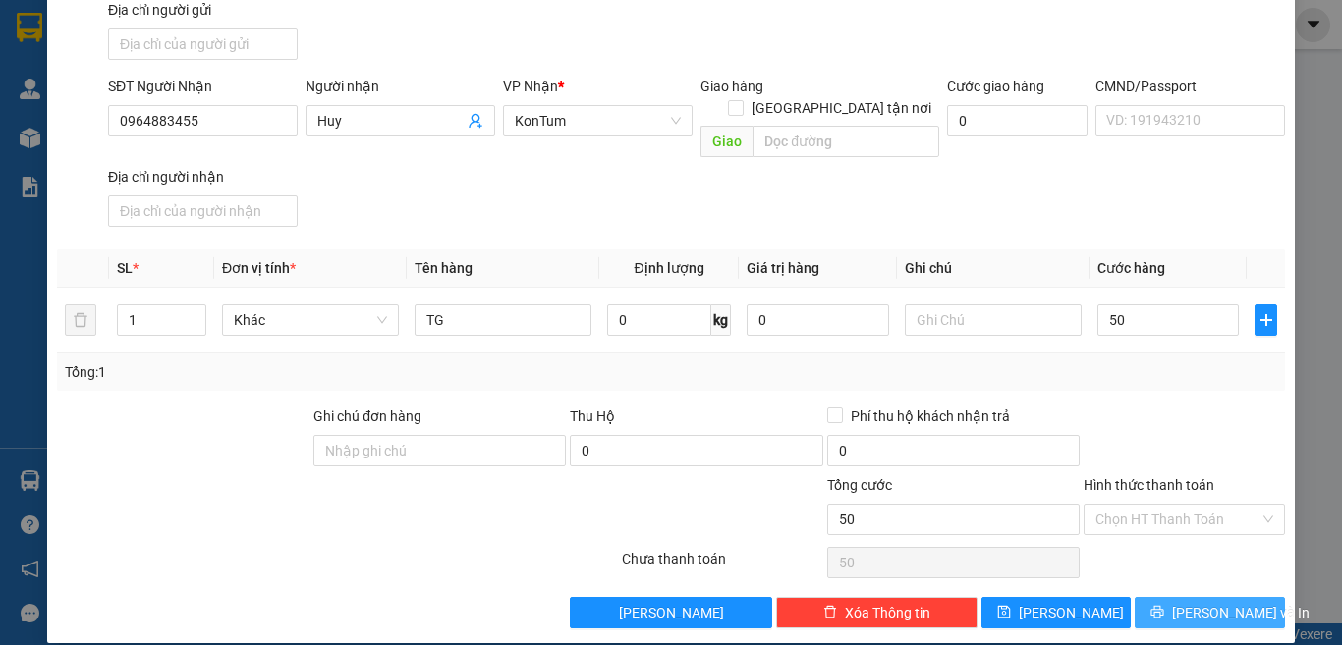
type input "50.000"
click at [1156, 605] on icon "printer" at bounding box center [1157, 612] width 14 height 14
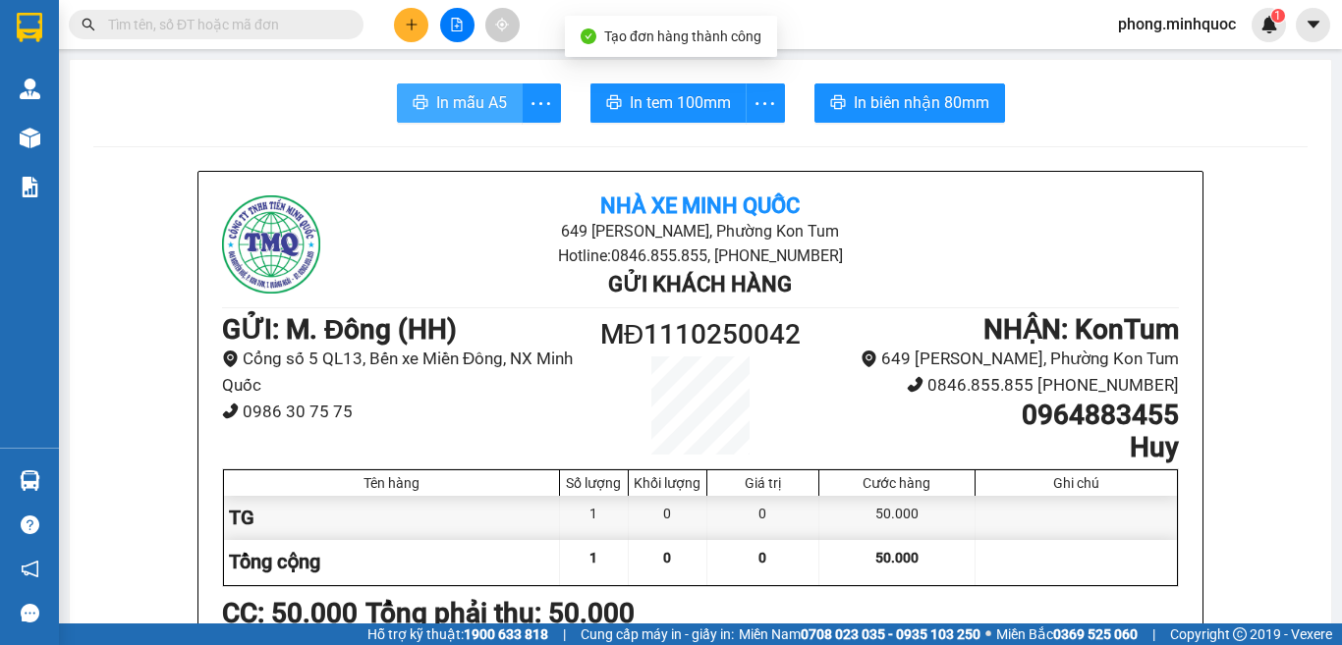
click at [459, 100] on span "In mẫu A5" at bounding box center [471, 102] width 71 height 25
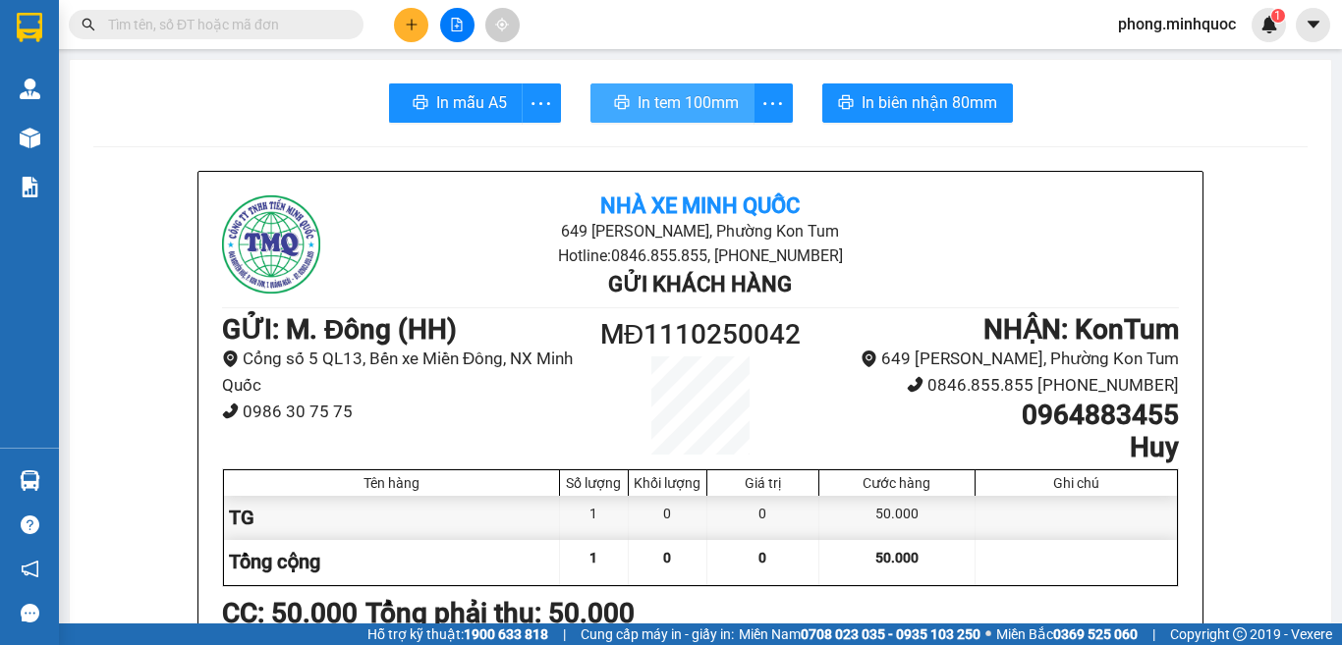
click at [677, 103] on span "In tem 100mm" at bounding box center [687, 102] width 101 height 25
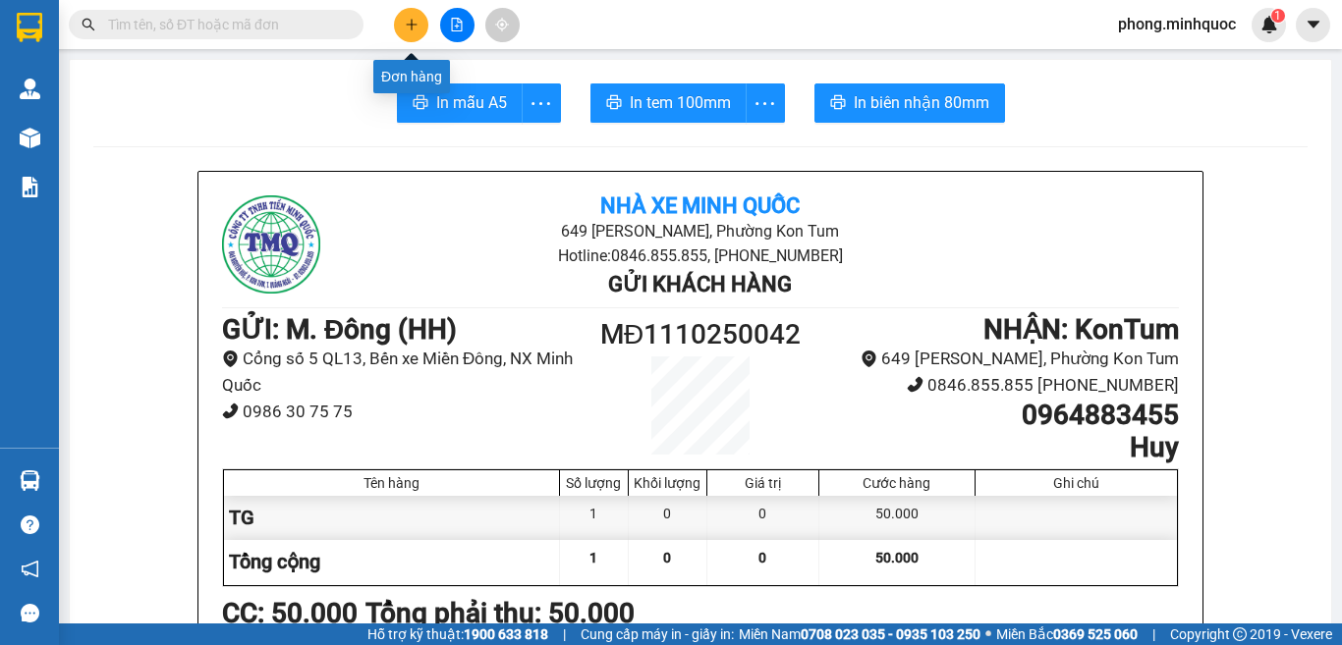
click at [417, 25] on icon "plus" at bounding box center [412, 25] width 14 height 14
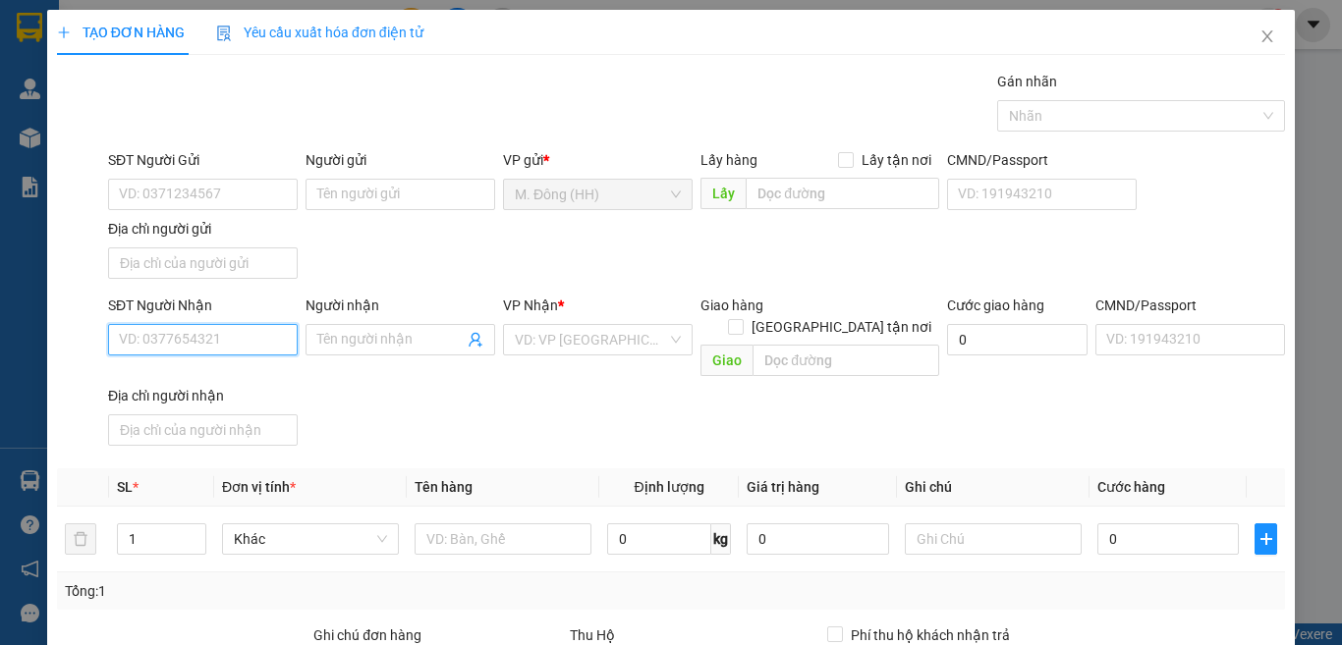
drag, startPoint x: 190, startPoint y: 344, endPoint x: 186, endPoint y: 355, distance: 11.5
click at [189, 344] on input "SĐT Người Nhận" at bounding box center [203, 339] width 190 height 31
type input "0"
click at [186, 373] on div "0867249751 - Trâm" at bounding box center [200, 379] width 163 height 22
type input "0867249751"
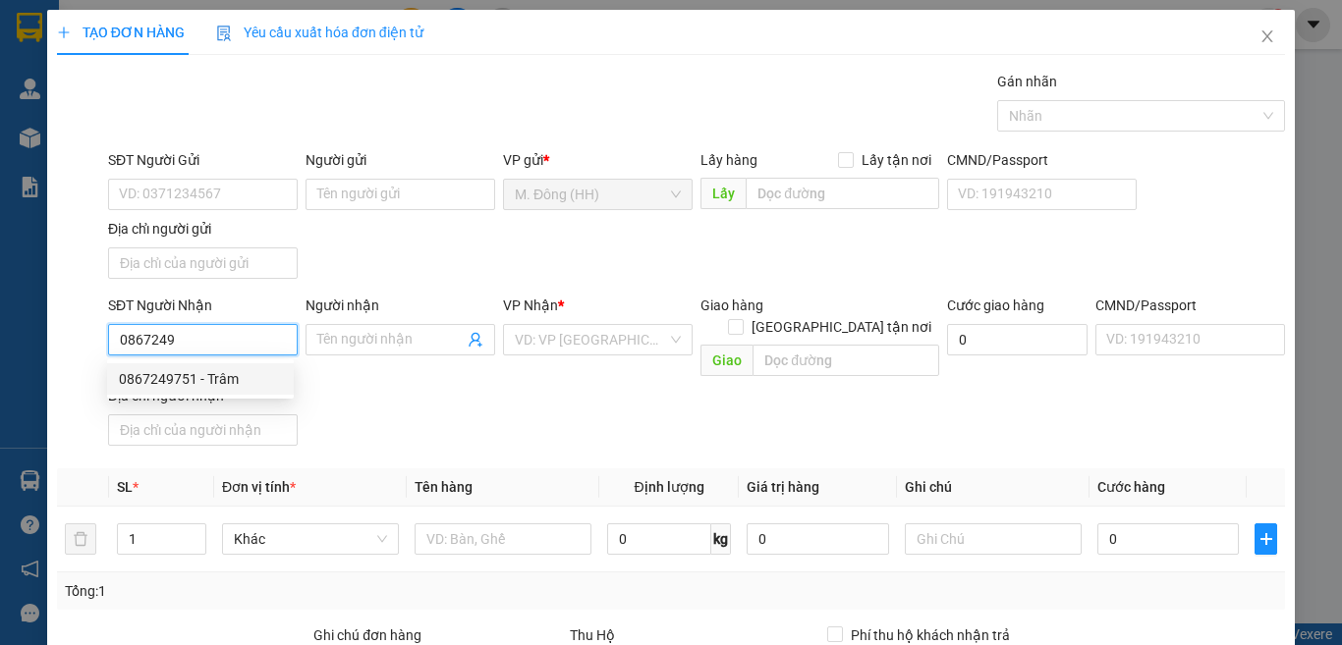
type input "Trâm"
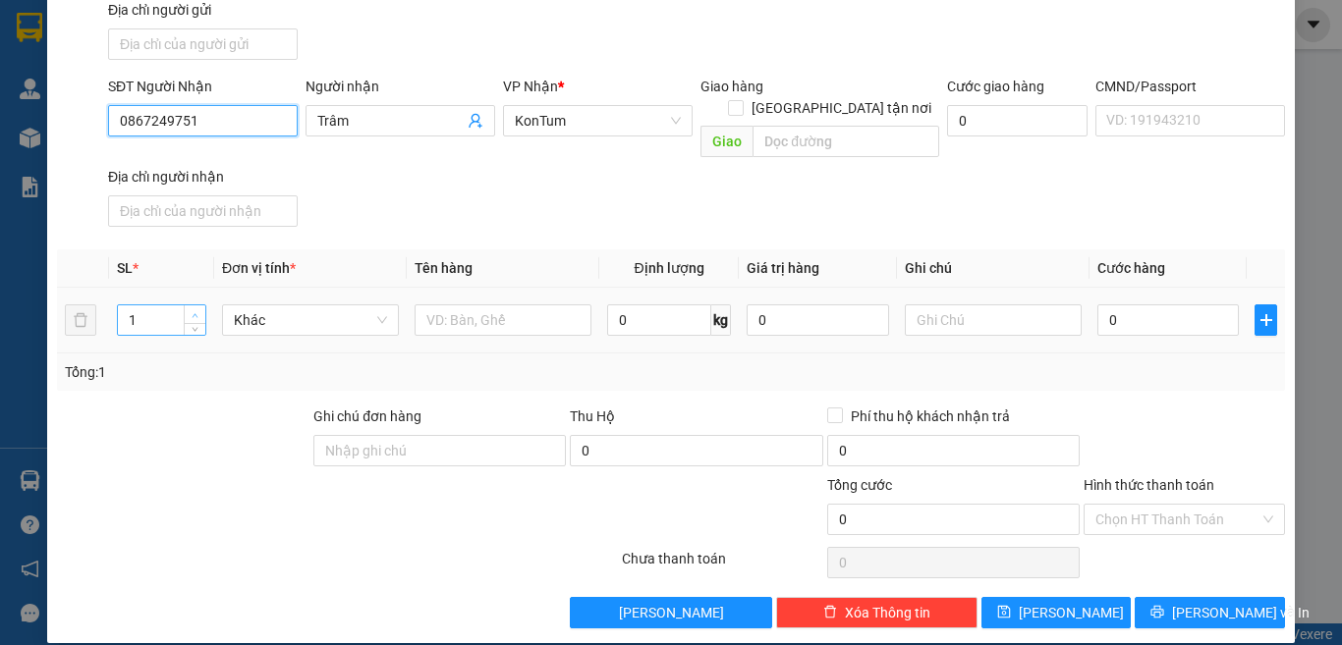
type input "0867249751"
type input "2"
click at [190, 309] on span "up" at bounding box center [196, 315] width 12 height 12
click at [438, 305] on input "text" at bounding box center [502, 319] width 177 height 31
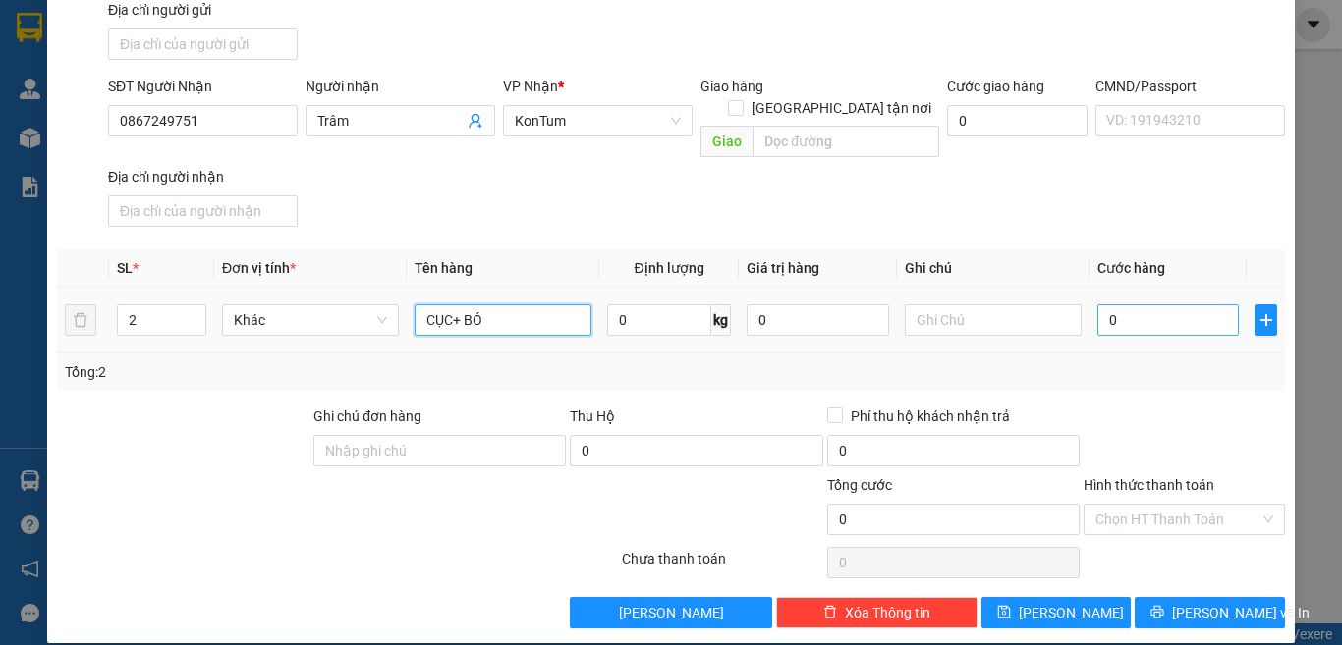
type input "CỤC+ BÓ"
click at [1177, 304] on input "0" at bounding box center [1167, 319] width 141 height 31
type input "8"
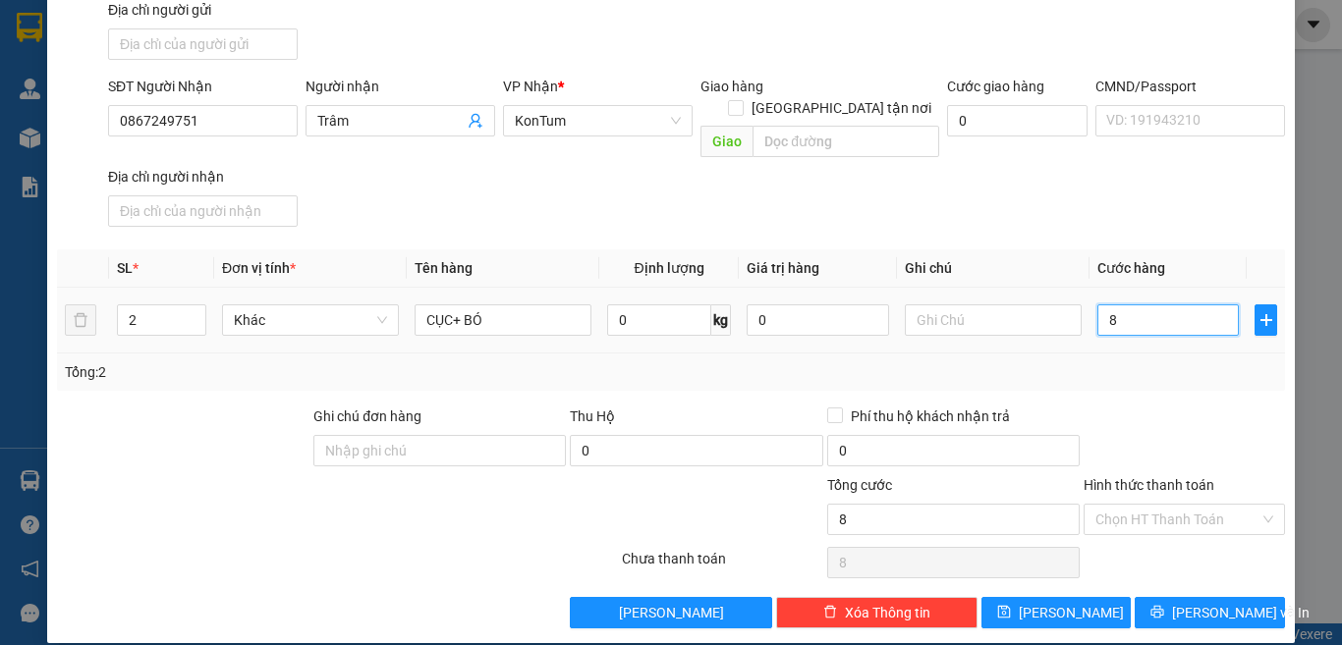
type input "80"
type input "80.000"
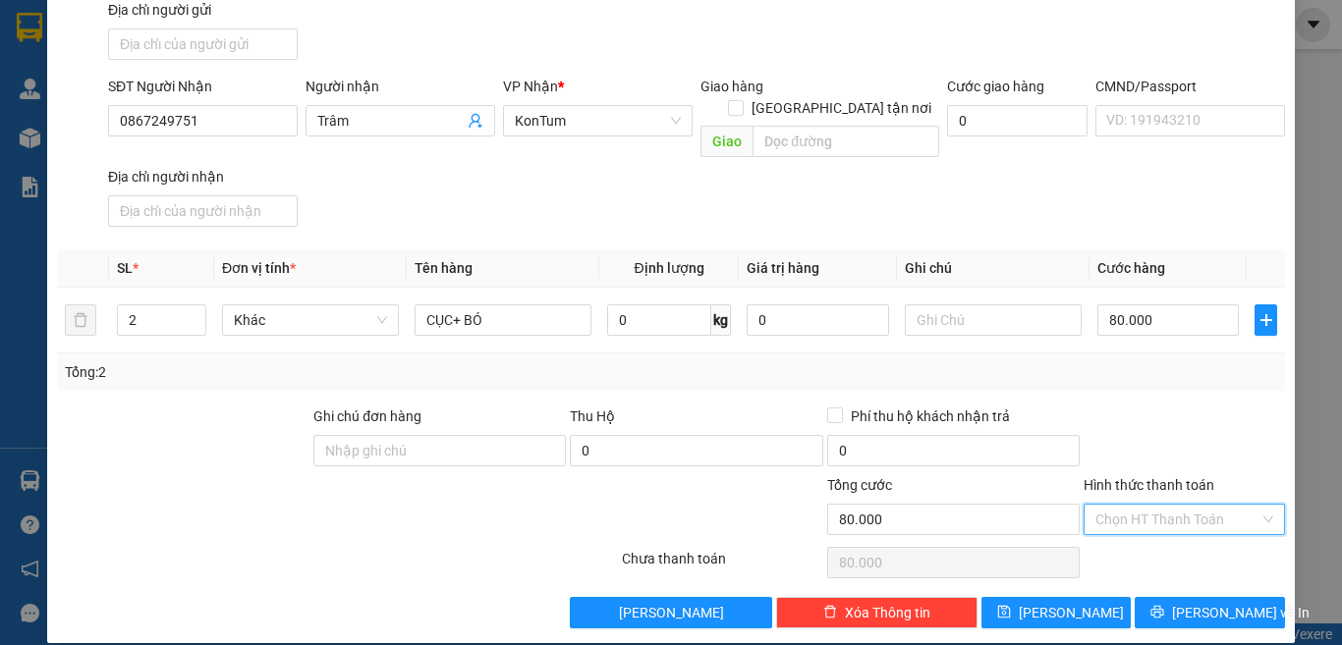
click at [1160, 505] on input "Hình thức thanh toán" at bounding box center [1177, 519] width 164 height 29
click at [1160, 536] on div "Tại văn phòng" at bounding box center [1169, 537] width 175 height 22
type input "0"
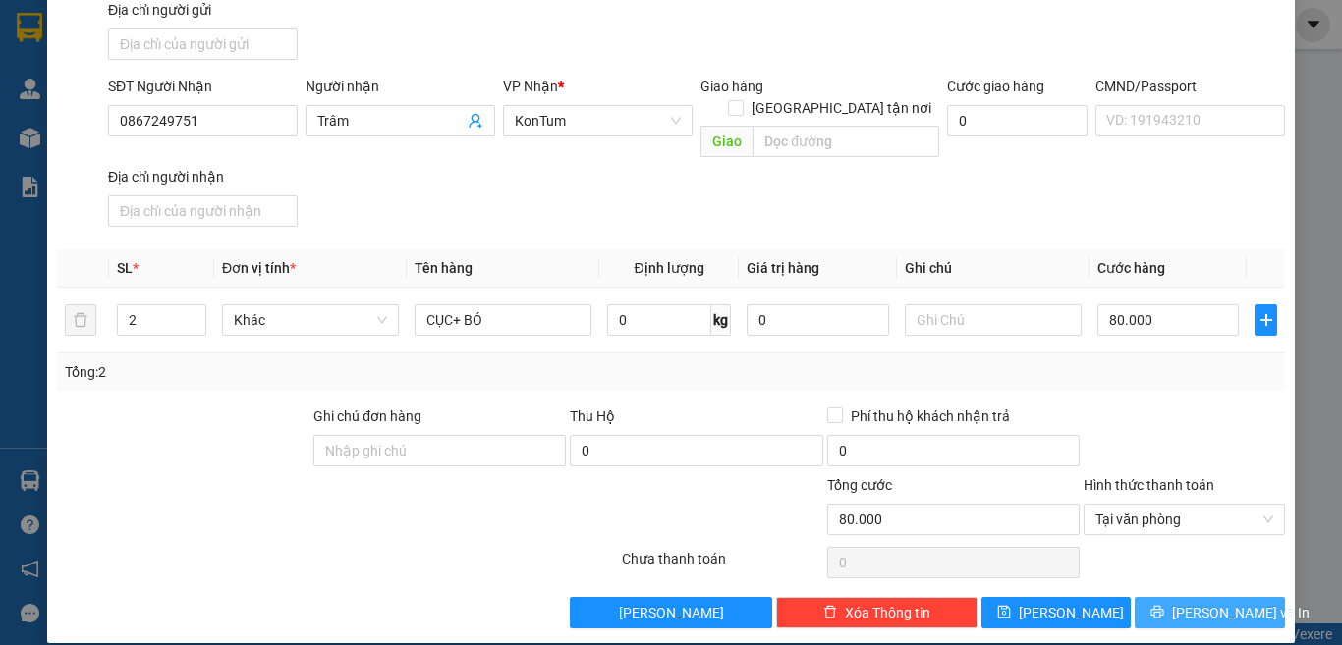
click at [1160, 606] on icon "printer" at bounding box center [1157, 612] width 13 height 13
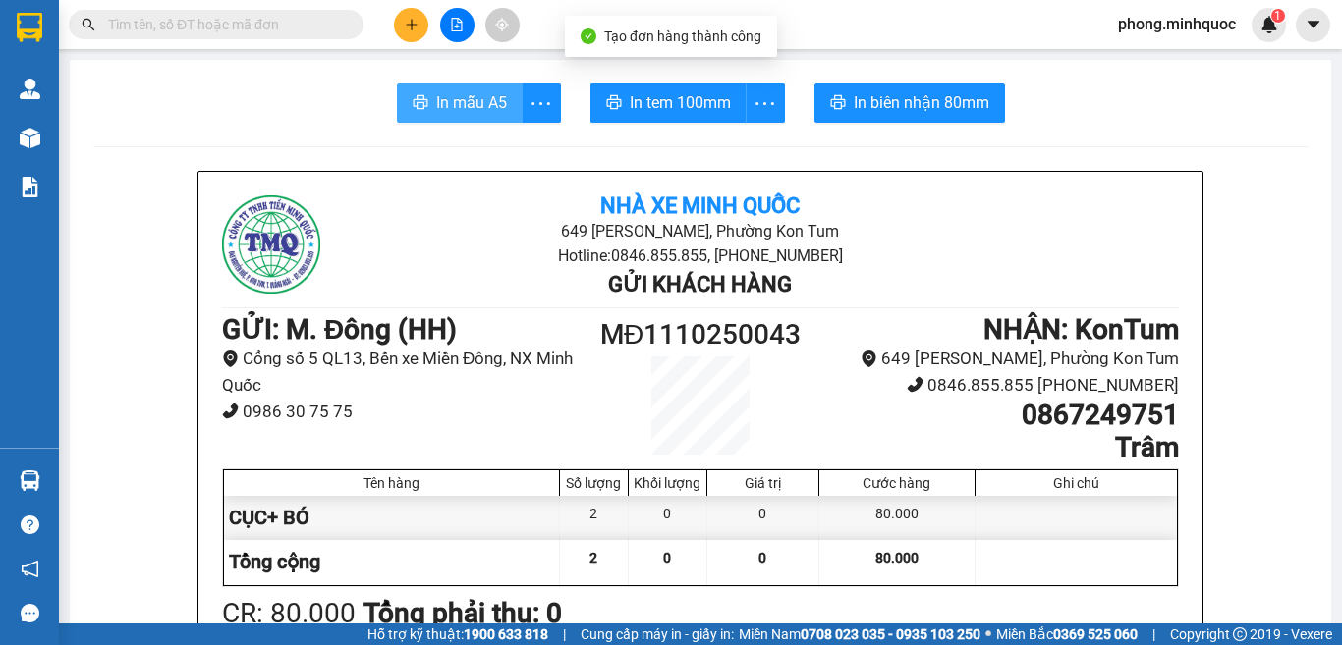
click at [447, 98] on span "In mẫu A5" at bounding box center [471, 102] width 71 height 25
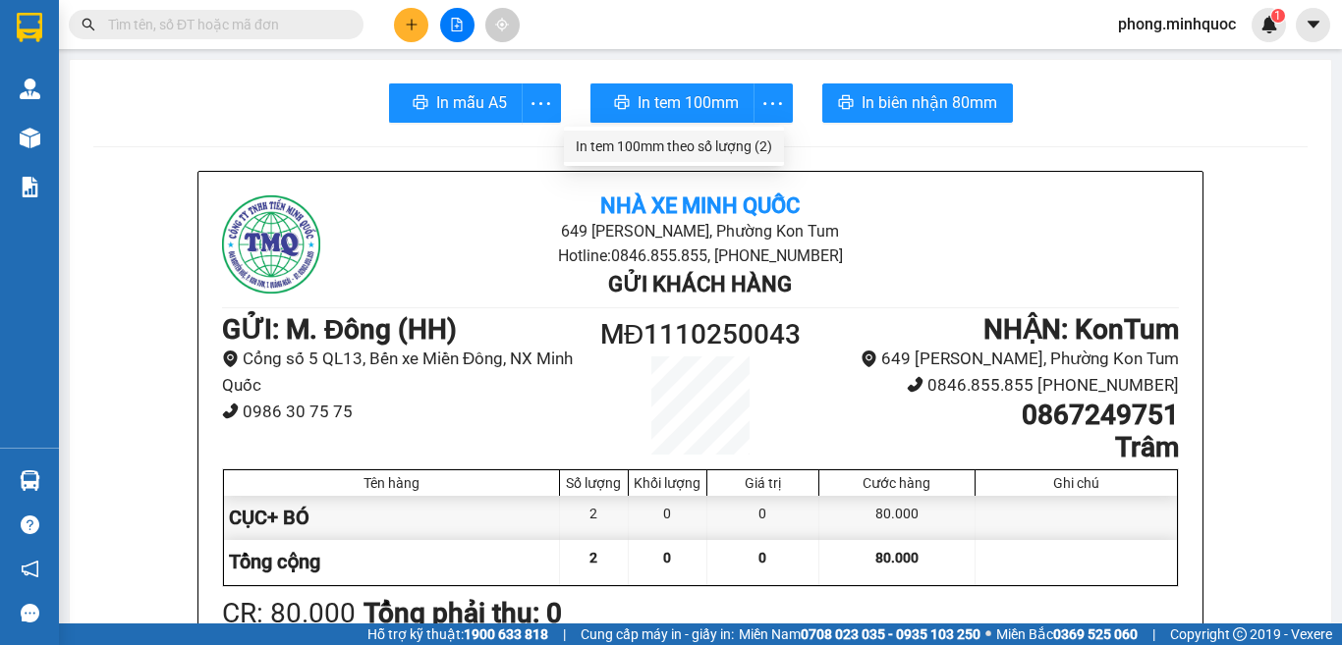
click at [763, 148] on div "In tem 100mm theo số lượng (2)" at bounding box center [673, 147] width 196 height 22
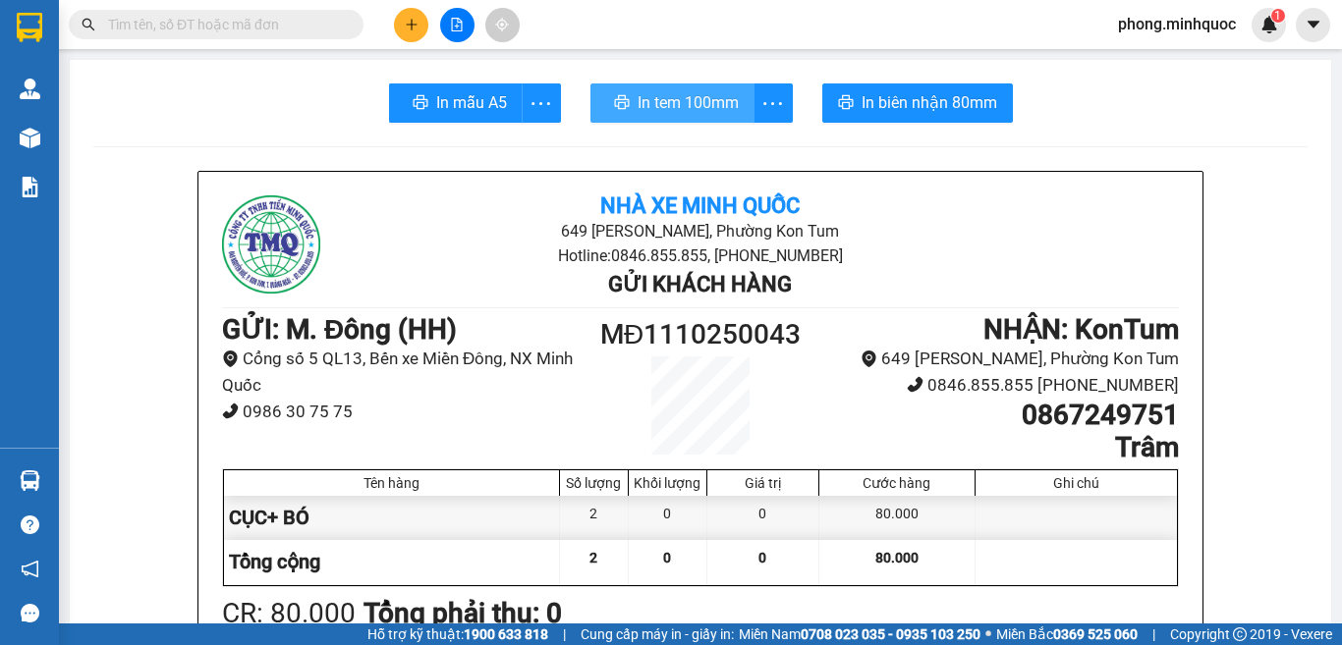
click at [681, 98] on span "In tem 100mm" at bounding box center [687, 102] width 101 height 25
click at [400, 15] on button at bounding box center [411, 25] width 34 height 34
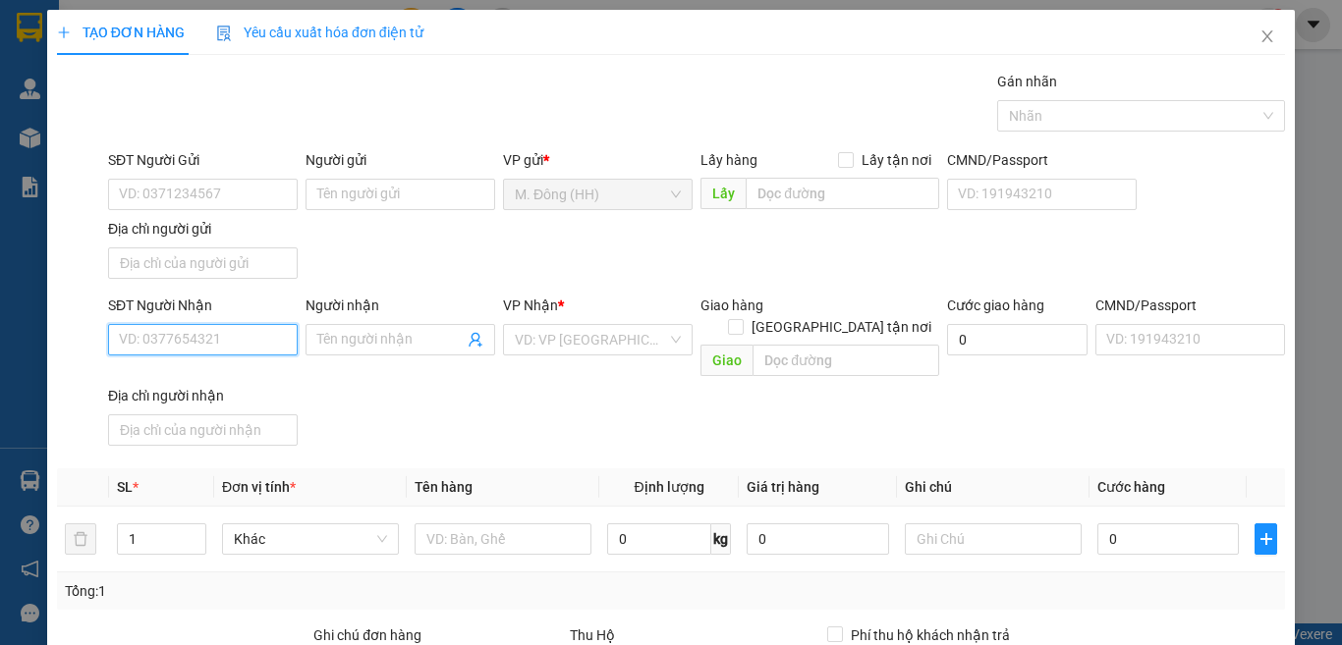
click at [179, 338] on input "SĐT Người Nhận" at bounding box center [203, 339] width 190 height 31
click at [165, 381] on div "0379322424 - phú" at bounding box center [200, 379] width 163 height 22
type input "0379322424"
type input "phú"
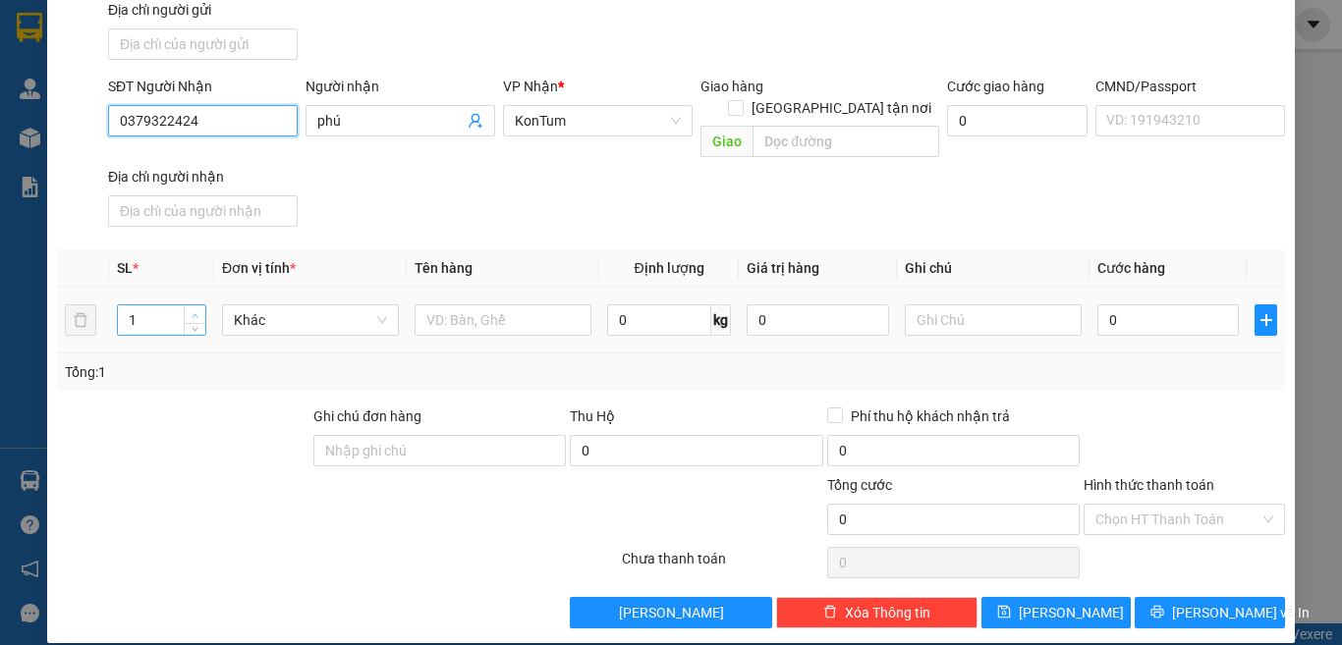
type input "0379322424"
type input "2"
drag, startPoint x: 197, startPoint y: 286, endPoint x: 400, endPoint y: 328, distance: 206.7
click at [196, 305] on span "Increase Value" at bounding box center [195, 314] width 22 height 18
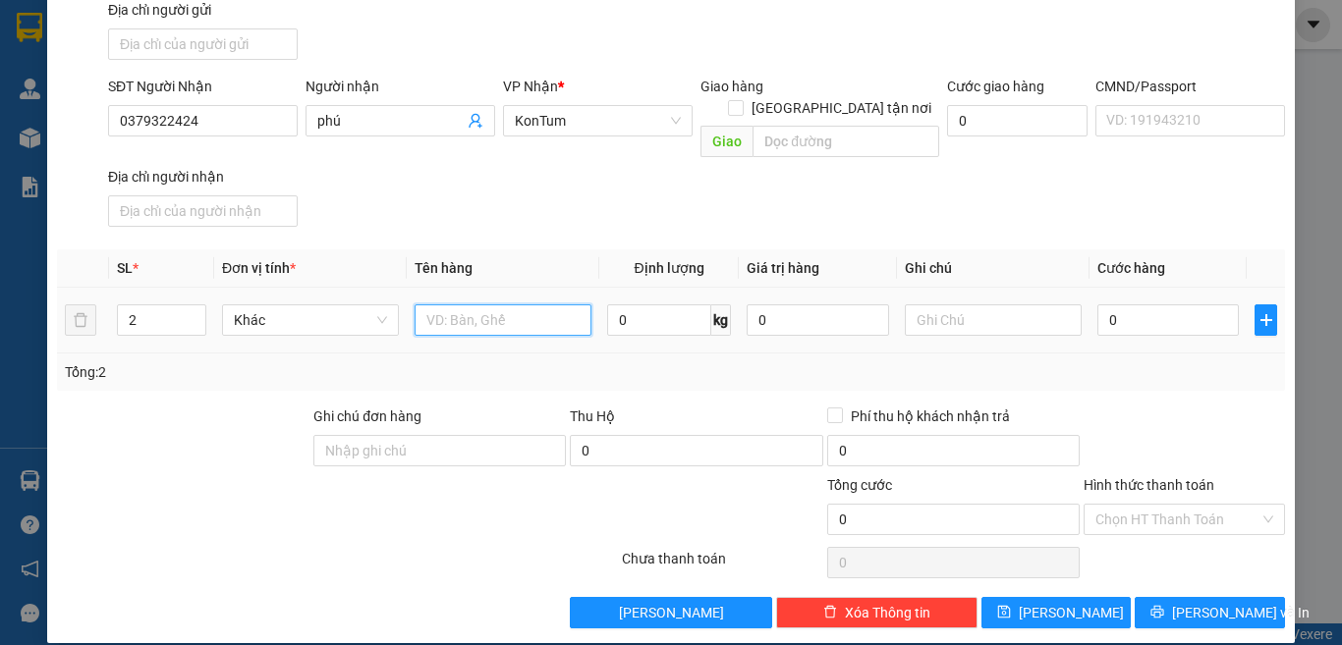
click at [484, 304] on input "text" at bounding box center [502, 319] width 177 height 31
type input "VÕ XE"
click at [1126, 304] on input "0" at bounding box center [1167, 319] width 141 height 31
type input "1"
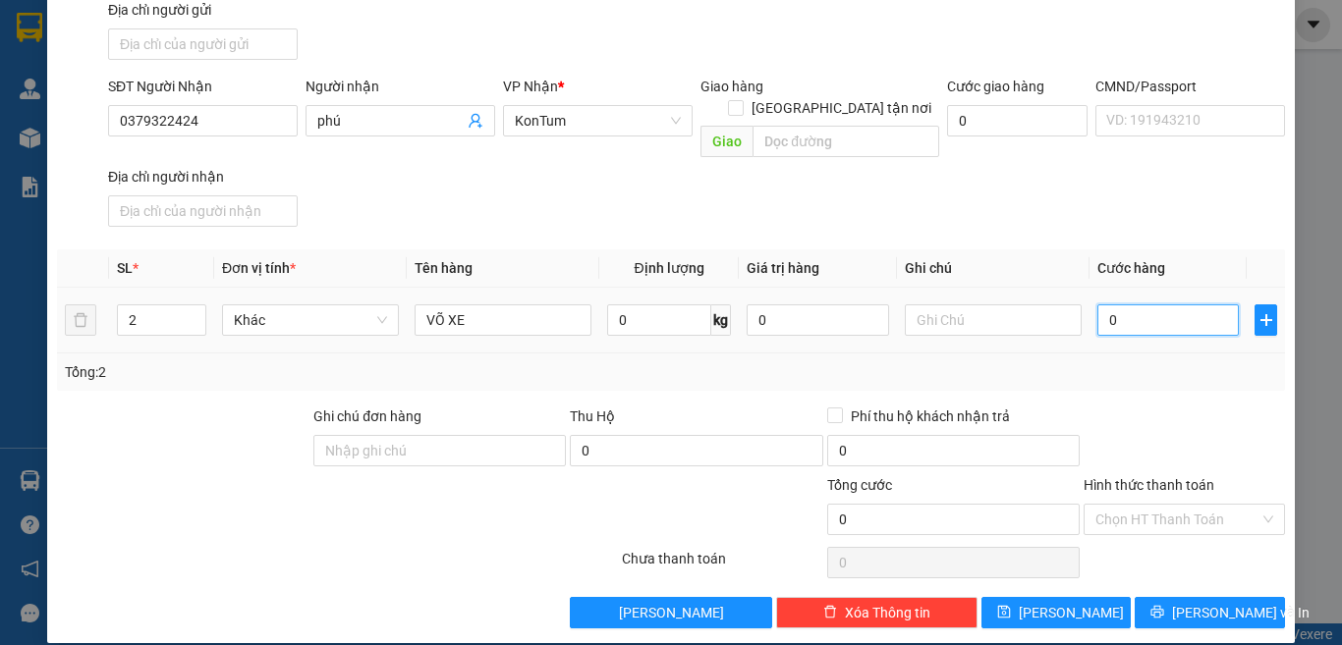
type input "1"
type input "12"
type input "120"
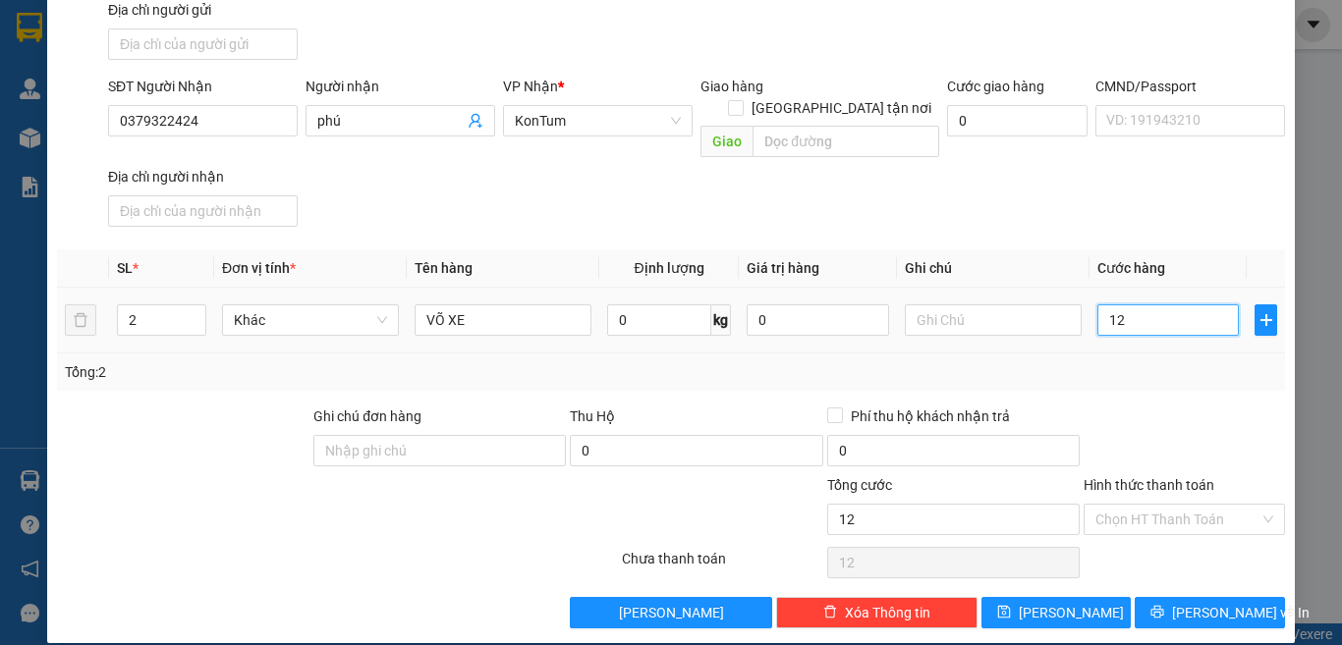
type input "120"
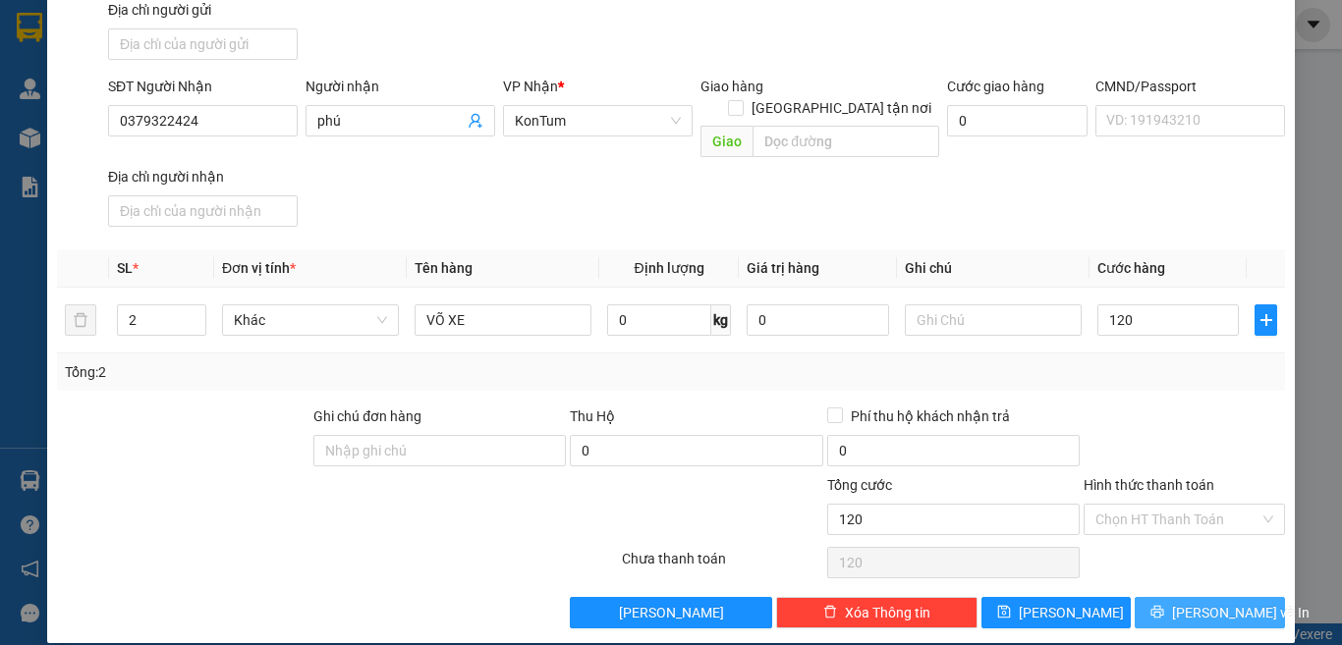
click at [1173, 597] on button "[PERSON_NAME] và In" at bounding box center [1209, 612] width 150 height 31
type input "120.000"
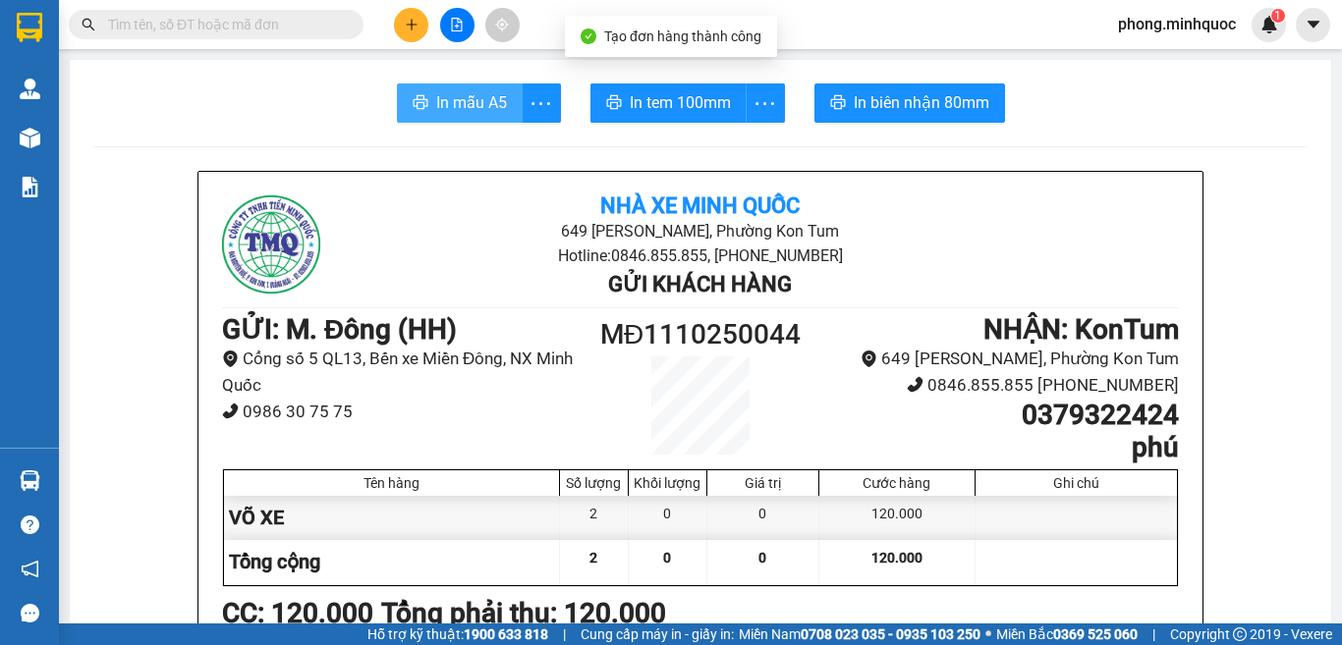
click at [461, 111] on span "In mẫu A5" at bounding box center [471, 102] width 71 height 25
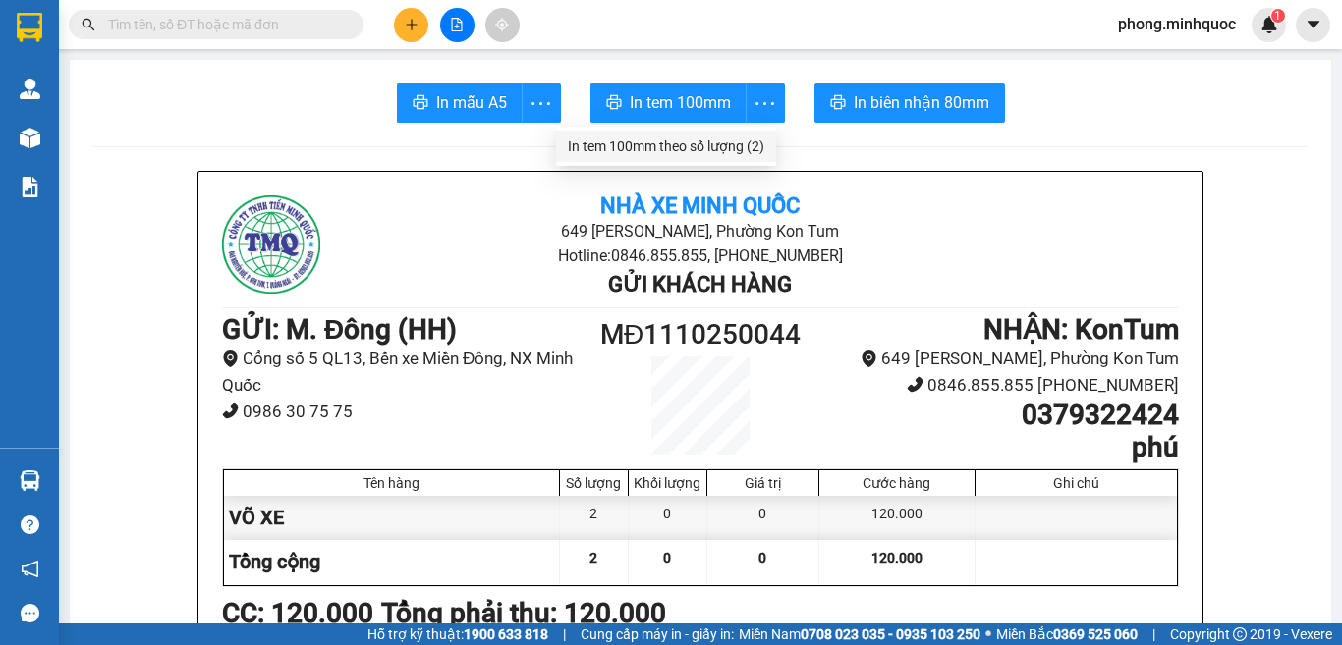
click at [754, 147] on div "In tem 100mm theo số lượng (2)" at bounding box center [666, 147] width 196 height 22
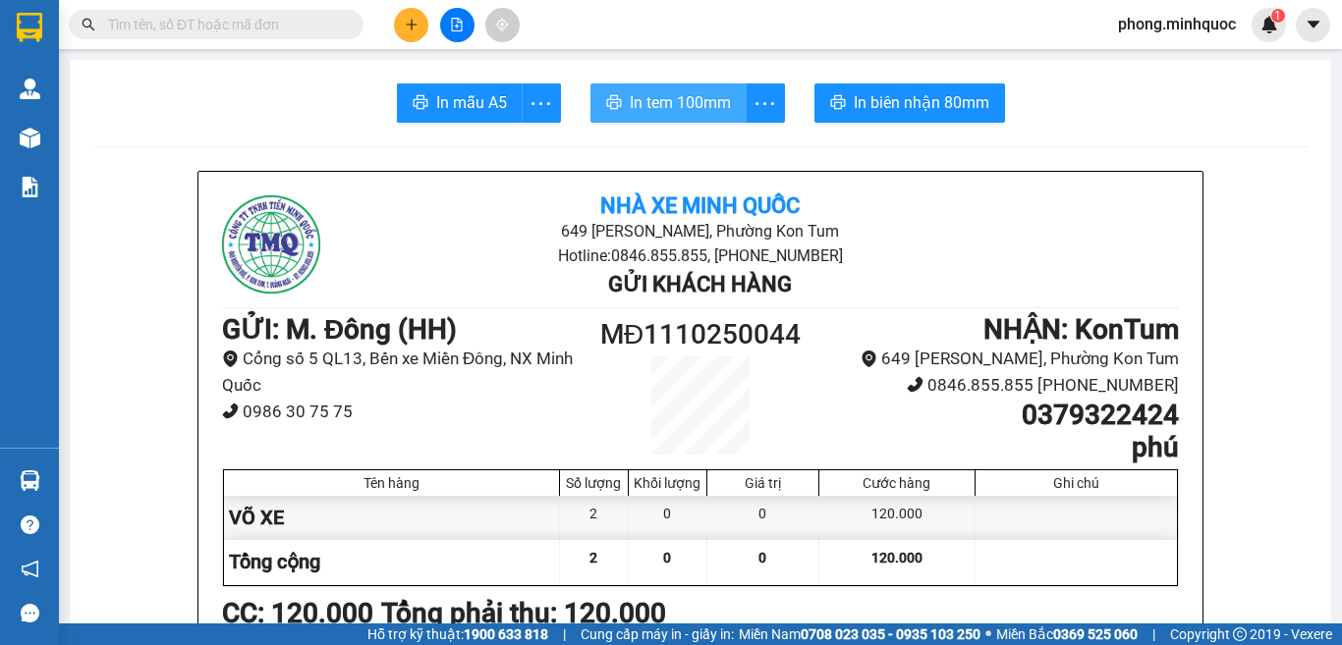
click at [674, 107] on span "In tem 100mm" at bounding box center [680, 102] width 101 height 25
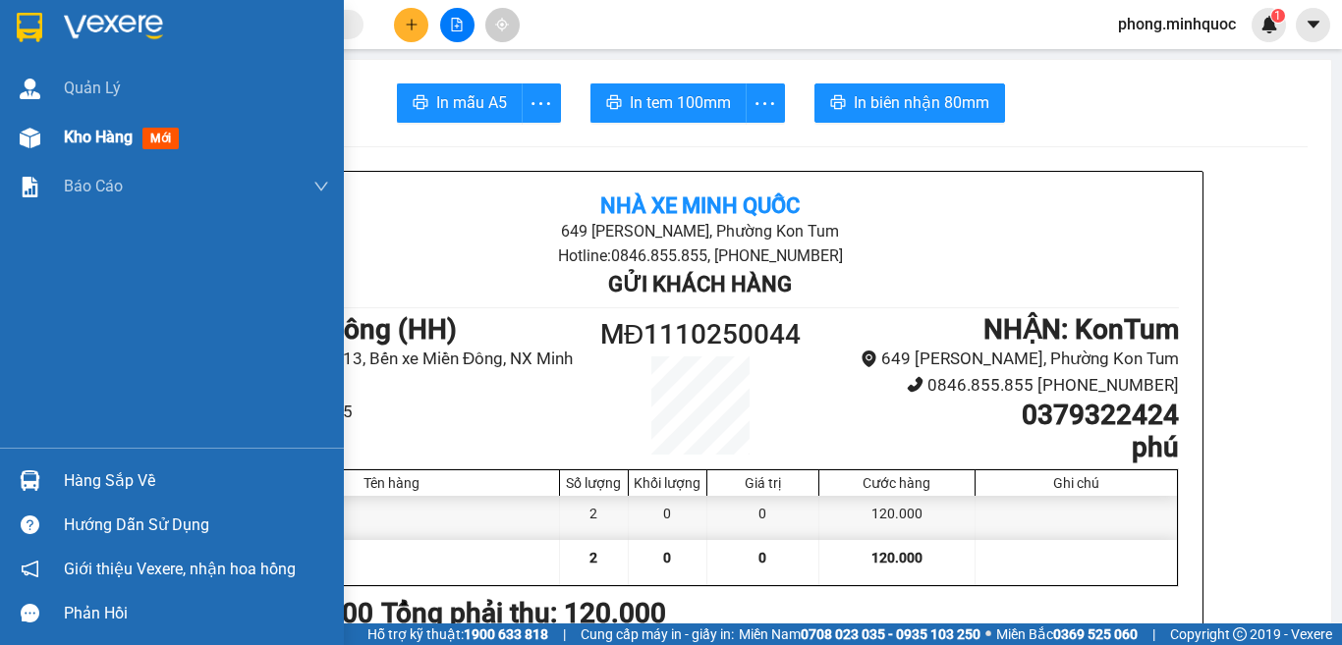
click at [150, 139] on span "mới" at bounding box center [160, 139] width 36 height 22
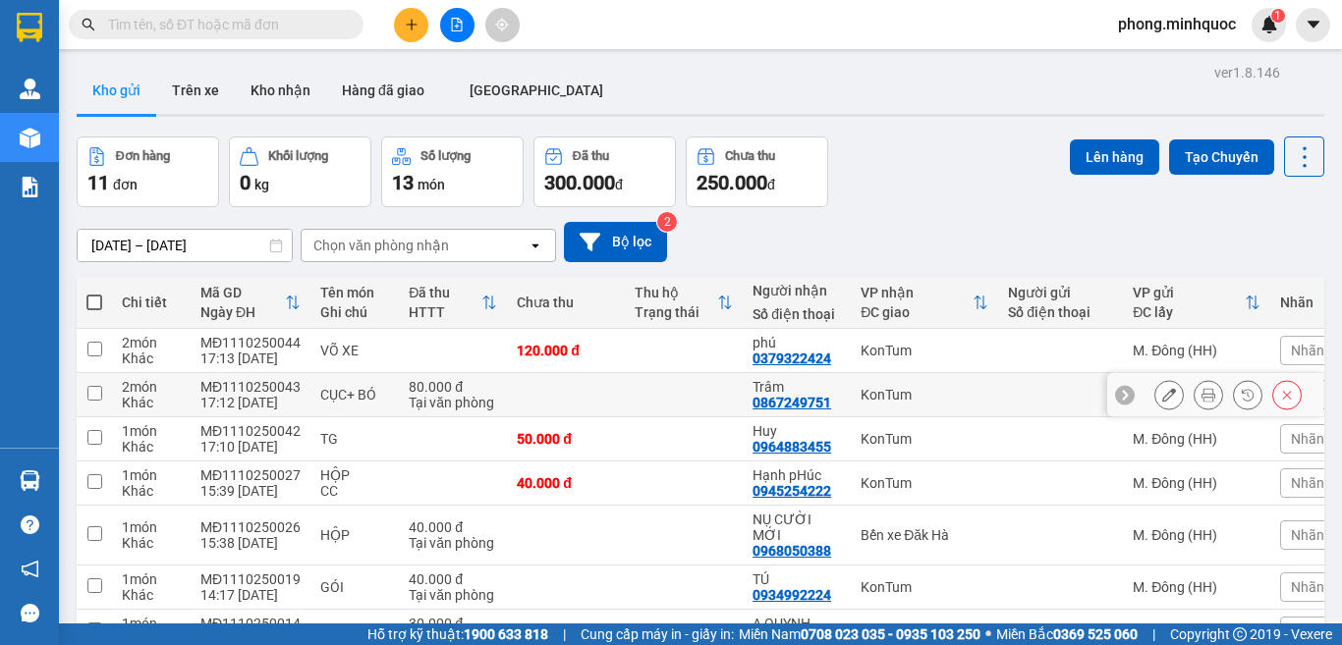
click at [96, 392] on input "checkbox" at bounding box center [94, 393] width 15 height 15
checkbox input "true"
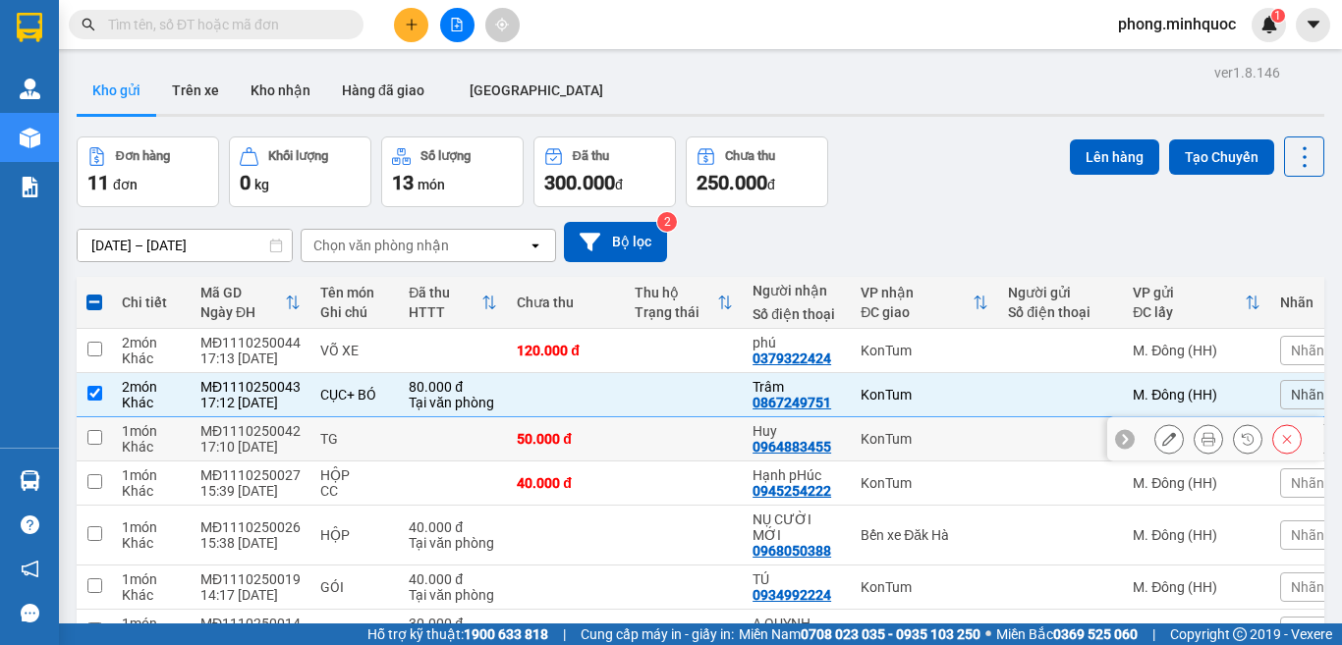
click at [96, 441] on input "checkbox" at bounding box center [94, 437] width 15 height 15
checkbox input "true"
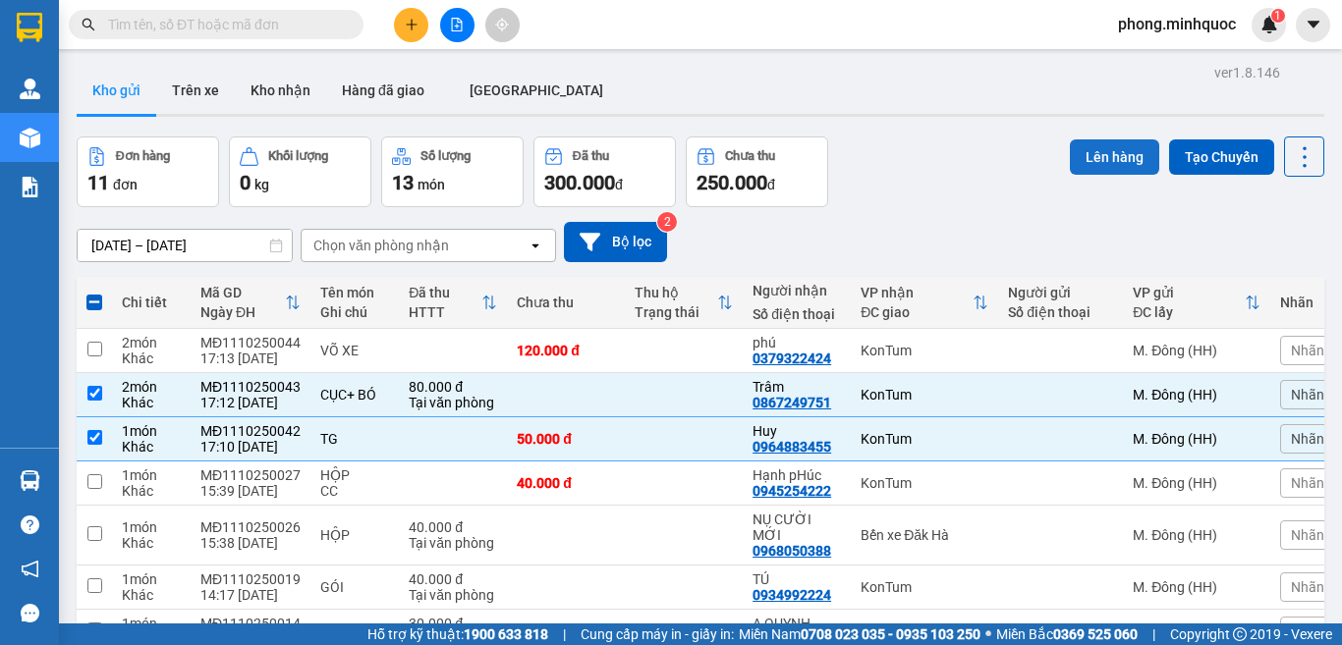
click at [1099, 155] on button "Lên hàng" at bounding box center [1113, 156] width 89 height 35
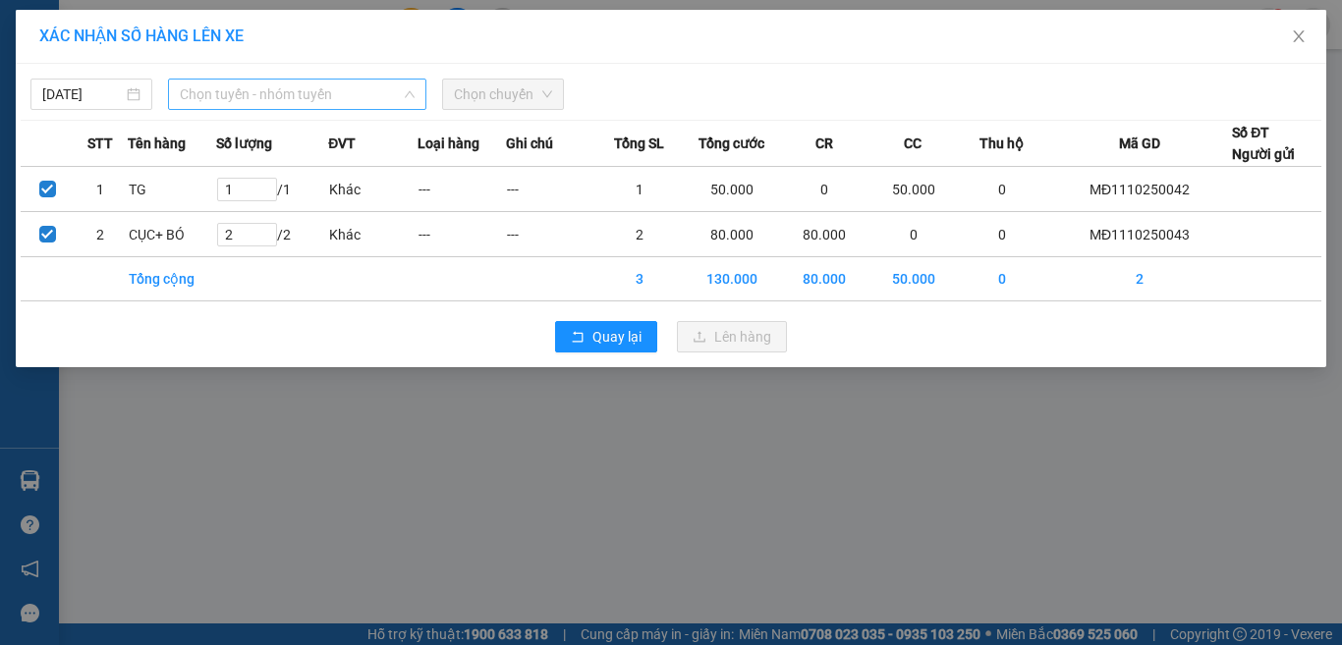
click at [282, 91] on span "Chọn tuyến - nhóm tuyến" at bounding box center [297, 94] width 235 height 29
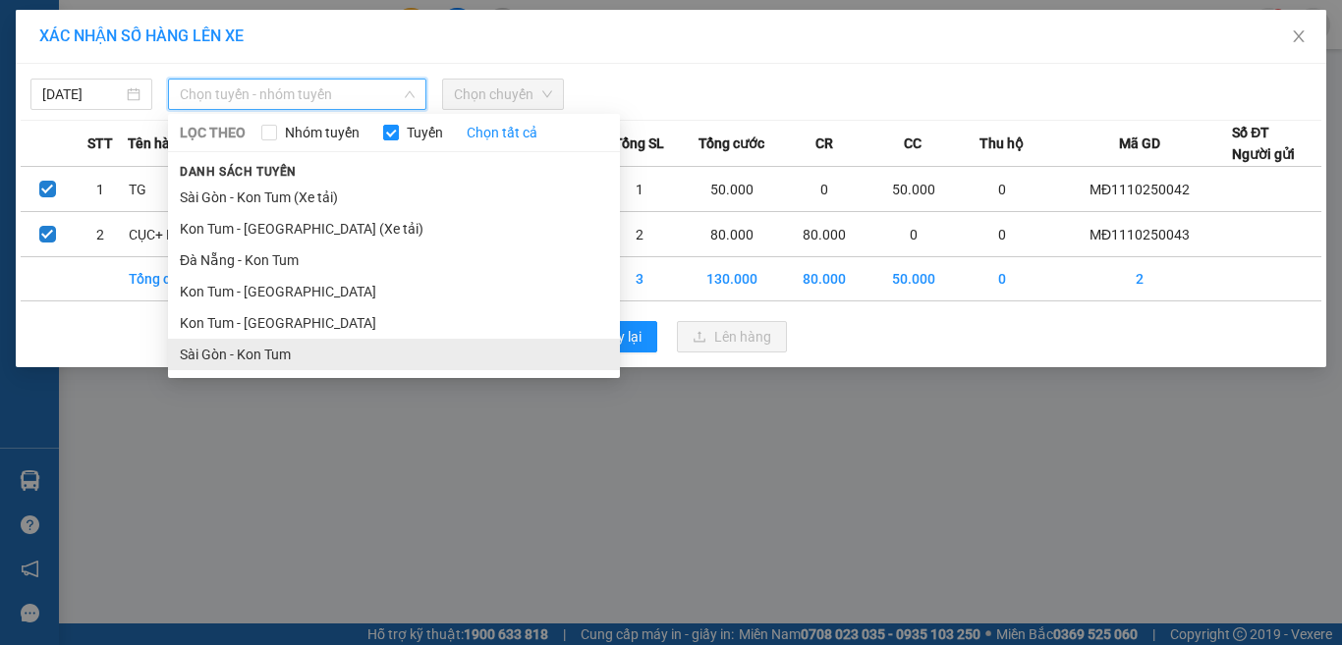
click at [240, 355] on li "Sài Gòn - Kon Tum" at bounding box center [394, 354] width 452 height 31
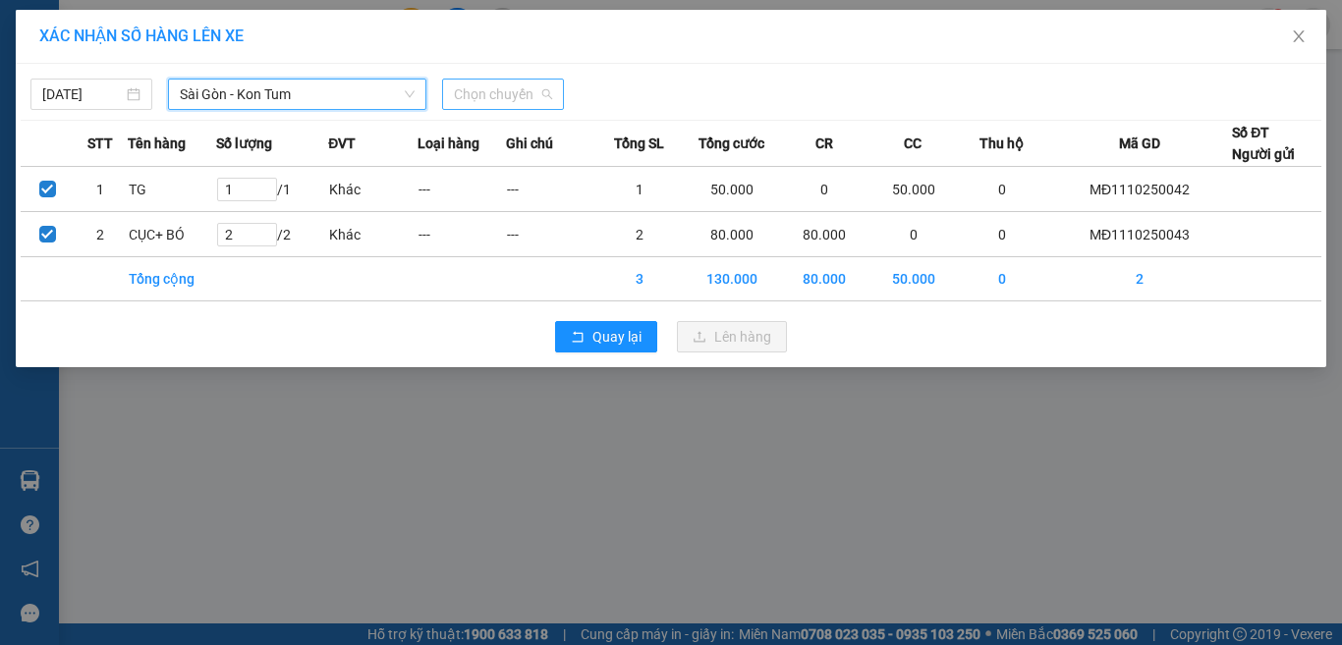
click at [483, 100] on span "Chọn chuyến" at bounding box center [503, 94] width 98 height 29
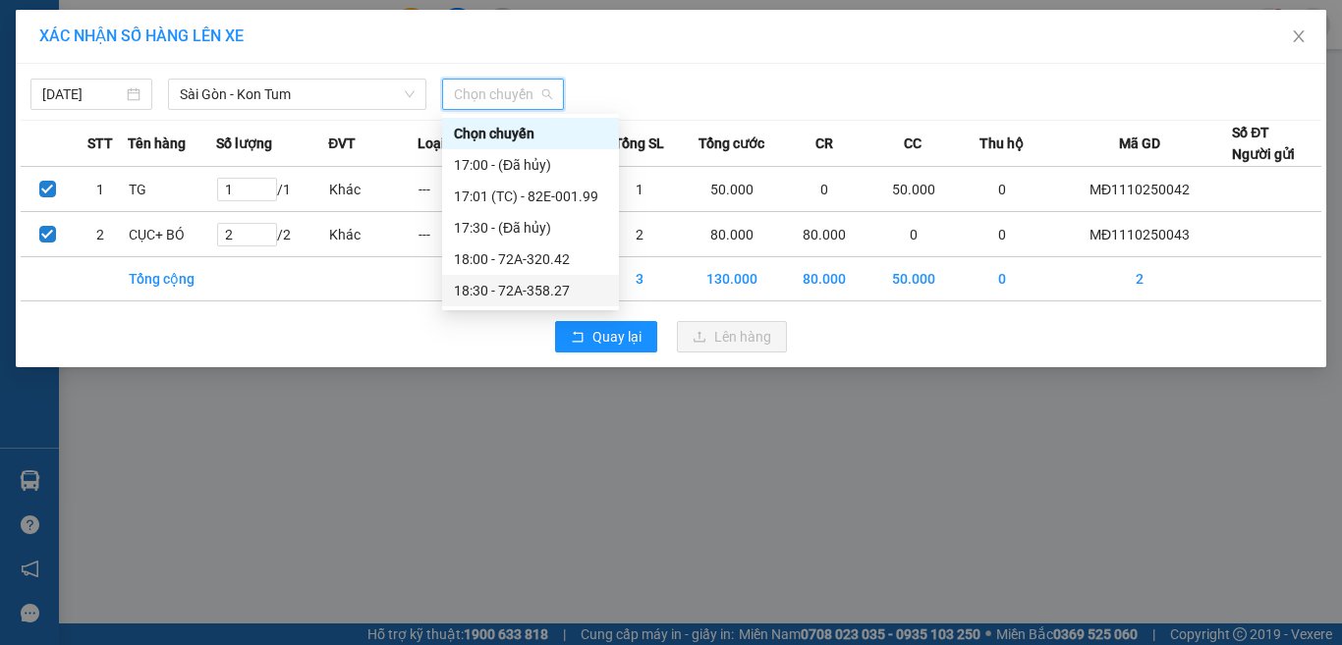
click at [497, 287] on div "18:30 - 72A-358.27" at bounding box center [530, 291] width 153 height 22
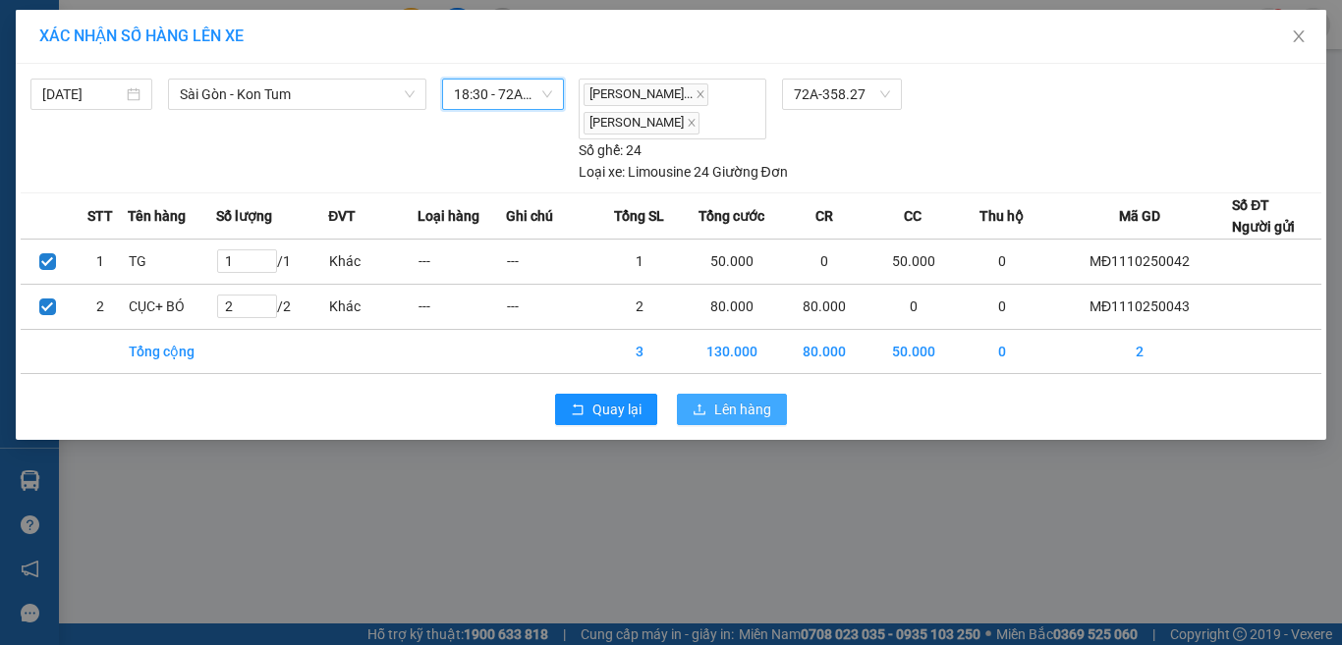
click at [729, 418] on span "Lên hàng" at bounding box center [742, 410] width 57 height 22
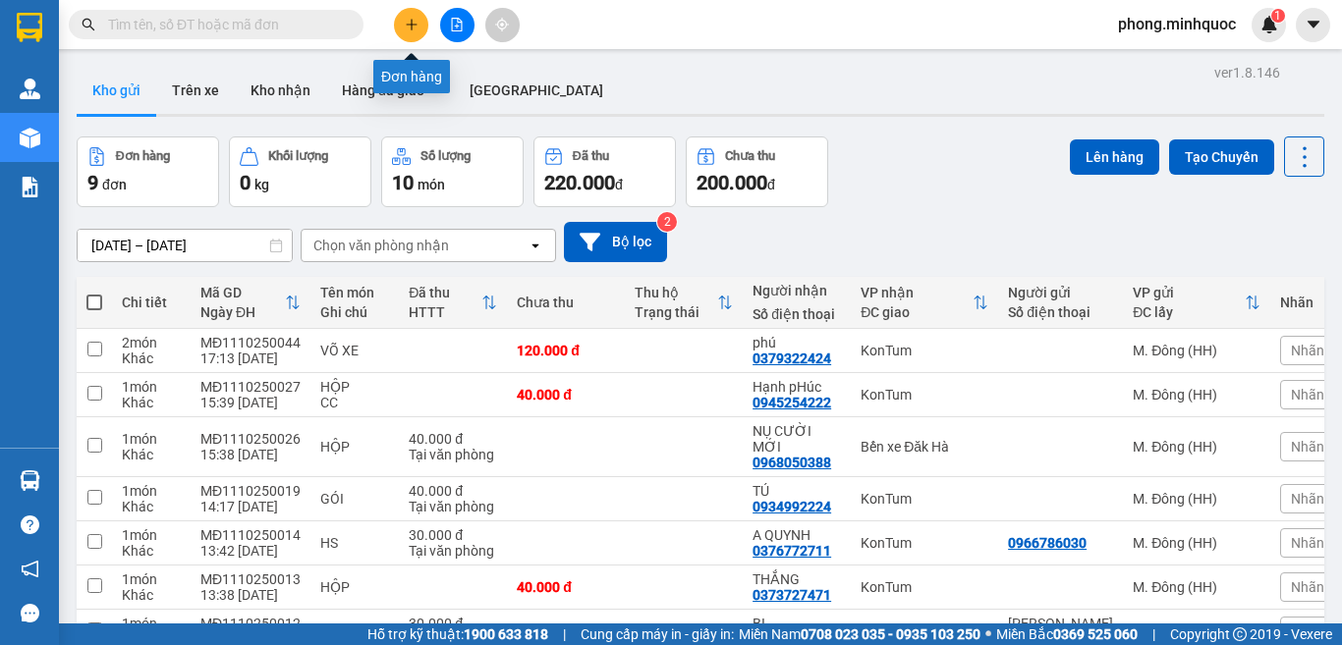
click at [410, 16] on button at bounding box center [411, 25] width 34 height 34
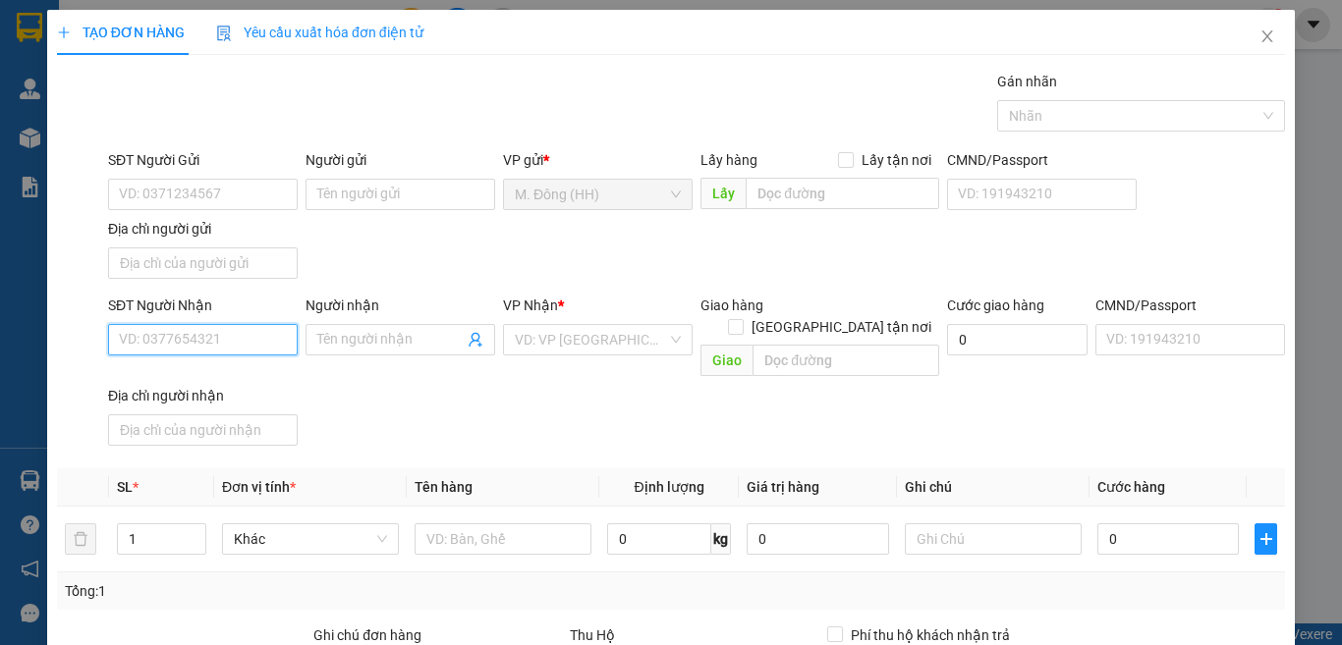
click at [187, 337] on input "SĐT Người Nhận" at bounding box center [203, 339] width 190 height 31
click at [187, 383] on div "0971311244 - DUYÊN" at bounding box center [200, 379] width 163 height 22
type input "0971311244"
type input "DUYÊN"
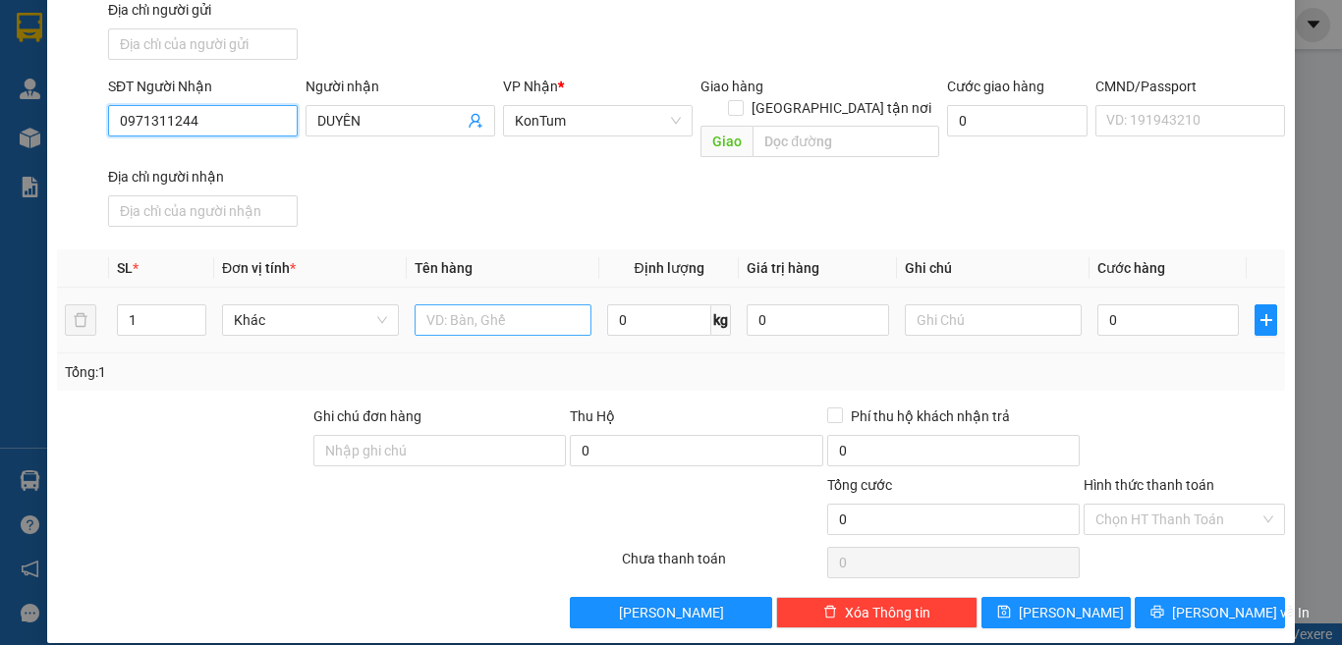
type input "0971311244"
click at [469, 304] on input "text" at bounding box center [502, 319] width 177 height 31
type input "CỤC"
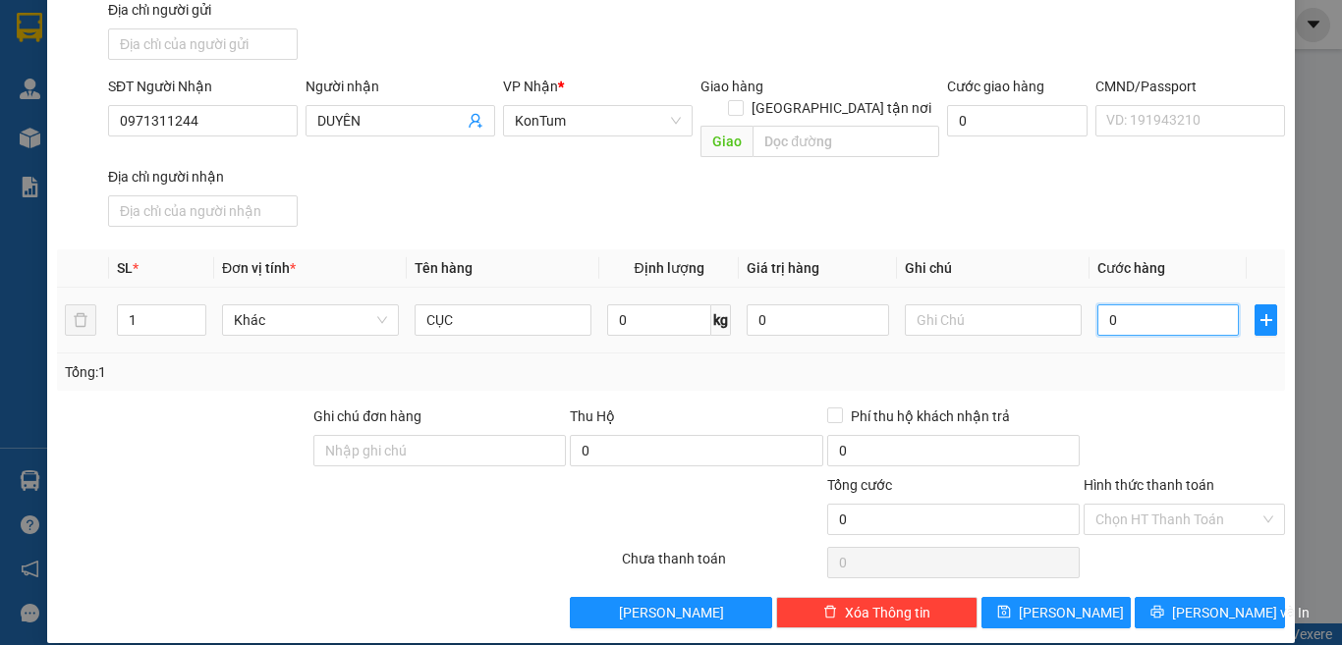
click at [1169, 304] on input "0" at bounding box center [1167, 319] width 141 height 31
type input "7"
type input "70"
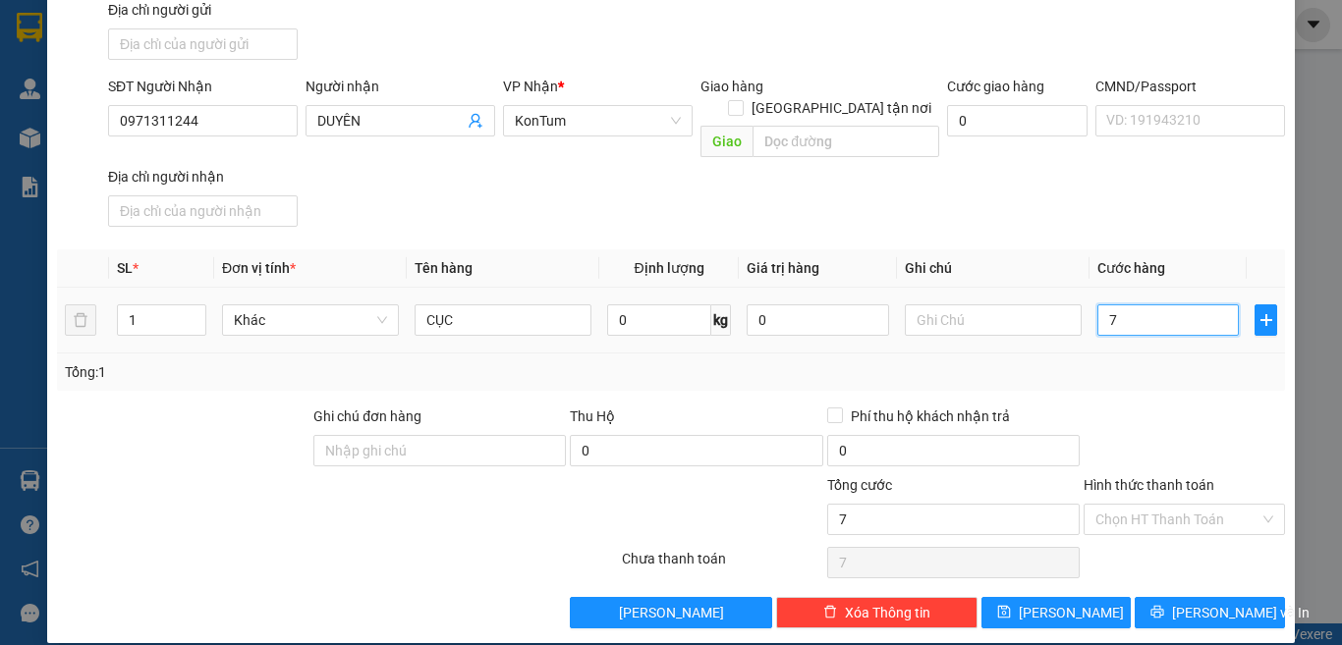
type input "70"
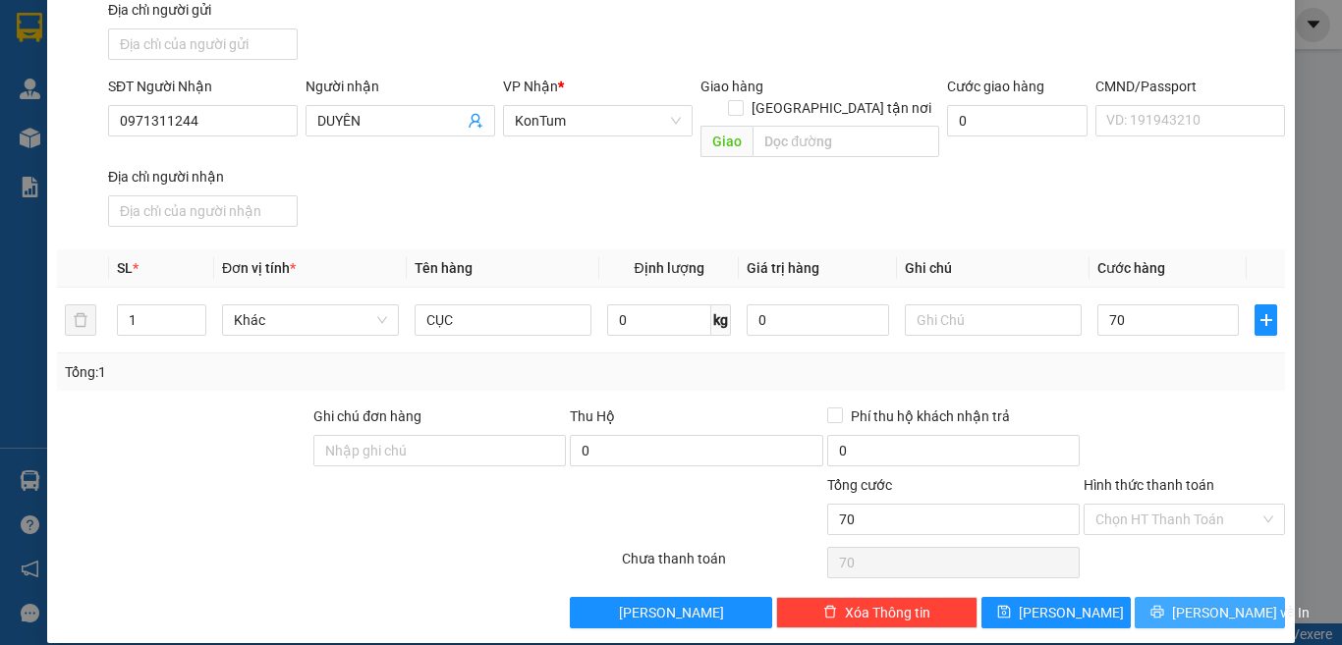
click at [1171, 597] on button "[PERSON_NAME] và In" at bounding box center [1209, 612] width 150 height 31
type input "70.000"
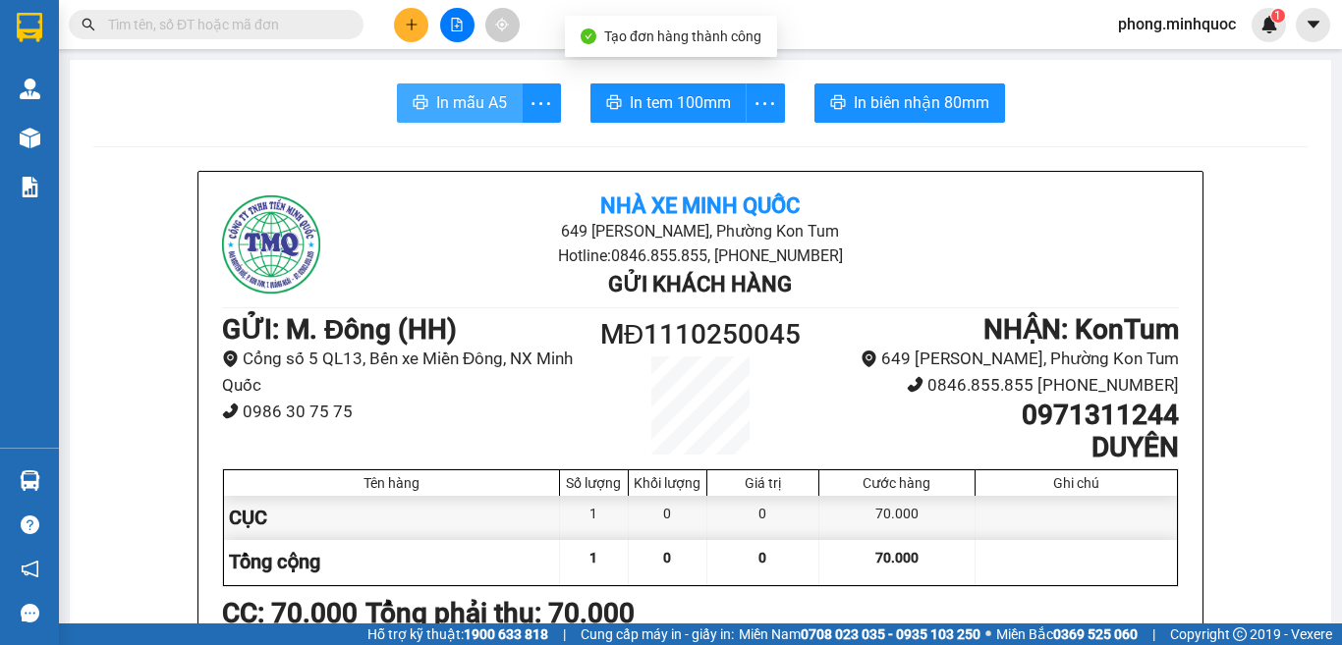
click at [469, 89] on button "In mẫu A5" at bounding box center [460, 102] width 126 height 39
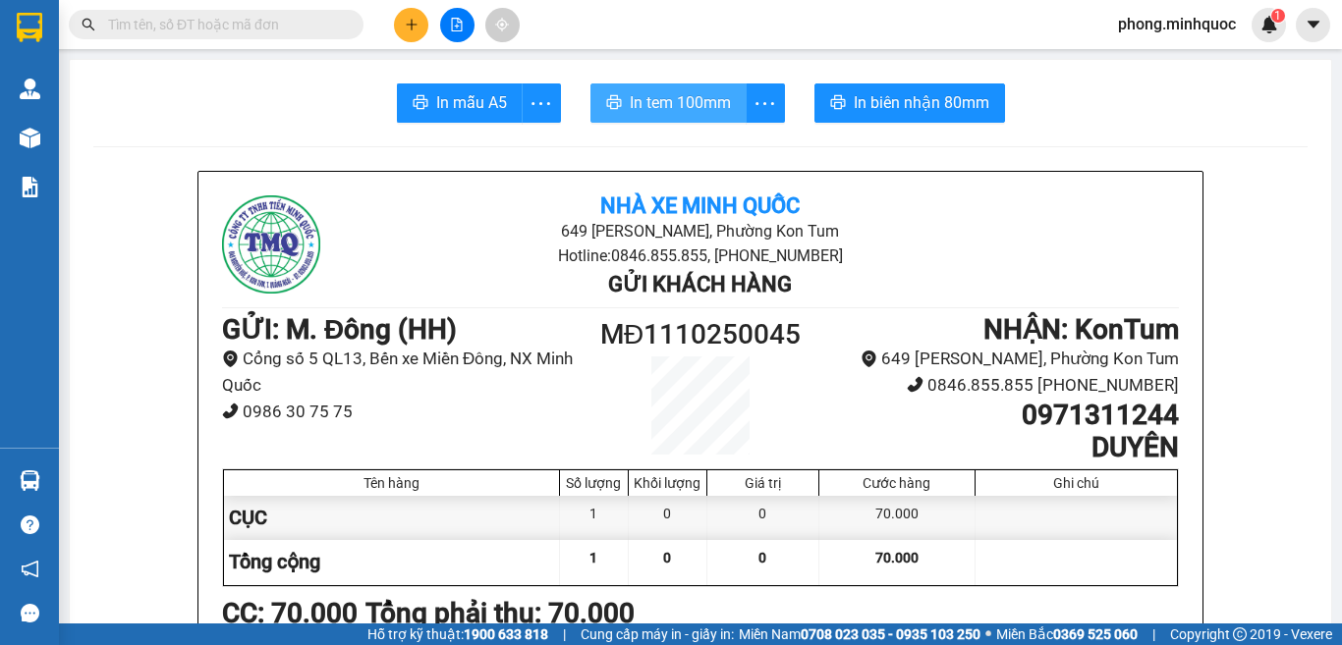
click at [668, 113] on span "In tem 100mm" at bounding box center [680, 102] width 101 height 25
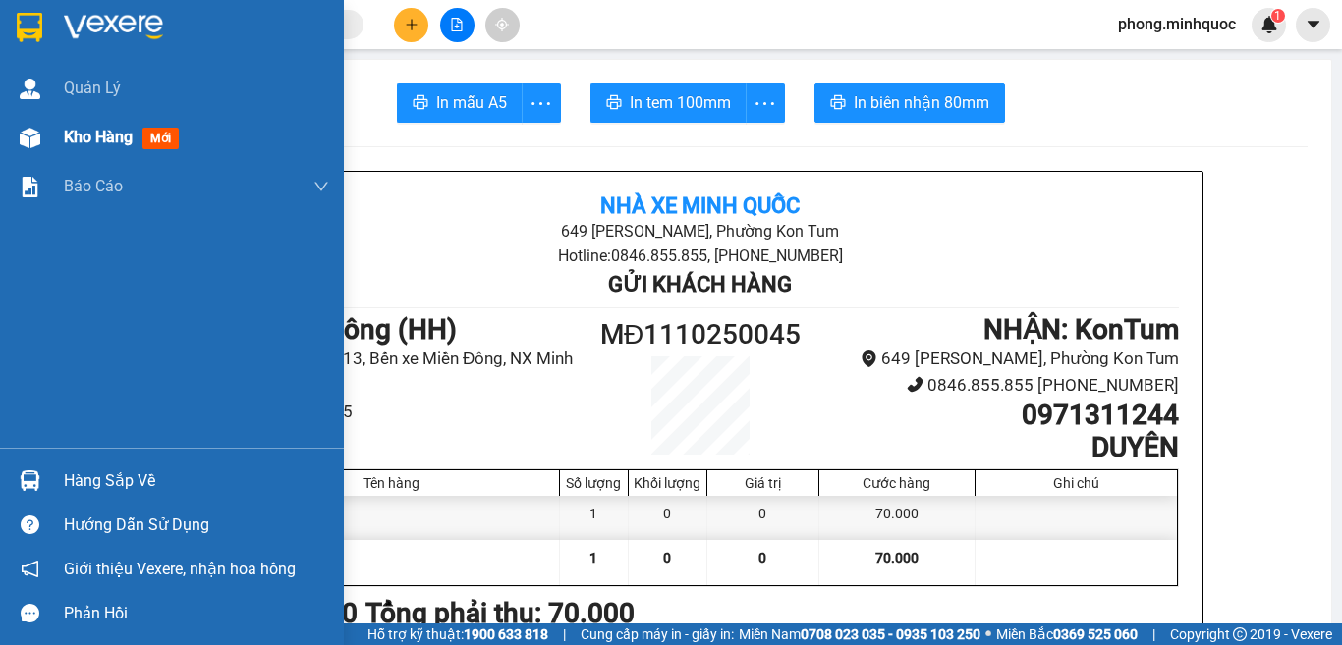
click at [158, 137] on span "mới" at bounding box center [160, 139] width 36 height 22
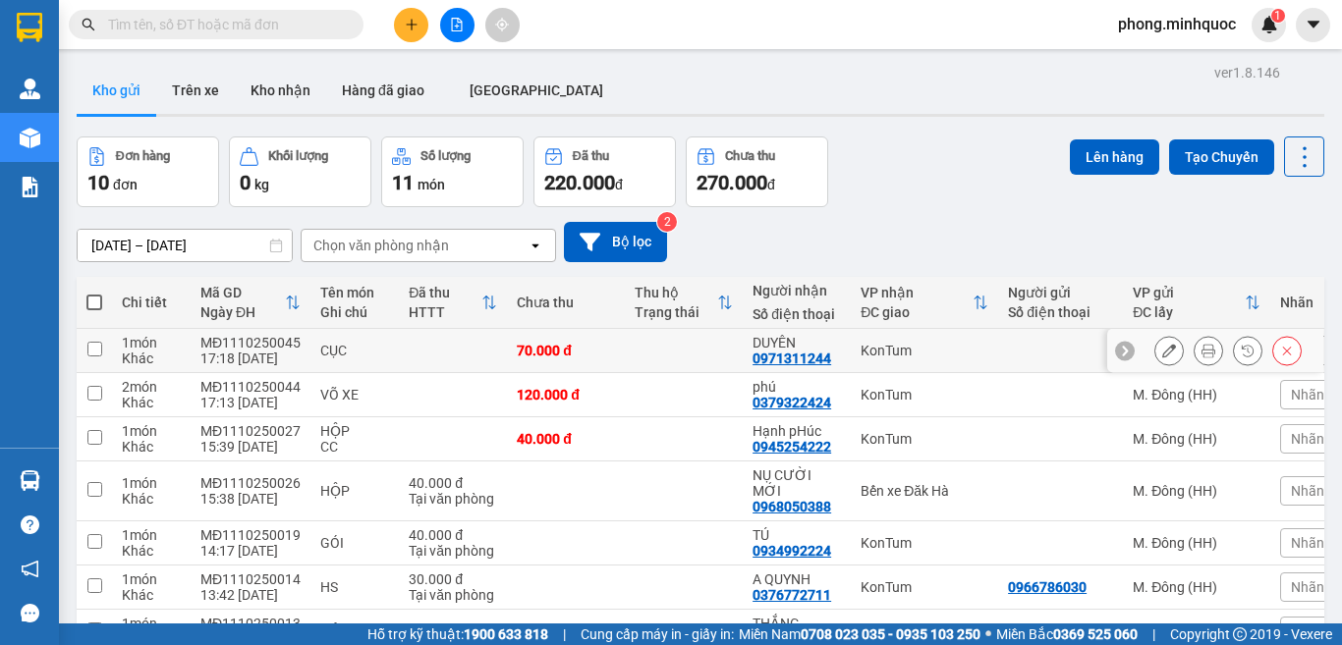
click at [95, 347] on input "checkbox" at bounding box center [94, 349] width 15 height 15
checkbox input "true"
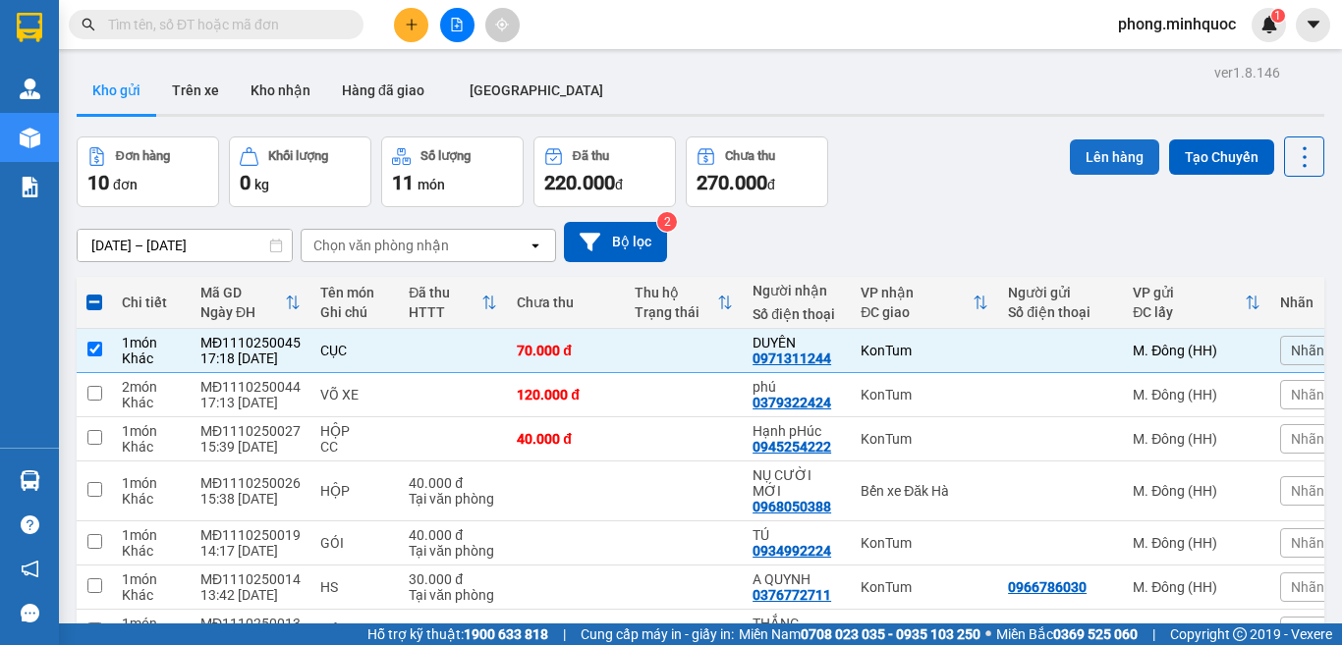
click at [1093, 151] on button "Lên hàng" at bounding box center [1113, 156] width 89 height 35
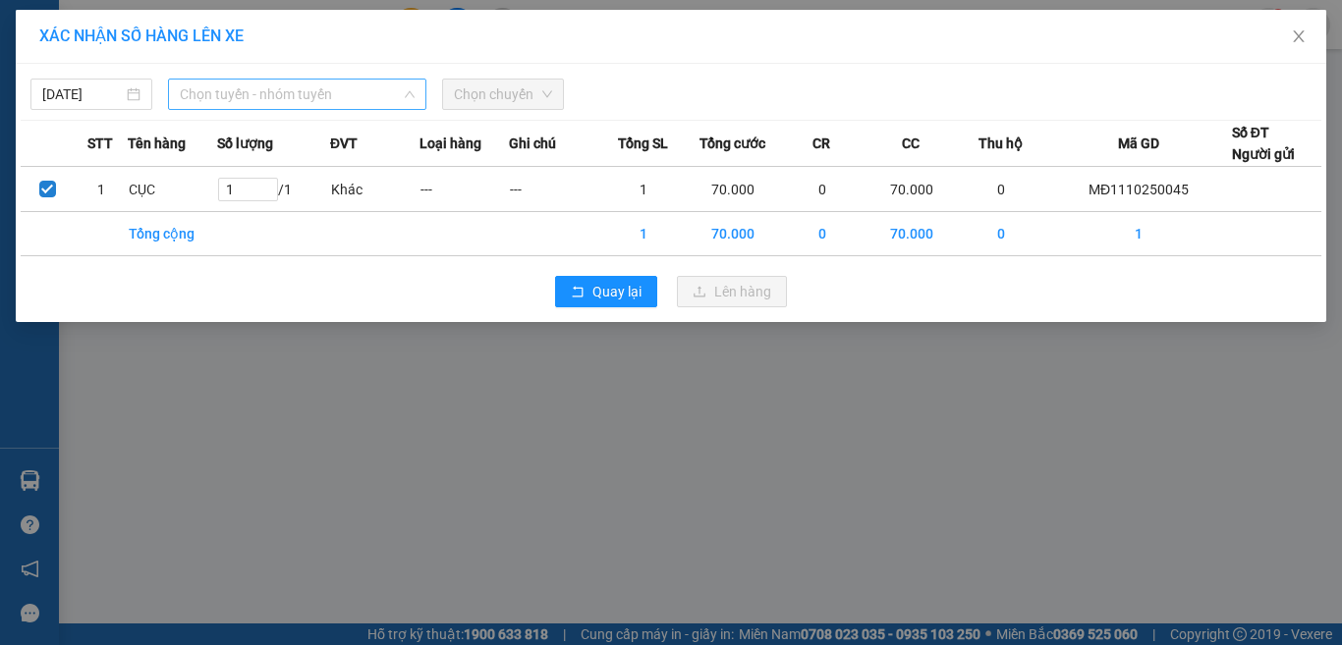
click at [288, 96] on span "Chọn tuyến - nhóm tuyến" at bounding box center [297, 94] width 235 height 29
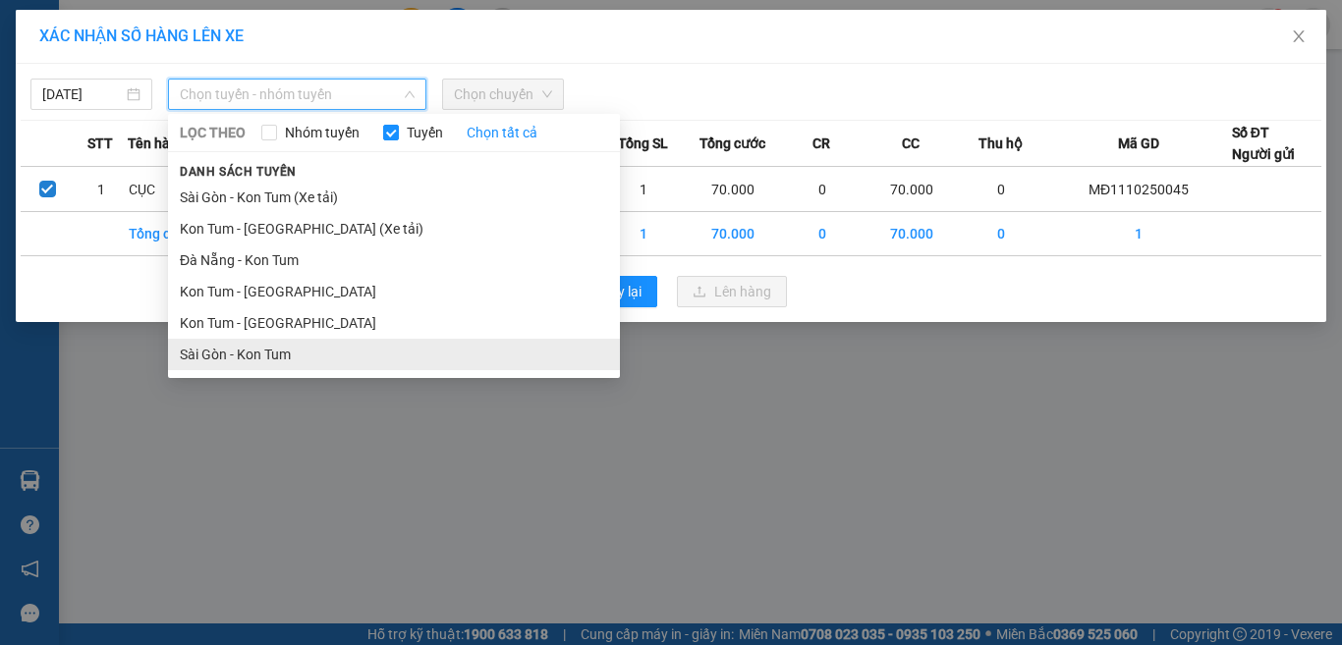
click at [216, 360] on li "Sài Gòn - Kon Tum" at bounding box center [394, 354] width 452 height 31
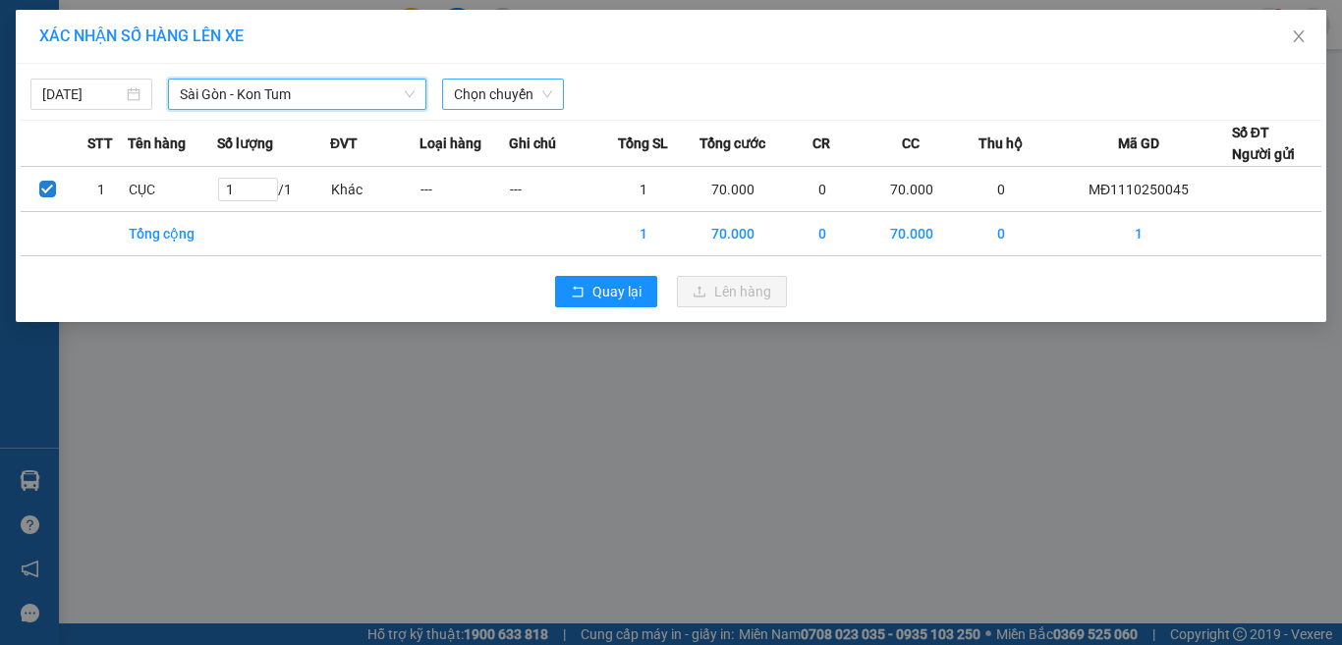
click at [520, 89] on span "Chọn chuyến" at bounding box center [503, 94] width 98 height 29
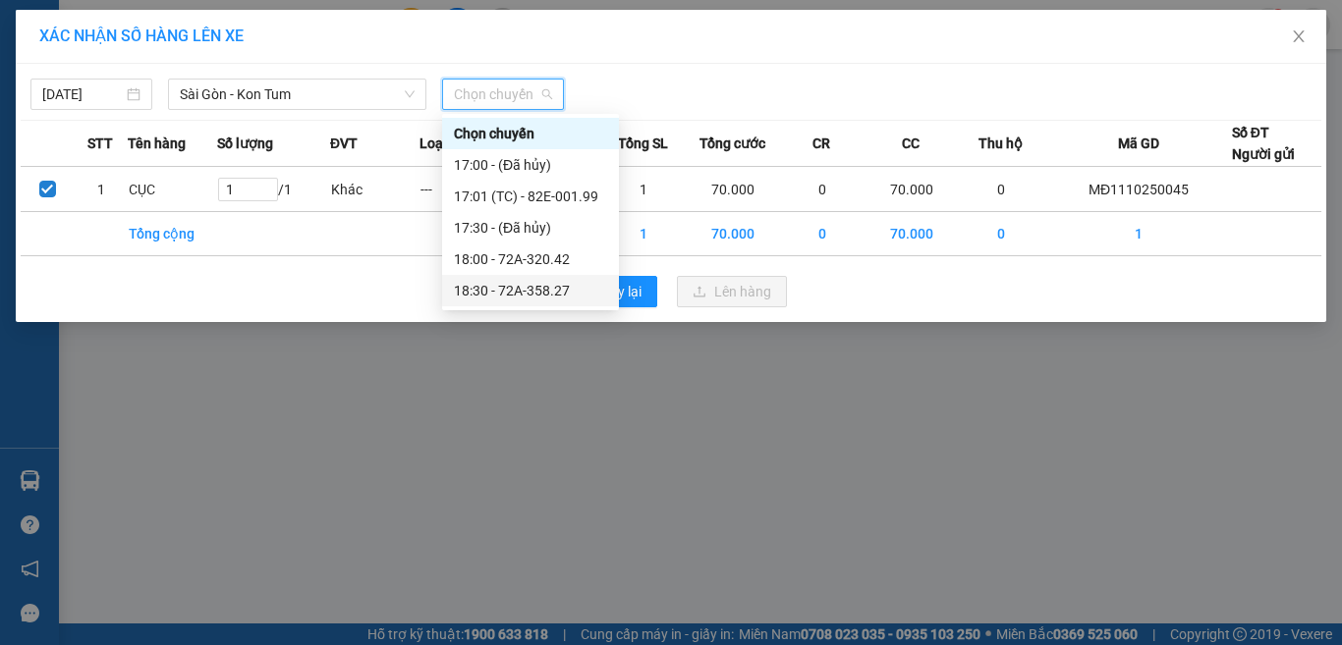
click at [512, 288] on div "18:30 - 72A-358.27" at bounding box center [530, 291] width 153 height 22
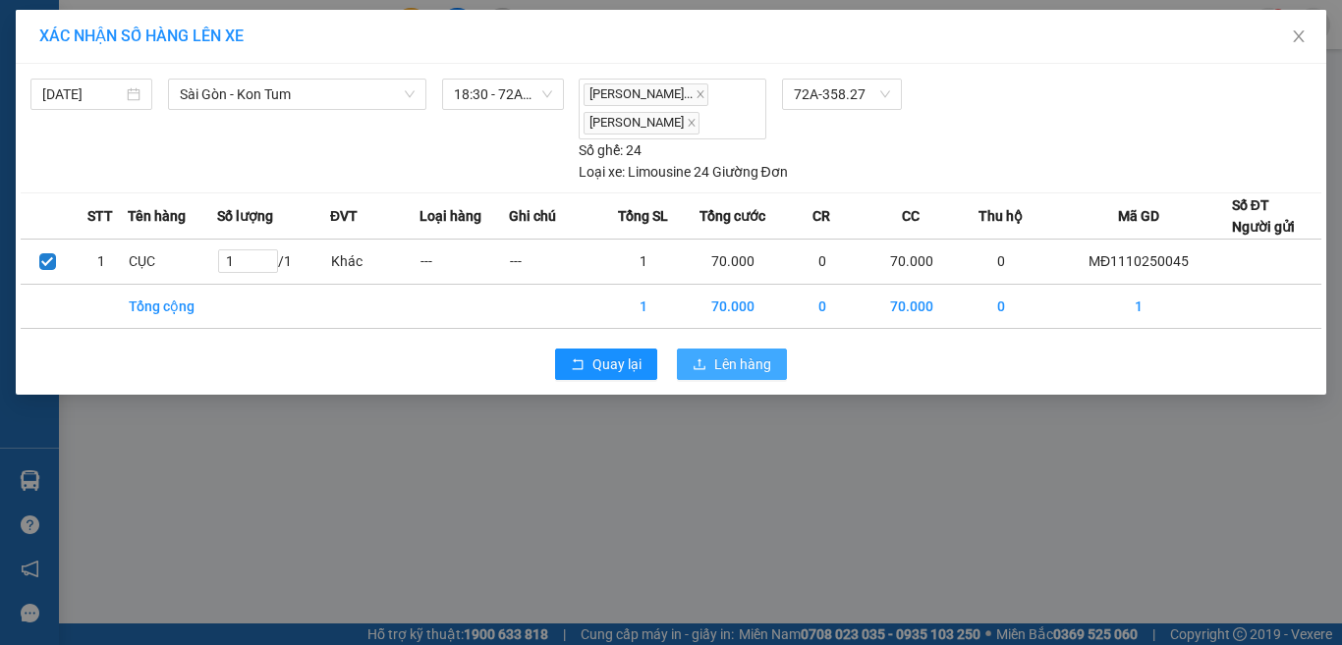
click at [715, 375] on span "Lên hàng" at bounding box center [742, 365] width 57 height 22
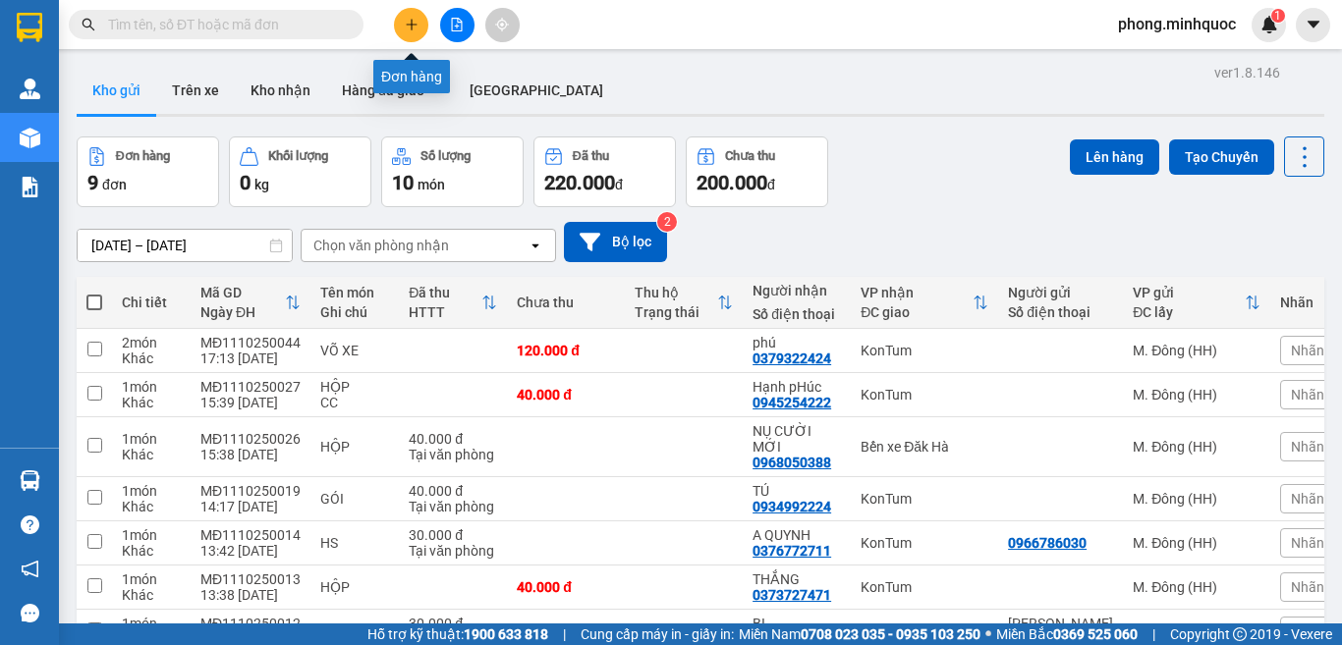
click at [405, 32] on button at bounding box center [411, 25] width 34 height 34
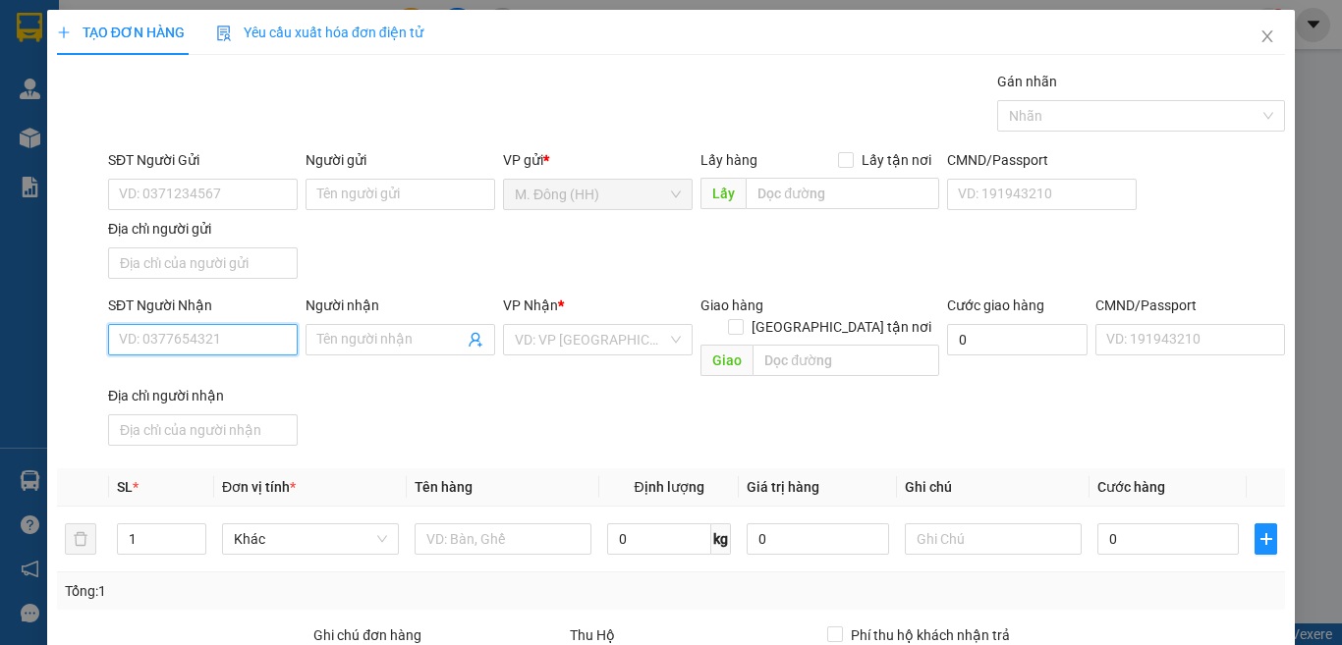
click at [206, 332] on input "SĐT Người Nhận" at bounding box center [203, 339] width 190 height 31
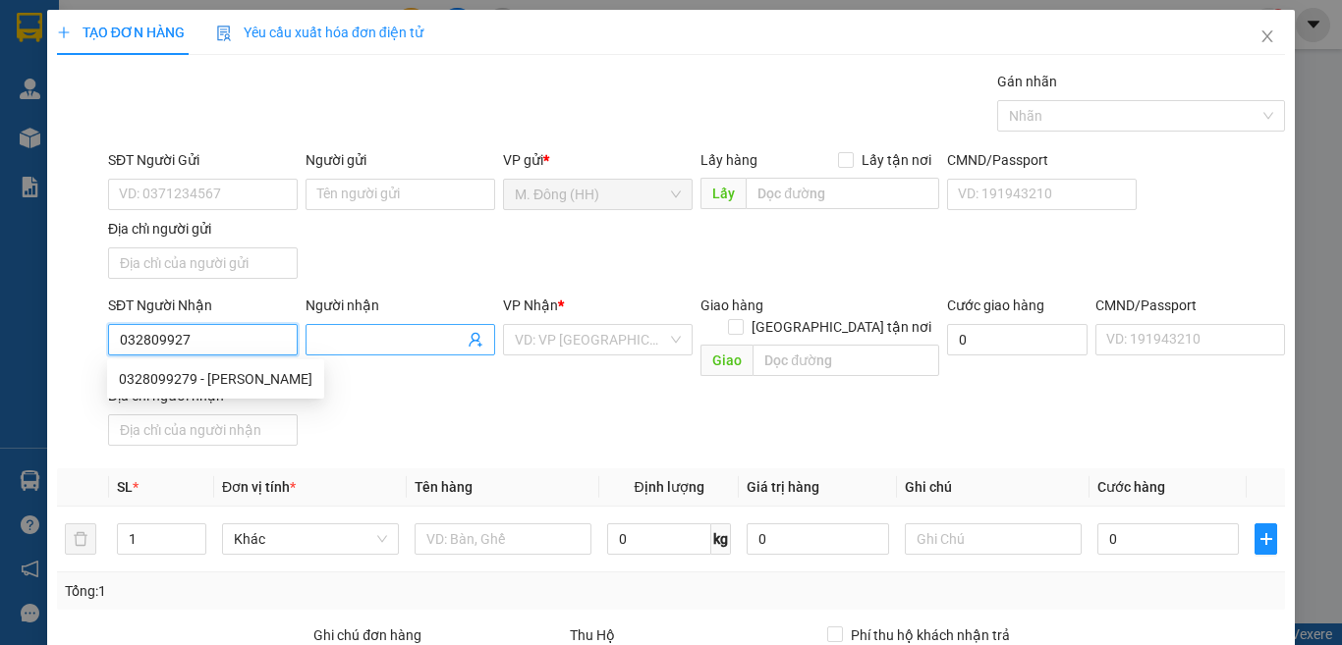
type input "0328099279"
click at [195, 375] on div "0328099279 - [PERSON_NAME]" at bounding box center [215, 379] width 193 height 22
type input "Tiến Thành"
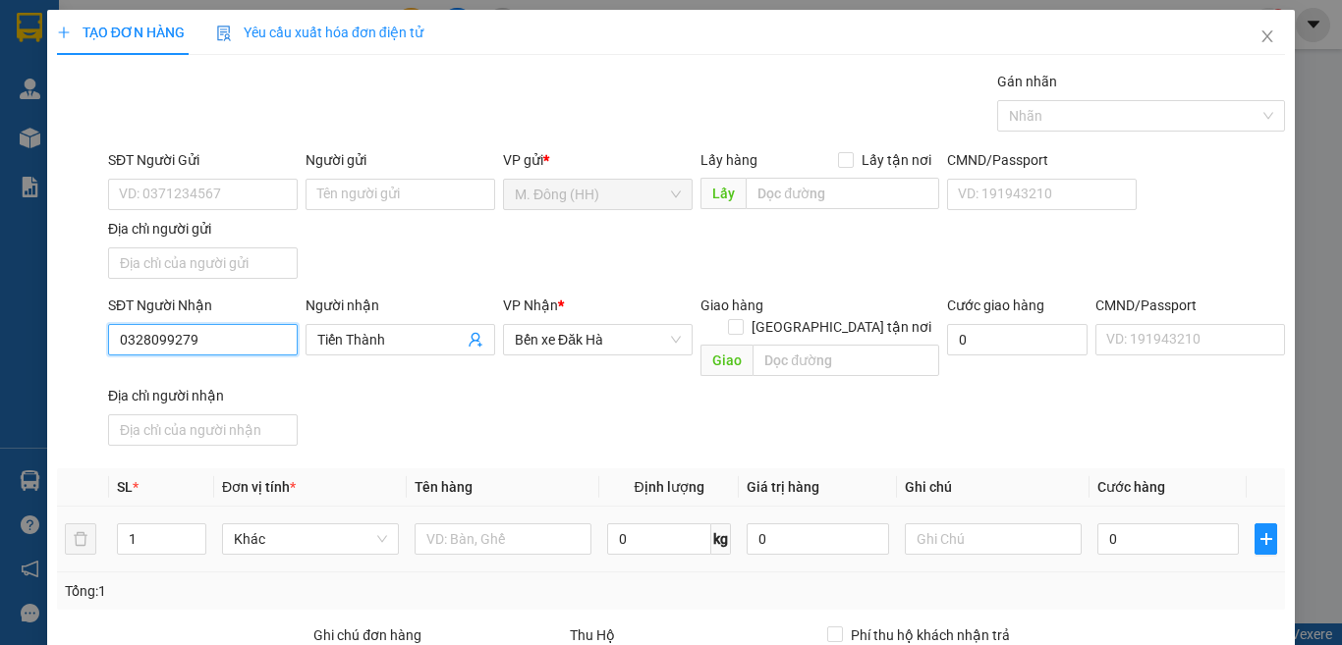
scroll to position [219, 0]
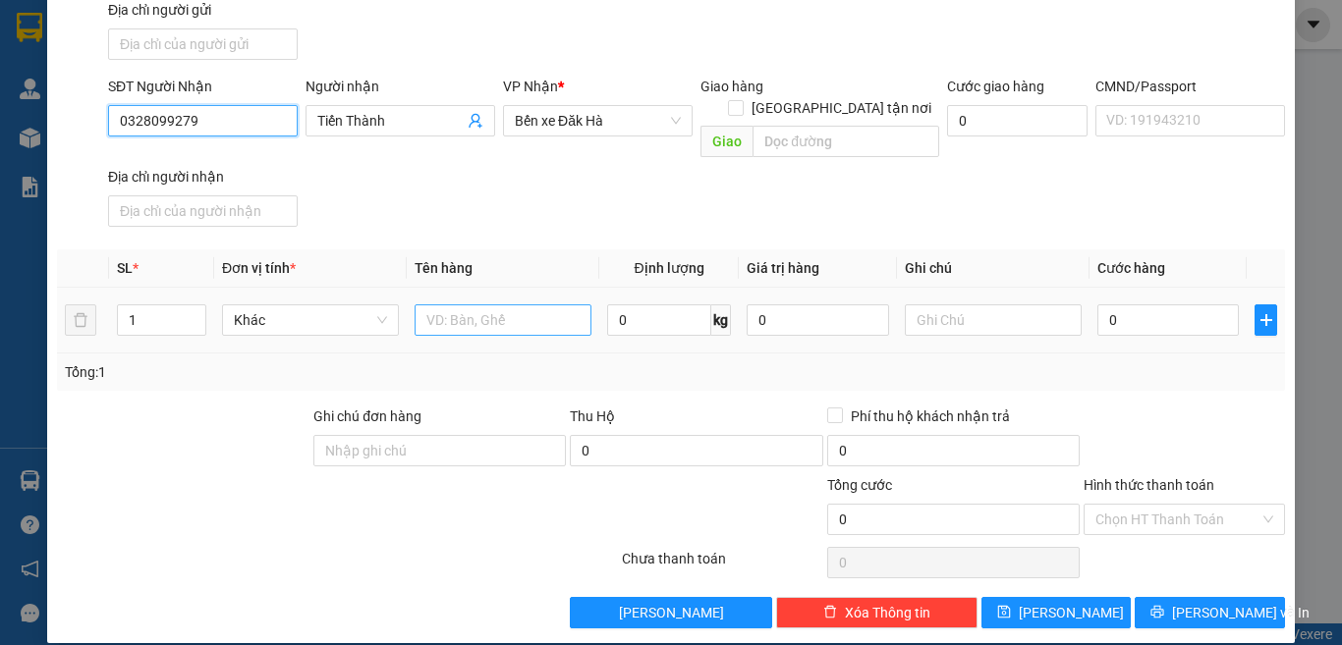
type input "0328099279"
click at [478, 304] on input "text" at bounding box center [502, 319] width 177 height 31
type input "HỘP"
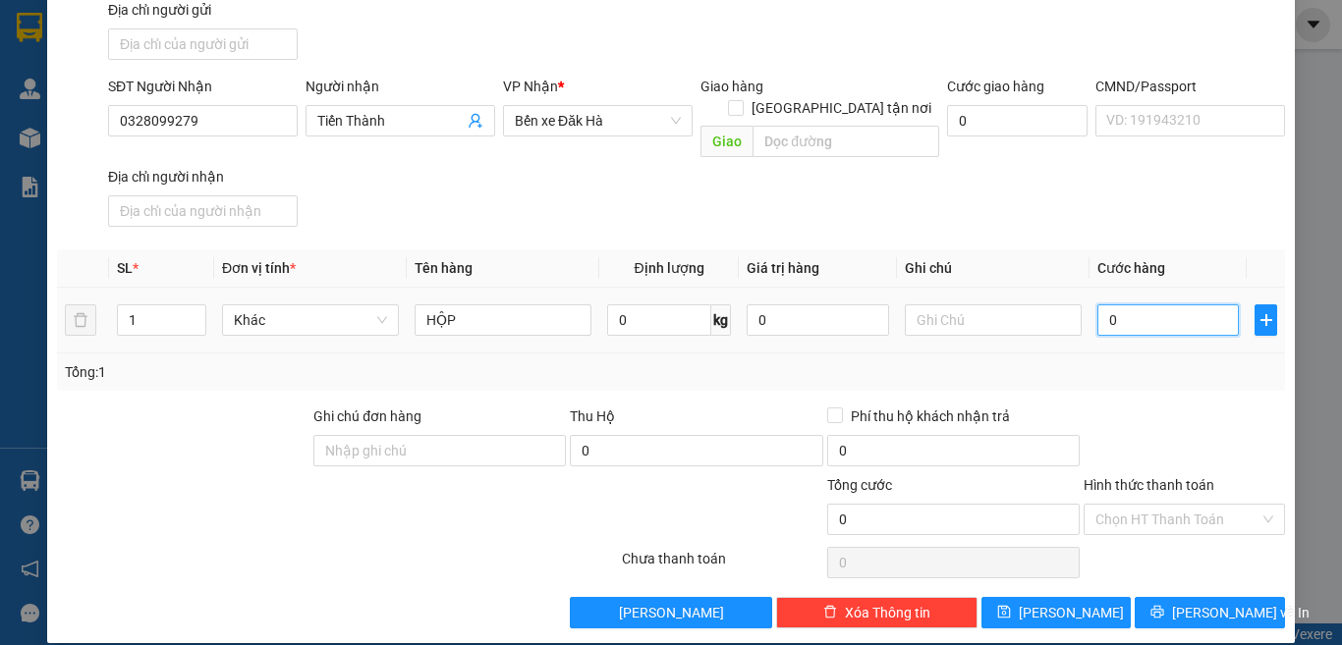
drag, startPoint x: 1132, startPoint y: 306, endPoint x: 1112, endPoint y: 301, distance: 21.4
click at [1133, 306] on input "0" at bounding box center [1167, 319] width 141 height 31
type input "4"
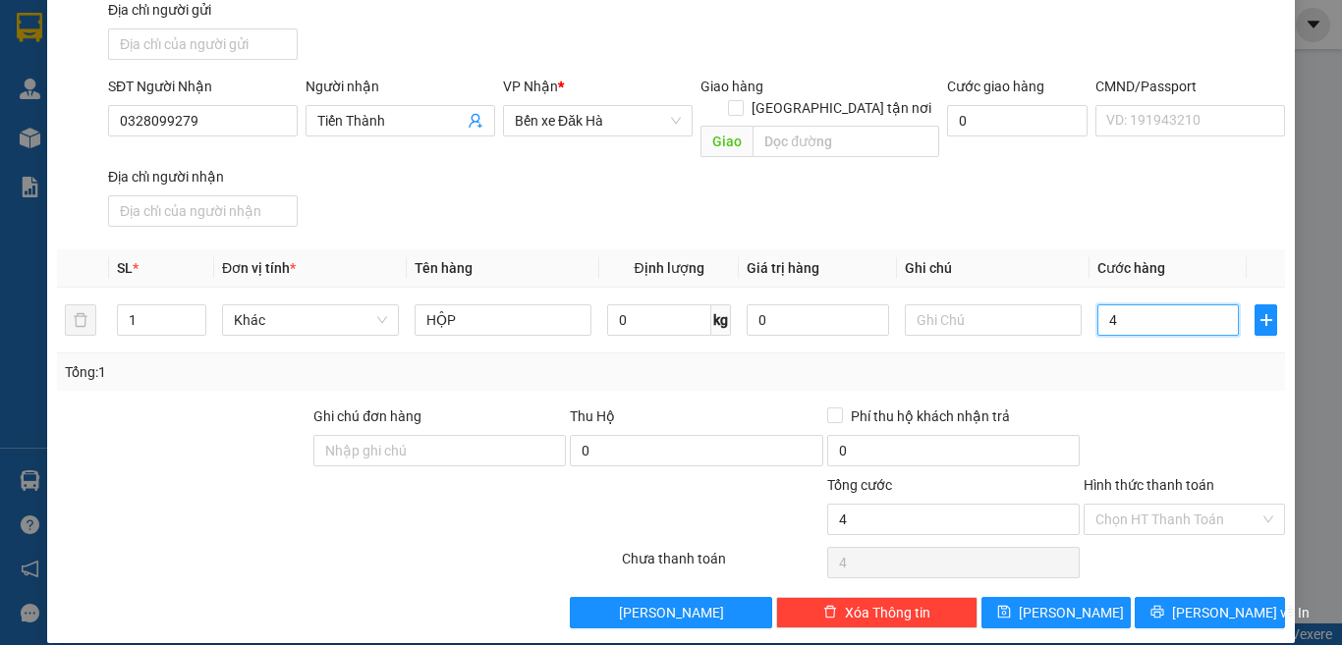
type input "40"
type input "40.000"
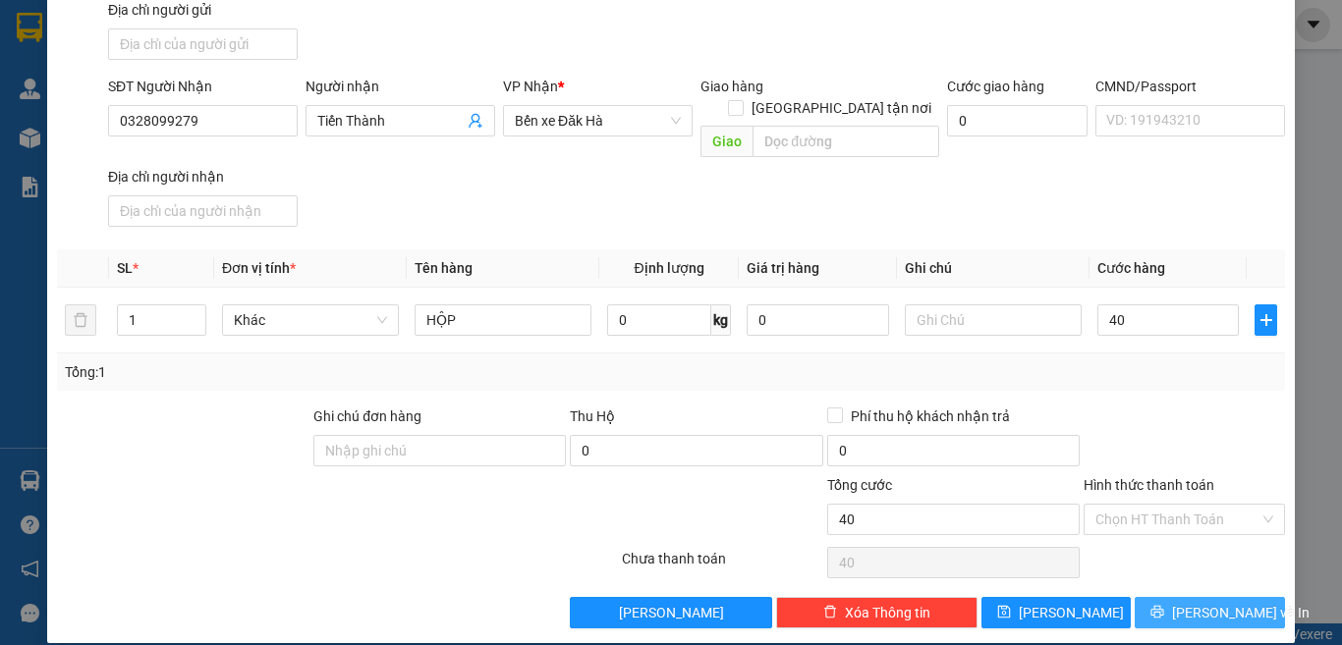
type input "40.000"
click at [1185, 602] on span "[PERSON_NAME] và In" at bounding box center [1240, 613] width 137 height 22
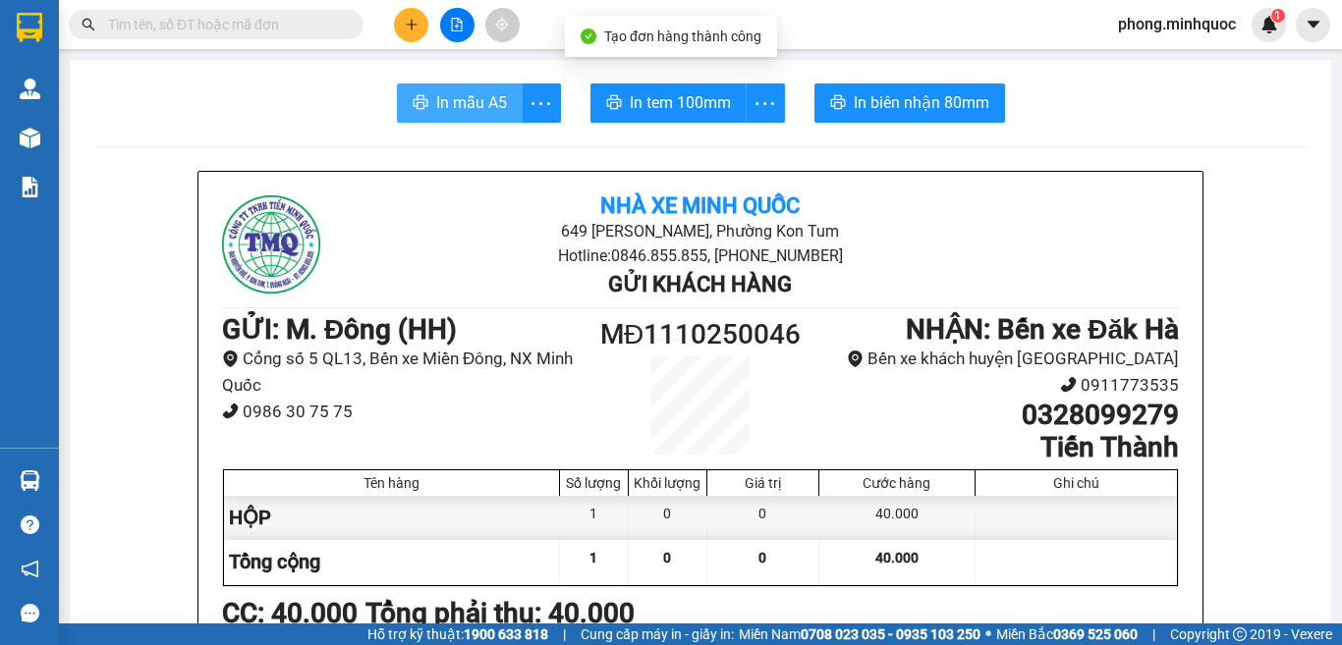
click at [436, 96] on span "In mẫu A5" at bounding box center [471, 102] width 71 height 25
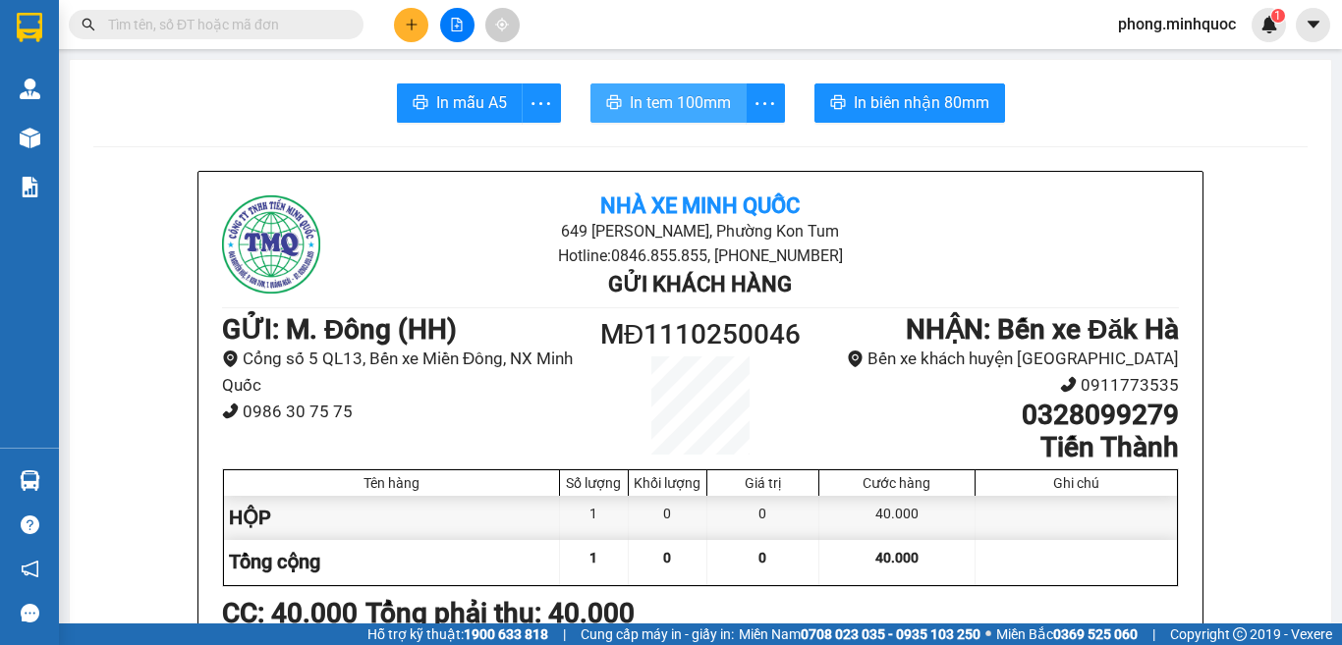
click at [695, 94] on span "In tem 100mm" at bounding box center [680, 102] width 101 height 25
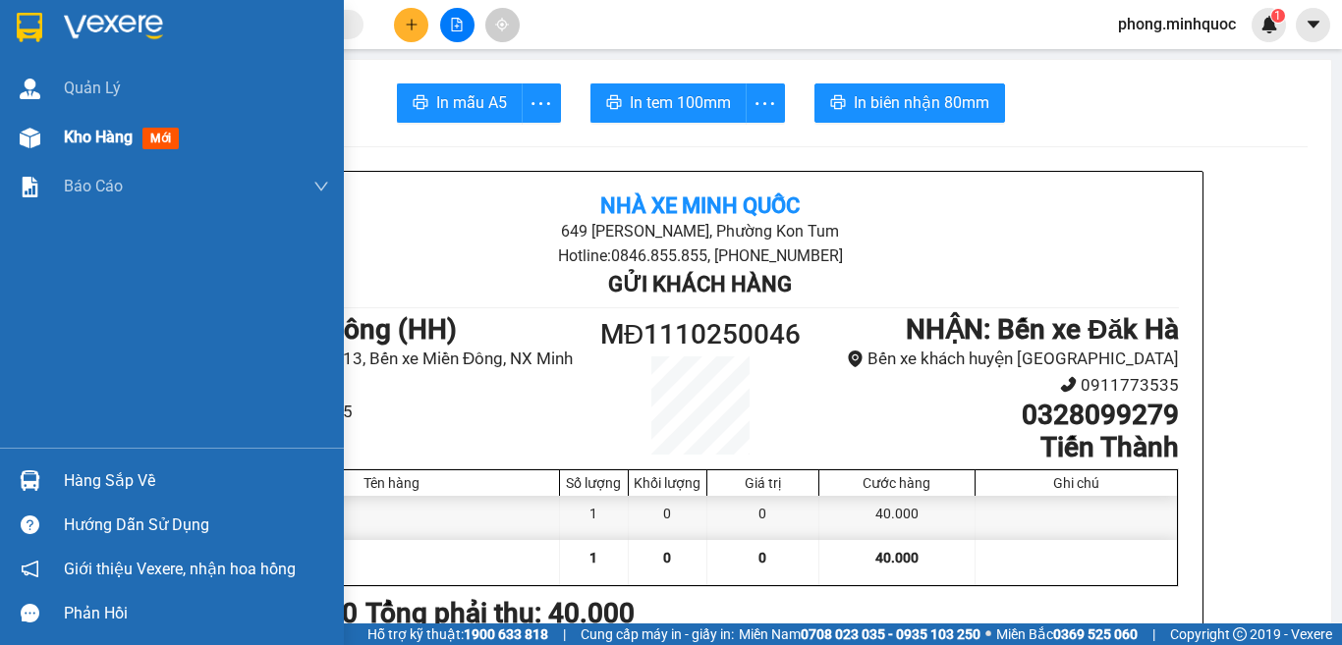
click at [158, 137] on span "mới" at bounding box center [160, 139] width 36 height 22
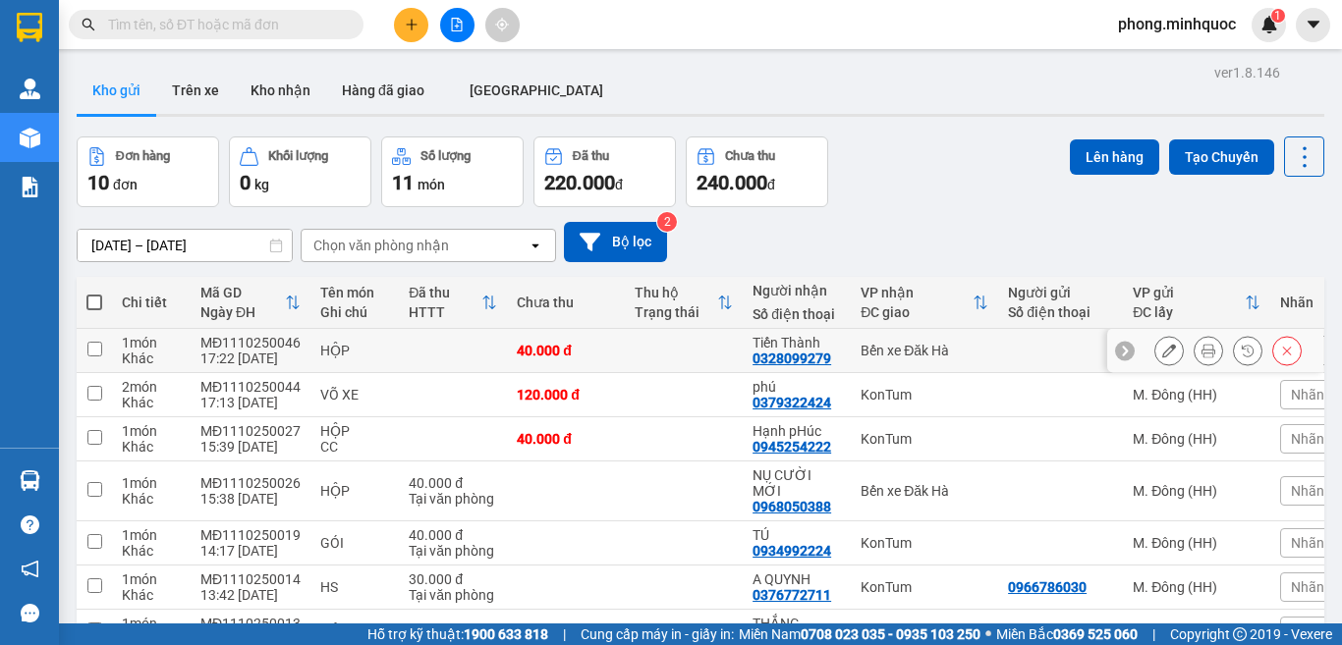
click at [99, 348] on input "checkbox" at bounding box center [94, 349] width 15 height 15
checkbox input "true"
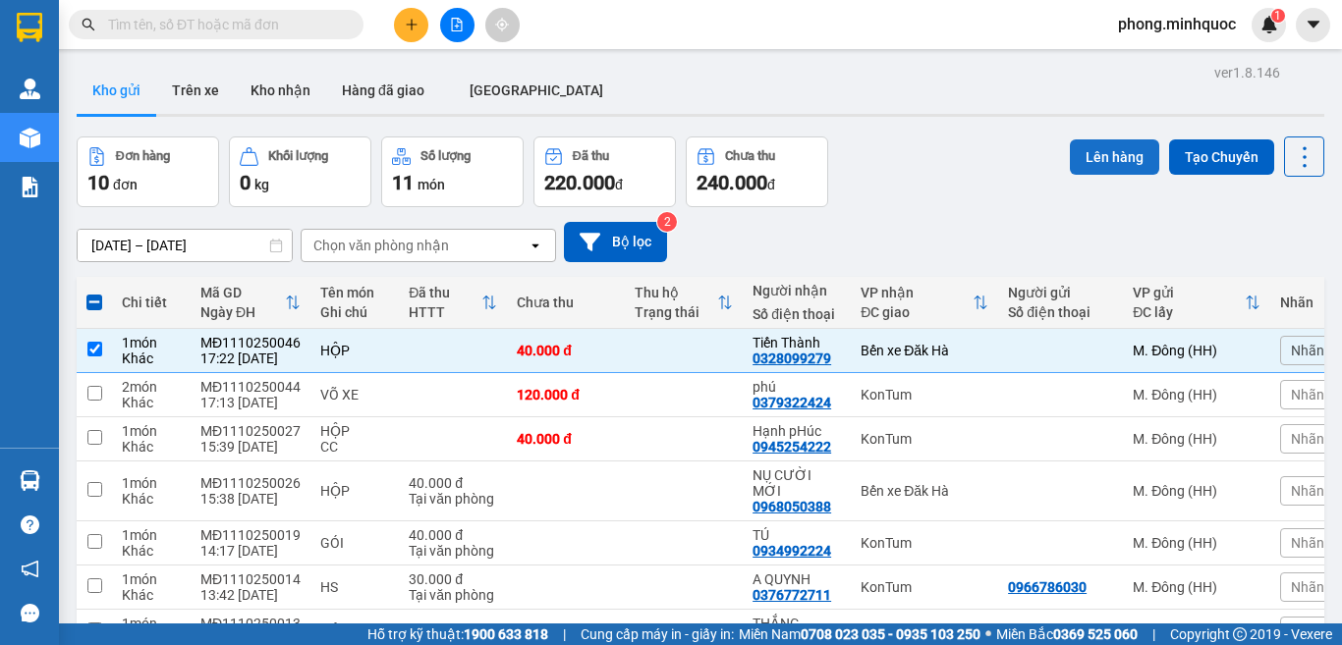
click at [1099, 147] on button "Lên hàng" at bounding box center [1113, 156] width 89 height 35
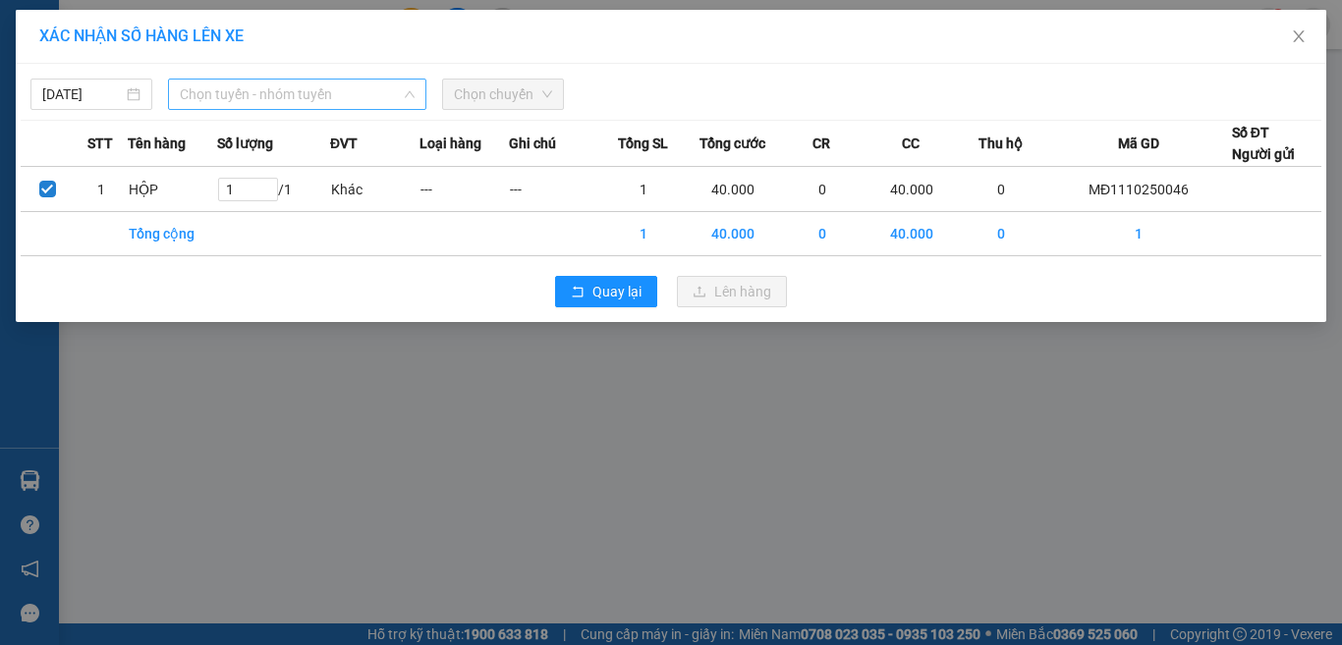
click at [301, 90] on span "Chọn tuyến - nhóm tuyến" at bounding box center [297, 94] width 235 height 29
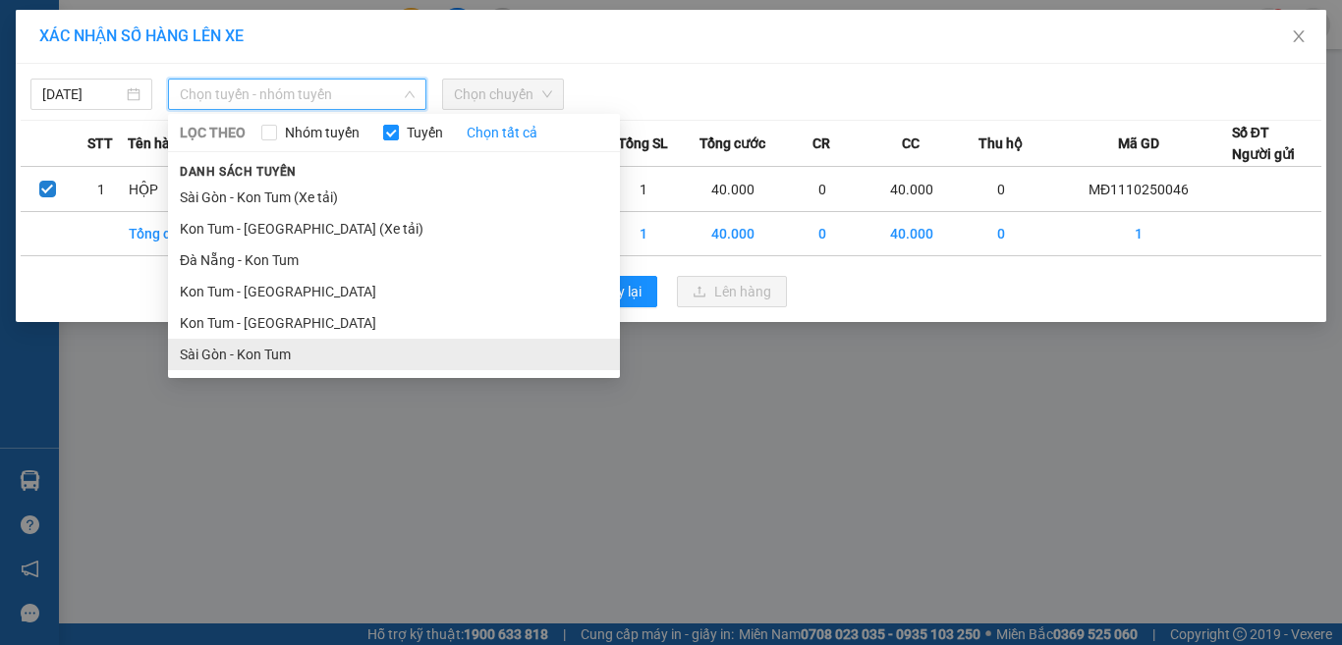
click at [243, 359] on li "Sài Gòn - Kon Tum" at bounding box center [394, 354] width 452 height 31
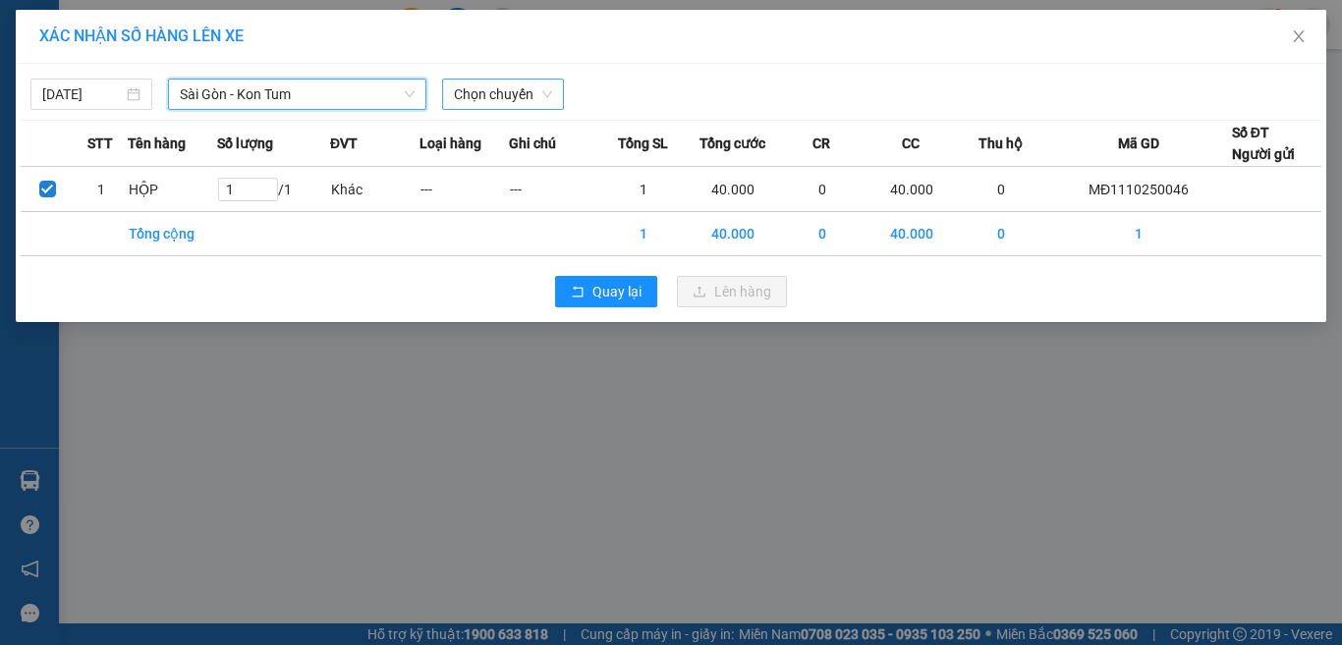
click at [501, 92] on span "Chọn chuyến" at bounding box center [503, 94] width 98 height 29
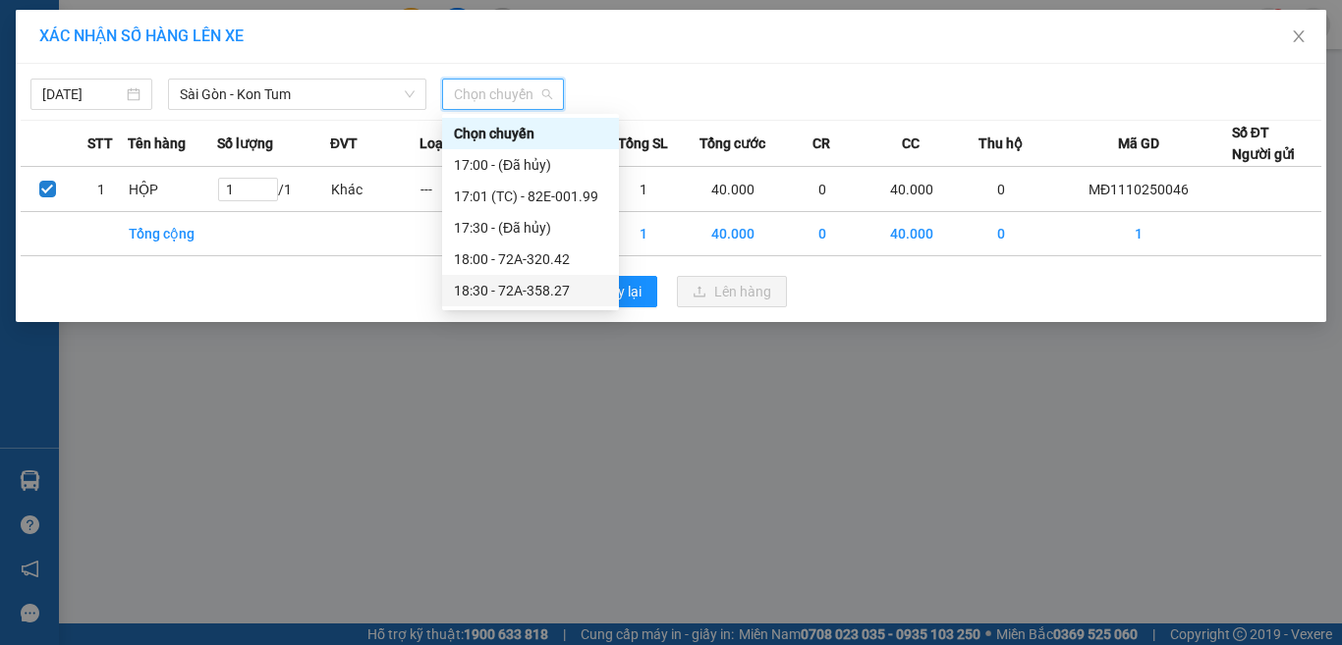
click at [504, 286] on div "18:30 - 72A-358.27" at bounding box center [530, 291] width 153 height 22
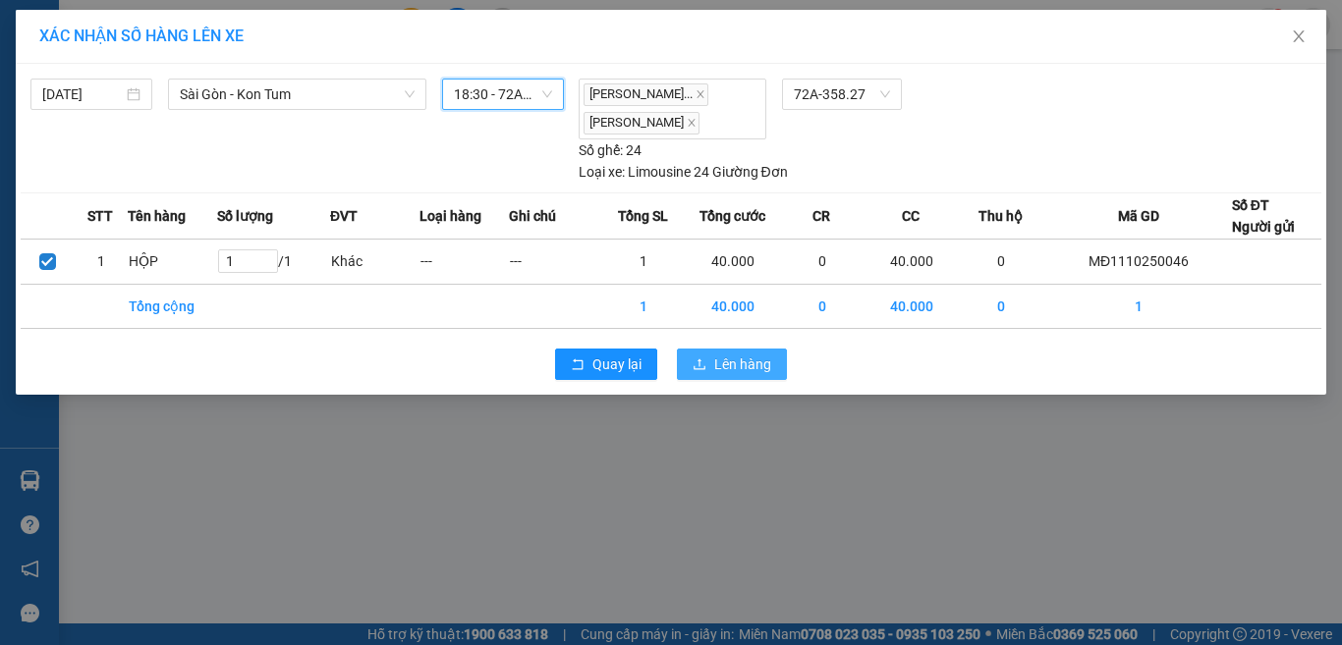
click at [730, 375] on span "Lên hàng" at bounding box center [742, 365] width 57 height 22
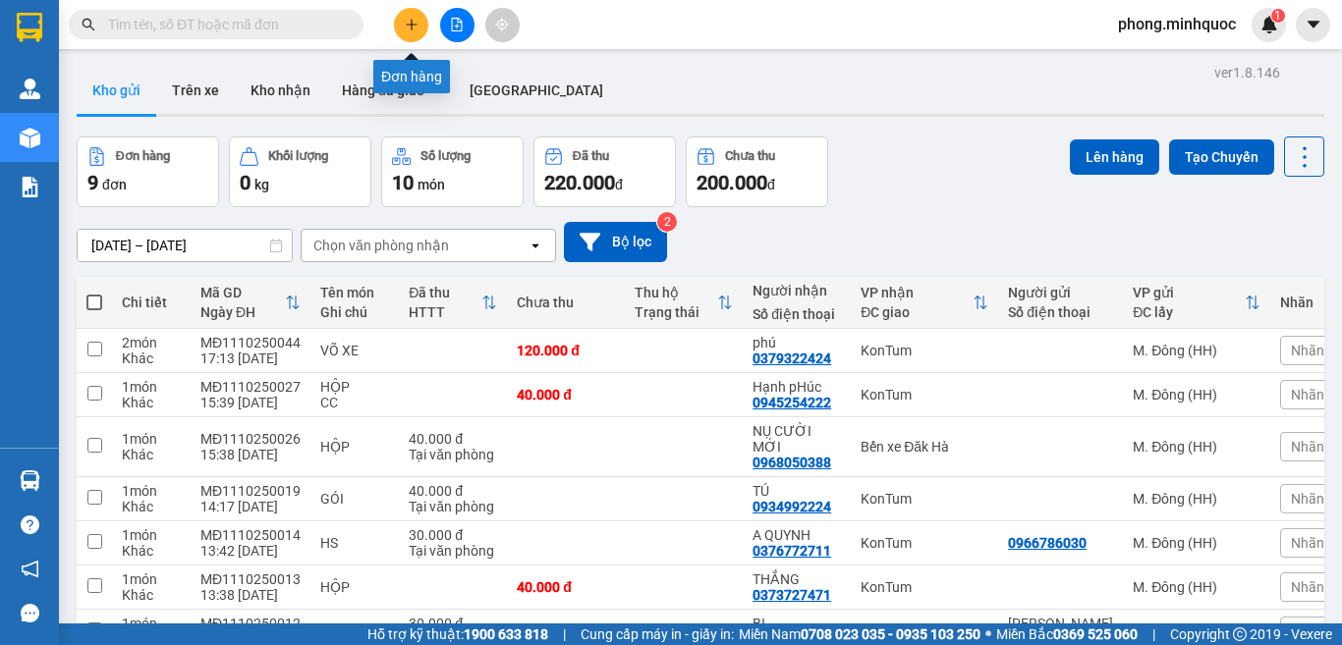
click at [410, 24] on icon "plus" at bounding box center [412, 25] width 14 height 14
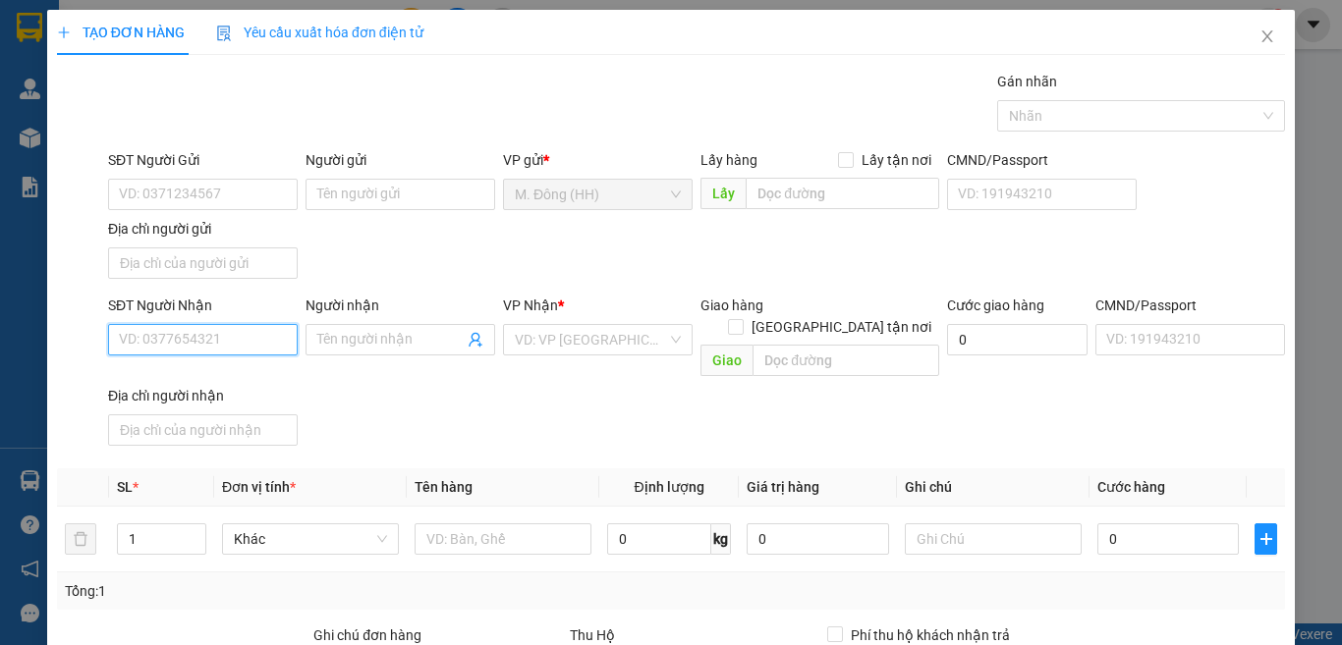
click at [196, 345] on input "SĐT Người Nhận" at bounding box center [203, 339] width 190 height 31
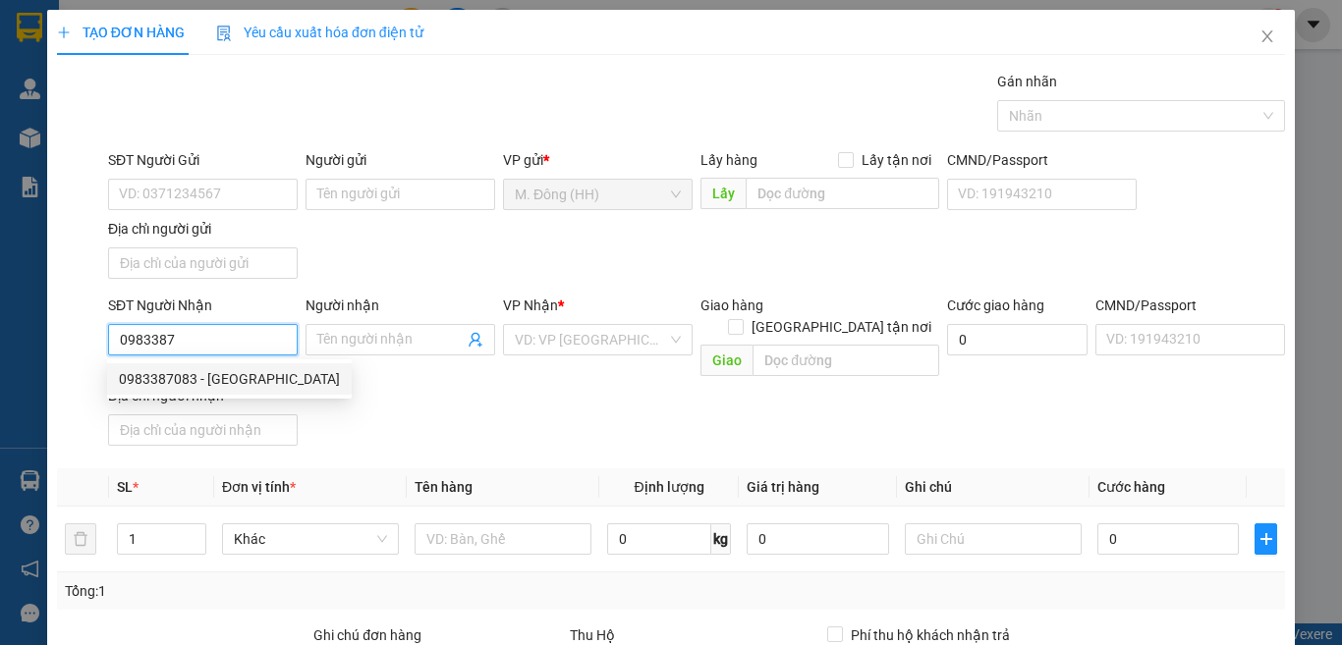
click at [178, 384] on div "0983387083 - [GEOGRAPHIC_DATA]" at bounding box center [229, 379] width 221 height 22
type input "0983387083"
type input "[PERSON_NAME]"
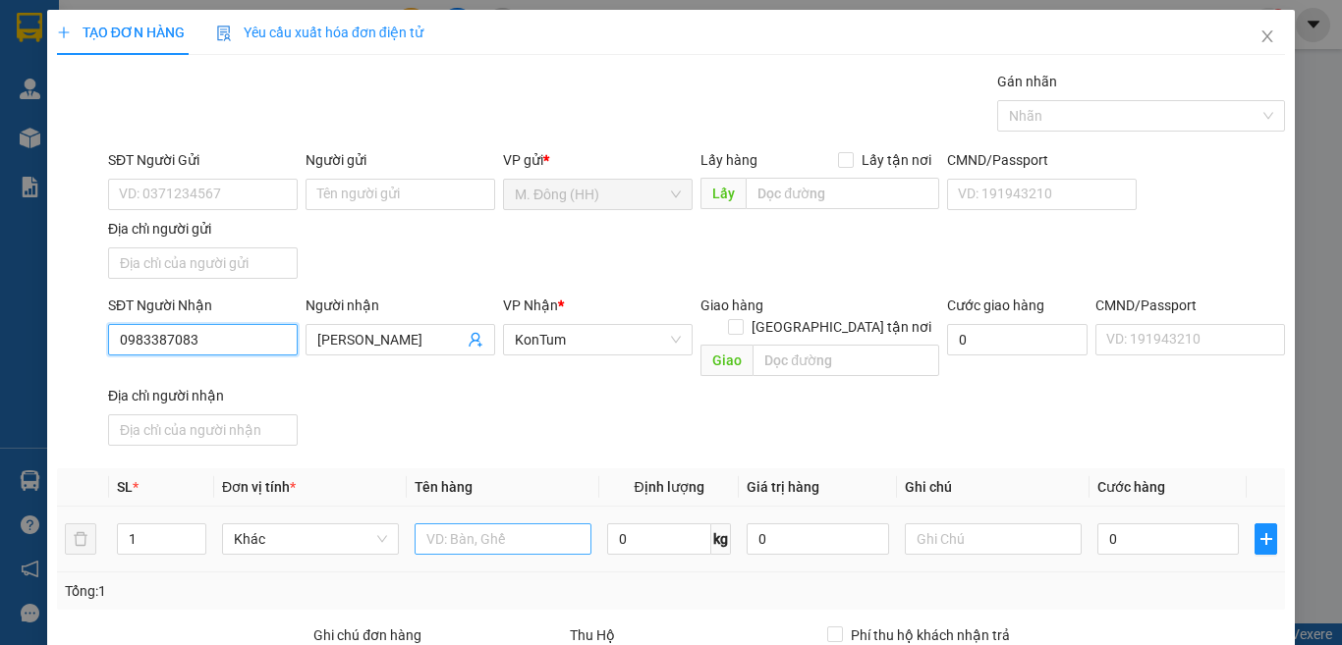
scroll to position [219, 0]
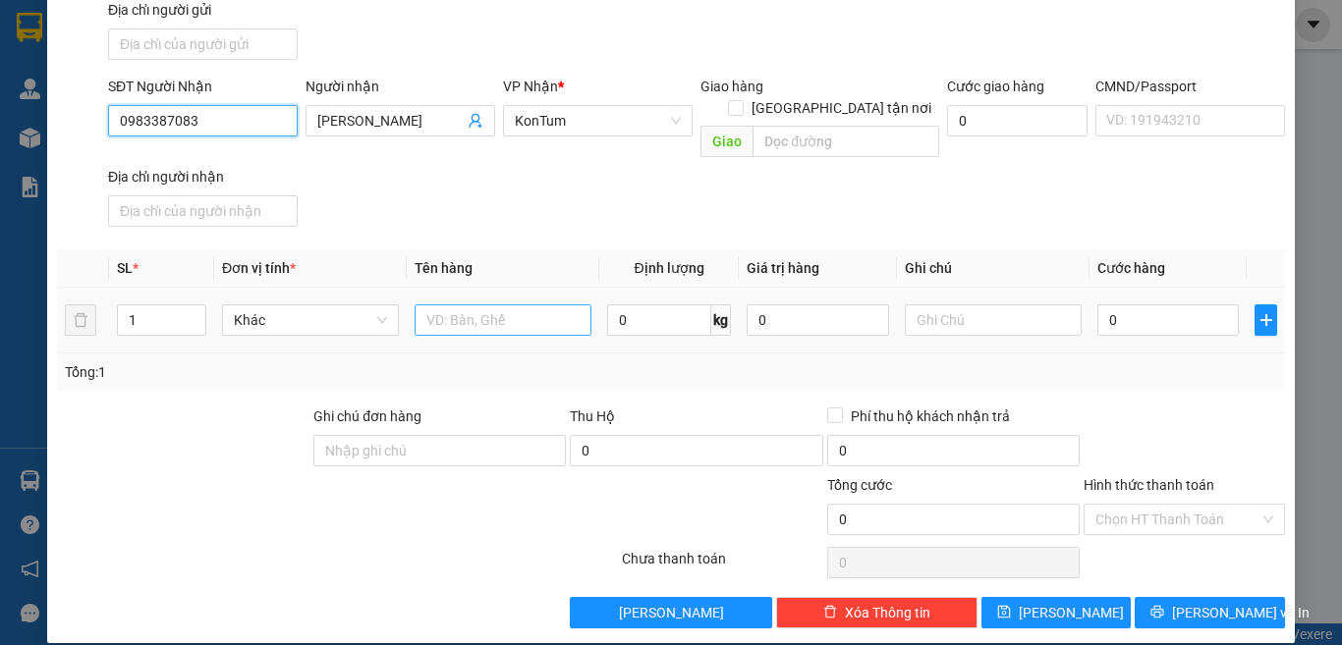
type input "0983387083"
click at [482, 304] on input "text" at bounding box center [502, 319] width 177 height 31
type input "THÙNG"
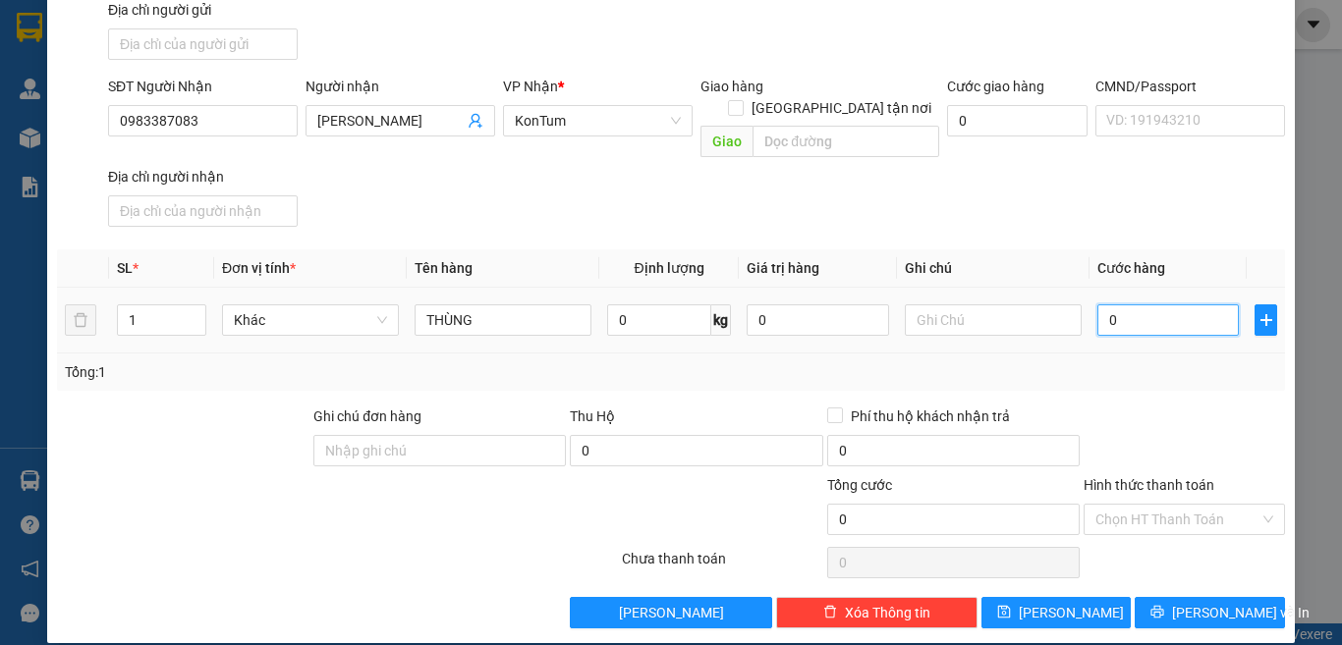
click at [1151, 304] on input "0" at bounding box center [1167, 319] width 141 height 31
type input "5"
type input "50"
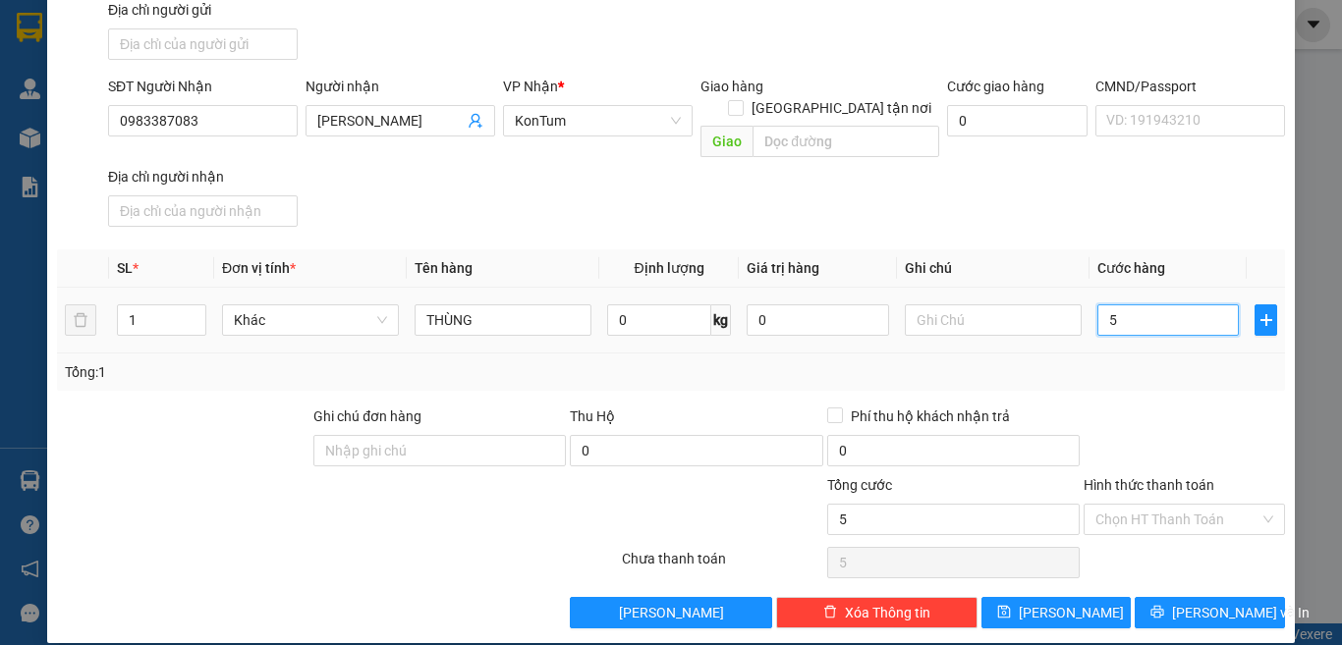
type input "50"
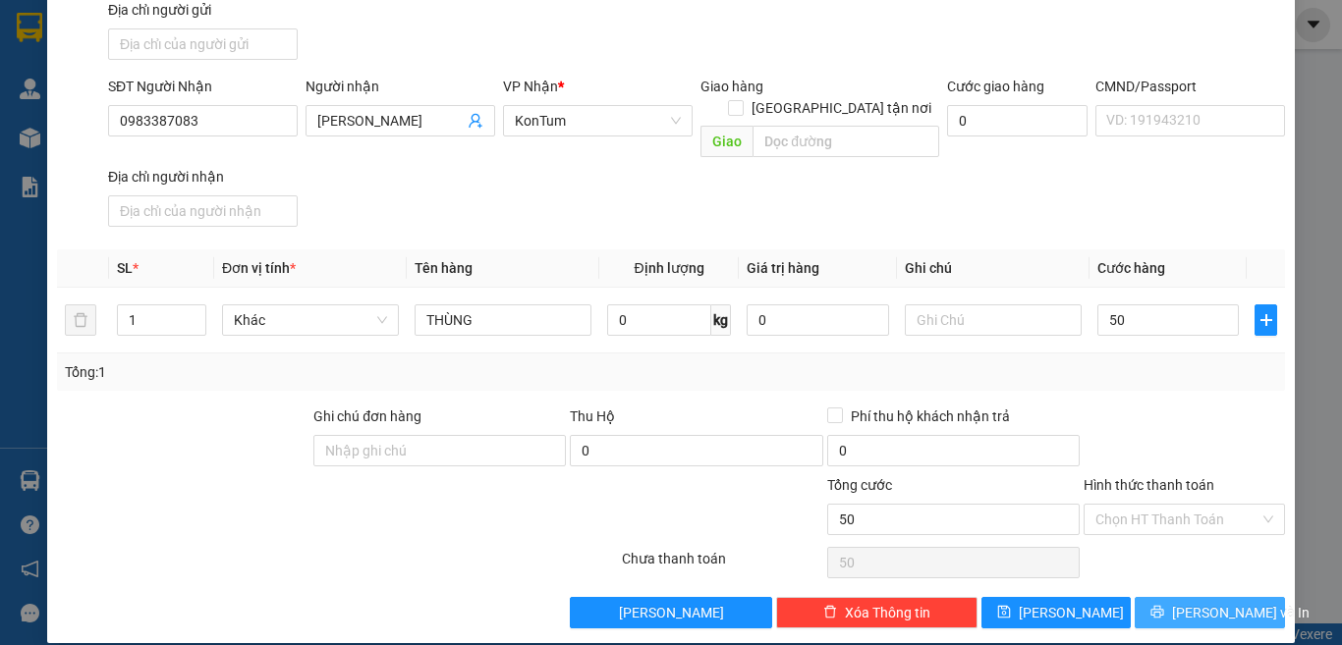
type input "50.000"
click at [1195, 602] on span "[PERSON_NAME] và In" at bounding box center [1240, 613] width 137 height 22
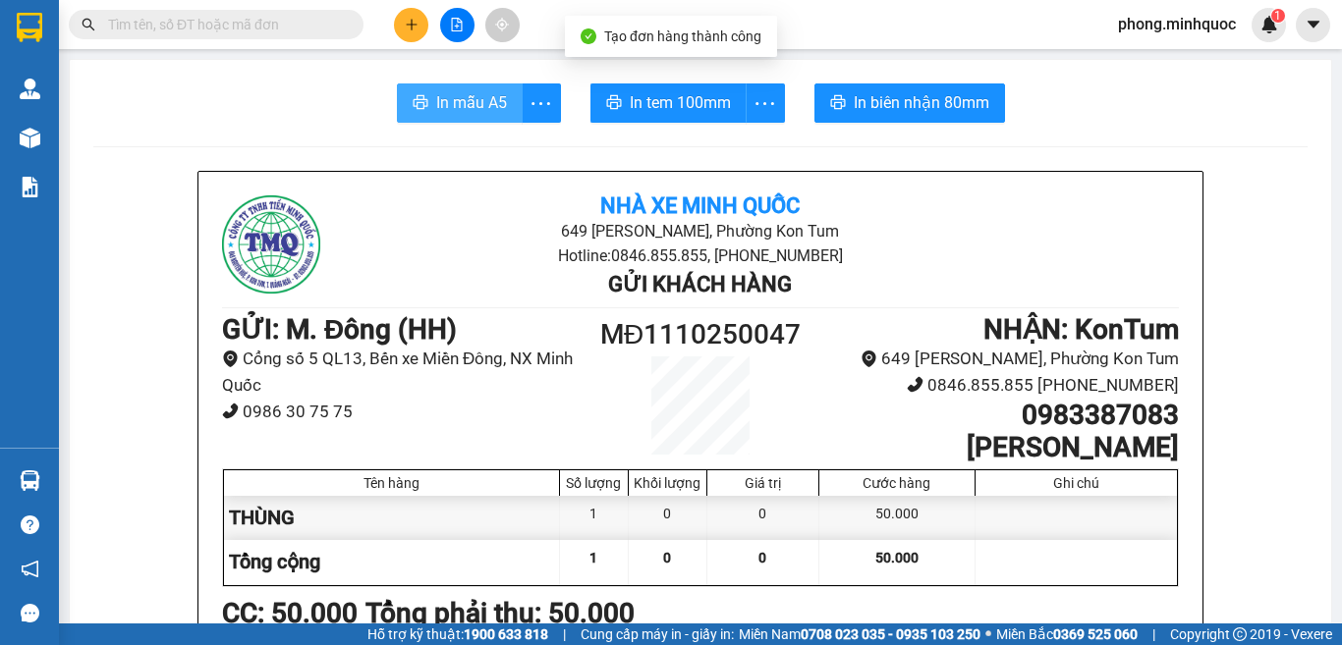
click at [479, 108] on span "In mẫu A5" at bounding box center [471, 102] width 71 height 25
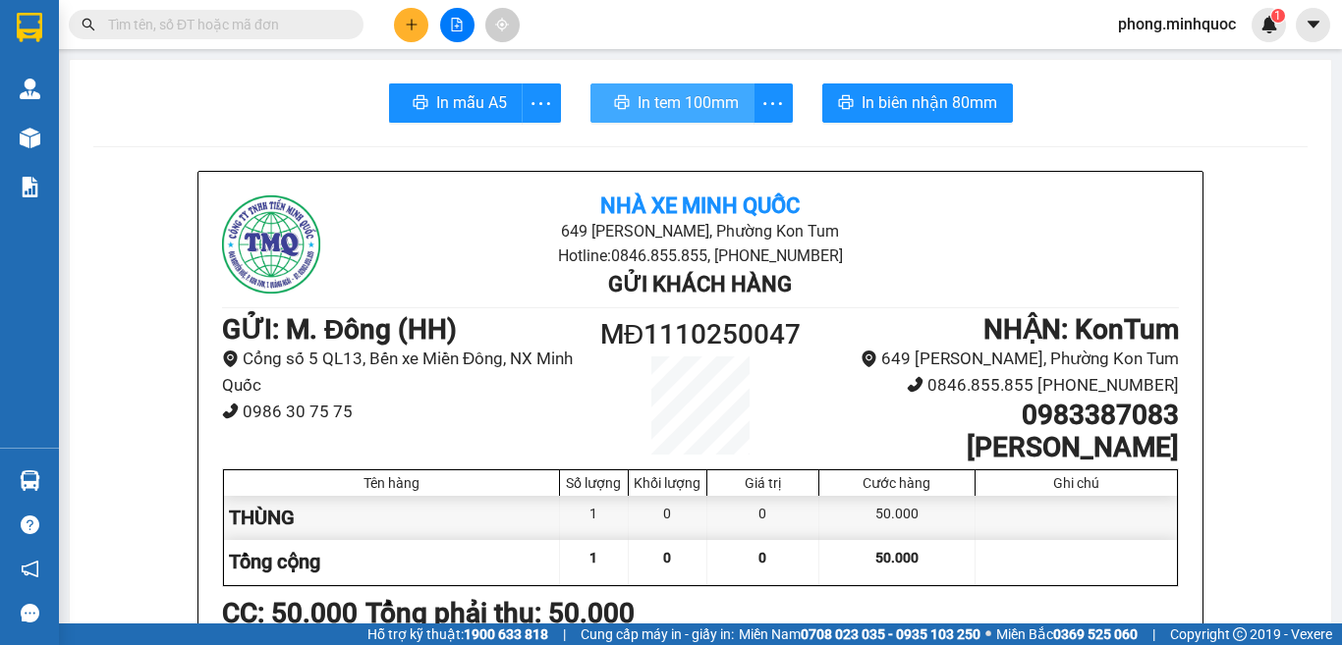
click at [650, 98] on span "In tem 100mm" at bounding box center [687, 102] width 101 height 25
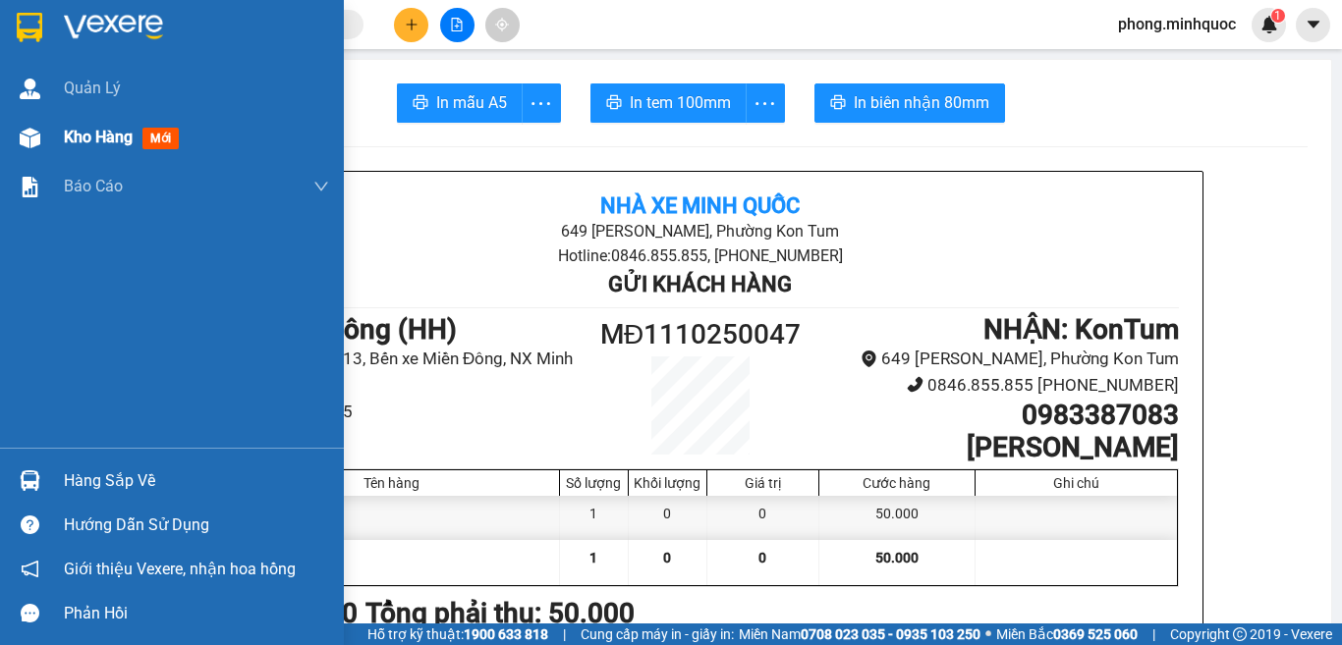
click at [162, 140] on span "mới" at bounding box center [160, 139] width 36 height 22
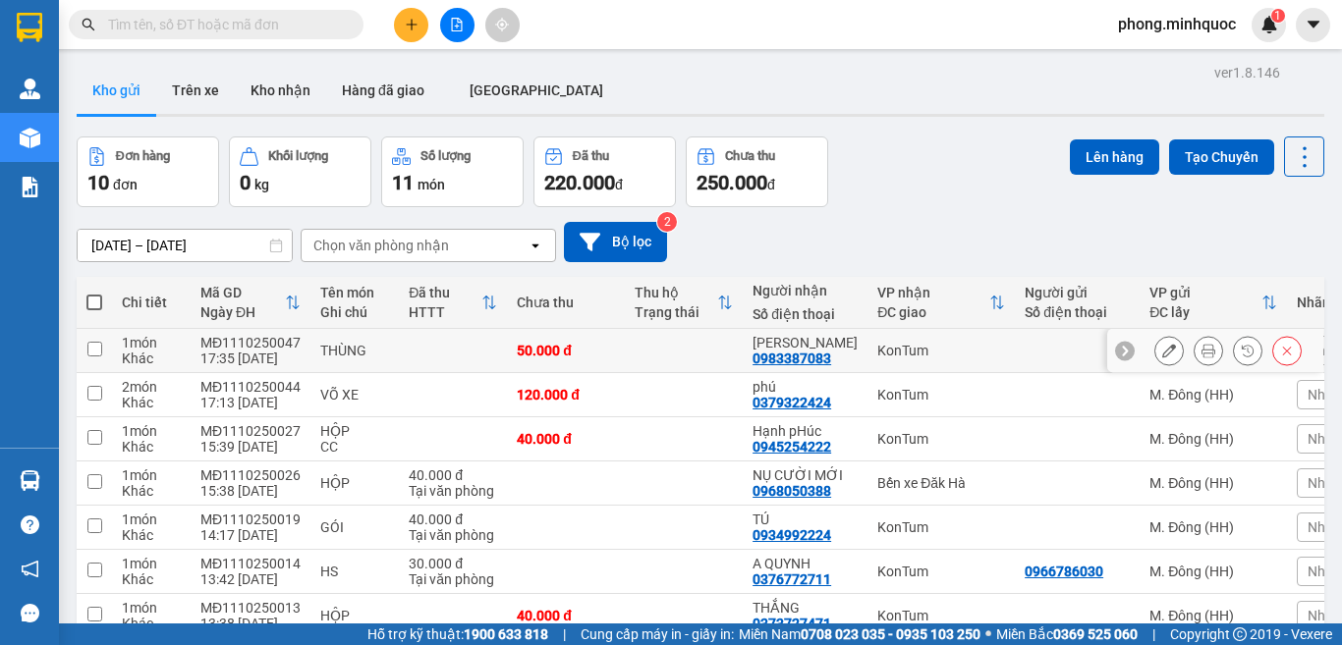
click at [94, 343] on input "checkbox" at bounding box center [94, 349] width 15 height 15
checkbox input "true"
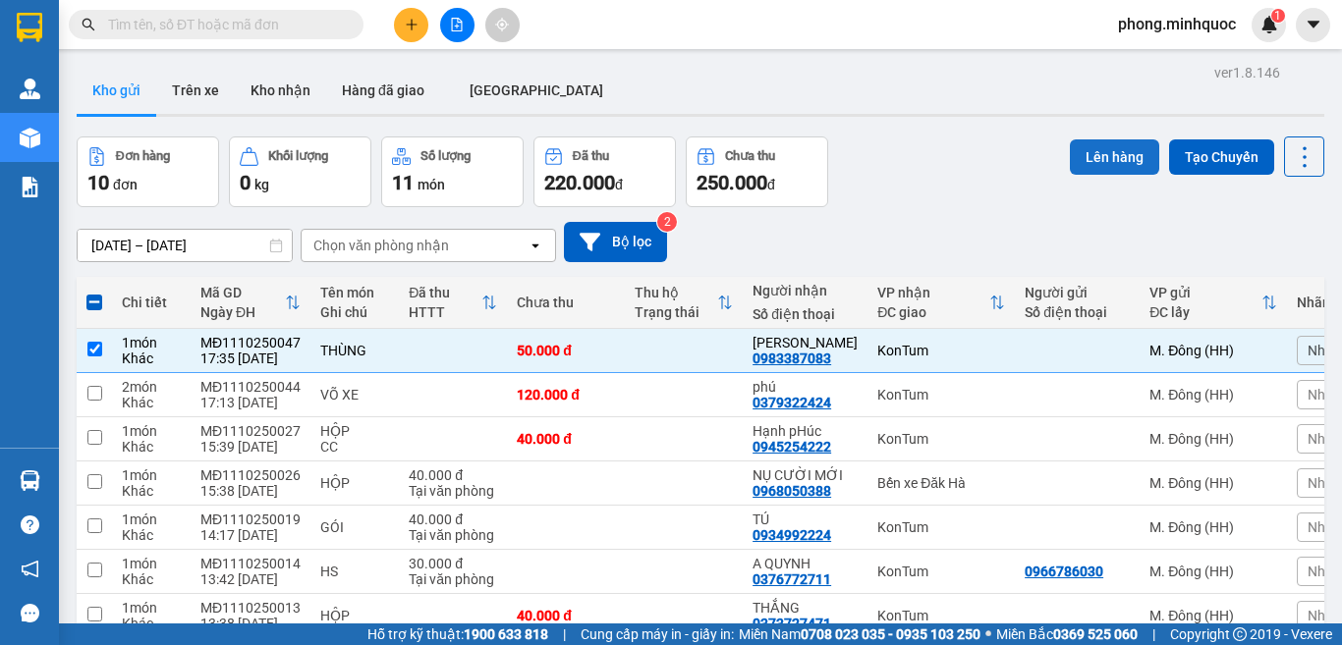
click at [1089, 152] on button "Lên hàng" at bounding box center [1113, 156] width 89 height 35
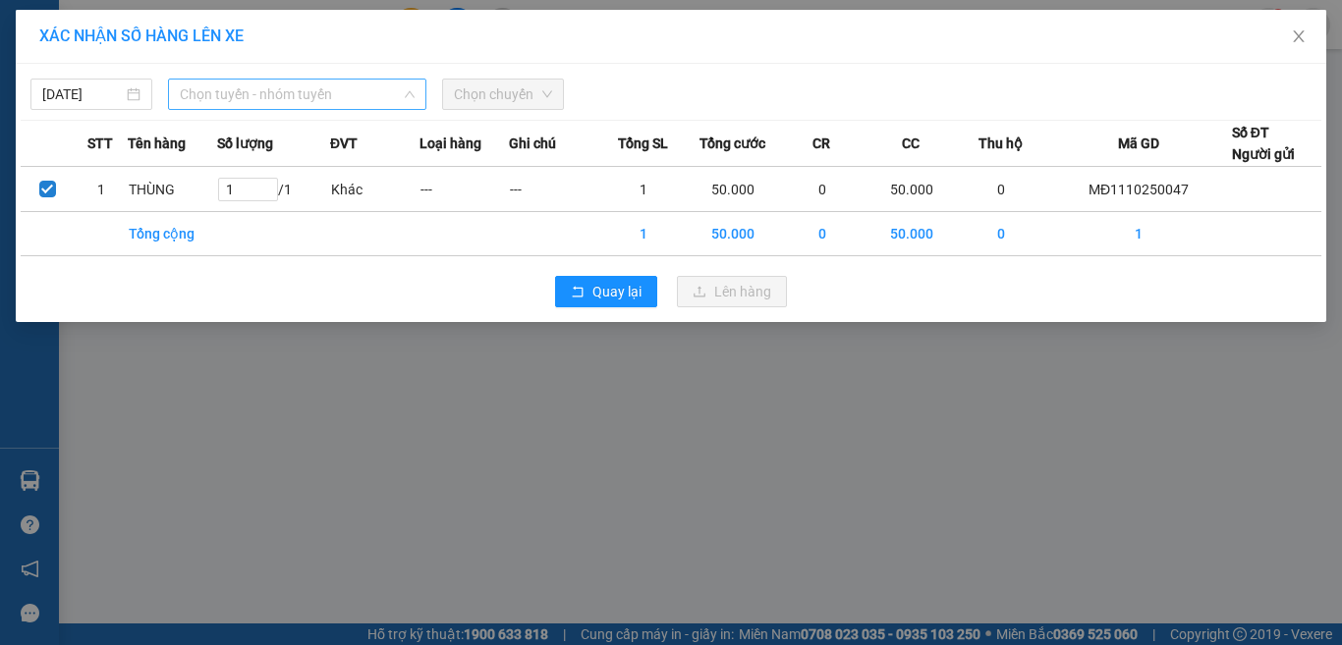
click at [279, 91] on span "Chọn tuyến - nhóm tuyến" at bounding box center [297, 94] width 235 height 29
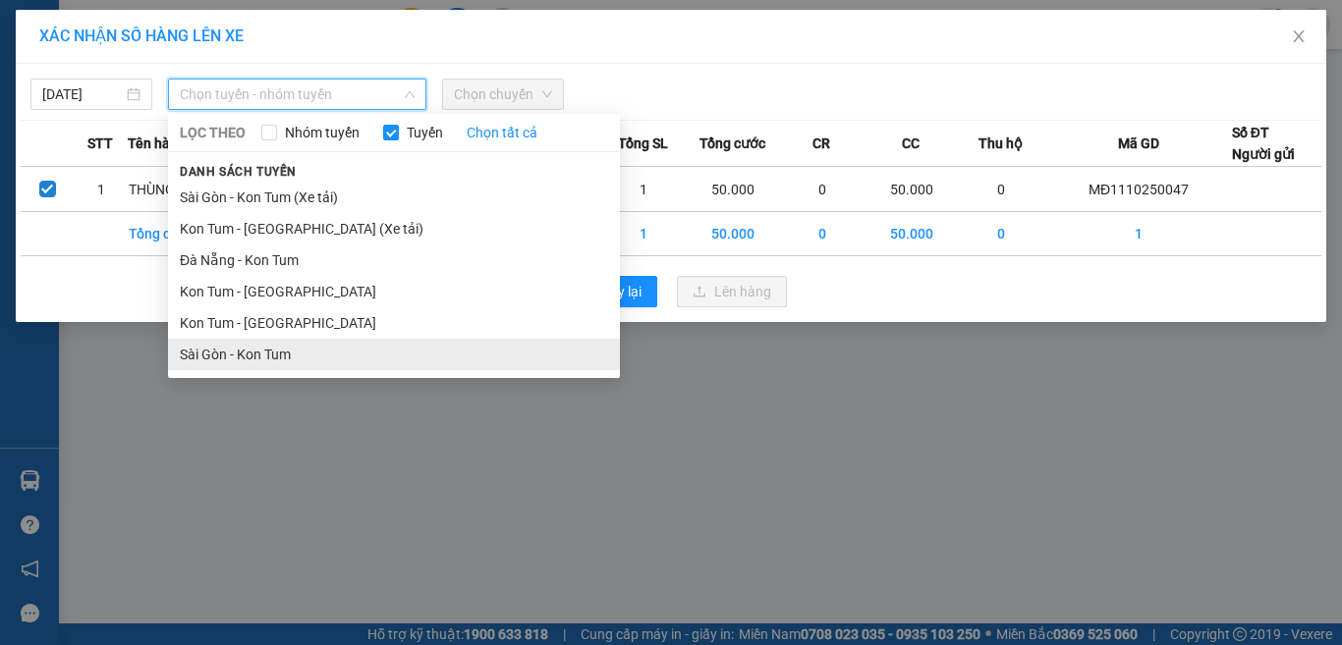
click at [256, 351] on li "Sài Gòn - Kon Tum" at bounding box center [394, 354] width 452 height 31
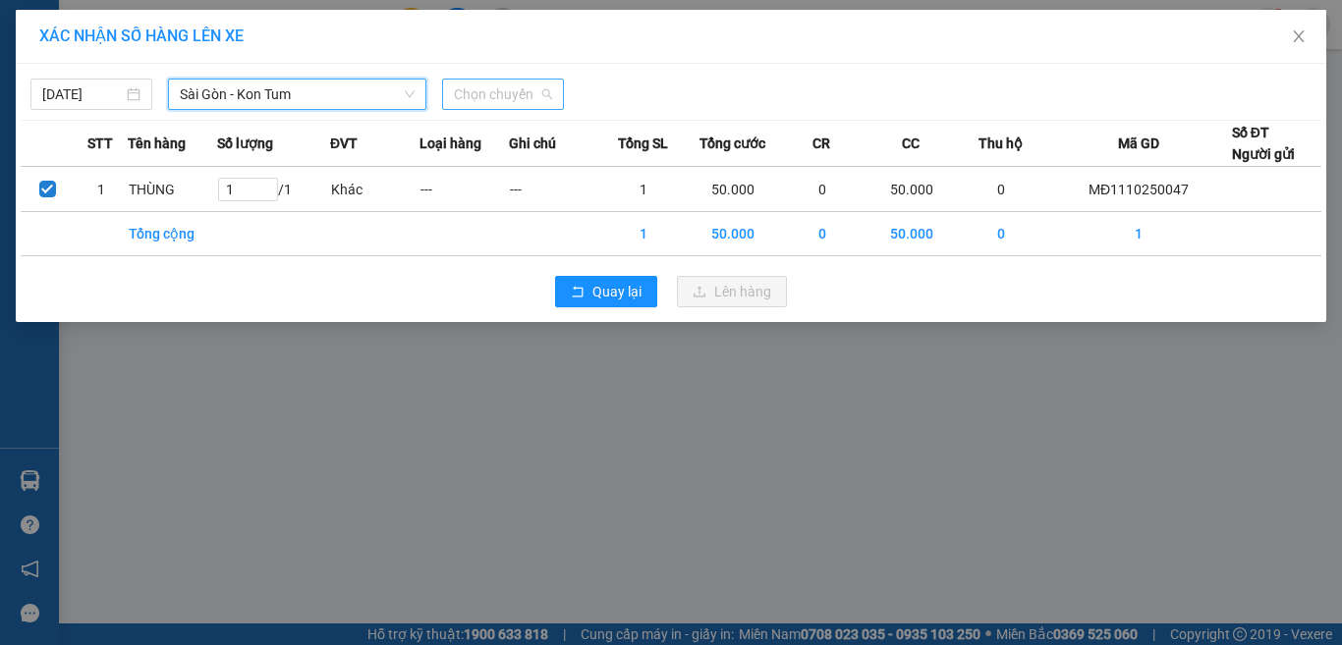
click at [514, 89] on span "Chọn chuyến" at bounding box center [503, 94] width 98 height 29
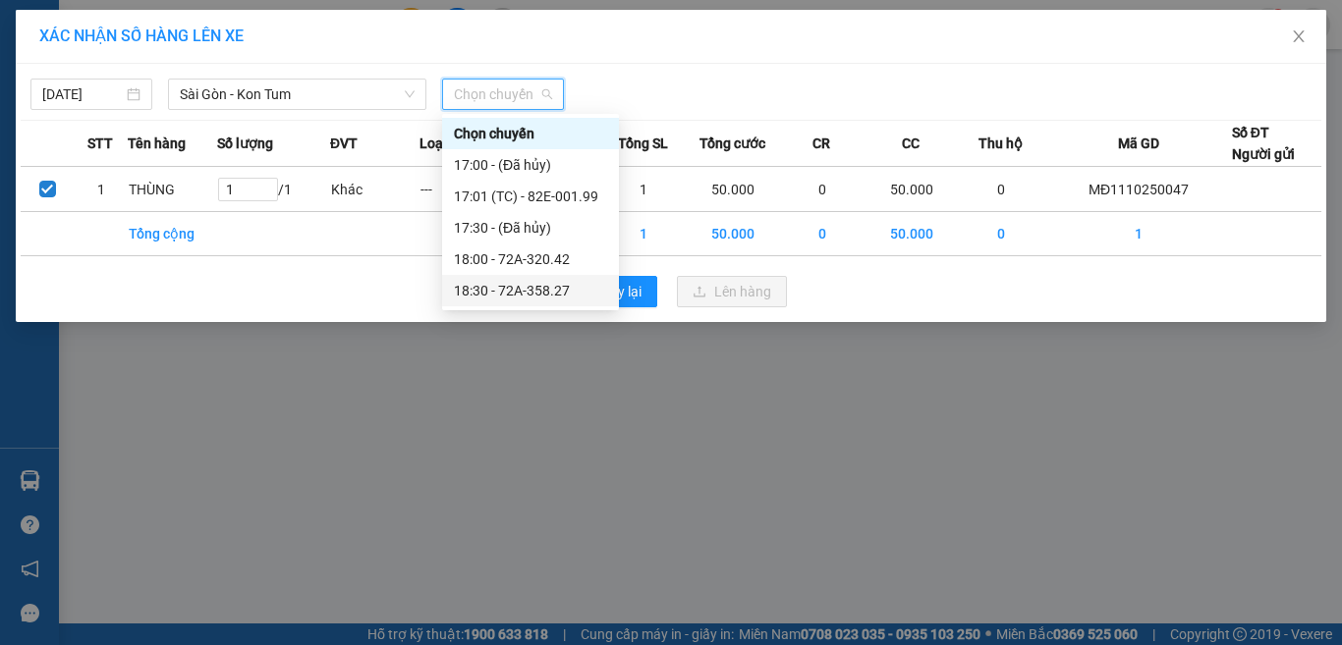
click at [486, 294] on div "18:30 - 72A-358.27" at bounding box center [530, 291] width 153 height 22
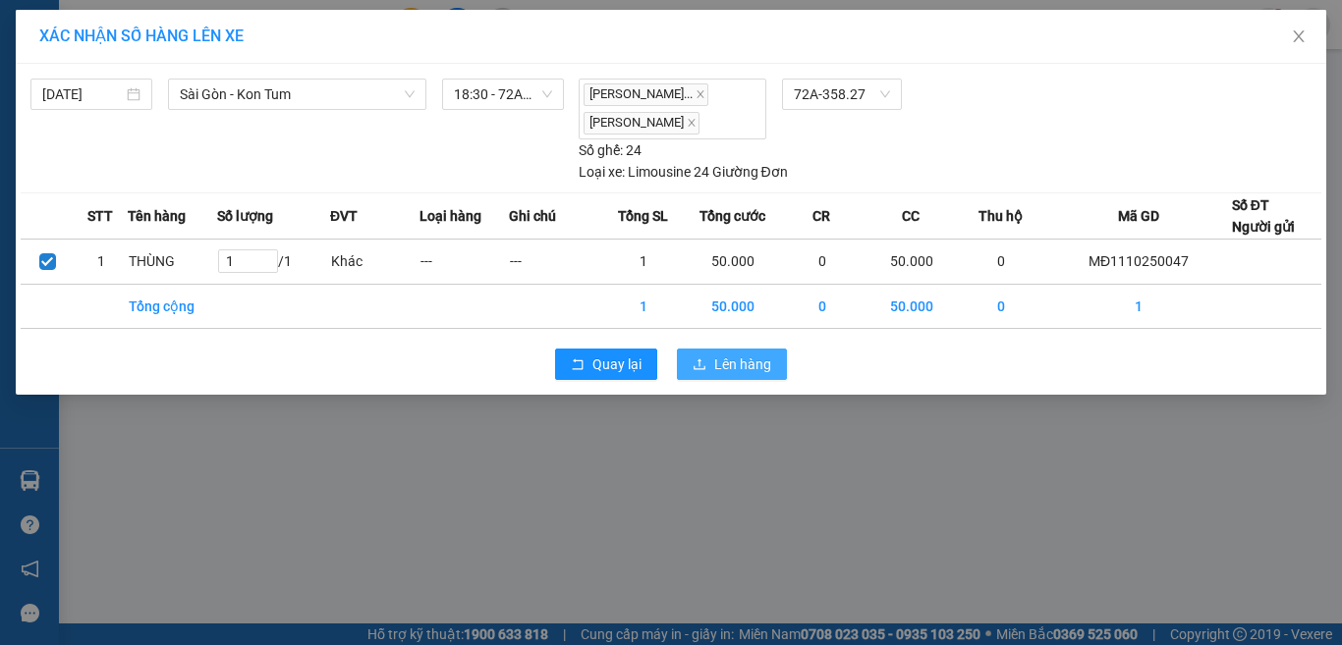
click at [711, 377] on button "Lên hàng" at bounding box center [732, 364] width 110 height 31
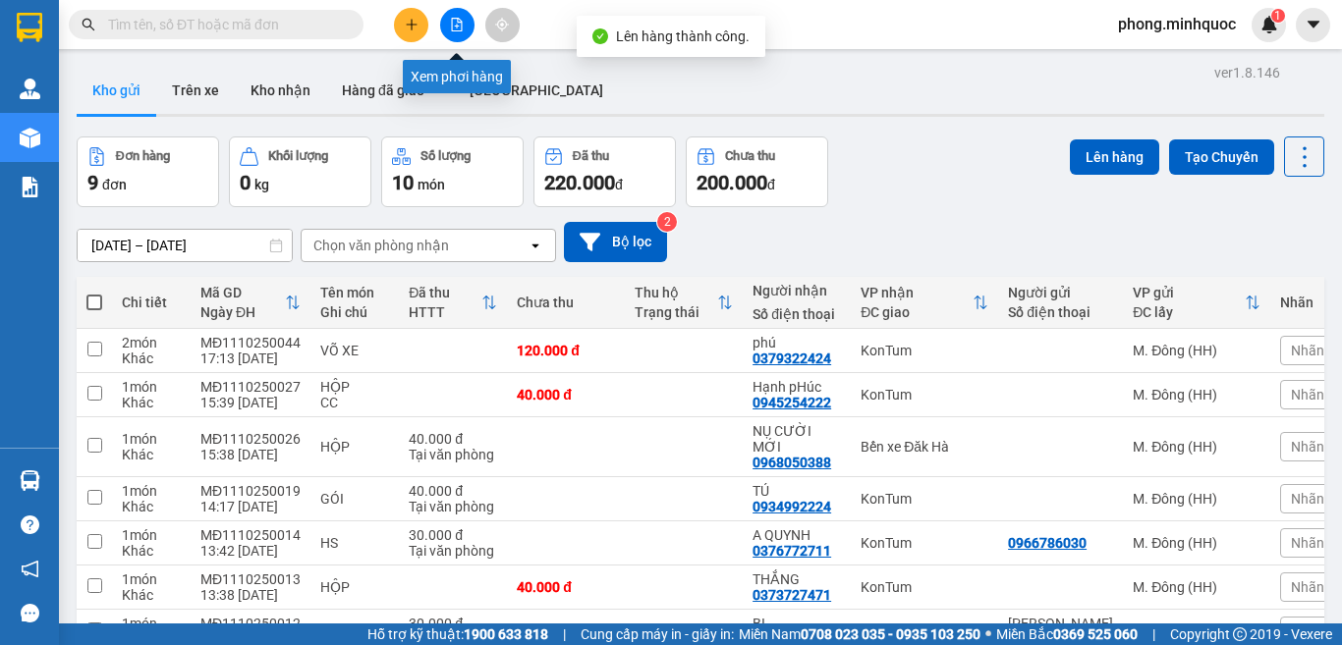
click at [445, 24] on button at bounding box center [457, 25] width 34 height 34
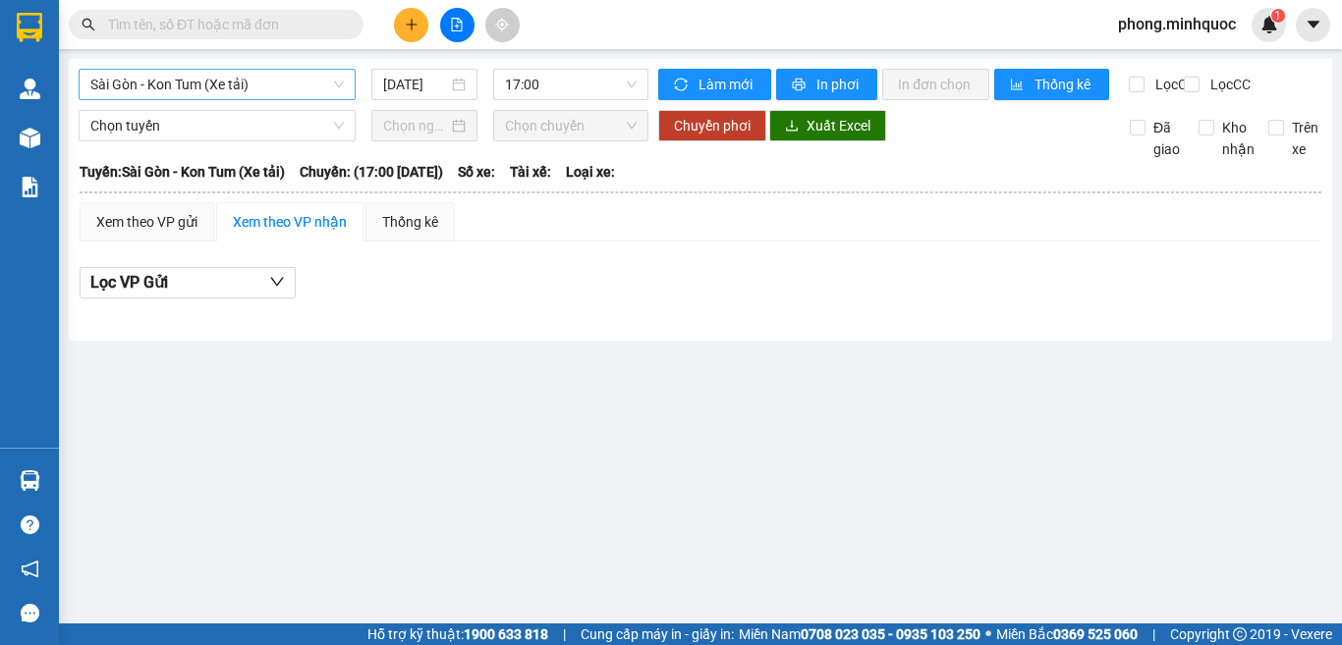
click at [263, 85] on span "Sài Gòn - Kon Tum (Xe tải)" at bounding box center [216, 84] width 253 height 29
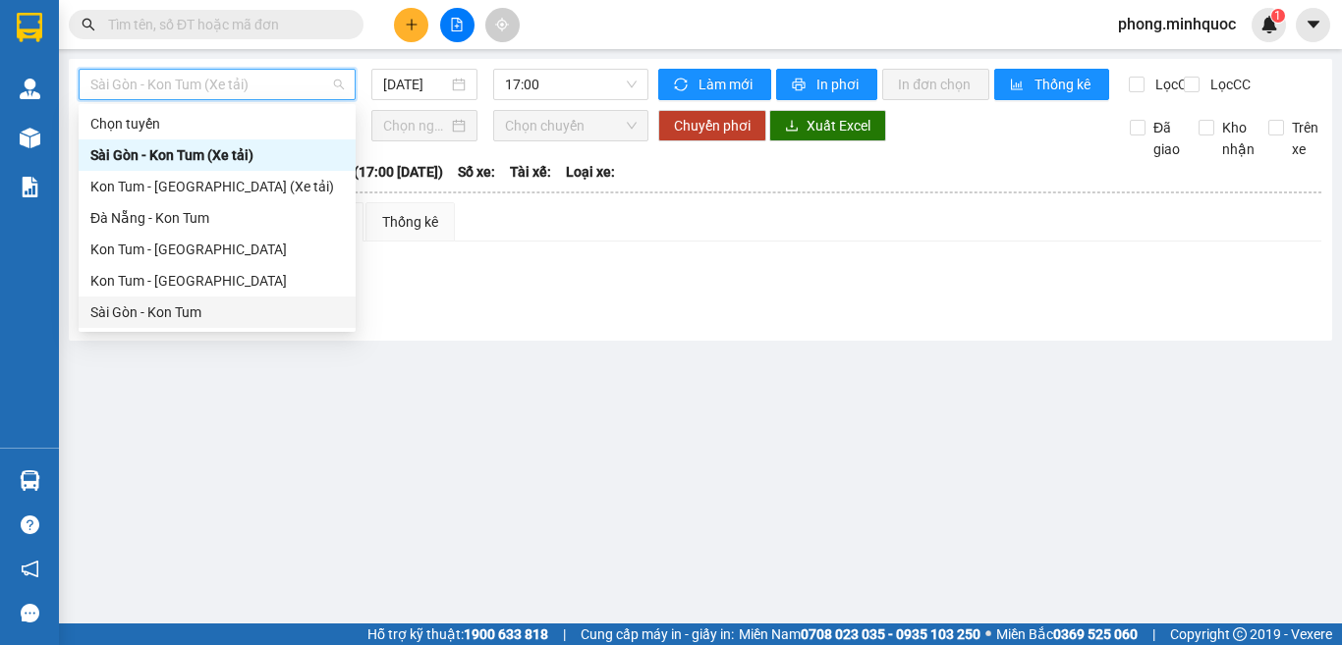
click at [208, 316] on div "Sài Gòn - Kon Tum" at bounding box center [216, 312] width 253 height 22
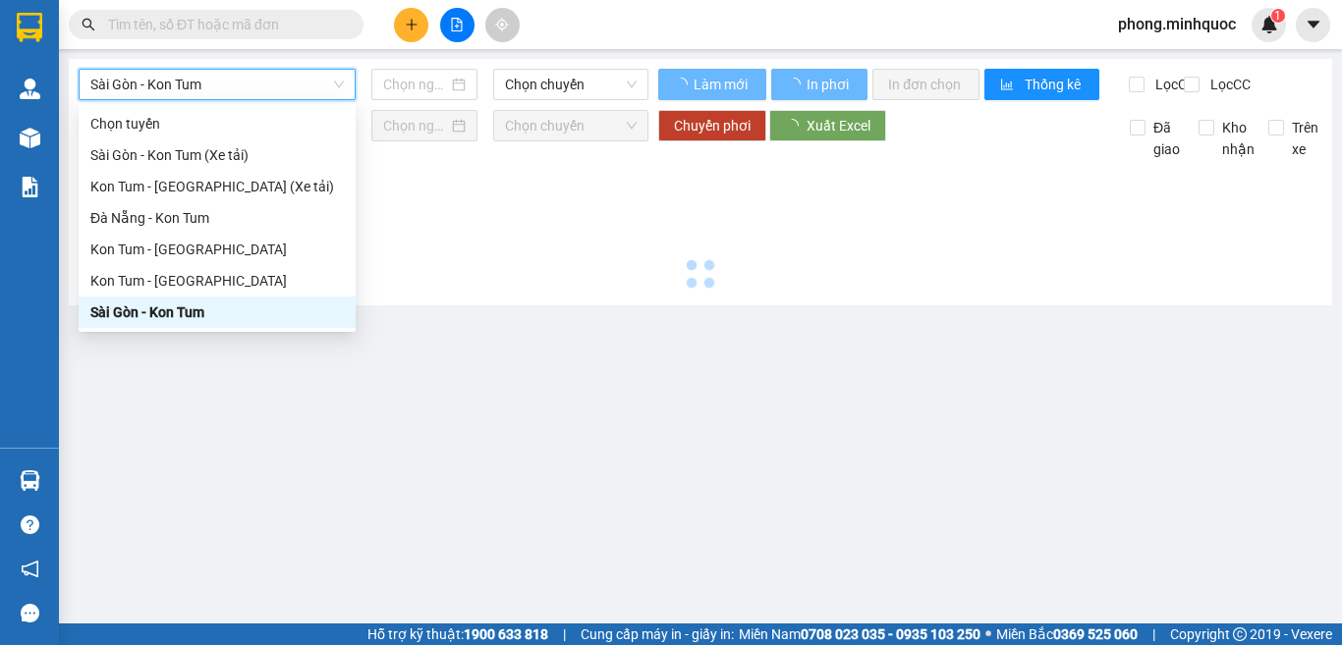
type input "[DATE]"
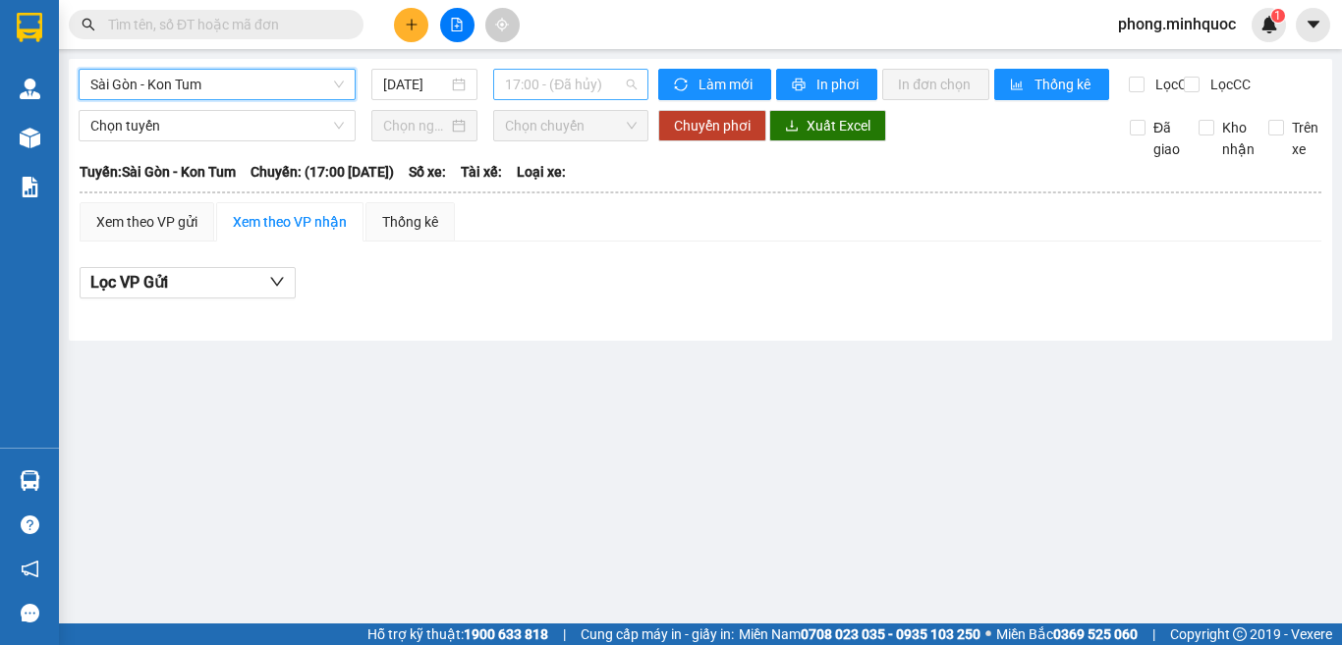
click at [530, 82] on span "17:00 - (Đã hủy)" at bounding box center [571, 84] width 132 height 29
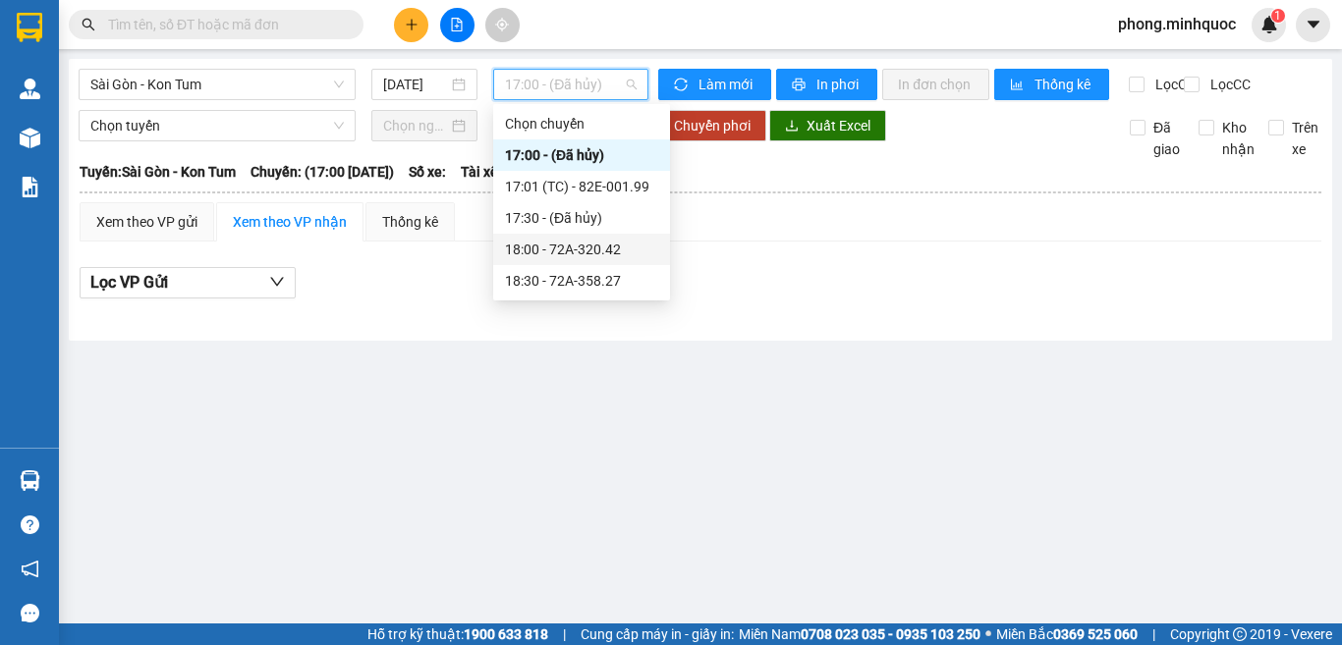
click at [568, 243] on div "18:00 - 72A-320.42" at bounding box center [581, 250] width 153 height 22
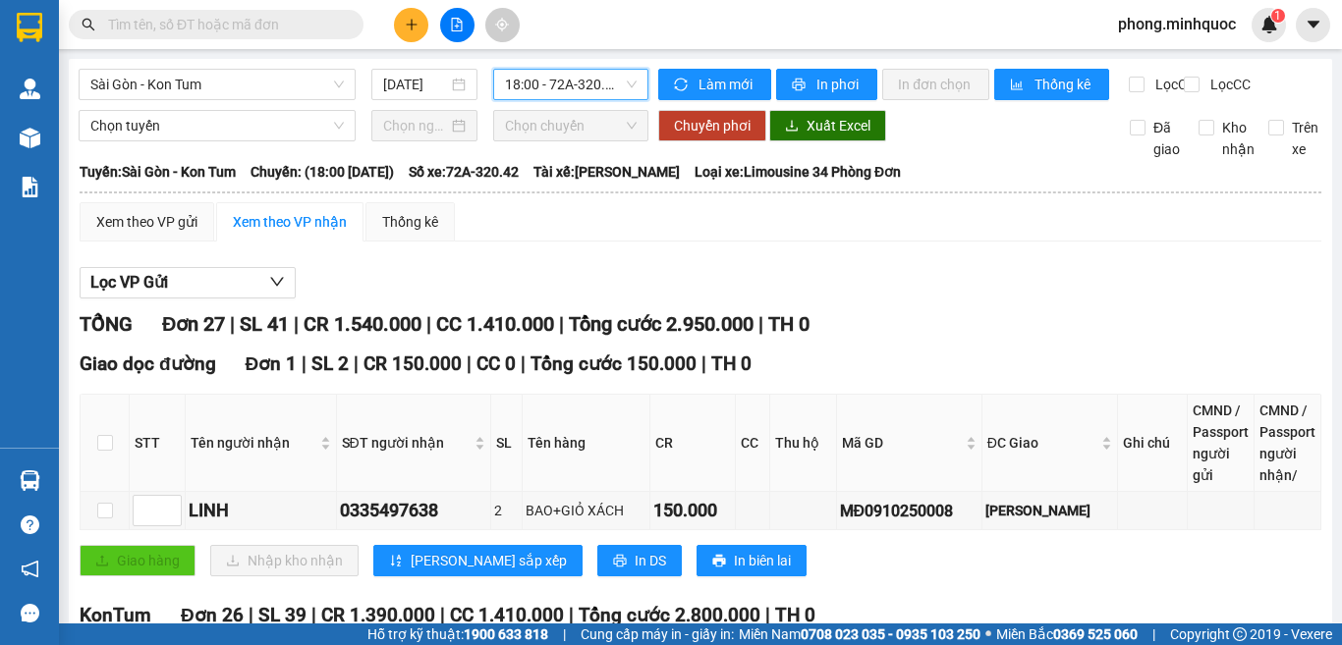
scroll to position [196, 0]
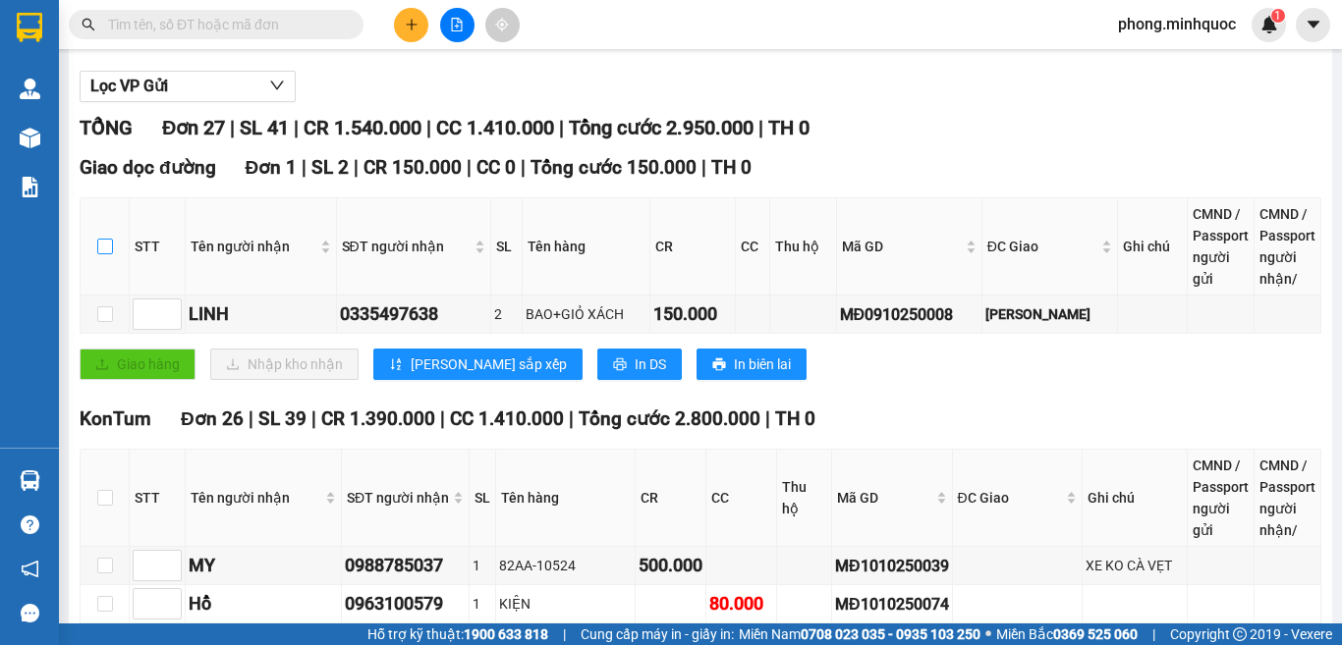
click at [107, 254] on input "checkbox" at bounding box center [105, 247] width 16 height 16
checkbox input "true"
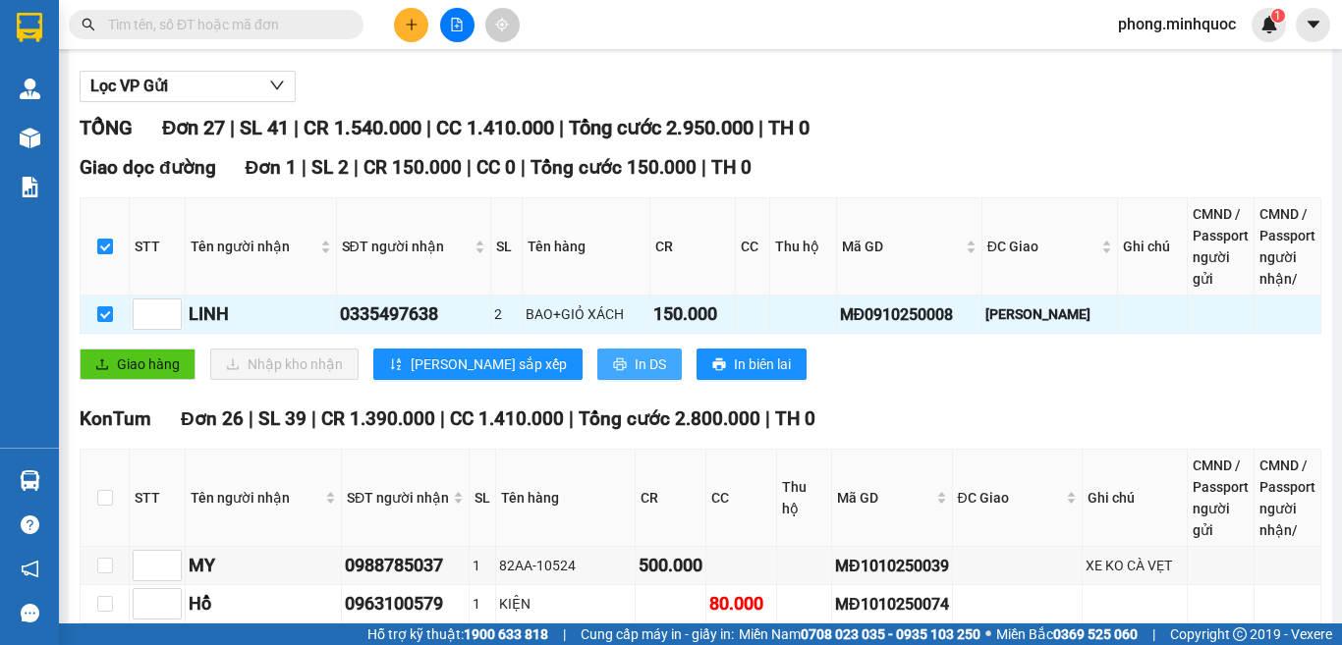
click at [597, 380] on button "In DS" at bounding box center [639, 364] width 84 height 31
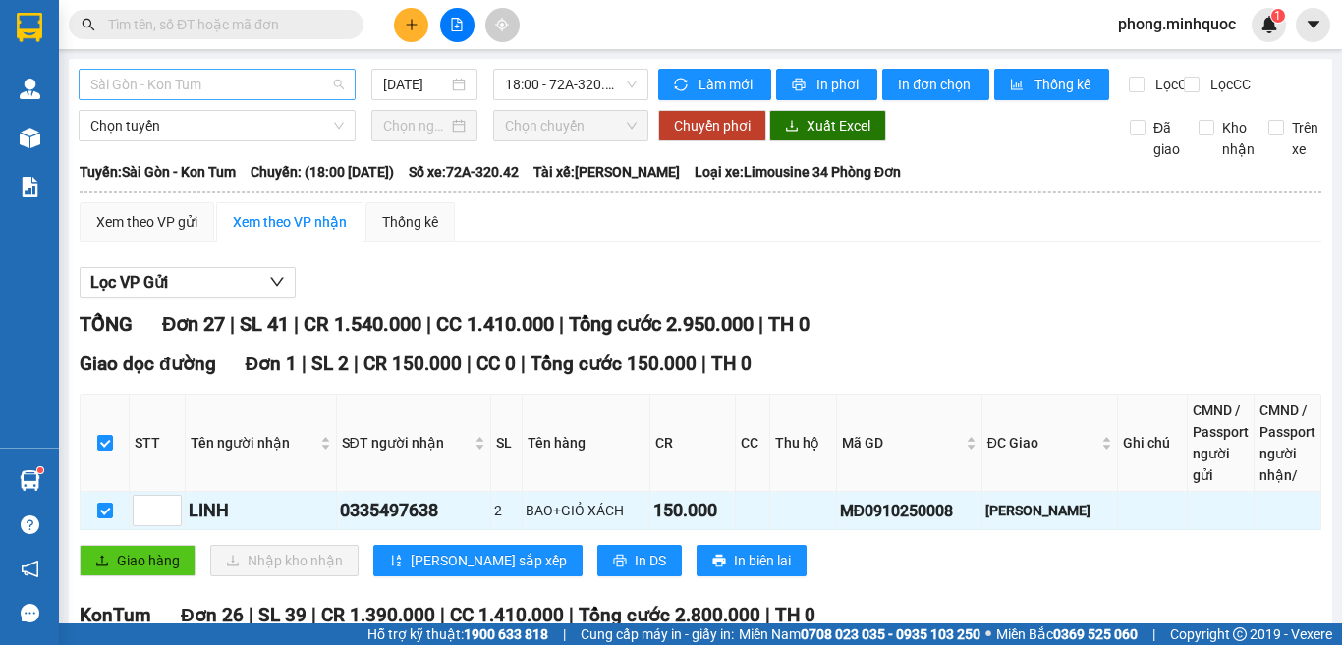
click at [160, 90] on span "Sài Gòn - Kon Tum" at bounding box center [216, 84] width 253 height 29
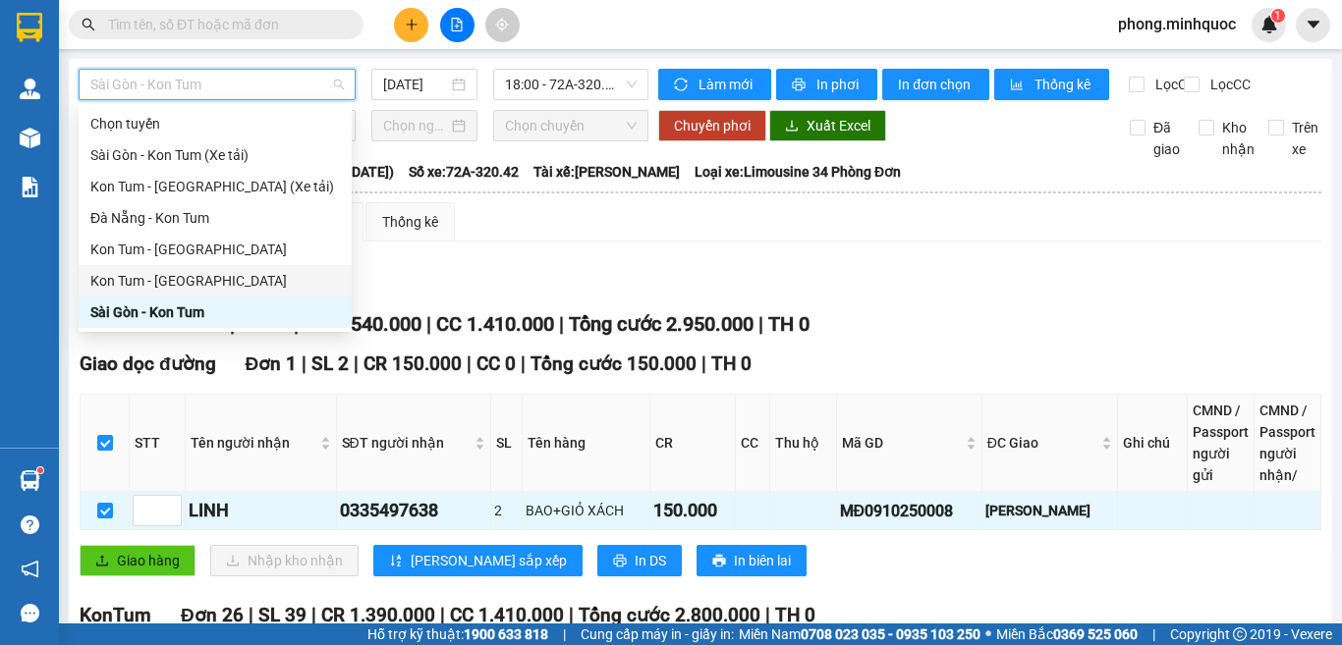
click at [138, 278] on div "Kon Tum - [GEOGRAPHIC_DATA]" at bounding box center [214, 281] width 249 height 22
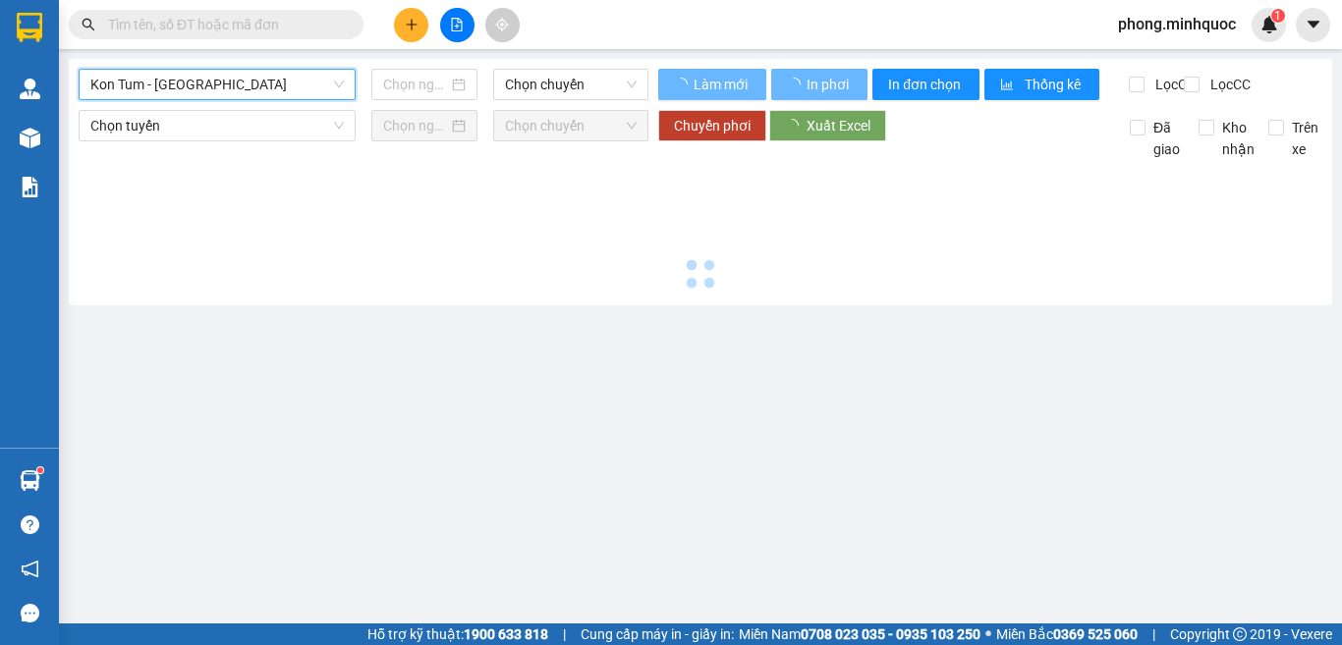
type input "[DATE]"
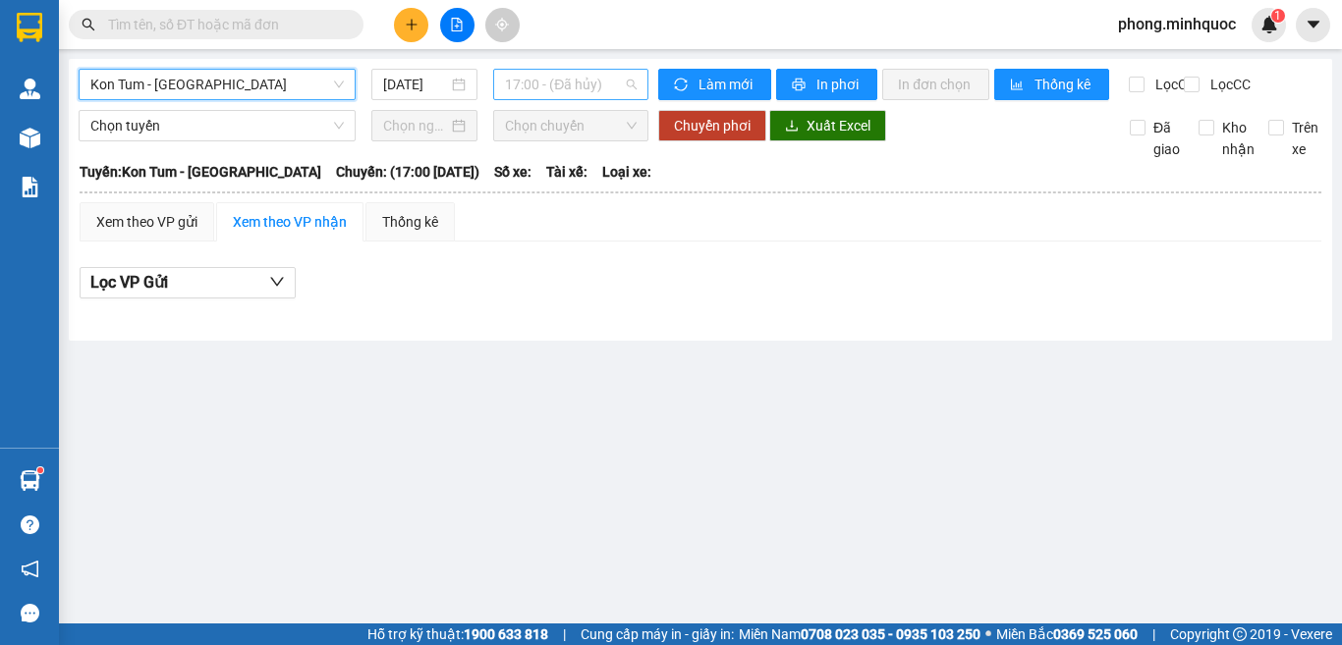
click at [537, 88] on span "17:00 - (Đã hủy)" at bounding box center [571, 84] width 132 height 29
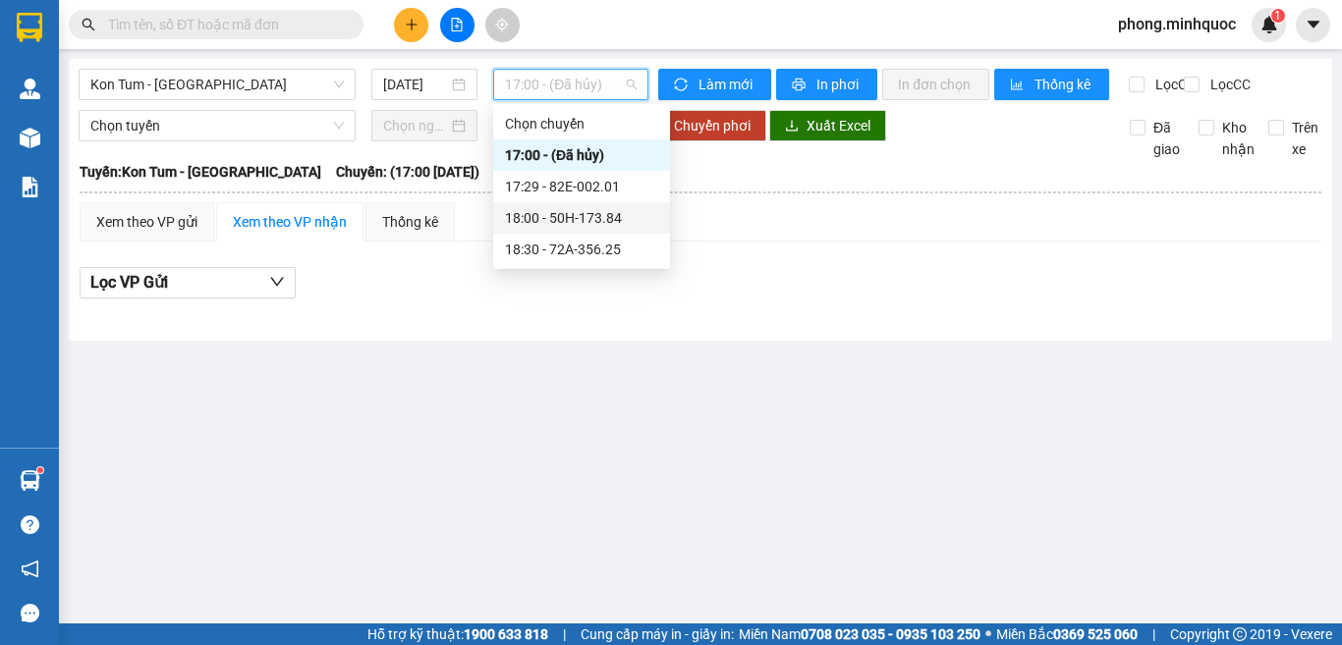
click at [555, 217] on div "18:00 - 50H-173.84" at bounding box center [581, 218] width 153 height 22
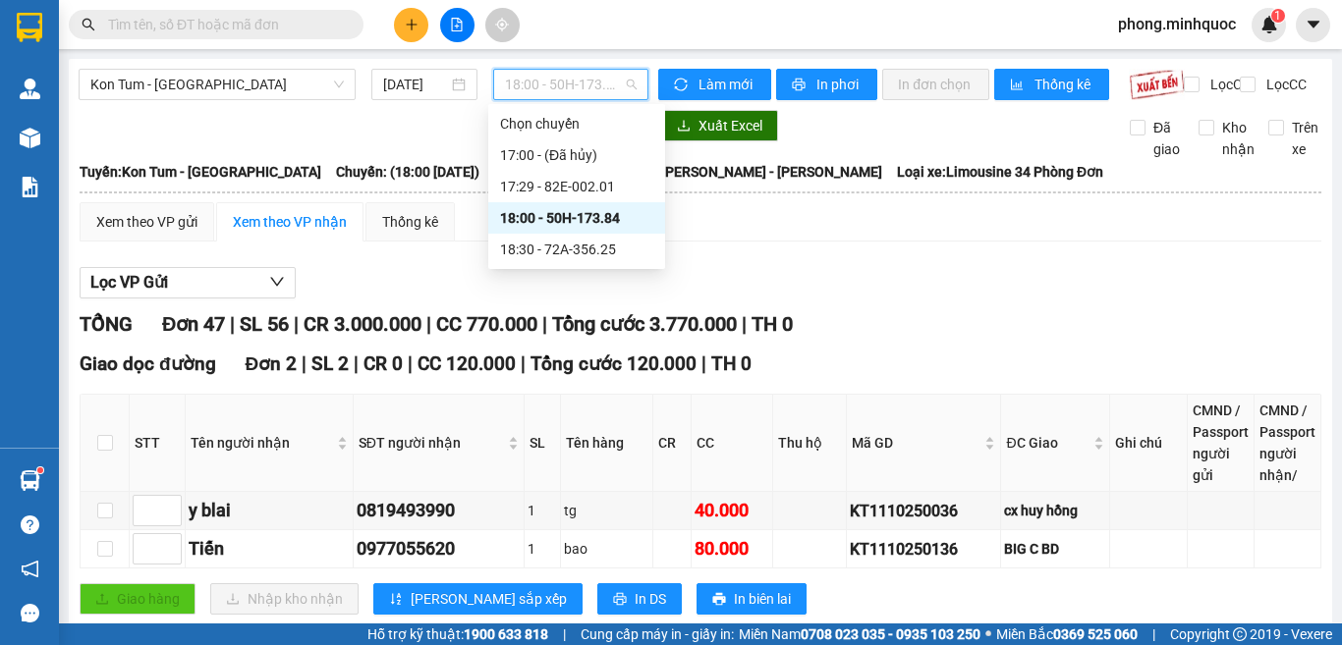
click at [526, 95] on span "18:00 - 50H-173.84" at bounding box center [571, 84] width 132 height 29
click at [565, 253] on div "18:30 - 72A-356.25" at bounding box center [576, 250] width 153 height 22
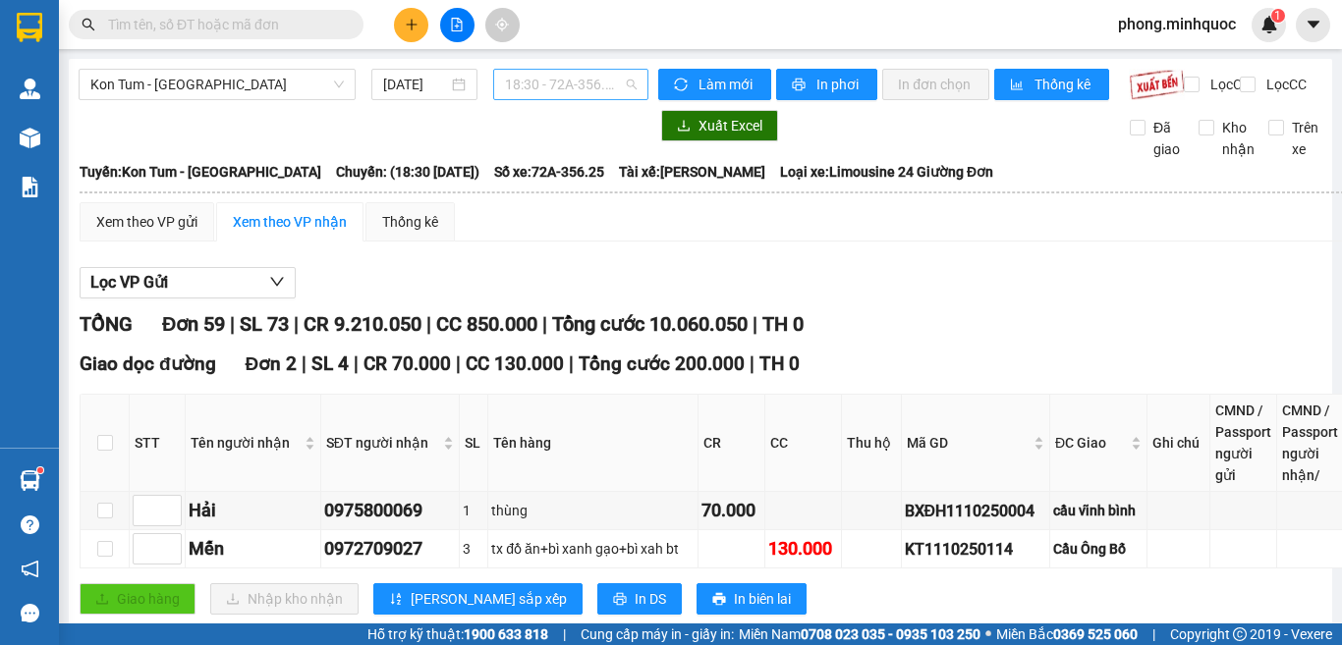
click at [573, 86] on span "18:30 - 72A-356.25" at bounding box center [571, 84] width 132 height 29
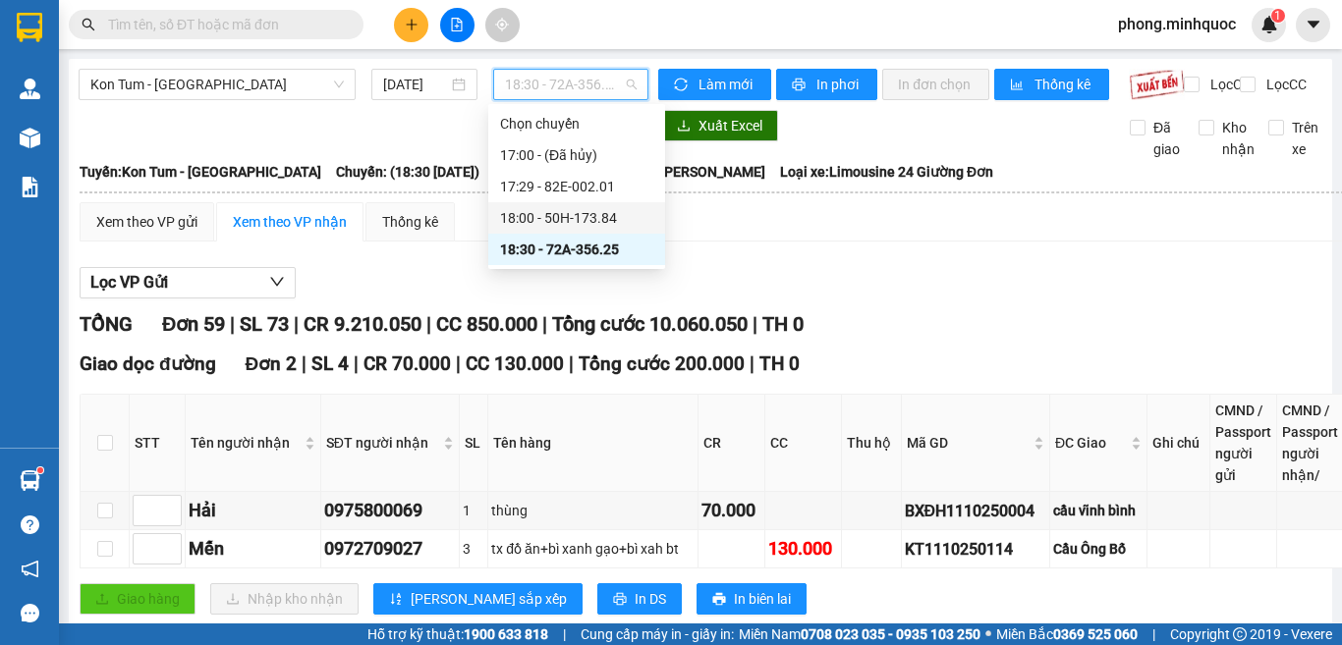
click at [518, 214] on div "18:00 - 50H-173.84" at bounding box center [576, 218] width 153 height 22
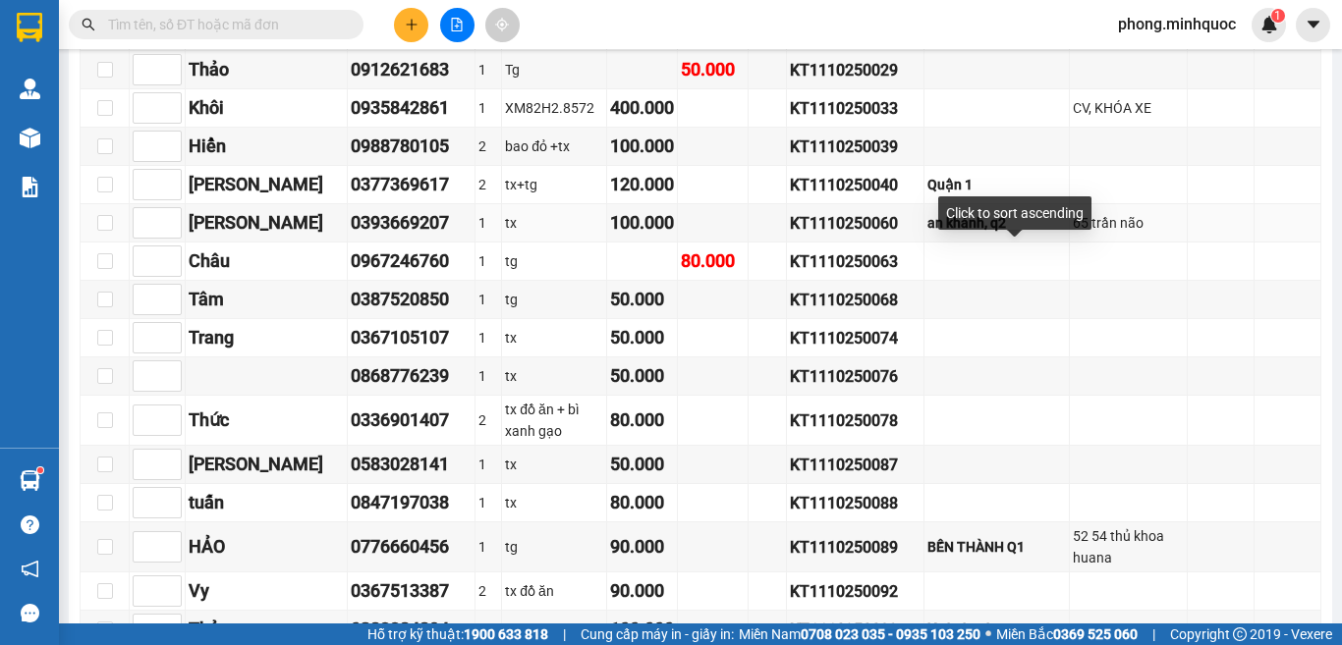
scroll to position [491, 0]
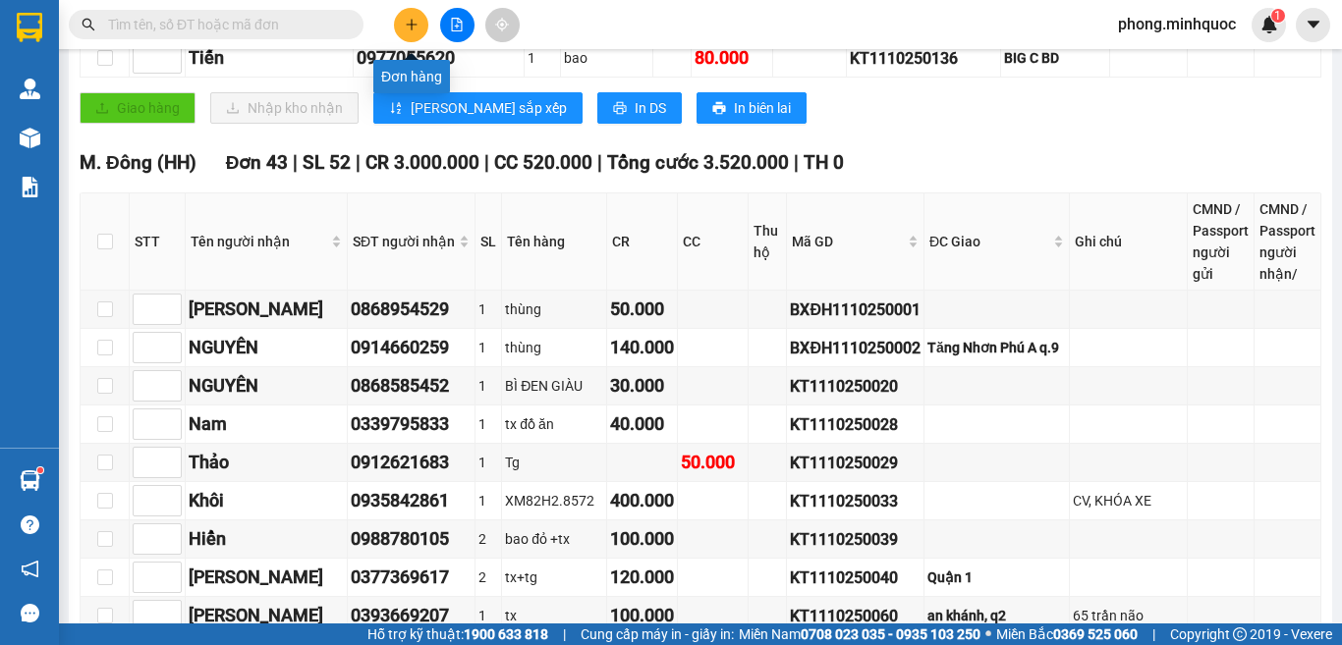
click at [409, 26] on icon "plus" at bounding box center [412, 25] width 14 height 14
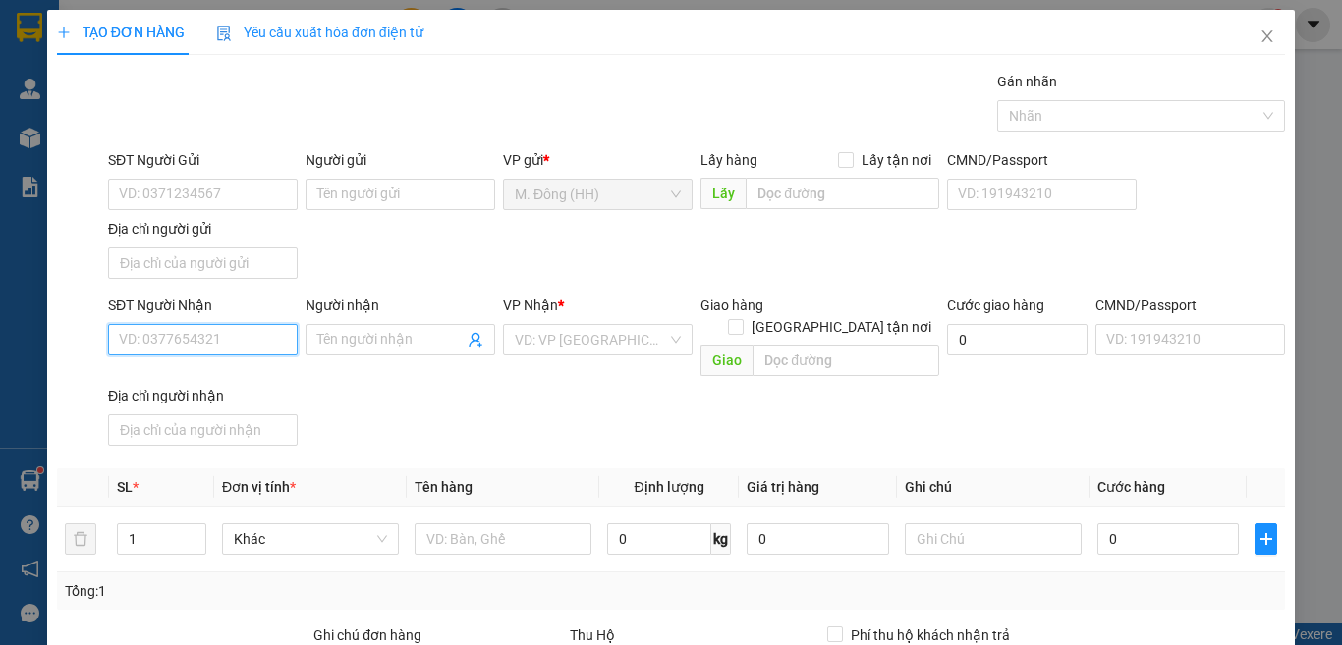
click at [227, 340] on input "SĐT Người Nhận" at bounding box center [203, 339] width 190 height 31
click at [192, 381] on div "0335344777 - huy" at bounding box center [200, 379] width 163 height 22
type input "0335344777"
type input "huy"
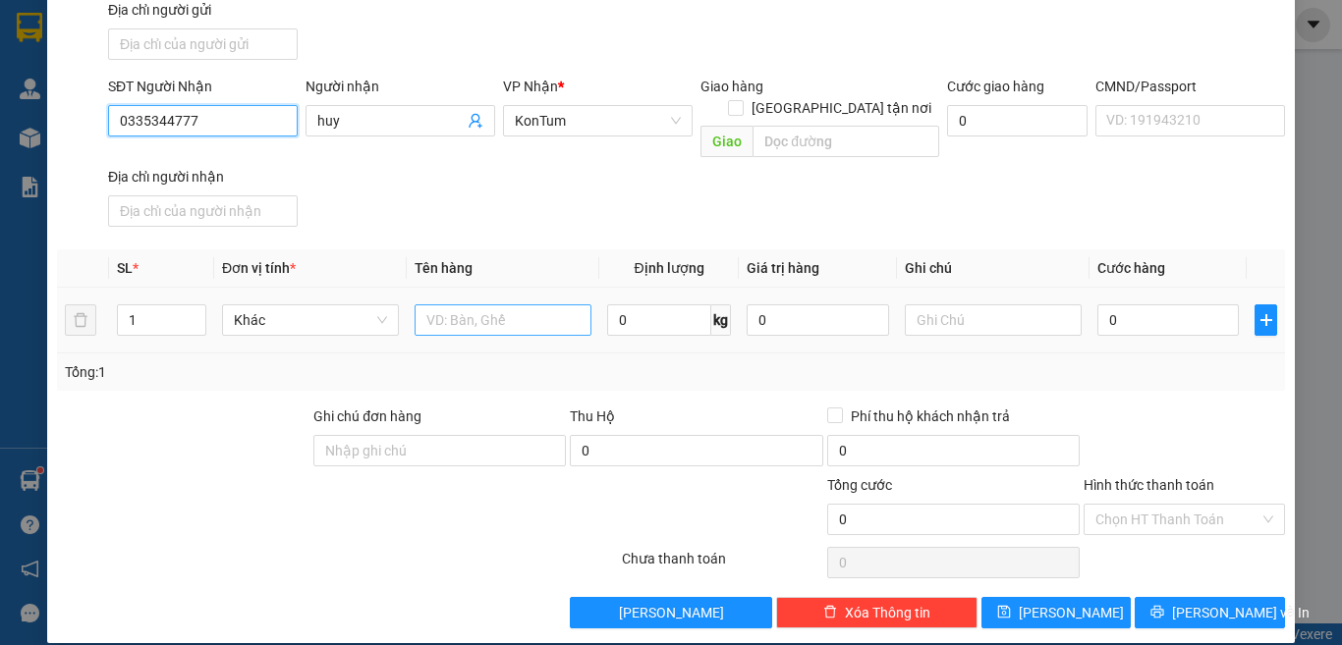
type input "0335344777"
click at [519, 304] on input "text" at bounding box center [502, 319] width 177 height 31
type input "TG"
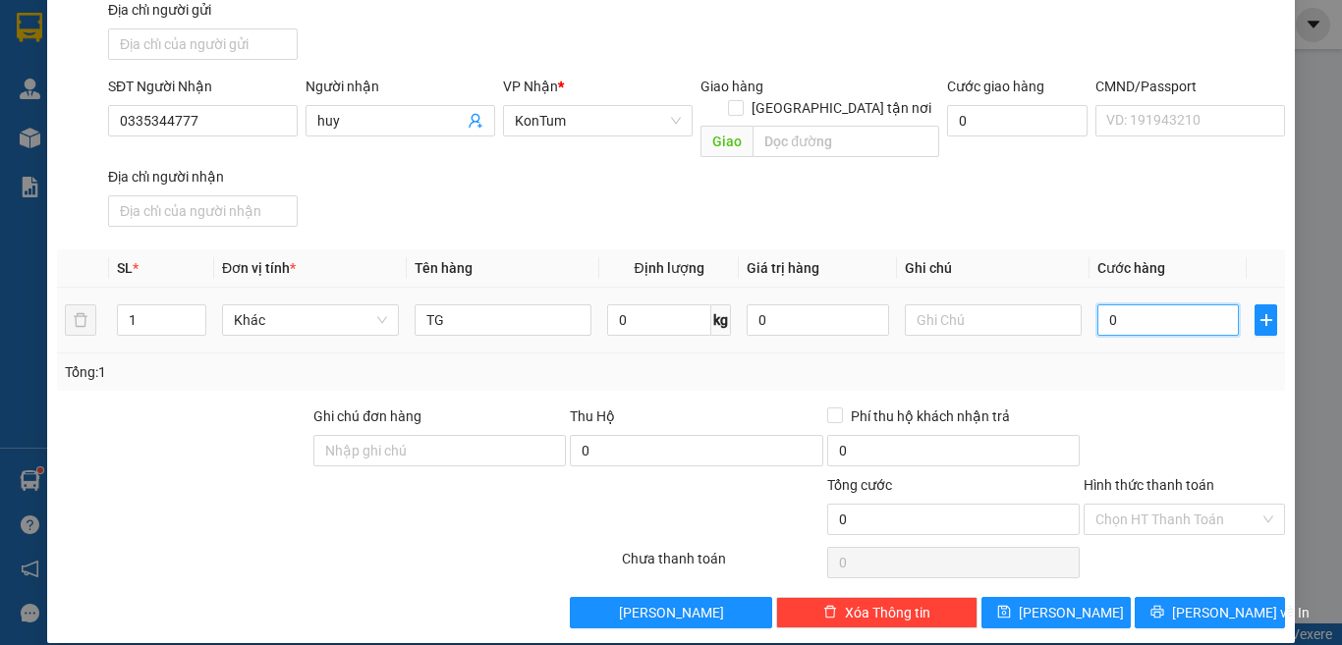
click at [1123, 304] on input "0" at bounding box center [1167, 319] width 141 height 31
type input "4"
type input "40"
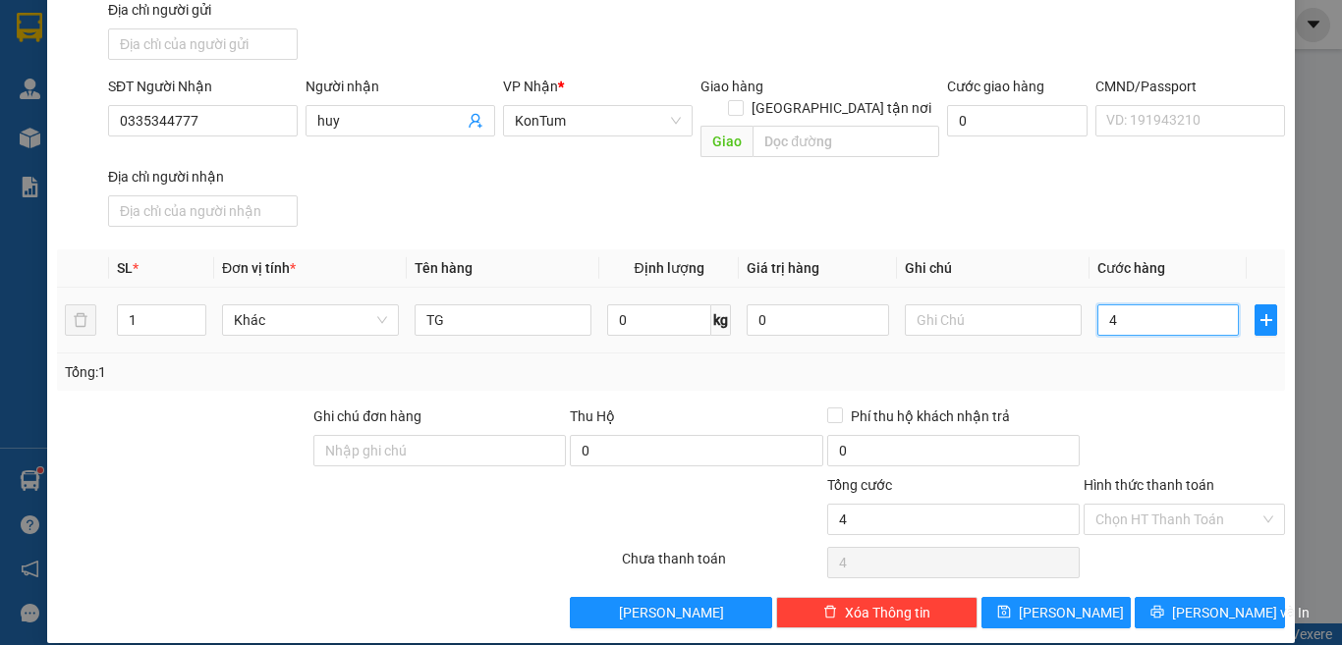
type input "40"
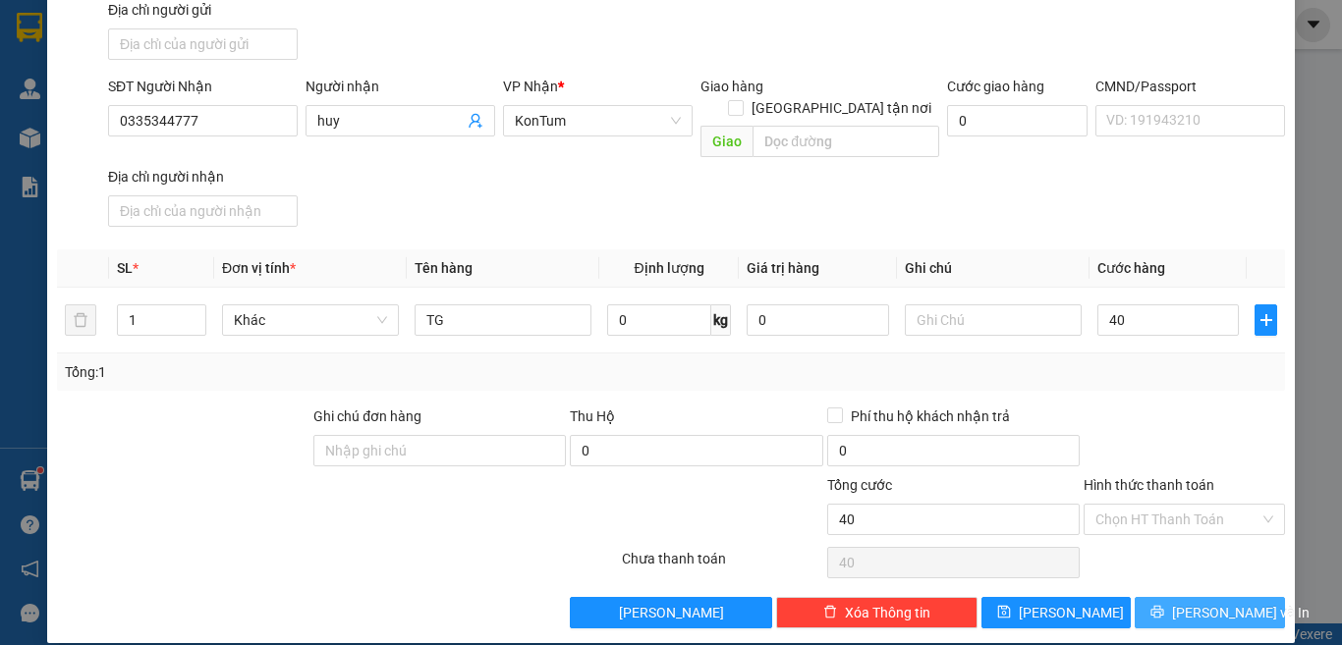
type input "40.000"
click at [1171, 597] on button "[PERSON_NAME] và In" at bounding box center [1209, 612] width 150 height 31
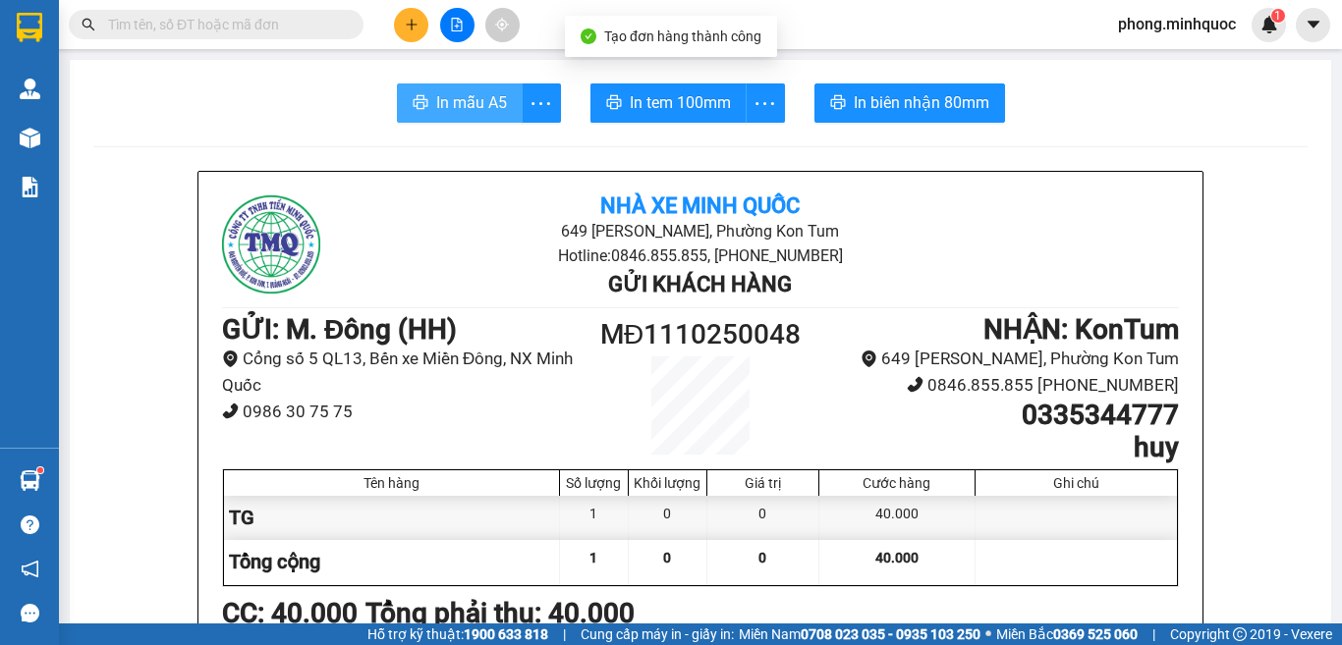
click at [464, 107] on span "In mẫu A5" at bounding box center [471, 102] width 71 height 25
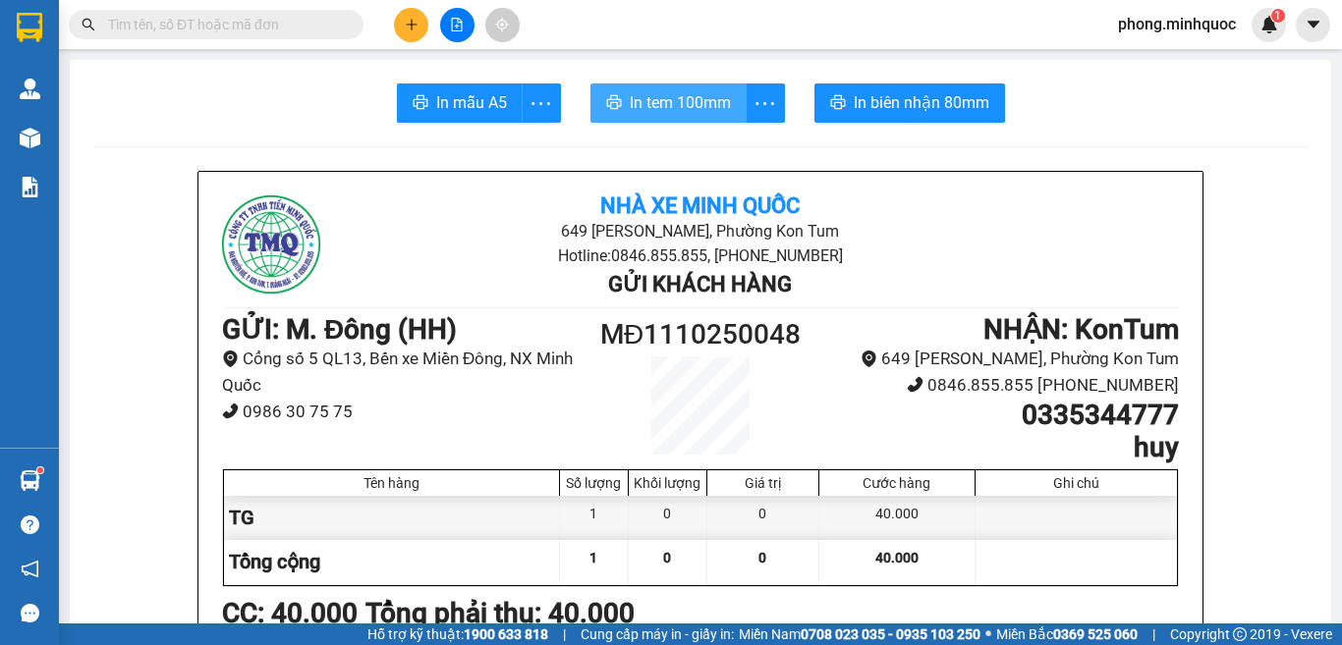
click at [682, 99] on span "In tem 100mm" at bounding box center [680, 102] width 101 height 25
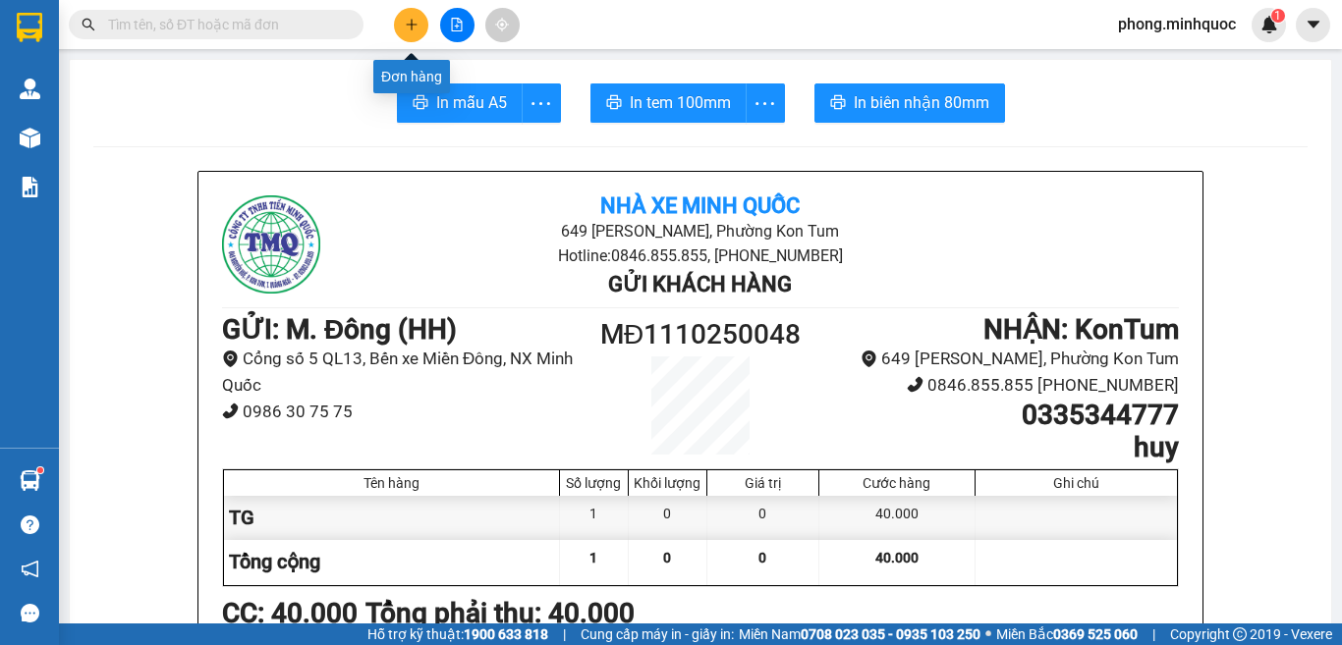
click at [417, 11] on button at bounding box center [411, 25] width 34 height 34
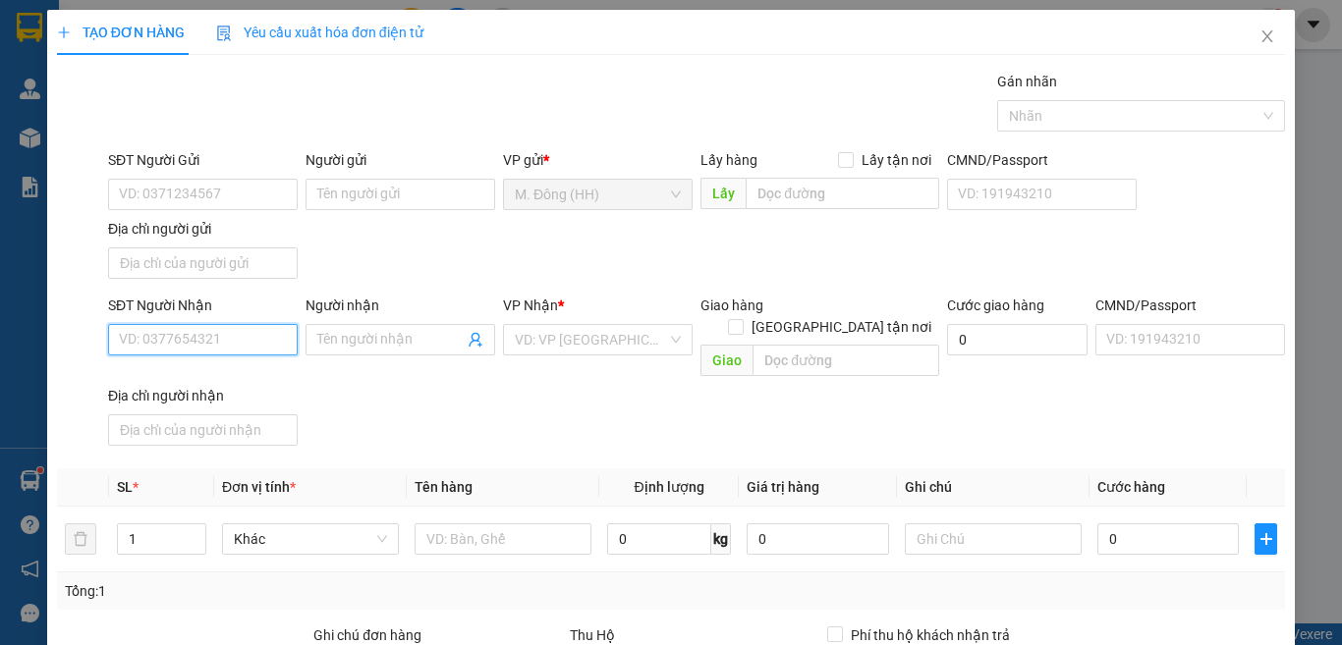
click at [192, 340] on input "SĐT Người Nhận" at bounding box center [203, 339] width 190 height 31
type input "0862123913"
click at [336, 341] on input "Người nhận" at bounding box center [390, 340] width 146 height 22
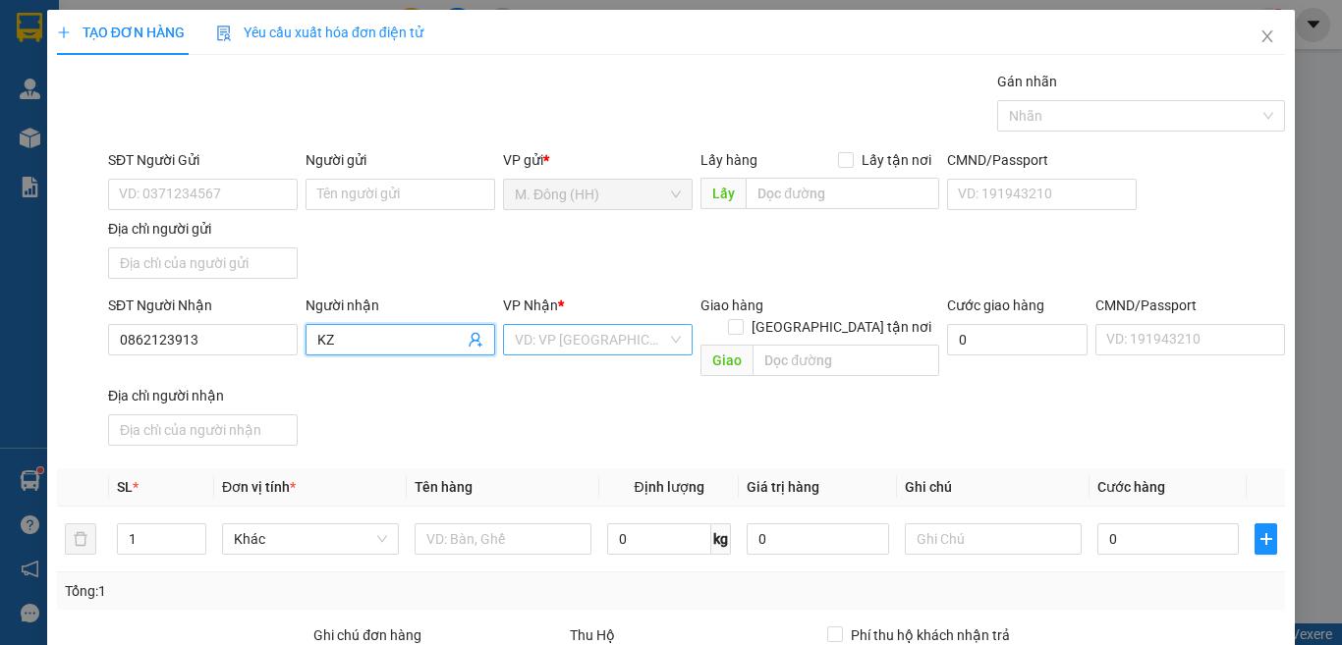
type input "KZ"
click at [596, 332] on input "search" at bounding box center [591, 339] width 152 height 29
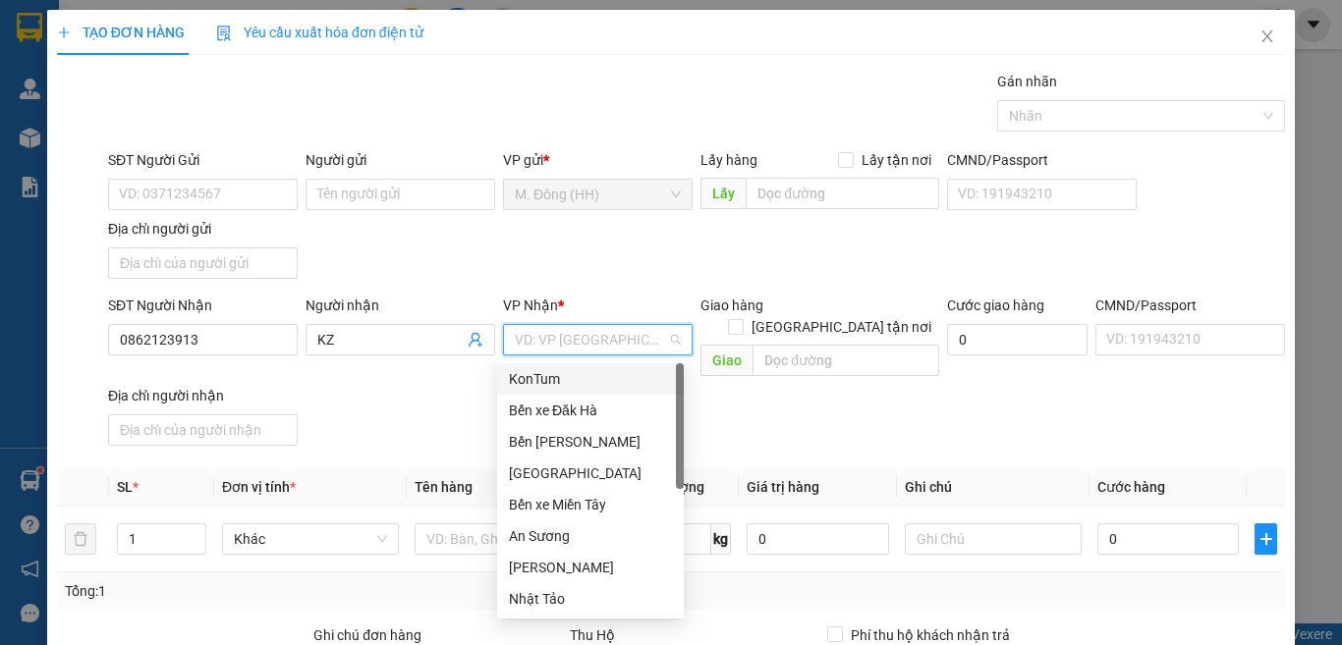
click at [583, 384] on div "KonTum" at bounding box center [590, 379] width 163 height 22
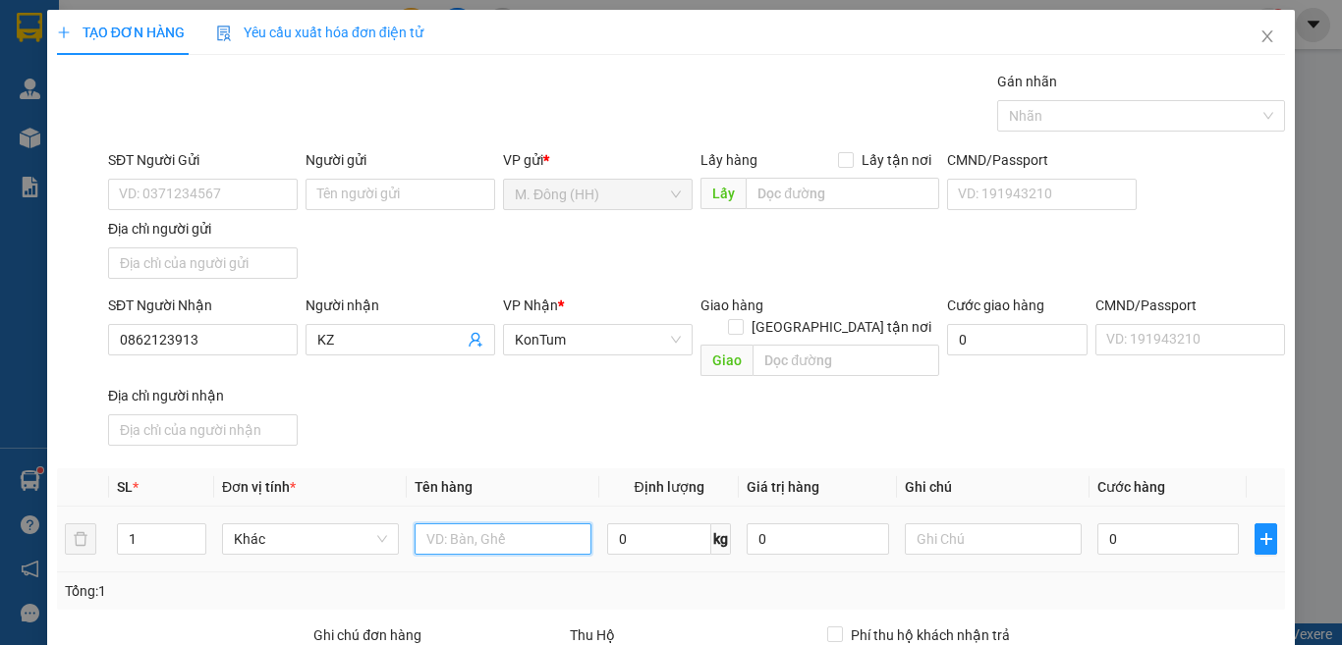
click at [500, 523] on input "text" at bounding box center [502, 538] width 177 height 31
type input "TX CÁ CẢNH"
click at [1166, 523] on input "0" at bounding box center [1167, 538] width 141 height 31
type input "5"
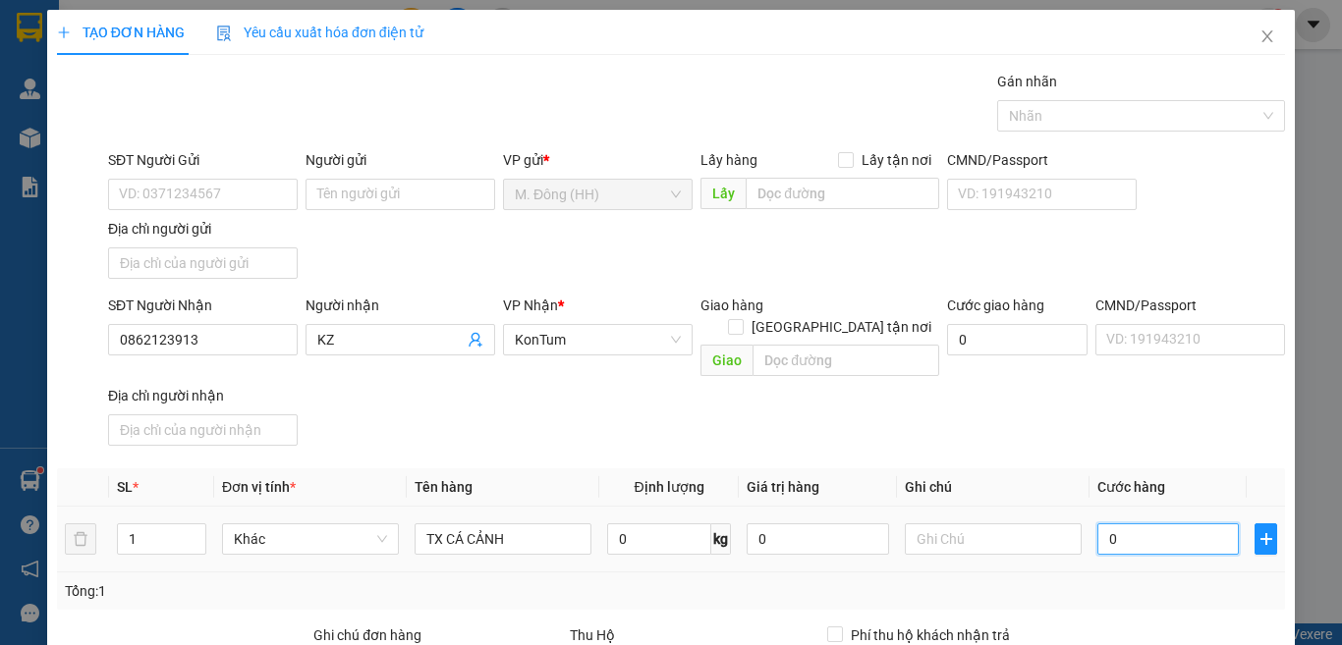
type input "5"
type input "50"
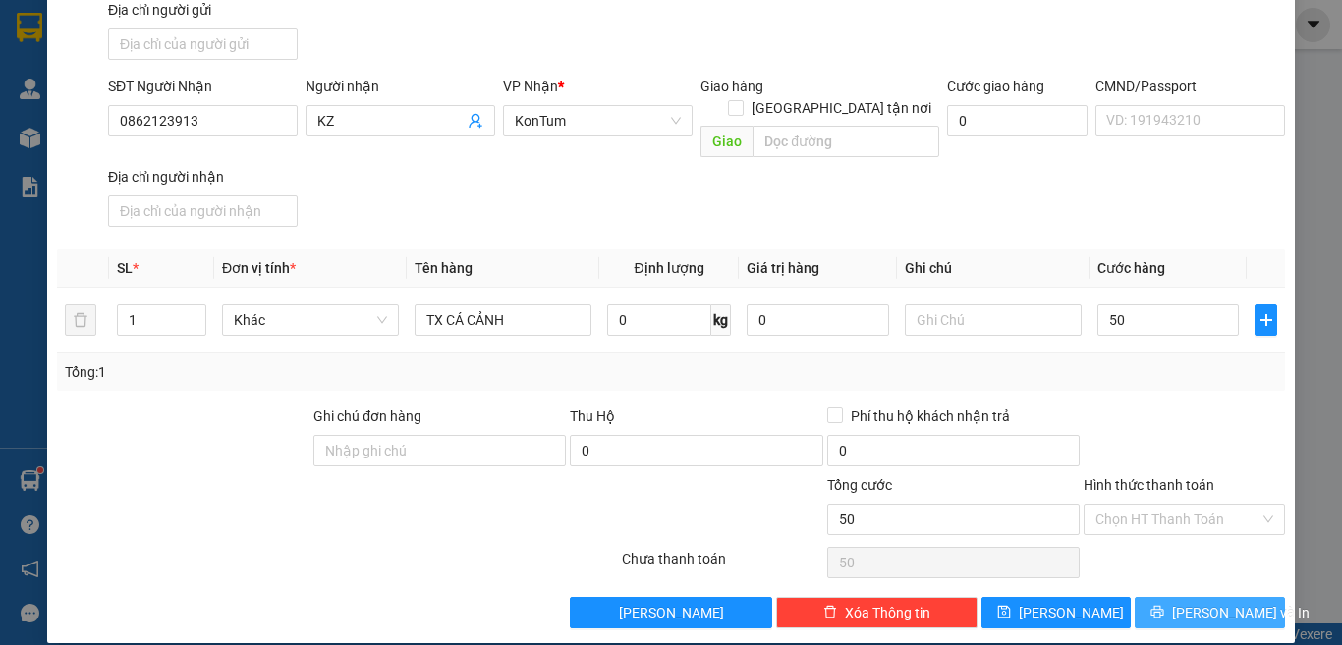
type input "50.000"
click at [1169, 597] on button "[PERSON_NAME] và In" at bounding box center [1209, 612] width 150 height 31
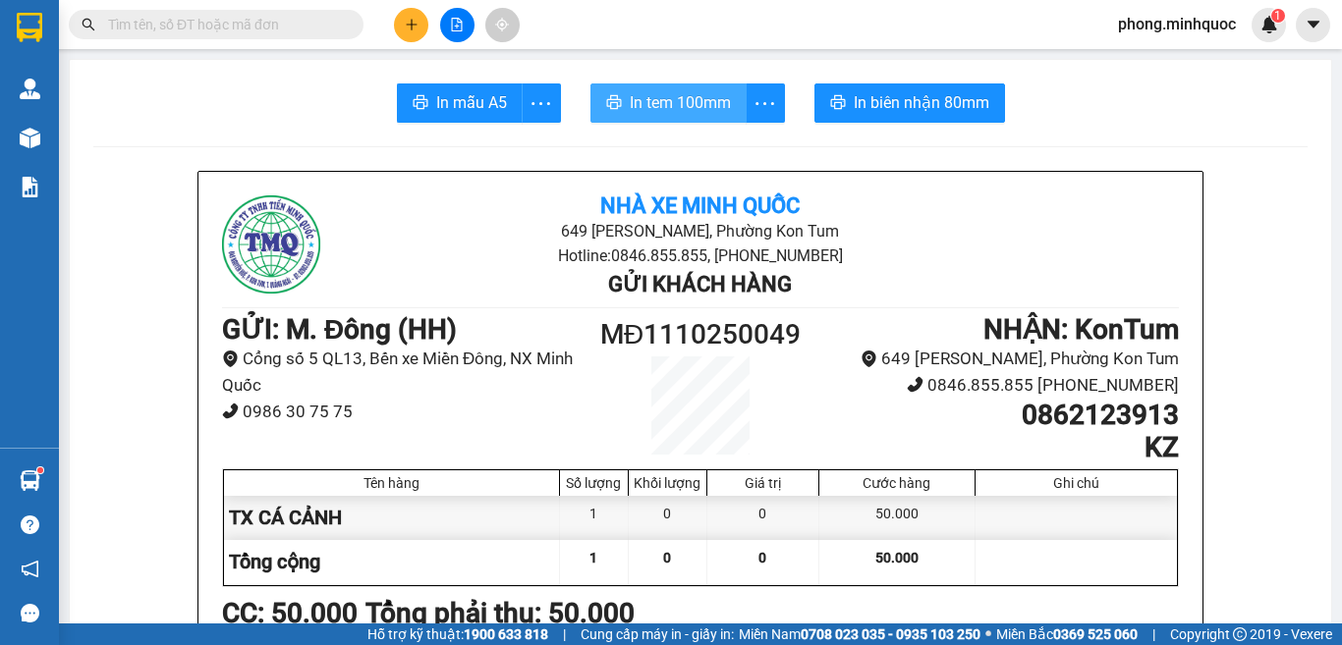
click at [647, 98] on span "In tem 100mm" at bounding box center [680, 102] width 101 height 25
click at [199, 29] on input "text" at bounding box center [224, 25] width 232 height 22
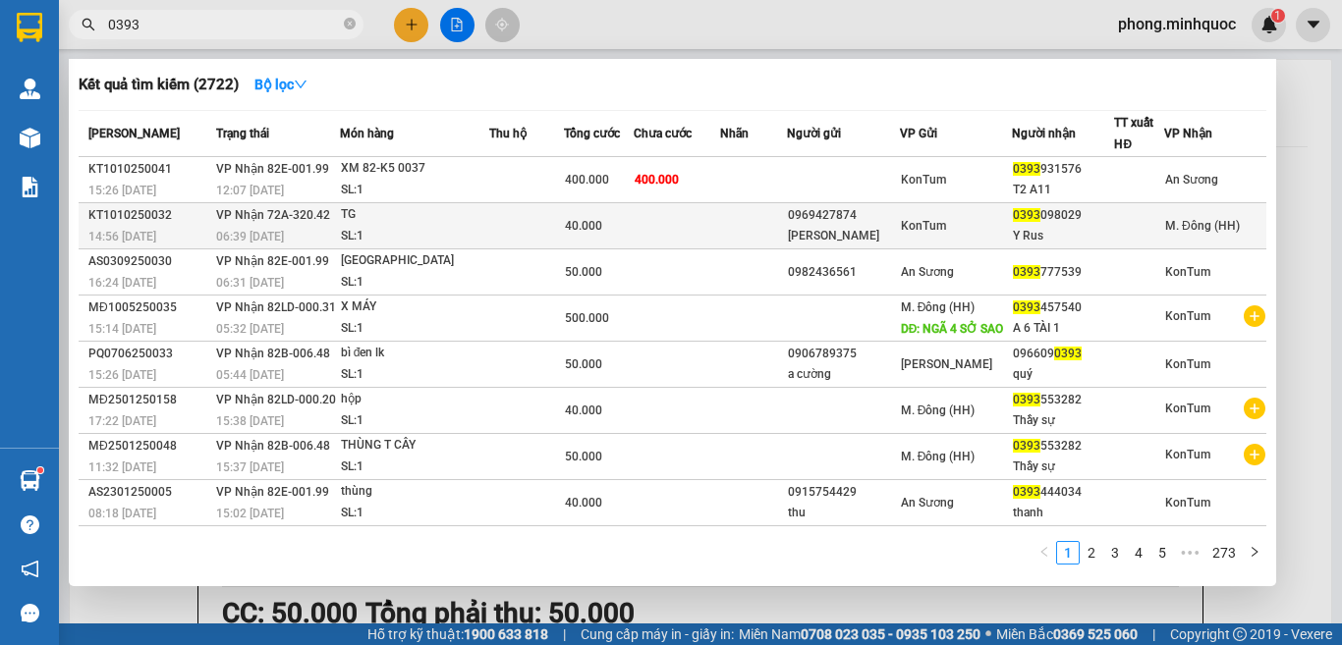
type input "0393"
click at [422, 221] on div "TG" at bounding box center [414, 215] width 147 height 22
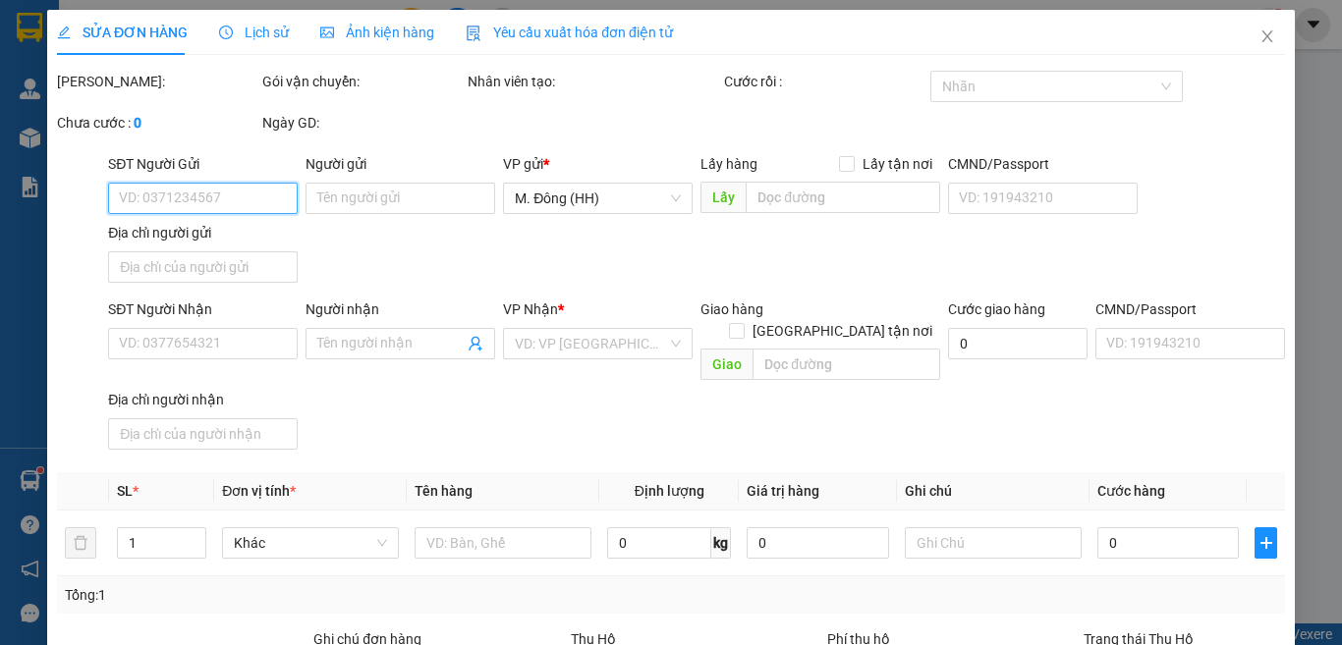
type input "0969427874"
type input "[PERSON_NAME]"
type input "0393098029"
type input "Y Rus"
type input "0"
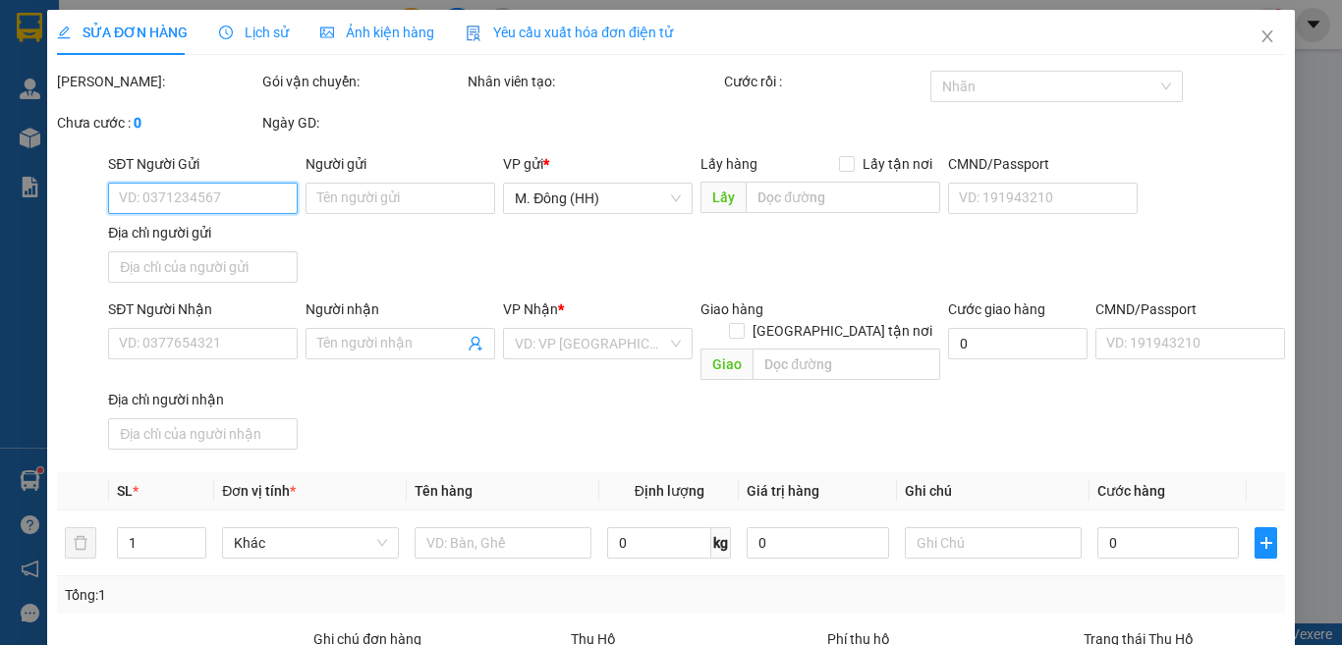
type input "40.000"
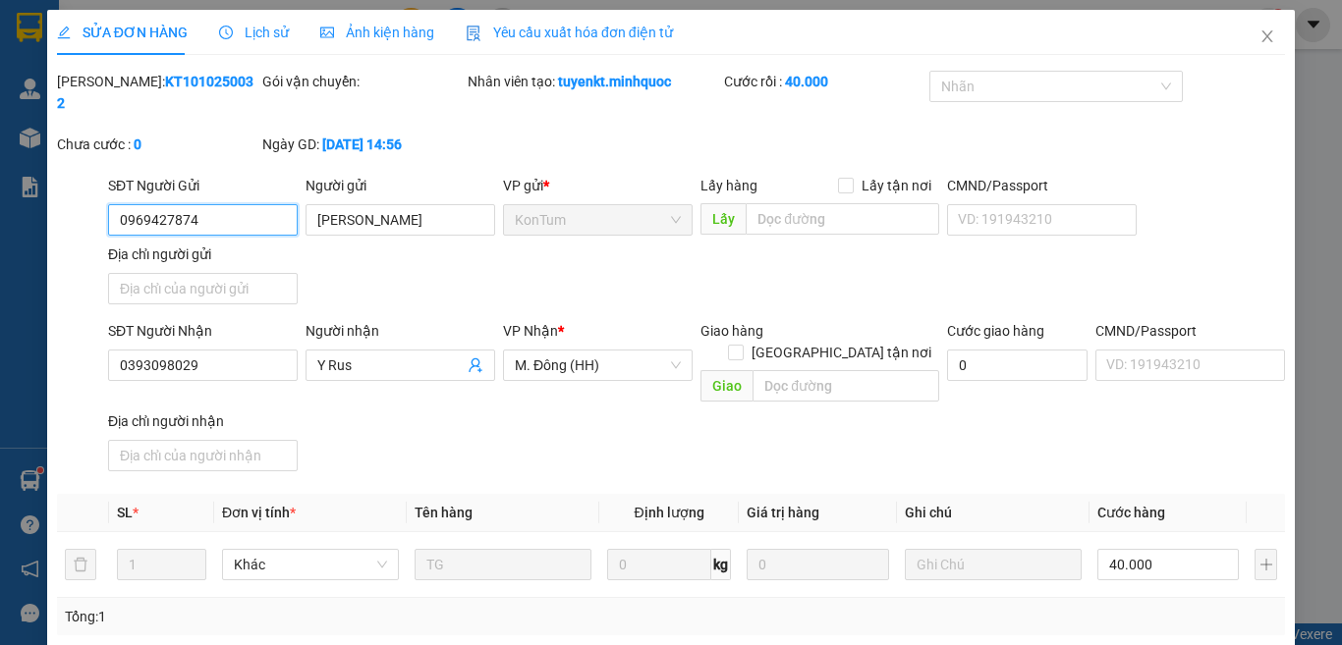
scroll to position [223, 0]
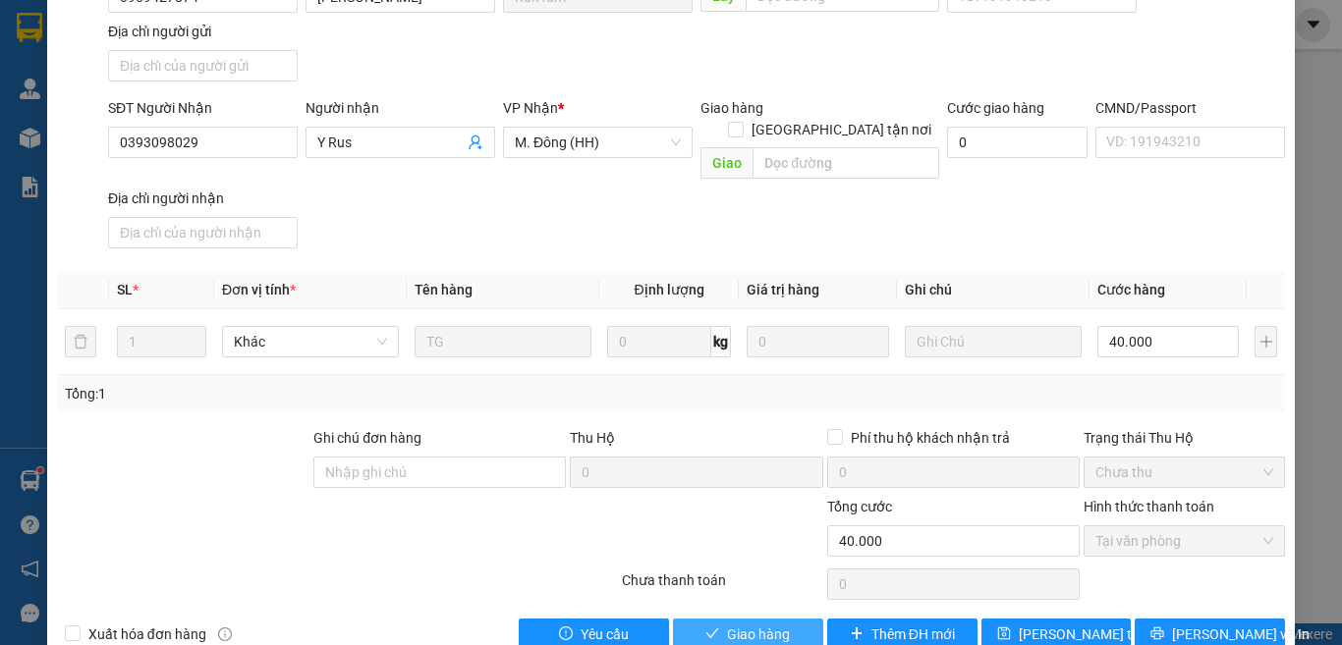
click at [749, 624] on span "Giao hàng" at bounding box center [758, 635] width 63 height 22
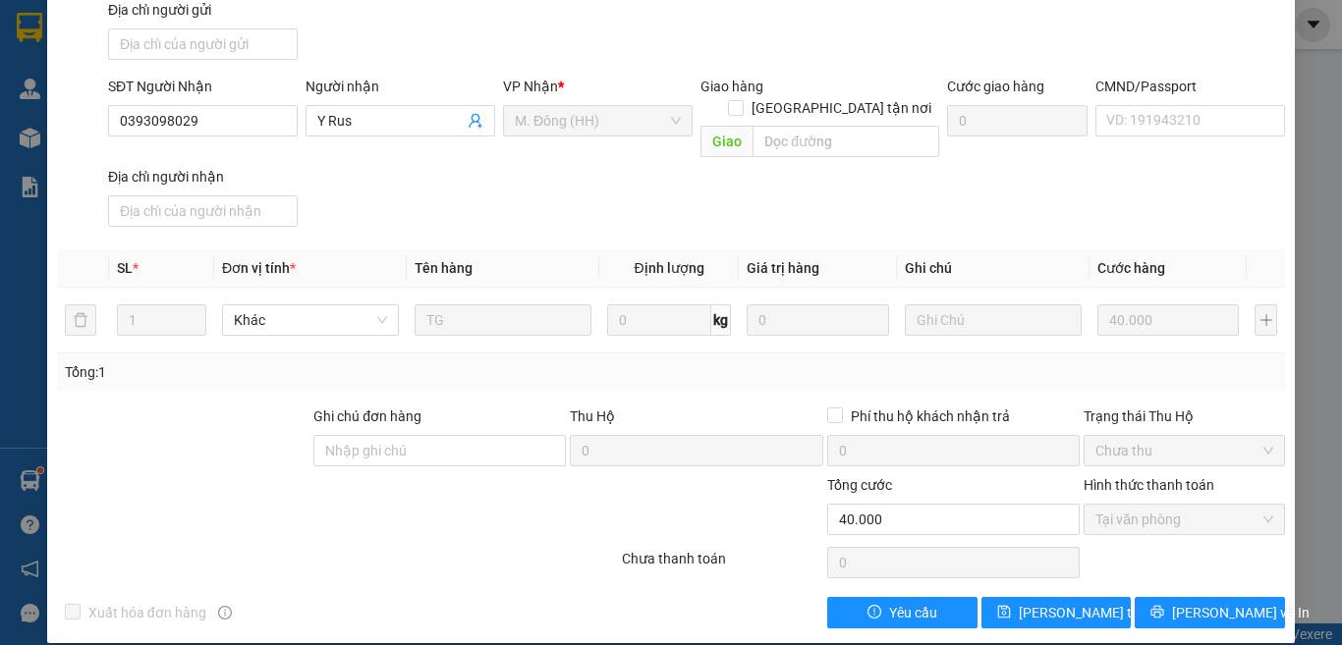
scroll to position [0, 0]
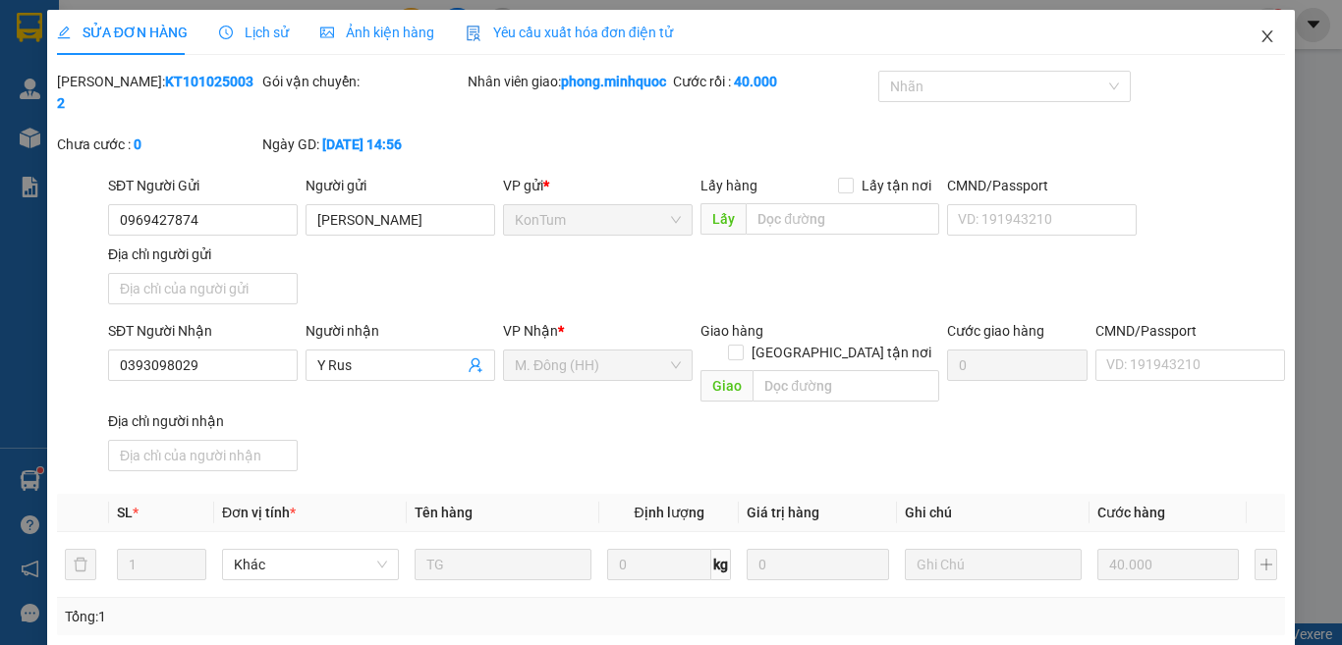
click at [1259, 36] on icon "close" at bounding box center [1267, 36] width 16 height 16
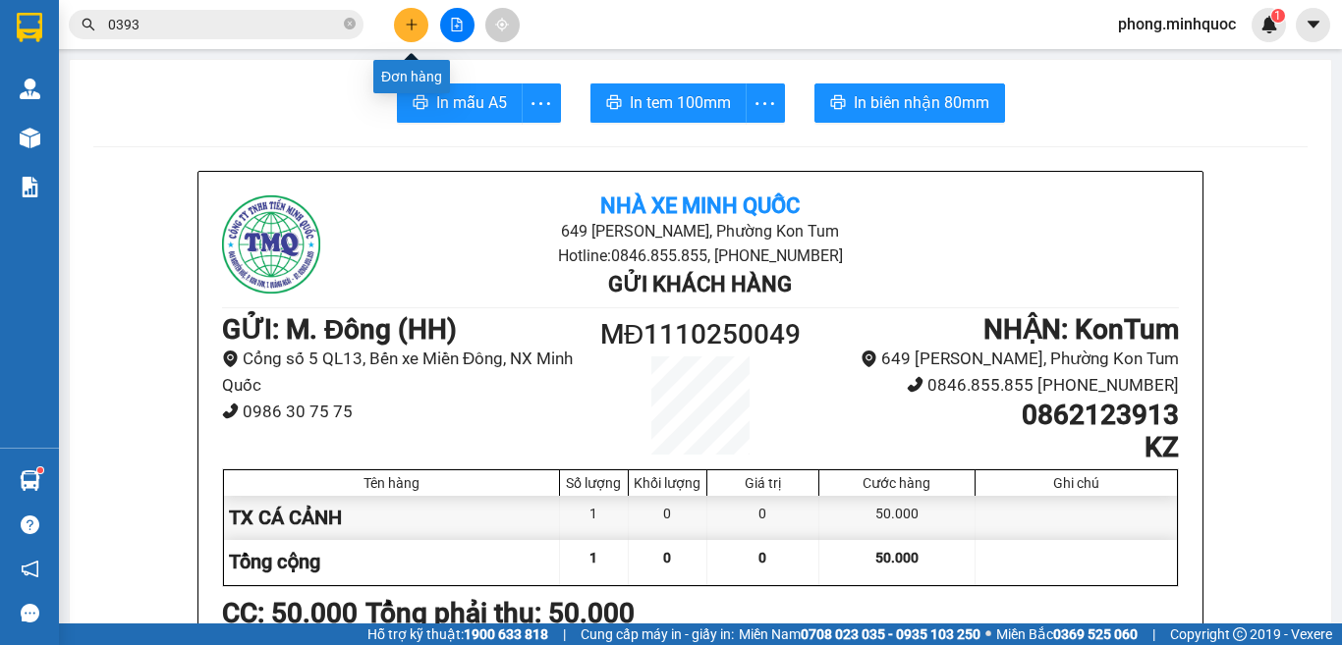
click at [398, 28] on button at bounding box center [411, 25] width 34 height 34
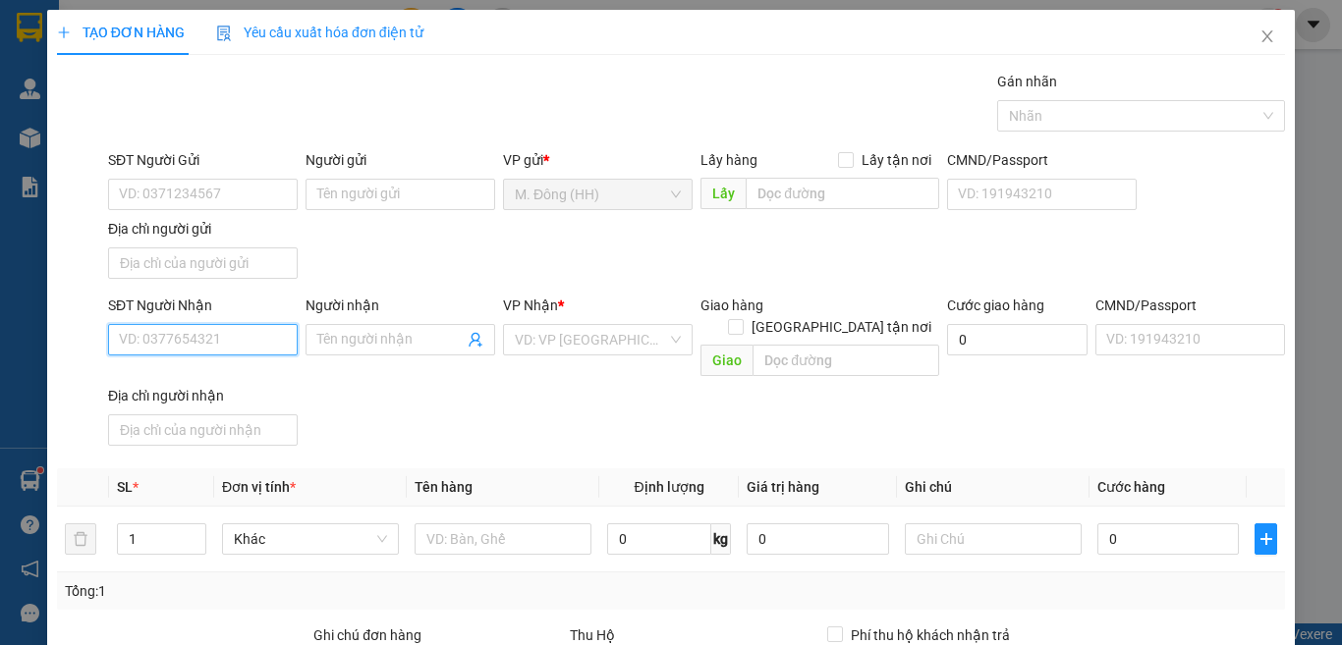
click at [204, 342] on input "SĐT Người Nhận" at bounding box center [203, 339] width 190 height 31
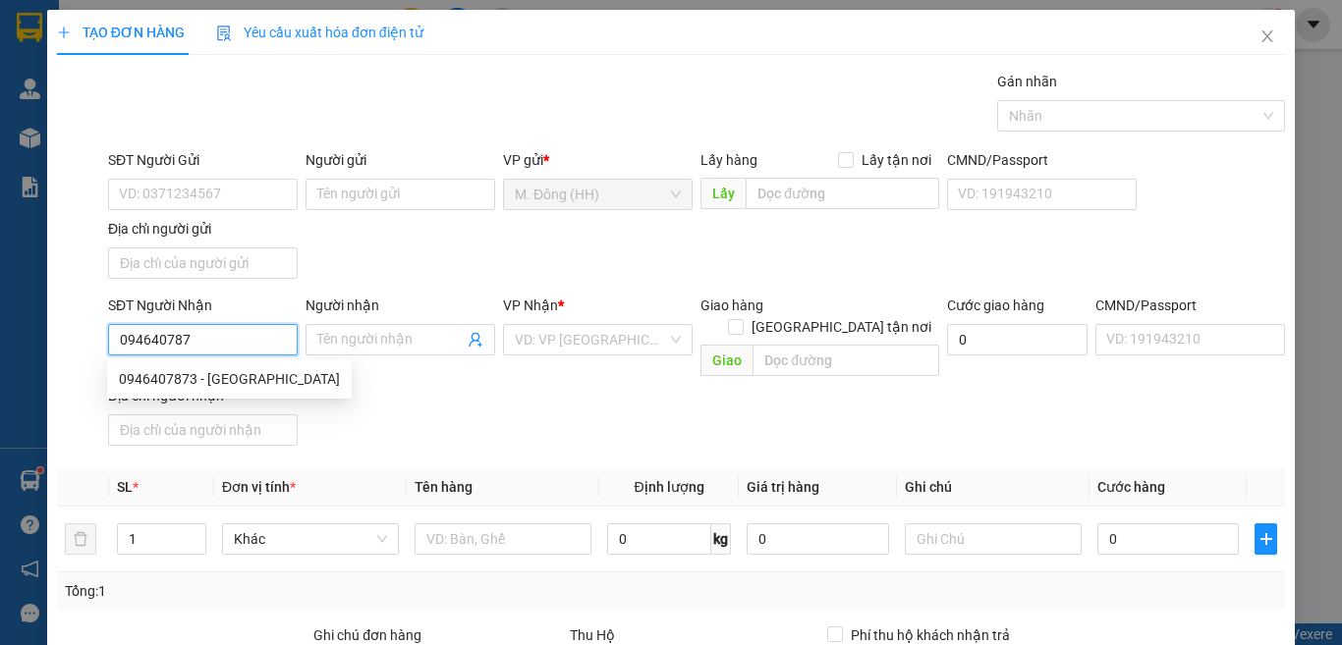
type input "0946407873"
click at [224, 383] on div "0946407873 - [GEOGRAPHIC_DATA]" at bounding box center [229, 379] width 221 height 22
type input "NGA"
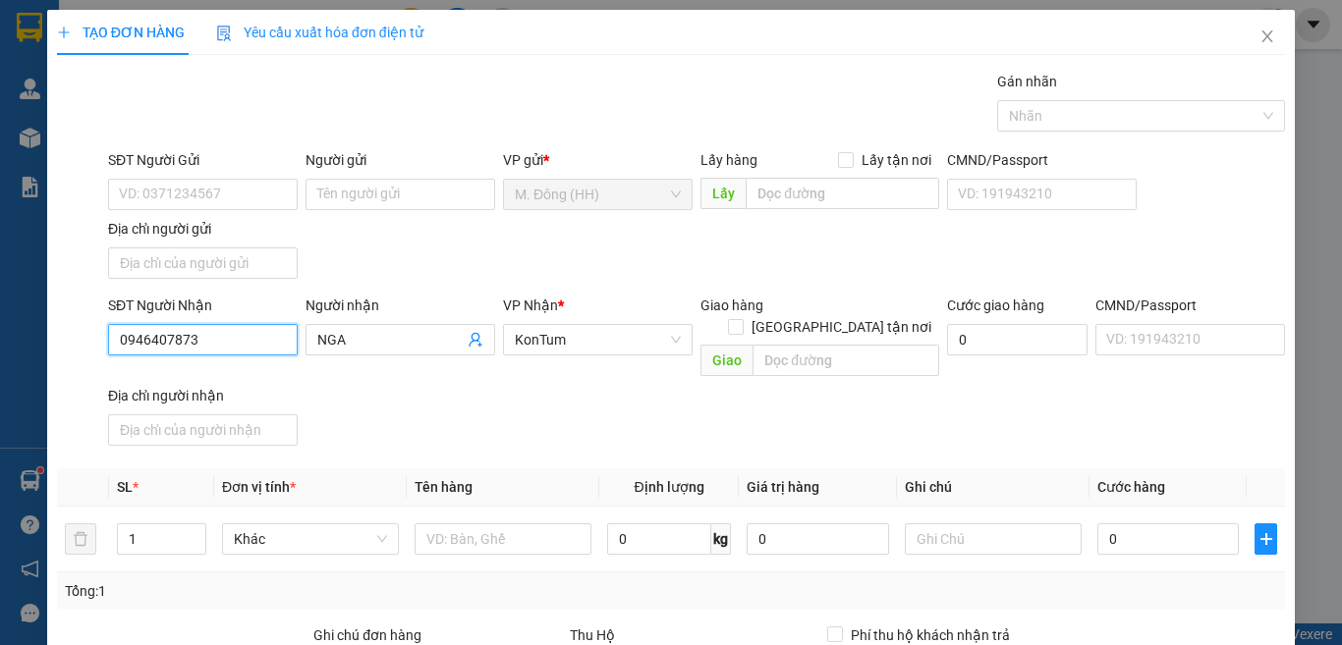
scroll to position [219, 0]
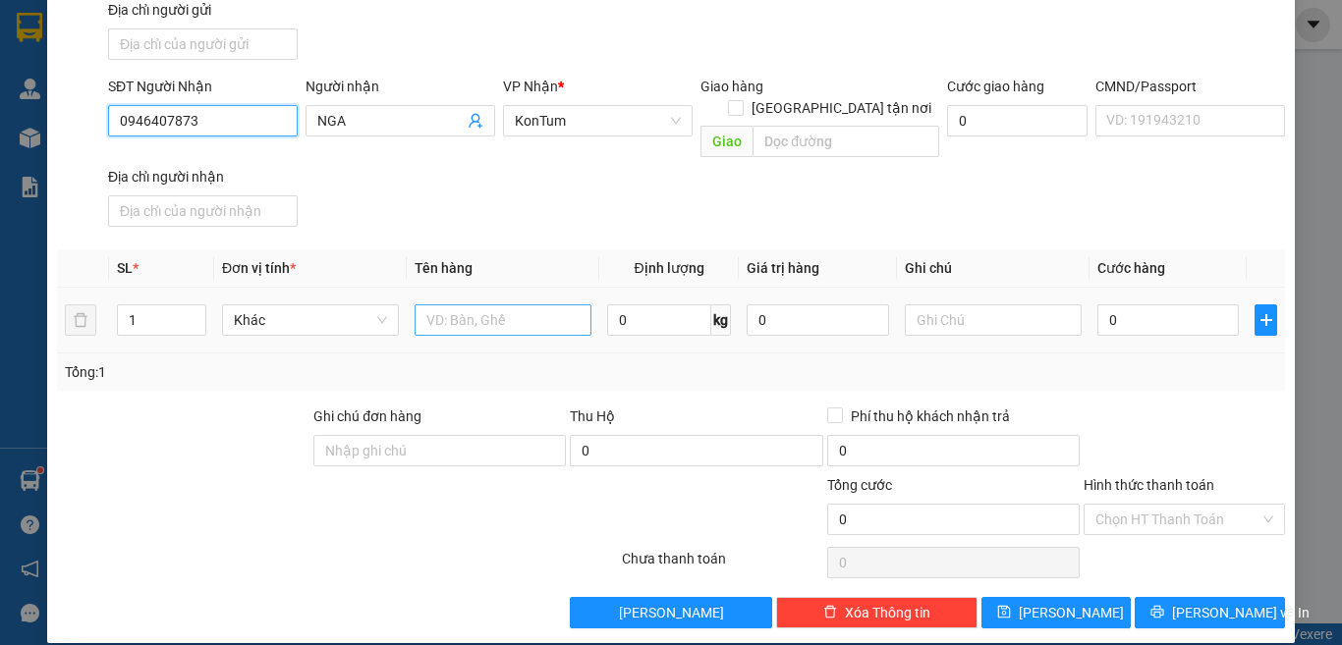
type input "0946407873"
click at [468, 304] on input "text" at bounding box center [502, 319] width 177 height 31
type input "TG"
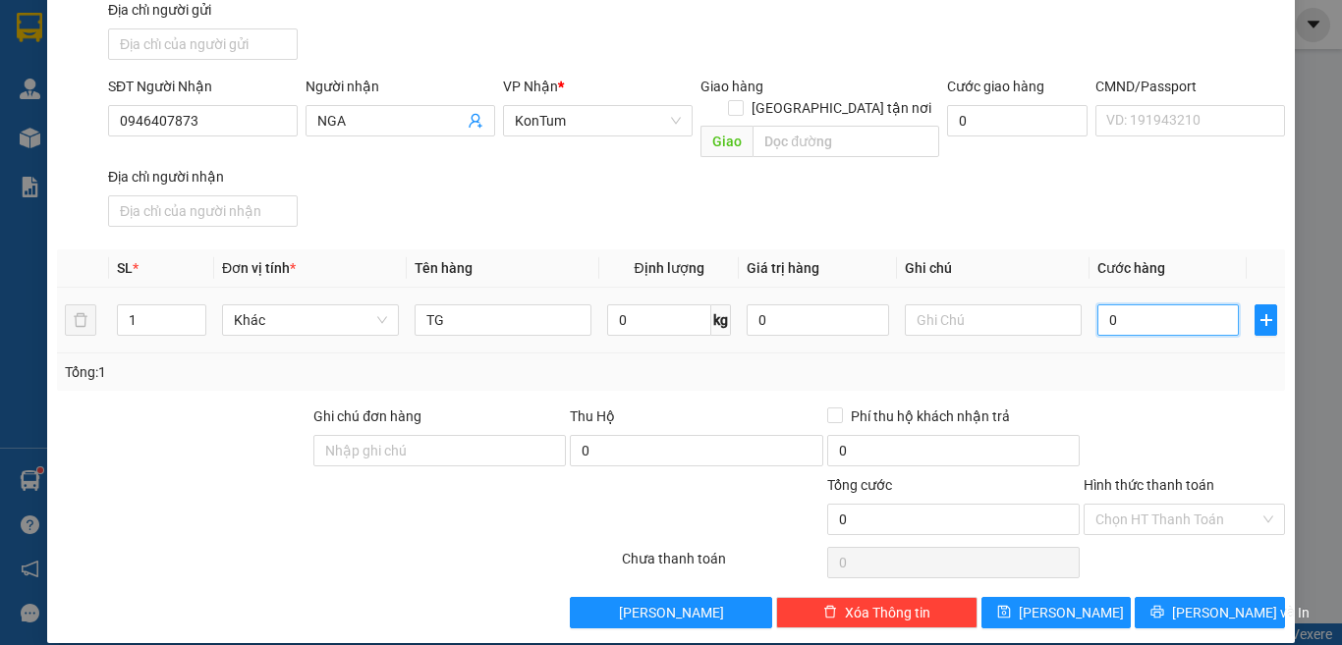
click at [1128, 304] on input "0" at bounding box center [1167, 319] width 141 height 31
type input "5"
type input "50"
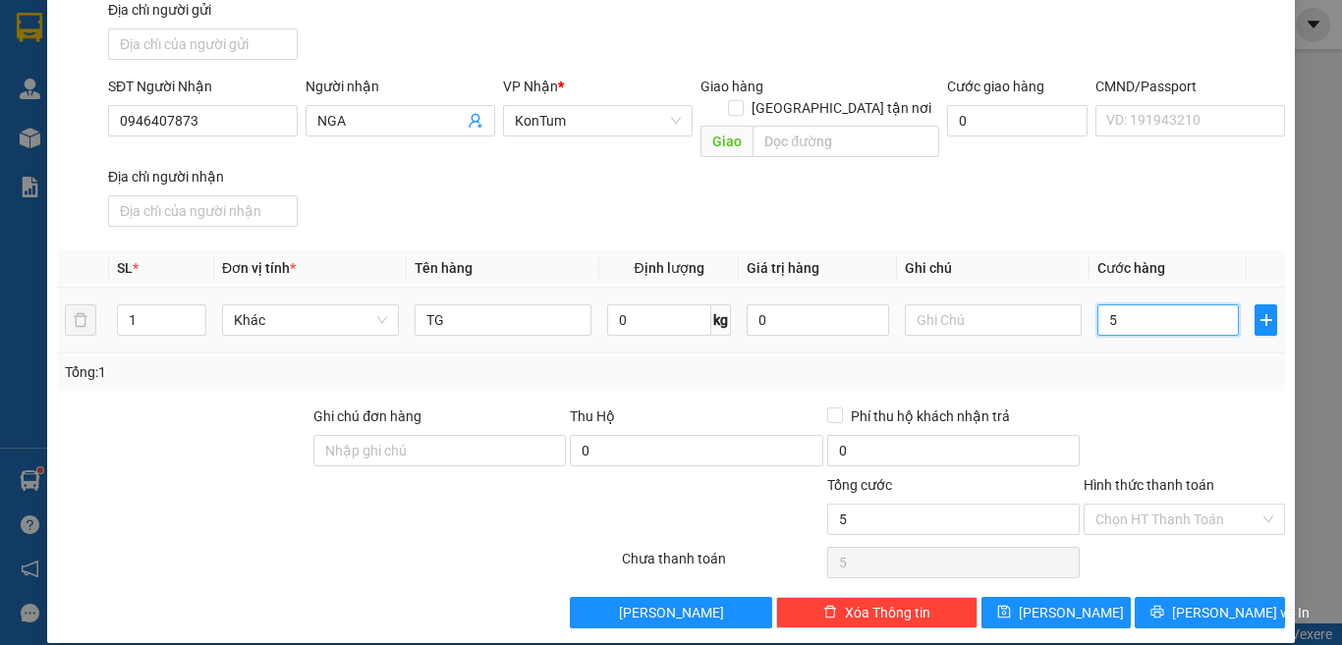
type input "50"
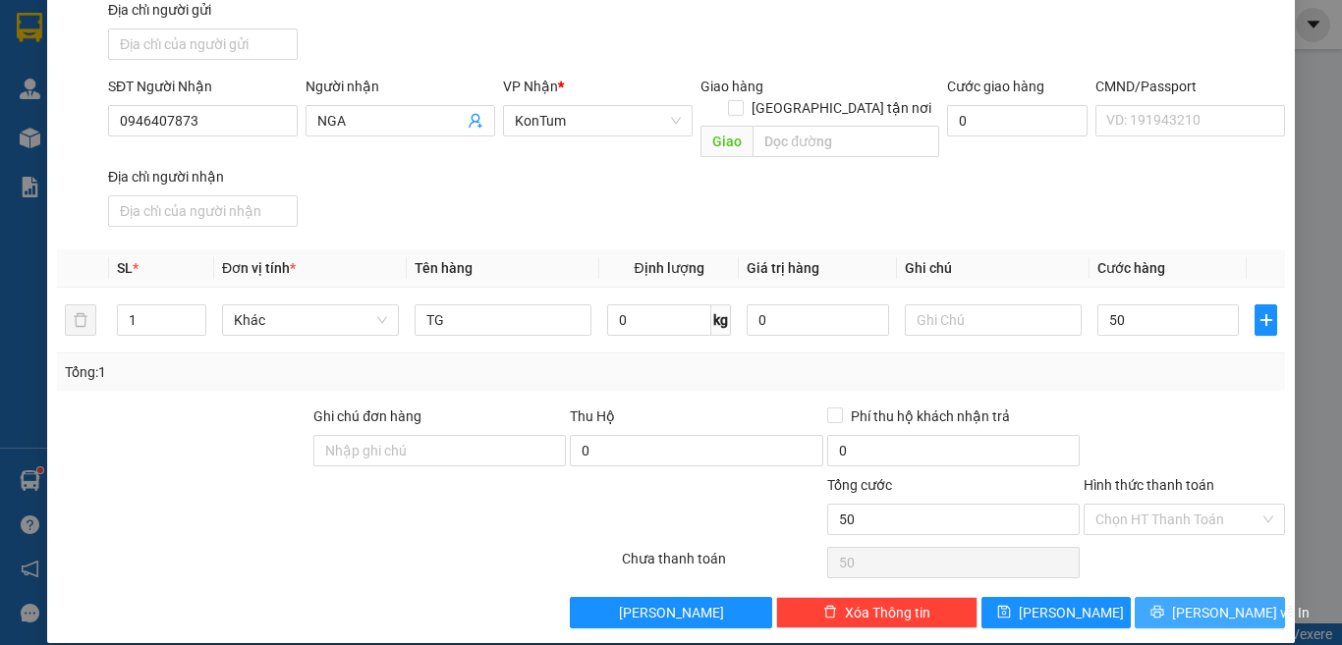
type input "50.000"
click at [1164, 605] on icon "printer" at bounding box center [1157, 612] width 14 height 14
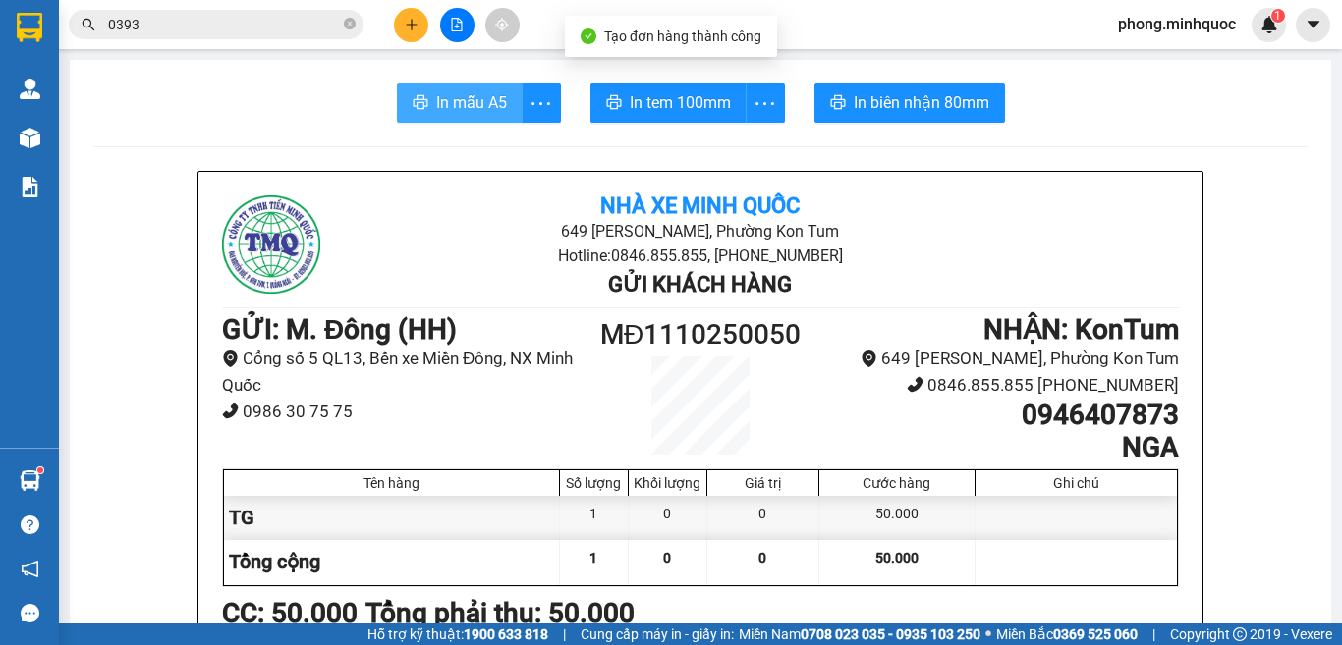
click at [442, 100] on span "In mẫu A5" at bounding box center [471, 102] width 71 height 25
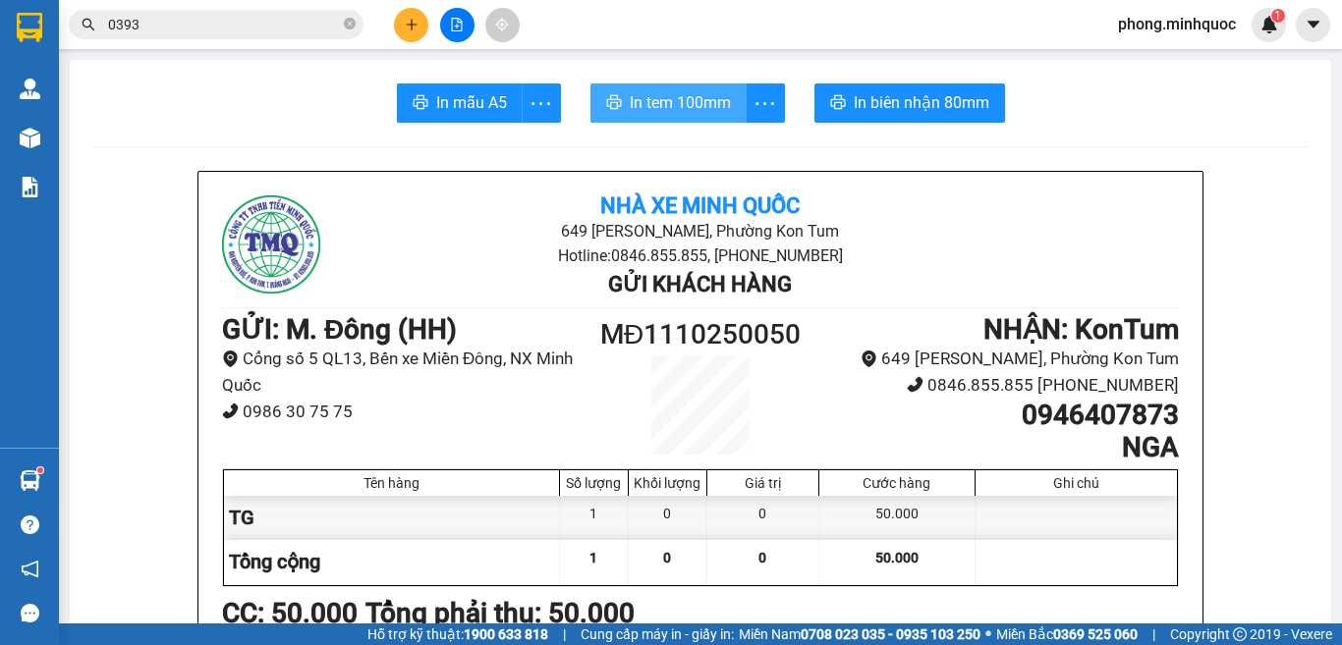
click at [662, 107] on span "In tem 100mm" at bounding box center [680, 102] width 101 height 25
click at [344, 25] on icon "close-circle" at bounding box center [350, 24] width 12 height 12
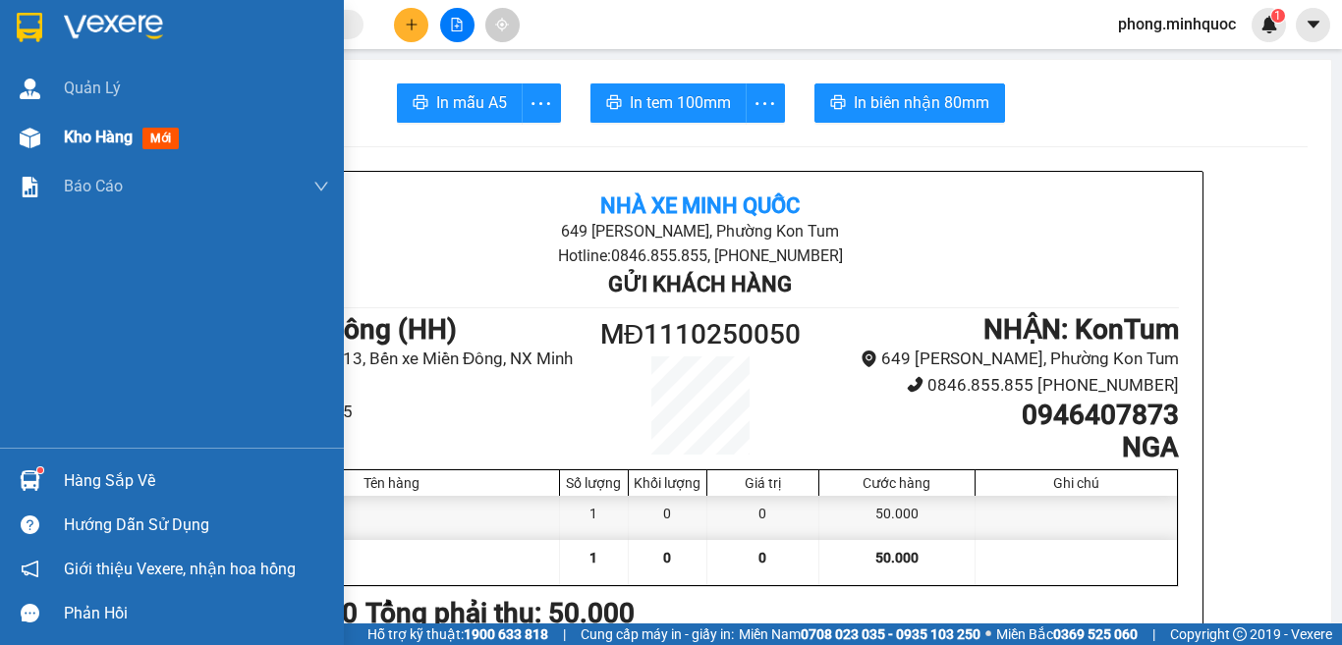
click at [157, 138] on span "mới" at bounding box center [160, 139] width 36 height 22
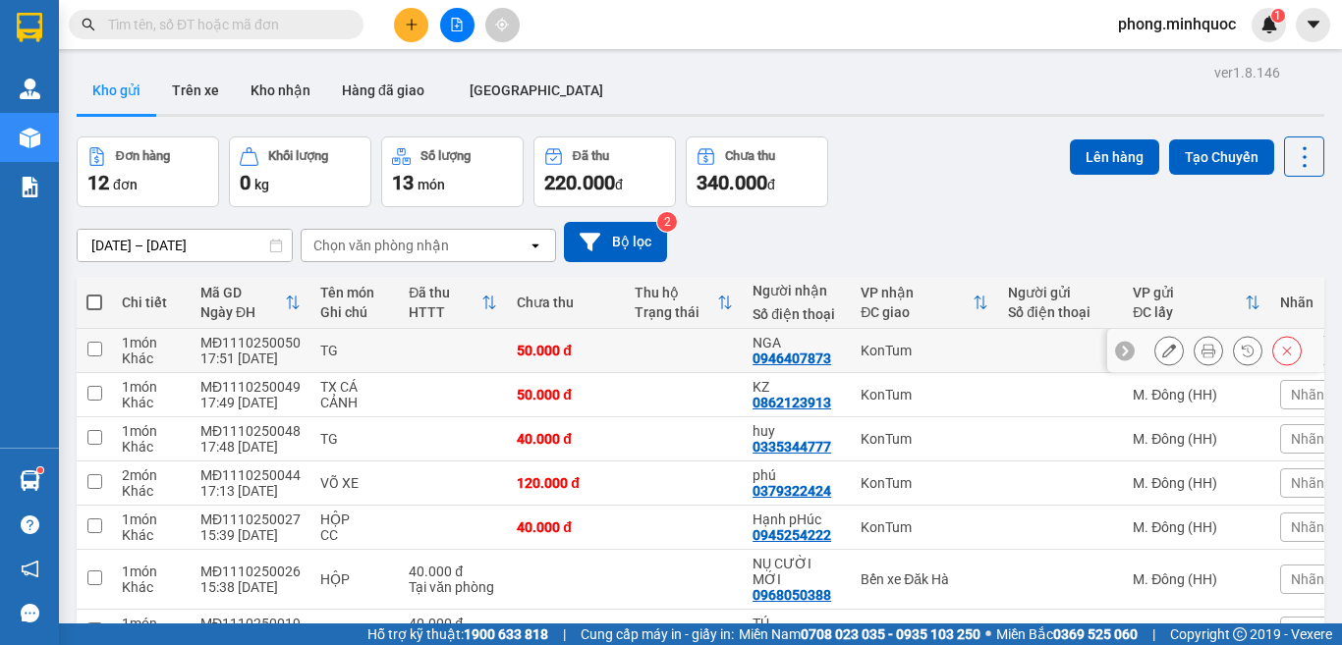
click at [87, 343] on td at bounding box center [94, 351] width 35 height 44
checkbox input "true"
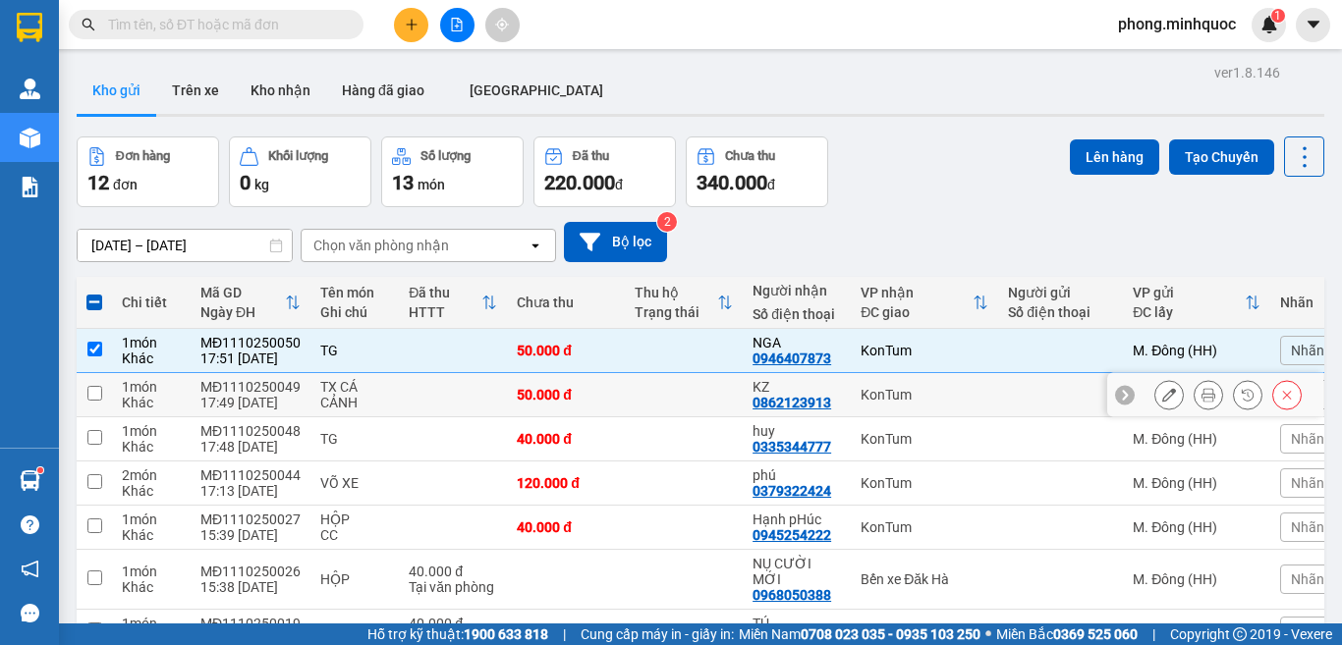
click at [88, 386] on input "checkbox" at bounding box center [94, 393] width 15 height 15
checkbox input "true"
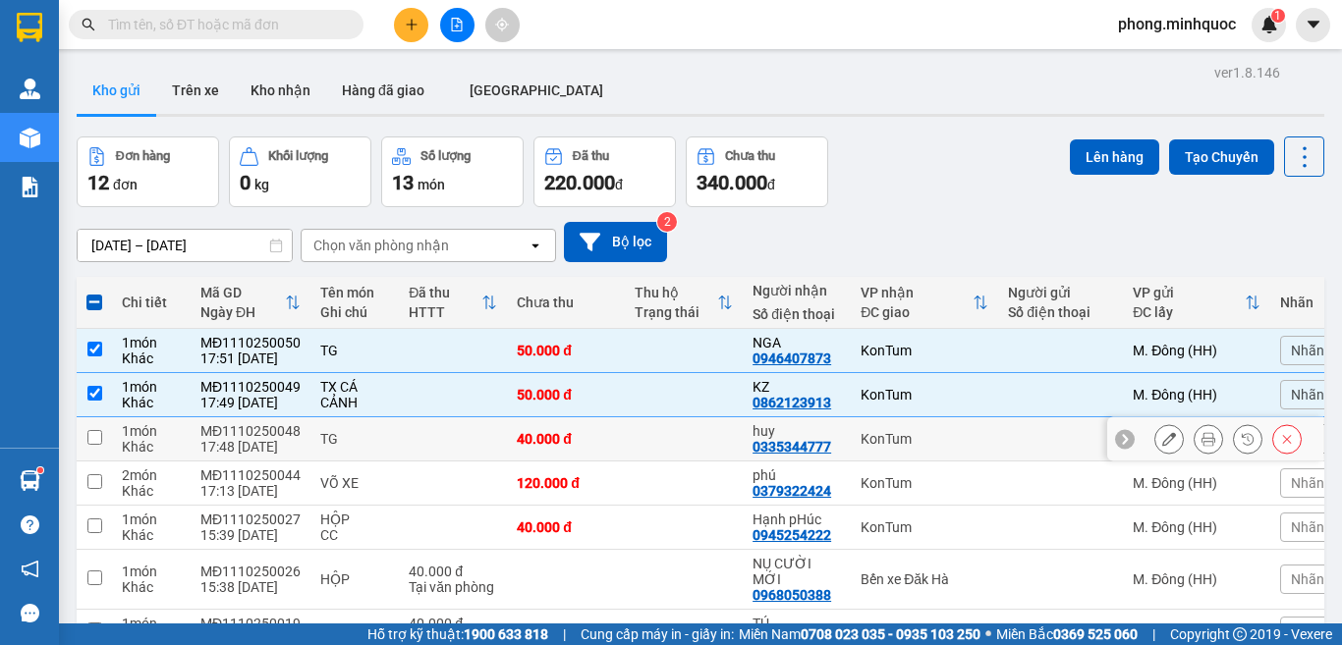
click at [97, 432] on input "checkbox" at bounding box center [94, 437] width 15 height 15
checkbox input "true"
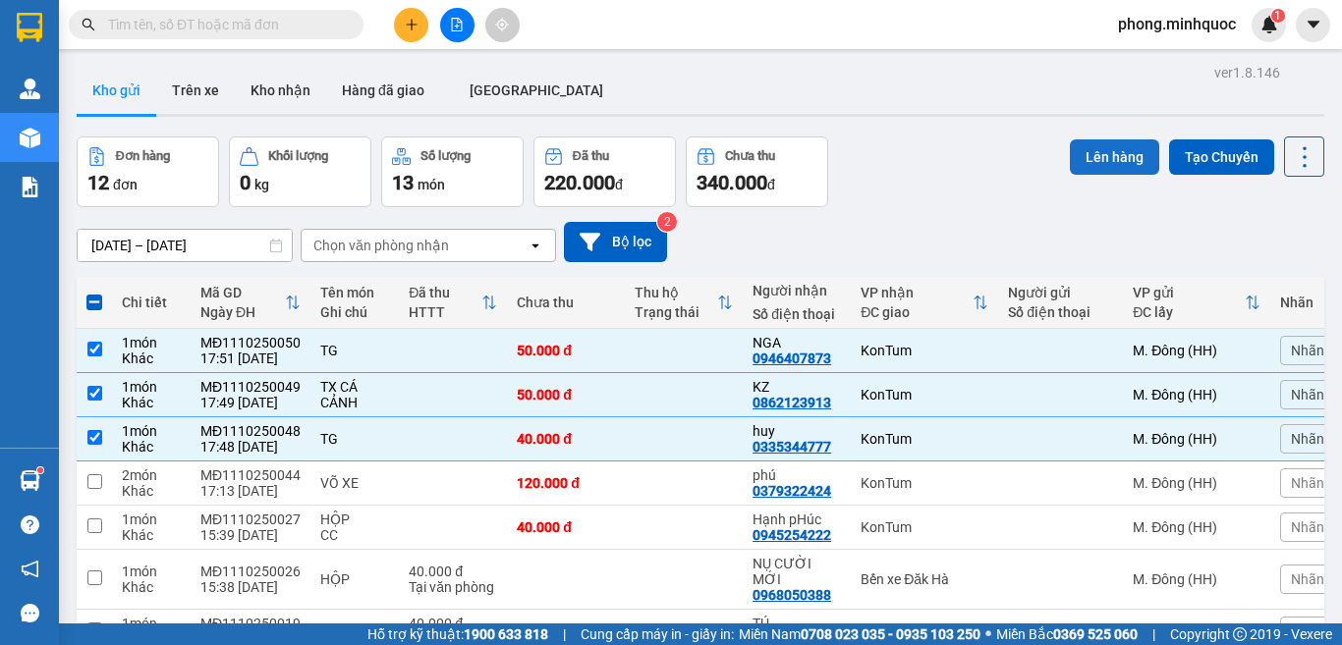
click at [1098, 156] on button "Lên hàng" at bounding box center [1113, 156] width 89 height 35
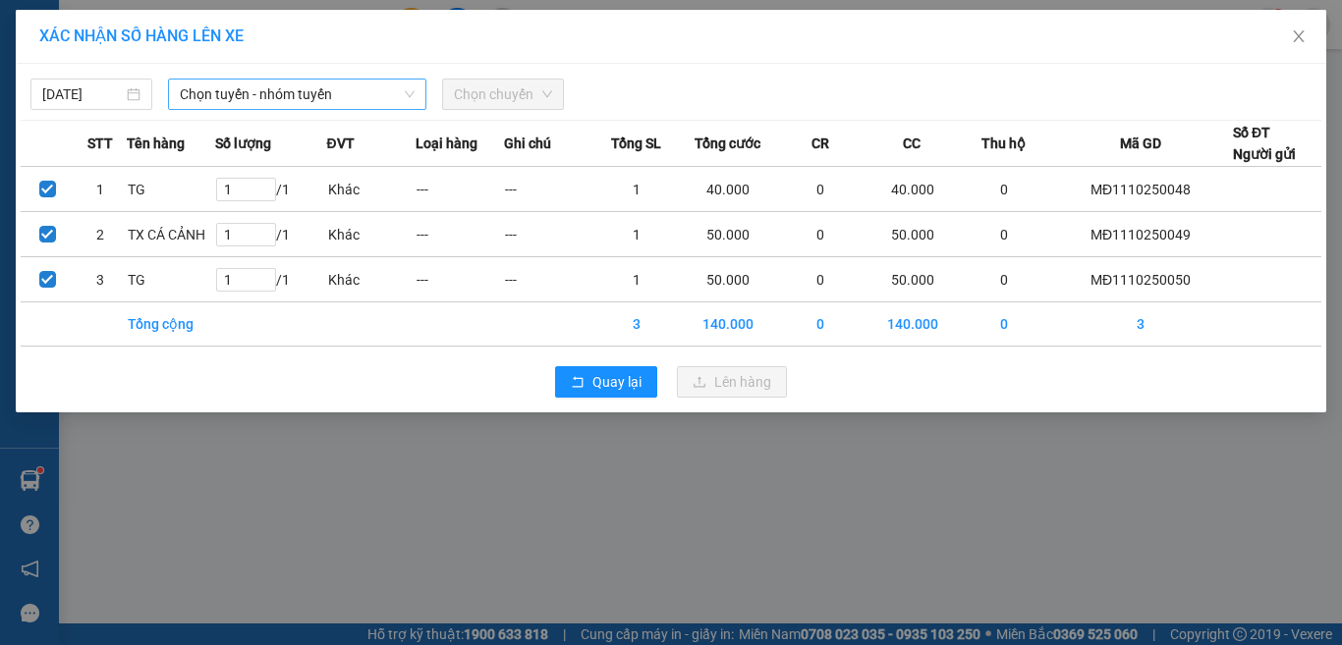
click at [310, 98] on span "Chọn tuyến - nhóm tuyến" at bounding box center [297, 94] width 235 height 29
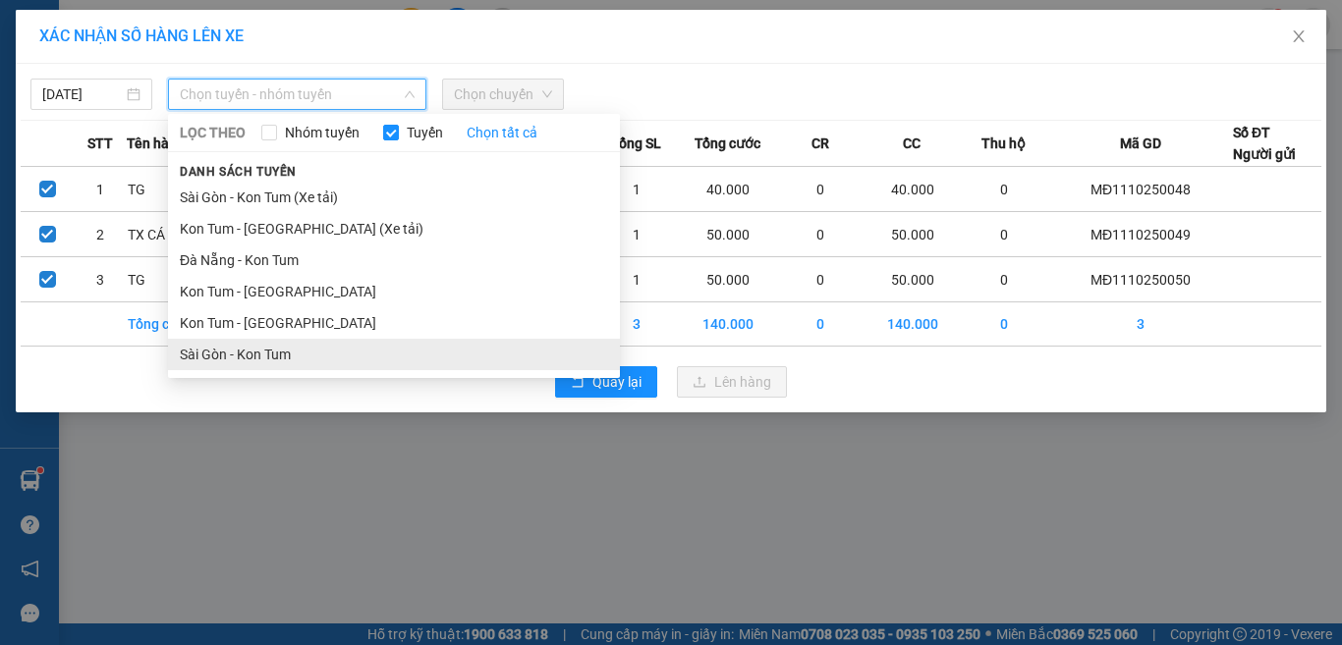
click at [220, 349] on li "Sài Gòn - Kon Tum" at bounding box center [394, 354] width 452 height 31
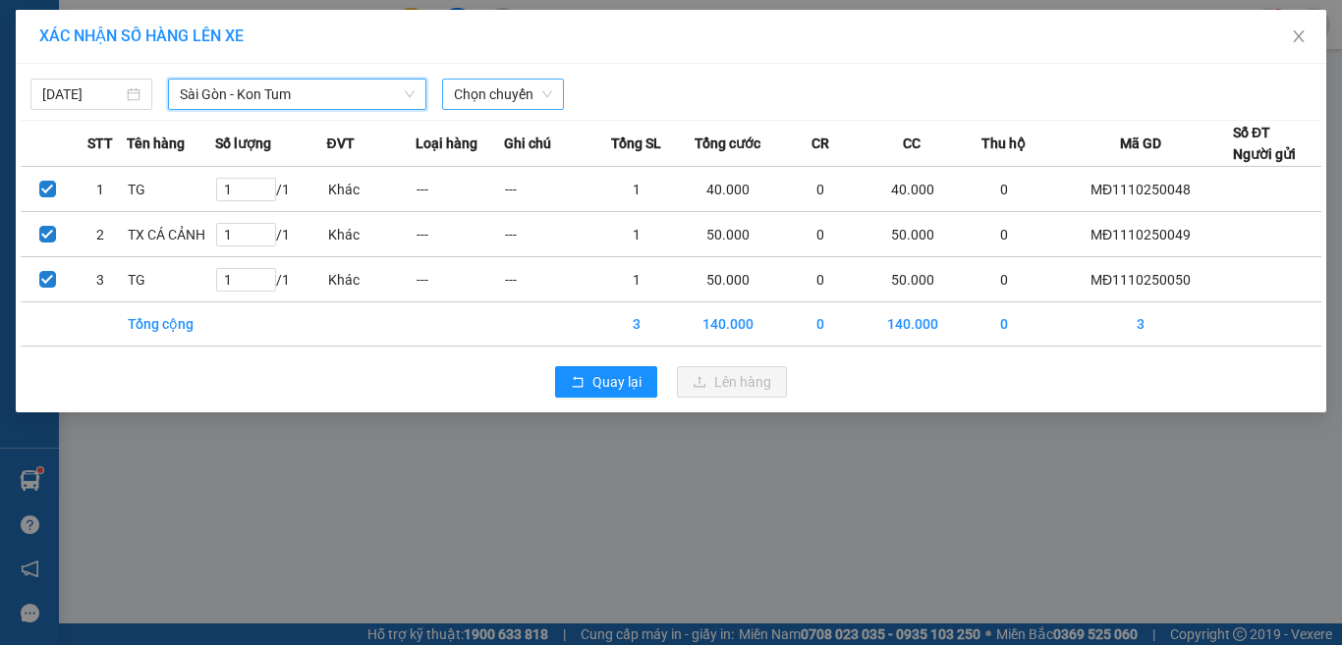
click at [509, 94] on span "Chọn chuyến" at bounding box center [503, 94] width 98 height 29
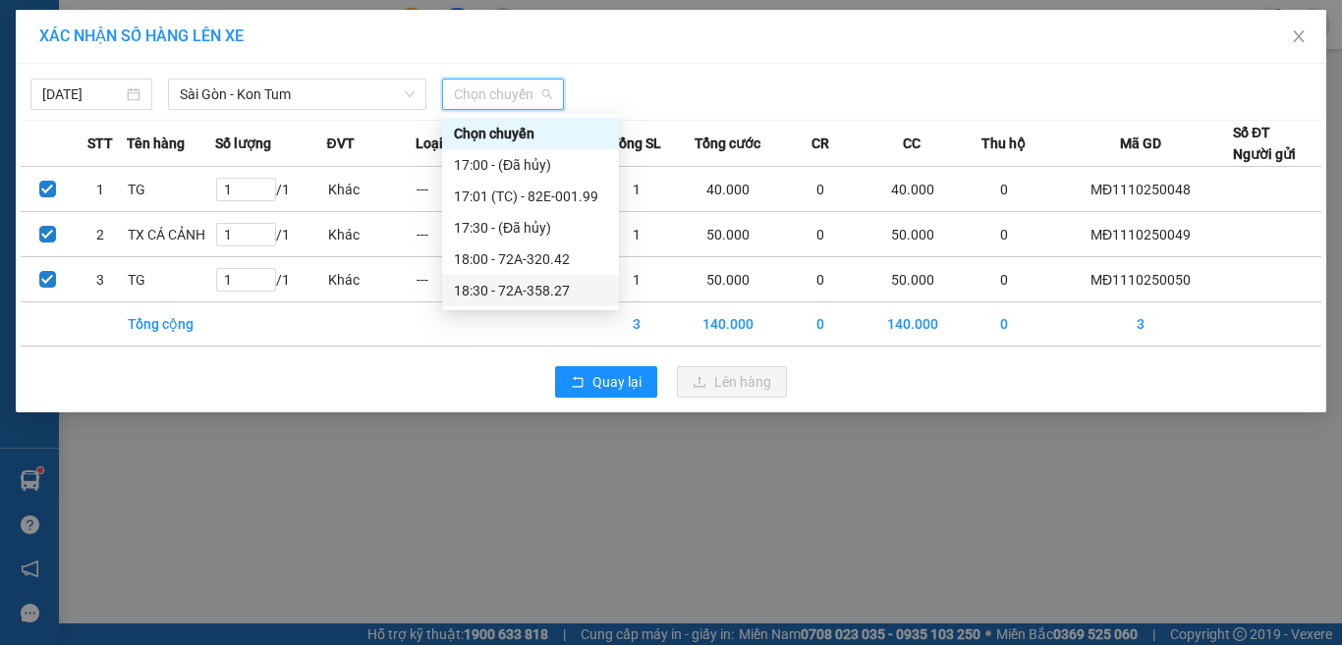
click at [509, 289] on div "18:30 - 72A-358.27" at bounding box center [530, 291] width 153 height 22
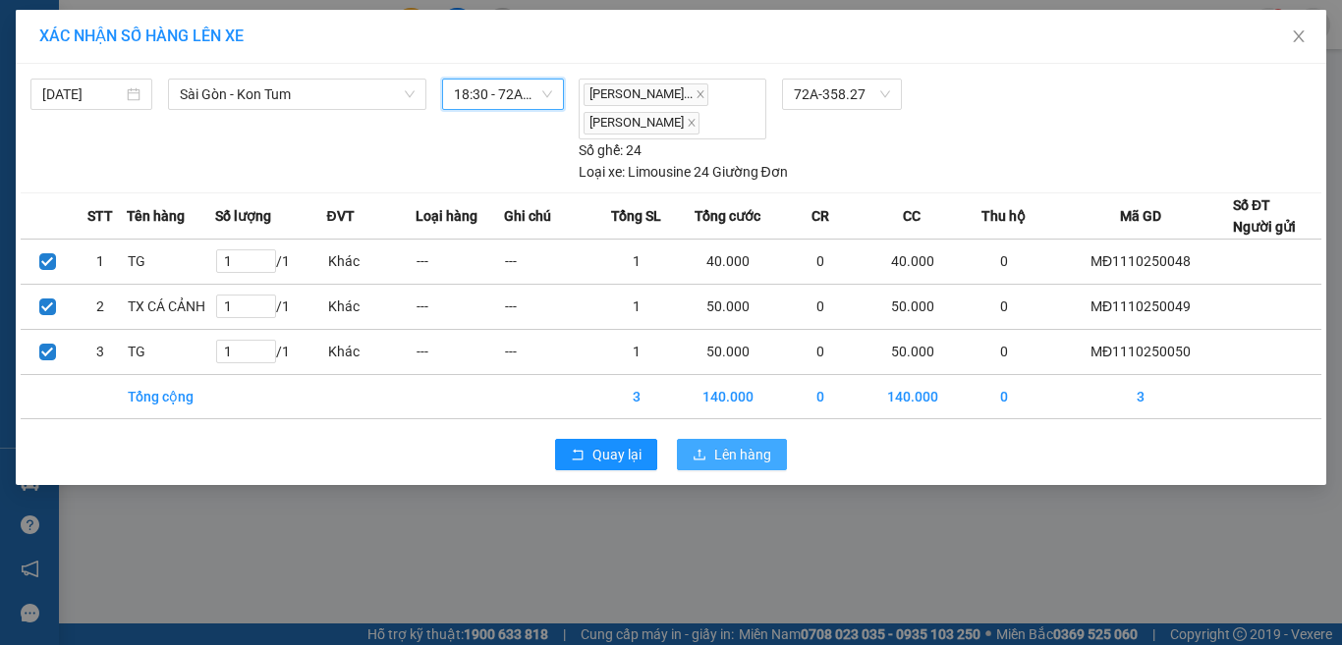
click at [748, 465] on span "Lên hàng" at bounding box center [742, 455] width 57 height 22
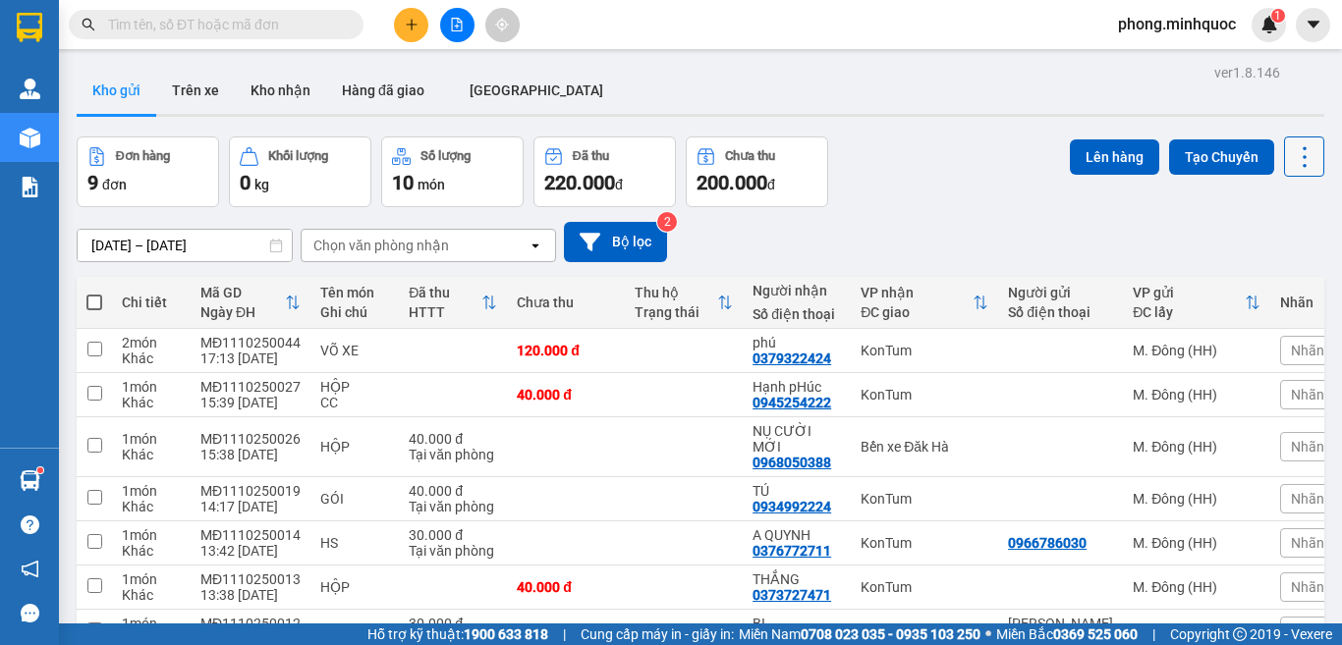
click at [1290, 145] on icon at bounding box center [1303, 156] width 27 height 27
click at [1264, 280] on span "Làm mới" at bounding box center [1259, 281] width 54 height 20
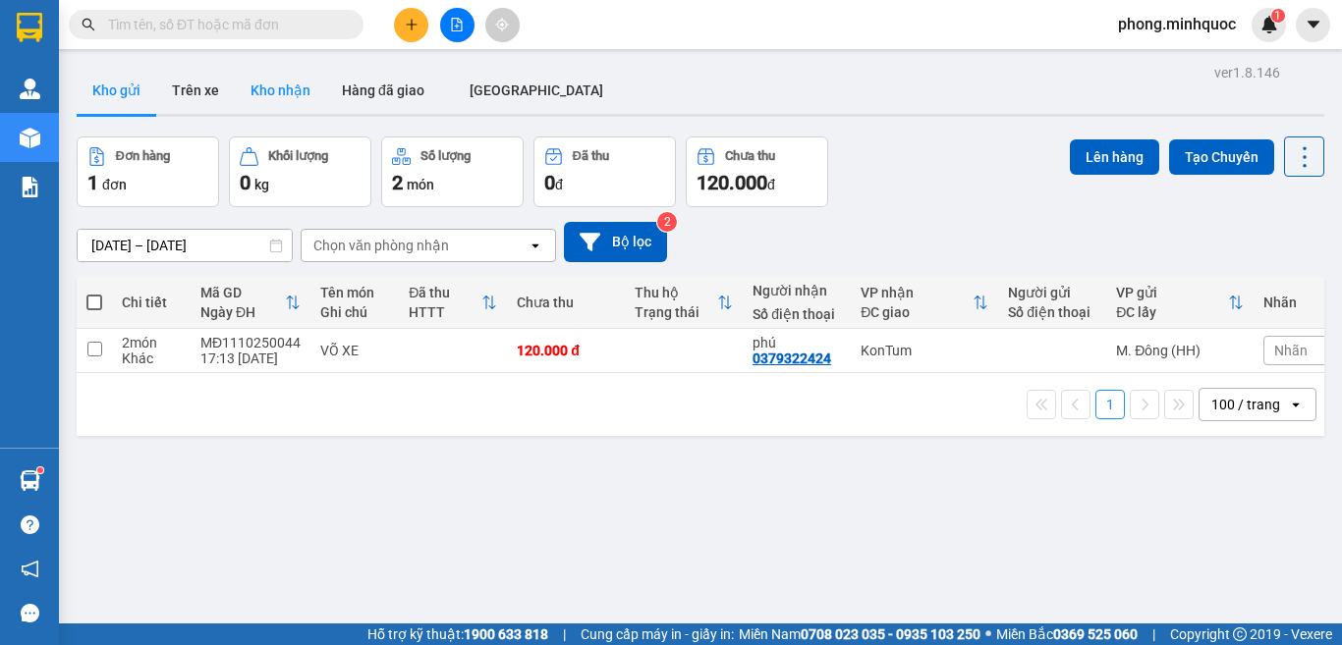
click at [295, 82] on button "Kho nhận" at bounding box center [280, 90] width 91 height 47
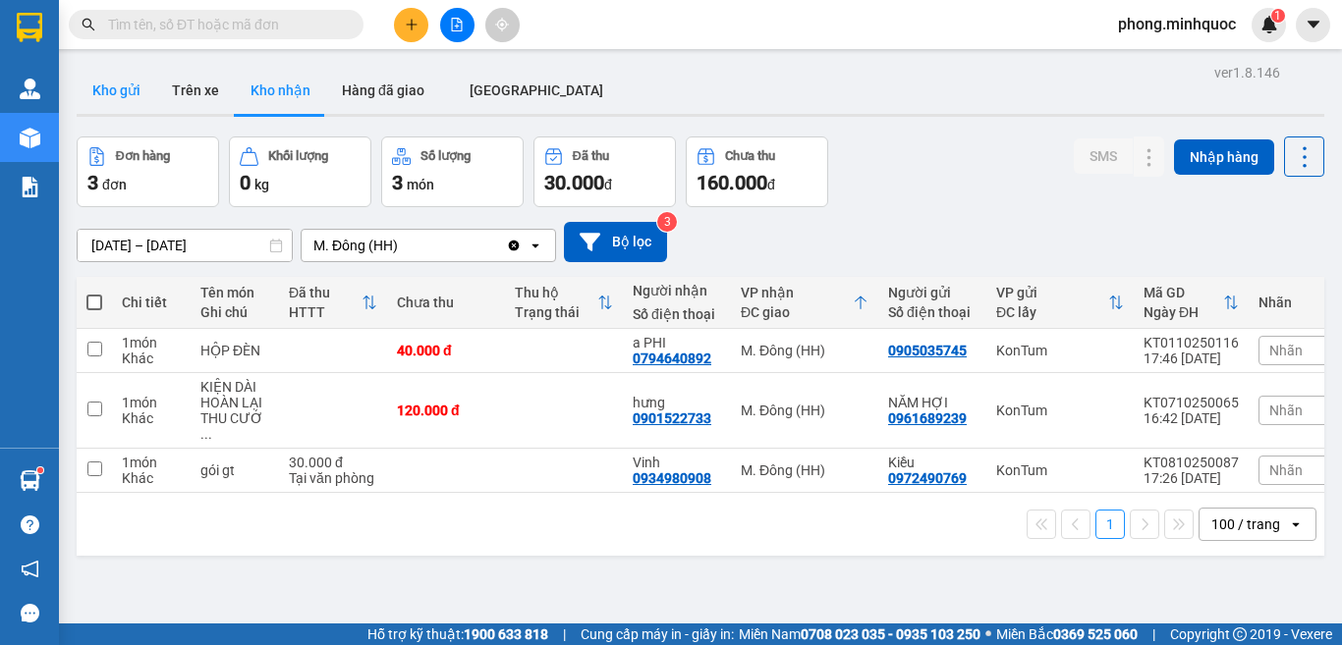
click at [131, 86] on button "Kho gửi" at bounding box center [117, 90] width 80 height 47
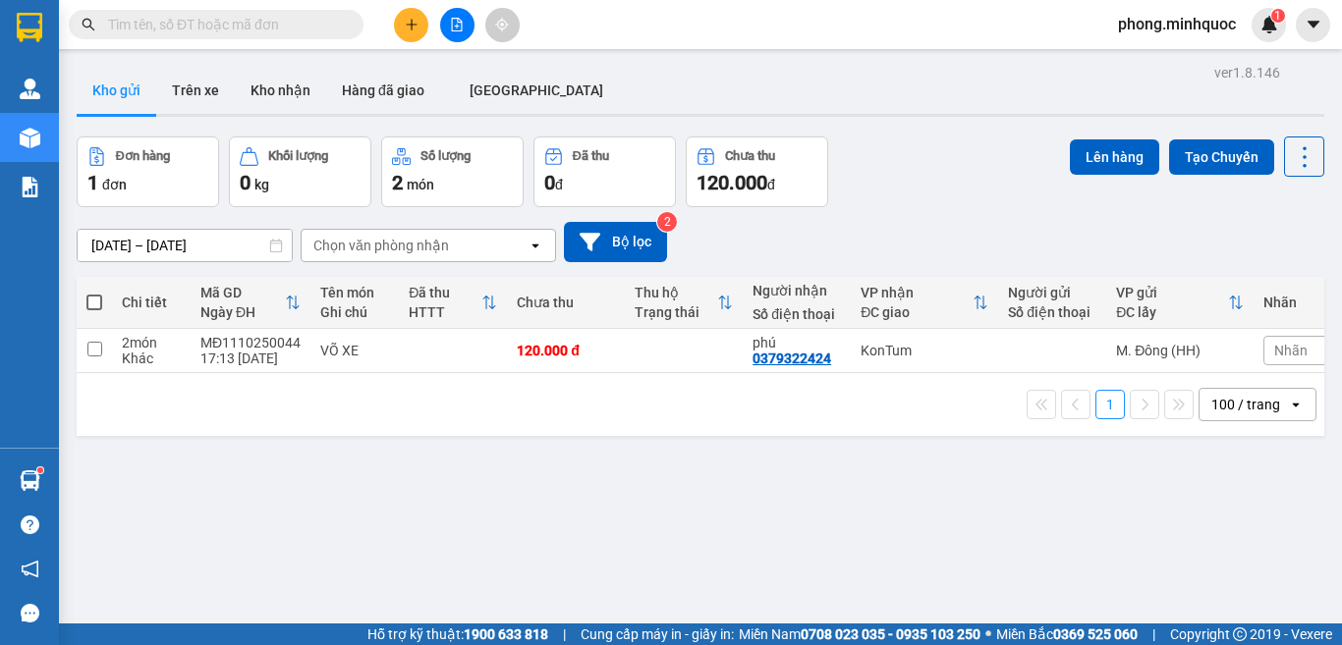
click at [131, 239] on input "[DATE] – [DATE]" at bounding box center [185, 245] width 214 height 31
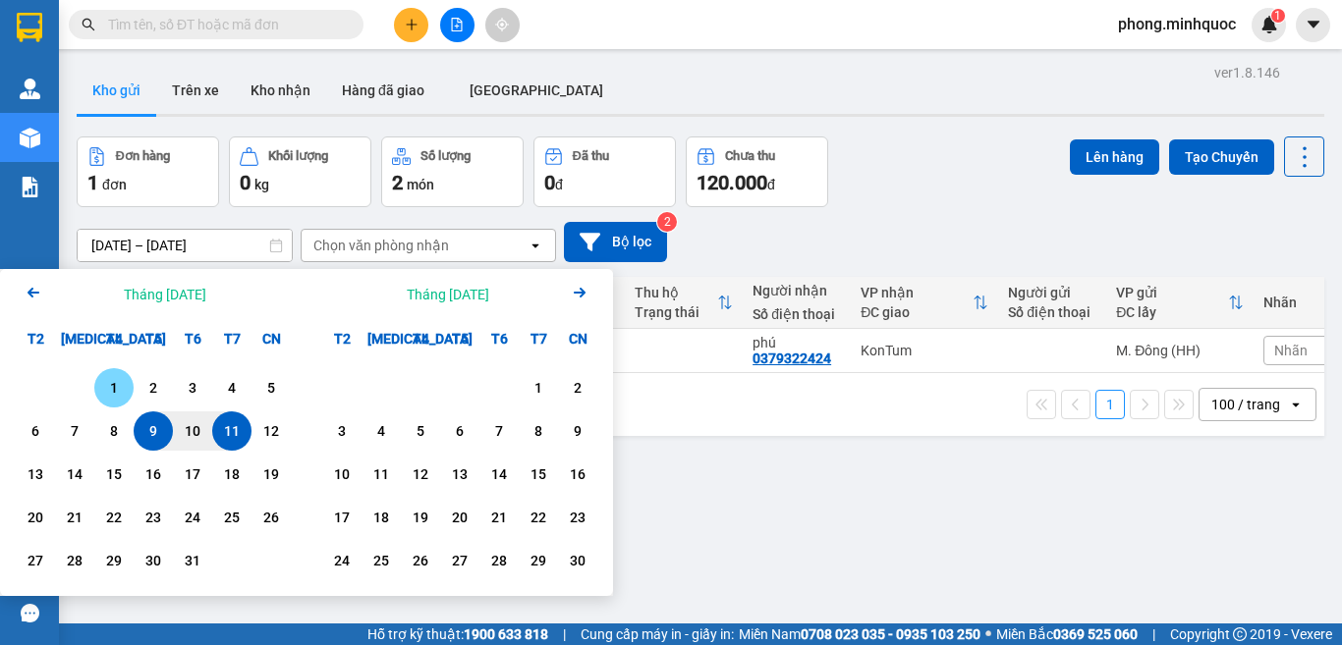
click at [106, 388] on div "1" at bounding box center [113, 388] width 27 height 24
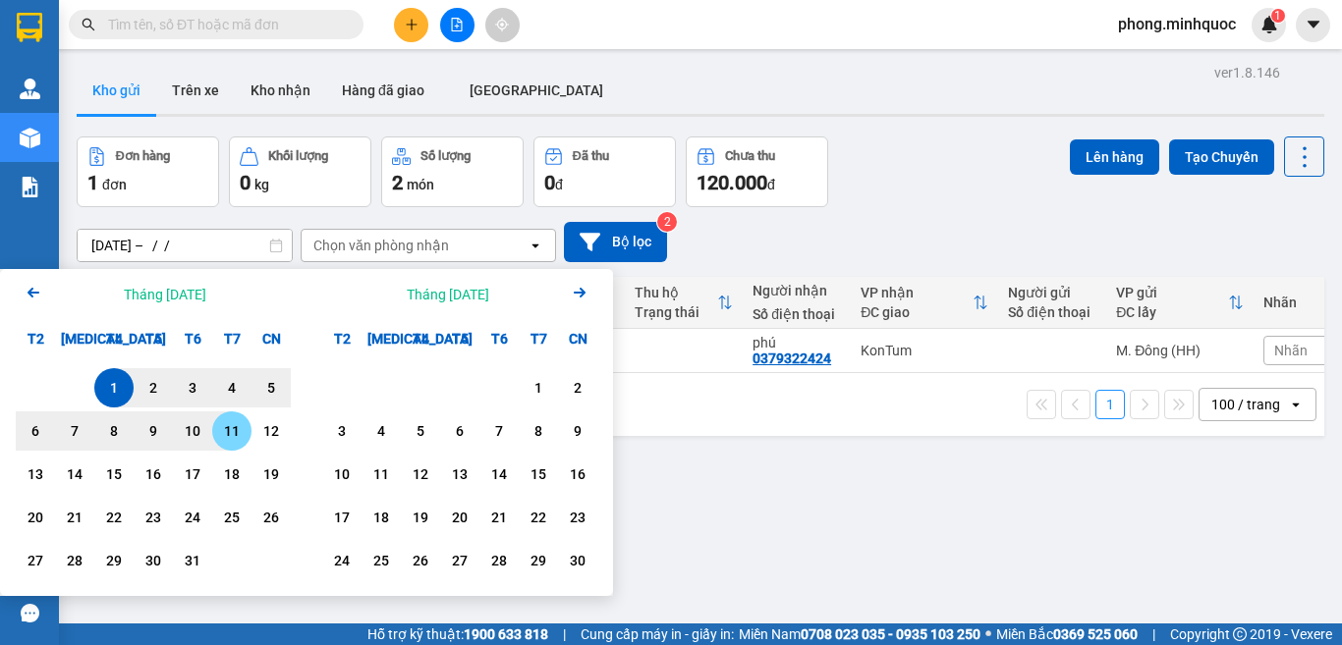
click at [227, 430] on div "11" at bounding box center [231, 431] width 27 height 24
type input "[DATE] – [DATE]"
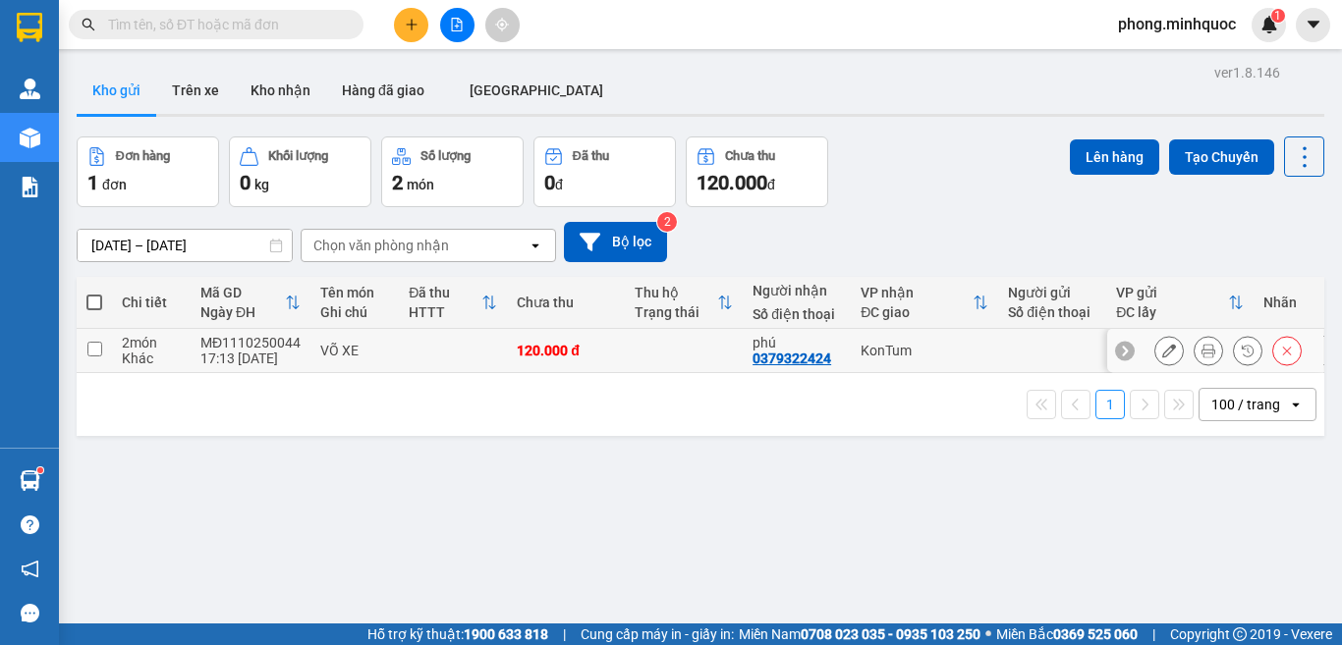
click at [91, 344] on input "checkbox" at bounding box center [94, 349] width 15 height 15
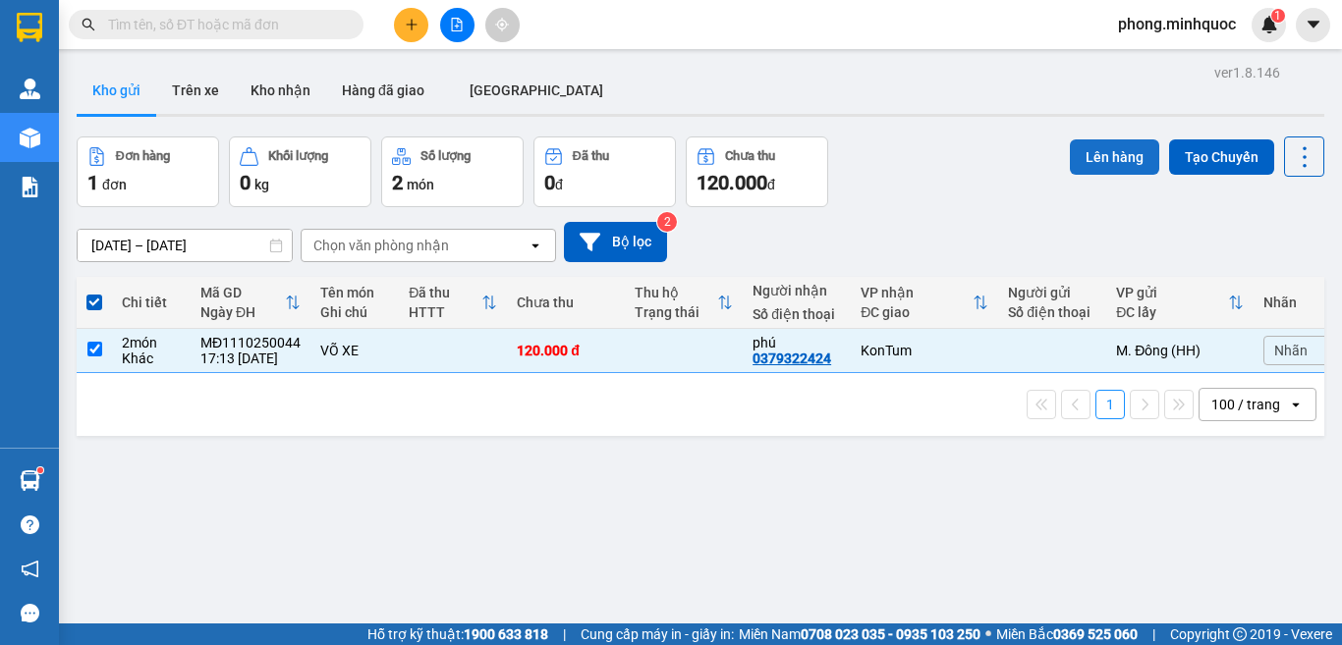
click at [1088, 146] on button "Lên hàng" at bounding box center [1113, 156] width 89 height 35
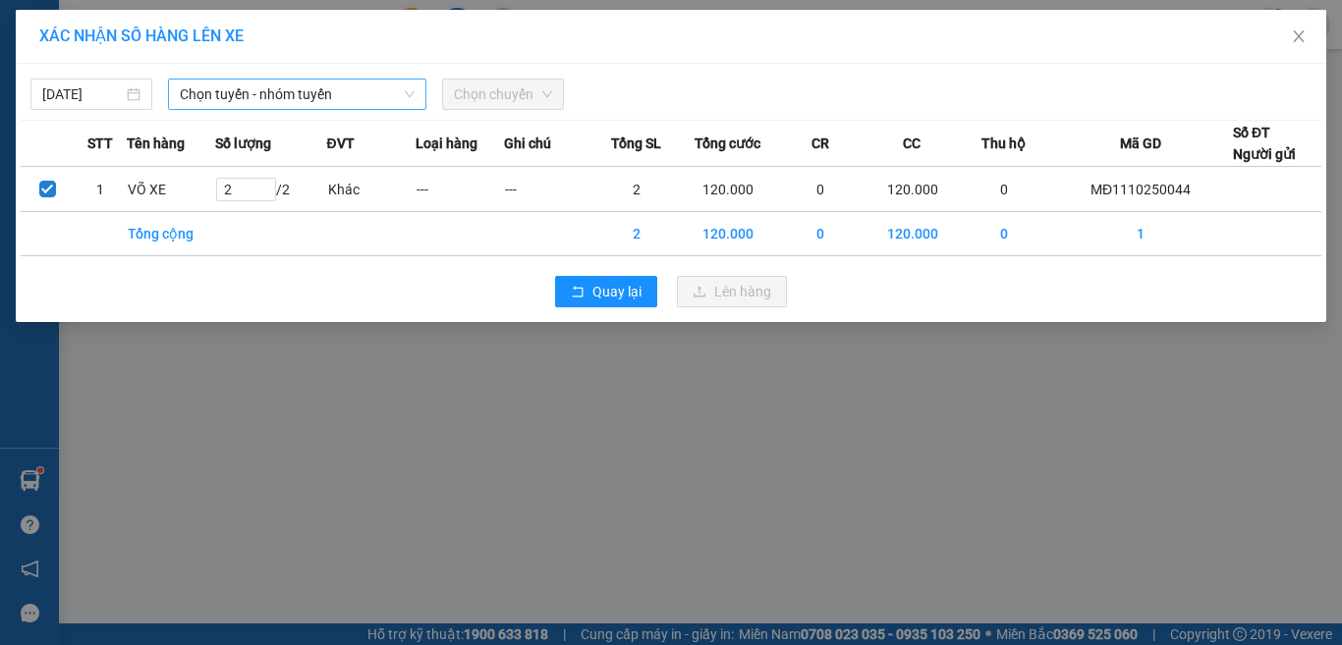
click at [303, 85] on span "Chọn tuyến - nhóm tuyến" at bounding box center [297, 94] width 235 height 29
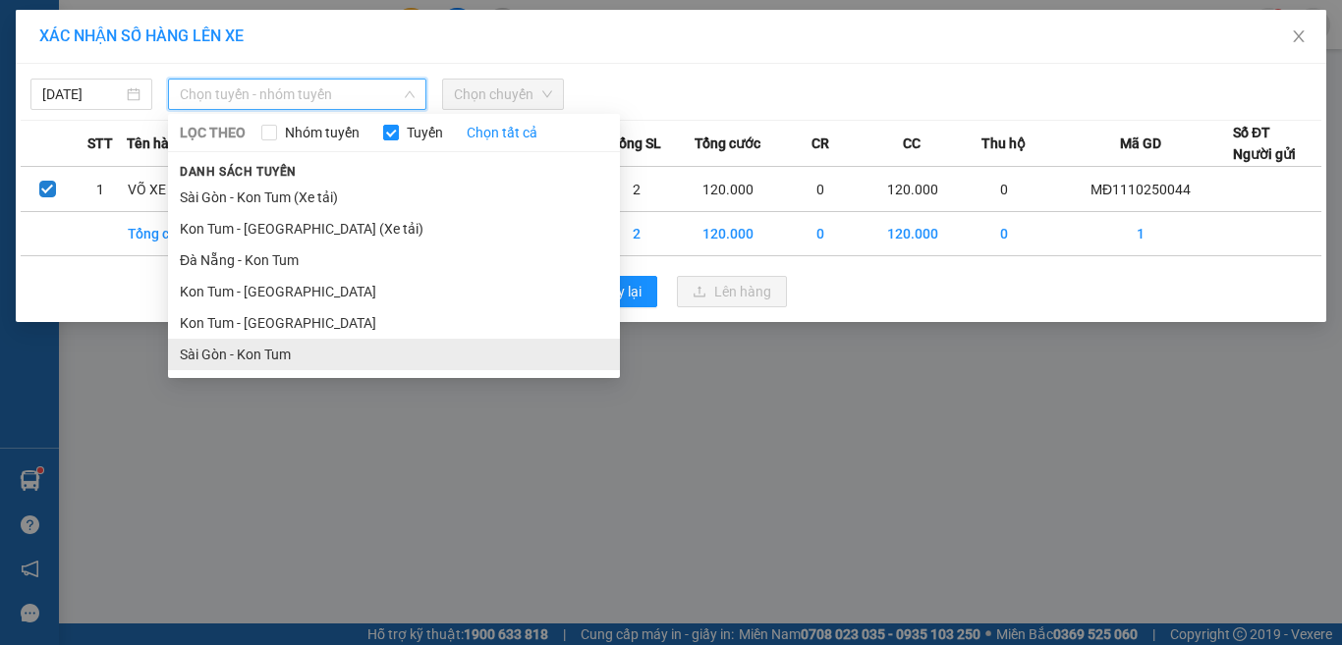
click at [218, 360] on li "Sài Gòn - Kon Tum" at bounding box center [394, 354] width 452 height 31
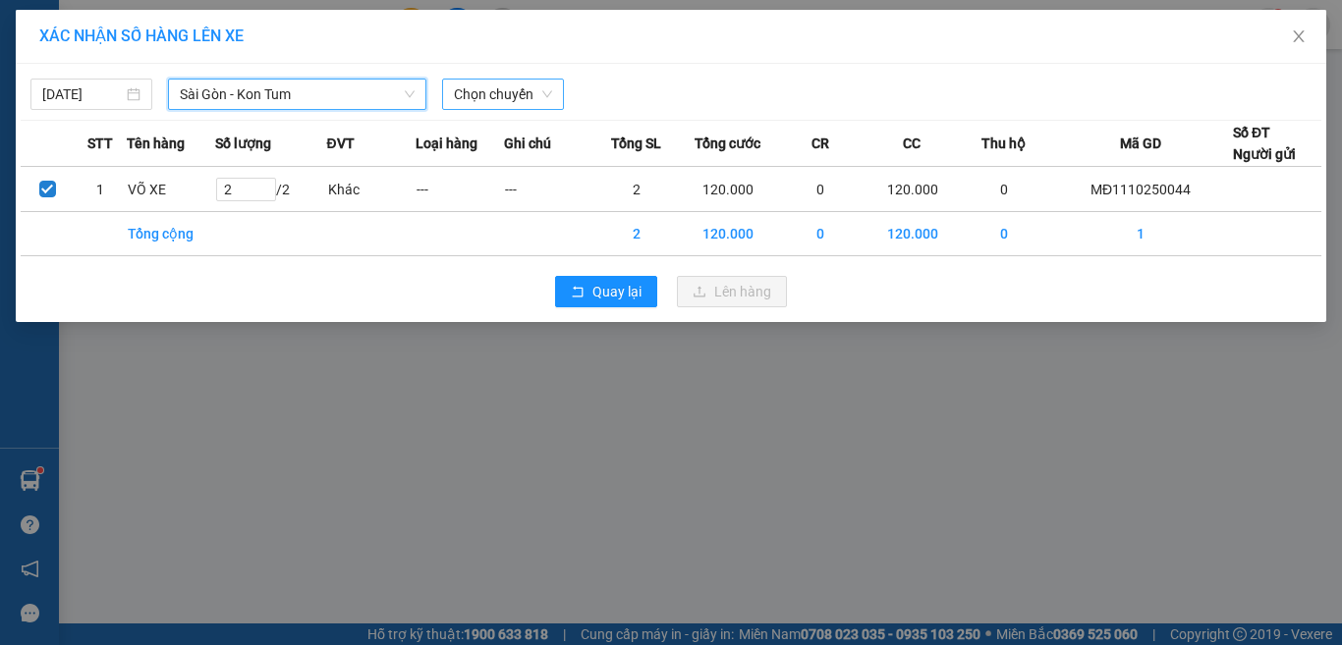
click at [480, 97] on span "Chọn chuyến" at bounding box center [503, 94] width 98 height 29
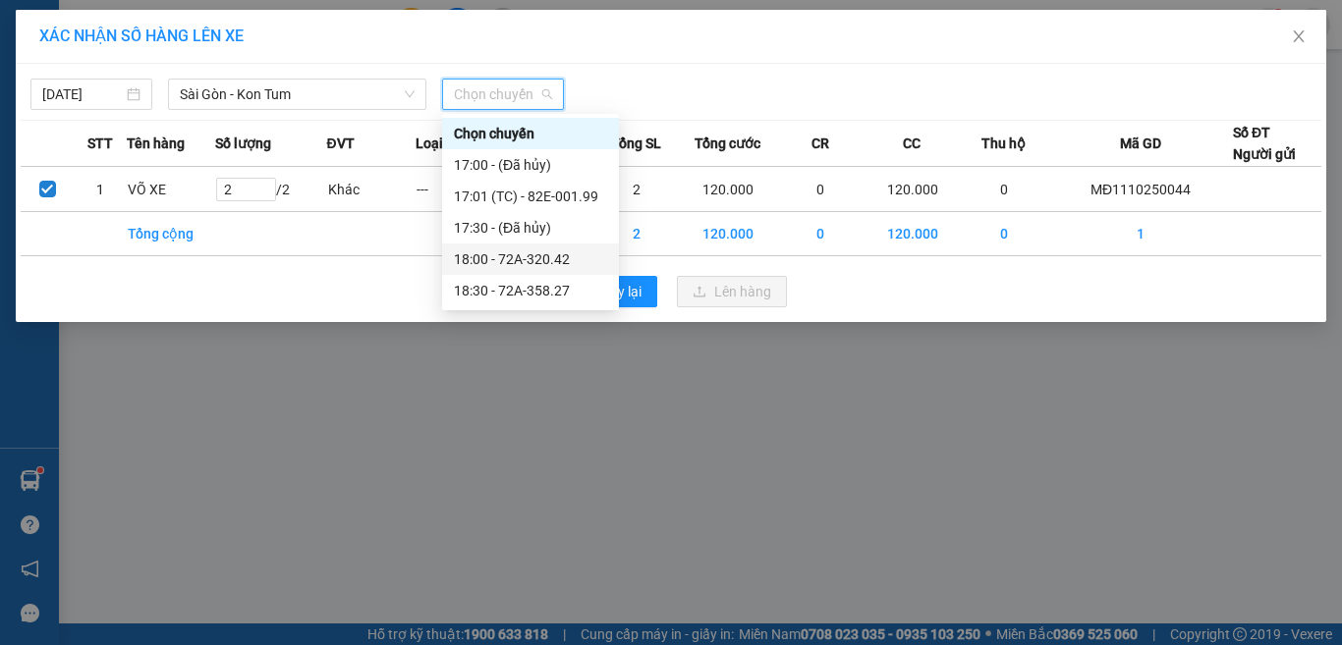
click at [507, 262] on div "18:00 - 72A-320.42" at bounding box center [530, 259] width 153 height 22
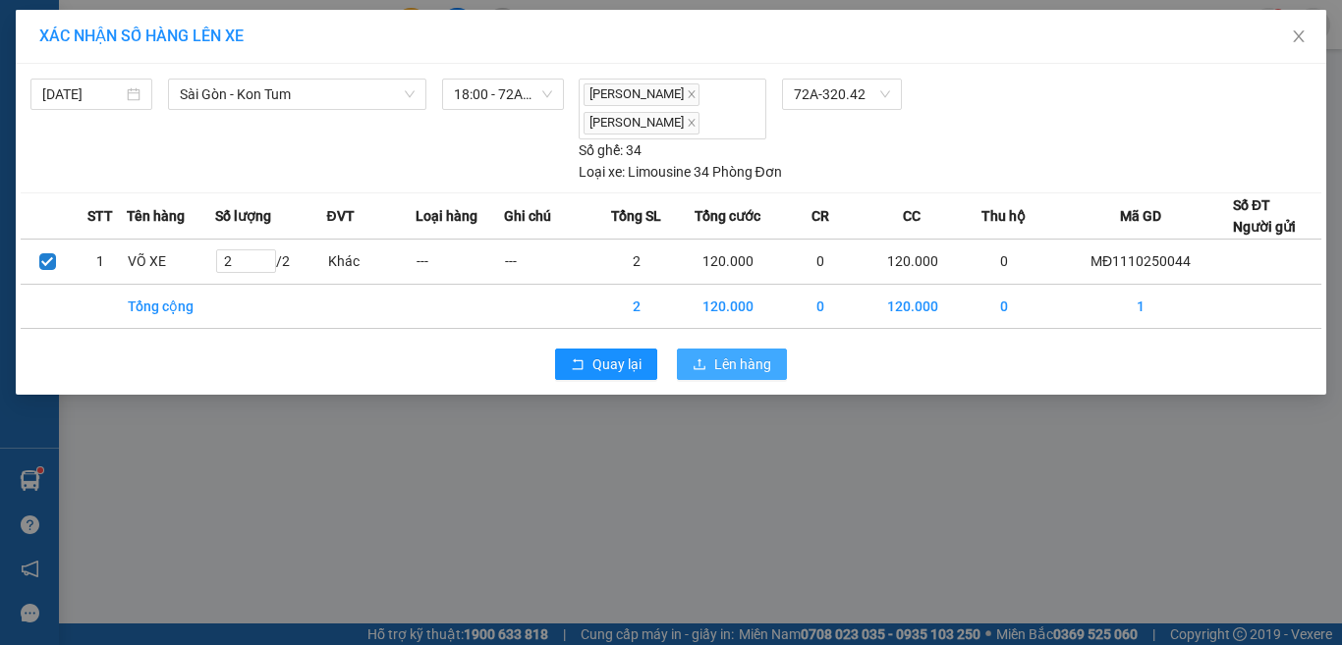
click at [703, 358] on icon "upload" at bounding box center [699, 364] width 14 height 14
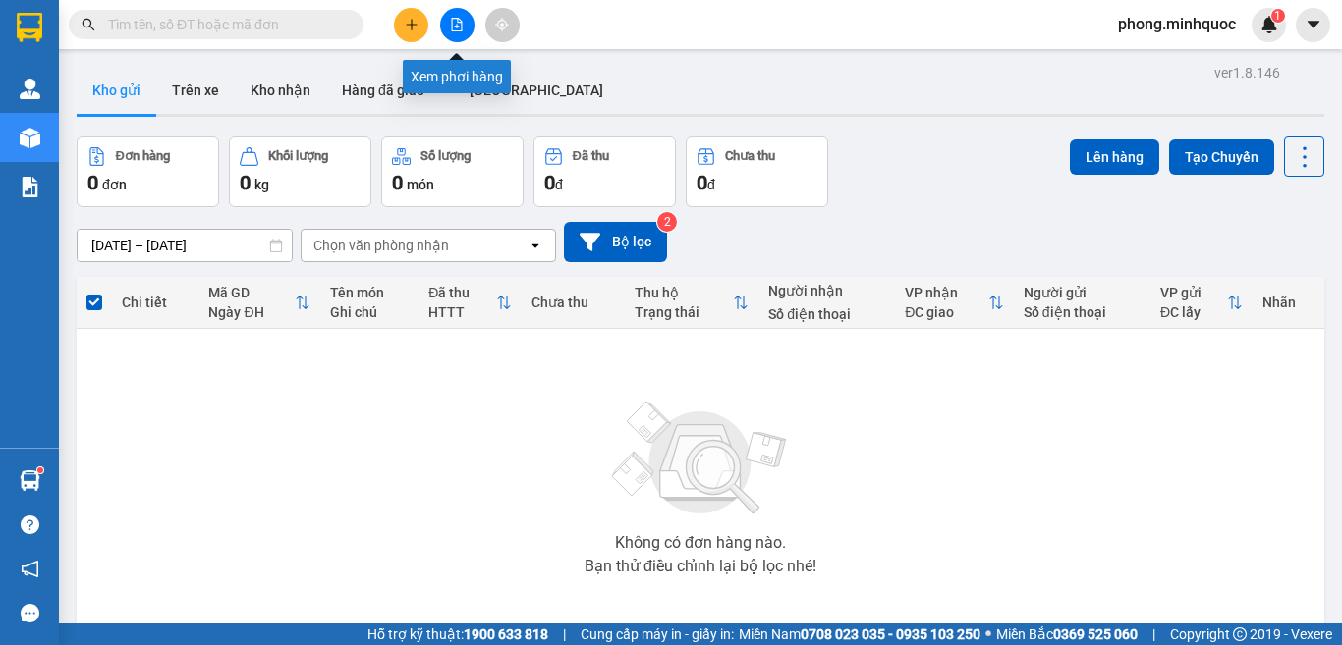
click at [455, 27] on icon "file-add" at bounding box center [457, 25] width 14 height 14
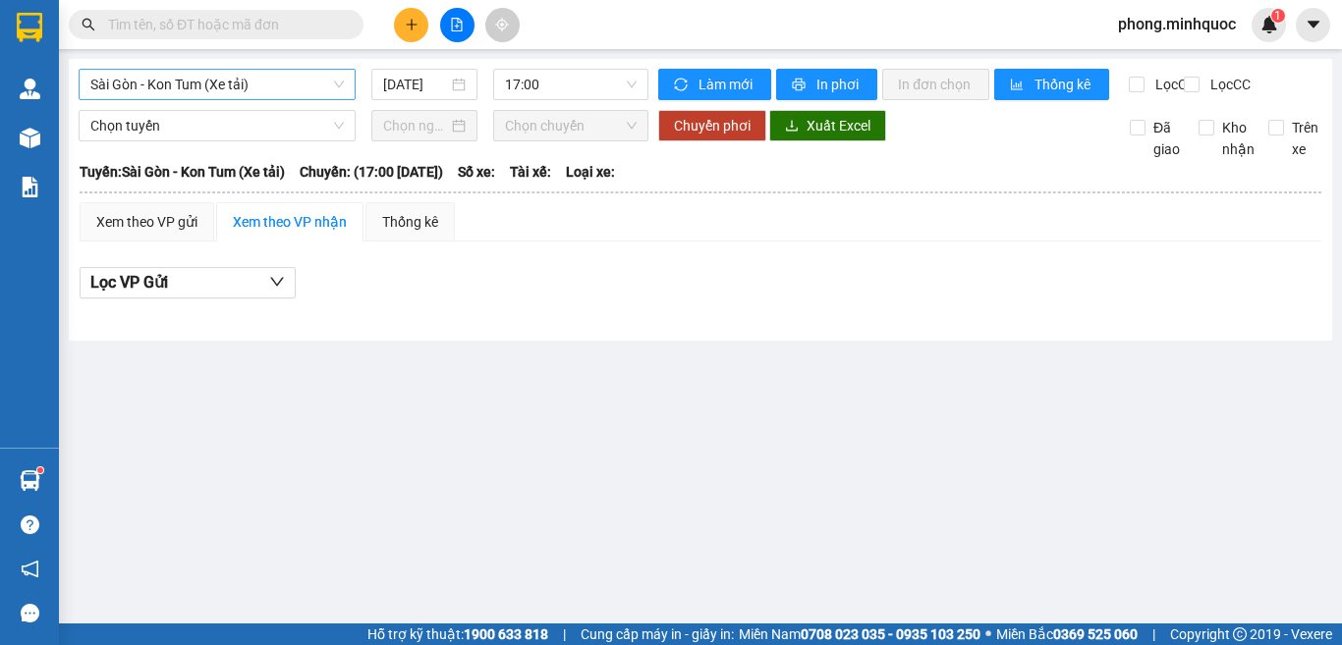
click at [287, 85] on span "Sài Gòn - Kon Tum (Xe tải)" at bounding box center [216, 84] width 253 height 29
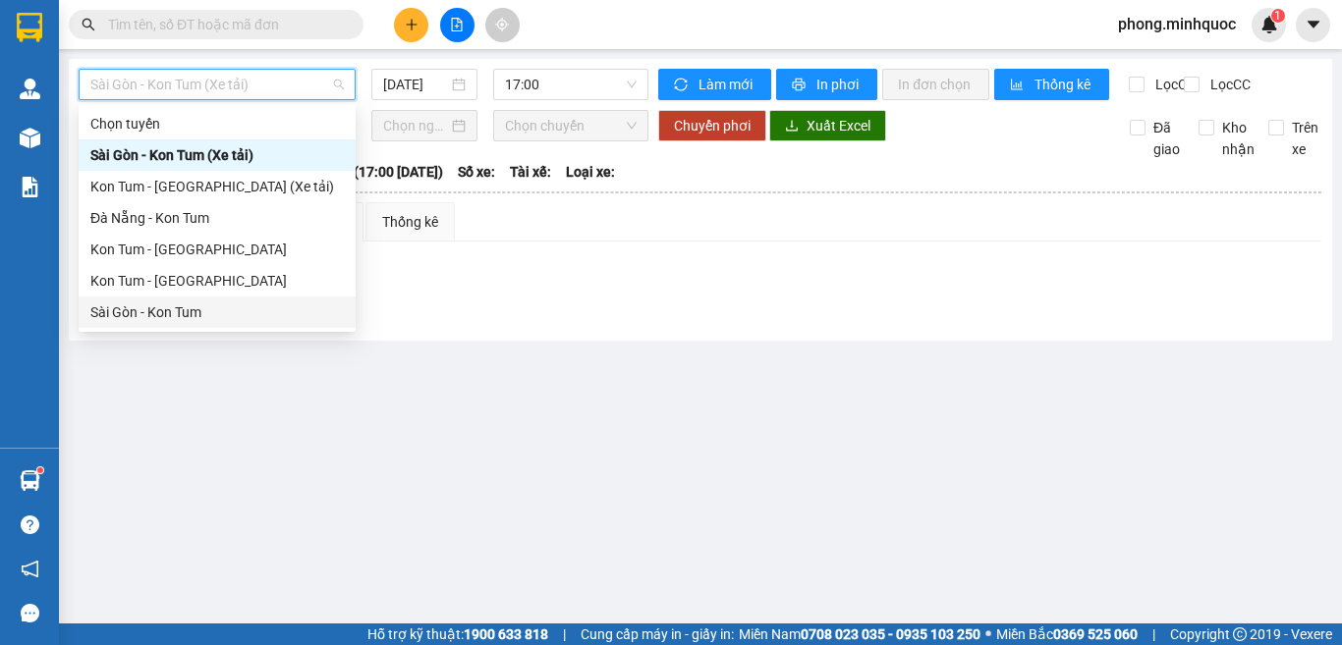
click at [155, 302] on div "Sài Gòn - Kon Tum" at bounding box center [216, 312] width 253 height 22
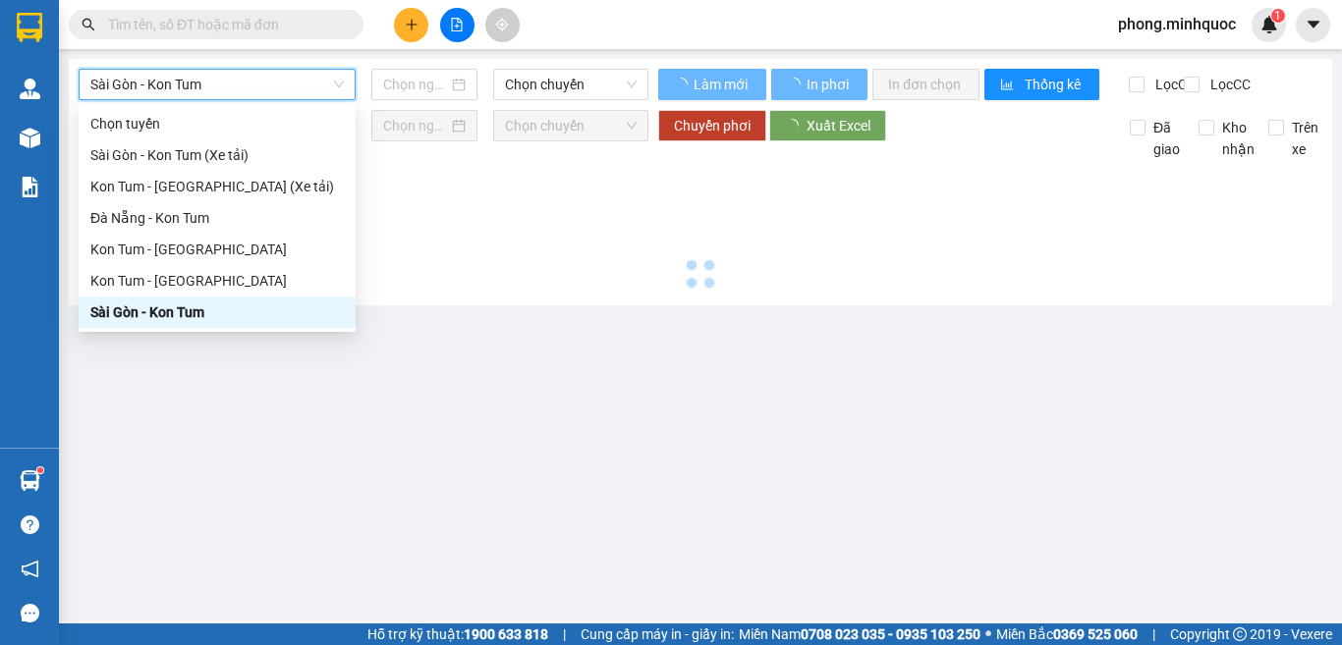
type input "[DATE]"
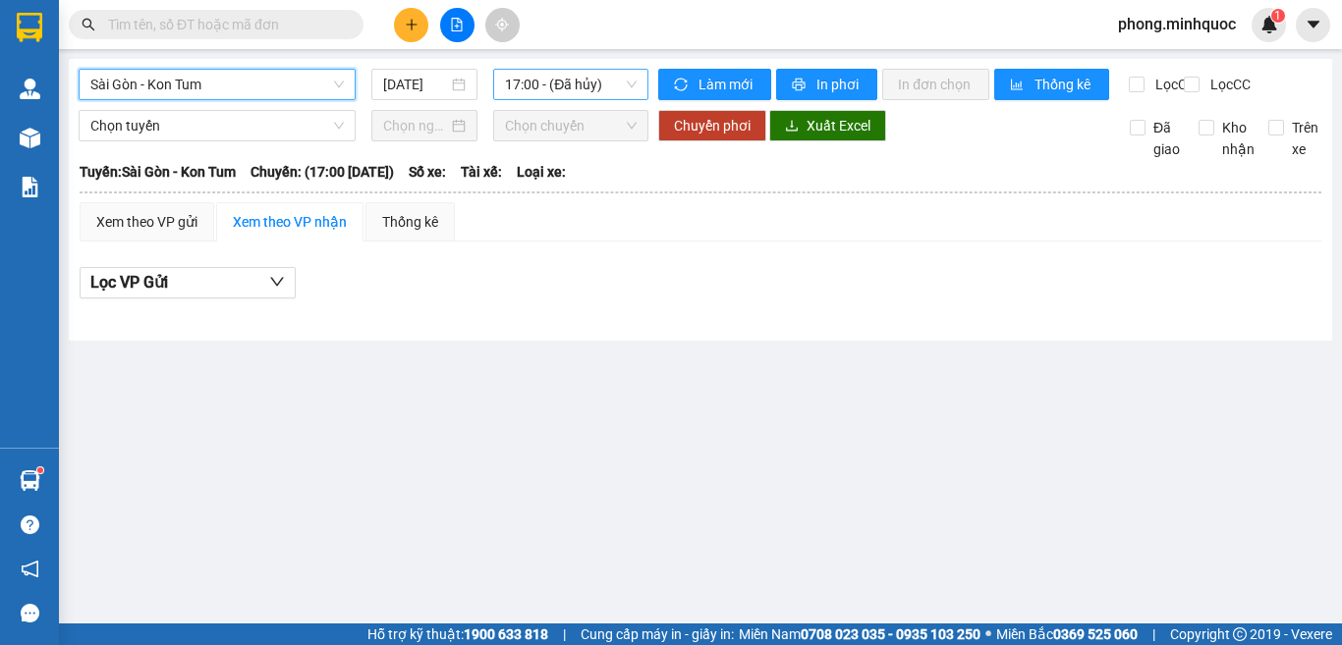
click at [554, 85] on span "17:00 - (Đã hủy)" at bounding box center [571, 84] width 132 height 29
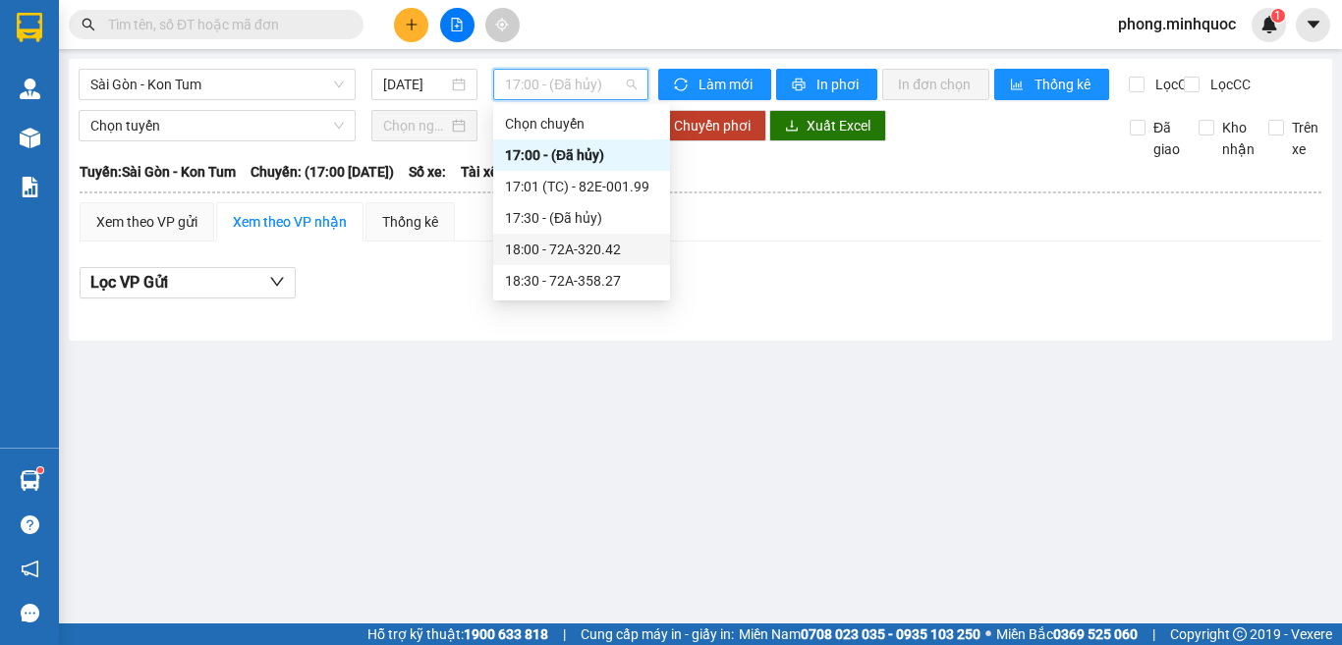
click at [534, 247] on div "18:00 - 72A-320.42" at bounding box center [581, 250] width 153 height 22
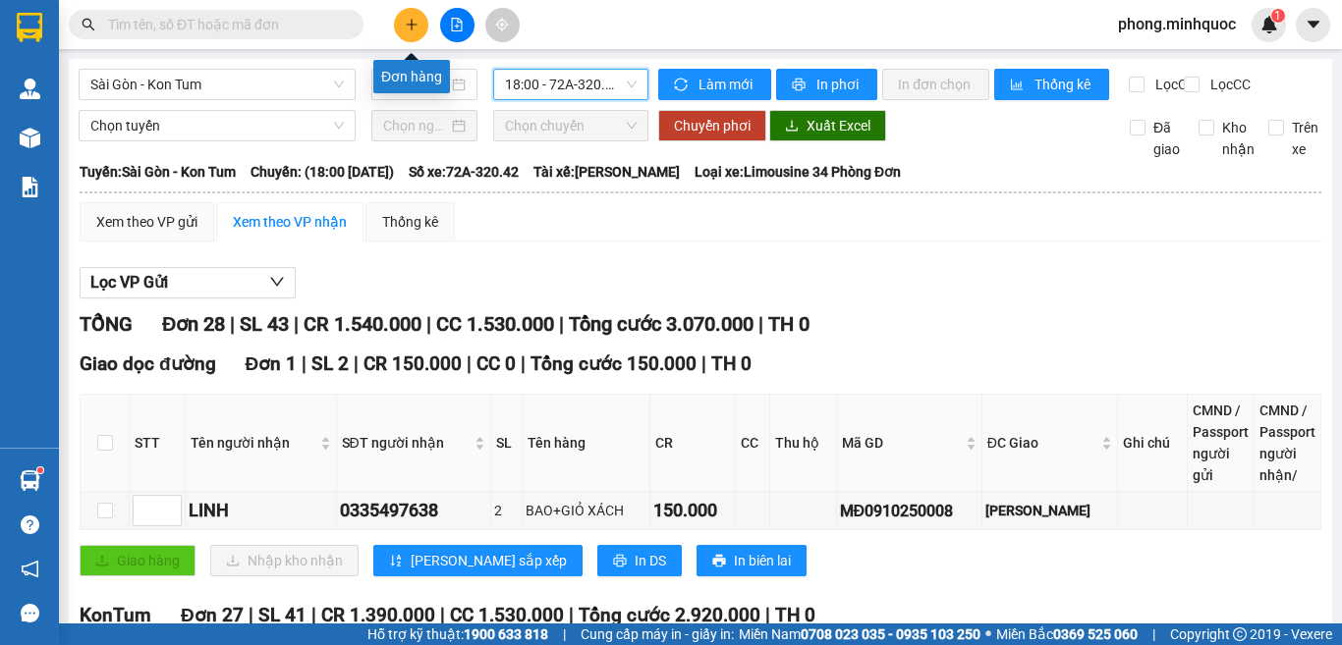
click at [403, 25] on button at bounding box center [411, 25] width 34 height 34
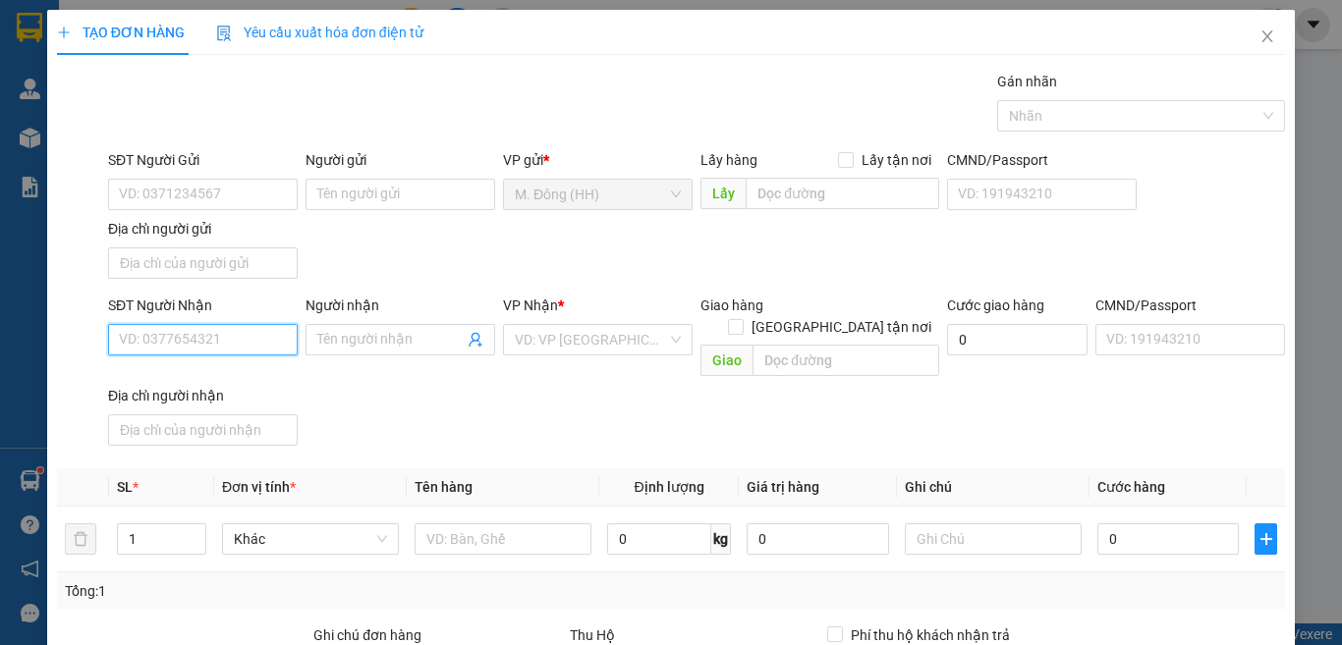
click at [195, 335] on input "SĐT Người Nhận" at bounding box center [203, 339] width 190 height 31
click at [181, 384] on div "0328898325 - thanh" at bounding box center [200, 379] width 163 height 22
type input "0328898325"
type input "thanh"
type input "0328898325"
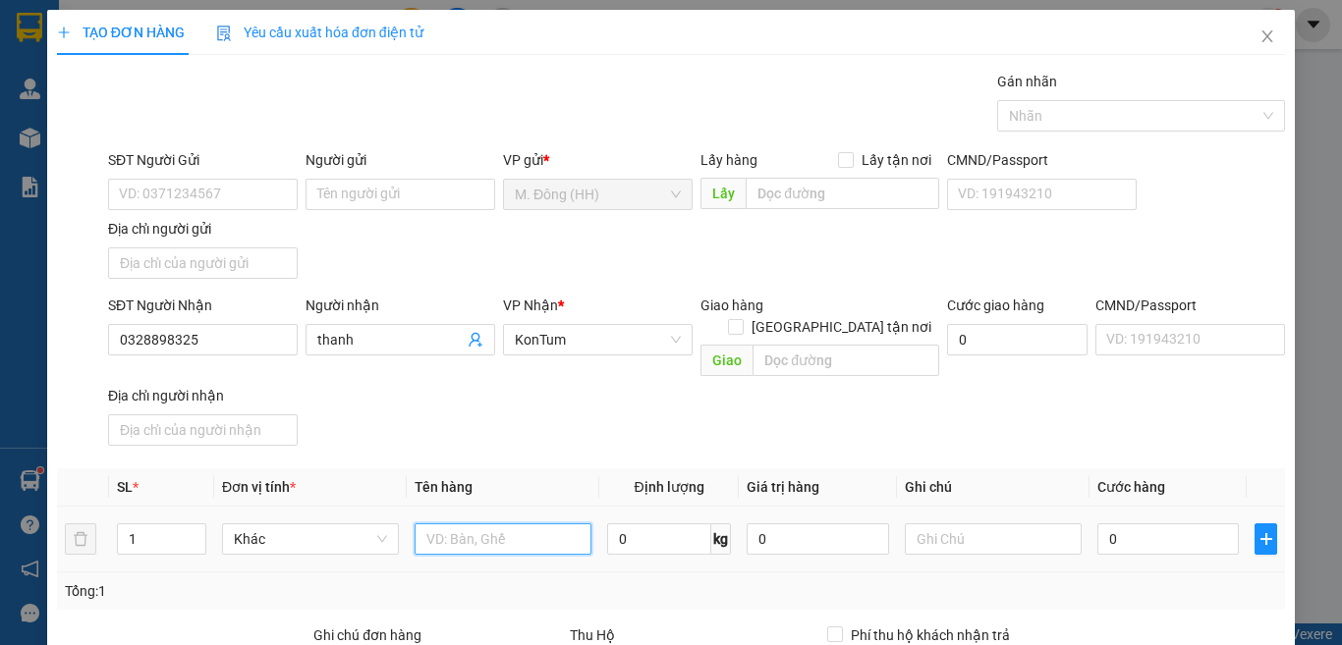
click at [454, 523] on input "text" at bounding box center [502, 538] width 177 height 31
type input "CỤC"
click at [1161, 523] on input "0" at bounding box center [1167, 538] width 141 height 31
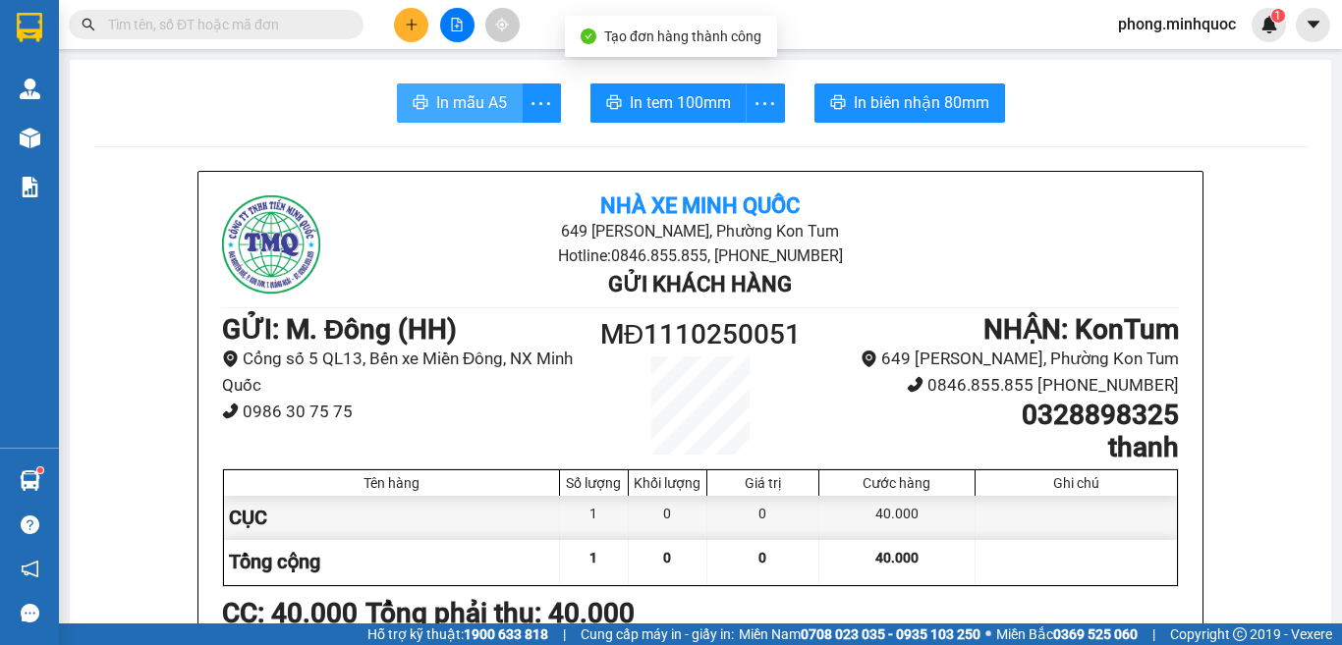
click at [491, 94] on span "In mẫu A5" at bounding box center [471, 102] width 71 height 25
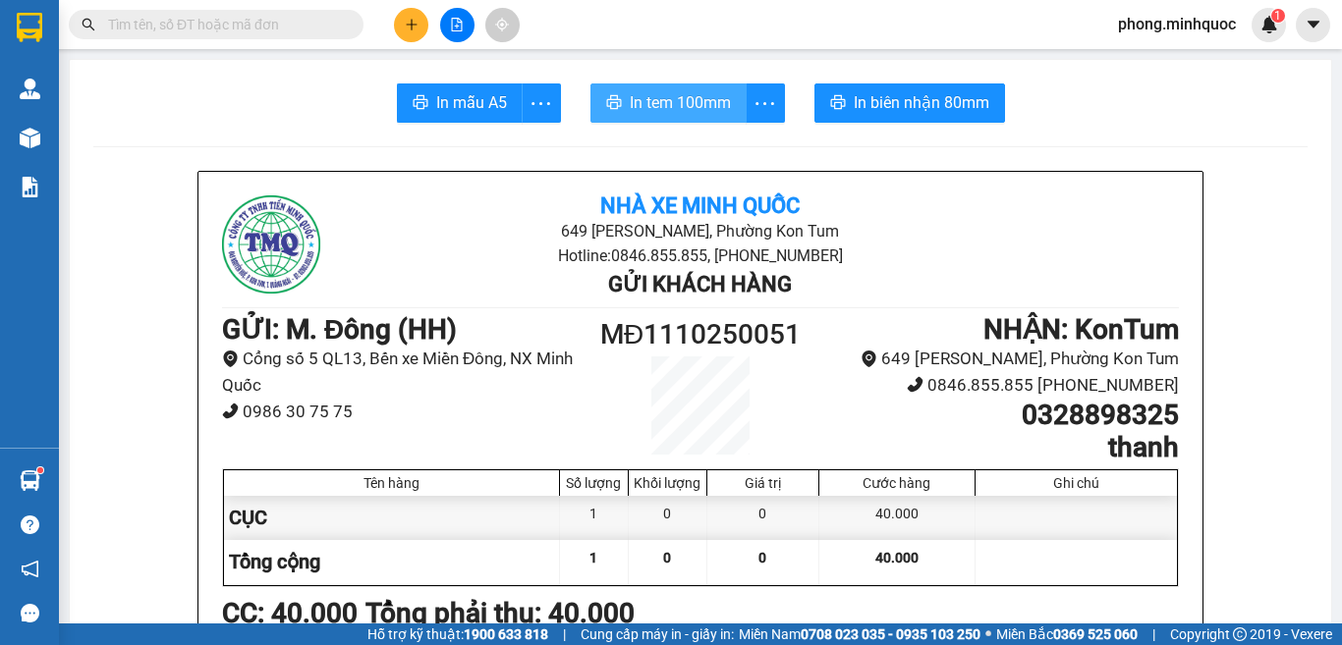
click at [682, 95] on span "In tem 100mm" at bounding box center [680, 102] width 101 height 25
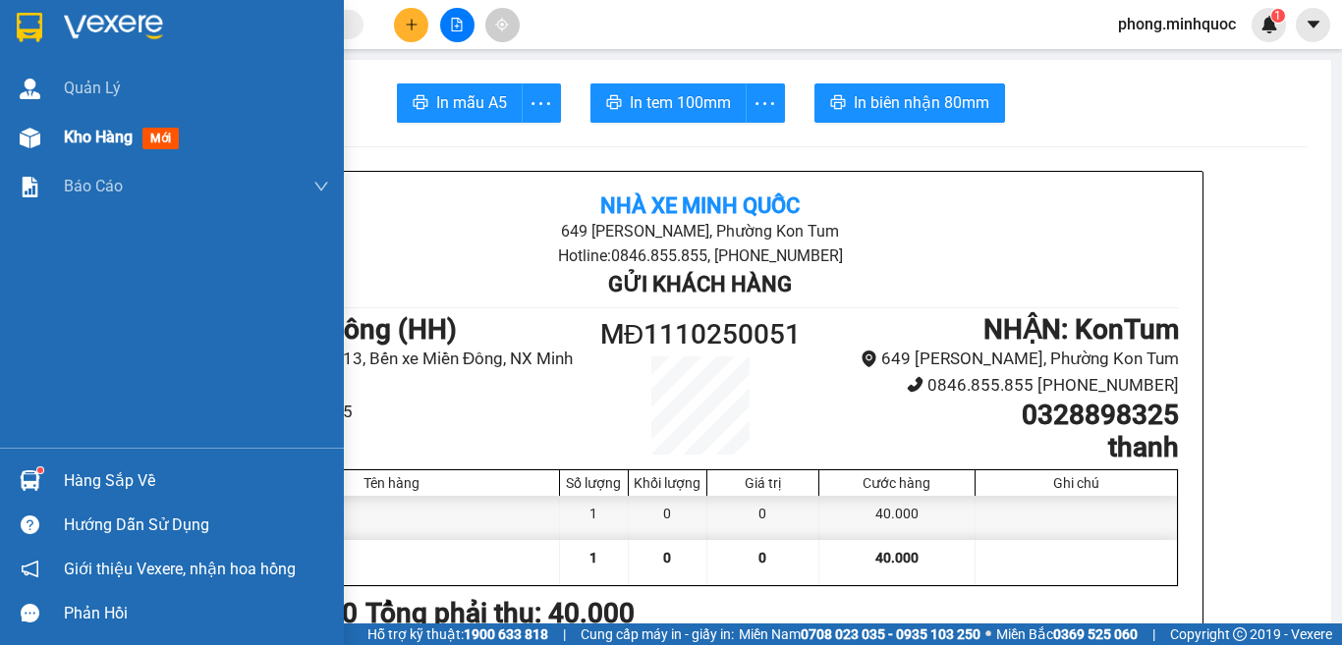
click at [166, 135] on span "mới" at bounding box center [160, 139] width 36 height 22
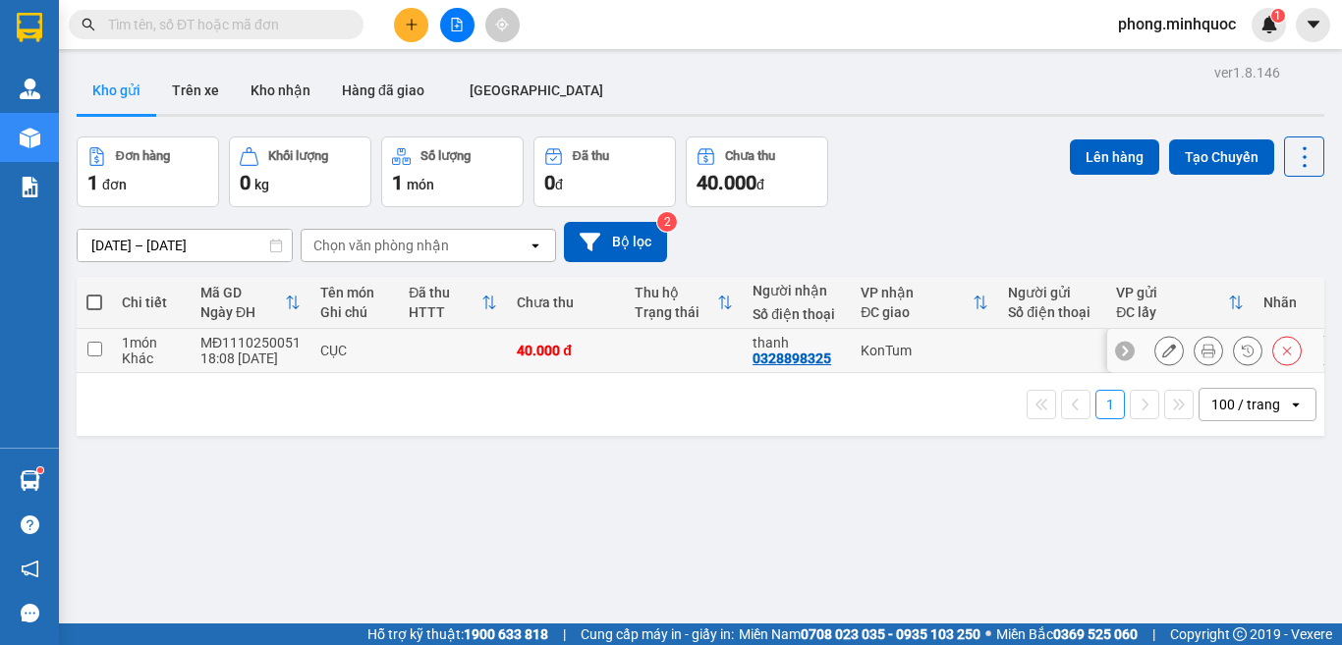
click at [89, 346] on input "checkbox" at bounding box center [94, 349] width 15 height 15
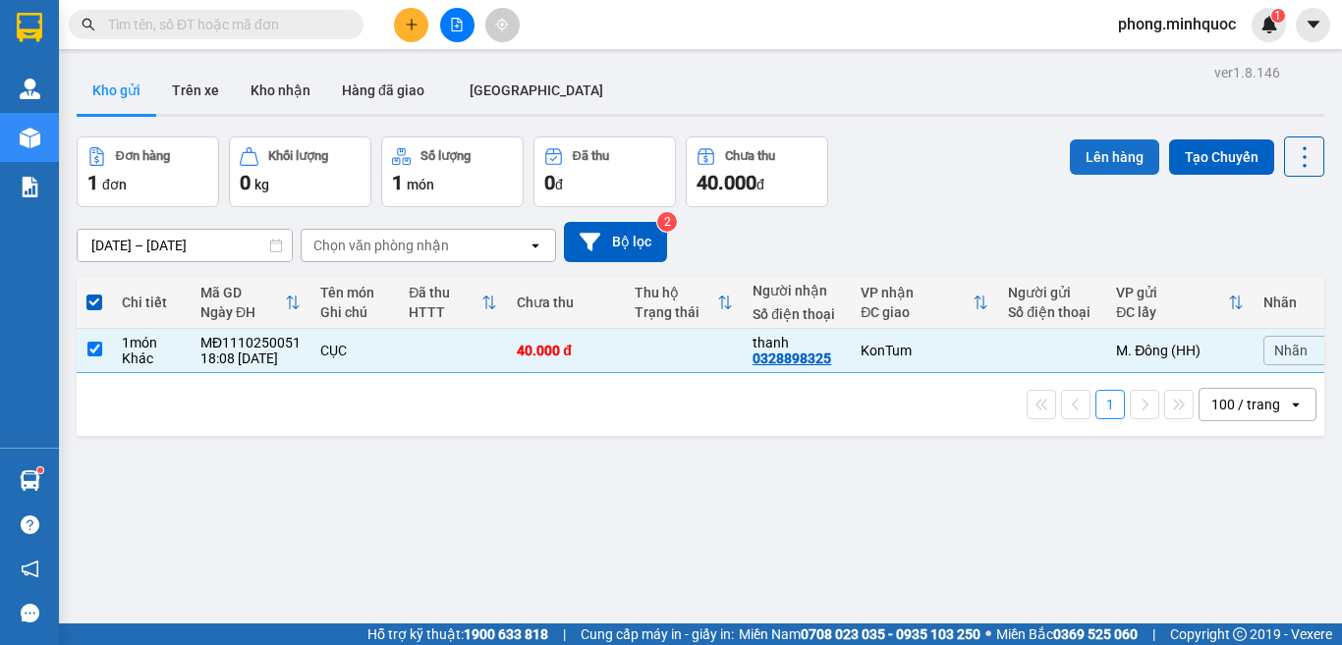
click at [1095, 164] on button "Lên hàng" at bounding box center [1113, 156] width 89 height 35
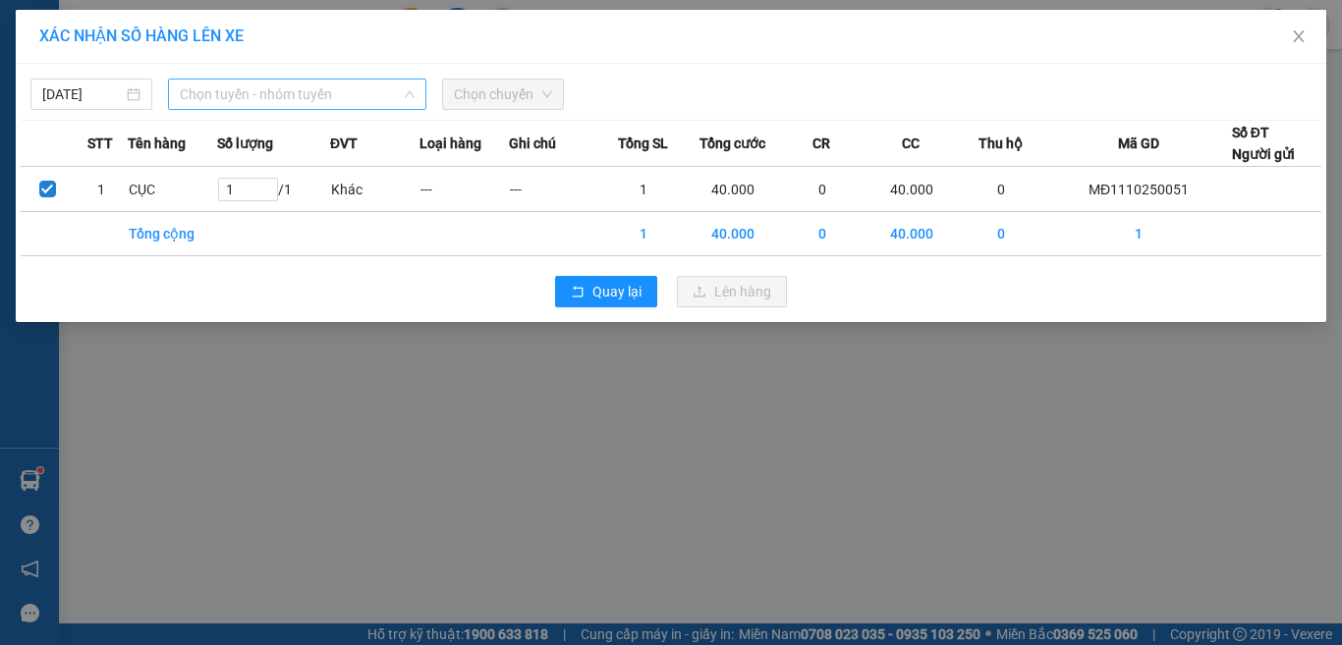
click at [335, 101] on span "Chọn tuyến - nhóm tuyến" at bounding box center [297, 94] width 235 height 29
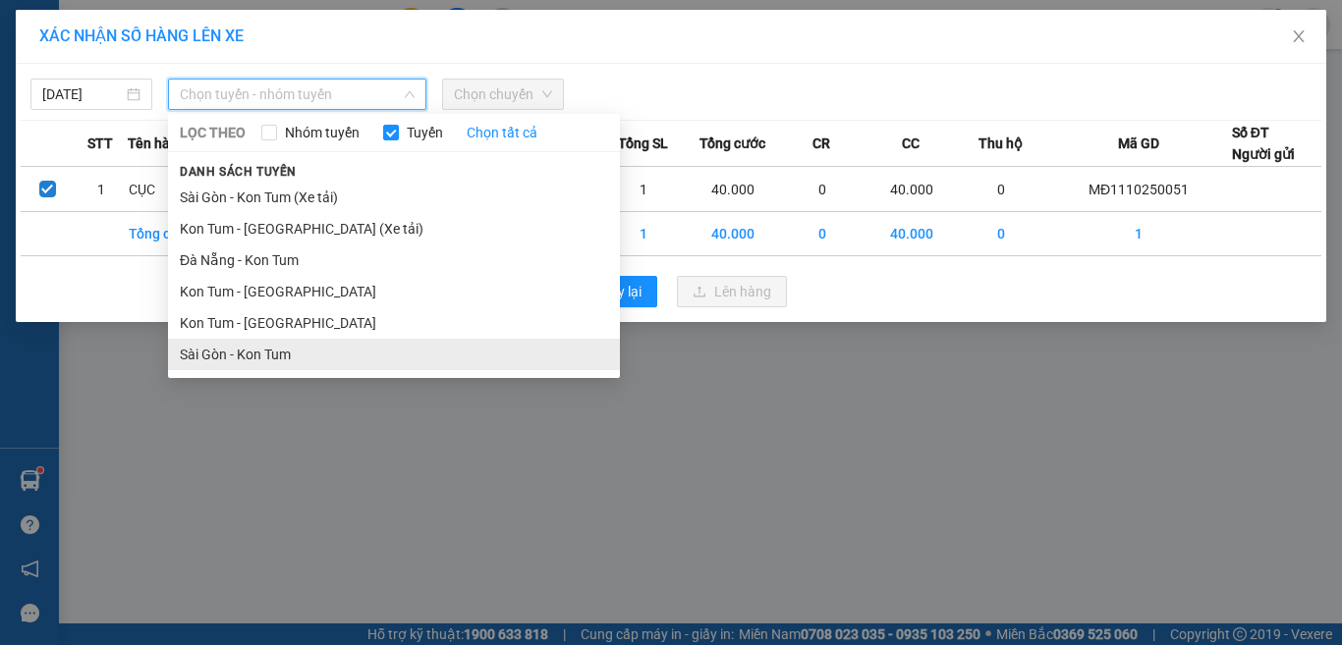
click at [256, 345] on li "Sài Gòn - Kon Tum" at bounding box center [394, 354] width 452 height 31
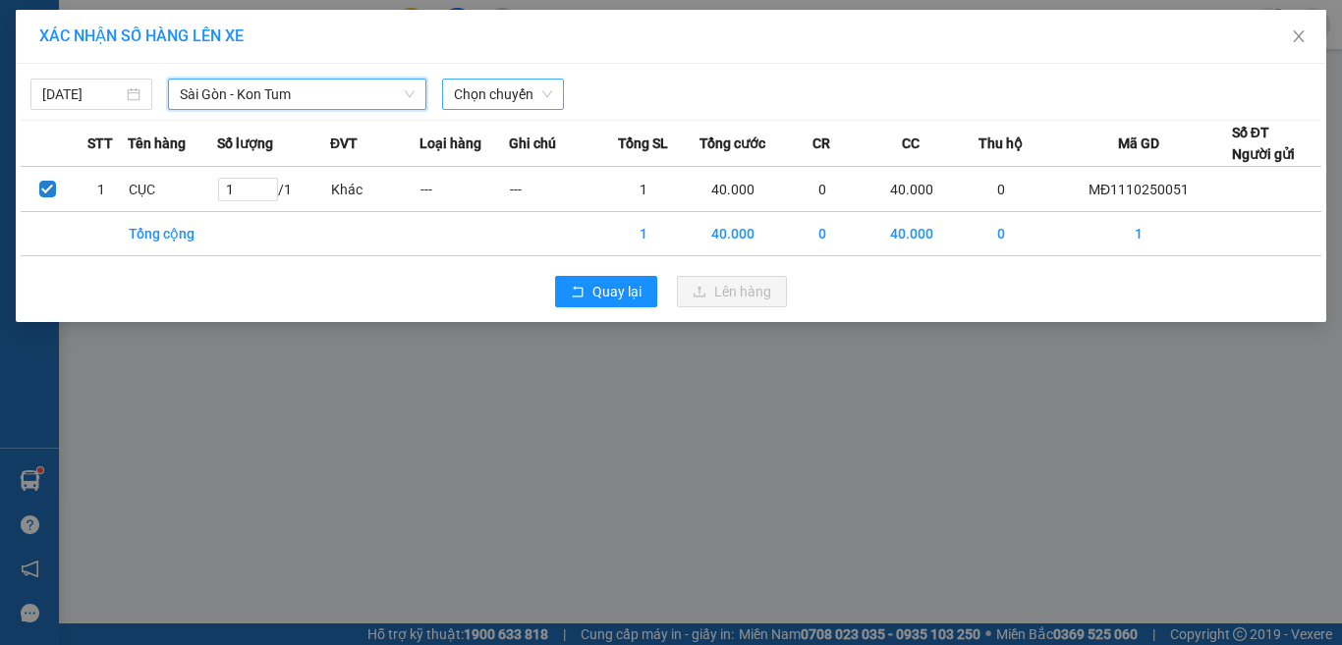
click at [521, 91] on span "Chọn chuyến" at bounding box center [503, 94] width 98 height 29
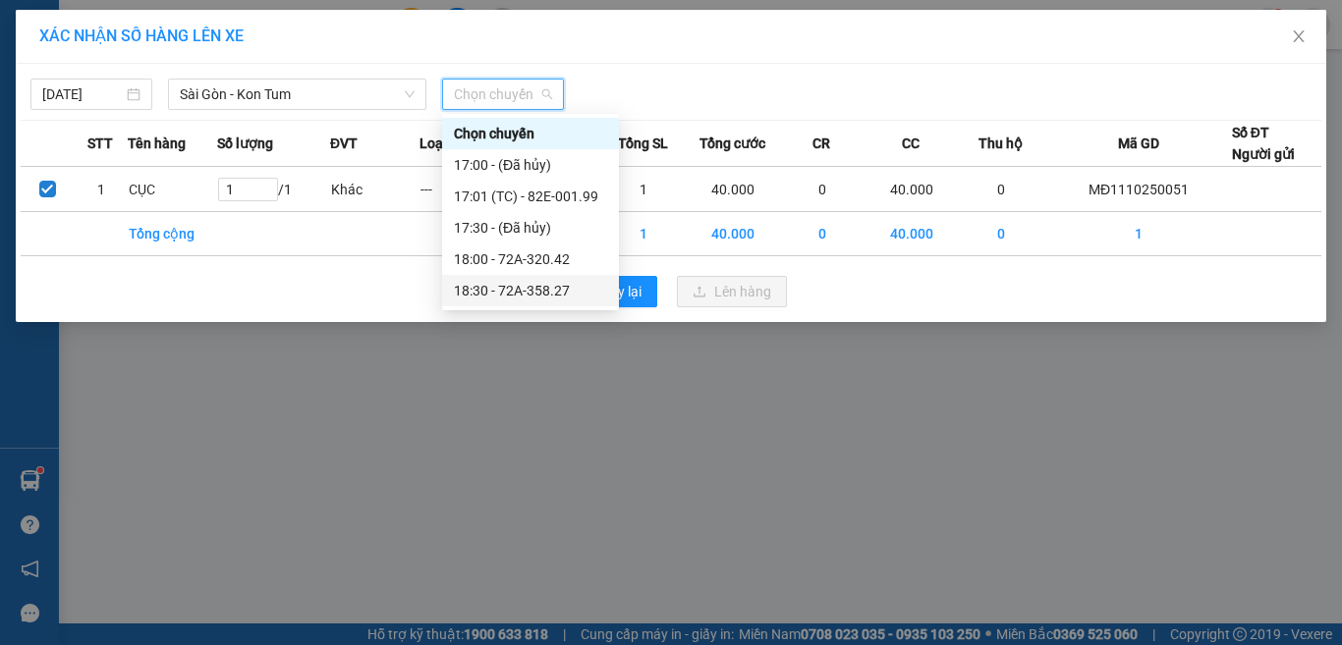
click at [518, 289] on div "18:30 - 72A-358.27" at bounding box center [530, 291] width 153 height 22
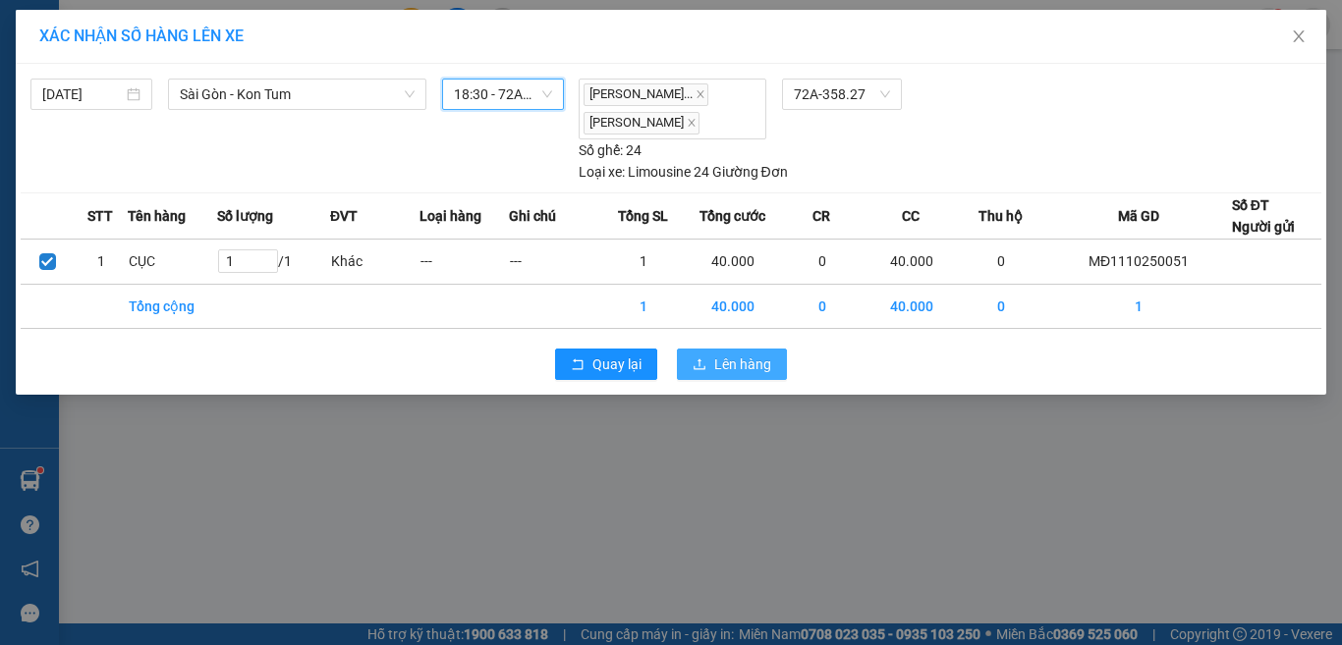
click at [706, 371] on icon "upload" at bounding box center [699, 364] width 14 height 14
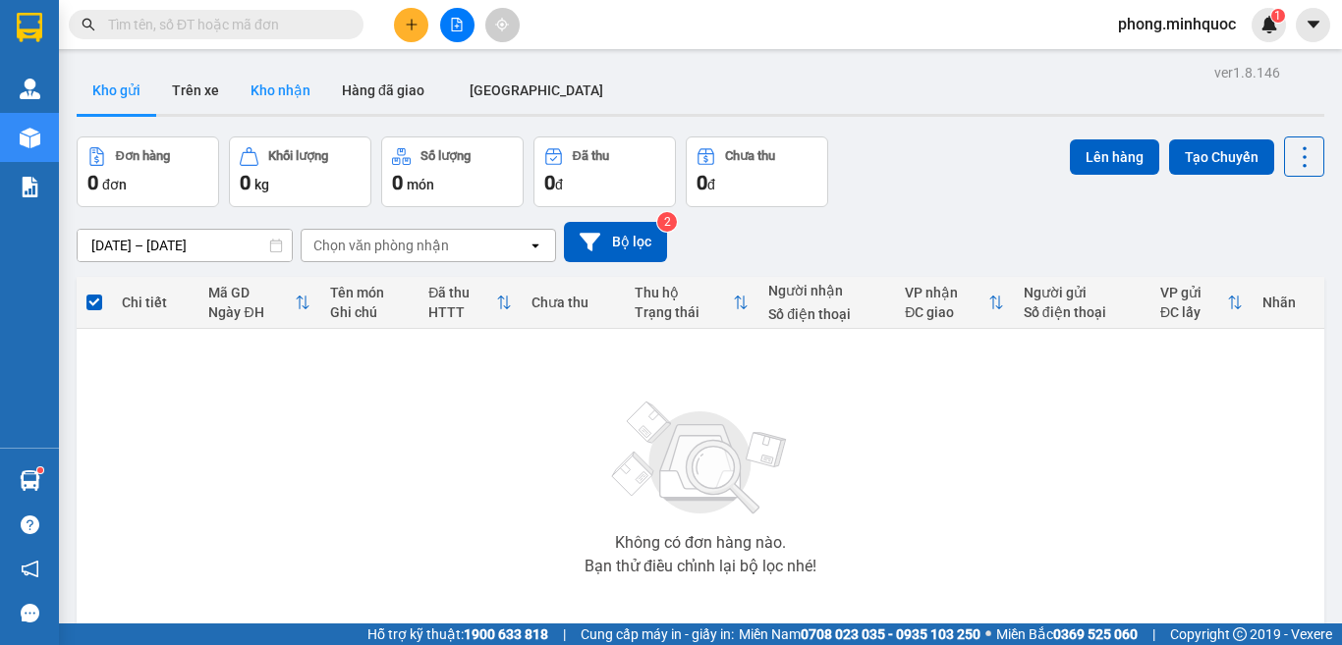
click at [285, 90] on button "Kho nhận" at bounding box center [280, 90] width 91 height 47
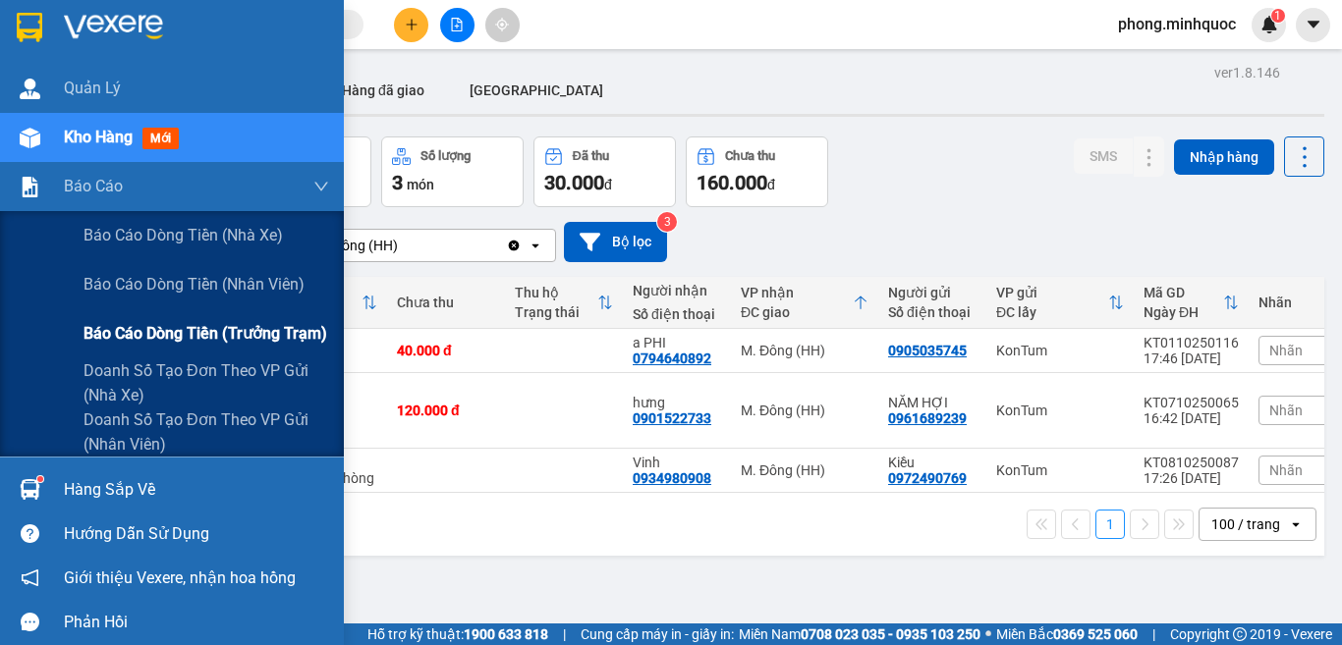
click at [216, 336] on span "Báo cáo dòng tiền (trưởng trạm)" at bounding box center [205, 333] width 244 height 25
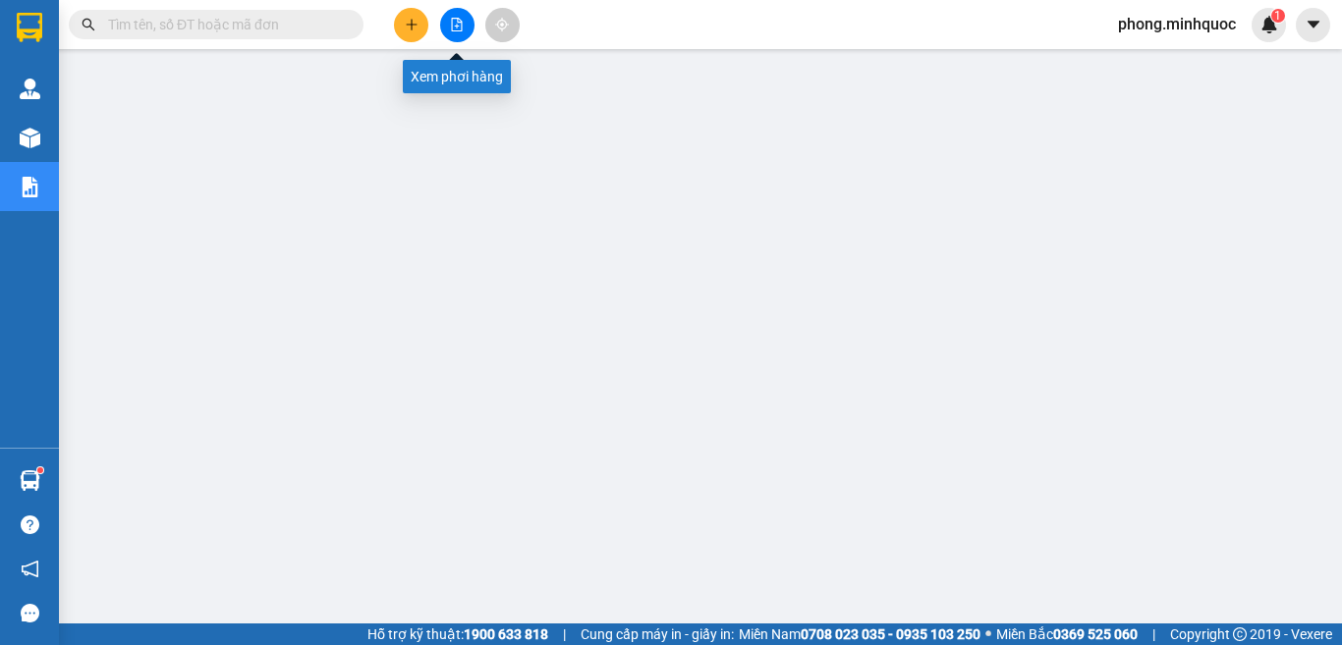
click at [459, 27] on icon "file-add" at bounding box center [457, 25] width 11 height 14
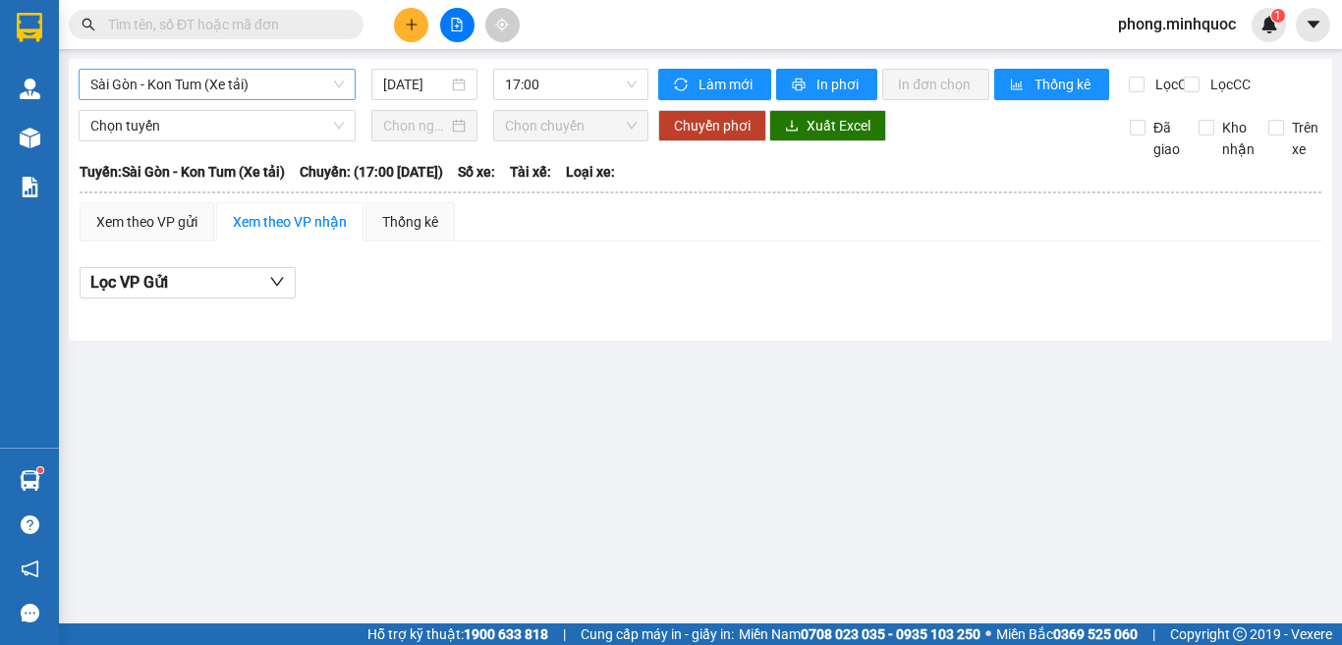
click at [168, 89] on span "Sài Gòn - Kon Tum (Xe tải)" at bounding box center [216, 84] width 253 height 29
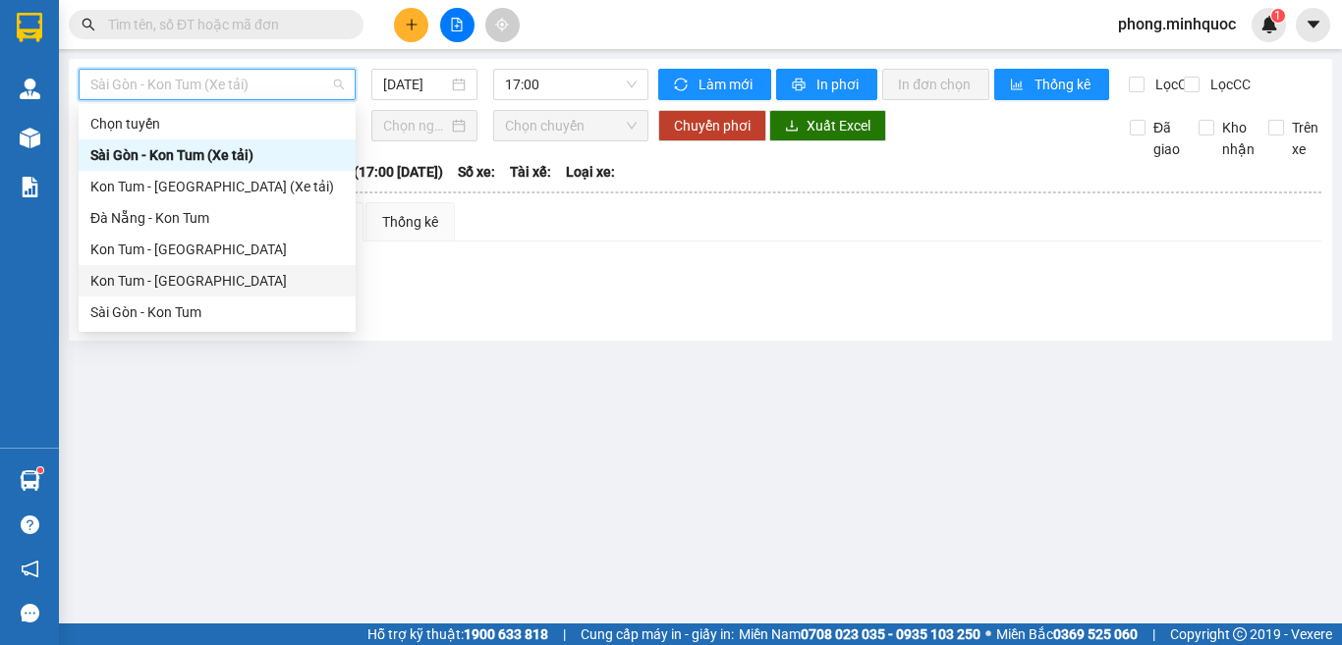
click at [151, 283] on div "Kon Tum - [GEOGRAPHIC_DATA]" at bounding box center [216, 281] width 253 height 22
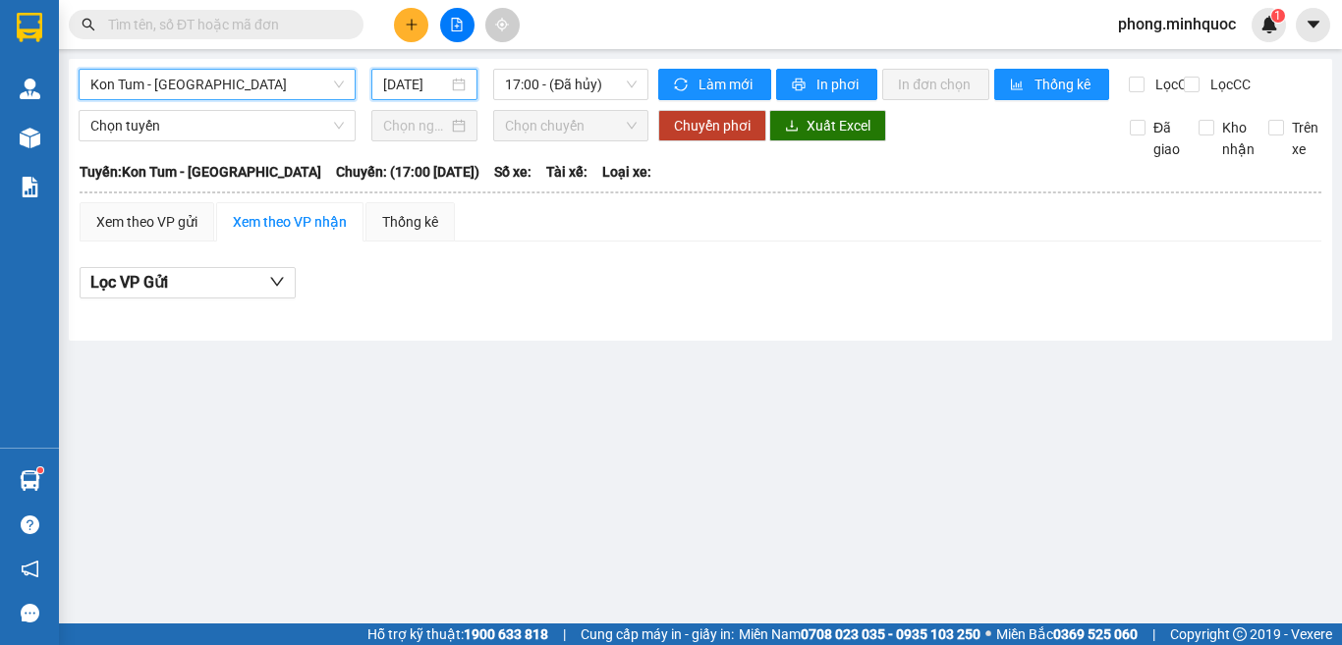
click at [422, 85] on input "[DATE]" at bounding box center [415, 85] width 65 height 22
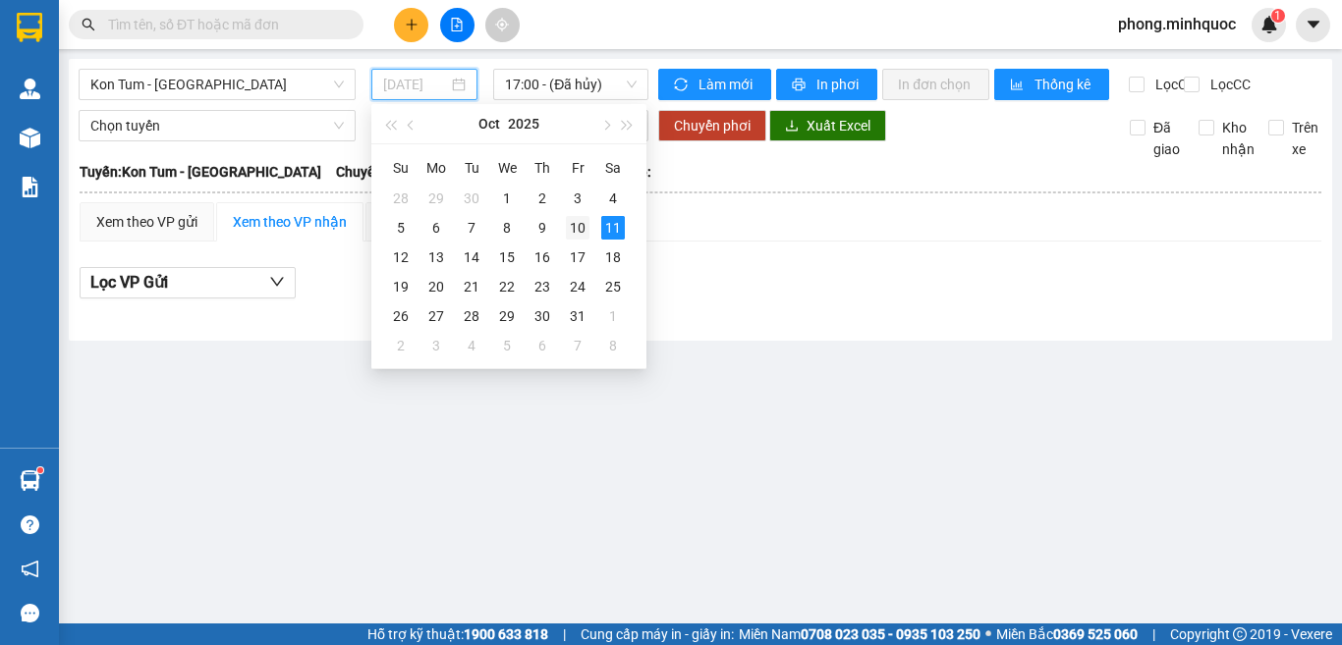
click at [575, 224] on div "10" at bounding box center [578, 228] width 24 height 24
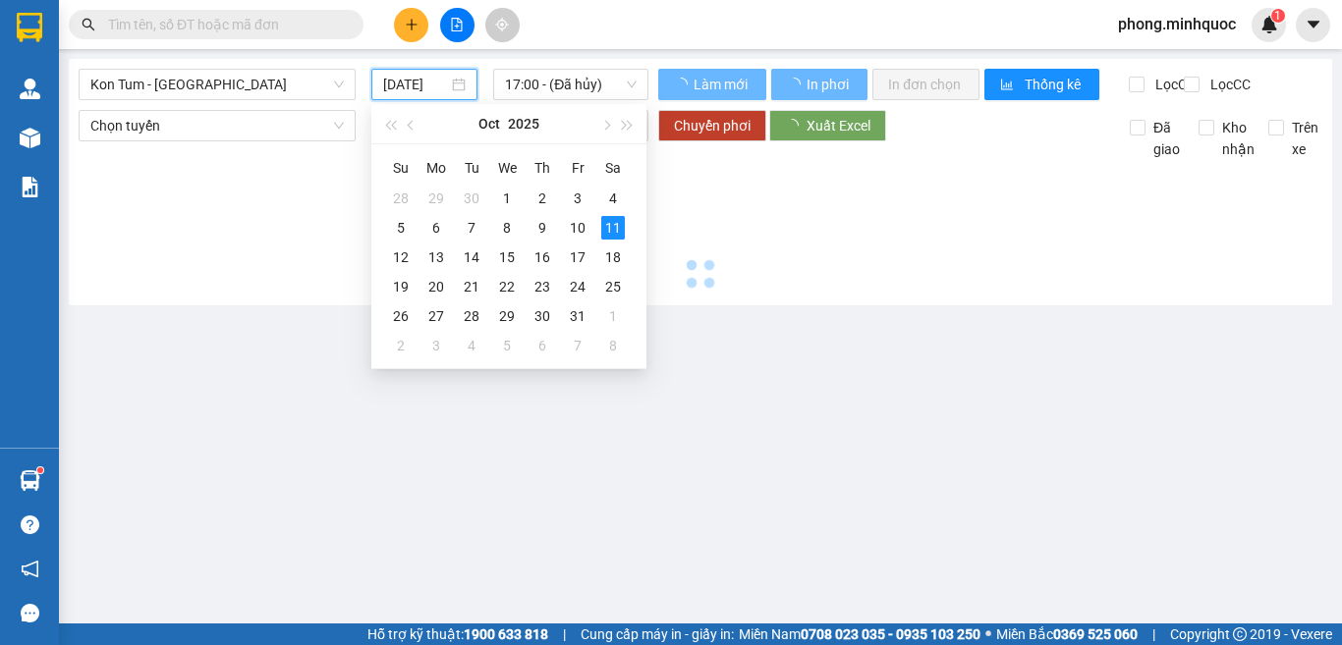
type input "[DATE]"
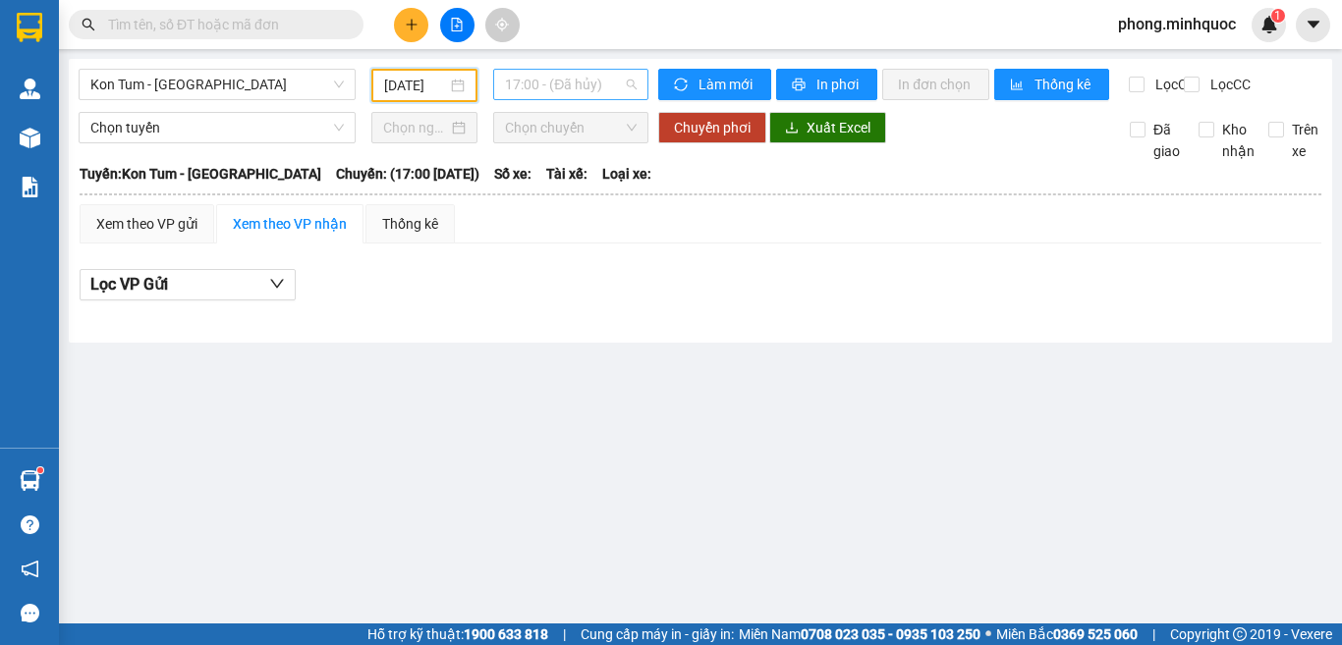
click at [574, 90] on span "17:00 - (Đã hủy)" at bounding box center [571, 84] width 132 height 29
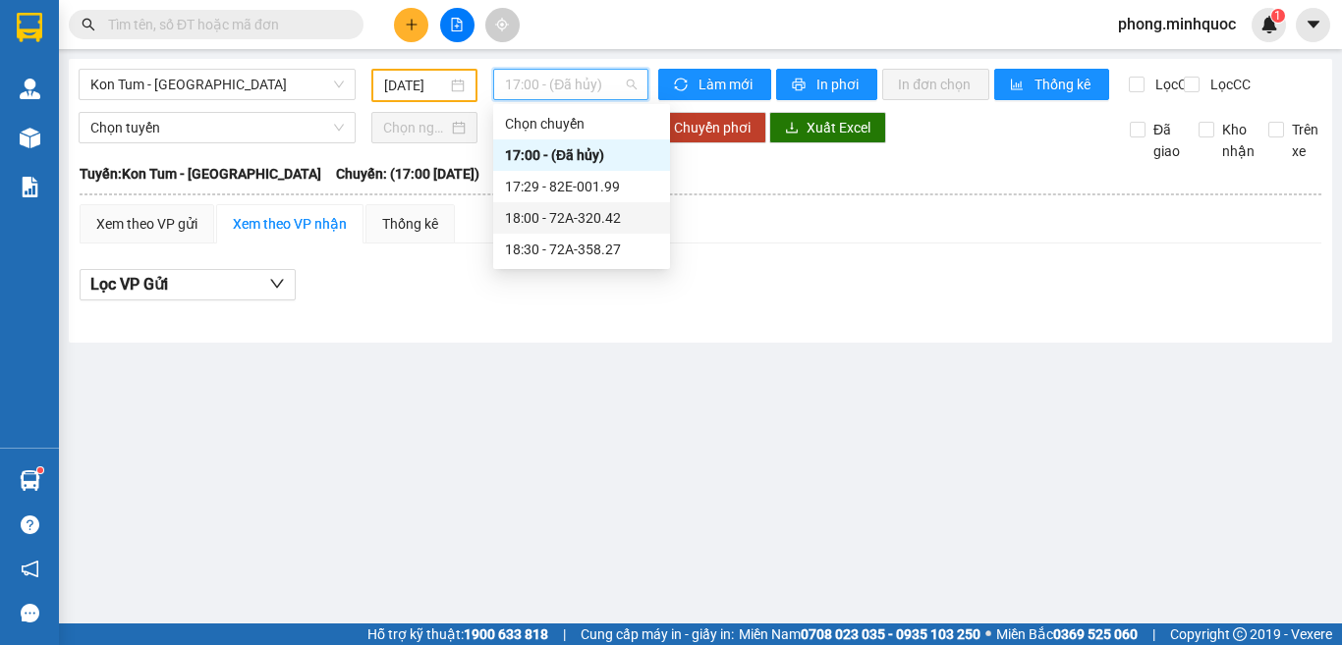
click at [575, 215] on div "18:00 - 72A-320.42" at bounding box center [581, 218] width 153 height 22
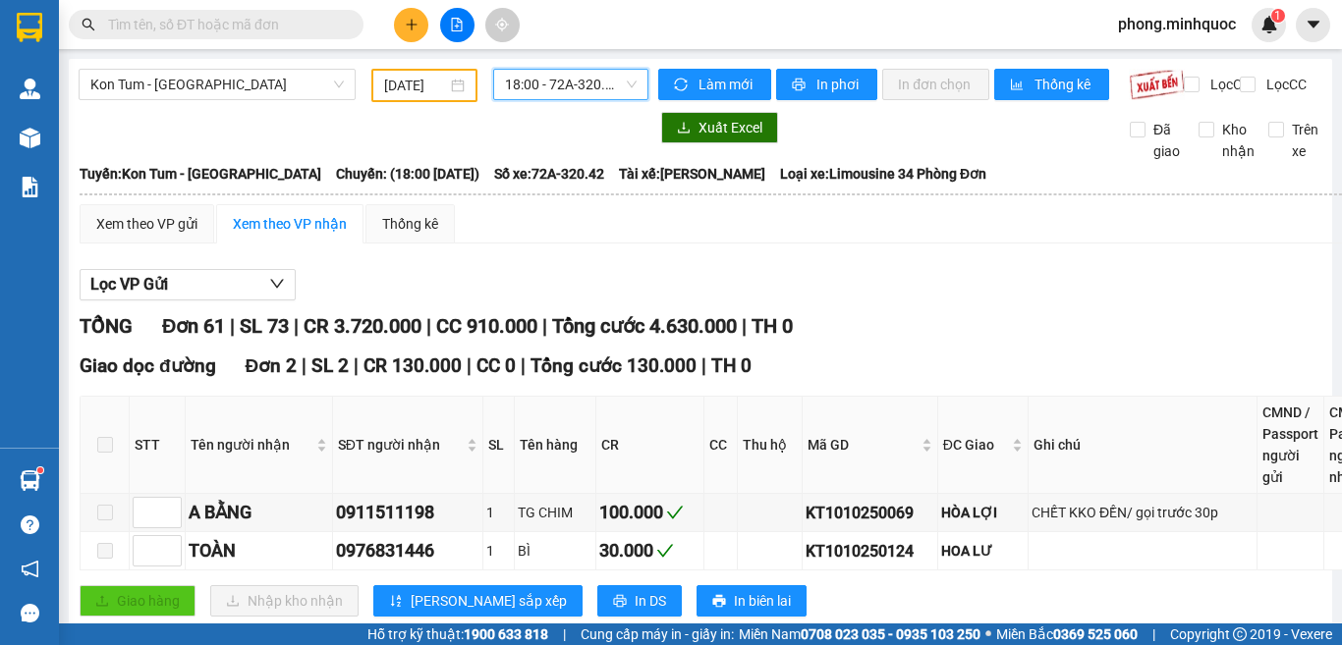
click at [545, 82] on span "18:00 - 72A-320.42" at bounding box center [571, 84] width 132 height 29
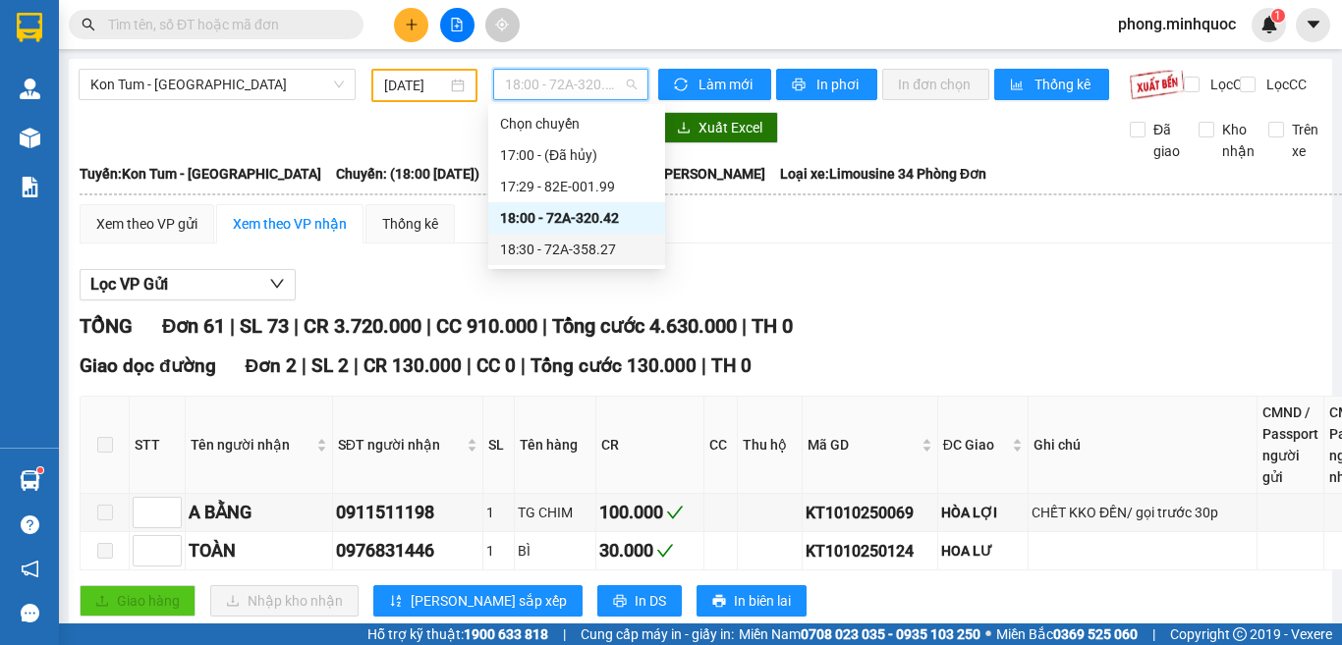
click at [532, 241] on div "18:30 - 72A-358.27" at bounding box center [576, 250] width 153 height 22
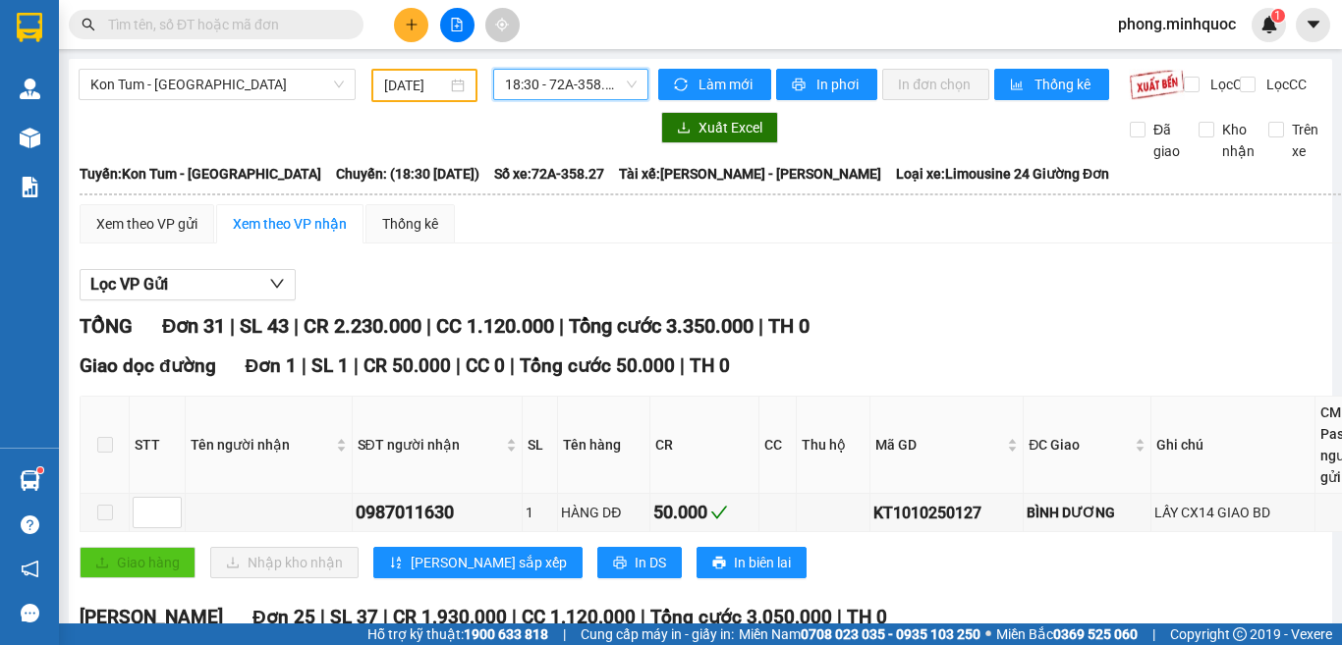
click at [584, 81] on span "18:30 - 72A-358.27" at bounding box center [571, 84] width 132 height 29
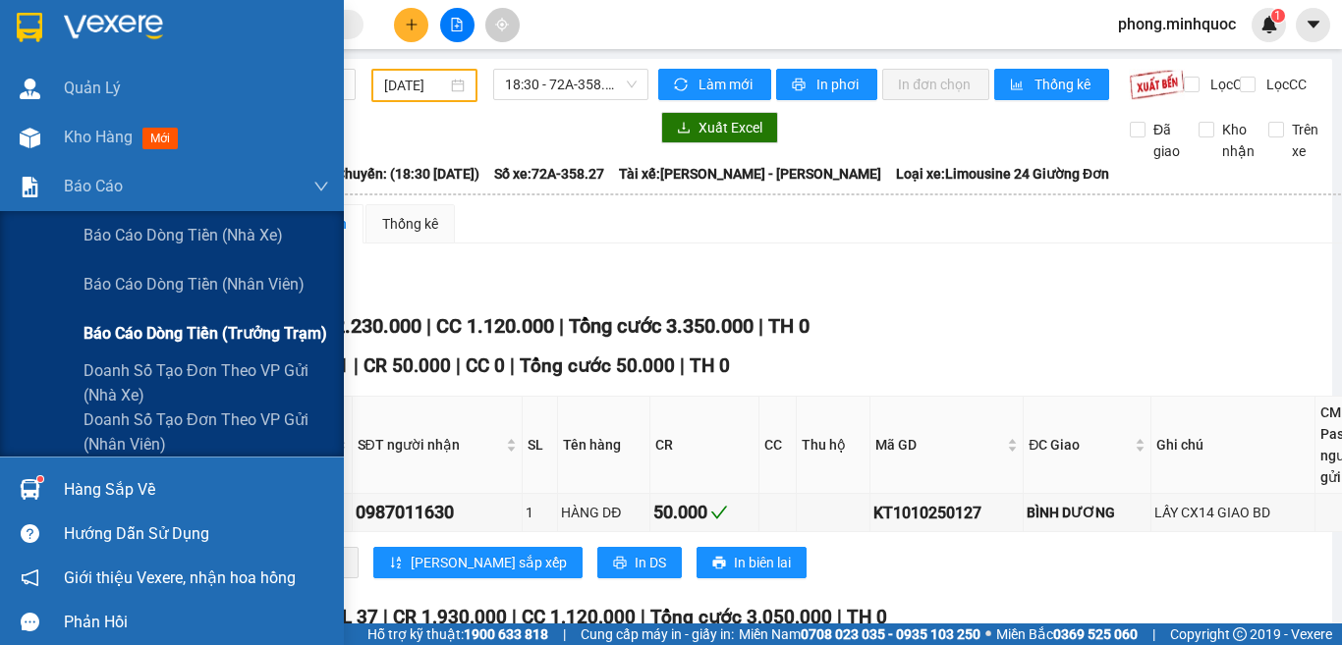
click at [172, 333] on span "Báo cáo dòng tiền (trưởng trạm)" at bounding box center [205, 333] width 244 height 25
